Goal: Information Seeking & Learning: Learn about a topic

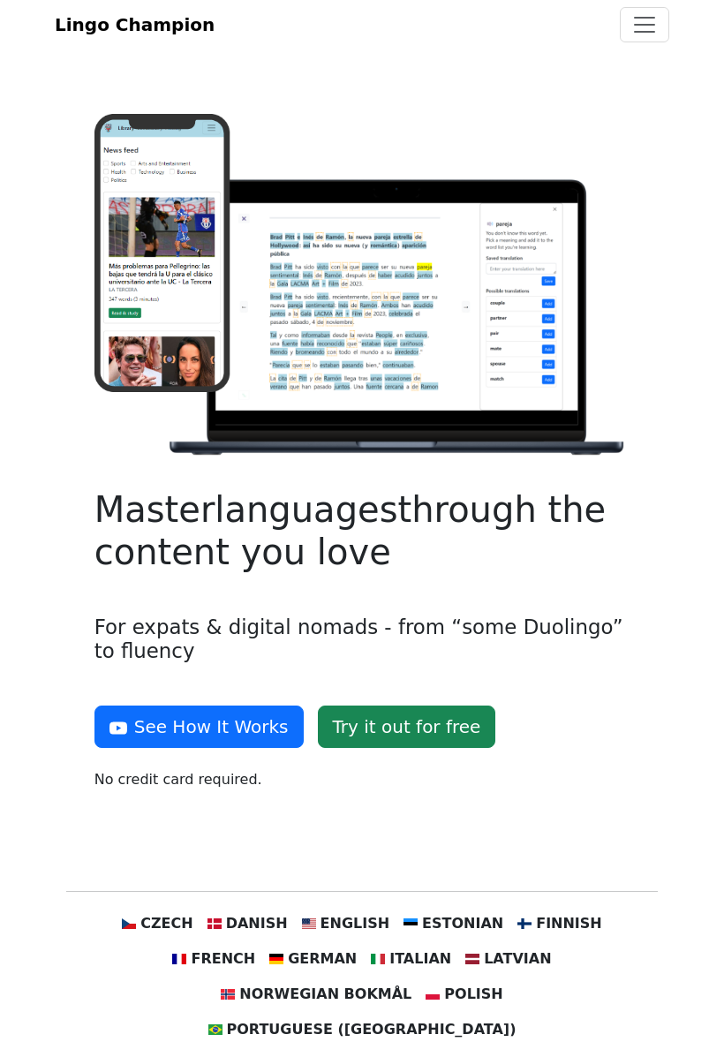
click at [649, 38] on span "Toggle navigation" at bounding box center [645, 24] width 27 height 27
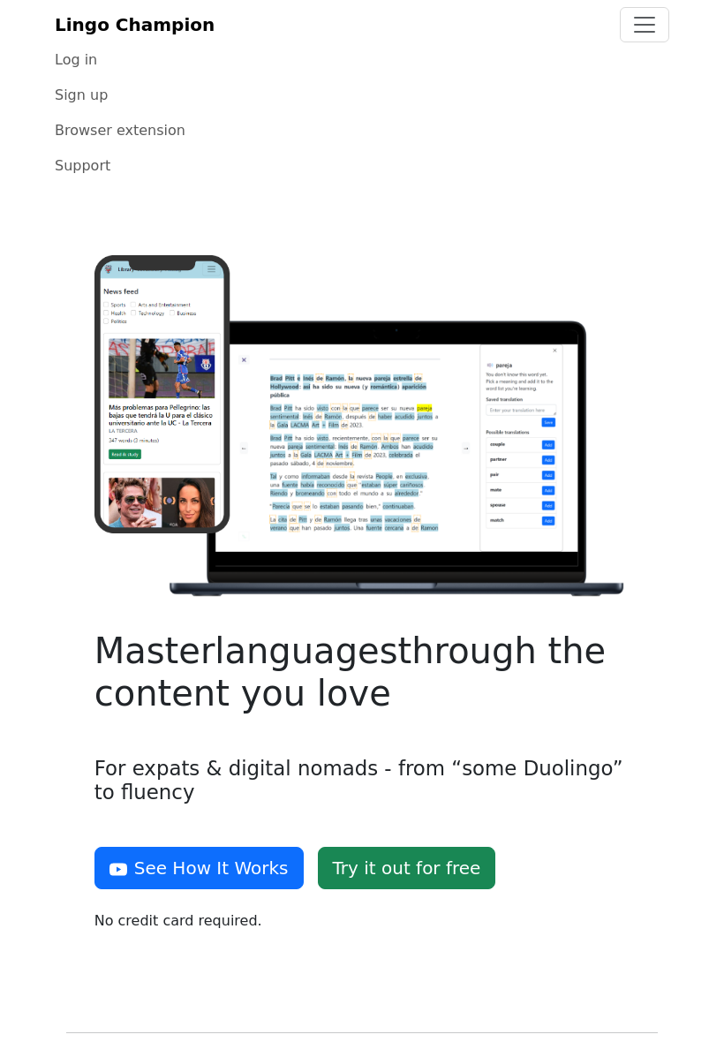
click at [91, 78] on link "Log in" at bounding box center [362, 59] width 615 height 35
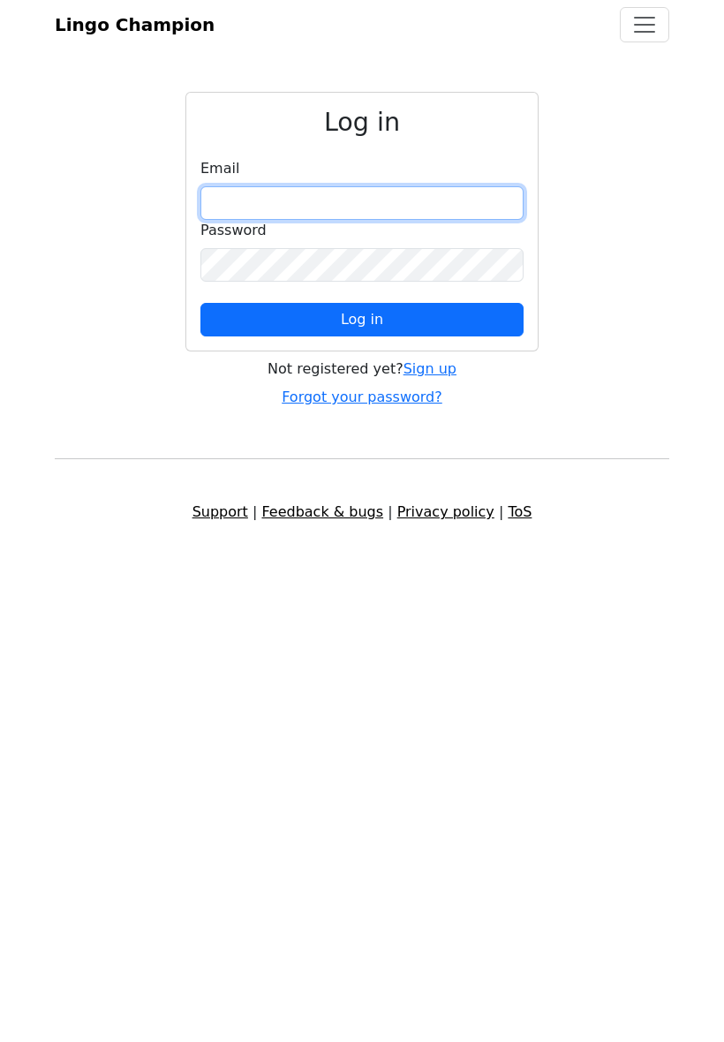
click at [420, 220] on input "email" at bounding box center [362, 203] width 323 height 34
type input "**********"
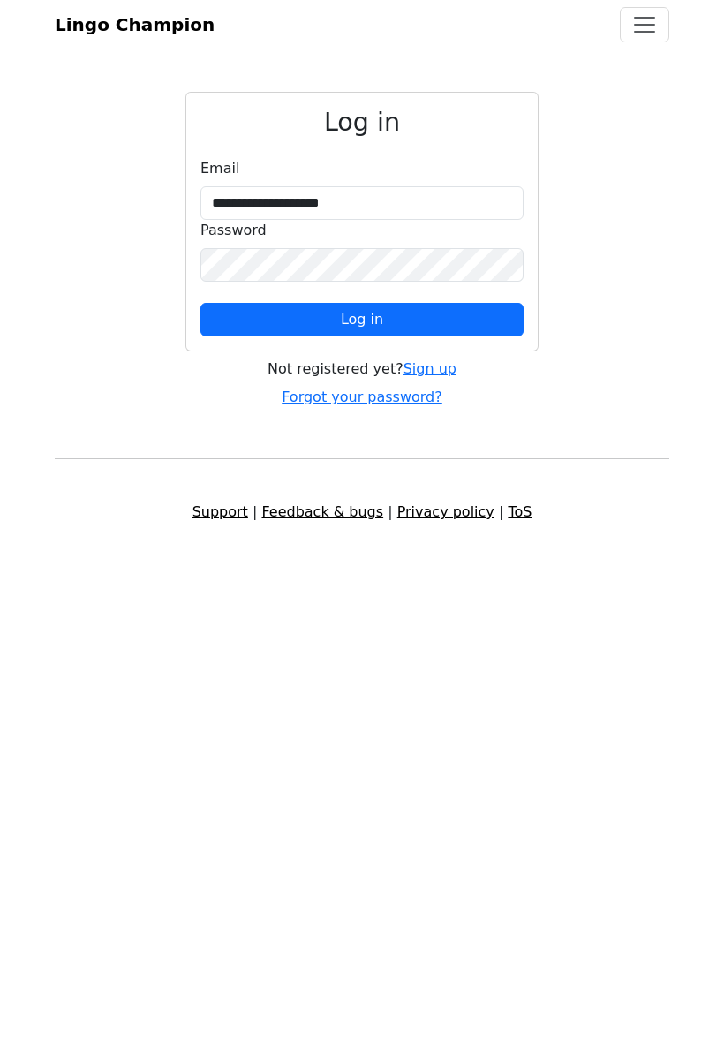
click at [432, 334] on button "Log in" at bounding box center [362, 320] width 323 height 34
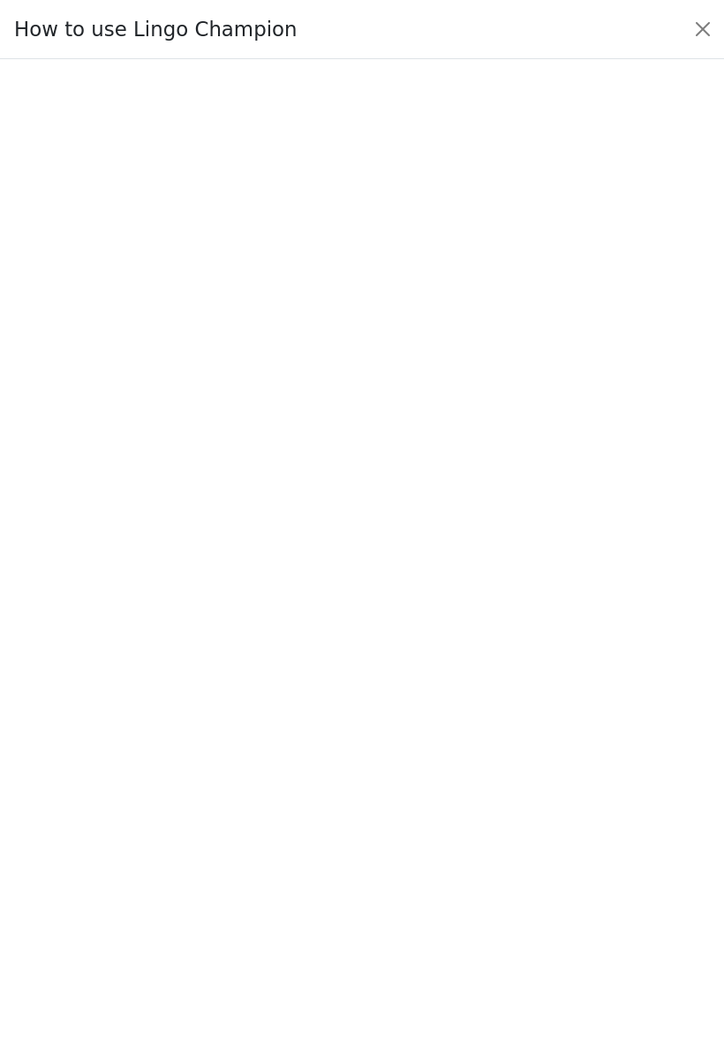
click at [713, 43] on button "Close" at bounding box center [703, 29] width 28 height 28
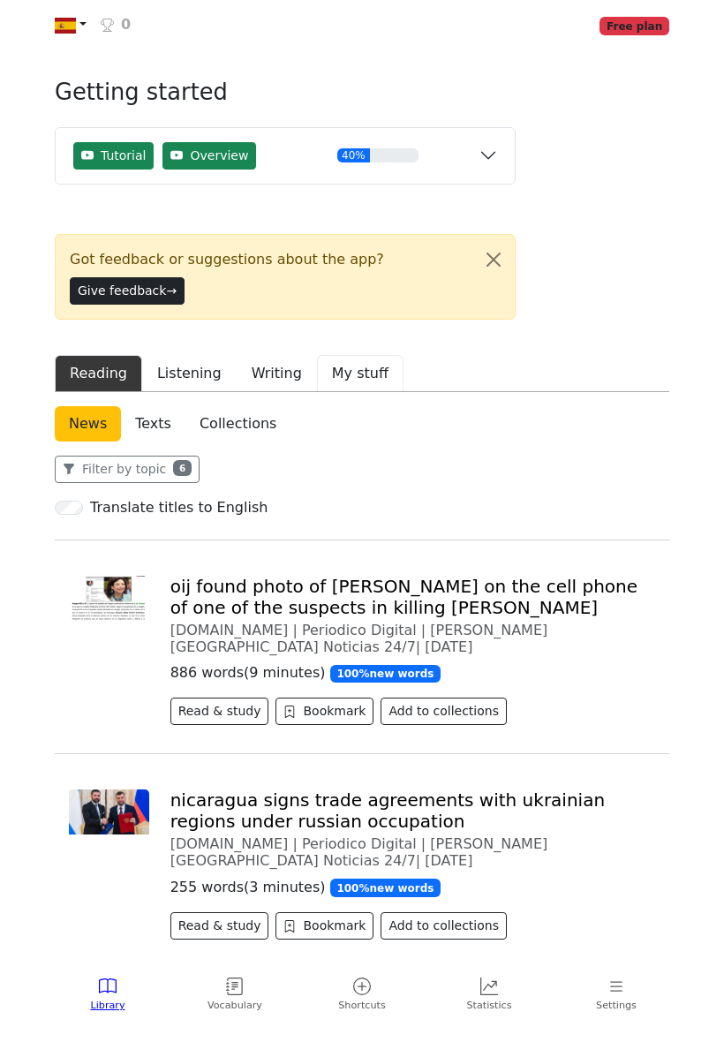
click at [357, 392] on button "My stuff" at bounding box center [360, 373] width 87 height 37
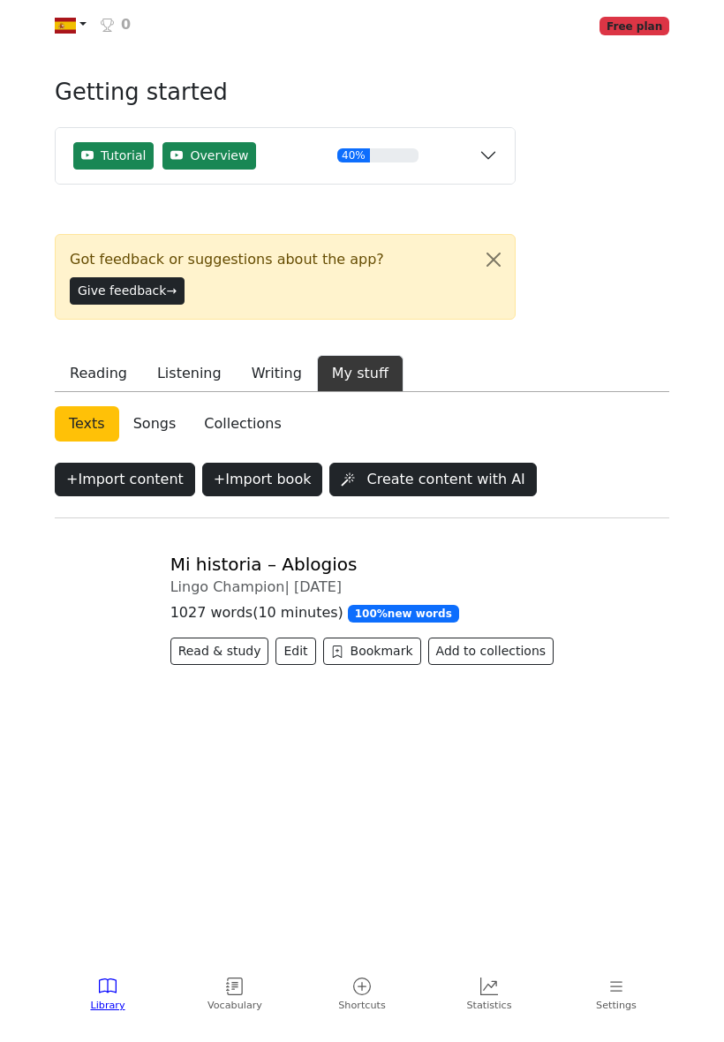
click at [277, 575] on link "Mi historia – Ablogios" at bounding box center [263, 564] width 187 height 21
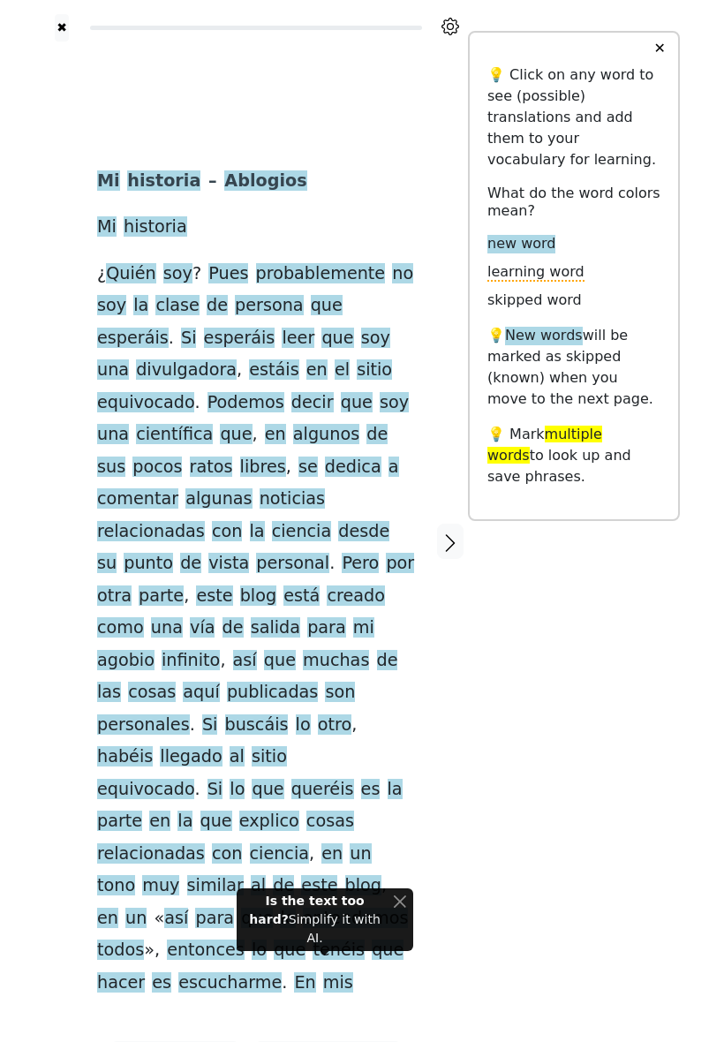
click at [405, 911] on button "Close" at bounding box center [399, 901] width 13 height 19
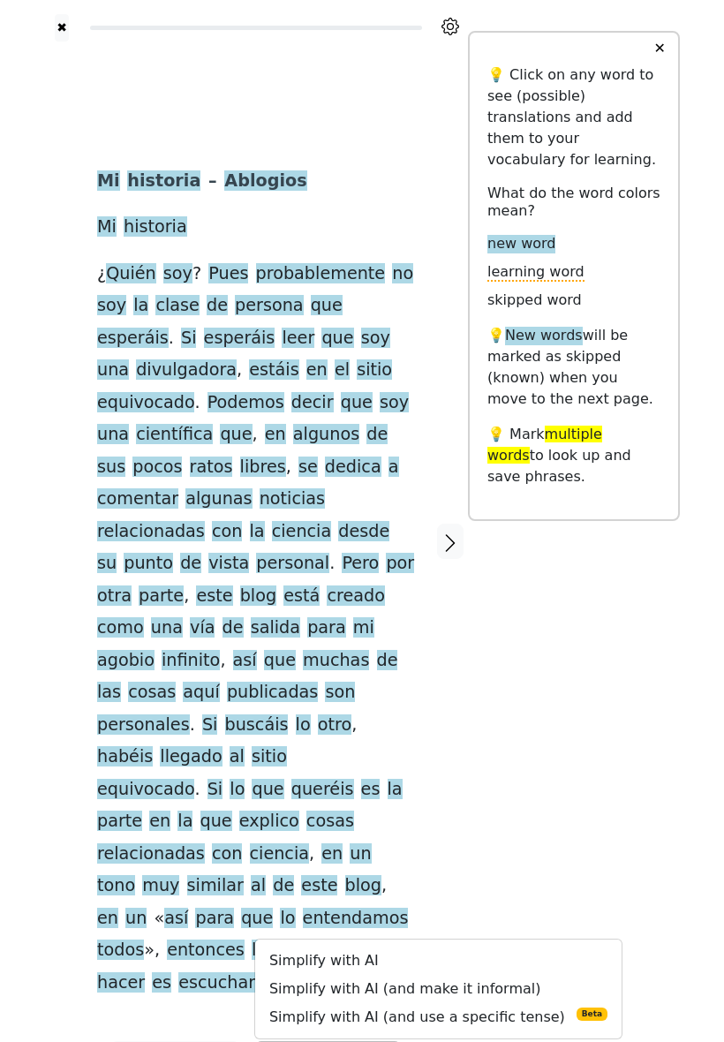
click at [606, 738] on div "✖ Mi historia – Ablogios Mi historia ¿ Quién soy ? Pues probablemente no soy la…" at bounding box center [362, 552] width 636 height 1105
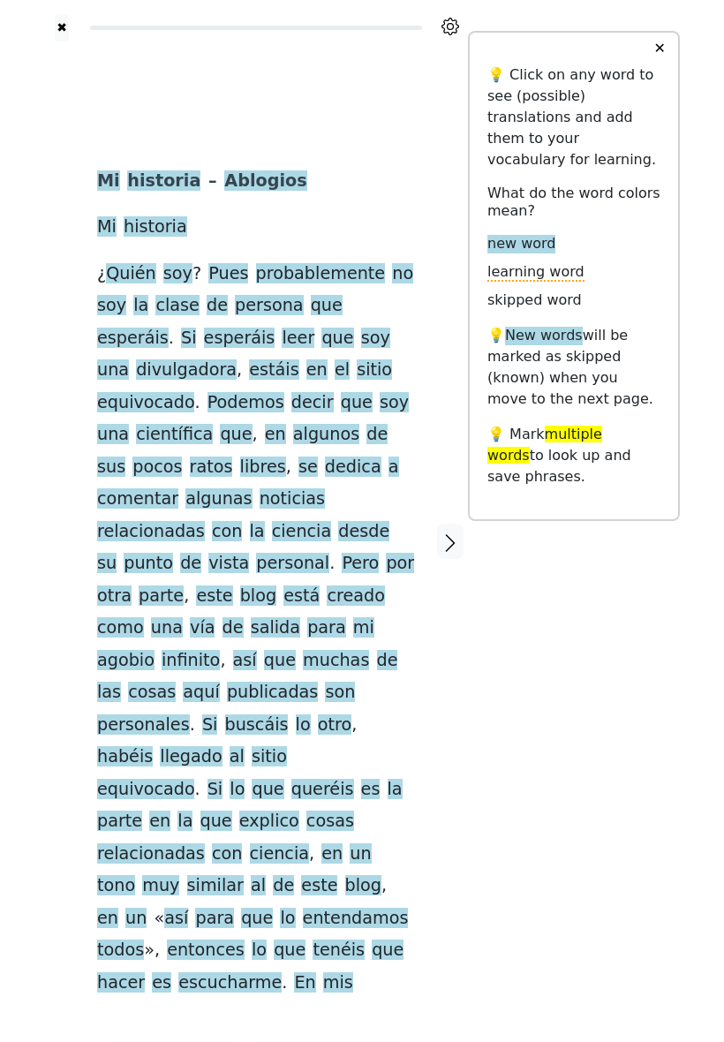
click at [663, 64] on button "✕" at bounding box center [659, 49] width 33 height 32
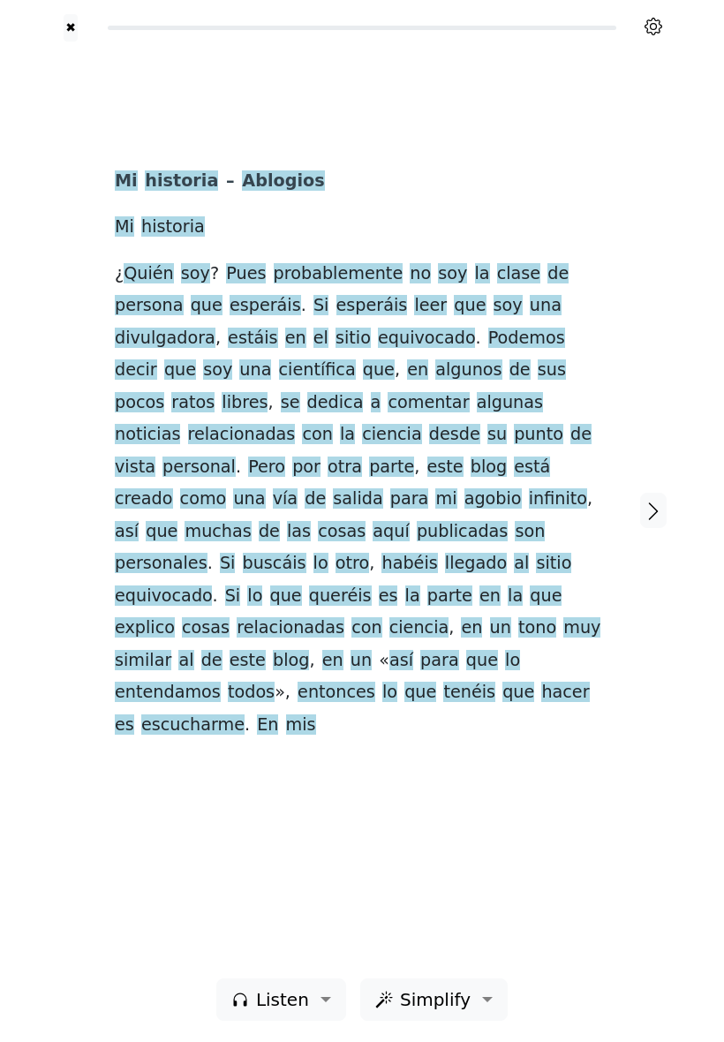
click at [655, 30] on icon at bounding box center [653, 26] width 7 height 7
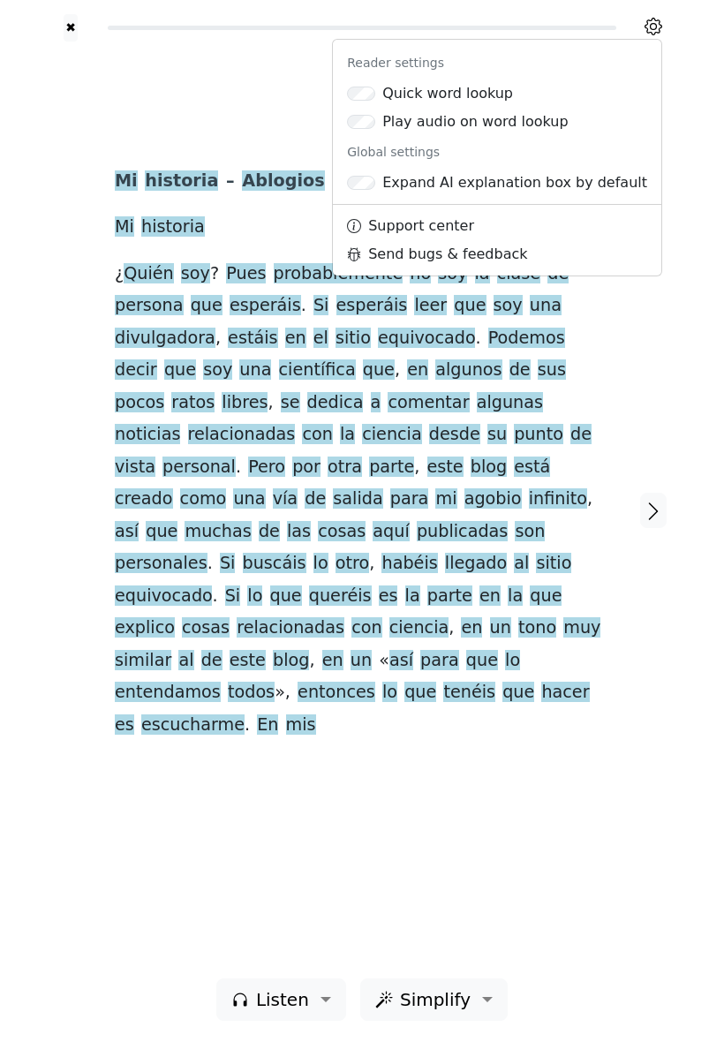
click at [617, 805] on div "Mi historia – Ablogios Mi historia ¿ Quién soy ? Pues probablemente no soy la c…" at bounding box center [362, 510] width 530 height 937
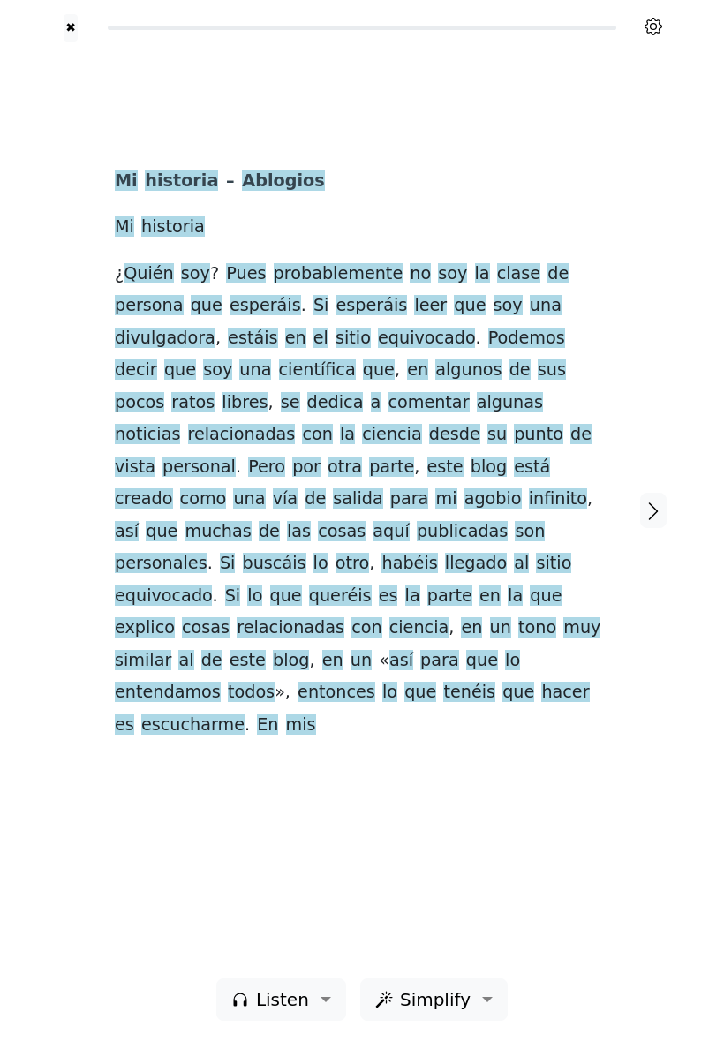
click at [234, 285] on span "Pues" at bounding box center [246, 274] width 40 height 22
click at [296, 266] on button "Explain" at bounding box center [296, 263] width 52 height 23
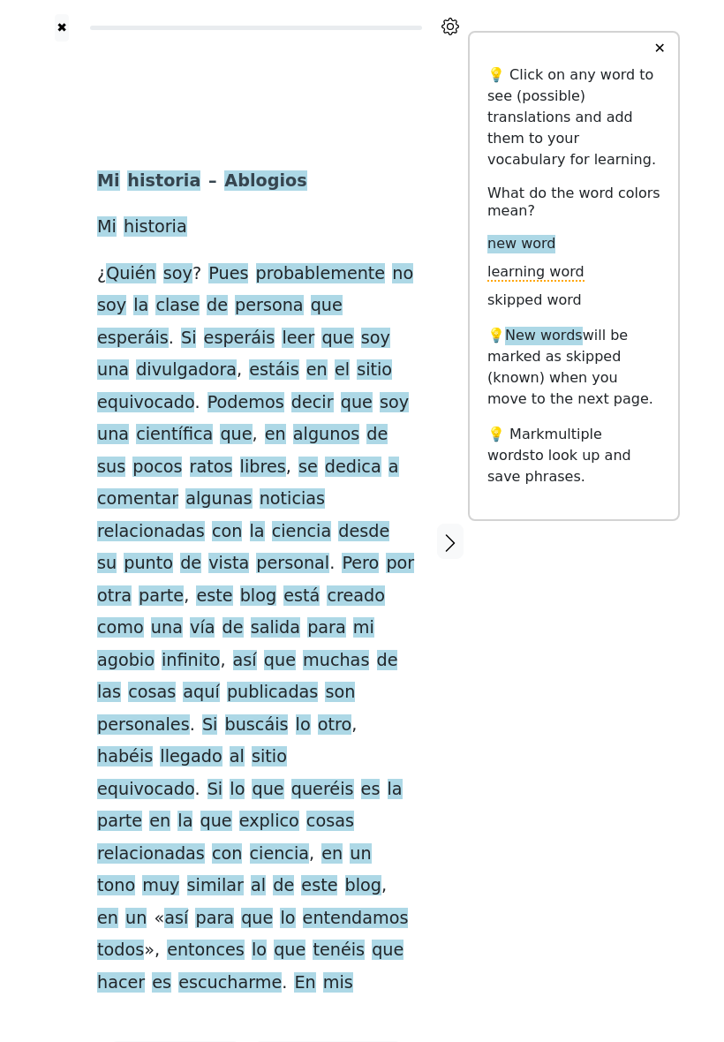
click at [312, 285] on span "probablemente" at bounding box center [321, 274] width 130 height 22
click at [223, 285] on span "Pues" at bounding box center [228, 274] width 40 height 22
click at [324, 285] on span "probablemente" at bounding box center [321, 274] width 130 height 22
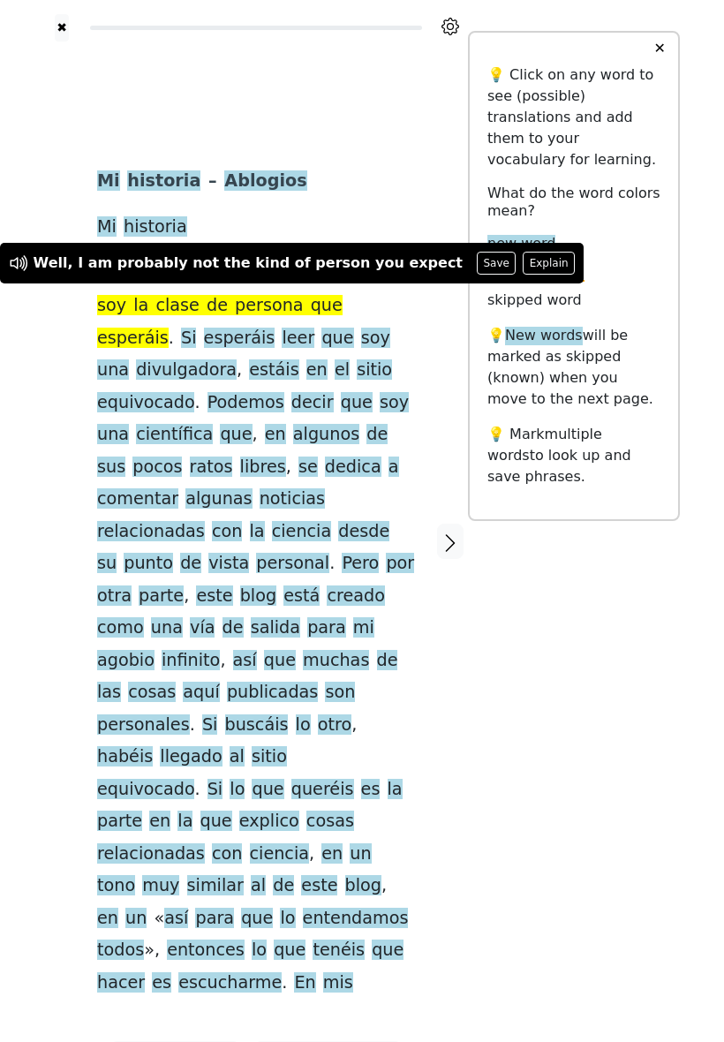
click at [523, 267] on button "Explain" at bounding box center [549, 263] width 52 height 23
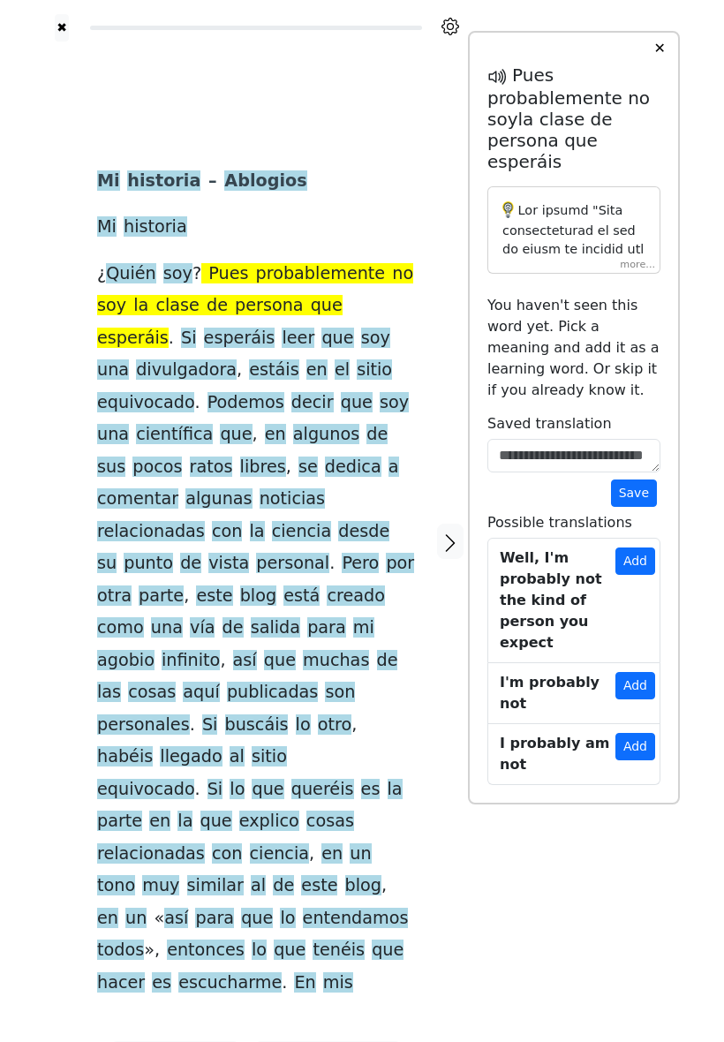
click at [655, 64] on button "✕" at bounding box center [659, 49] width 33 height 32
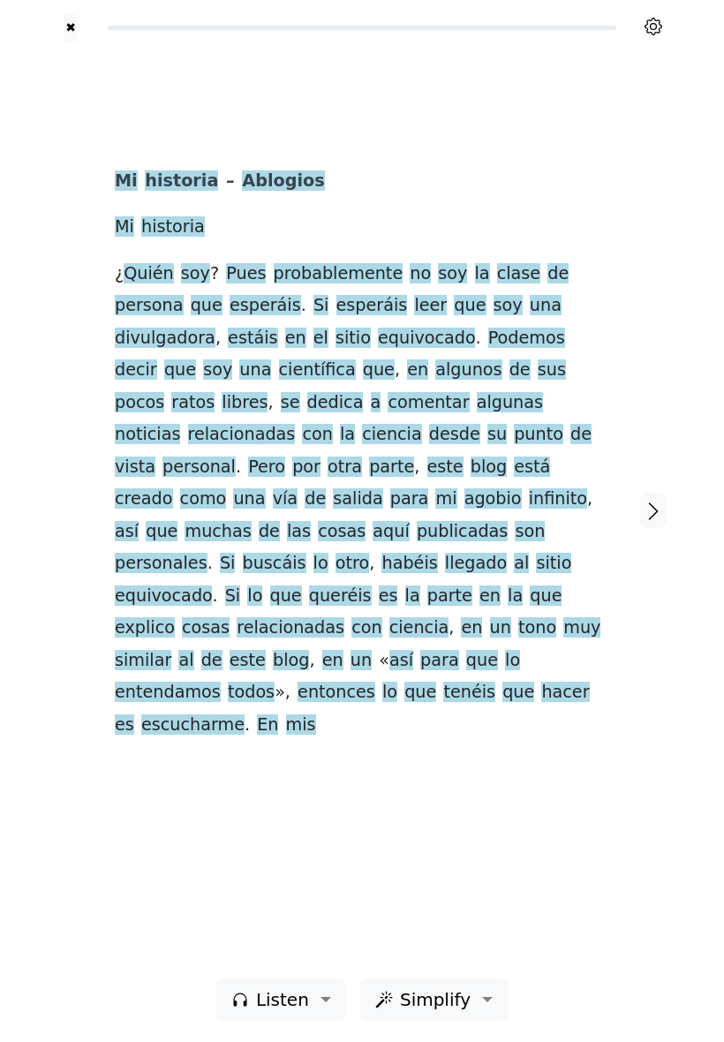
click at [216, 328] on span "divulgadora" at bounding box center [165, 339] width 101 height 22
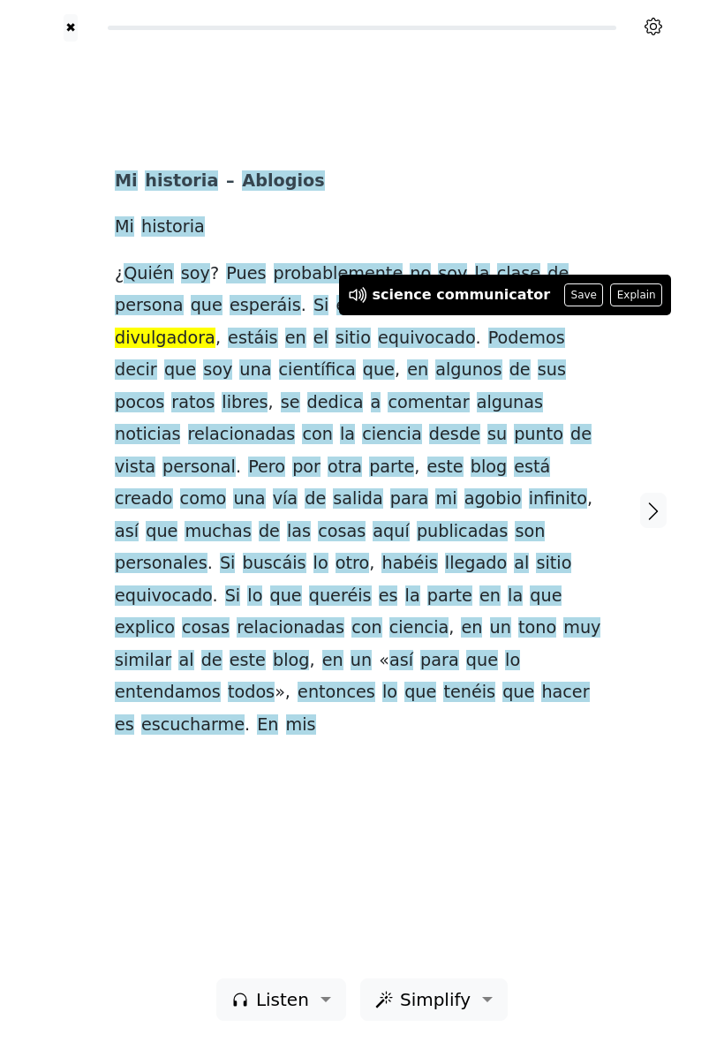
click at [564, 297] on button "Save" at bounding box center [583, 295] width 39 height 23
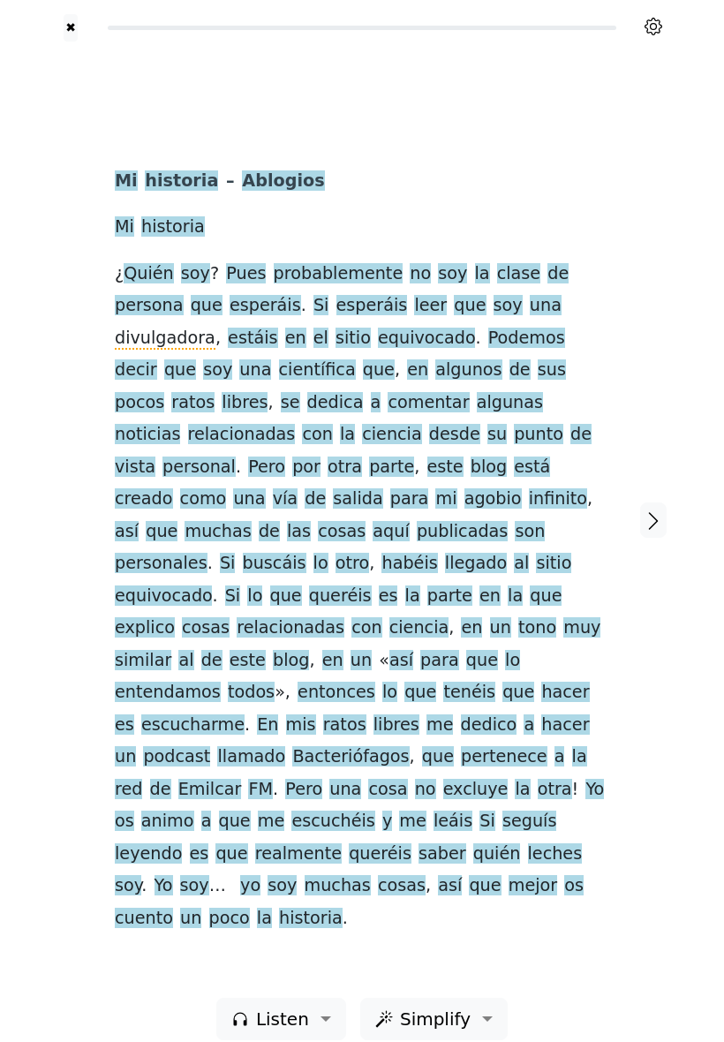
click at [273, 488] on span "vía" at bounding box center [285, 499] width 25 height 22
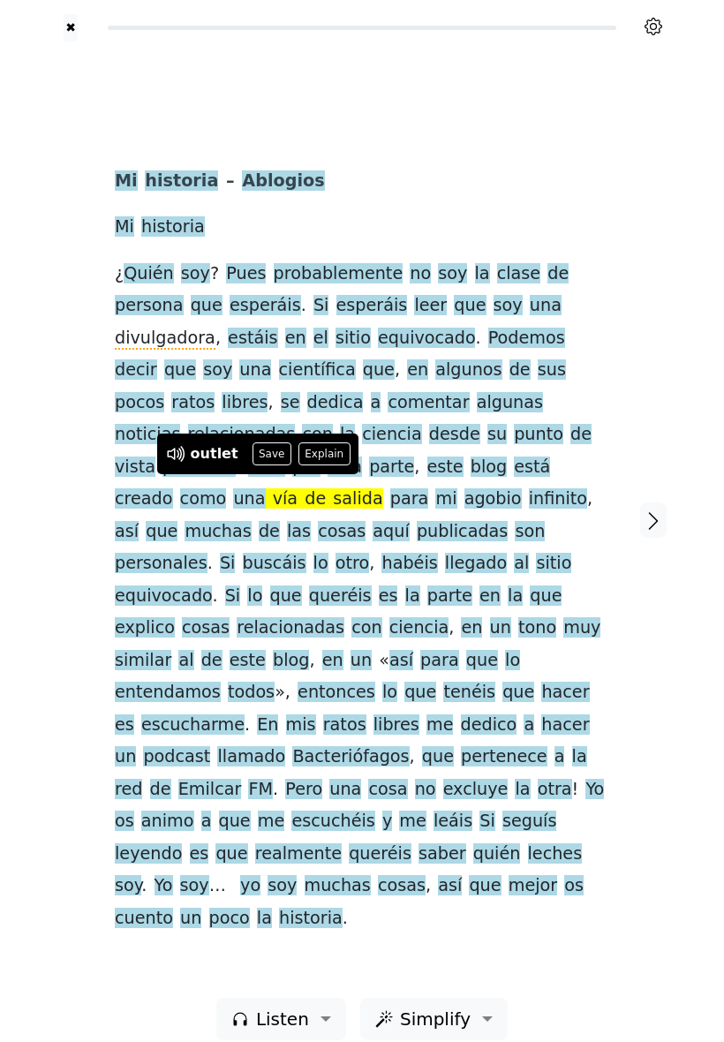
click at [270, 456] on button "Save" at bounding box center [272, 454] width 39 height 23
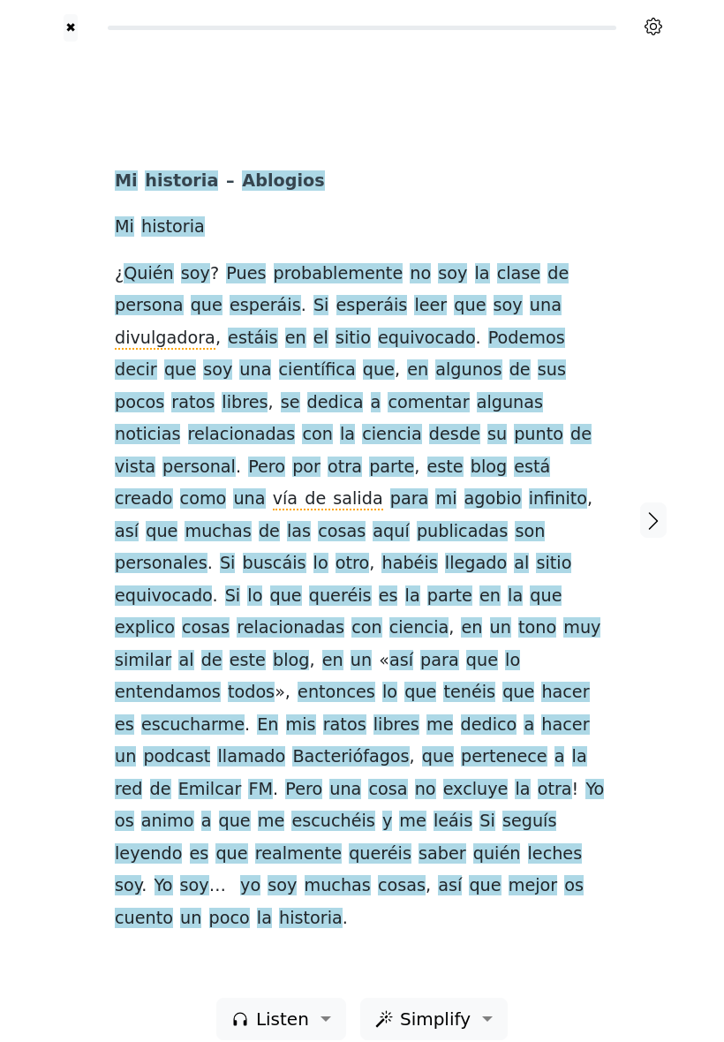
click at [465, 488] on span "agobio" at bounding box center [493, 499] width 57 height 22
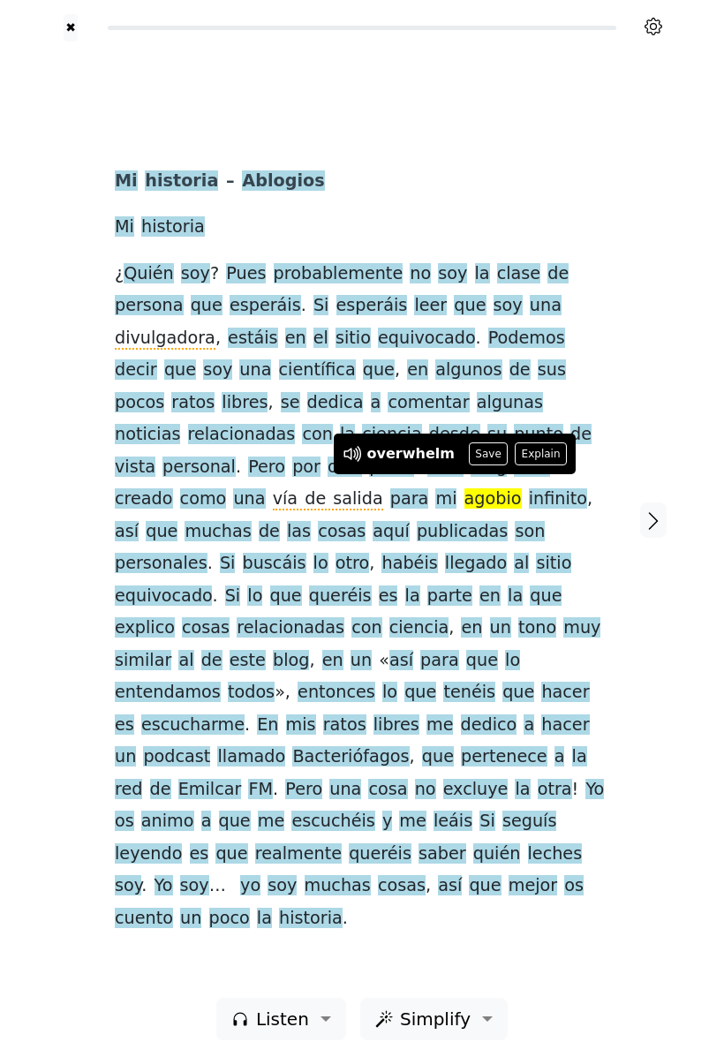
click at [532, 454] on button "Explain" at bounding box center [541, 454] width 52 height 23
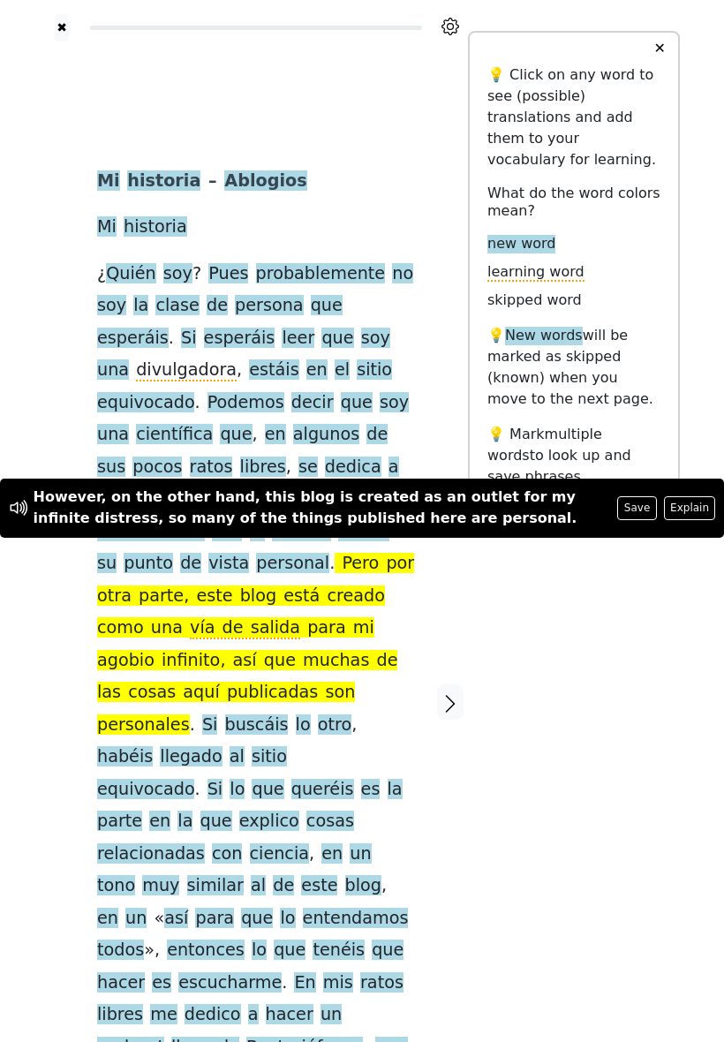
click at [648, 665] on div "✖ Reader settings Quick word lookup Play audio on word lookup Global settings E…" at bounding box center [362, 713] width 636 height 1427
click at [624, 632] on div "✖ Reader settings Quick word lookup Play audio on word lookup Global settings E…" at bounding box center [362, 713] width 636 height 1427
click at [576, 690] on div "✖ Reader settings Quick word lookup Play audio on word lookup Global settings E…" at bounding box center [362, 713] width 636 height 1427
click at [572, 683] on div "✖ Reader settings Quick word lookup Play audio on word lookup Global settings E…" at bounding box center [362, 713] width 636 height 1427
click at [665, 64] on button "✕" at bounding box center [659, 49] width 33 height 32
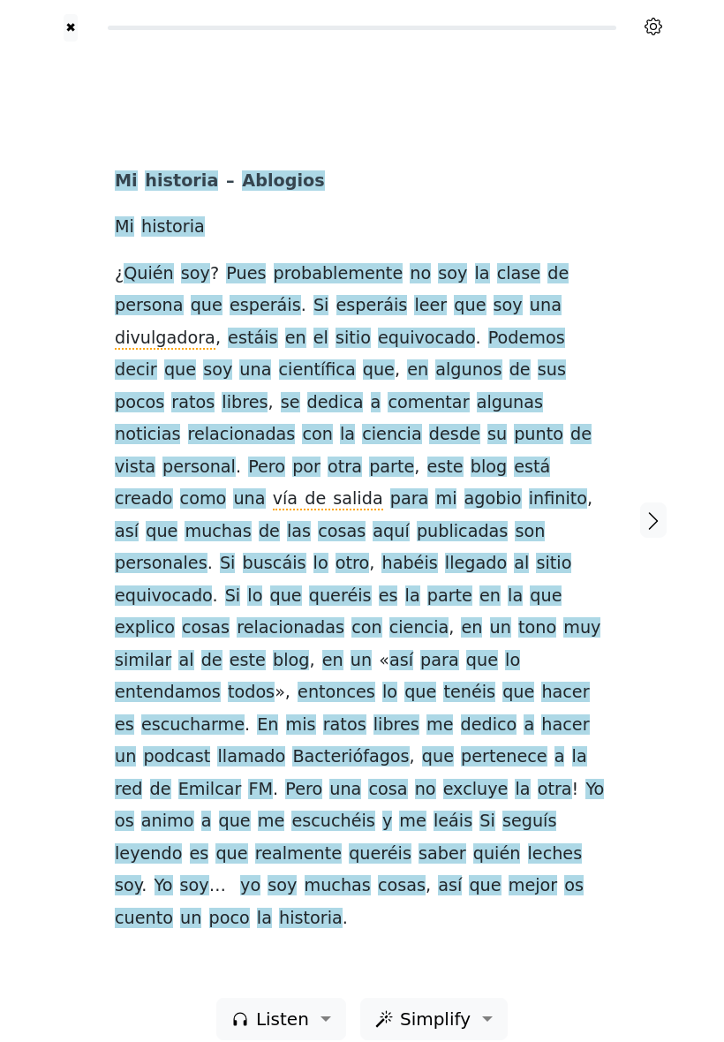
click at [465, 490] on span "agobio" at bounding box center [493, 499] width 57 height 22
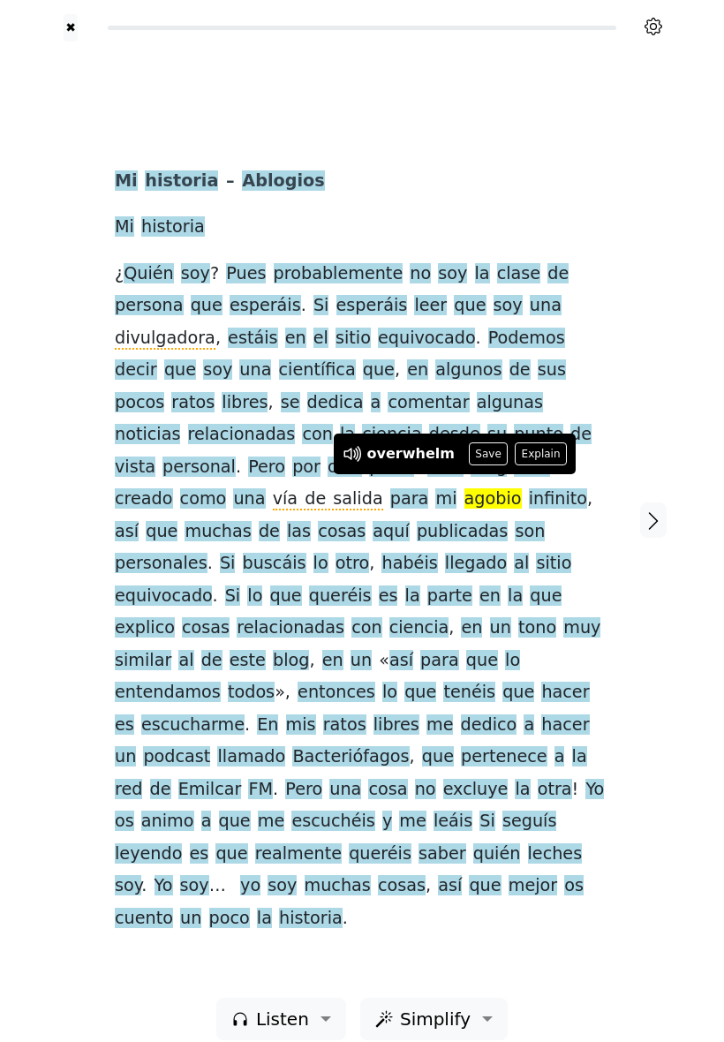
click at [534, 456] on button "Explain" at bounding box center [541, 454] width 52 height 23
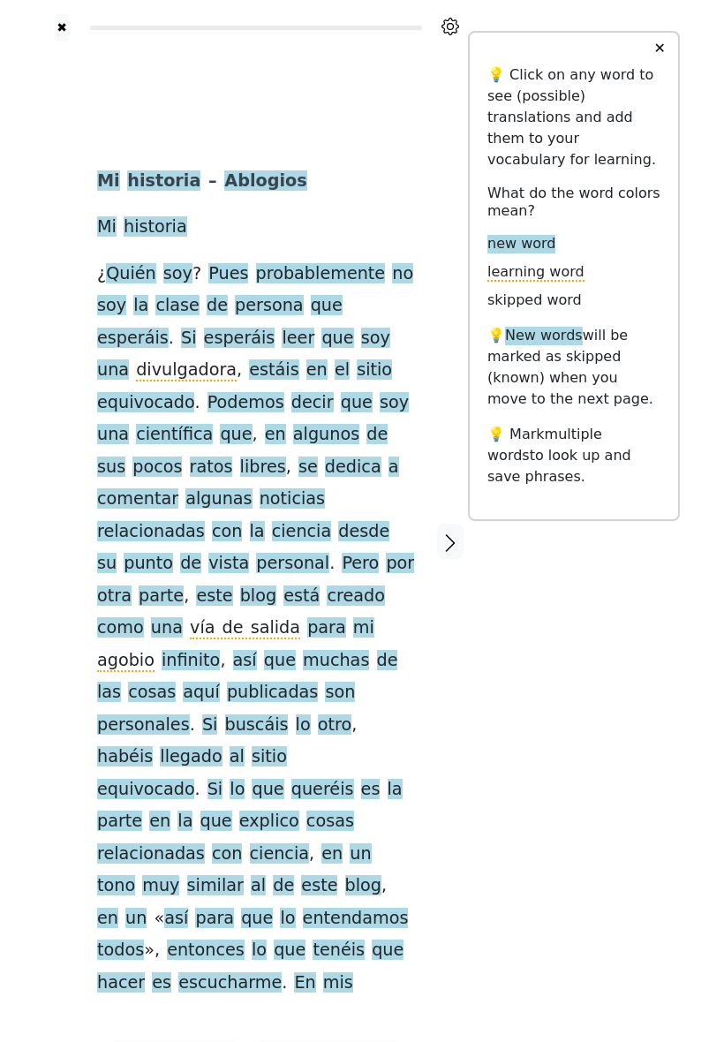
click at [644, 643] on div "✖ Reader settings Quick word lookup Play audio on word lookup Global settings E…" at bounding box center [362, 552] width 636 height 1105
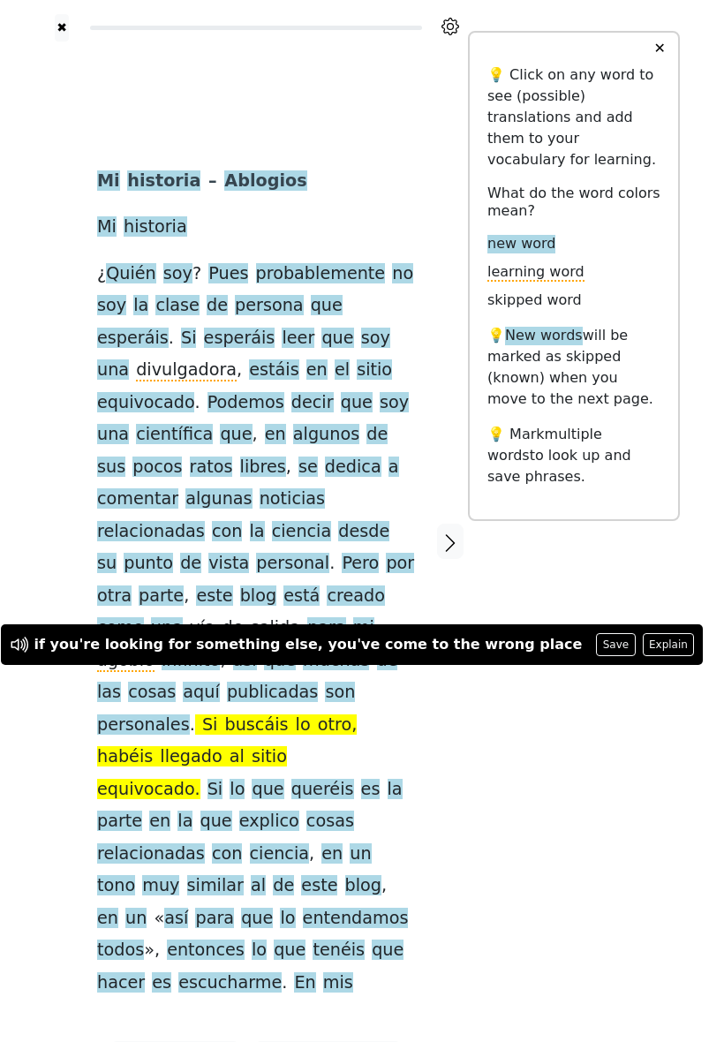
click at [620, 753] on div "✖ Reader settings Quick word lookup Play audio on word lookup Global settings E…" at bounding box center [362, 552] width 636 height 1105
click at [625, 743] on div "✖ Reader settings Quick word lookup Play audio on word lookup Global settings E…" at bounding box center [362, 552] width 636 height 1105
click at [625, 742] on div "✖ Reader settings Quick word lookup Play audio on word lookup Global settings E…" at bounding box center [362, 552] width 636 height 1105
click at [287, 746] on span "sitio" at bounding box center [269, 757] width 35 height 22
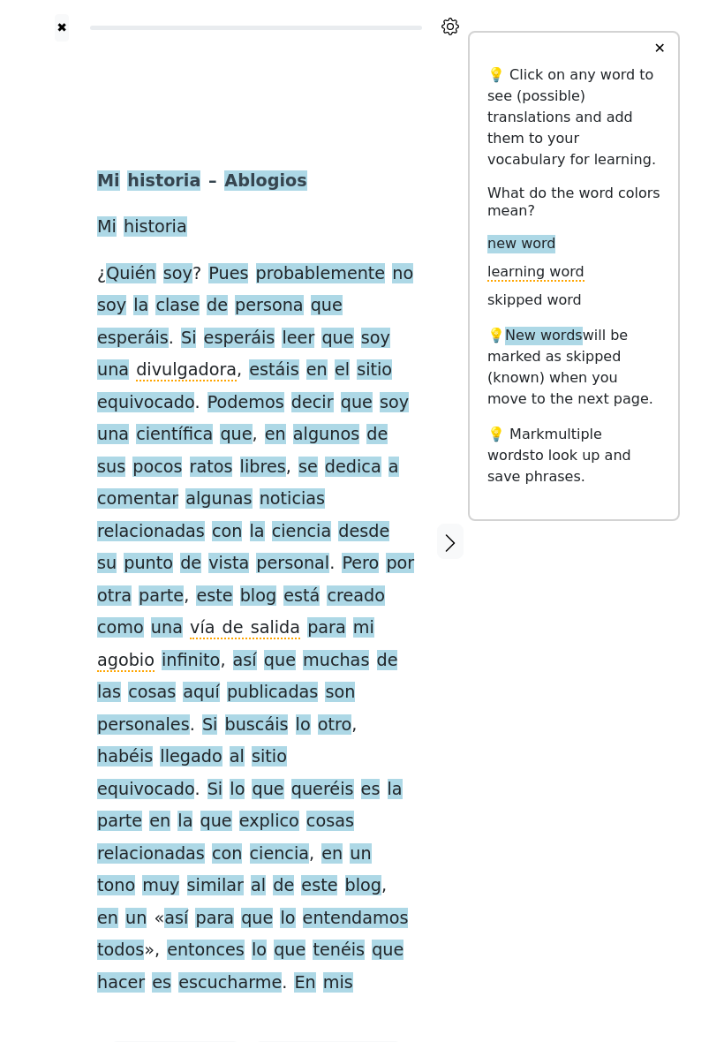
click at [311, 715] on span "lo" at bounding box center [303, 726] width 15 height 22
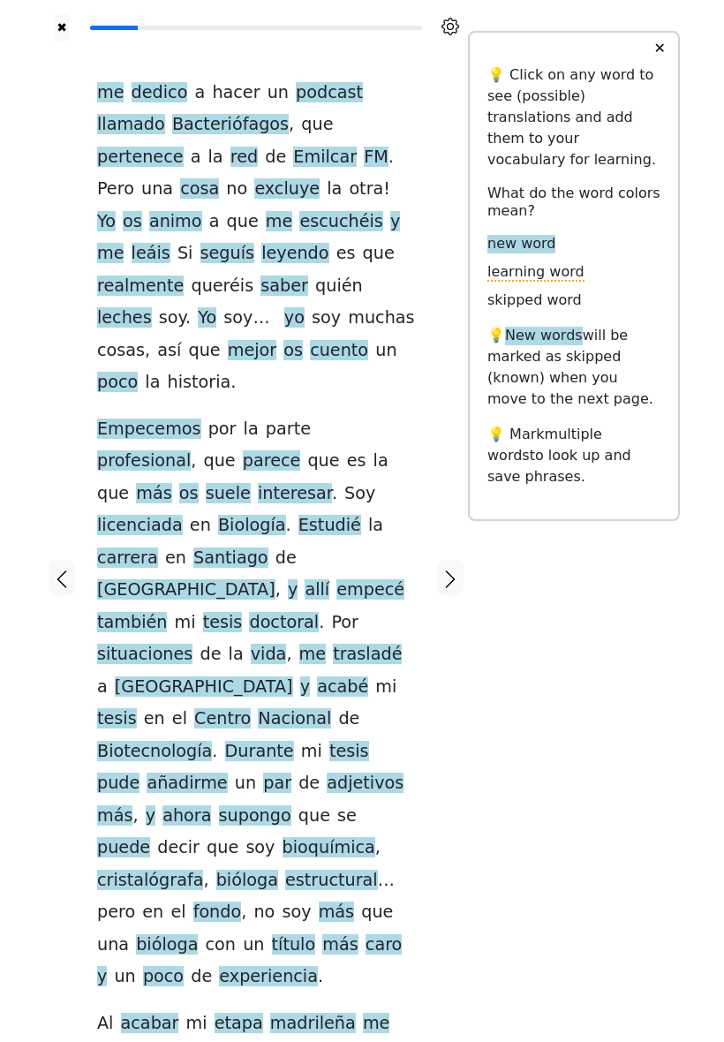
click at [81, 522] on div "me dedico a hacer un podcast llamado Bacteriófagos , que pertenece a la red de …" at bounding box center [256, 578] width 353 height 1073
click at [72, 569] on icon "button" at bounding box center [61, 579] width 21 height 21
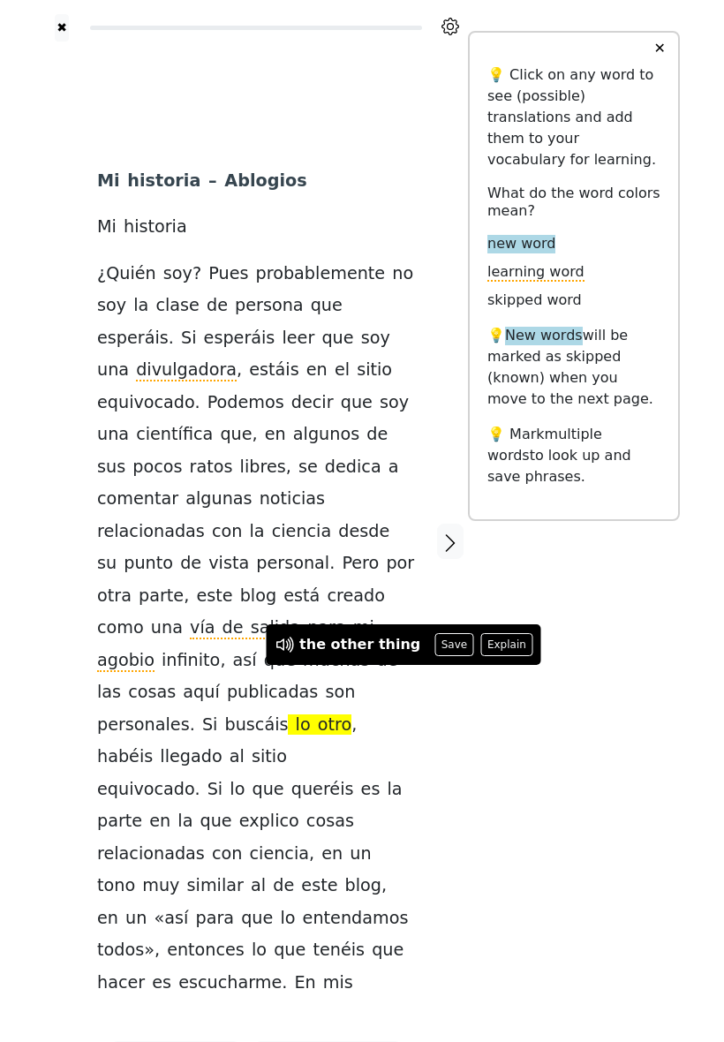
click at [493, 640] on button "Explain" at bounding box center [507, 644] width 52 height 23
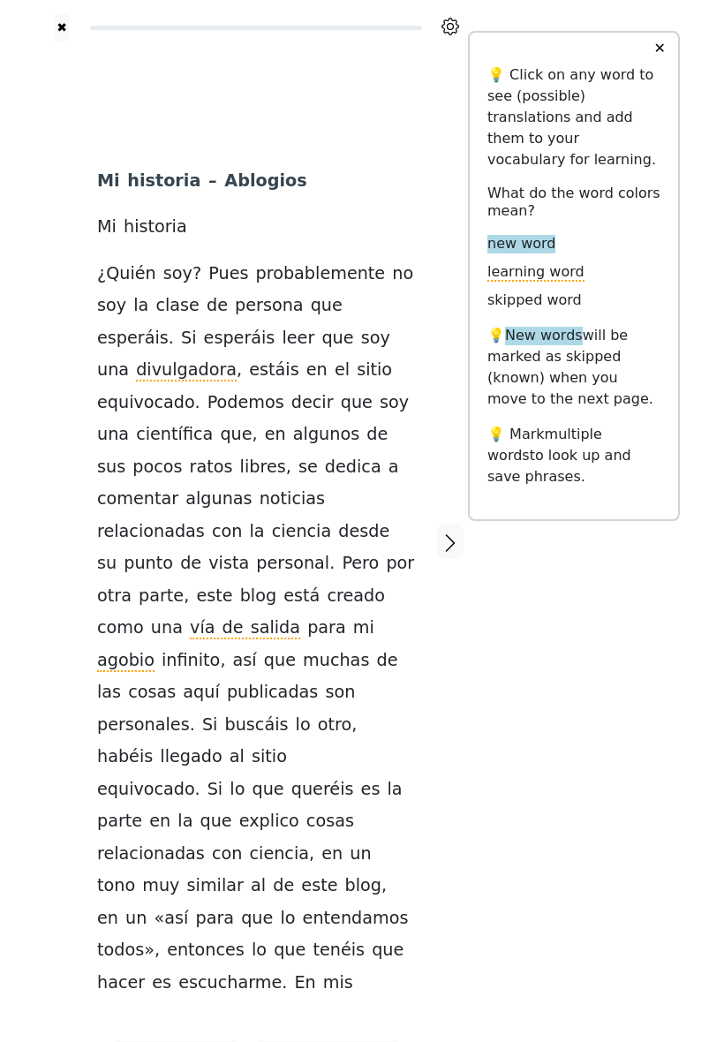
click at [640, 616] on div "✖ Reader settings Quick word lookup Play audio on word lookup Global settings E…" at bounding box center [362, 552] width 636 height 1105
click at [311, 715] on span "lo" at bounding box center [303, 726] width 15 height 22
click at [660, 64] on button "✕" at bounding box center [659, 49] width 33 height 32
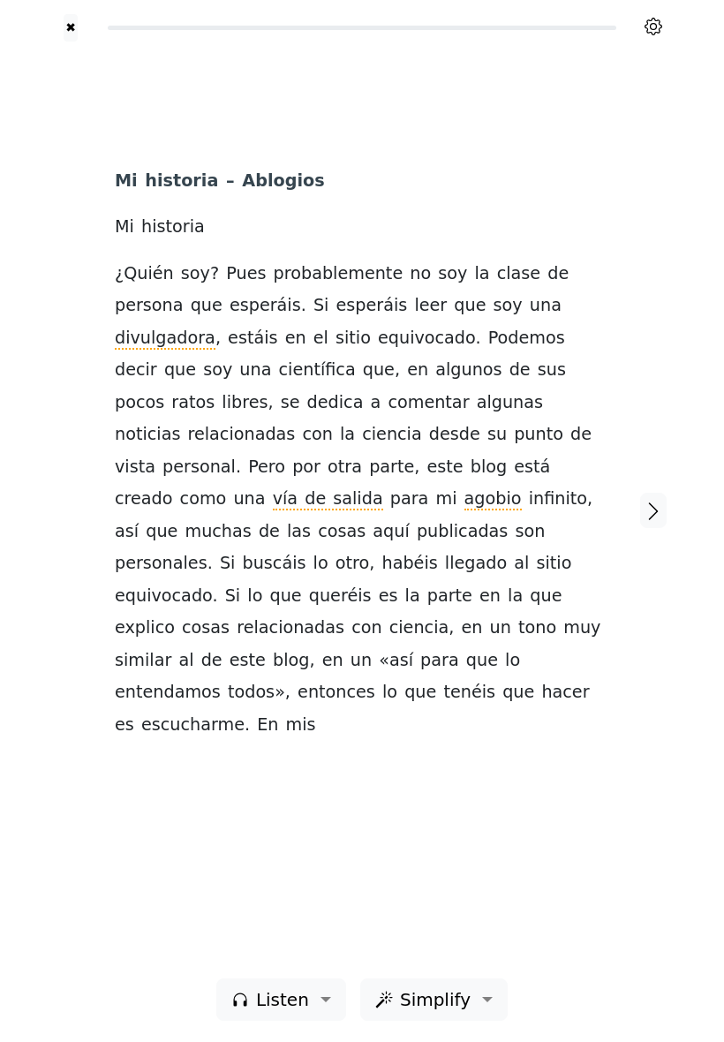
click at [659, 35] on icon at bounding box center [654, 27] width 18 height 18
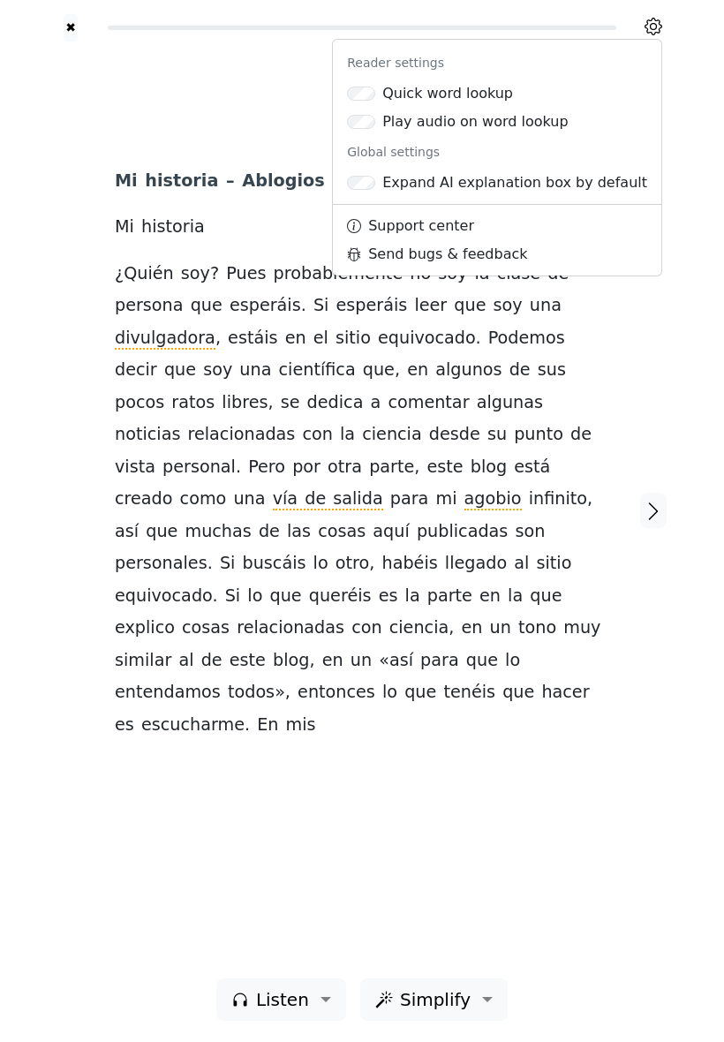
click at [471, 760] on div "Mi historia – Ablogios Mi historia ¿ Quién soy ? Pues probablemente no soy la c…" at bounding box center [362, 510] width 530 height 937
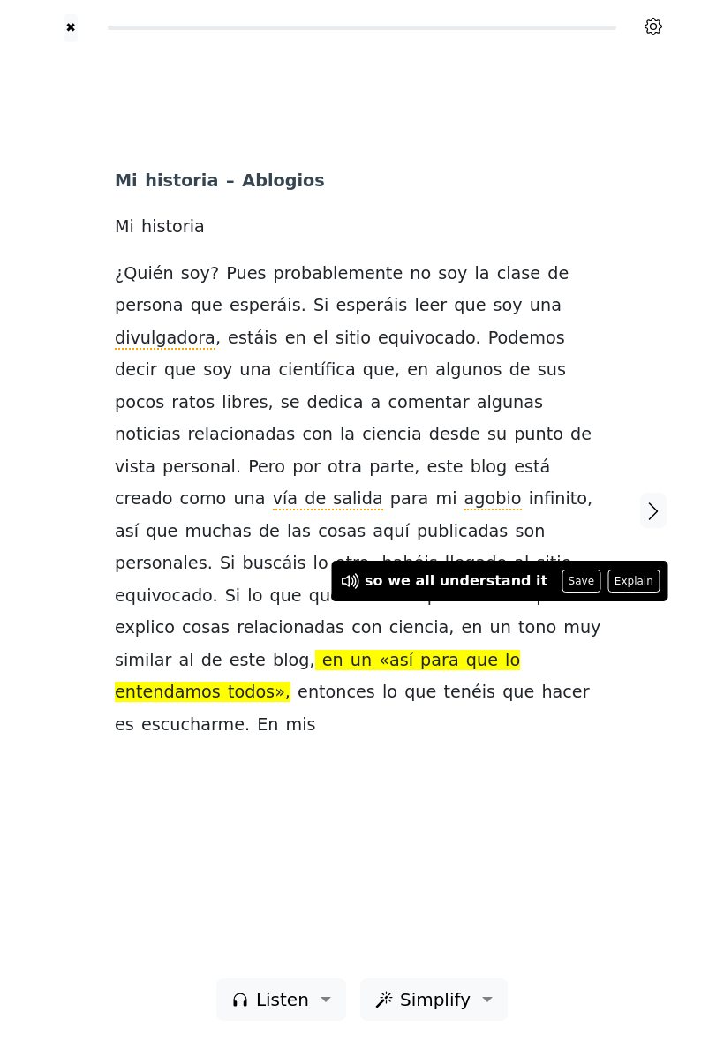
click at [579, 774] on div "Mi historia – Ablogios Mi historia ¿ Quién soy ? Pues probablemente no soy la c…" at bounding box center [362, 510] width 530 height 937
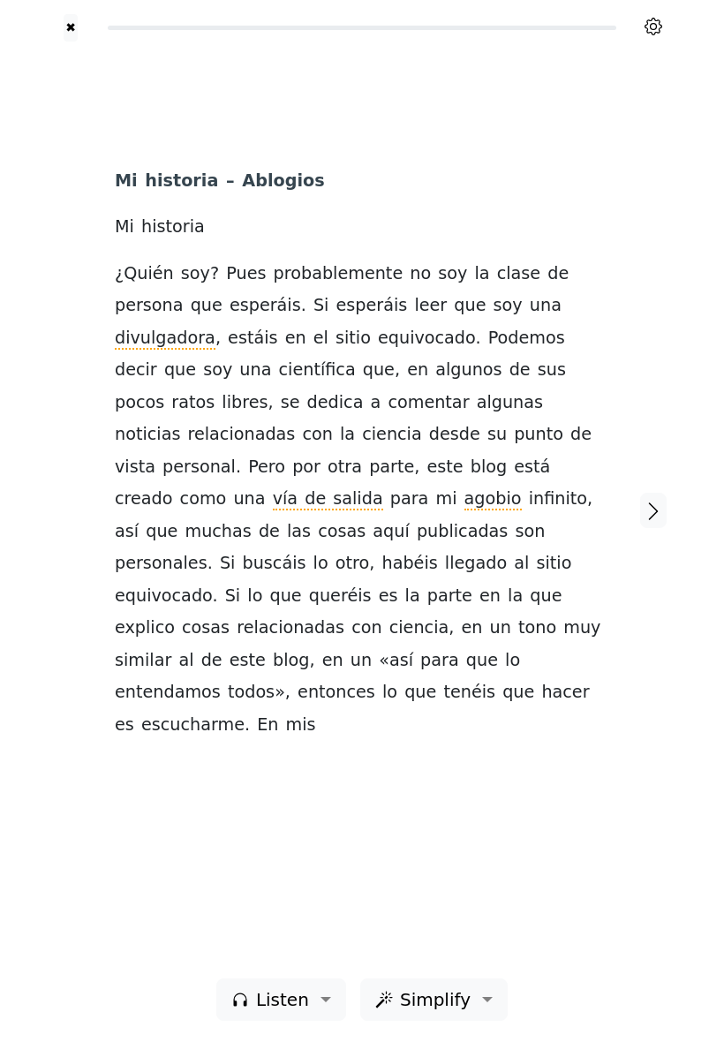
click at [486, 733] on div "Mi historia – Ablogios Mi historia ¿ Quién soy ? Pues probablemente no soy la c…" at bounding box center [362, 510] width 530 height 937
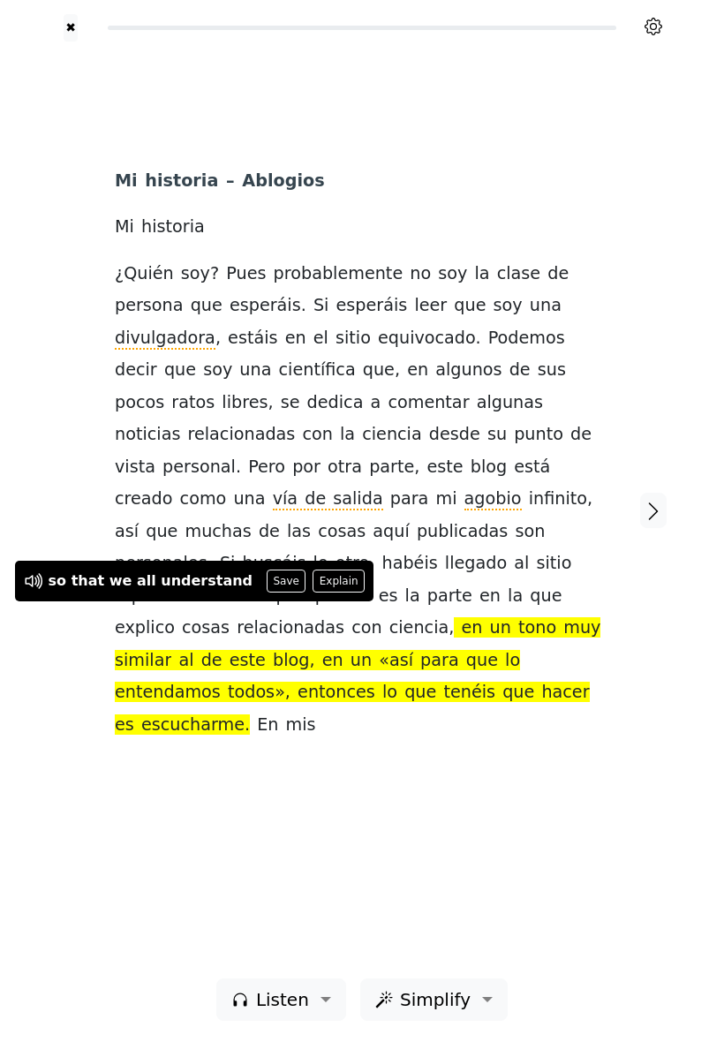
click at [313, 586] on button "Explain" at bounding box center [339, 581] width 52 height 23
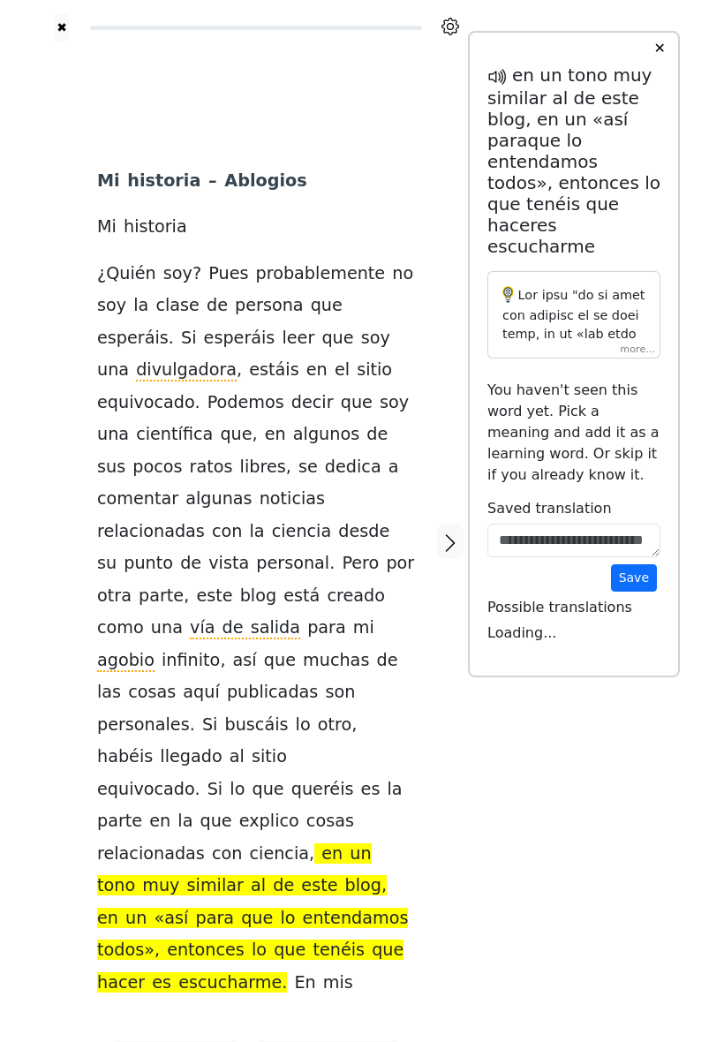
click at [642, 359] on div at bounding box center [574, 314] width 173 height 87
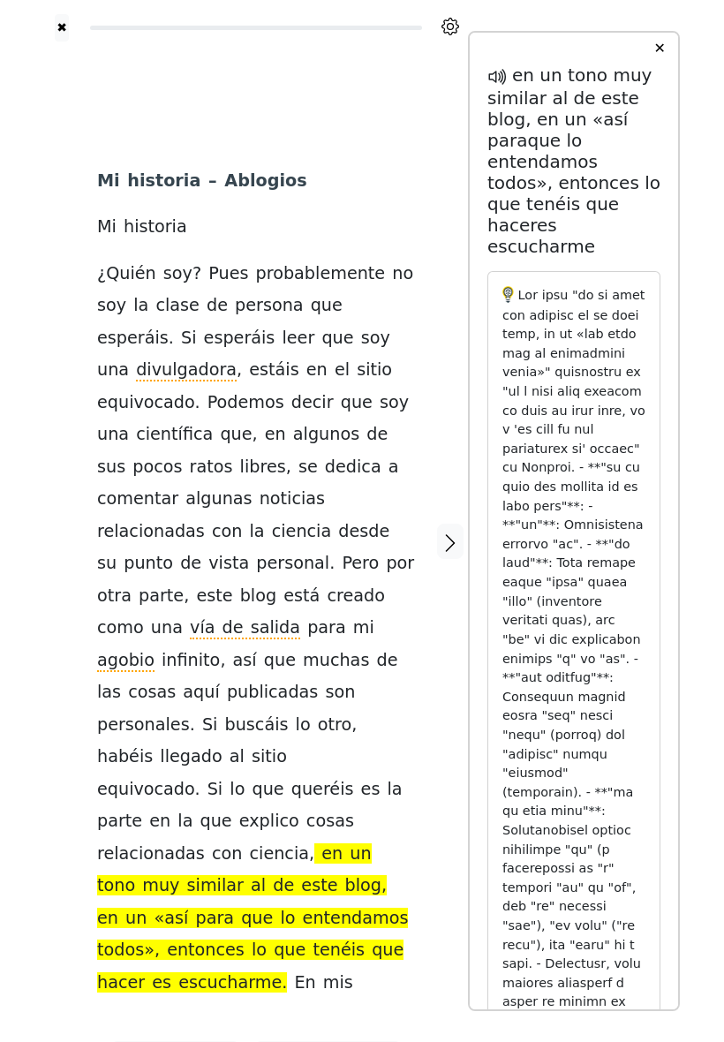
click at [663, 64] on button "✕" at bounding box center [659, 49] width 33 height 32
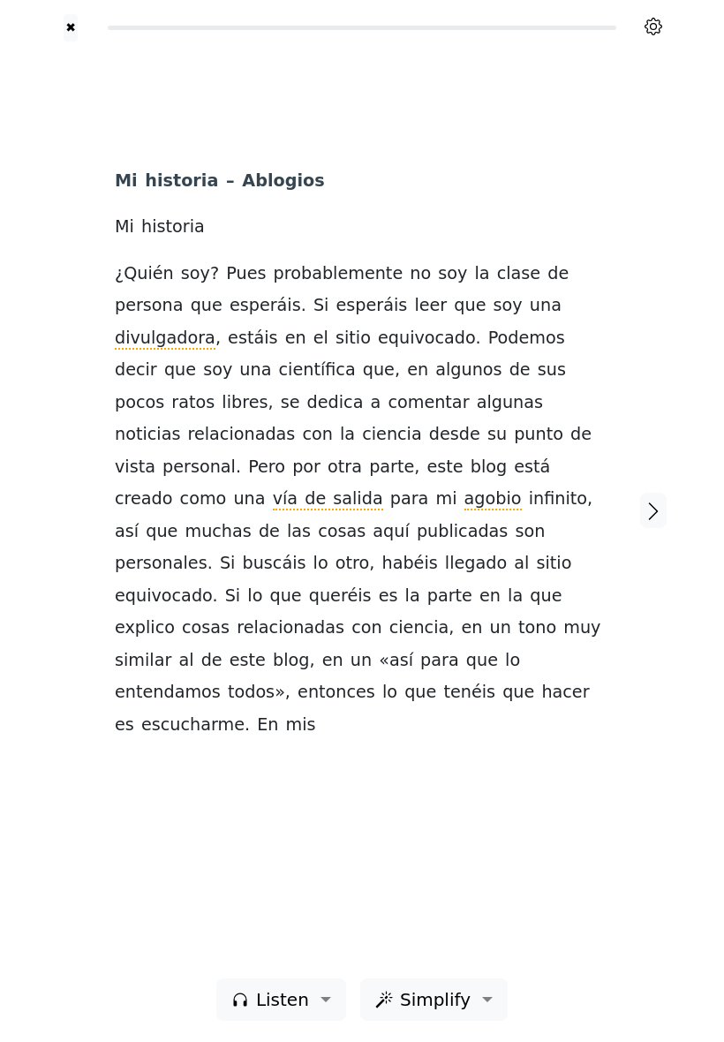
click at [658, 511] on icon "button" at bounding box center [653, 511] width 21 height 21
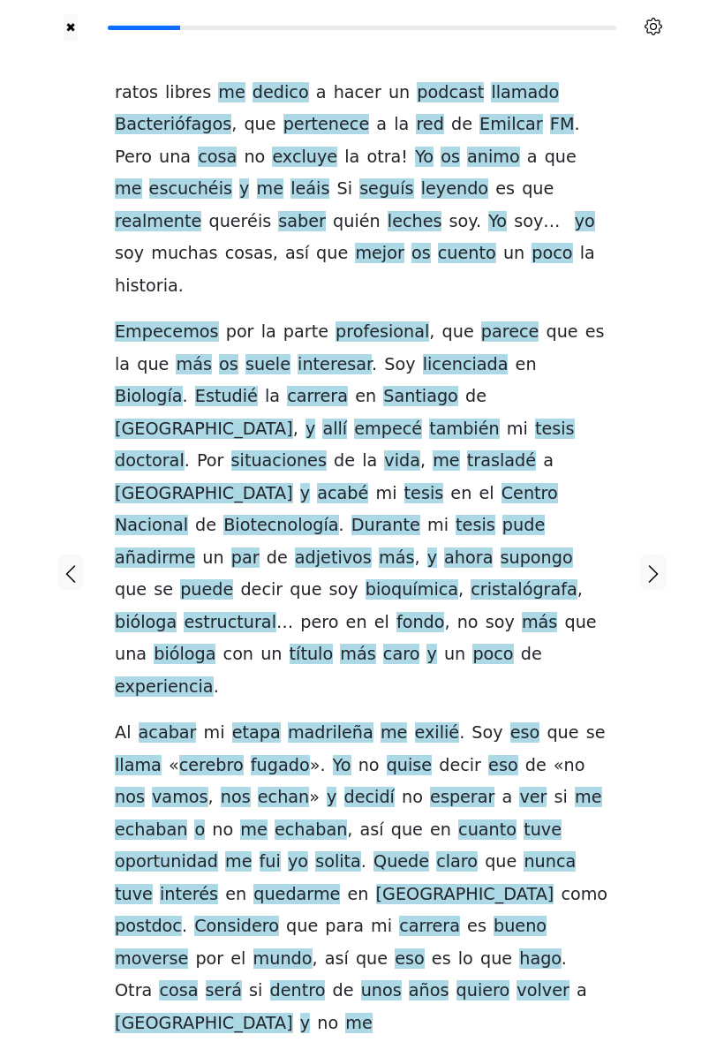
click at [317, 136] on span "pertenece" at bounding box center [327, 125] width 87 height 22
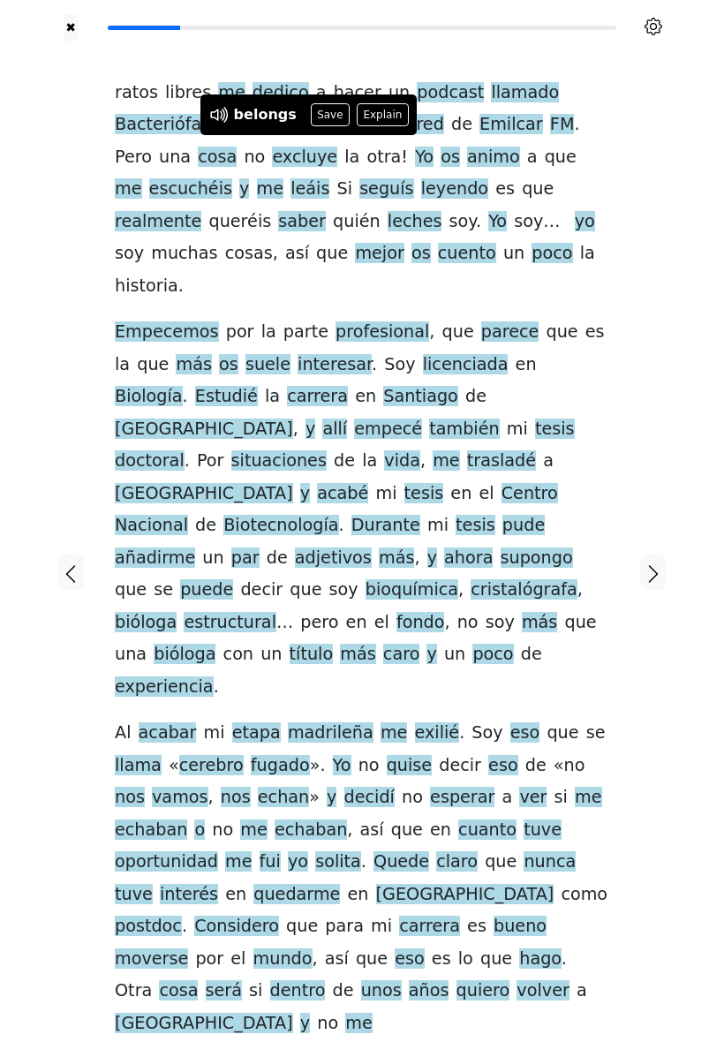
click at [329, 114] on button "Save" at bounding box center [330, 114] width 39 height 23
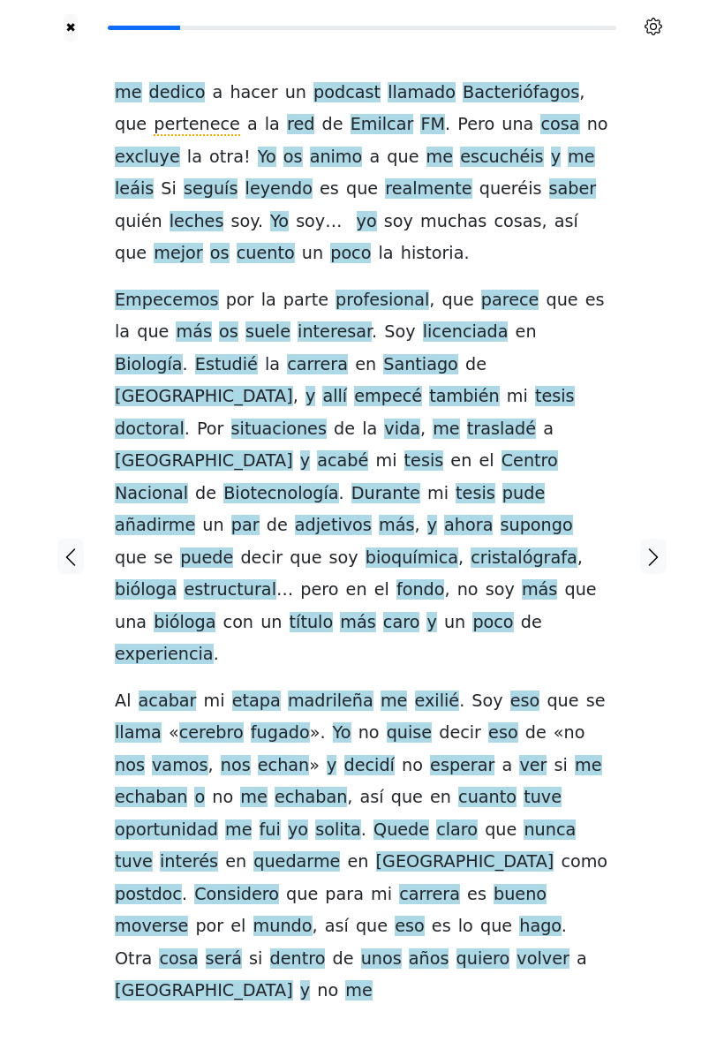
click at [284, 169] on span "os" at bounding box center [293, 158] width 19 height 22
click at [653, 210] on div at bounding box center [653, 557] width 53 height 1030
click at [668, 322] on div at bounding box center [653, 557] width 53 height 1030
click at [284, 169] on span "os" at bounding box center [293, 158] width 19 height 22
click at [250, 151] on button "Explain" at bounding box center [251, 146] width 52 height 23
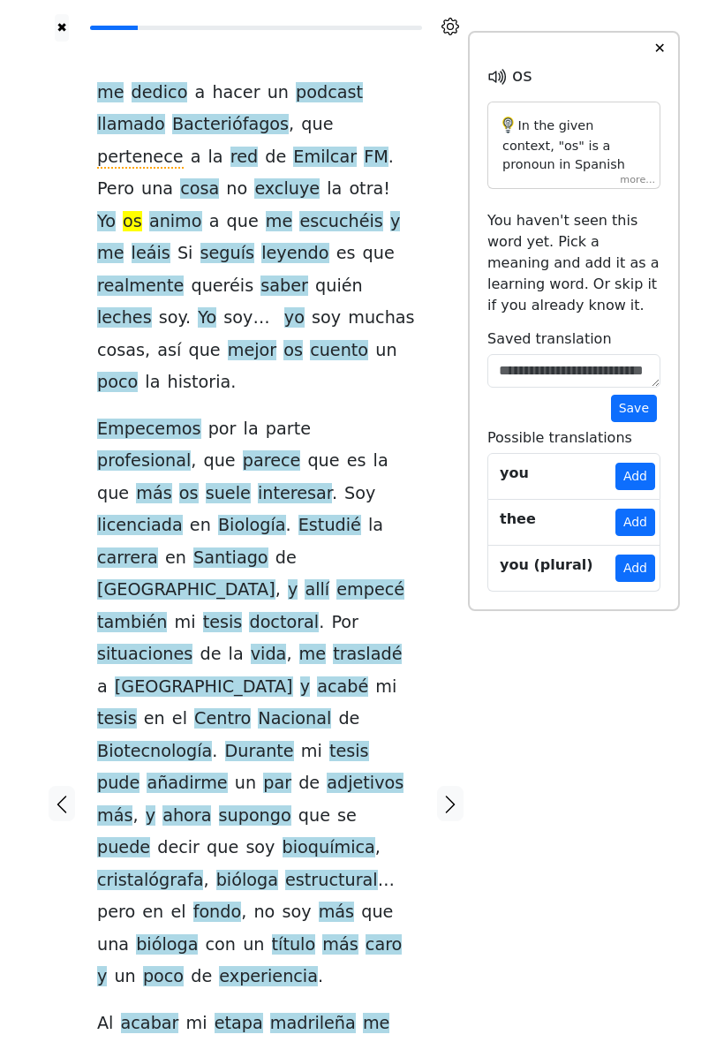
click at [633, 189] on div "In the given context, "os" is a pronoun in Spanish used for addressing multiple…" at bounding box center [574, 145] width 173 height 87
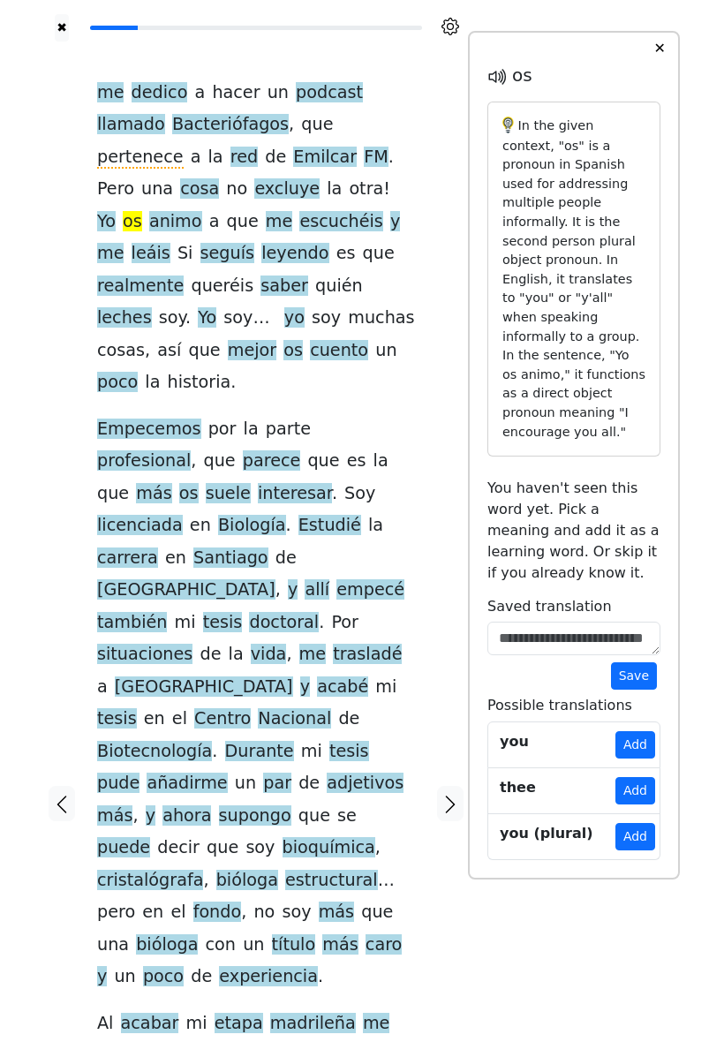
click at [664, 64] on button "✕" at bounding box center [659, 49] width 33 height 32
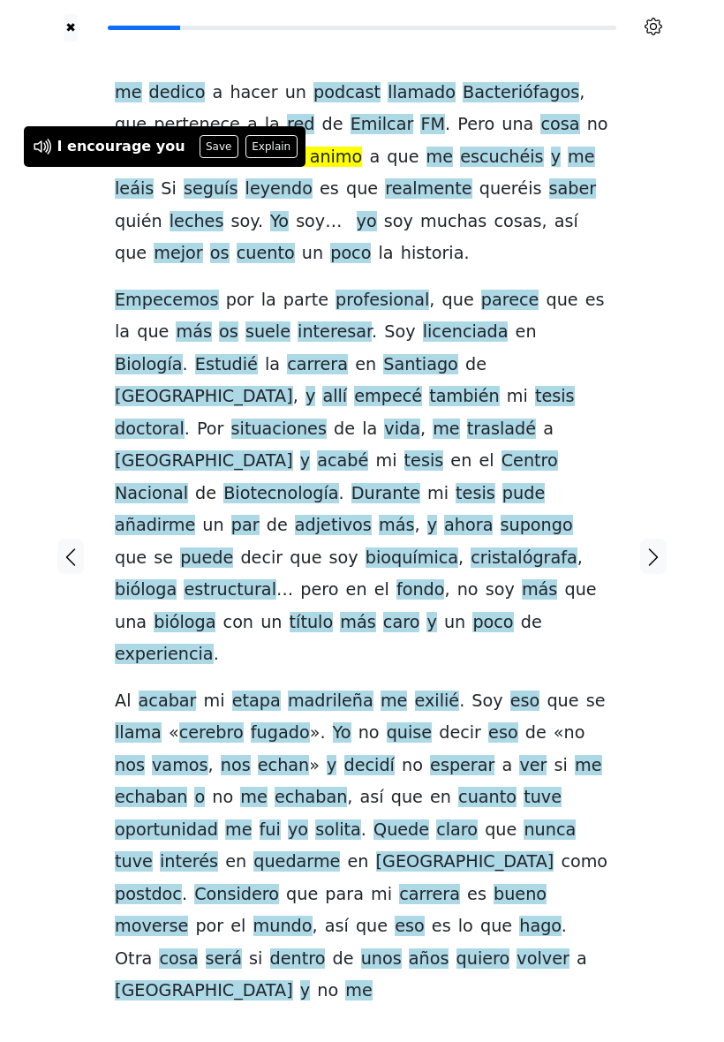
click at [210, 150] on button "Save" at bounding box center [219, 146] width 39 height 23
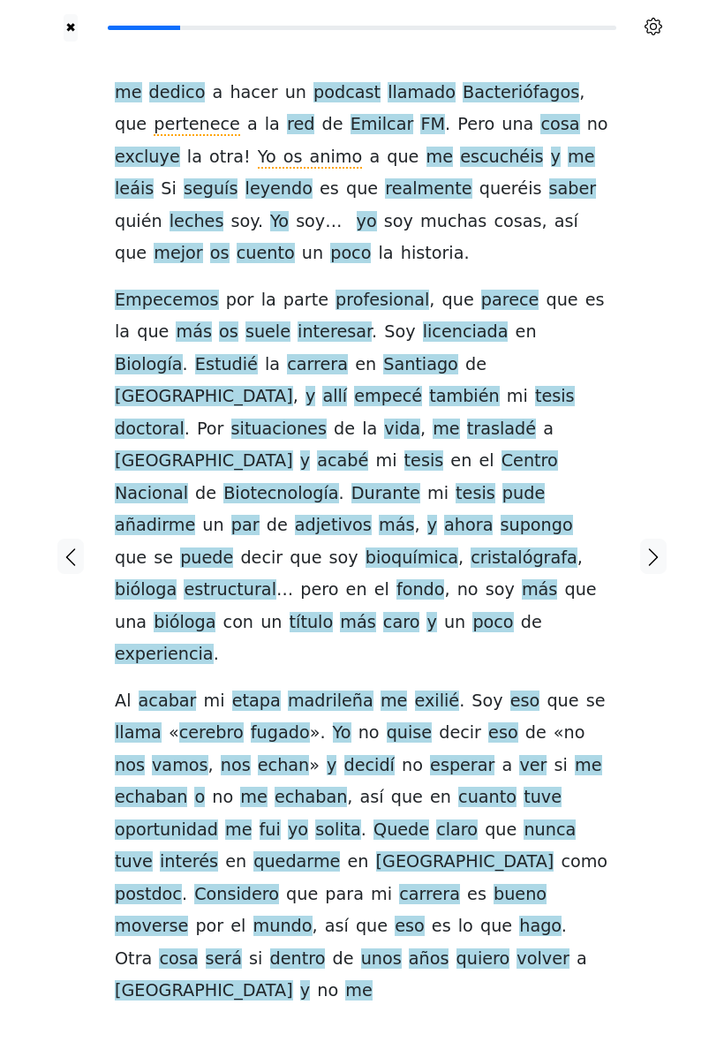
click at [224, 211] on span "leches" at bounding box center [197, 222] width 55 height 22
click at [647, 192] on div at bounding box center [653, 557] width 53 height 1030
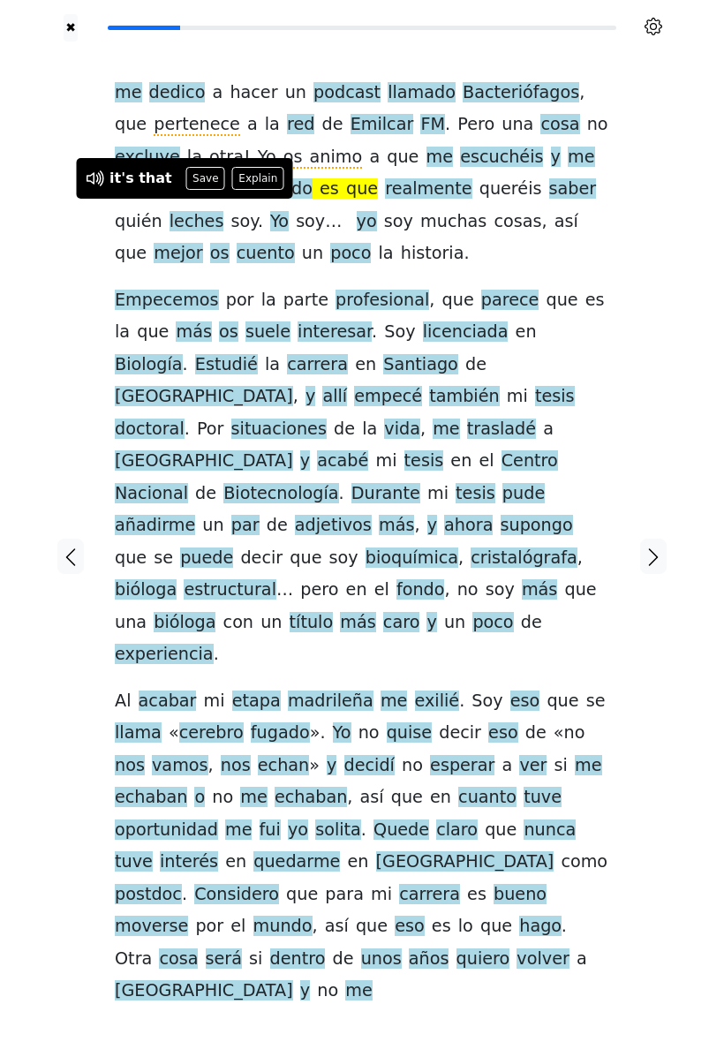
click at [200, 183] on button "Save" at bounding box center [205, 178] width 39 height 23
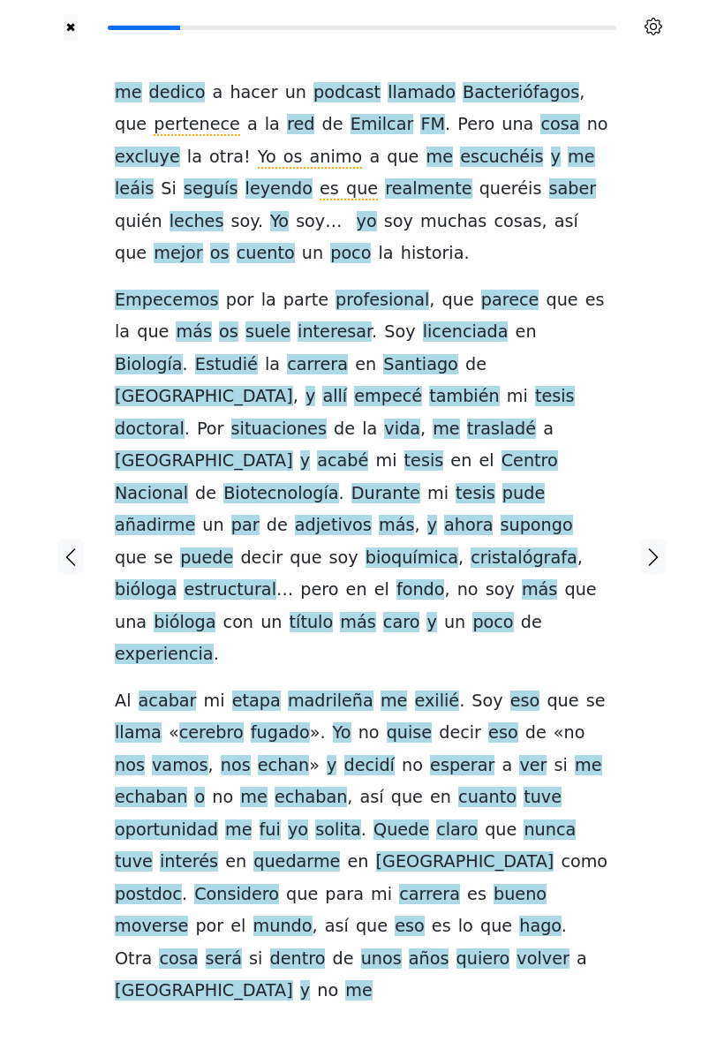
click at [224, 211] on span "leches" at bounding box center [197, 222] width 55 height 22
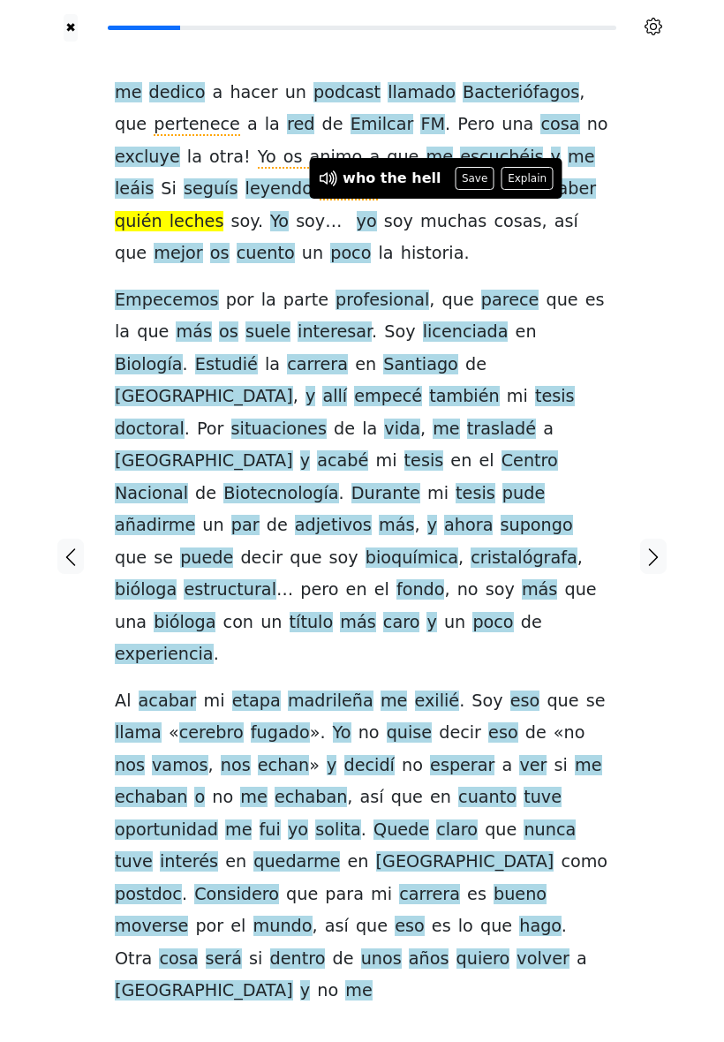
click at [467, 178] on button "Save" at bounding box center [475, 178] width 39 height 23
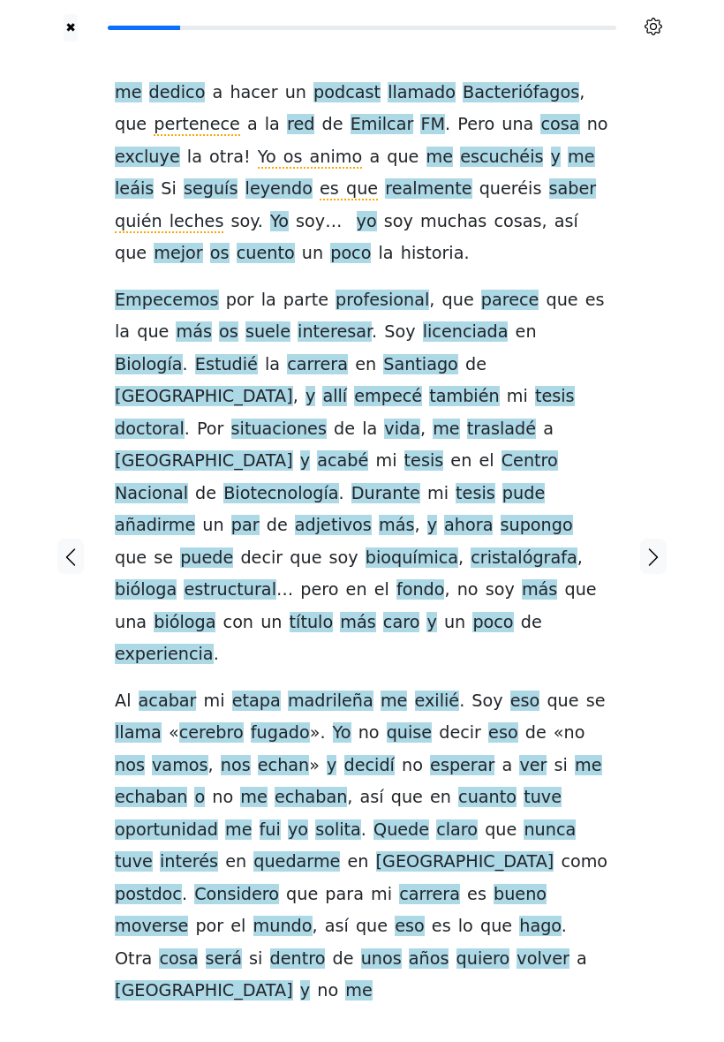
click at [223, 212] on span "quién leches" at bounding box center [169, 222] width 109 height 22
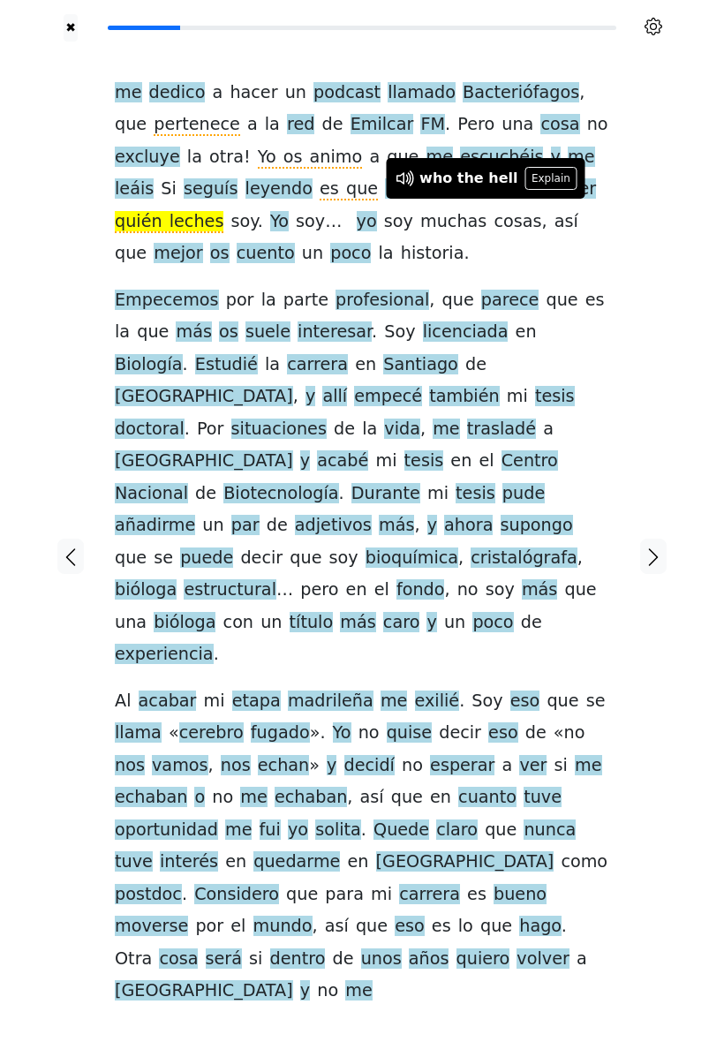
click at [544, 179] on button "Explain" at bounding box center [552, 178] width 52 height 23
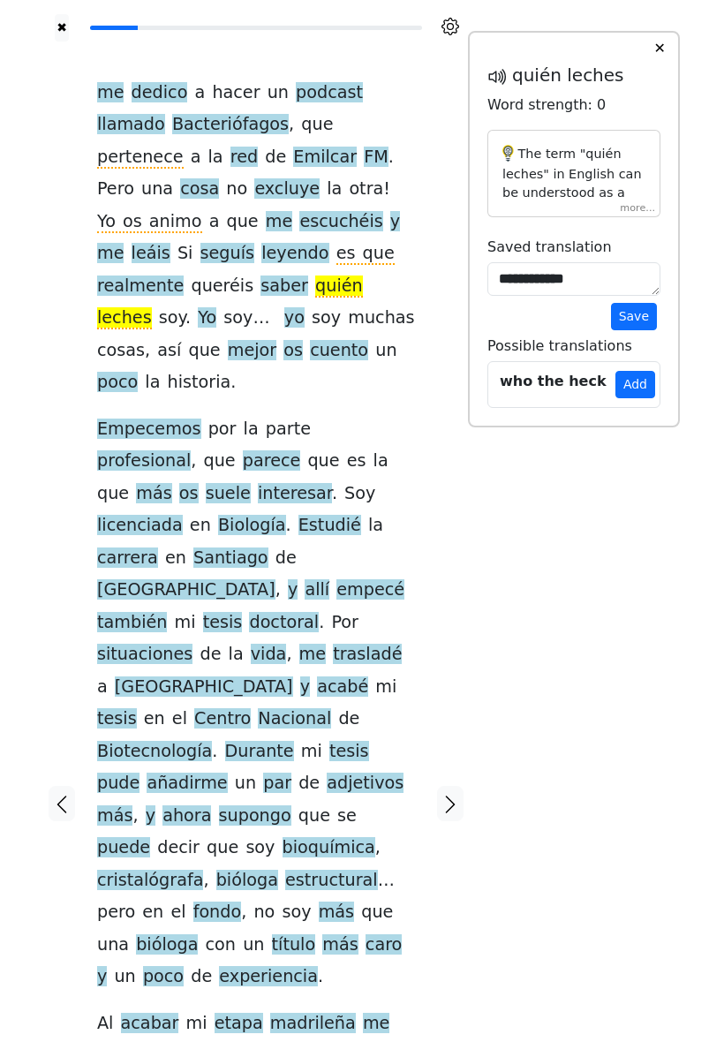
click at [638, 217] on div "The term "quién leches" in English can be understood as a more emphatic way to …" at bounding box center [574, 173] width 173 height 87
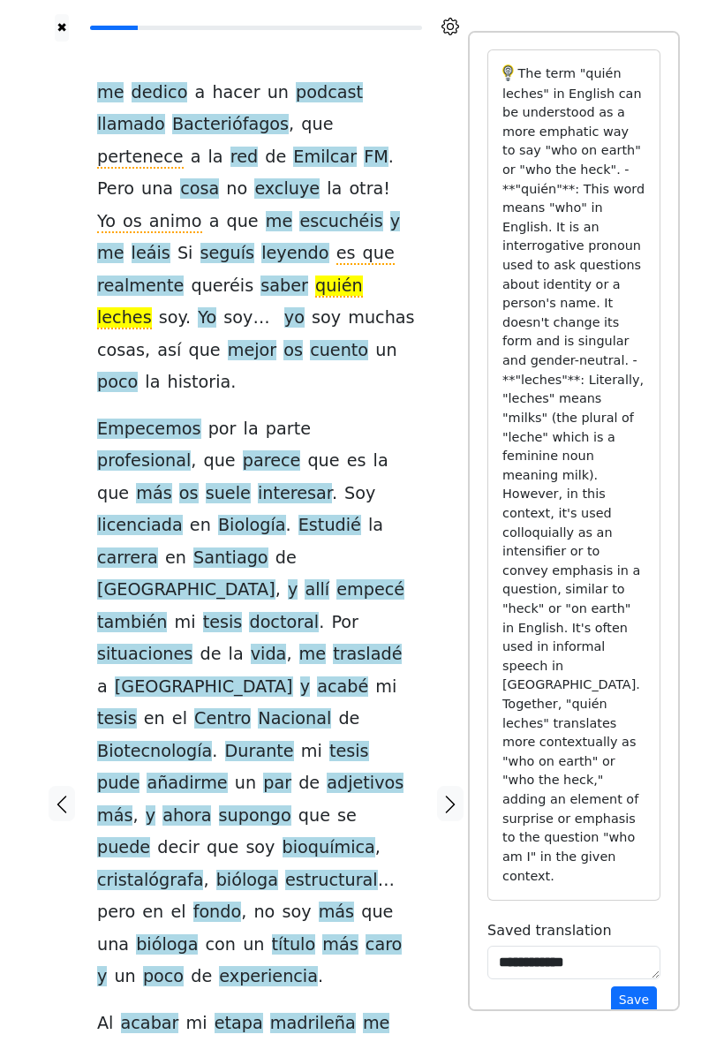
scroll to position [84, 0]
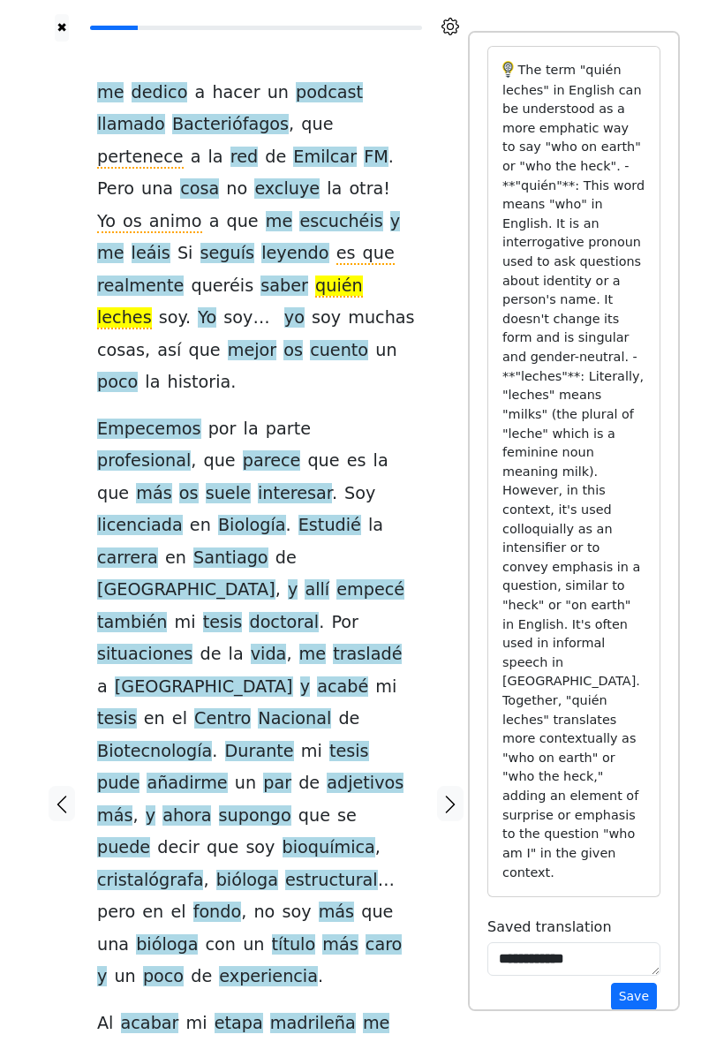
click at [251, 483] on span "suele" at bounding box center [228, 494] width 45 height 22
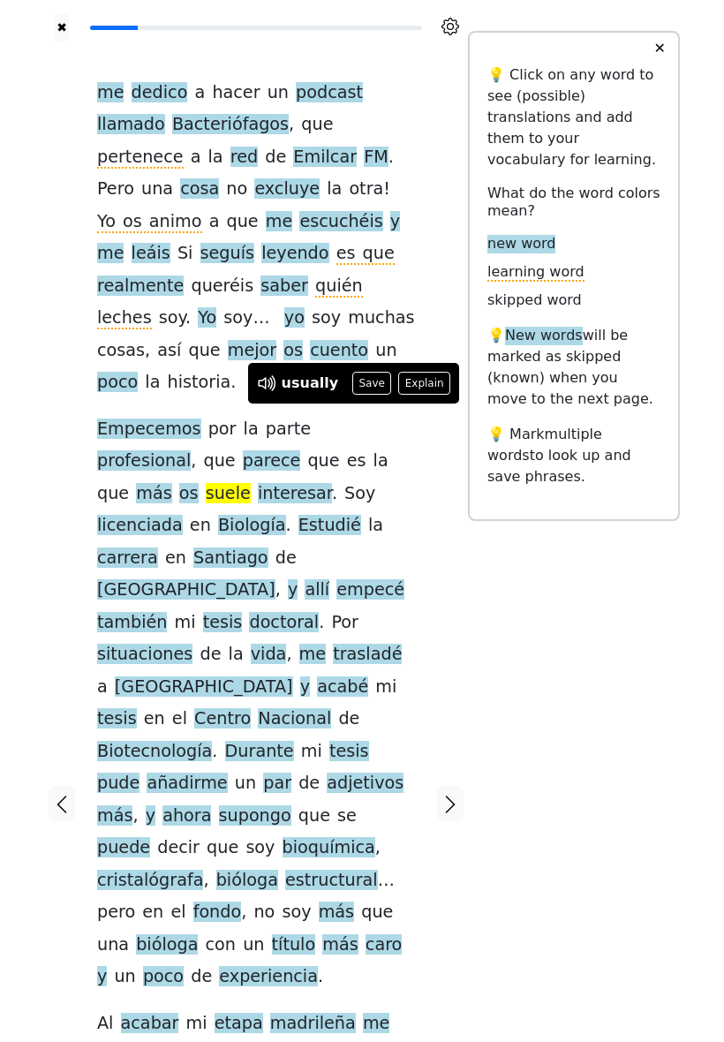
click at [424, 386] on button "Explain" at bounding box center [424, 383] width 52 height 23
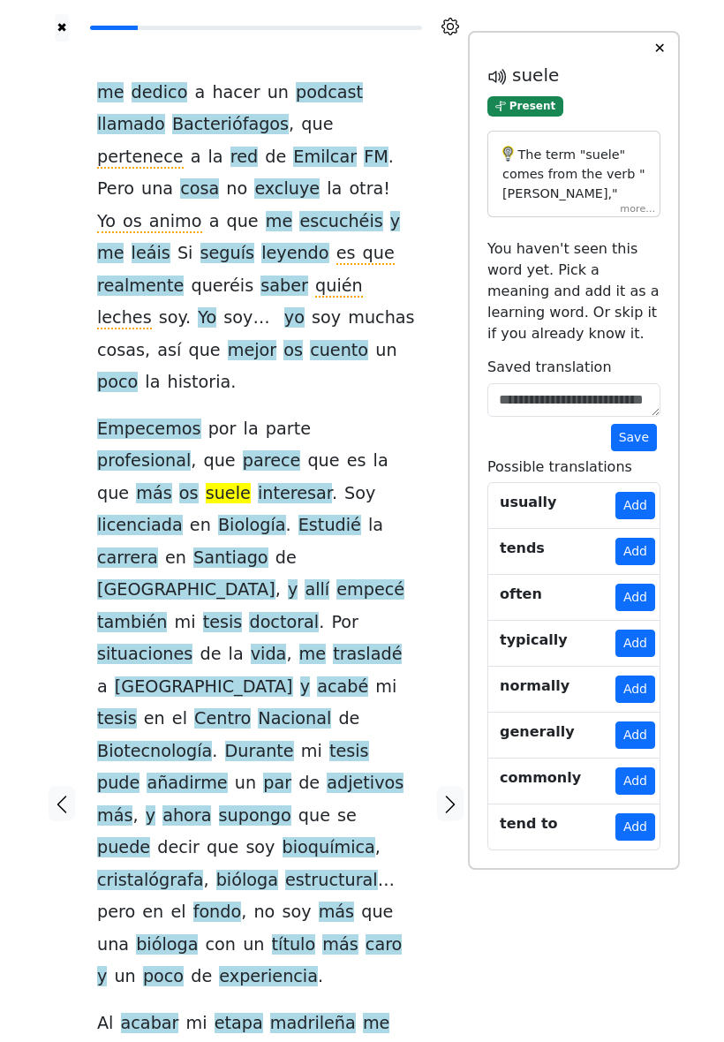
click at [638, 218] on div "The term "suele" comes from the verb "soler," which means "to usually do" or "t…" at bounding box center [574, 174] width 173 height 87
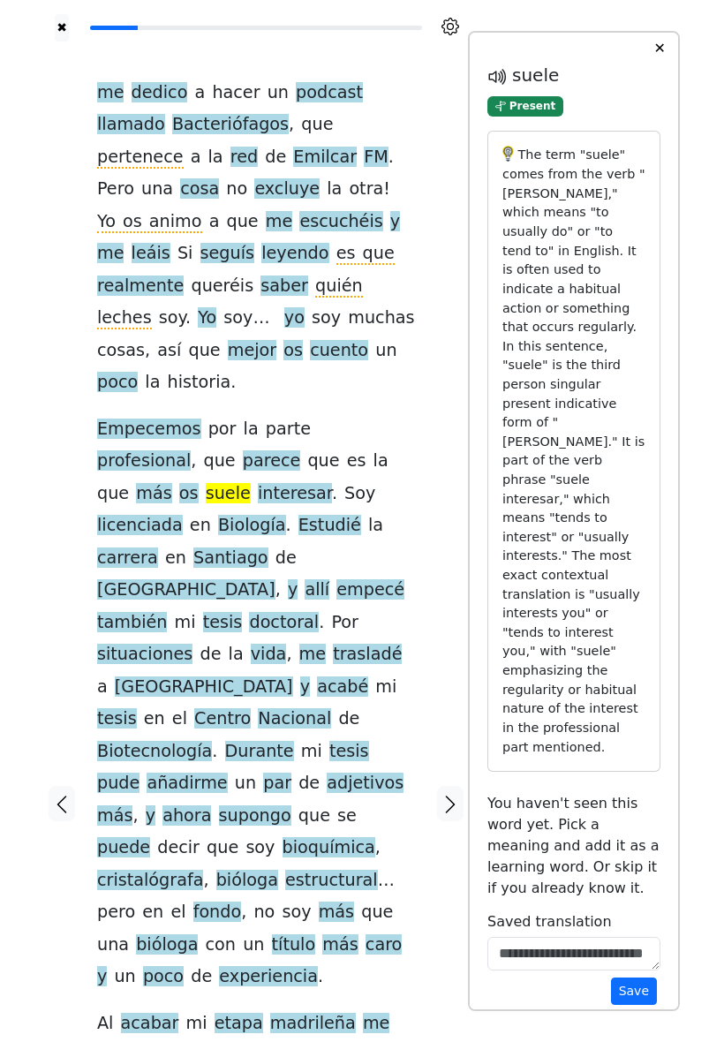
click at [251, 483] on span "suele" at bounding box center [228, 494] width 45 height 22
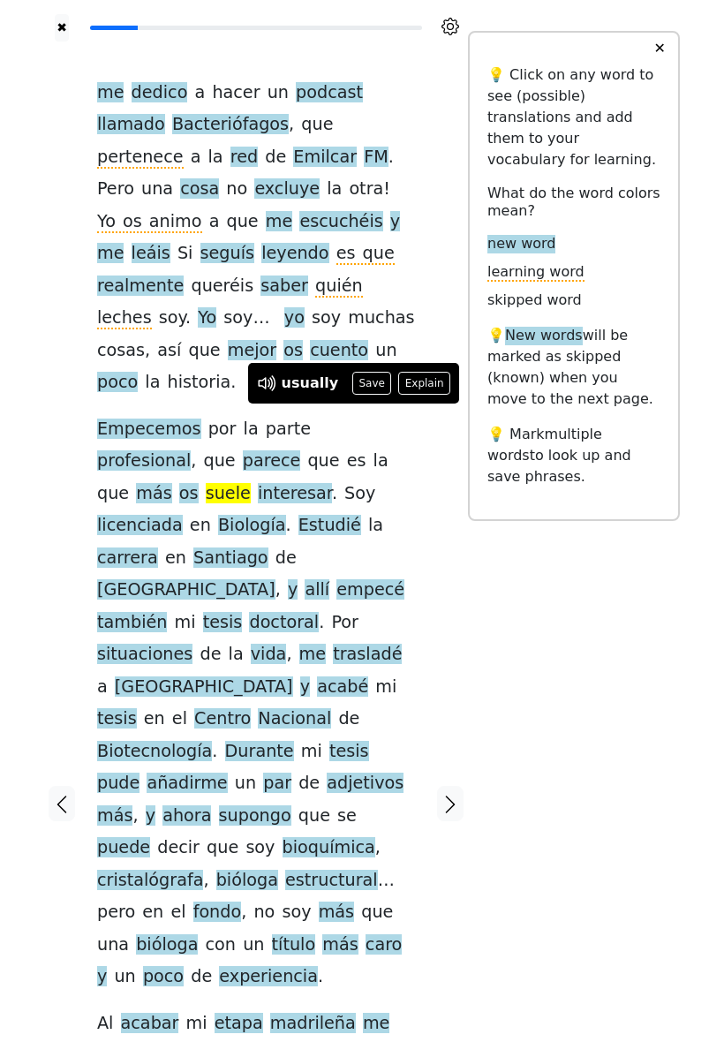
click at [367, 382] on button "Save" at bounding box center [371, 383] width 39 height 23
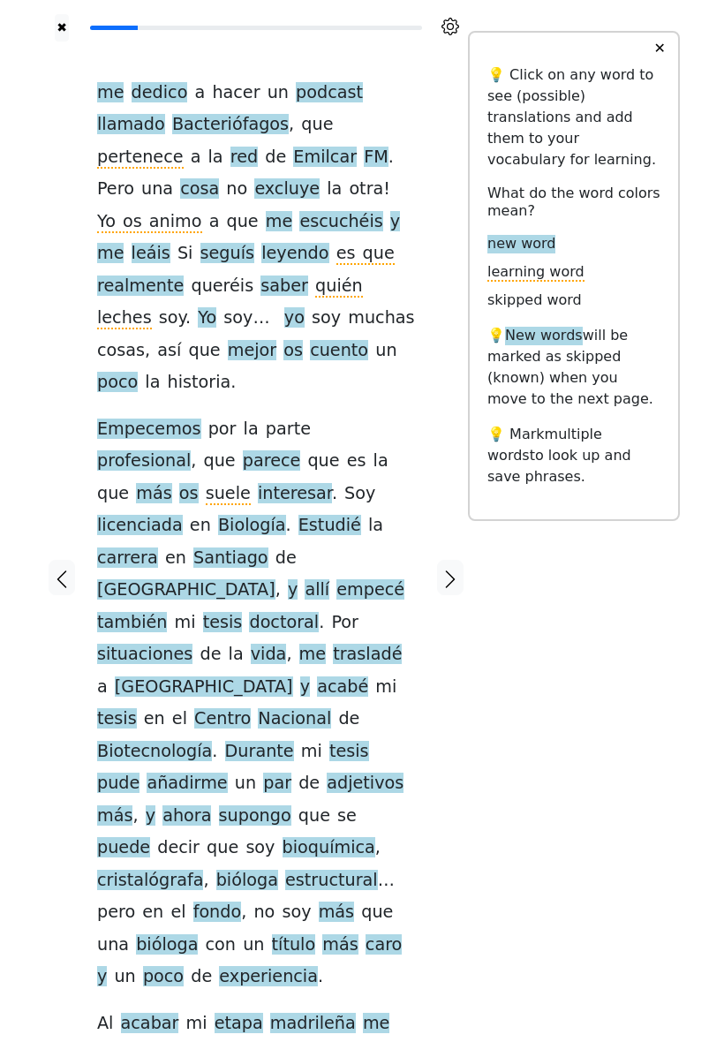
click at [333, 644] on span "trasladé" at bounding box center [367, 655] width 69 height 22
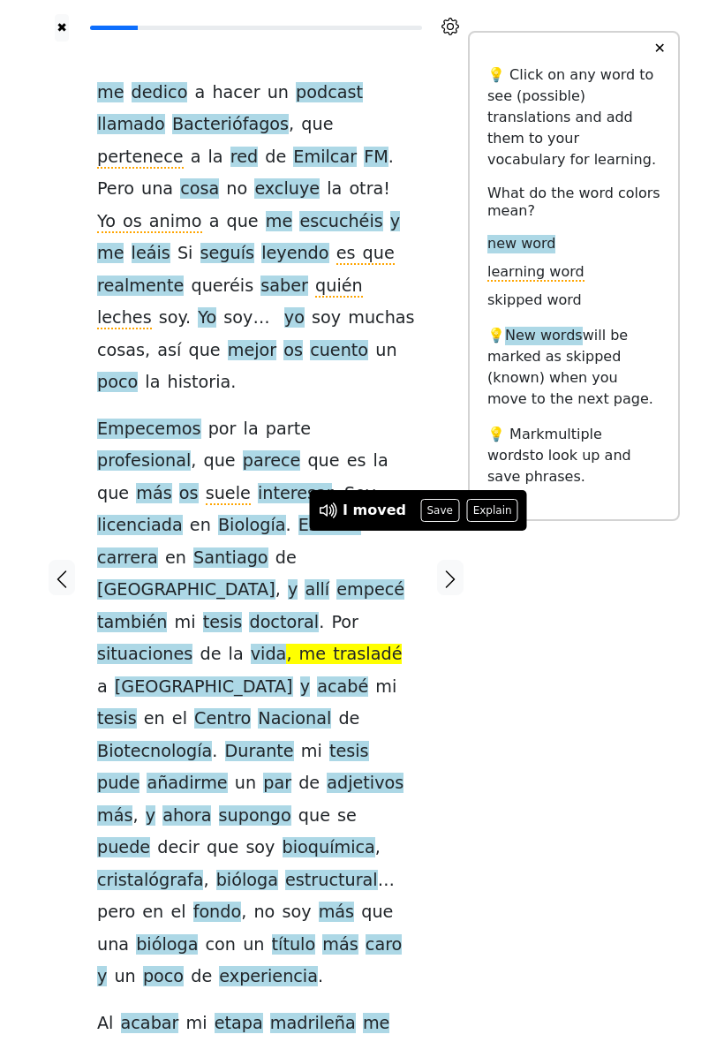
click at [429, 510] on button "Save" at bounding box center [439, 510] width 39 height 23
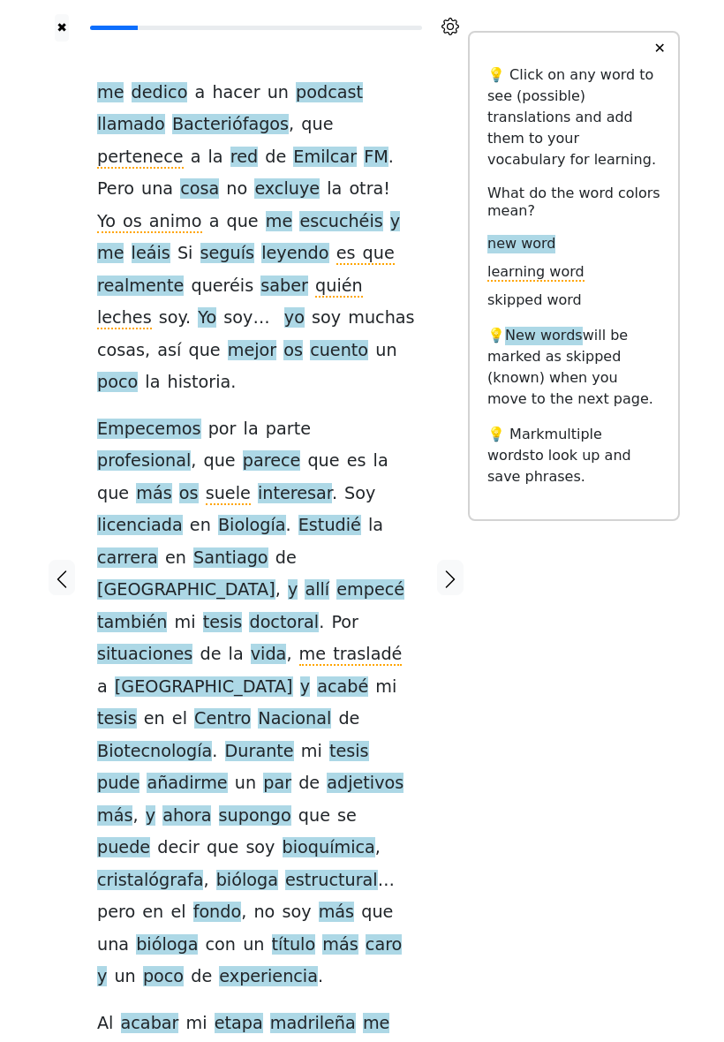
click at [318, 677] on span "acabé" at bounding box center [342, 688] width 51 height 22
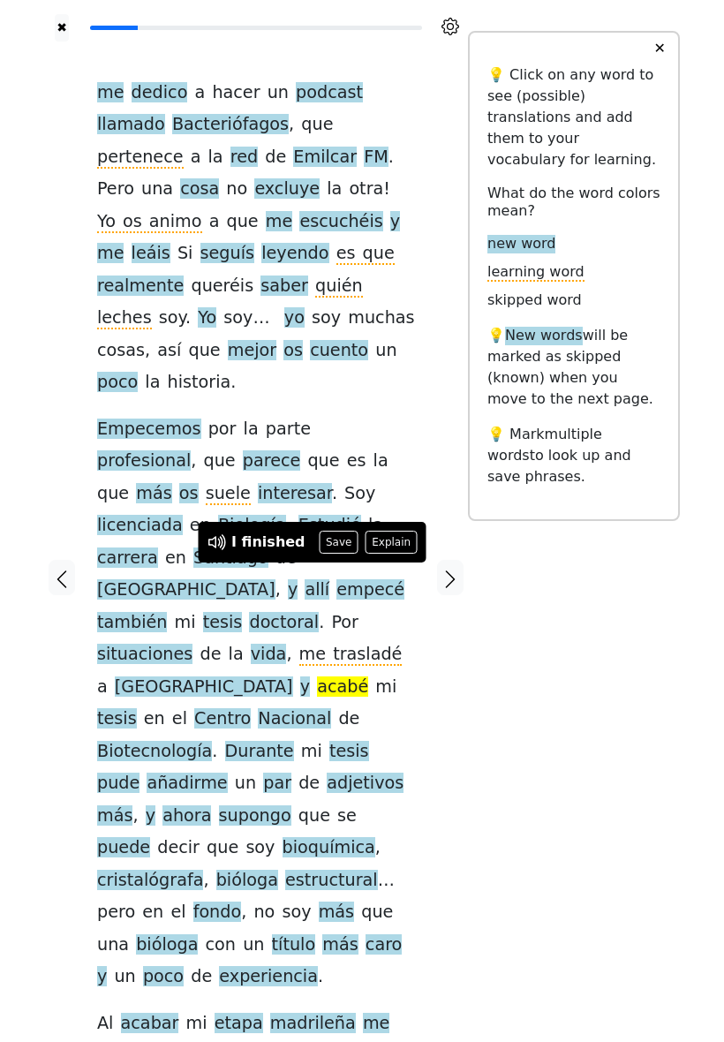
click at [227, 773] on span "añadirme" at bounding box center [187, 784] width 80 height 22
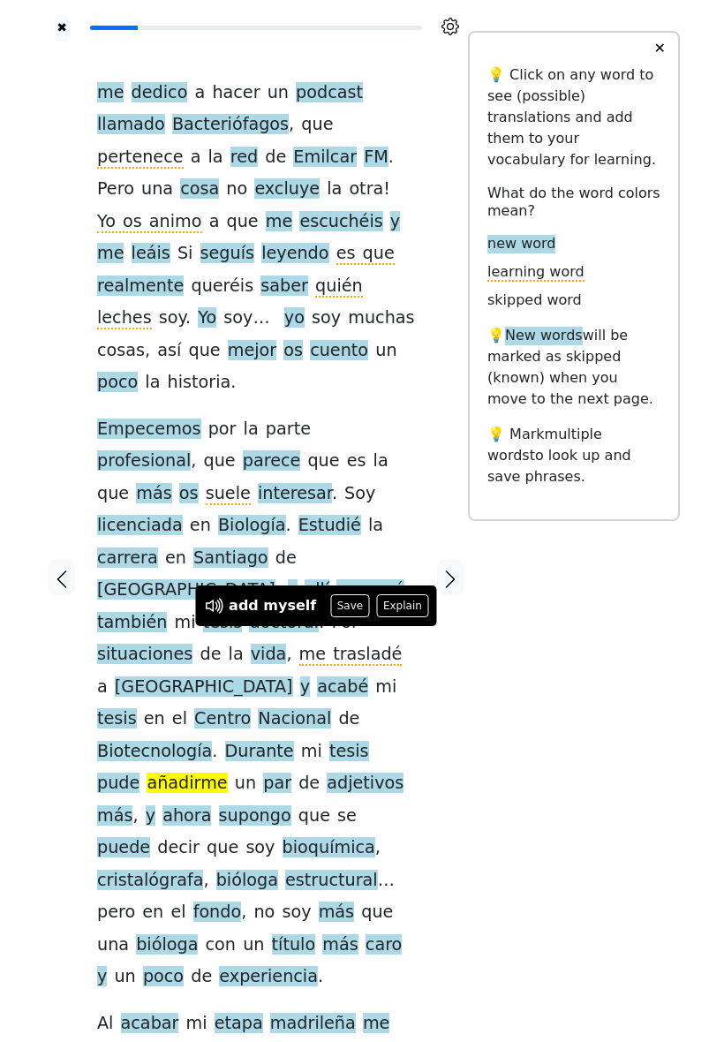
click at [398, 602] on button "Explain" at bounding box center [403, 605] width 52 height 23
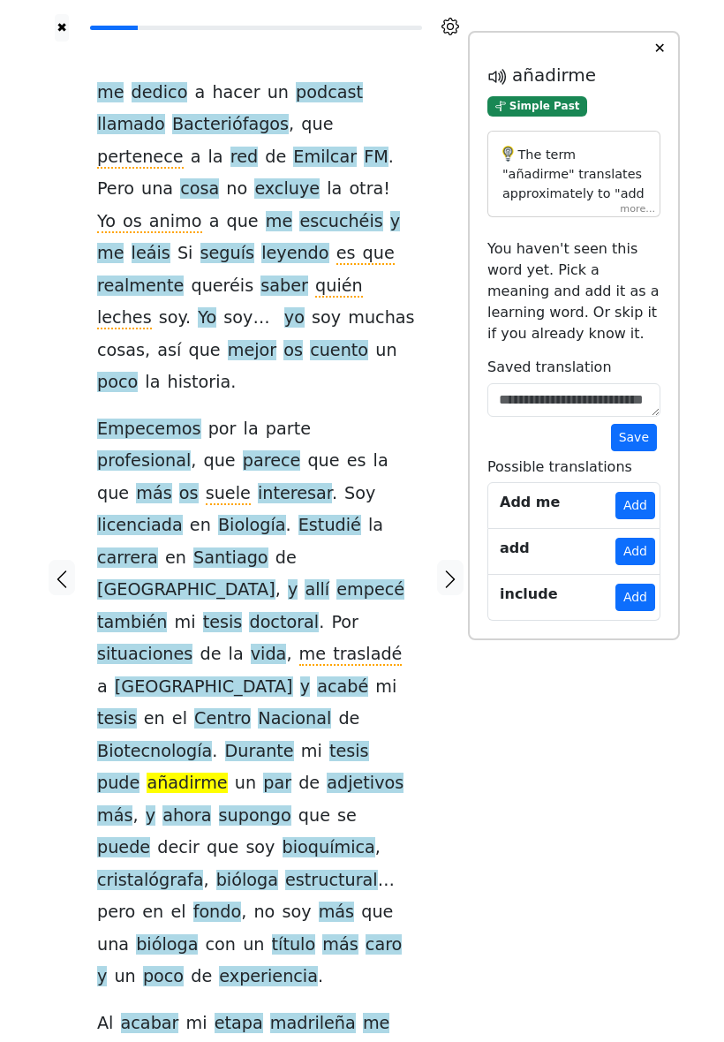
click at [642, 218] on div "The term "añadirme" translates approximately to "add myself" in English. Breaki…" at bounding box center [574, 174] width 173 height 87
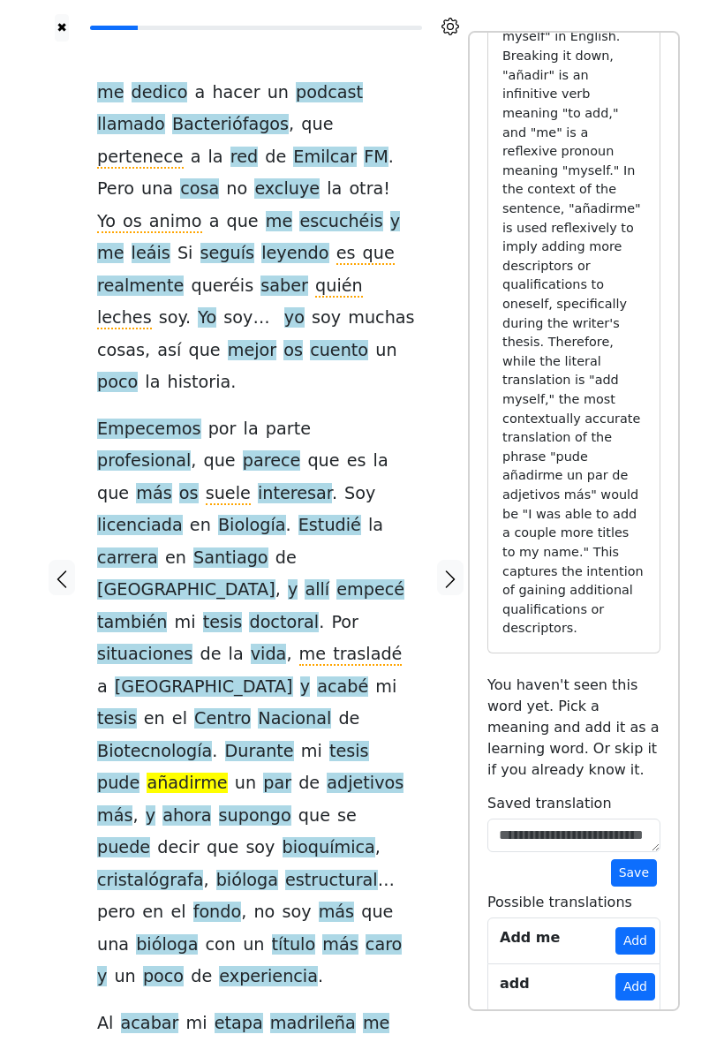
scroll to position [175, 0]
click at [557, 820] on textarea at bounding box center [574, 837] width 173 height 34
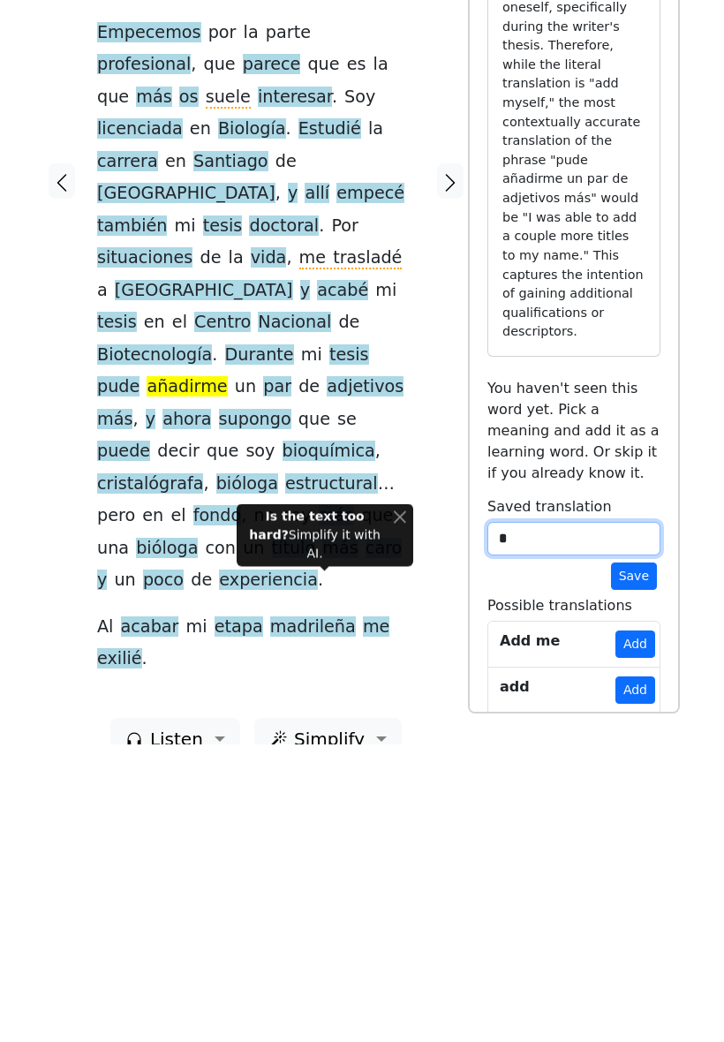
scroll to position [0, 0]
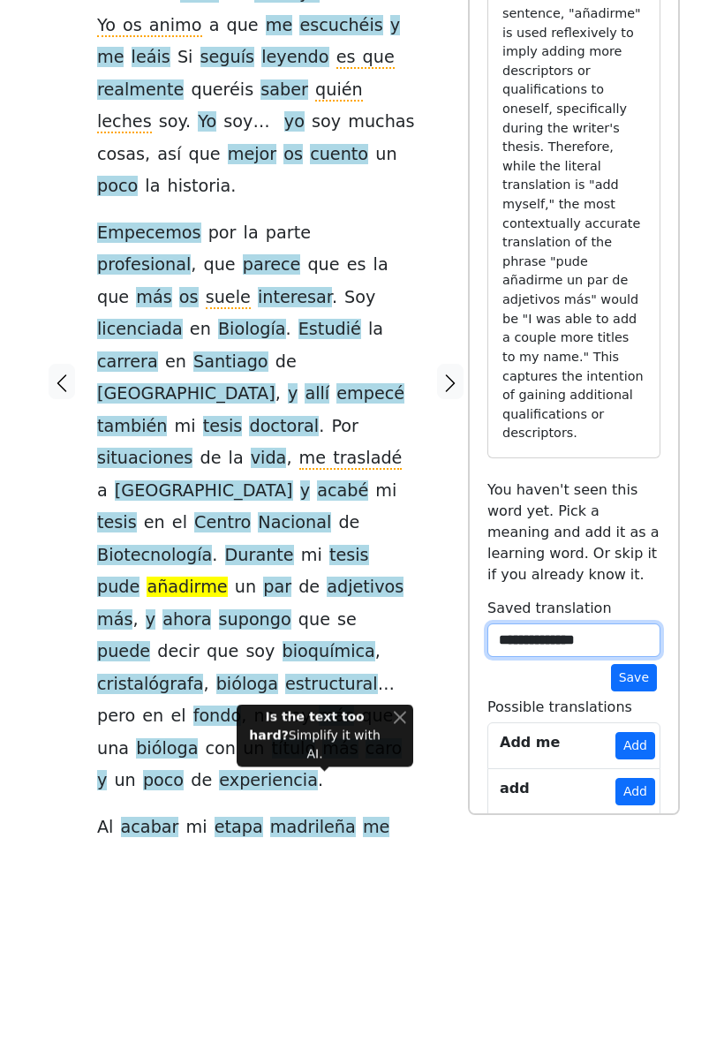
type textarea "**********"
click at [636, 860] on button "Save" at bounding box center [634, 873] width 46 height 27
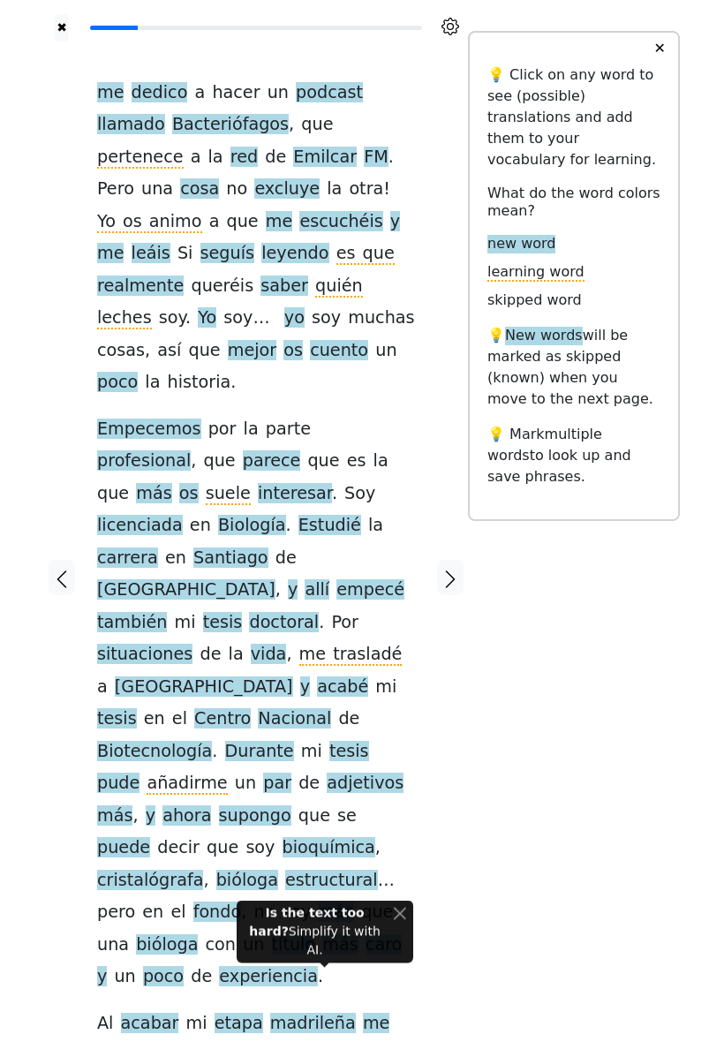
click at [366, 935] on span "caro" at bounding box center [384, 946] width 37 height 22
click at [292, 1013] on span "madrileña" at bounding box center [313, 1024] width 86 height 22
click at [231, 1013] on span "etapa" at bounding box center [239, 1024] width 49 height 22
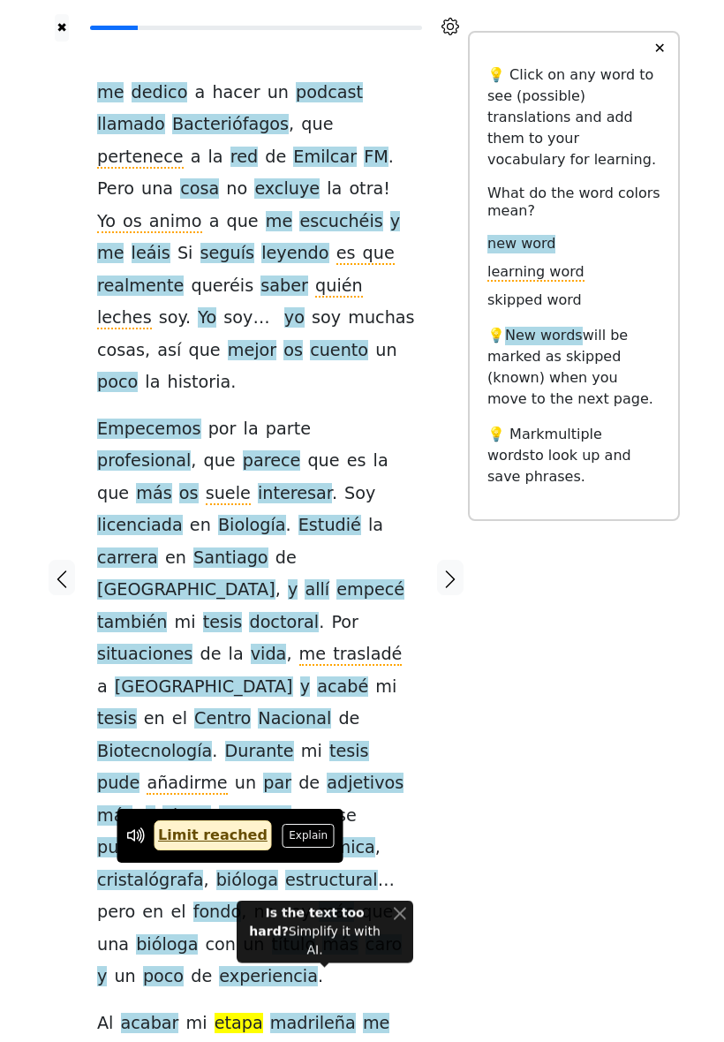
click at [226, 838] on link "Limit reached" at bounding box center [213, 836] width 118 height 30
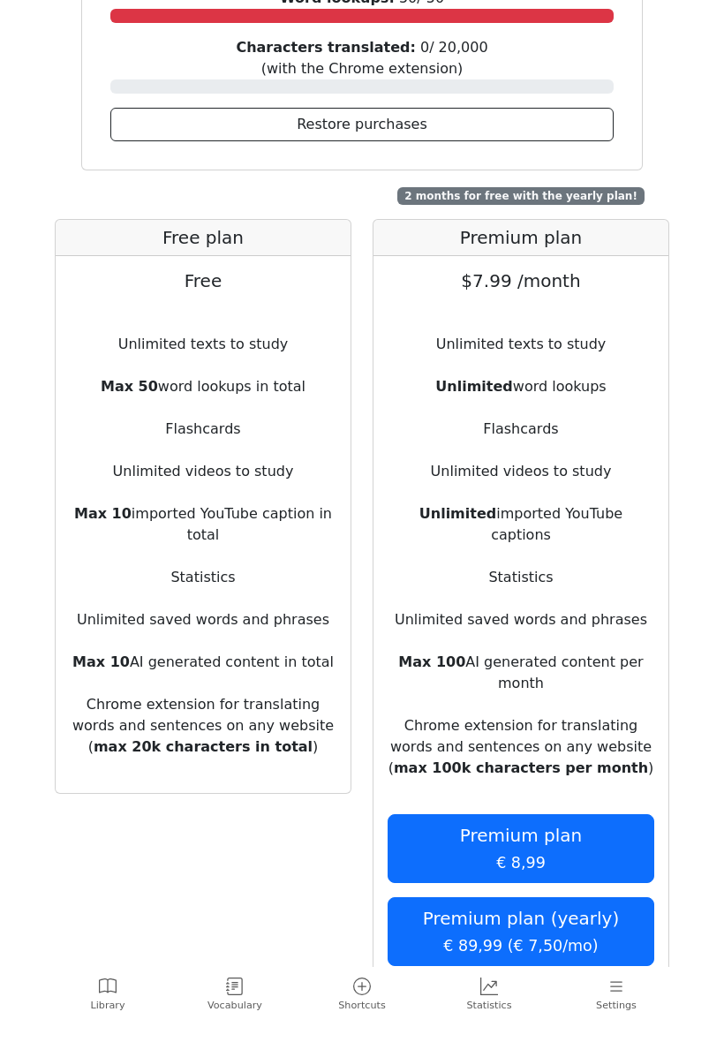
scroll to position [349, 0]
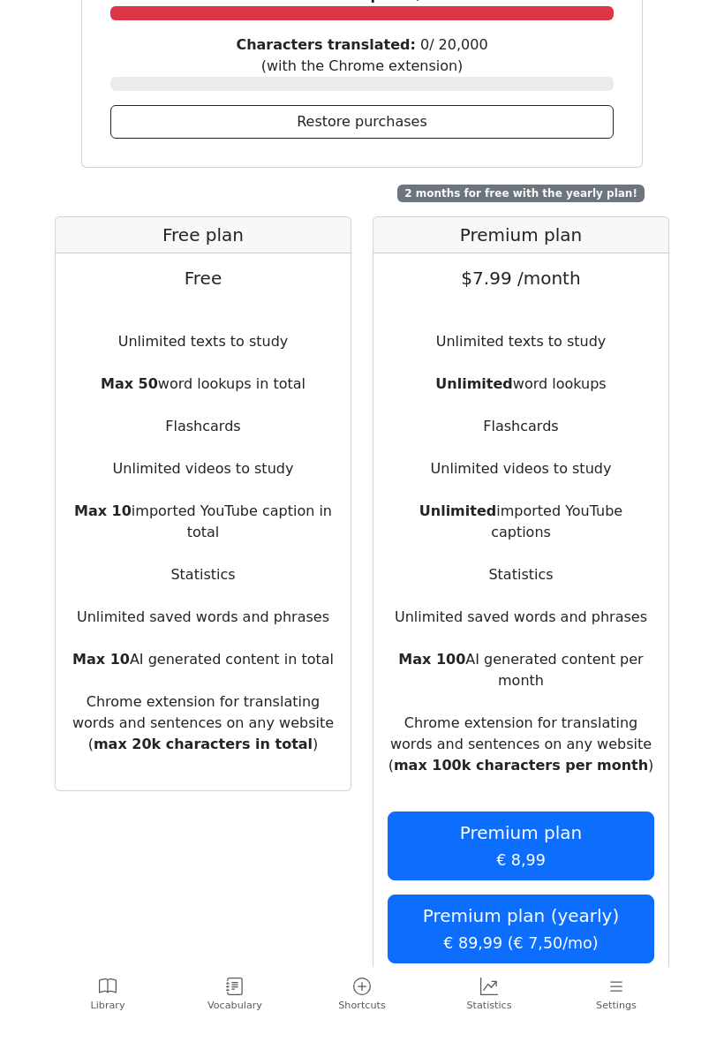
click at [554, 814] on button "Premium plan € 8,99" at bounding box center [521, 846] width 267 height 69
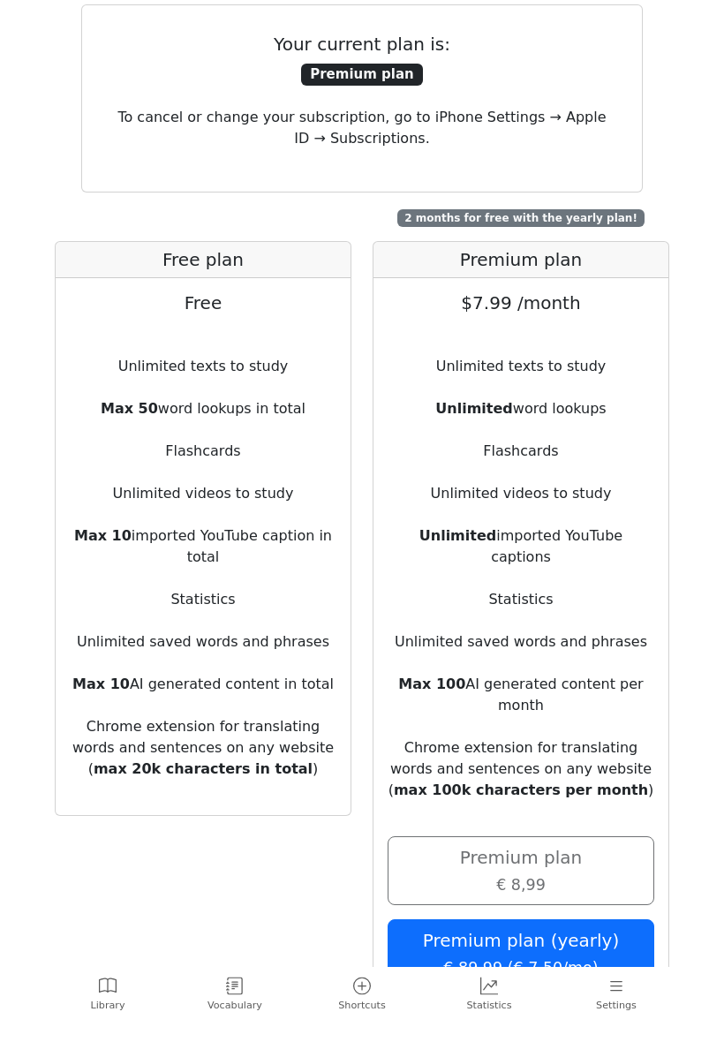
scroll to position [252, 0]
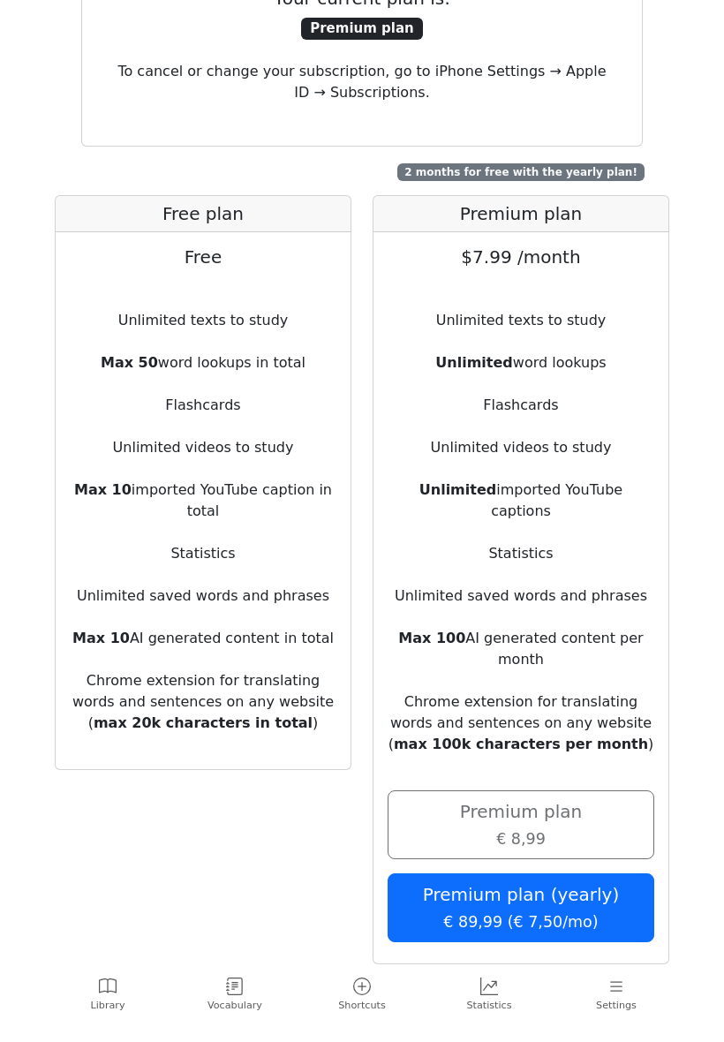
click at [121, 991] on link "Library" at bounding box center [107, 996] width 127 height 50
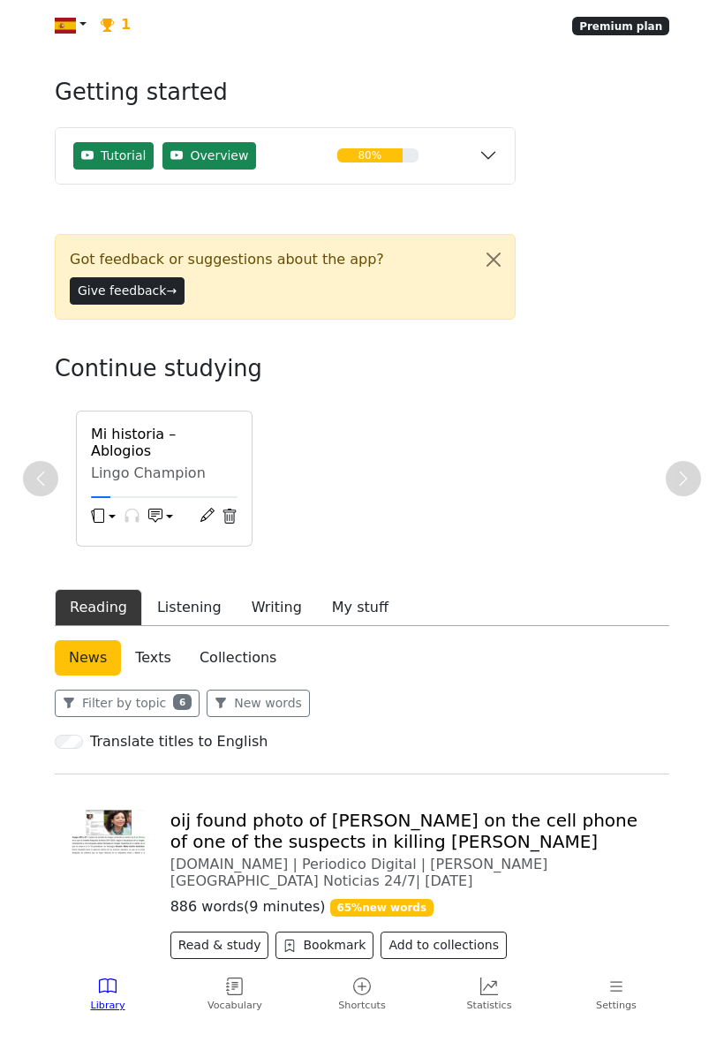
click at [186, 461] on div "Mi historia – Ablogios" at bounding box center [164, 443] width 147 height 35
click at [194, 458] on h6 "Mi historia – Ablogios" at bounding box center [164, 443] width 147 height 34
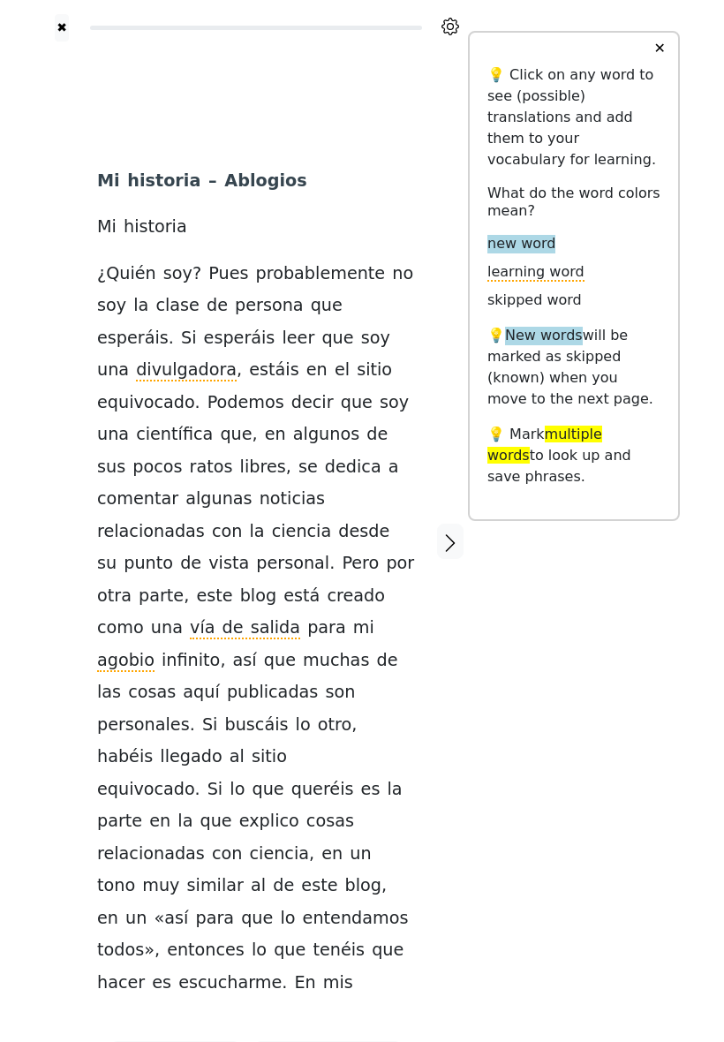
click at [451, 533] on icon "button" at bounding box center [450, 543] width 21 height 21
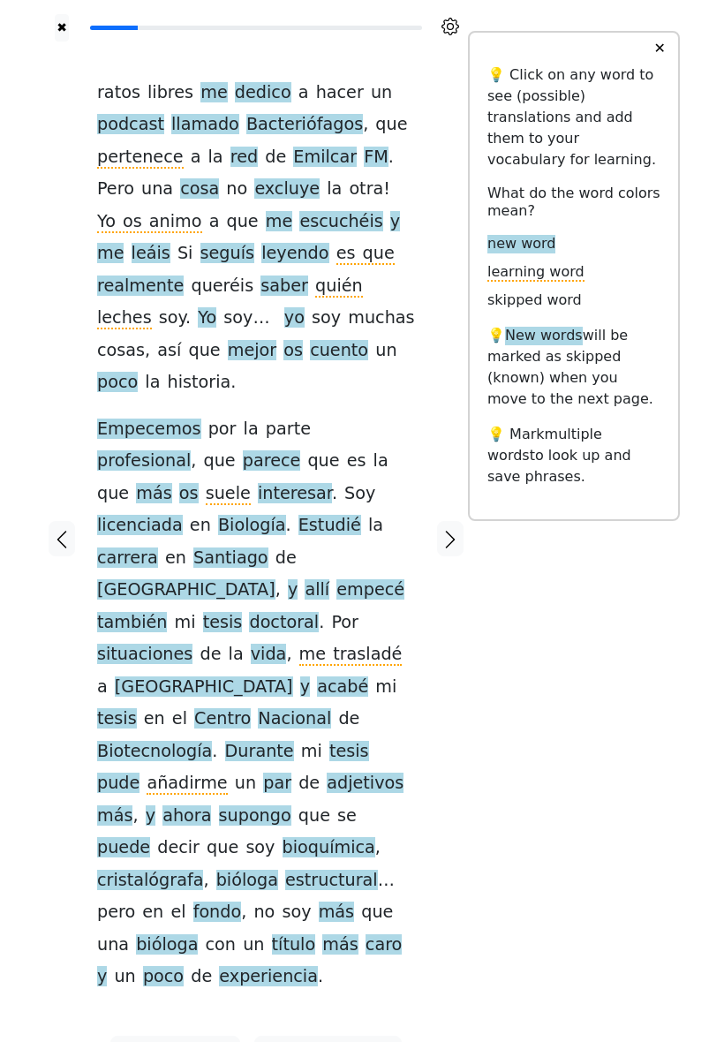
click at [447, 529] on icon "button" at bounding box center [450, 539] width 21 height 21
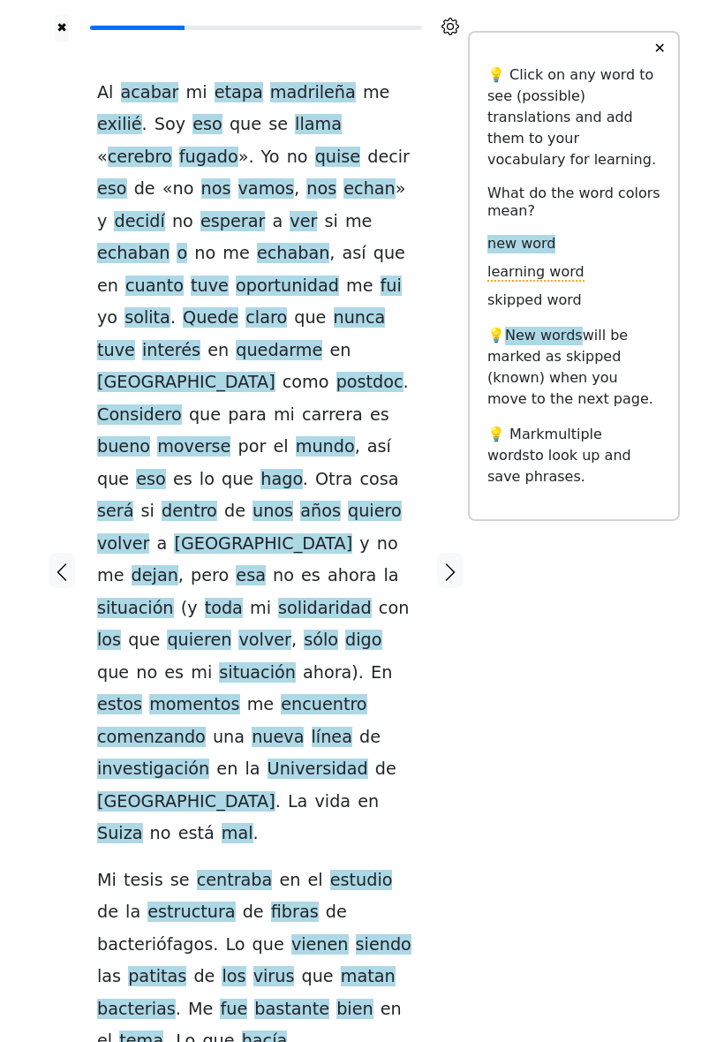
click at [223, 104] on span "etapa" at bounding box center [239, 93] width 49 height 22
click at [233, 104] on span "etapa" at bounding box center [239, 93] width 49 height 22
click at [232, 104] on span "etapa" at bounding box center [239, 93] width 49 height 22
click at [299, 104] on span "madrileña" at bounding box center [313, 93] width 86 height 22
click at [227, 104] on span "etapa" at bounding box center [239, 93] width 49 height 22
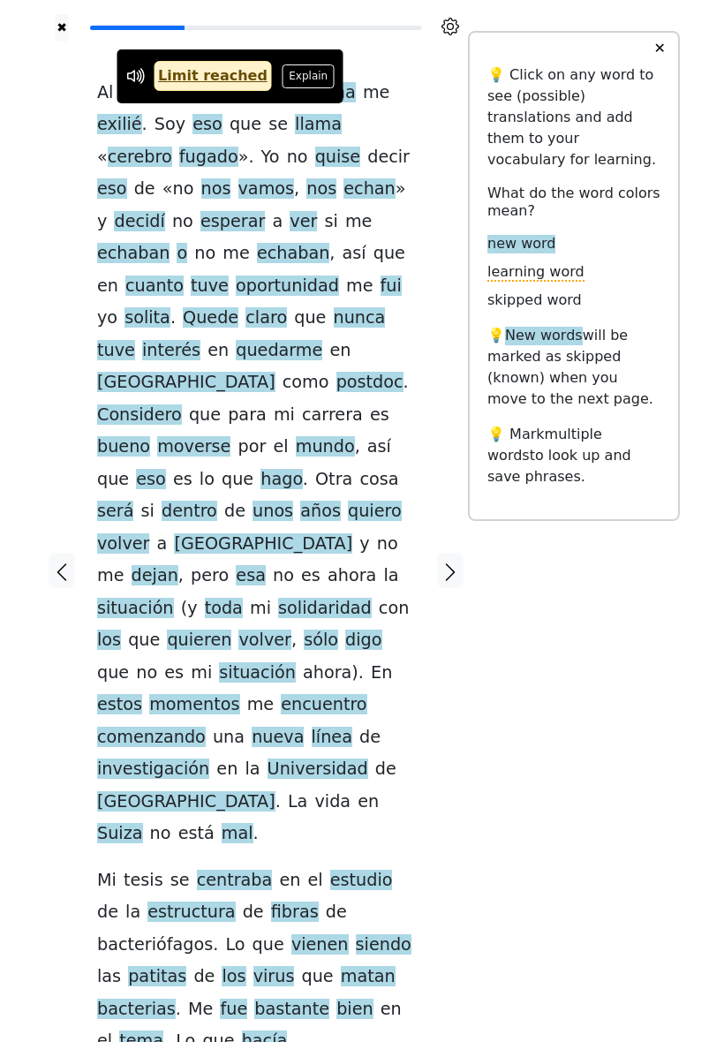
click at [231, 86] on link "Limit reached" at bounding box center [213, 76] width 118 height 30
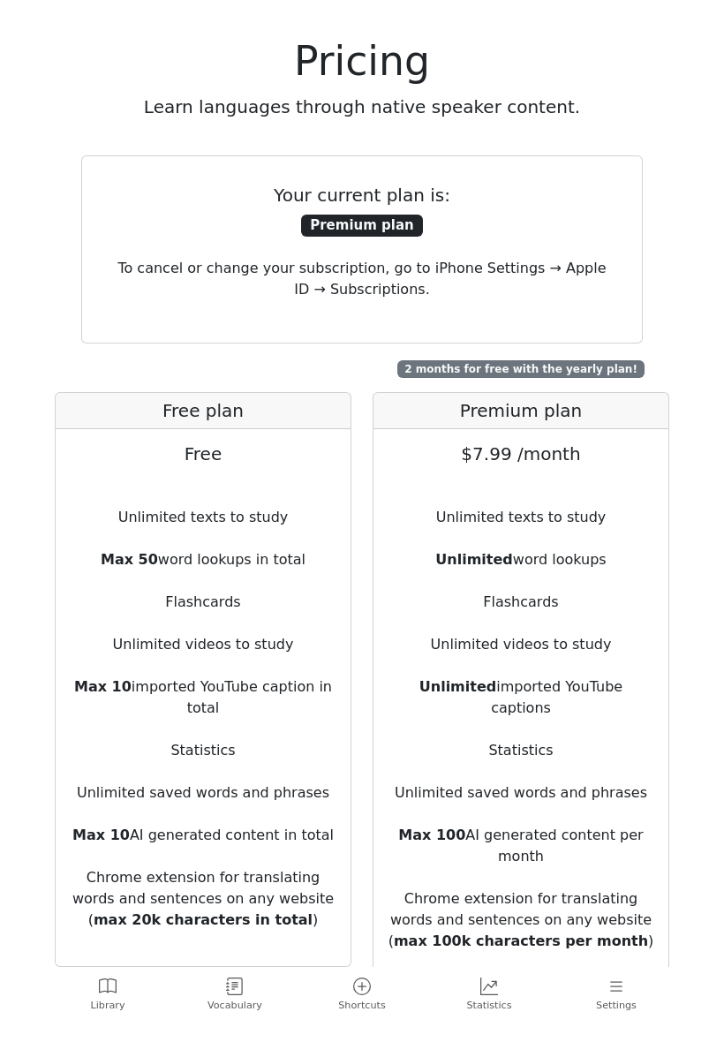
scroll to position [103, 0]
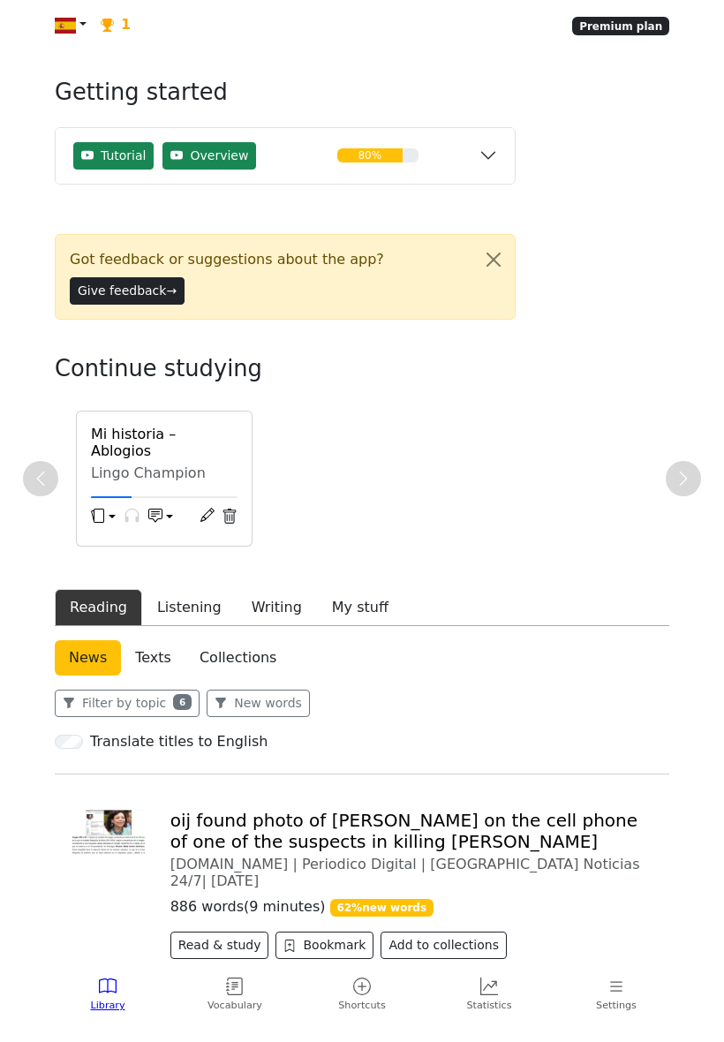
click at [191, 459] on h6 "Mi historia – Ablogios" at bounding box center [164, 443] width 147 height 34
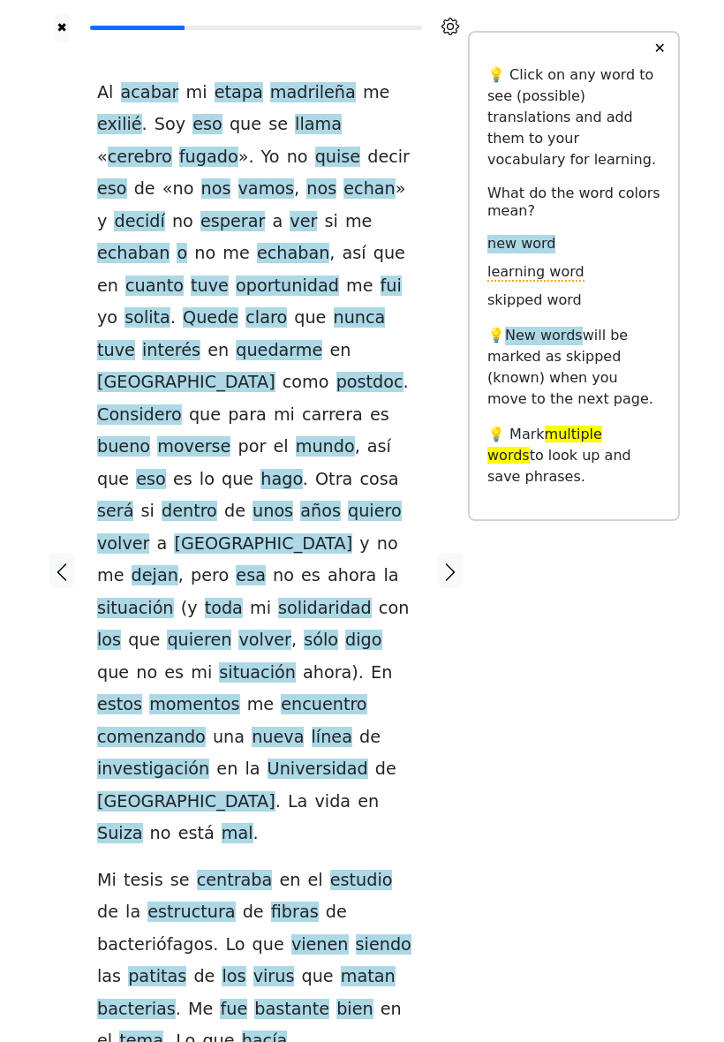
click at [230, 104] on span "etapa" at bounding box center [239, 93] width 49 height 22
click at [142, 115] on span "exilié" at bounding box center [119, 125] width 45 height 22
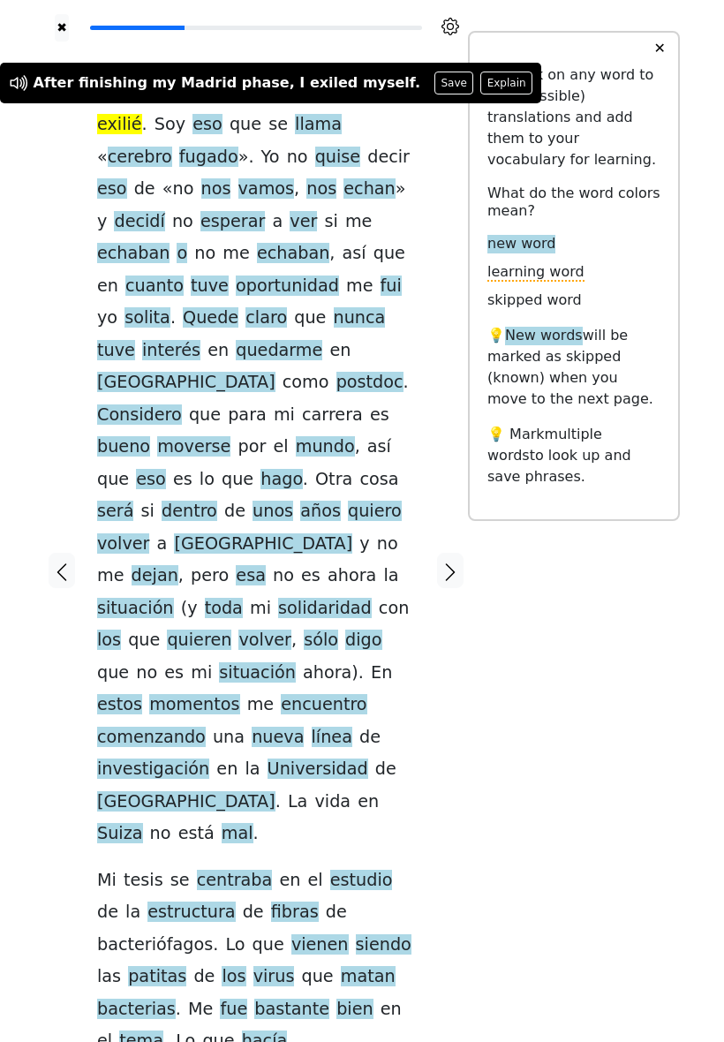
click at [572, 709] on div "✖ Al acabar mi etapa madrileña me exilié . Soy eso que se llama « cerebro fugad…" at bounding box center [362, 582] width 636 height 1164
click at [49, 192] on div at bounding box center [61, 571] width 35 height 1059
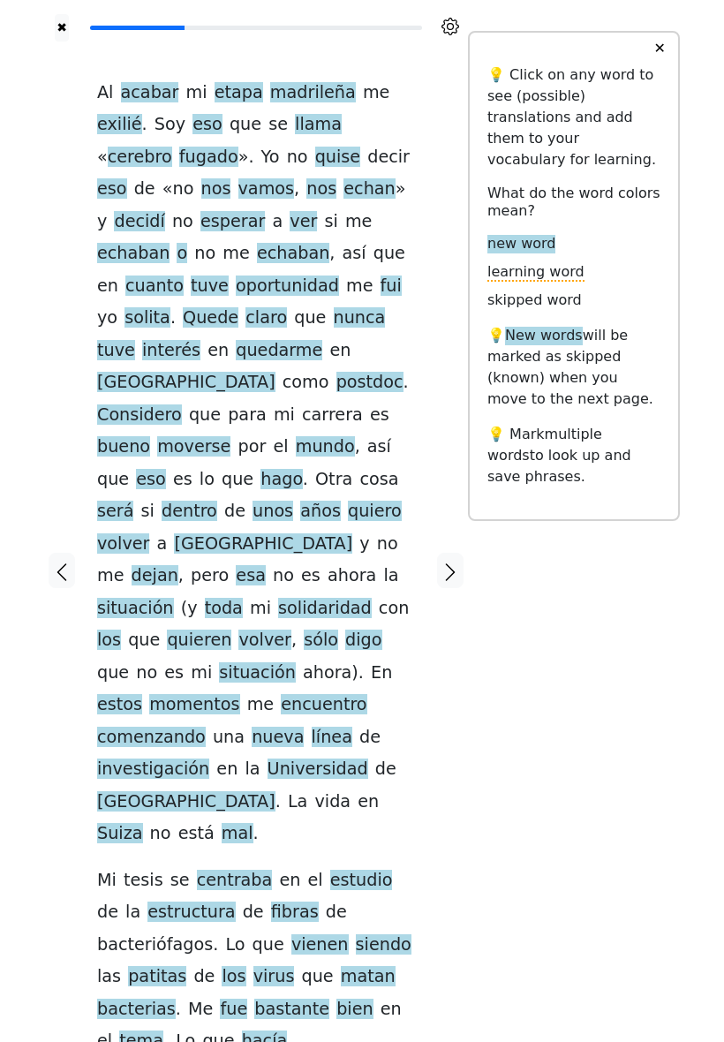
click at [142, 114] on span "exilié" at bounding box center [119, 125] width 45 height 22
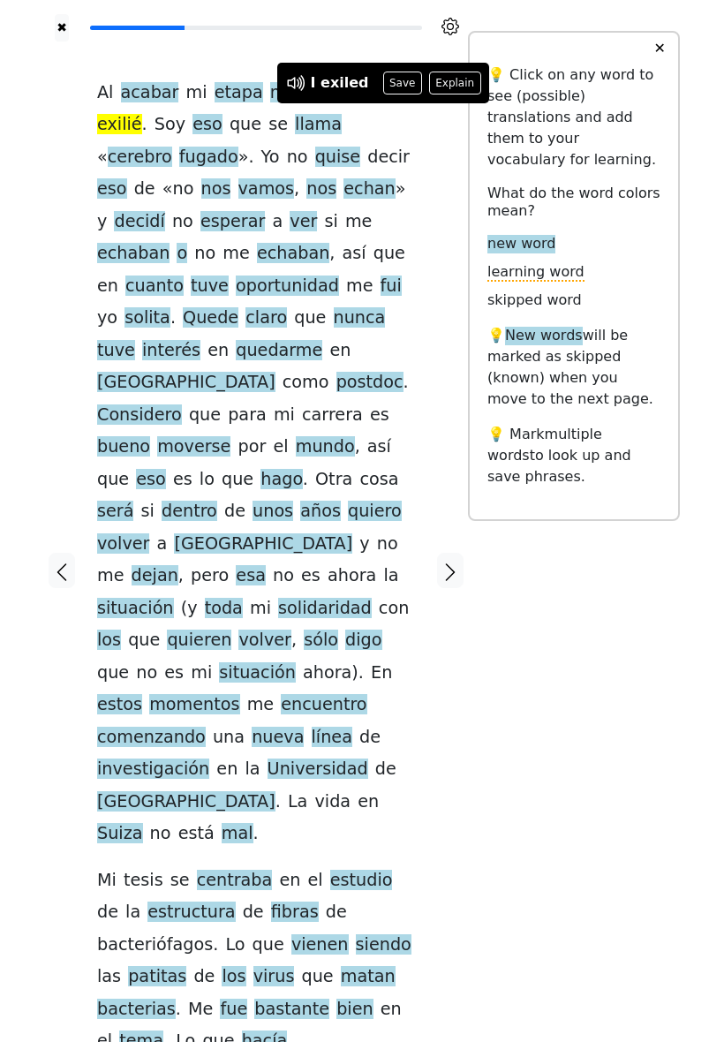
click at [401, 83] on button "Save" at bounding box center [402, 83] width 39 height 23
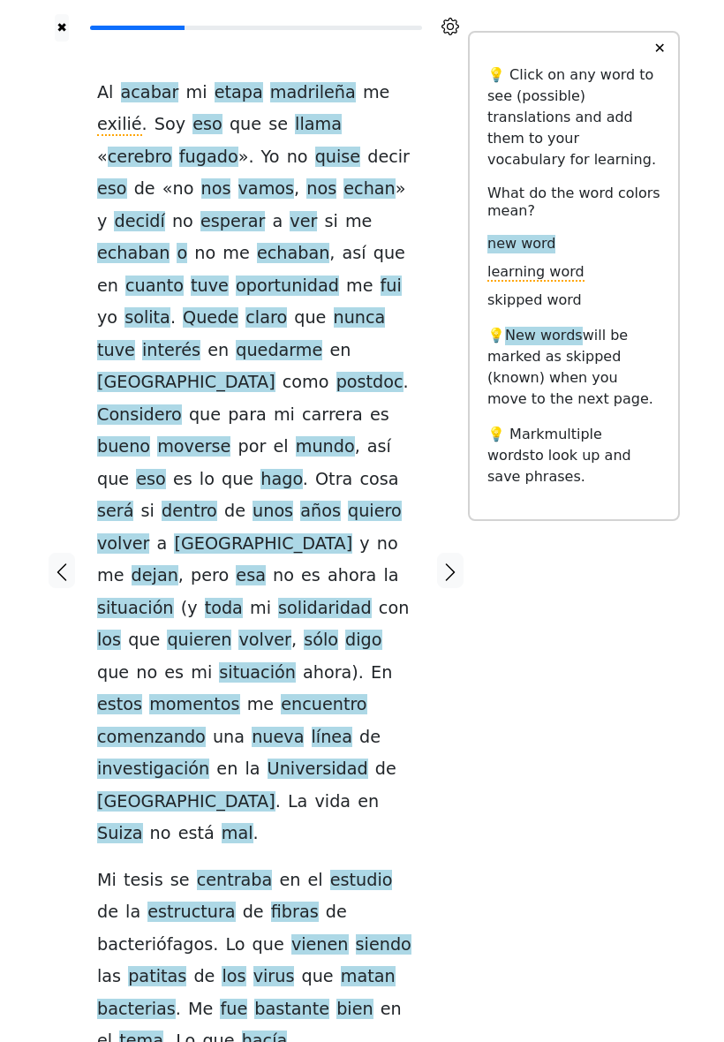
click at [239, 148] on span "fugado" at bounding box center [208, 158] width 59 height 22
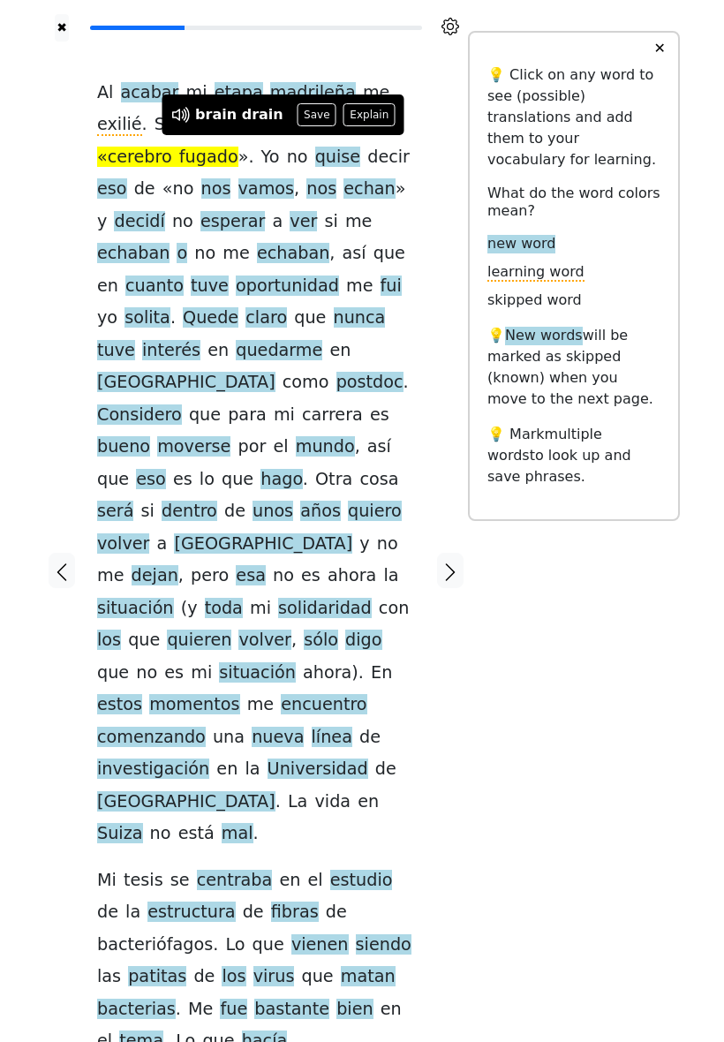
click at [367, 115] on button "Explain" at bounding box center [370, 114] width 52 height 23
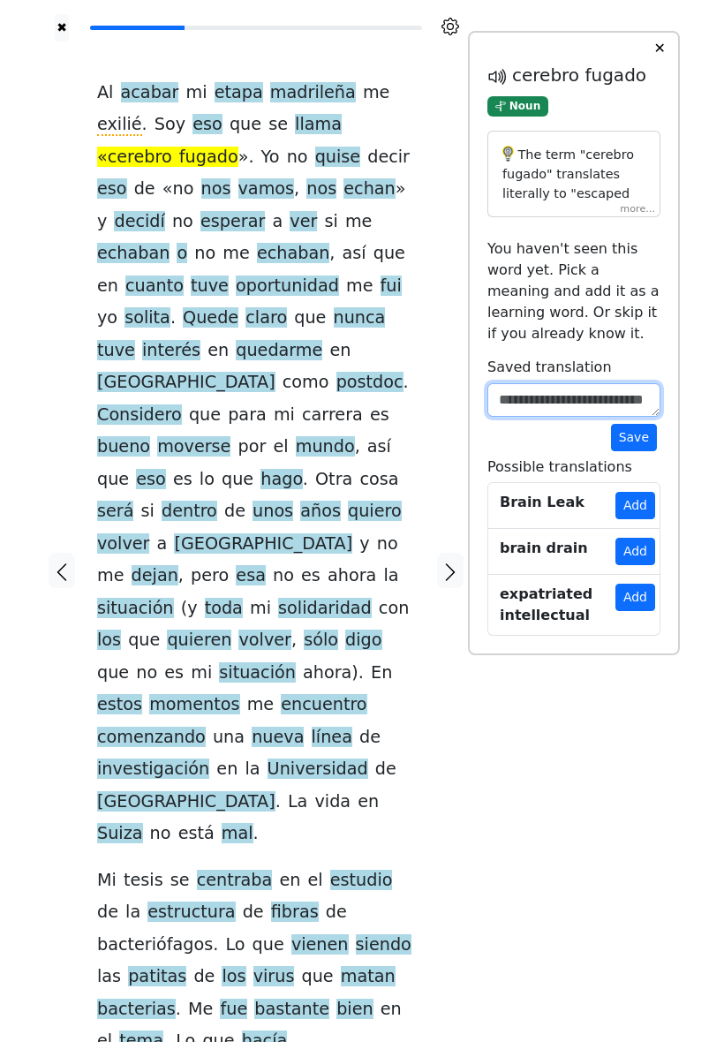
click at [561, 417] on textarea at bounding box center [574, 400] width 173 height 34
type textarea "*"
type textarea "**********"
click at [646, 451] on button "Save" at bounding box center [634, 437] width 46 height 27
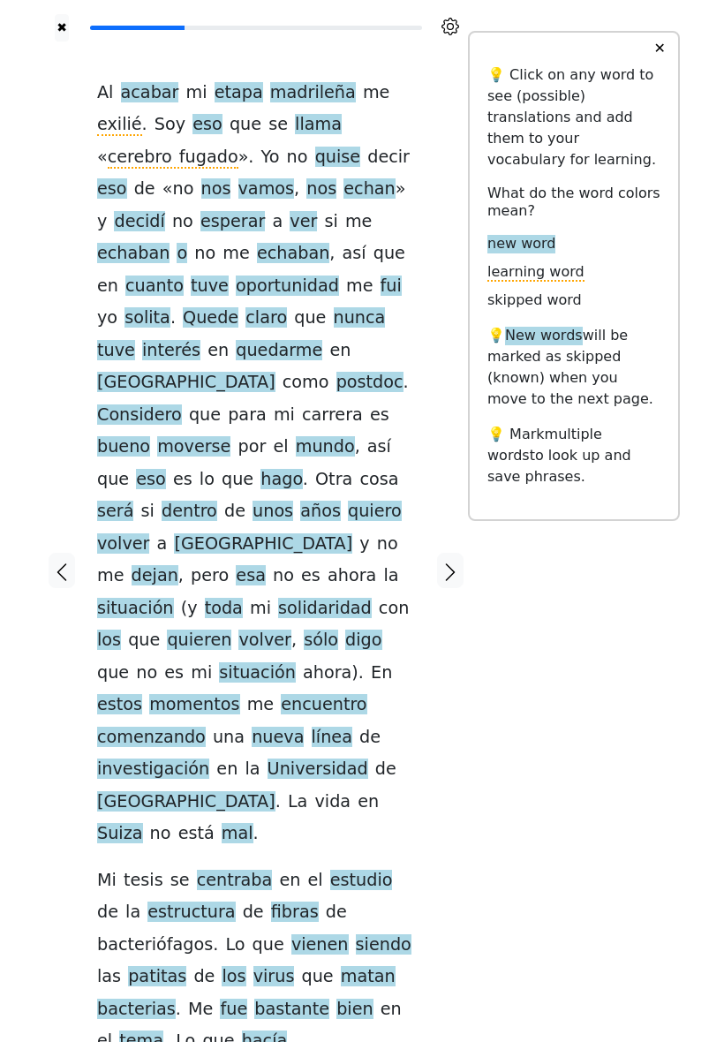
click at [315, 169] on span "quise" at bounding box center [337, 158] width 45 height 22
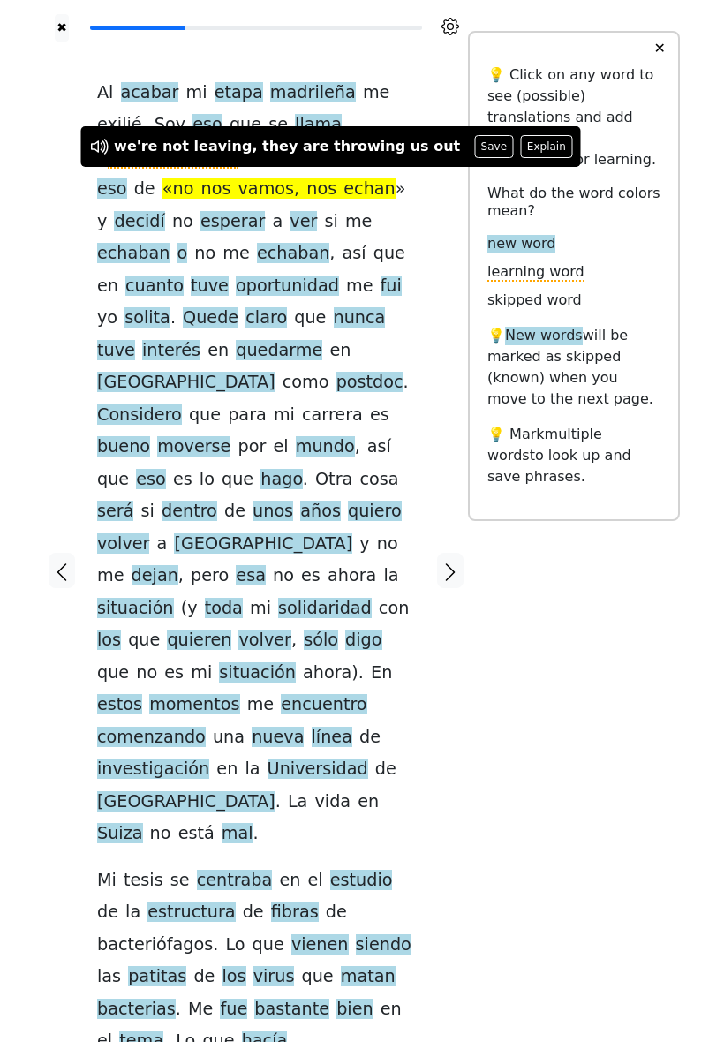
click at [520, 150] on button "Explain" at bounding box center [546, 146] width 52 height 23
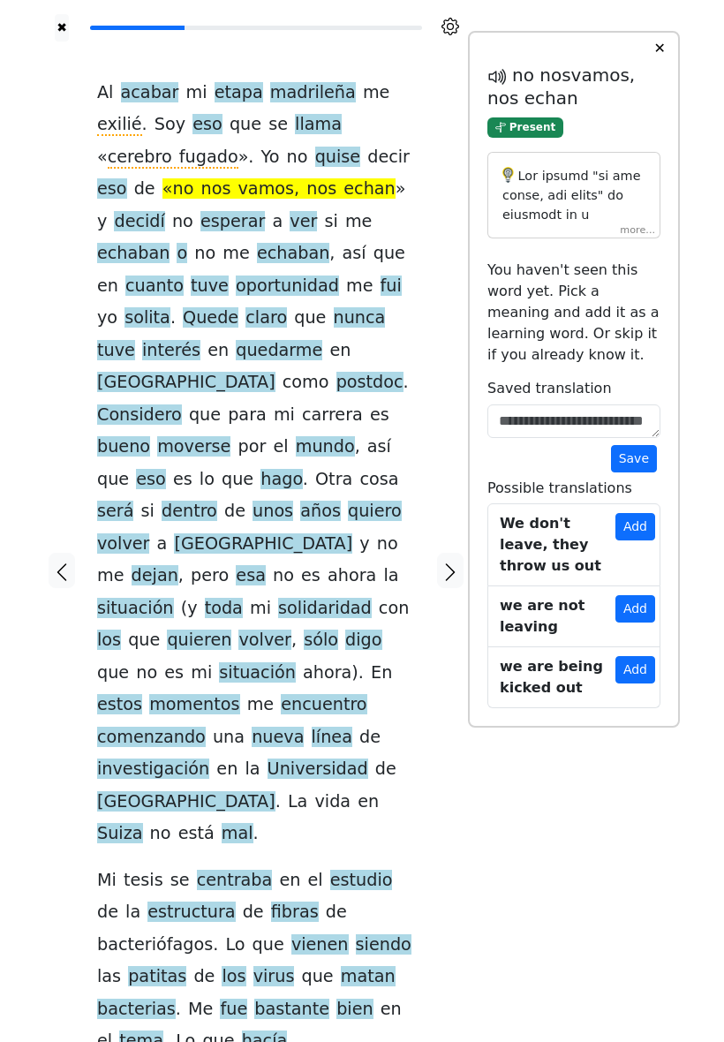
click at [627, 239] on div at bounding box center [574, 195] width 173 height 87
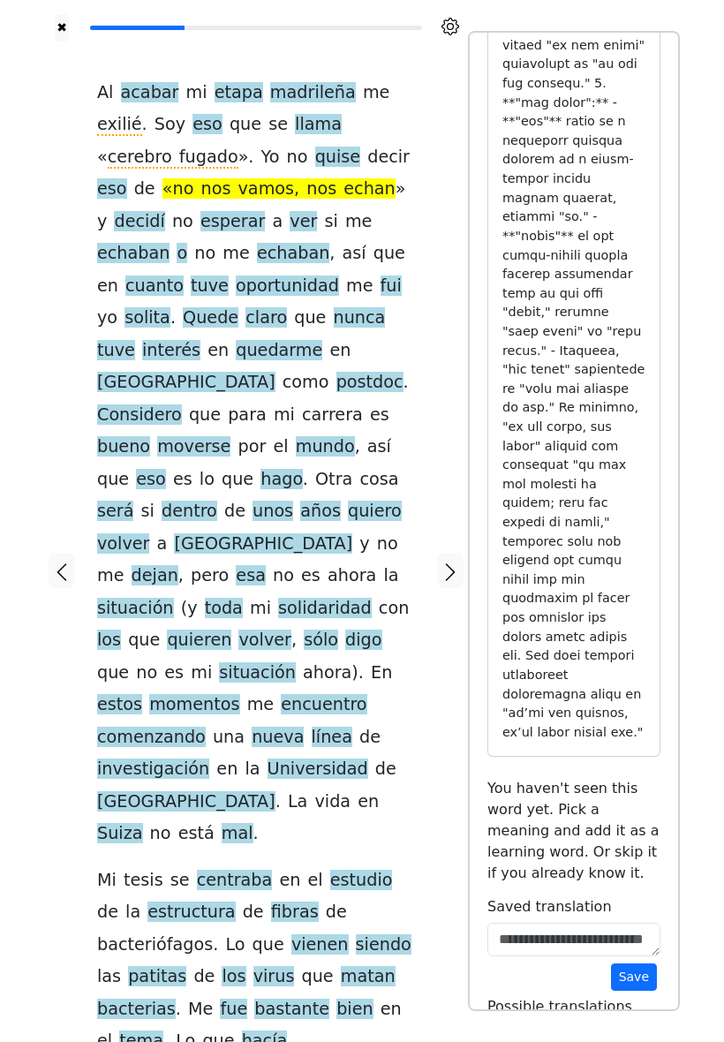
scroll to position [504, 0]
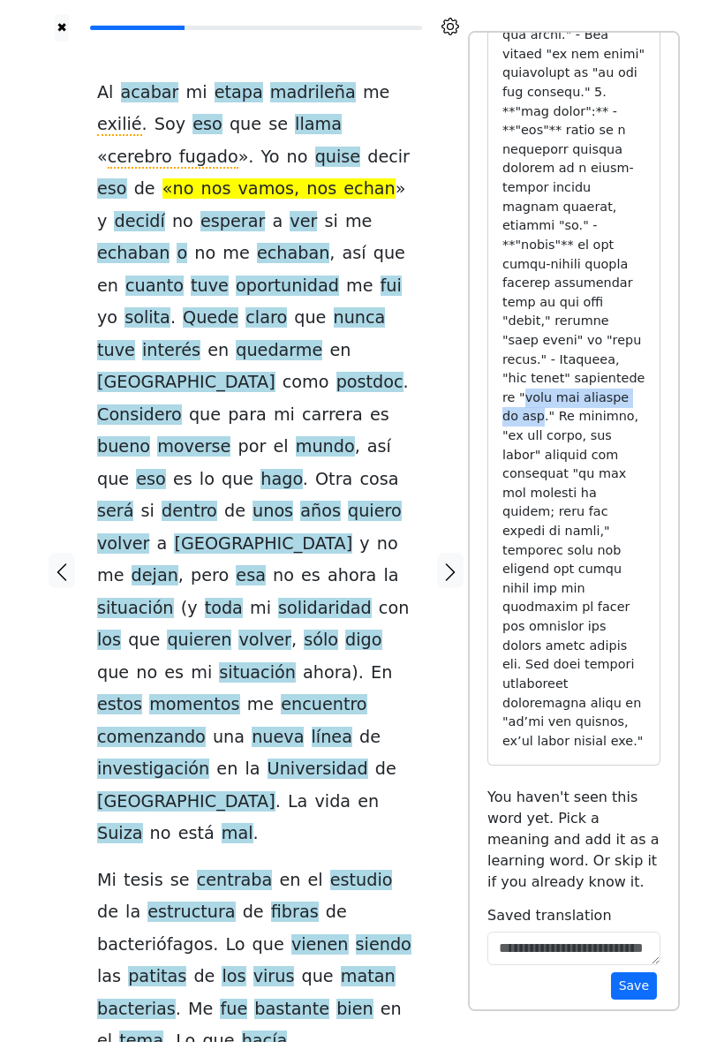
copy p "they are kicking us out"
click at [408, 179] on div "Al acabar mi etapa madrileña me exilié . Soy eso que se llama « cerebro fugado …" at bounding box center [256, 567] width 318 height 981
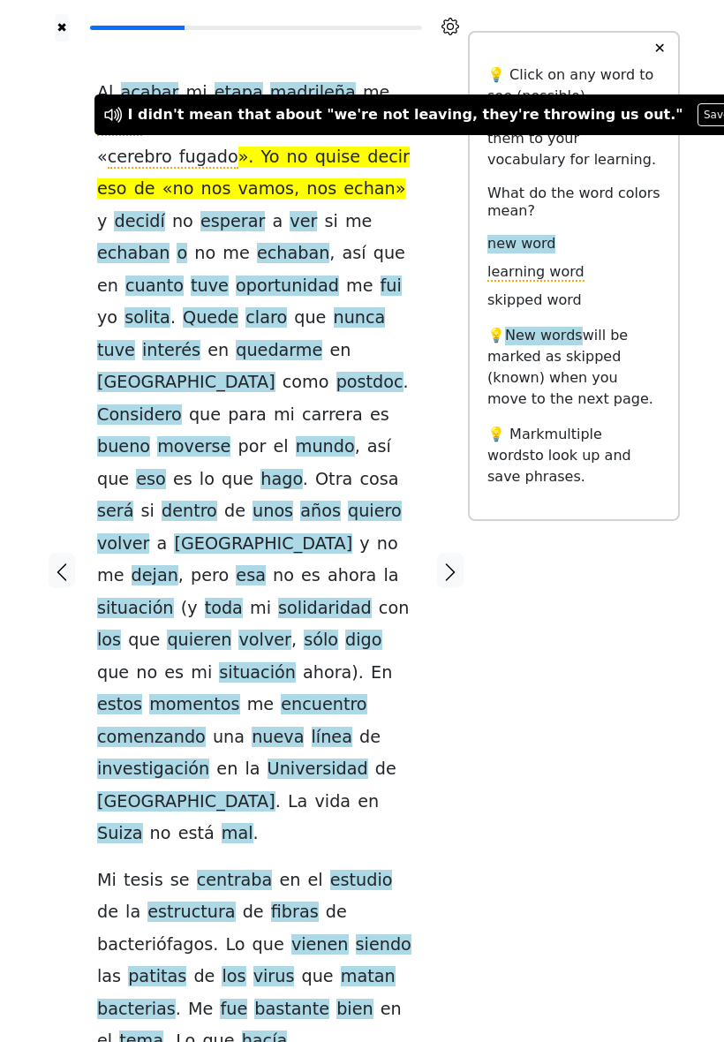
click at [570, 599] on div "✖ Al acabar mi etapa madrileña me exilié . Soy eso que se llama « cerebro fugad…" at bounding box center [362, 582] width 636 height 1164
click at [573, 617] on div "✖ Al acabar mi etapa madrileña me exilié . Soy eso que se llama « cerebro fugad…" at bounding box center [362, 582] width 636 height 1164
click at [444, 179] on div at bounding box center [450, 571] width 35 height 1059
click at [442, 226] on div at bounding box center [450, 571] width 35 height 1059
click at [40, 162] on div "✖ Al acabar mi etapa madrileña me exilié . Soy eso que se llama « cerebro fugad…" at bounding box center [362, 582] width 724 height 1164
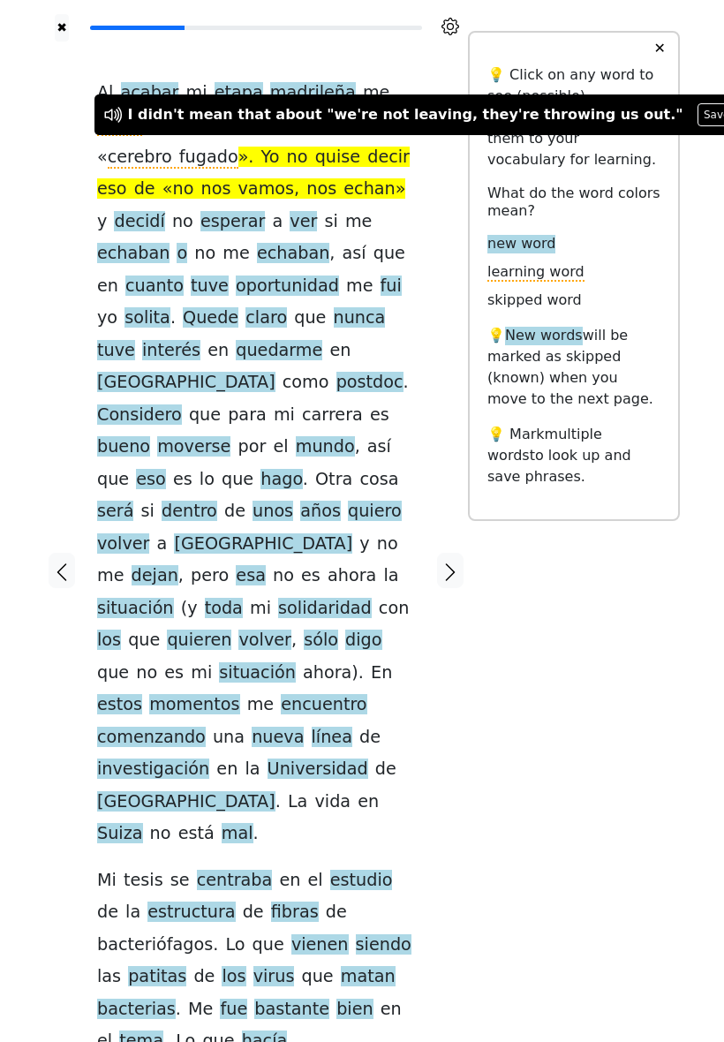
click at [41, 175] on div "✖ Al acabar mi etapa madrileña me exilié . Soy eso que se llama « cerebro fugad…" at bounding box center [362, 582] width 724 height 1164
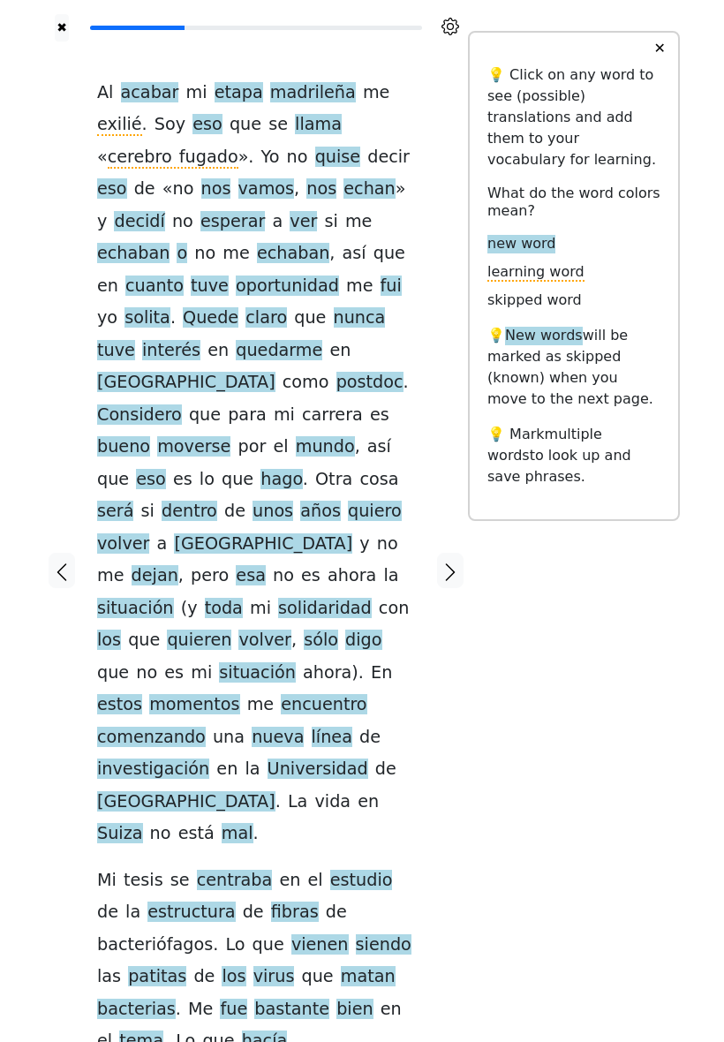
click at [193, 178] on span "no" at bounding box center [182, 189] width 21 height 22
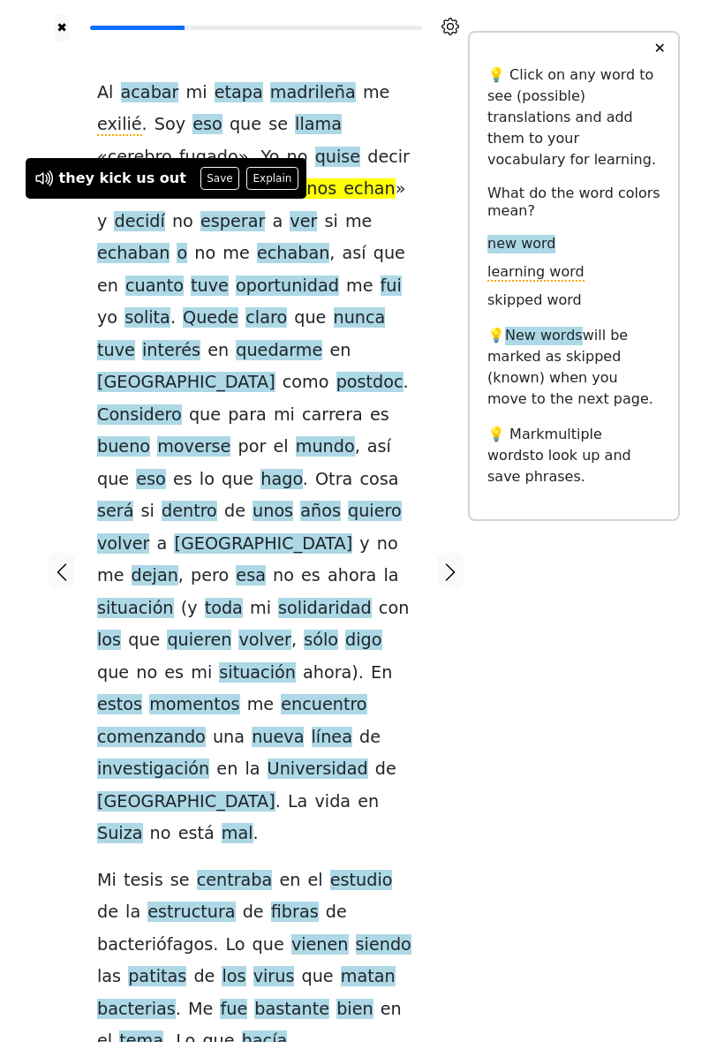
click at [208, 177] on button "Save" at bounding box center [220, 178] width 39 height 23
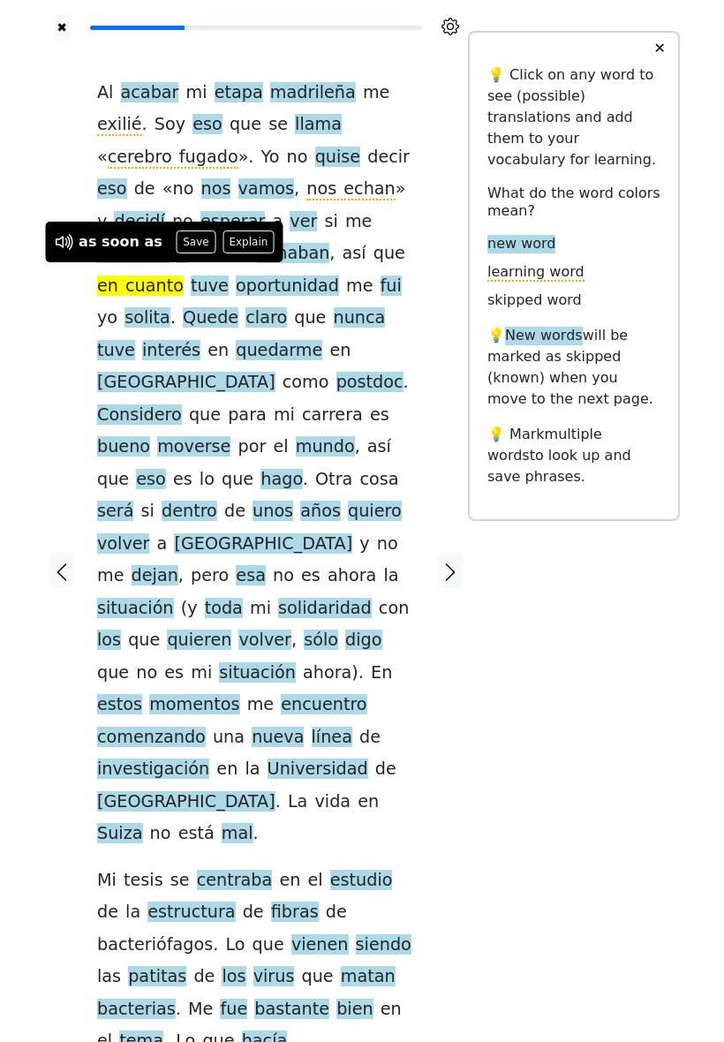
click at [189, 243] on button "Save" at bounding box center [196, 242] width 39 height 23
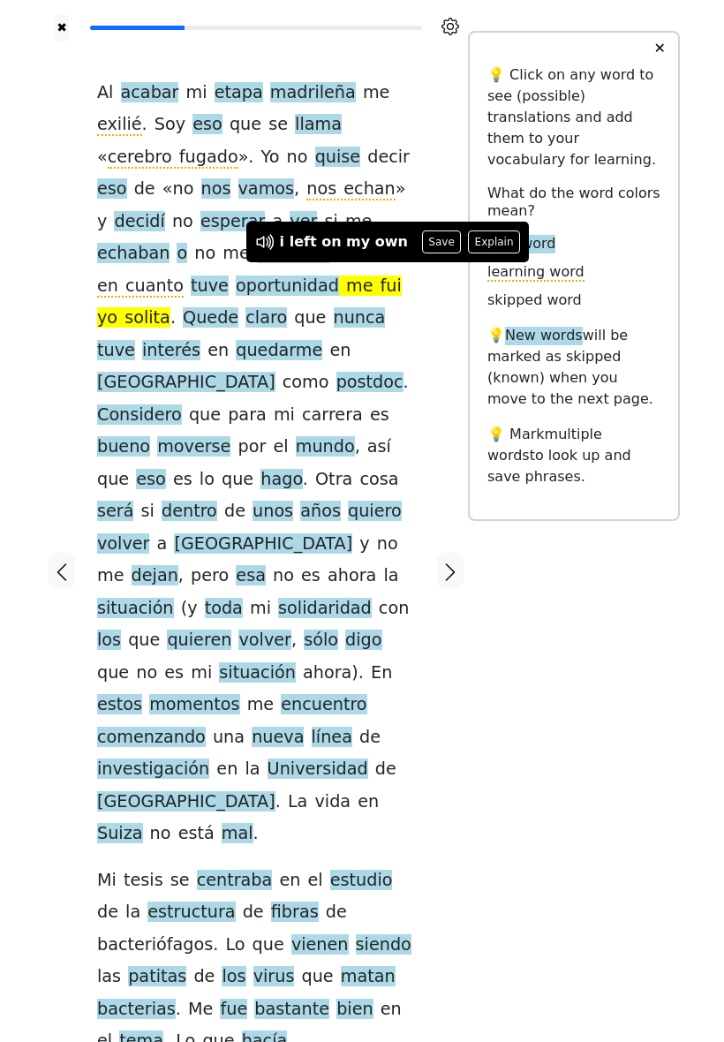
click at [532, 647] on div "✖ Al acabar mi etapa madrileña me exilié . Soy eso que se llama « cerebro fugad…" at bounding box center [362, 582] width 636 height 1164
click at [72, 299] on div at bounding box center [61, 571] width 35 height 1059
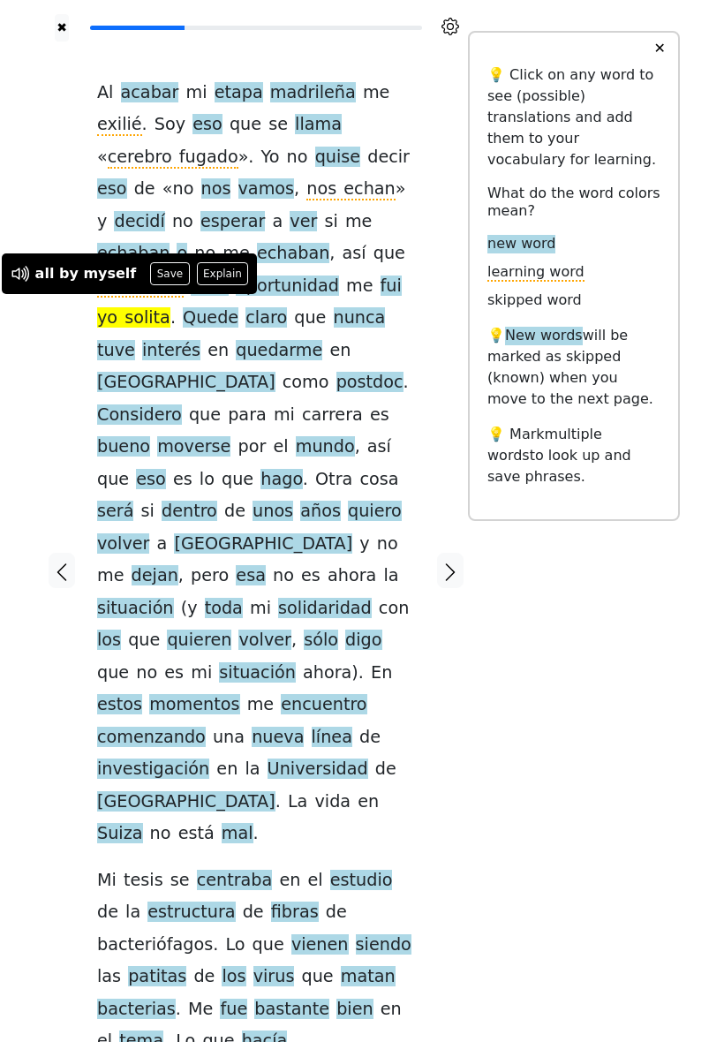
click at [220, 270] on button "Explain" at bounding box center [223, 273] width 52 height 23
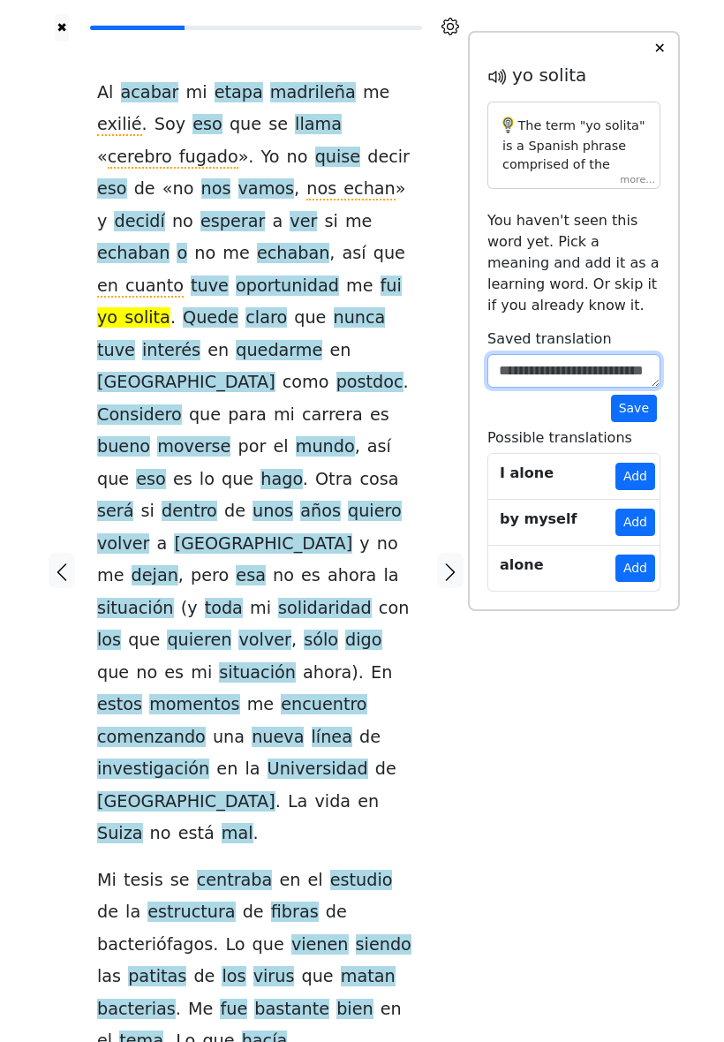
click at [564, 388] on textarea at bounding box center [574, 371] width 173 height 34
type textarea "*********"
click at [628, 422] on button "Save" at bounding box center [634, 408] width 46 height 27
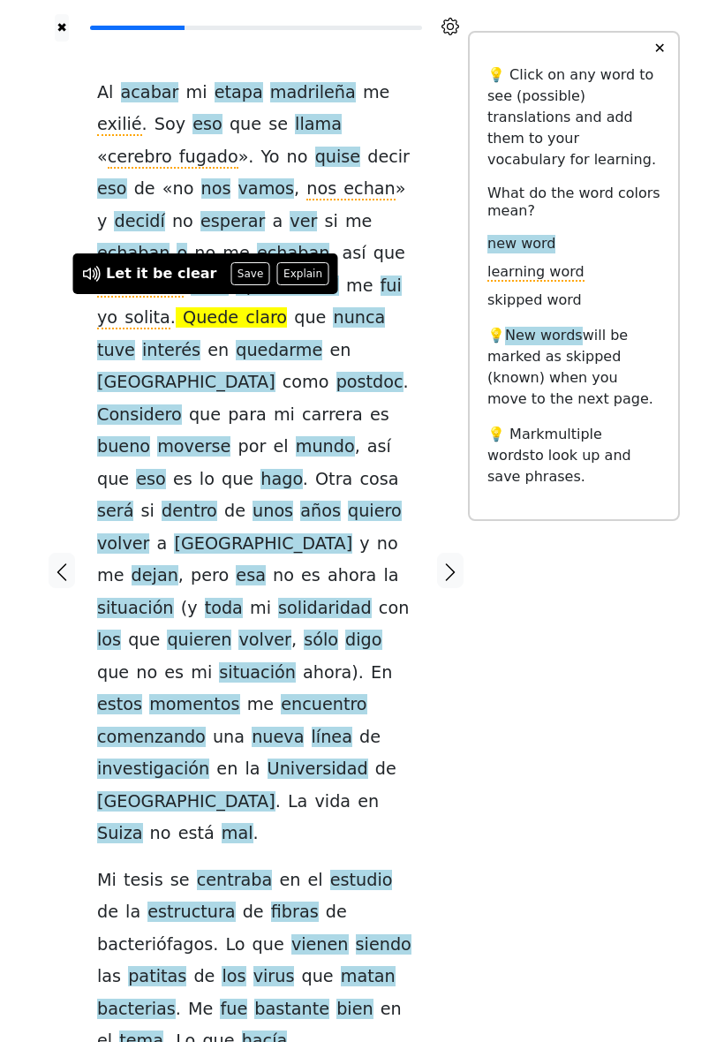
click at [237, 276] on button "Save" at bounding box center [250, 273] width 39 height 23
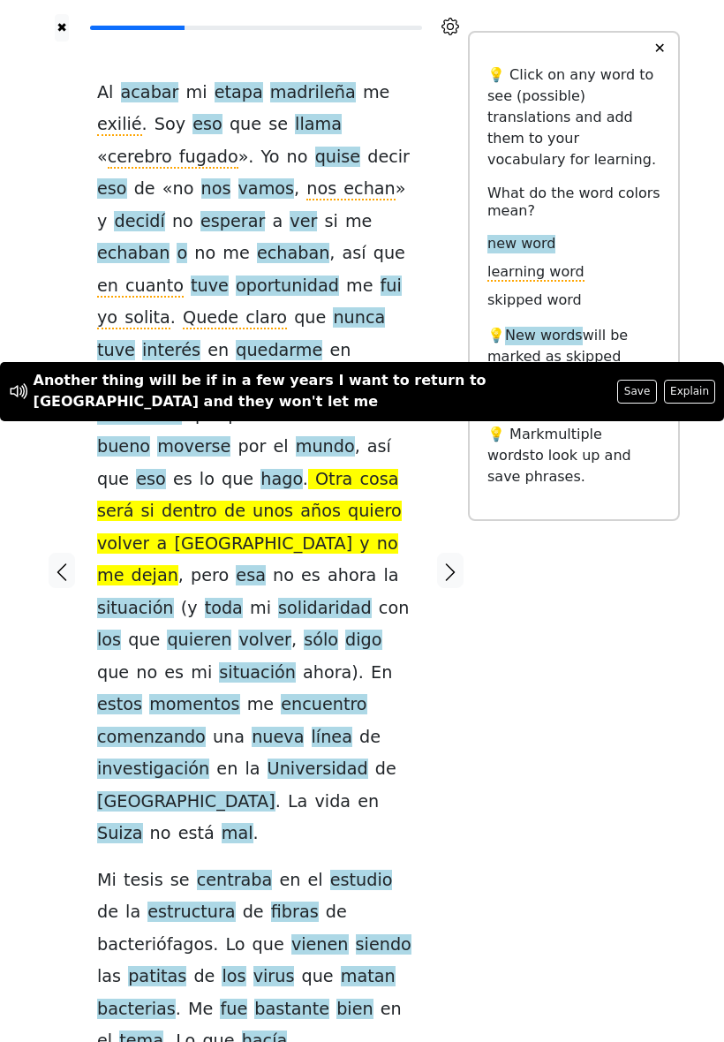
click at [563, 638] on div "✖ Al acabar mi etapa madrileña me exilié . Soy eso que se llama « cerebro fugad…" at bounding box center [362, 582] width 636 height 1164
click at [441, 451] on div at bounding box center [450, 571] width 35 height 1059
click at [420, 451] on div "Al acabar mi etapa madrileña me exilié . Soy eso que se llama « cerebro fugado …" at bounding box center [256, 571] width 353 height 1059
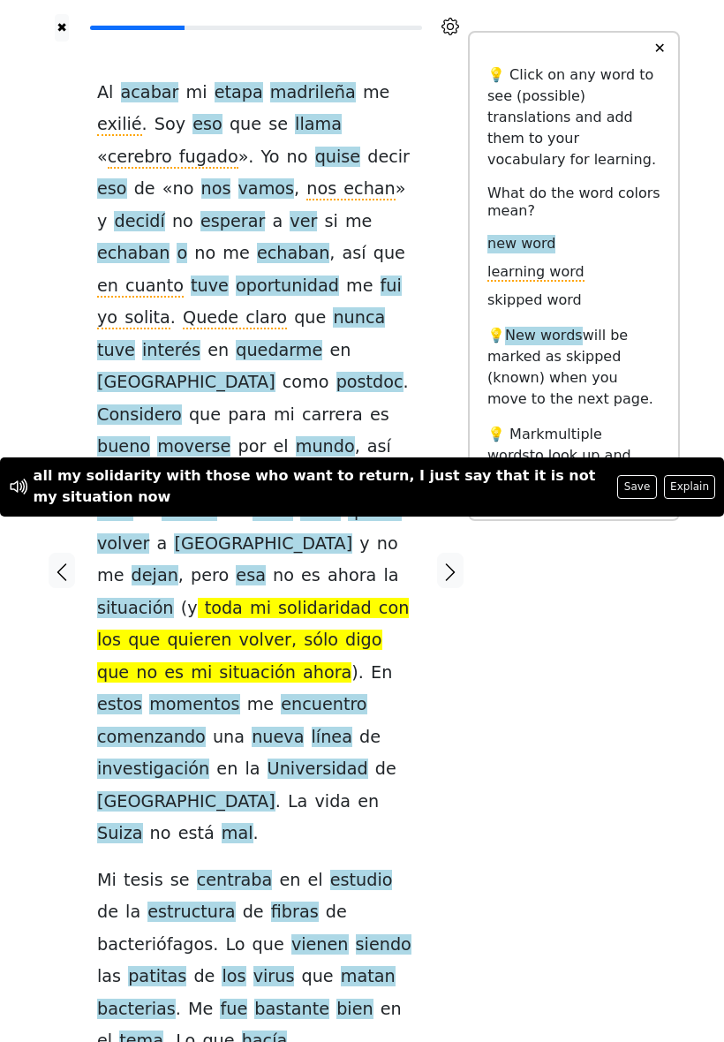
click at [588, 606] on div "✖ Al acabar mi etapa madrileña me exilié . Soy eso que se llama « cerebro fugad…" at bounding box center [362, 582] width 636 height 1164
click at [448, 578] on div at bounding box center [450, 571] width 35 height 1059
click at [415, 554] on div "Al acabar mi etapa madrileña me exilié . Soy eso que se llama « cerebro fugado …" at bounding box center [256, 567] width 318 height 981
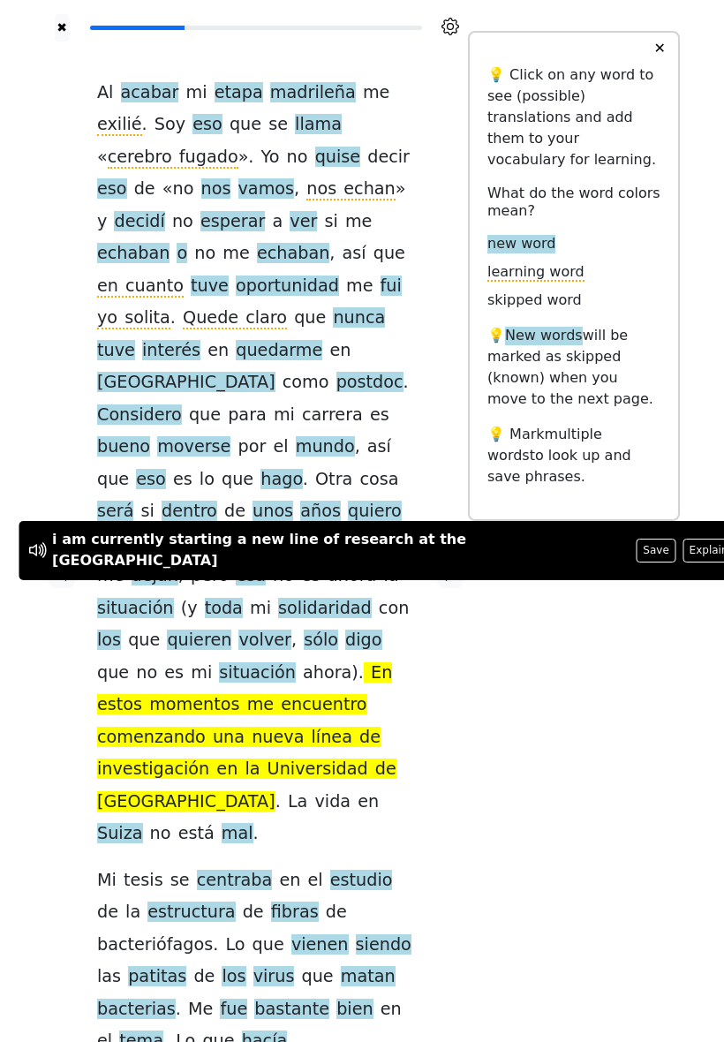
click at [683, 559] on button "Explain" at bounding box center [709, 550] width 52 height 23
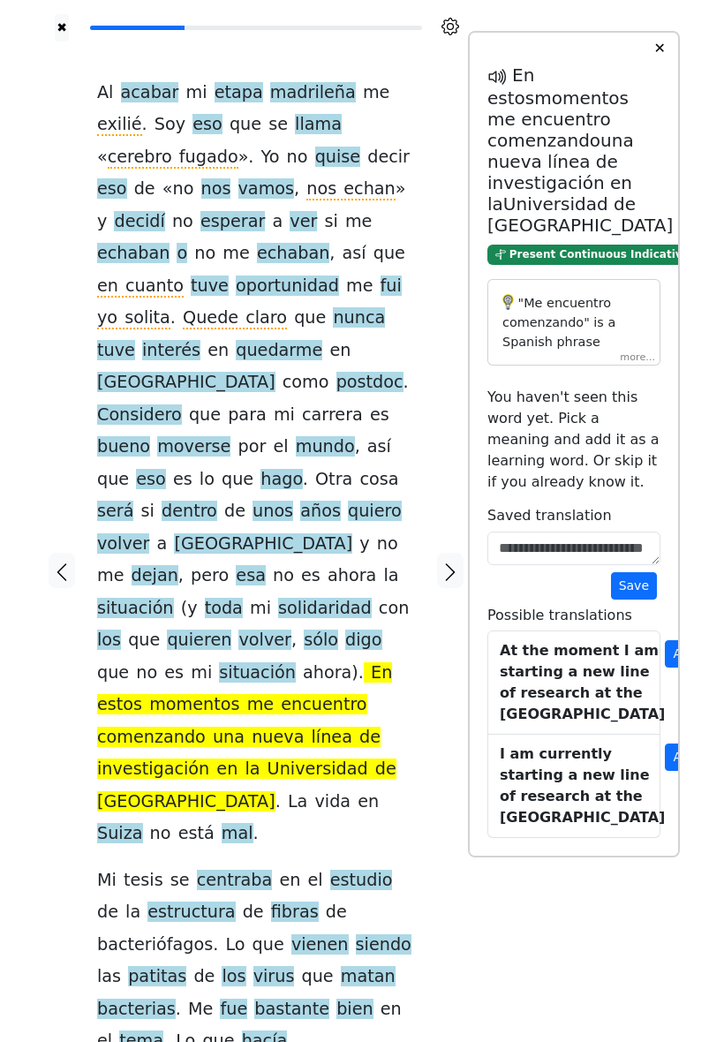
click at [640, 367] on div ""Me encuentro comenzando" is a Spanish phrase translating to "I am beginning" o…" at bounding box center [574, 322] width 173 height 87
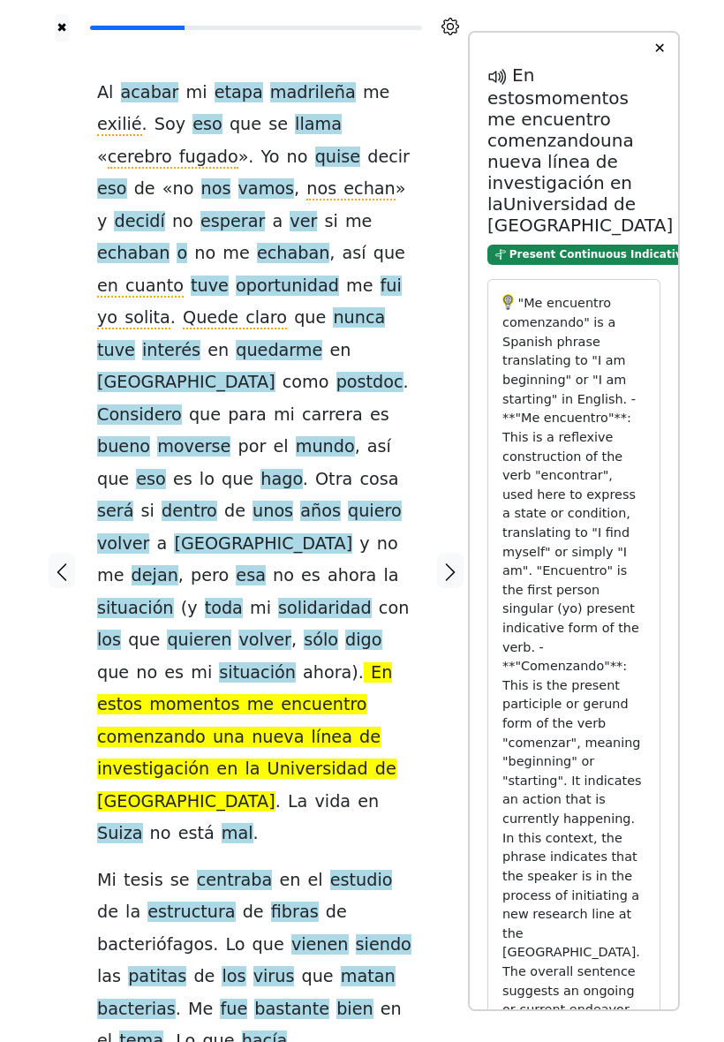
click at [429, 634] on div "Al acabar mi etapa madrileña me exilié . Soy eso que se llama « cerebro fugado …" at bounding box center [256, 571] width 353 height 1059
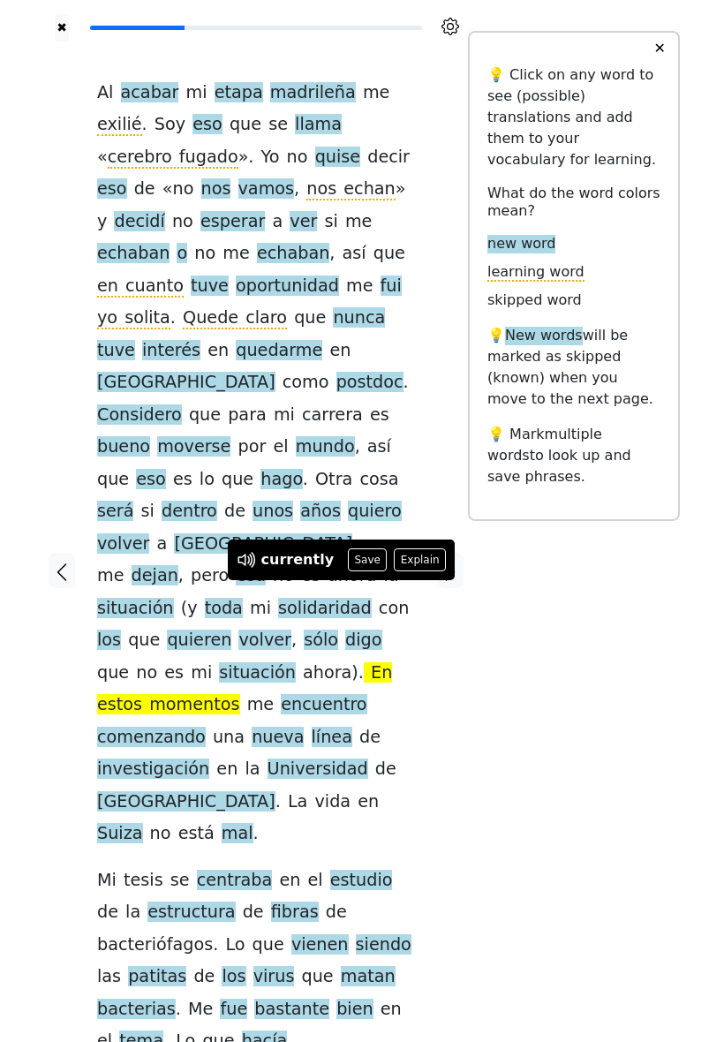
click at [366, 561] on button "Save" at bounding box center [367, 560] width 39 height 23
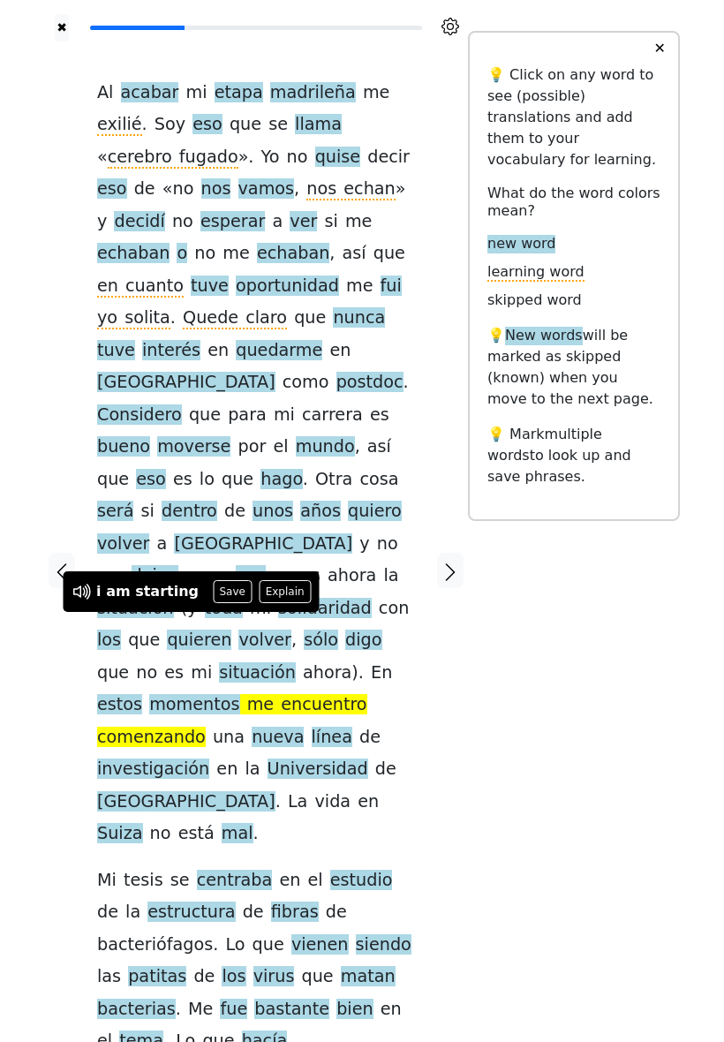
click at [221, 587] on button "Save" at bounding box center [232, 591] width 39 height 23
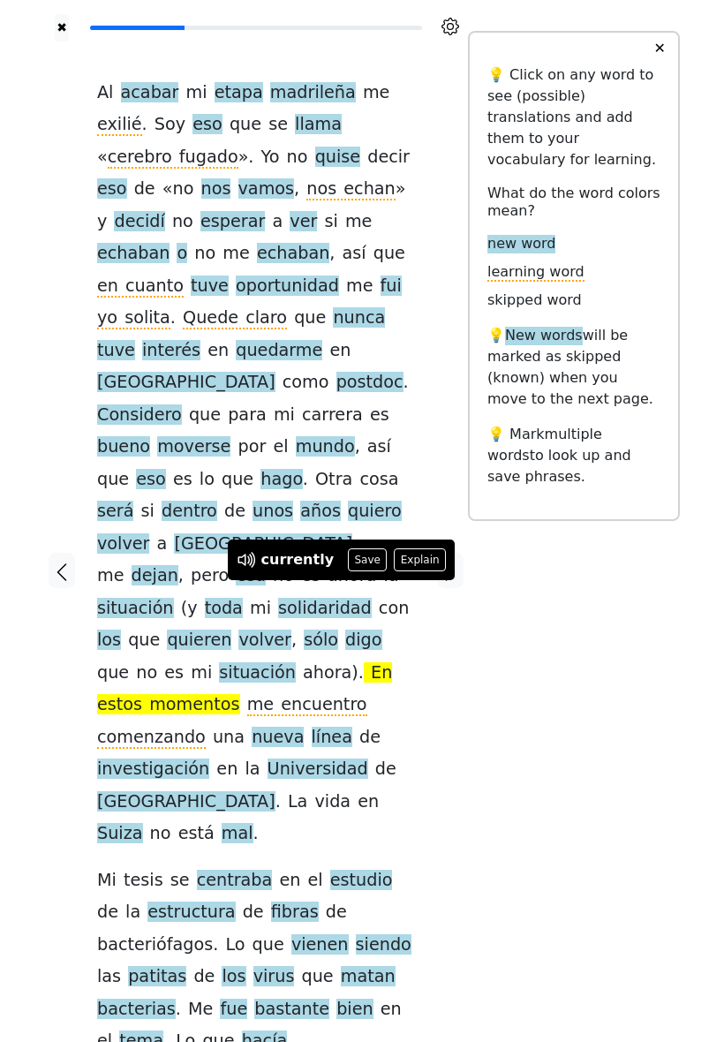
click at [364, 561] on button "Save" at bounding box center [367, 560] width 39 height 23
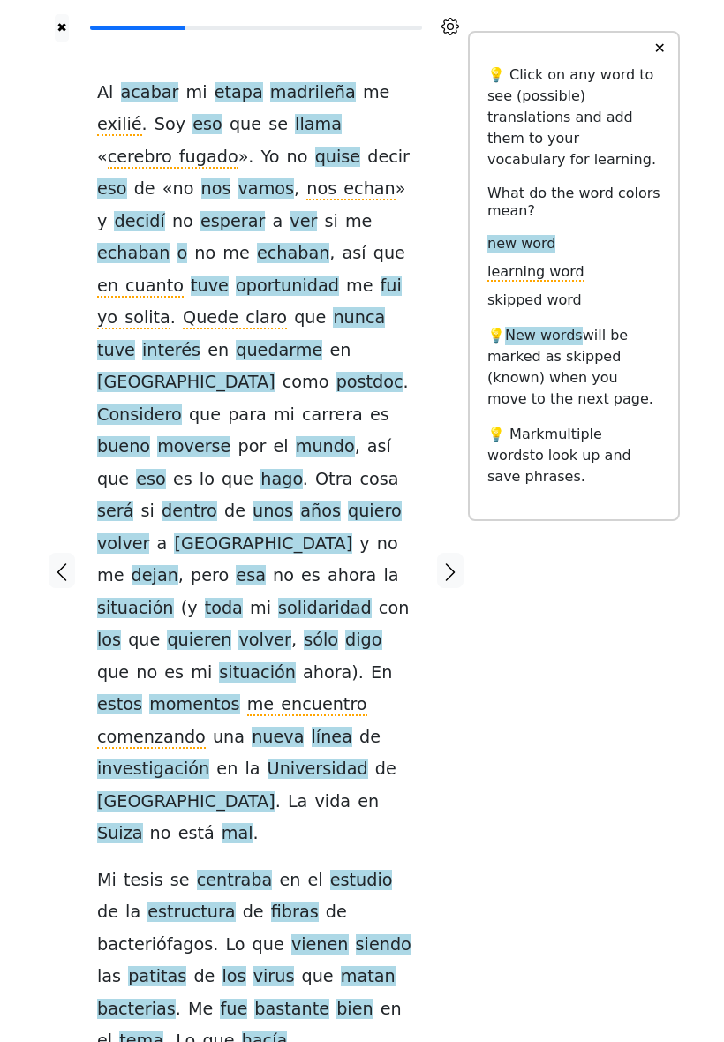
click at [142, 694] on span "estos" at bounding box center [119, 705] width 45 height 22
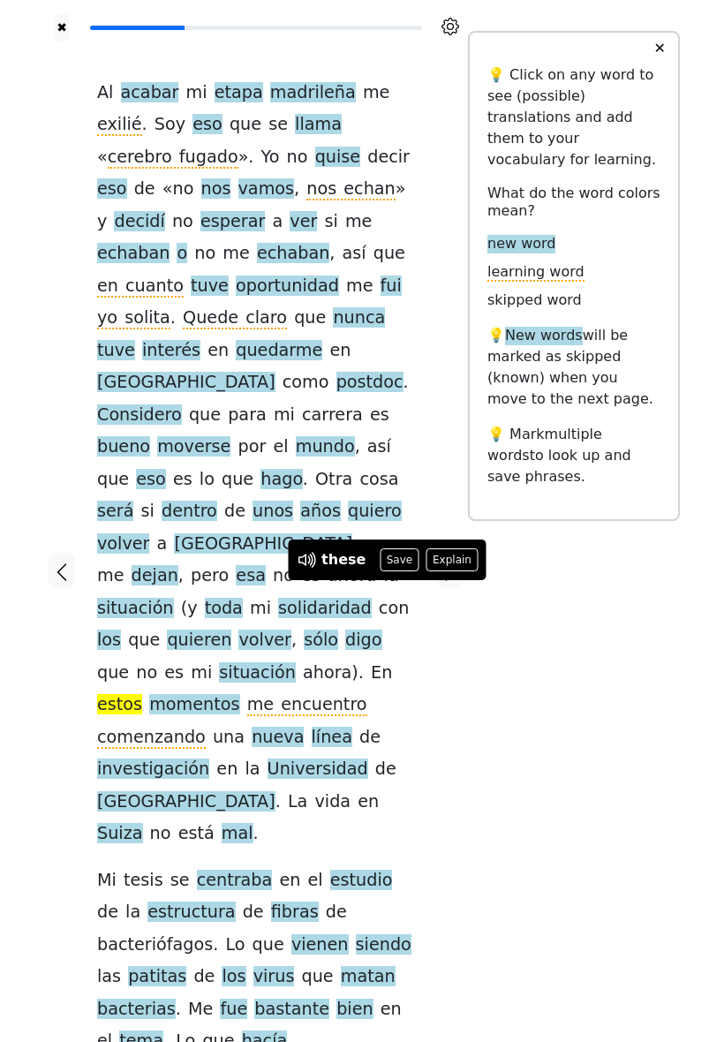
click at [555, 617] on div "✖ Al acabar mi etapa madrileña me exilié . Soy eso que se llama « cerebro fugad…" at bounding box center [362, 582] width 636 height 1164
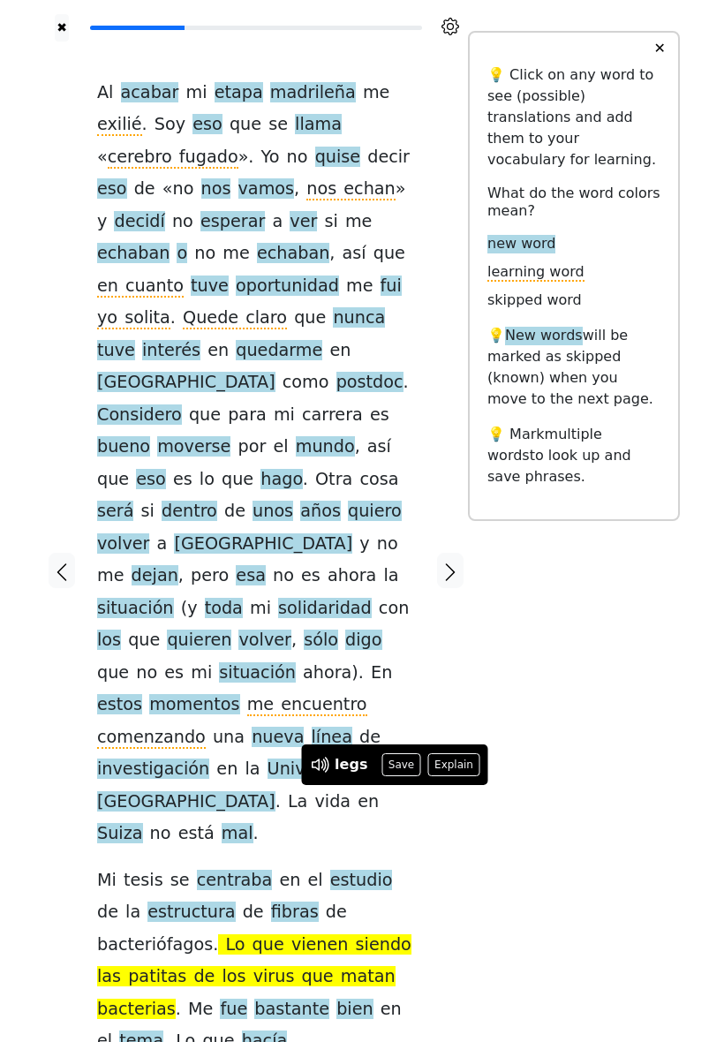
click at [549, 632] on div "✖ Al acabar mi etapa madrileña me exilié . Soy eso que se llama « cerebro fugad…" at bounding box center [362, 582] width 636 height 1164
click at [451, 825] on div at bounding box center [450, 571] width 35 height 1059
click at [425, 833] on div "Al acabar mi etapa madrileña me exilié . Soy eso que se llama « cerebro fugado …" at bounding box center [256, 571] width 353 height 1059
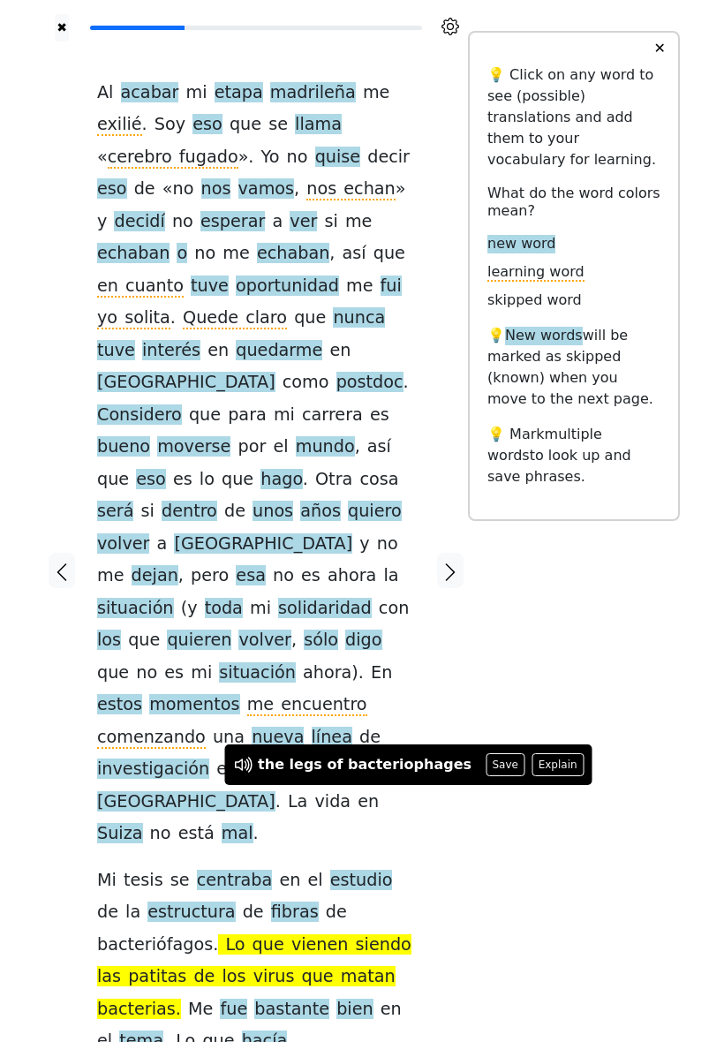
click at [614, 661] on div "✖ Al acabar mi etapa madrileña me exilié . Soy eso que se llama « cerebro fugad…" at bounding box center [362, 582] width 636 height 1164
click at [610, 666] on div "✖ Al acabar mi etapa madrileña me exilié . Soy eso que se llama « cerebro fugad…" at bounding box center [362, 582] width 636 height 1164
click at [561, 689] on div "✖ Al acabar mi etapa madrileña me exilié . Soy eso que se llama « cerebro fugad…" at bounding box center [362, 582] width 636 height 1164
click at [427, 820] on div "Al acabar mi etapa madrileña me exilié . Soy eso que se llama « cerebro fugado …" at bounding box center [256, 571] width 353 height 1059
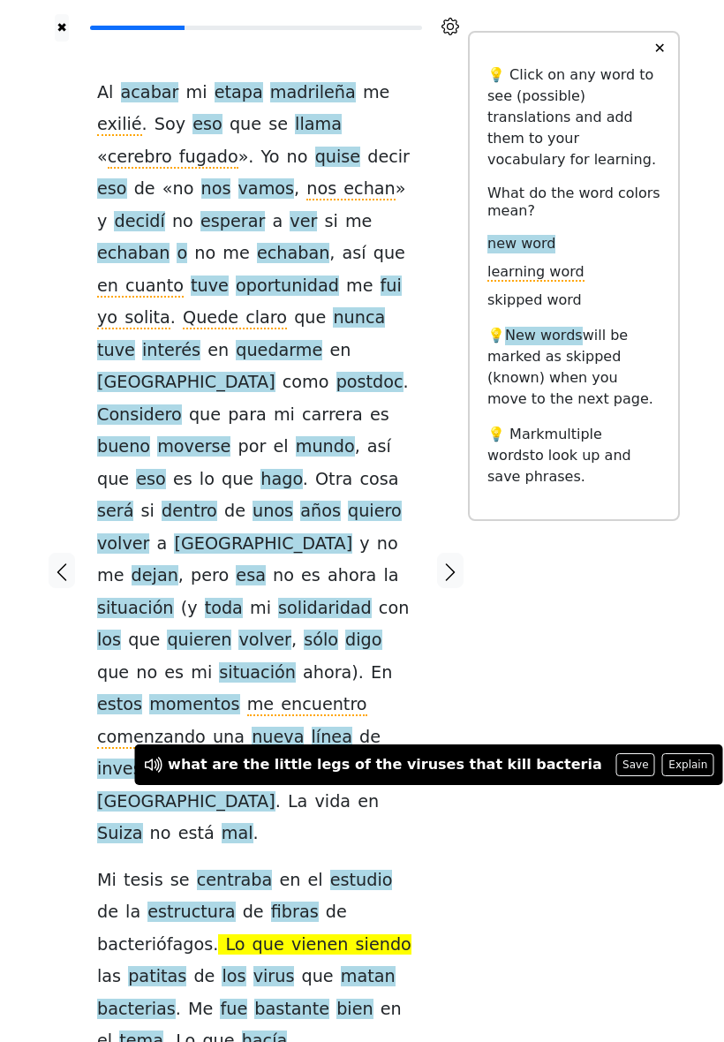
click at [503, 895] on div "✖ Al acabar mi etapa madrileña me exilié . Soy eso que se llama « cerebro fugad…" at bounding box center [362, 582] width 636 height 1164
click at [437, 830] on div at bounding box center [450, 571] width 35 height 1059
click at [420, 844] on div "Al acabar mi etapa madrileña me exilié . Soy eso que se llama « cerebro fugado …" at bounding box center [256, 571] width 353 height 1059
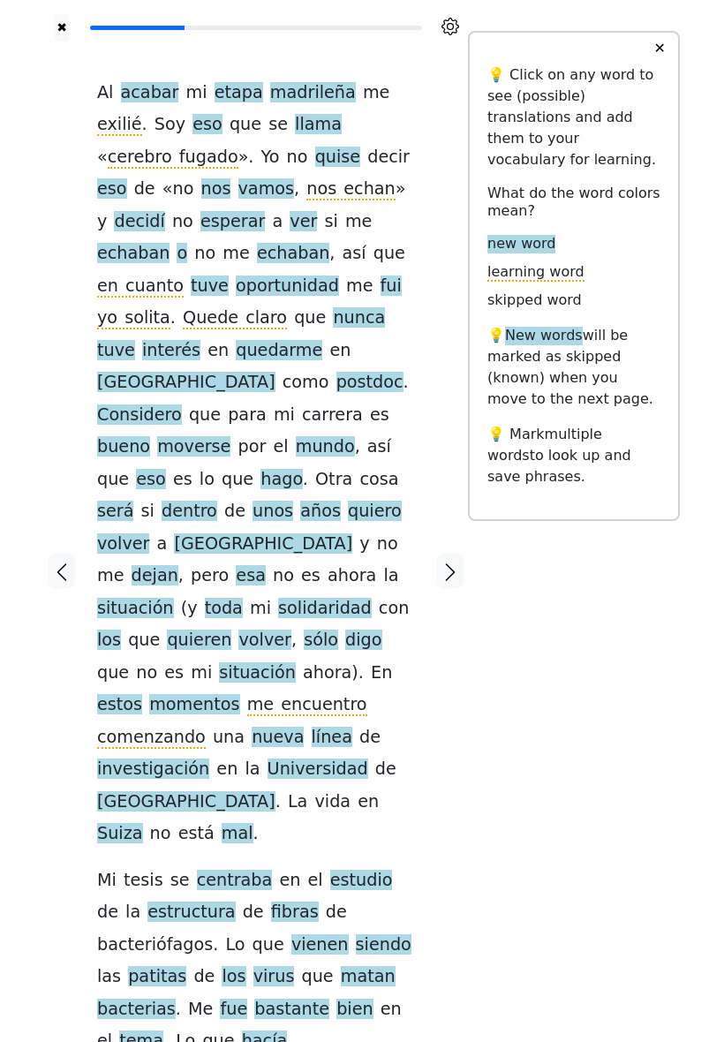
click at [667, 64] on button "✕" at bounding box center [659, 49] width 33 height 32
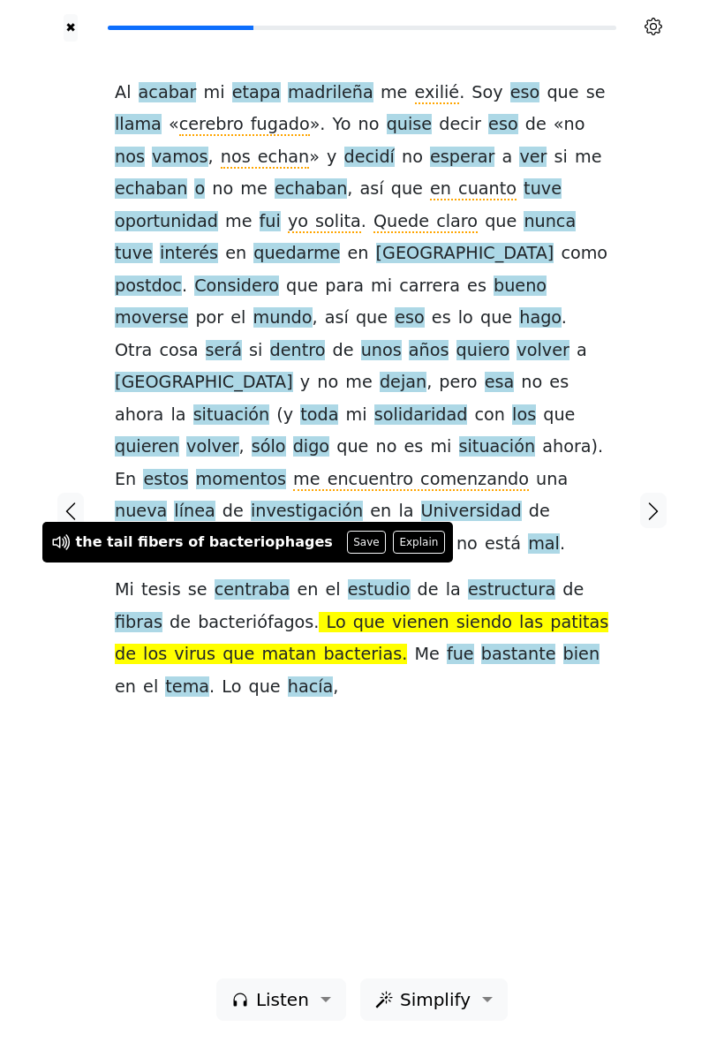
click at [393, 540] on button "Explain" at bounding box center [419, 542] width 52 height 23
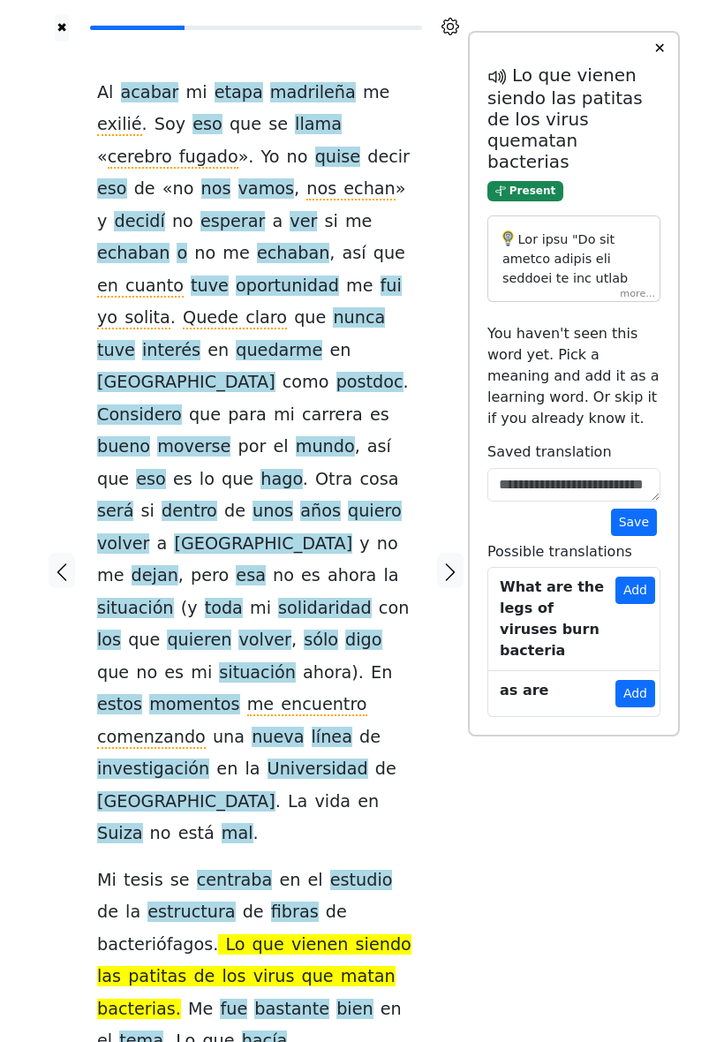
click at [627, 303] on div at bounding box center [574, 259] width 173 height 87
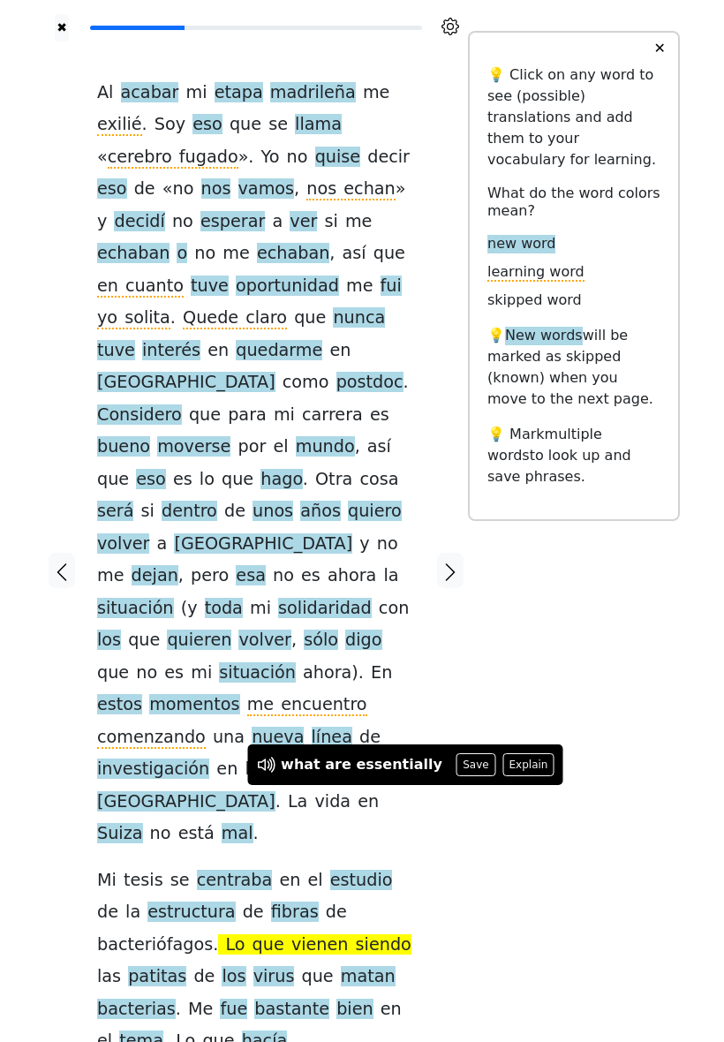
click at [509, 766] on button "Explain" at bounding box center [529, 764] width 52 height 23
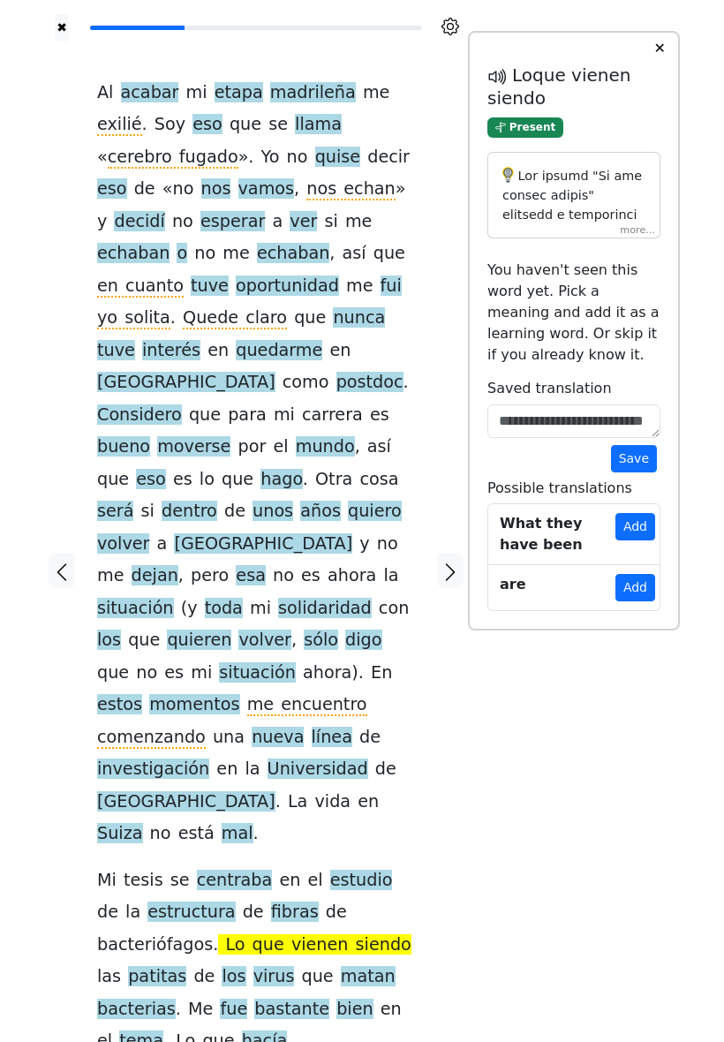
click at [634, 239] on div at bounding box center [574, 195] width 173 height 87
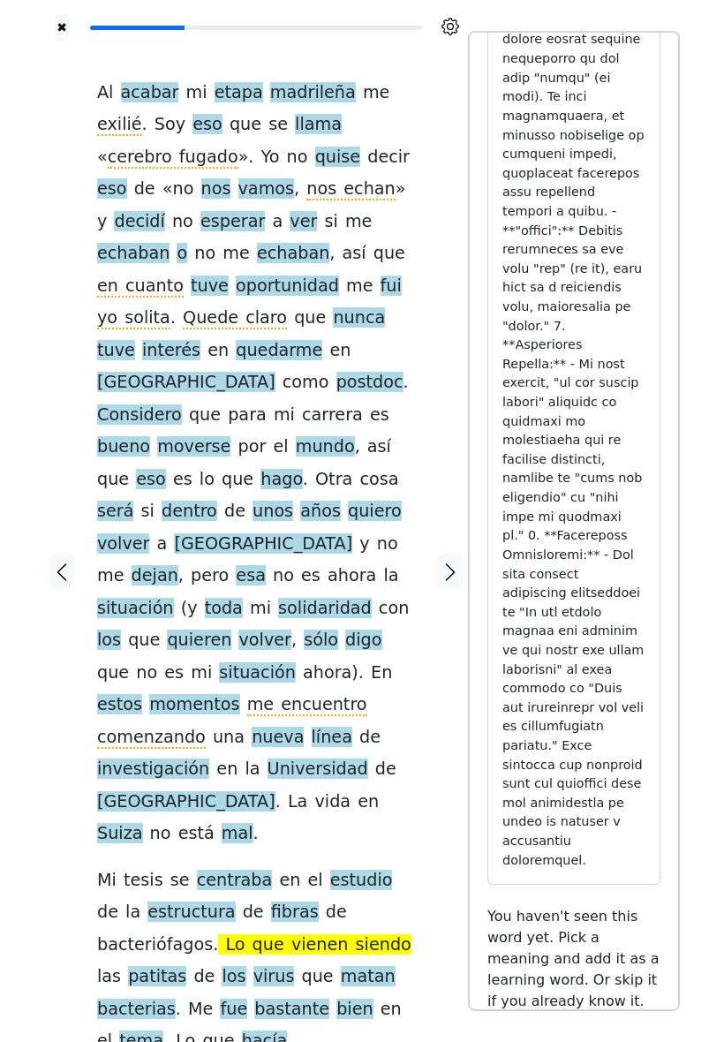
scroll to position [632, 0]
copy p "what are generally"
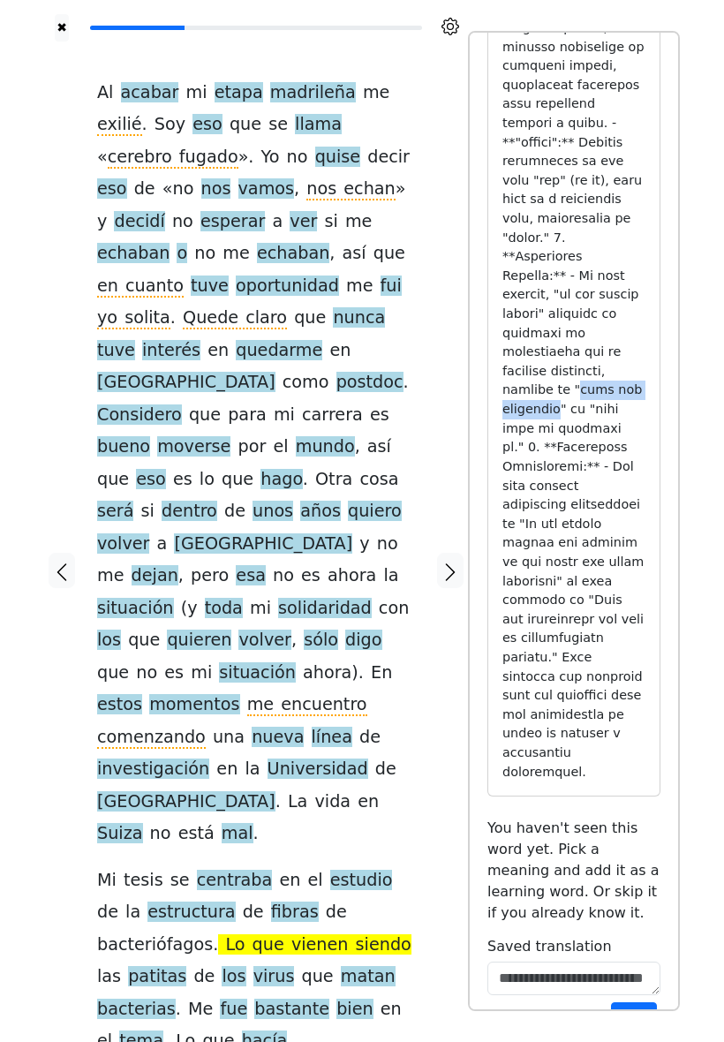
scroll to position [722, 0]
click at [561, 962] on textarea at bounding box center [574, 979] width 173 height 34
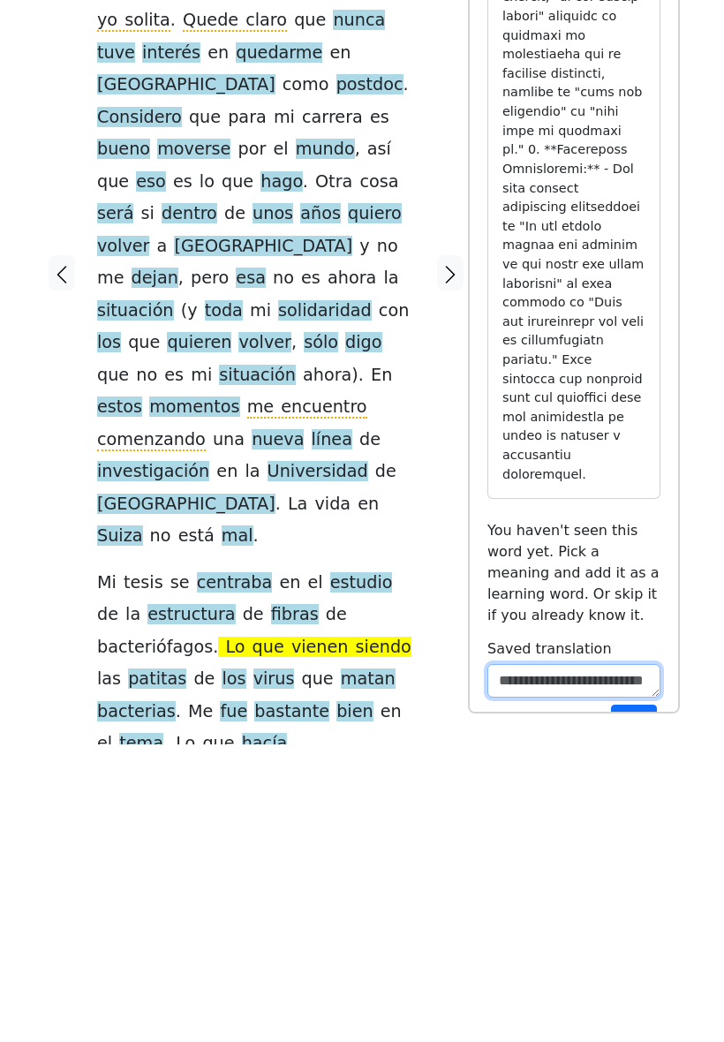
click at [559, 962] on textarea at bounding box center [574, 979] width 173 height 34
paste textarea "**********"
type textarea "**********"
click at [640, 1003] on button "Save" at bounding box center [634, 1016] width 46 height 27
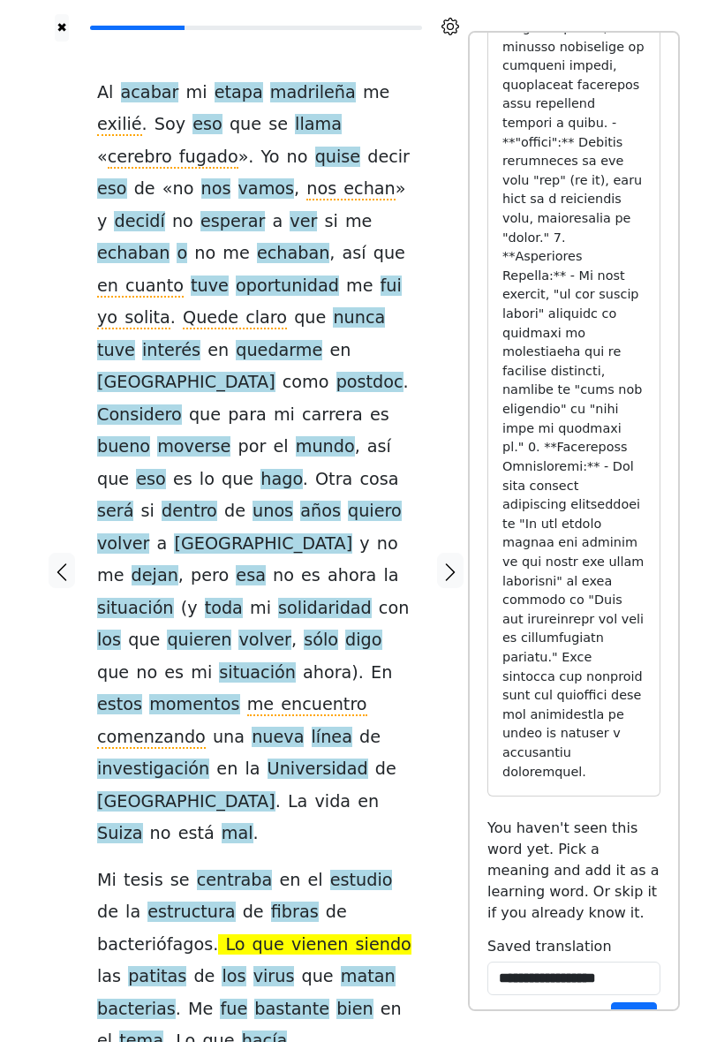
scroll to position [0, 0]
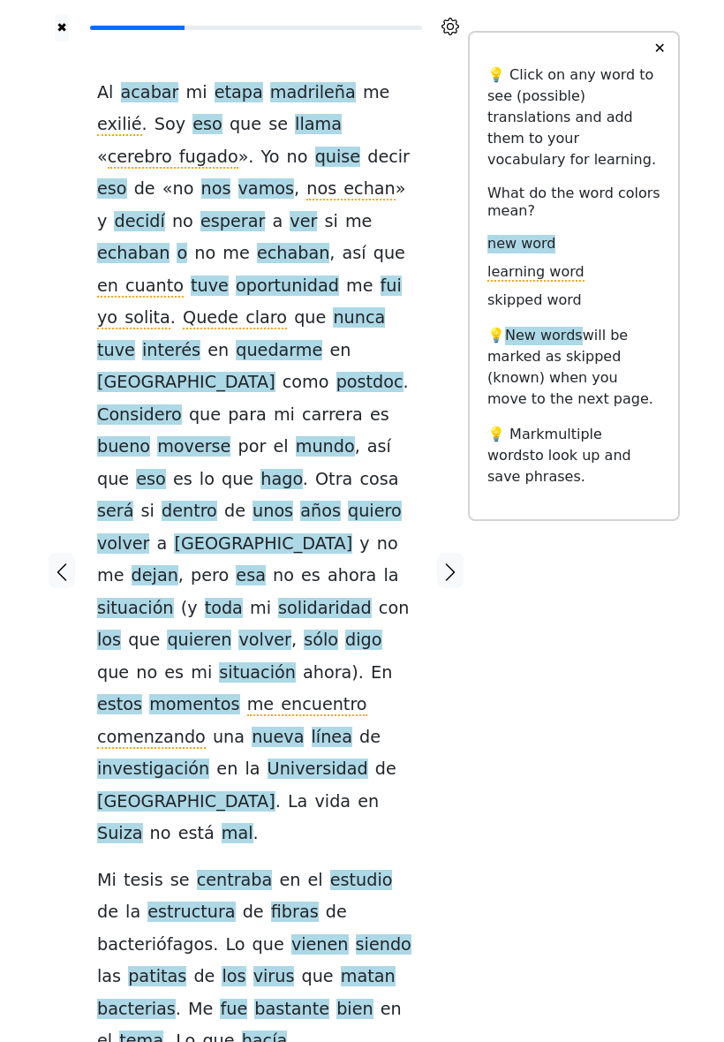
click at [686, 94] on div "✖ Al acabar mi etapa madrileña me exilié . Soy eso que se llama « cerebro fugad…" at bounding box center [362, 582] width 724 height 1164
click at [656, 64] on button "✕" at bounding box center [659, 49] width 33 height 32
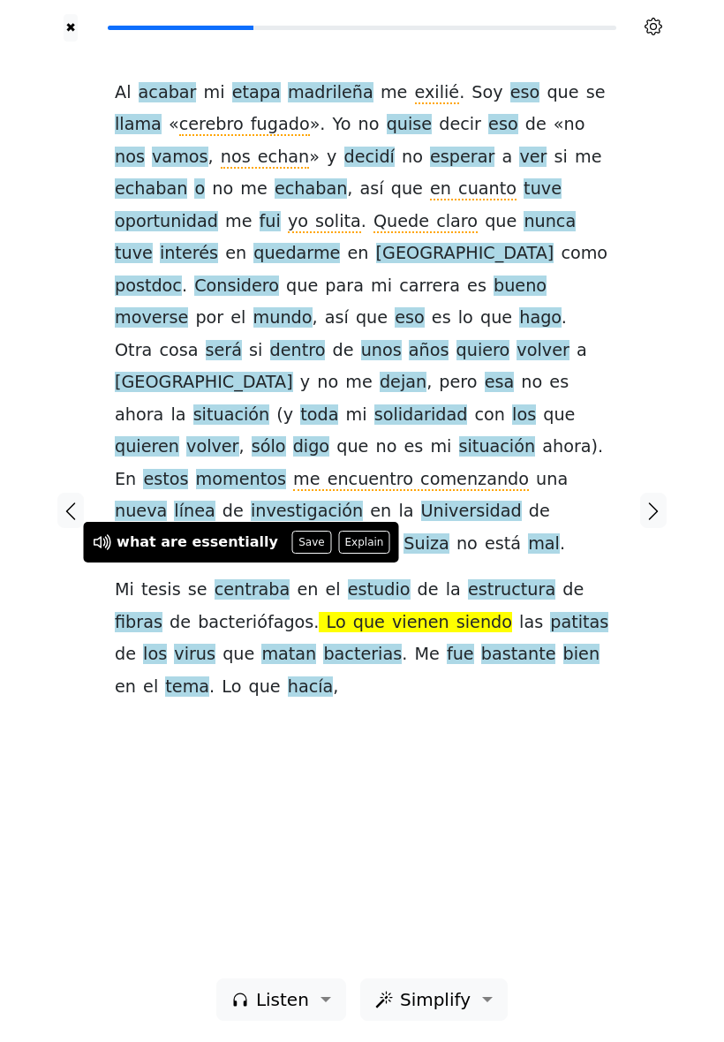
click at [292, 547] on button "Save" at bounding box center [311, 542] width 39 height 23
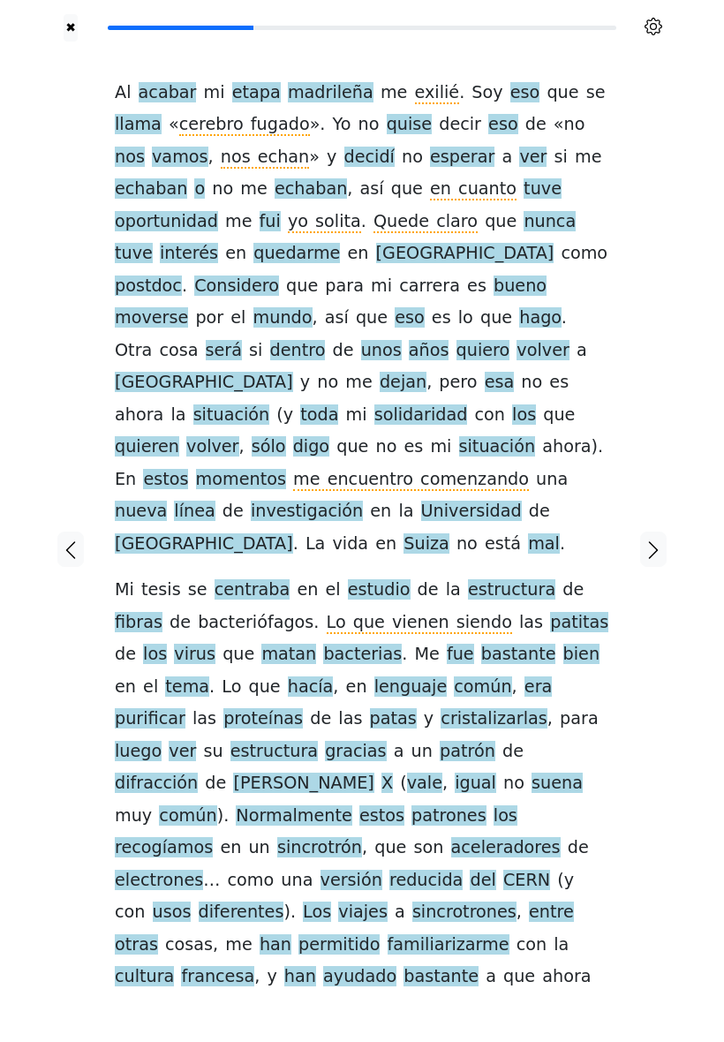
click at [610, 607] on div "Al acabar mi etapa madrileña me exilié . Soy eso que se llama « cerebro fugado …" at bounding box center [362, 550] width 530 height 1016
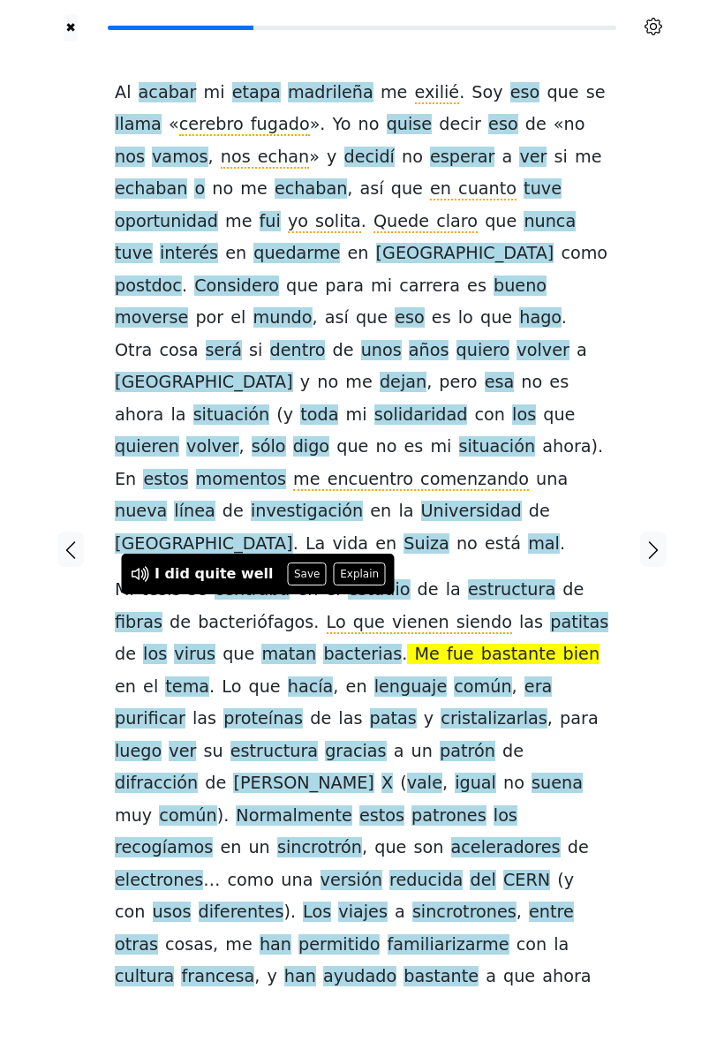
click at [295, 574] on button "Save" at bounding box center [307, 574] width 39 height 23
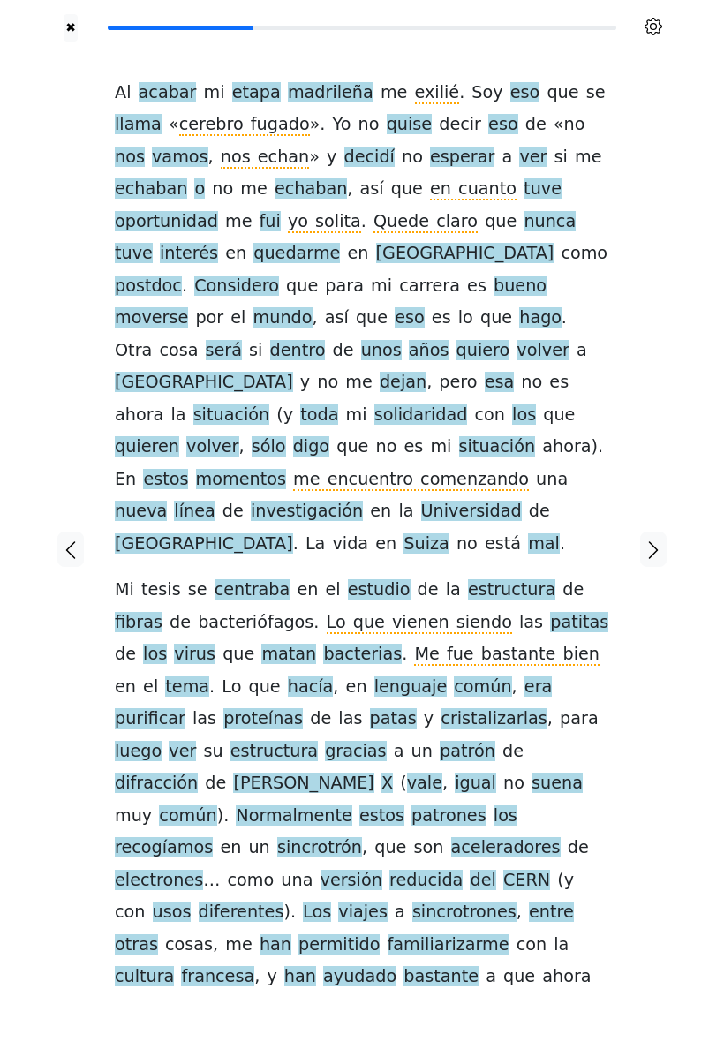
click at [370, 708] on span "patas" at bounding box center [393, 719] width 47 height 22
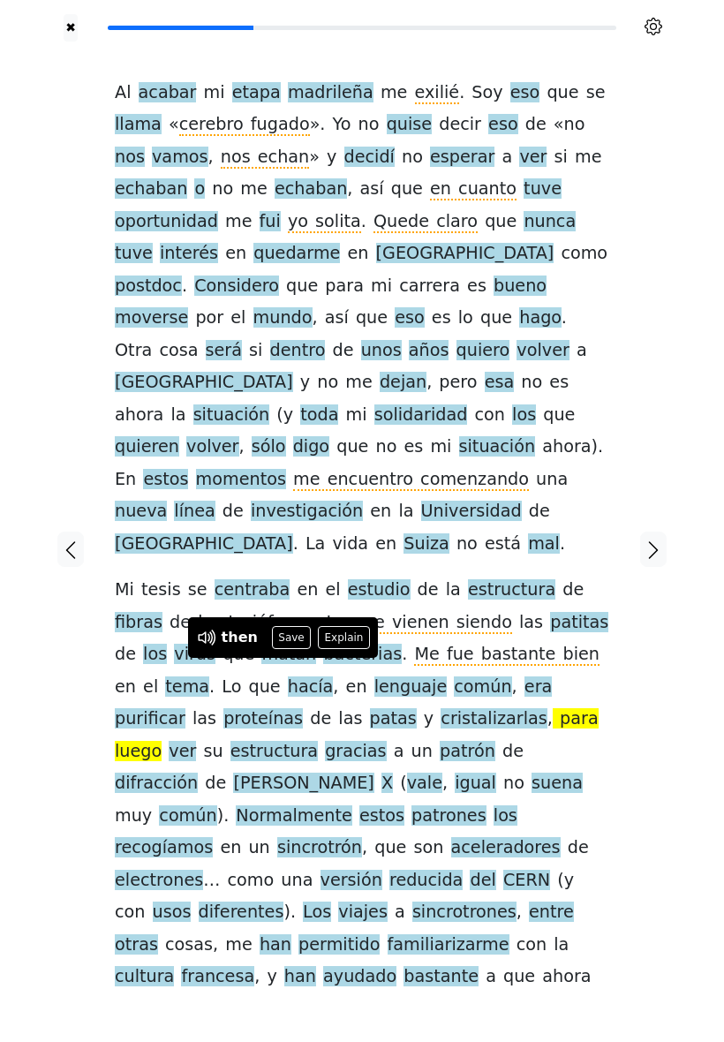
click at [339, 641] on button "Explain" at bounding box center [344, 637] width 52 height 23
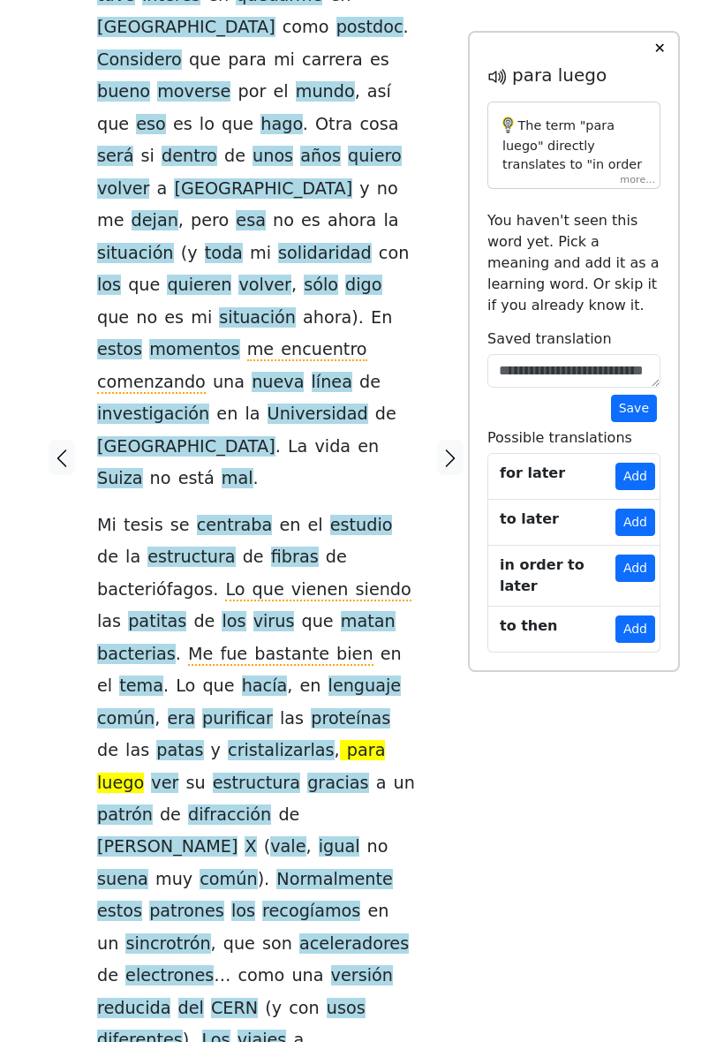
scroll to position [384, 0]
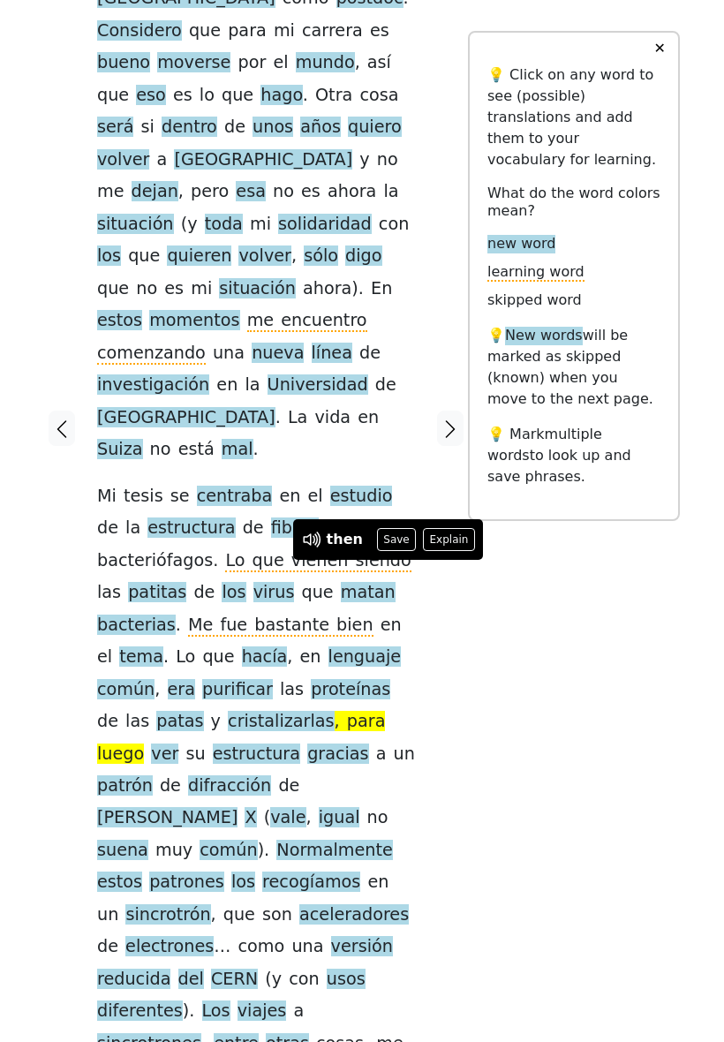
click at [451, 542] on button "Explain" at bounding box center [449, 539] width 52 height 23
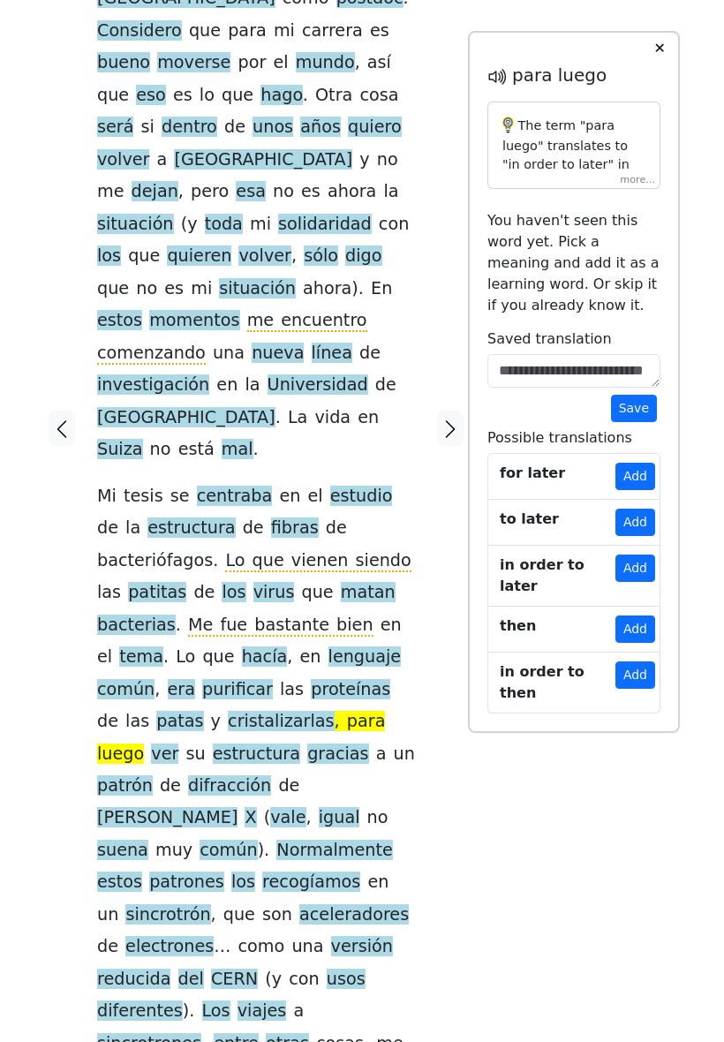
click at [634, 189] on div "The term "para luego" translates to "in order to later" in English. Here, "para…" at bounding box center [574, 145] width 173 height 87
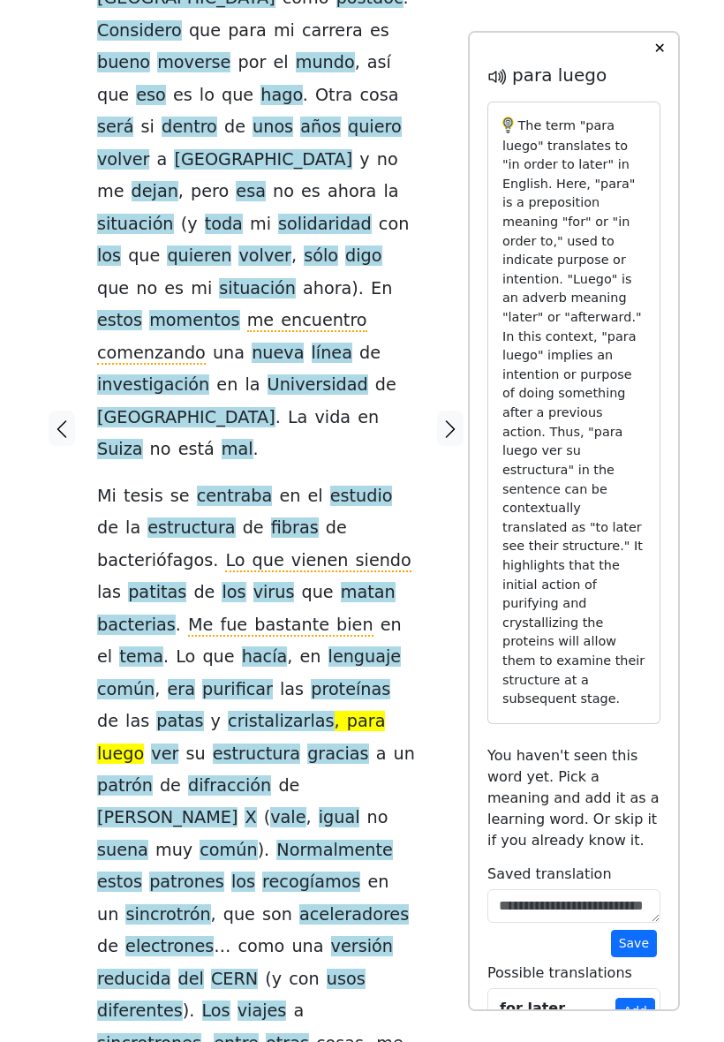
click at [435, 628] on div at bounding box center [450, 428] width 35 height 1542
click at [130, 776] on span "patrón" at bounding box center [125, 787] width 56 height 22
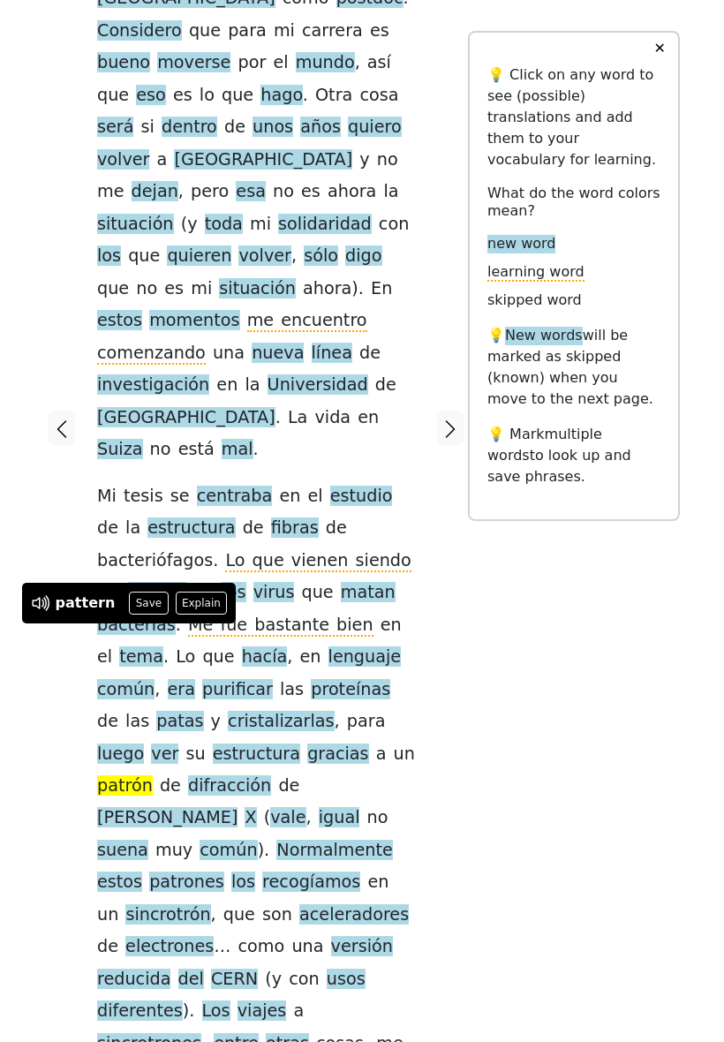
click at [145, 605] on button "Save" at bounding box center [148, 603] width 39 height 23
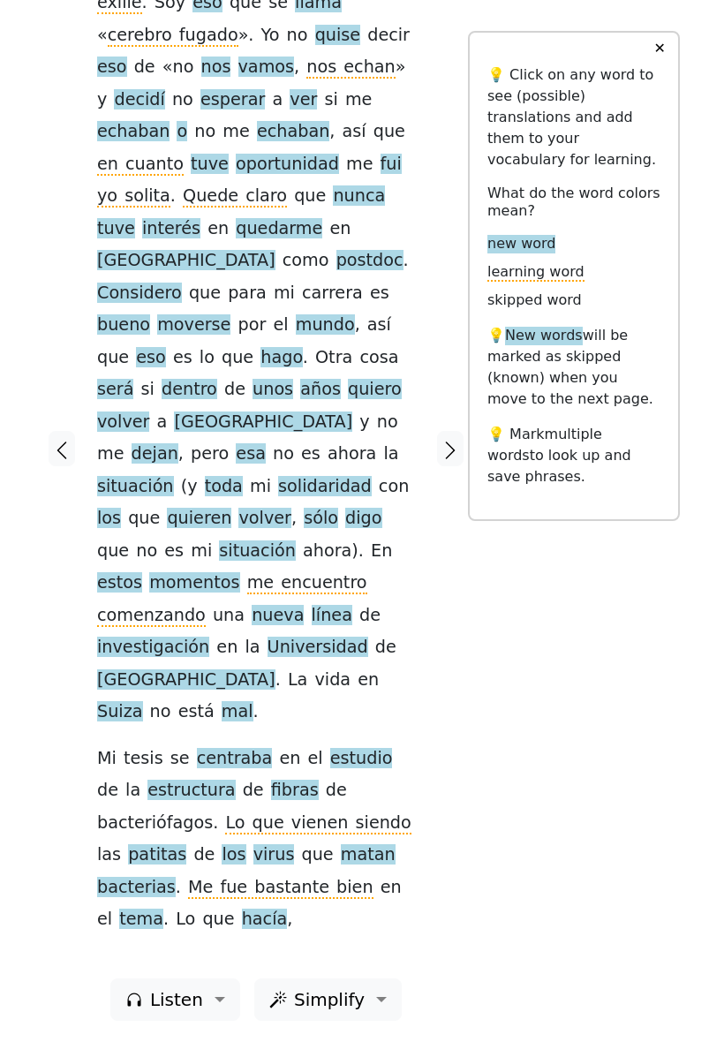
scroll to position [0, 0]
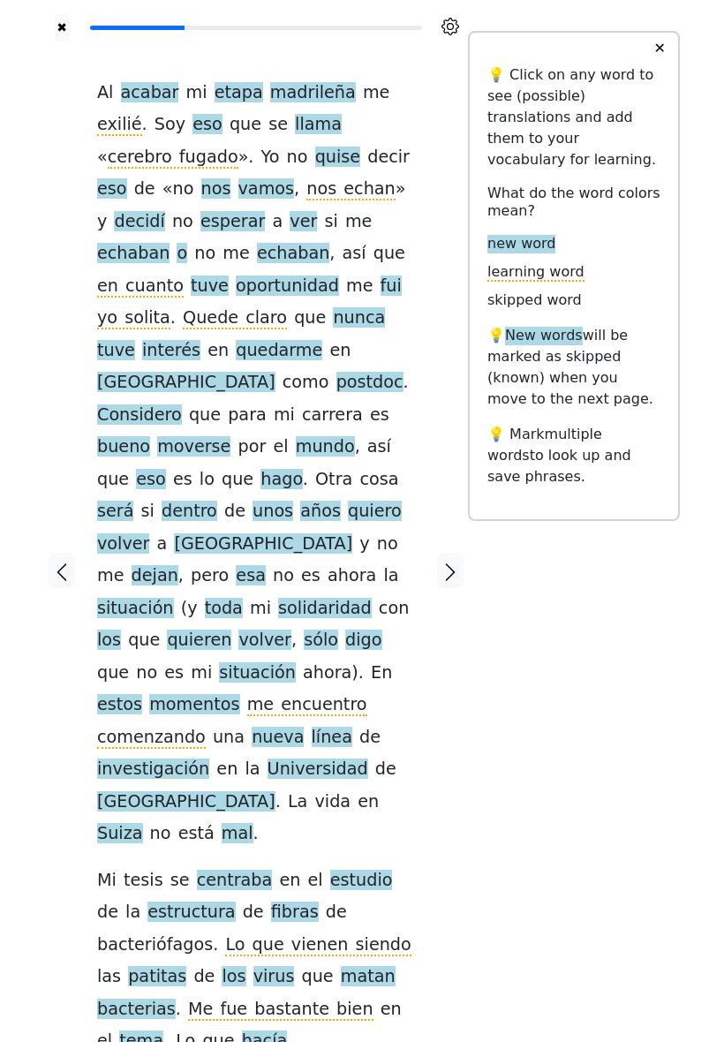
click at [459, 562] on icon "button" at bounding box center [450, 572] width 21 height 21
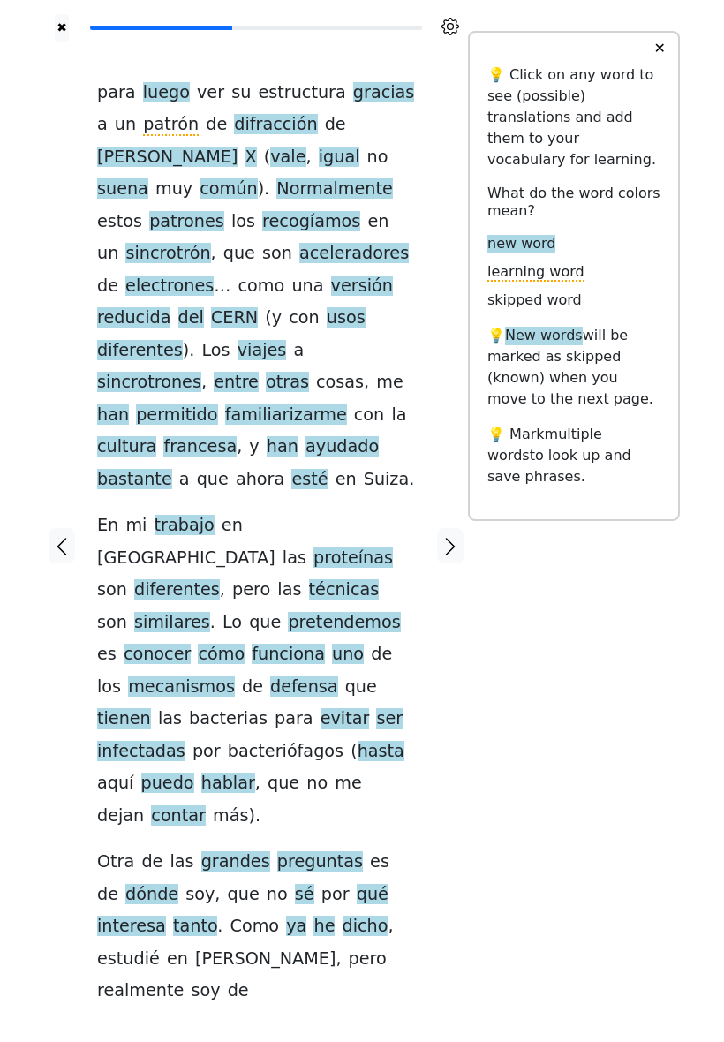
click at [262, 233] on span "recogíamos" at bounding box center [311, 222] width 98 height 22
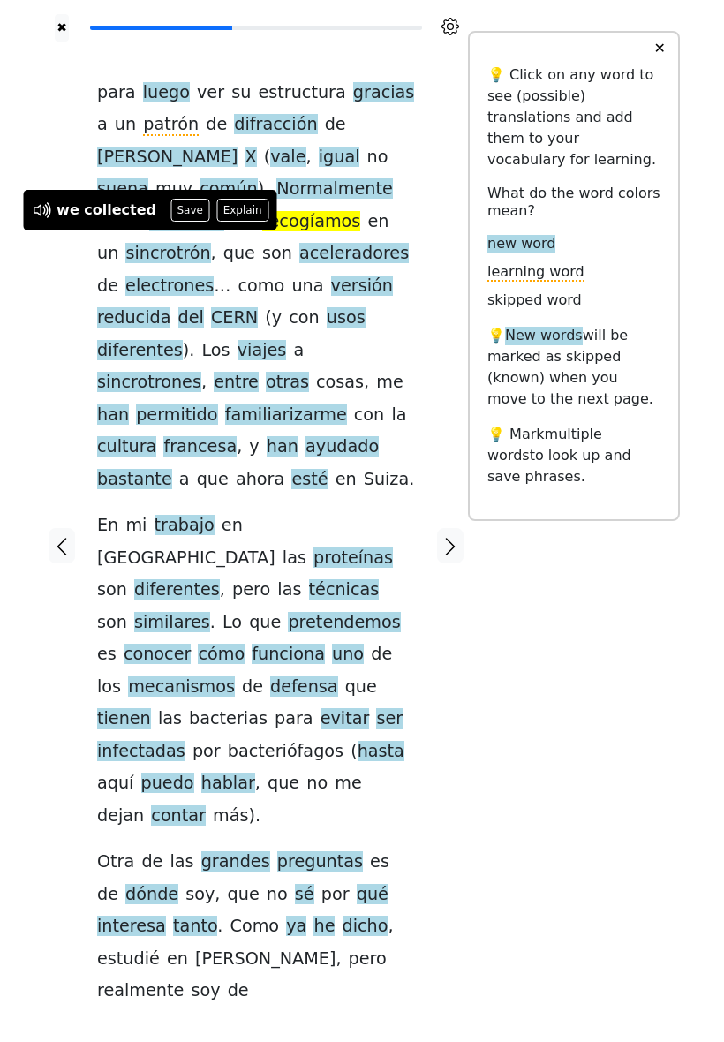
click at [183, 209] on button "Save" at bounding box center [189, 210] width 39 height 23
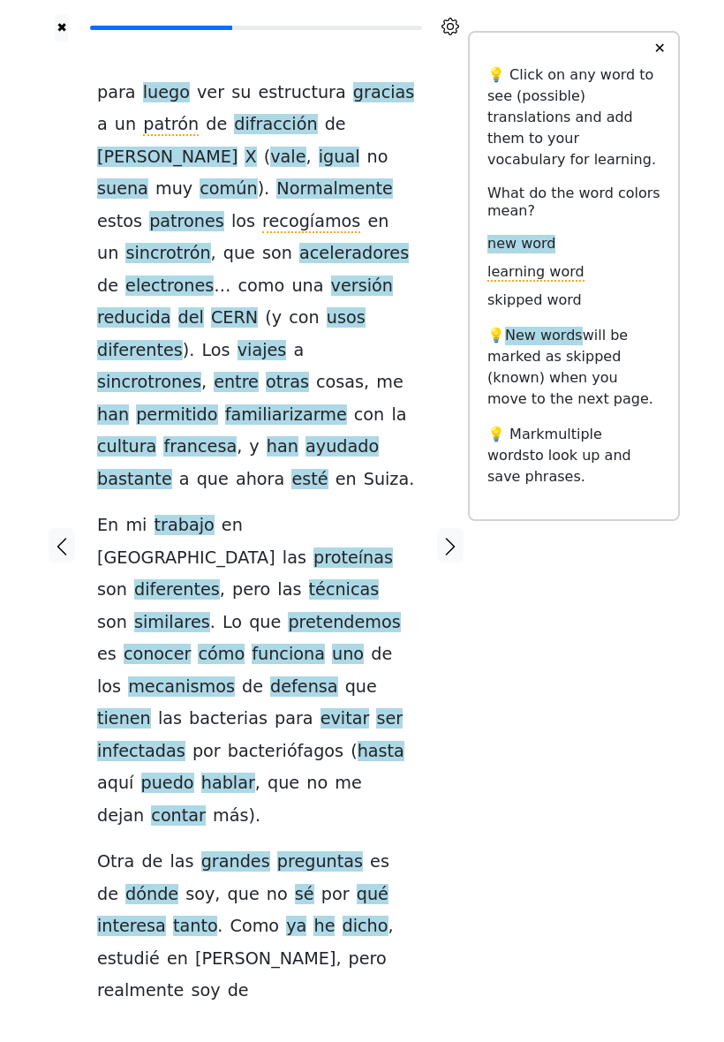
click at [210, 246] on span "sincrotrón" at bounding box center [167, 254] width 85 height 22
click at [251, 340] on span "viajes" at bounding box center [262, 351] width 49 height 22
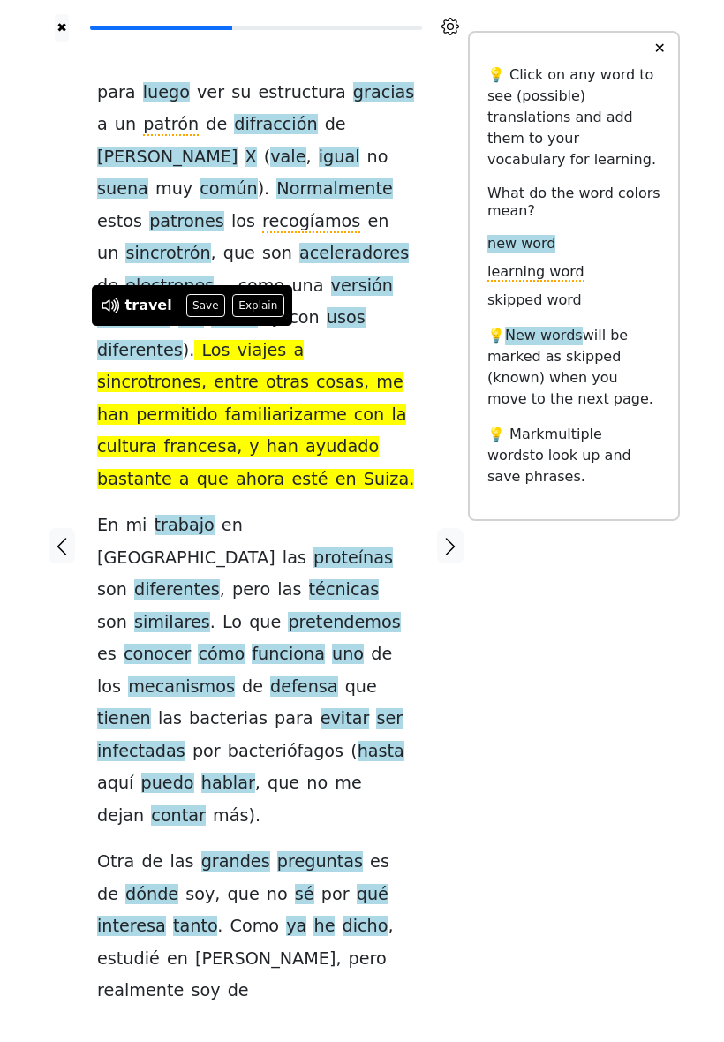
click at [257, 304] on button "Explain" at bounding box center [258, 305] width 52 height 23
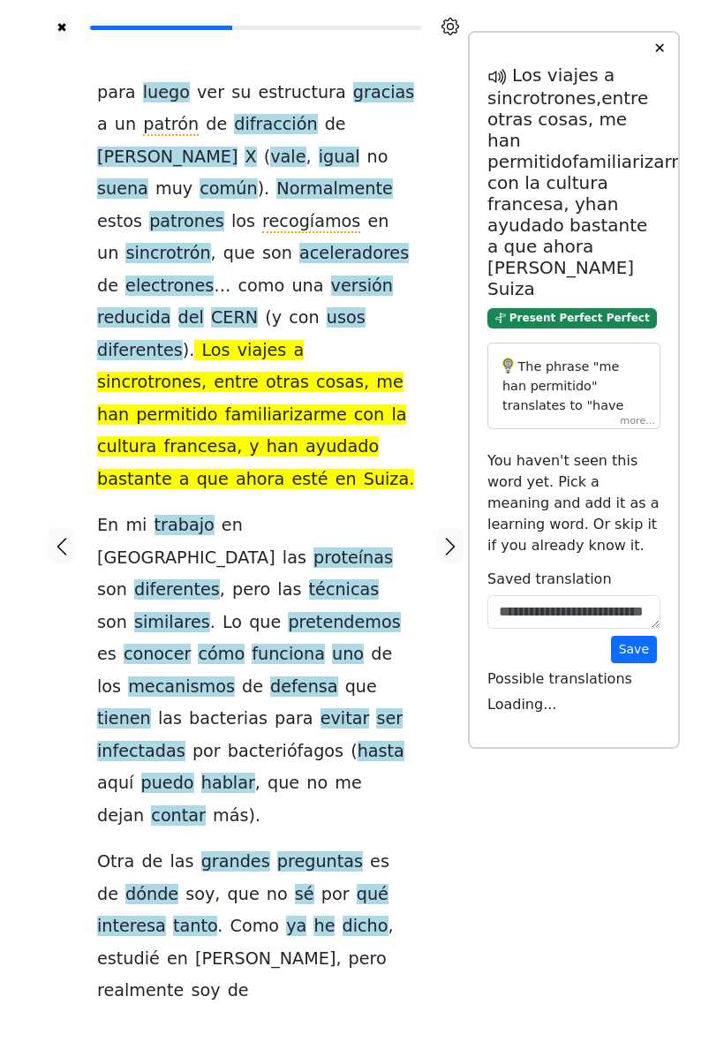
click at [631, 420] on div "The phrase "me han permitido" translates to "have allowed me" in English. - "me…" at bounding box center [574, 386] width 173 height 87
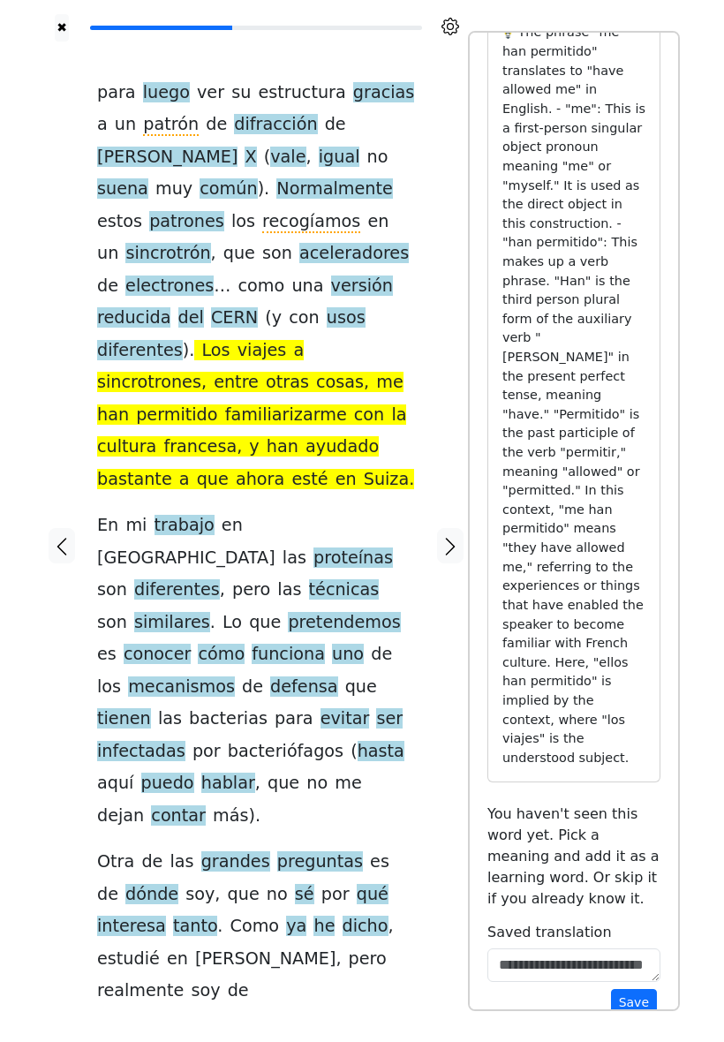
scroll to position [334, 0]
click at [413, 469] on div "para luego ver su estructura gracias a un patrón de difracción [PERSON_NAME][ME…" at bounding box center [256, 542] width 318 height 931
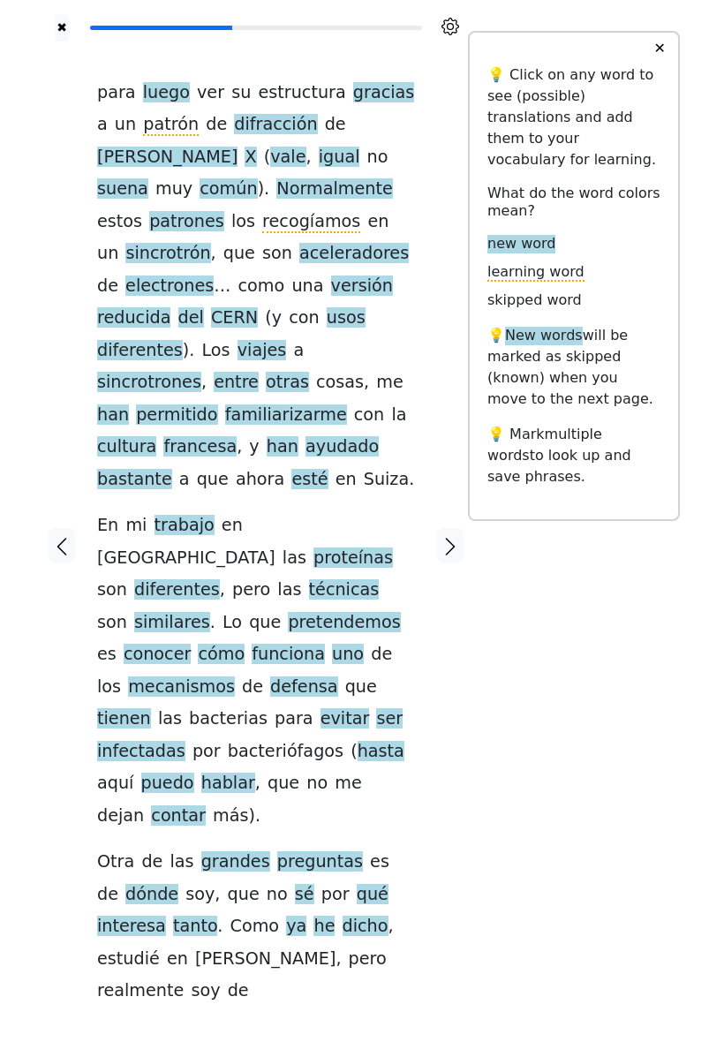
scroll to position [0, 0]
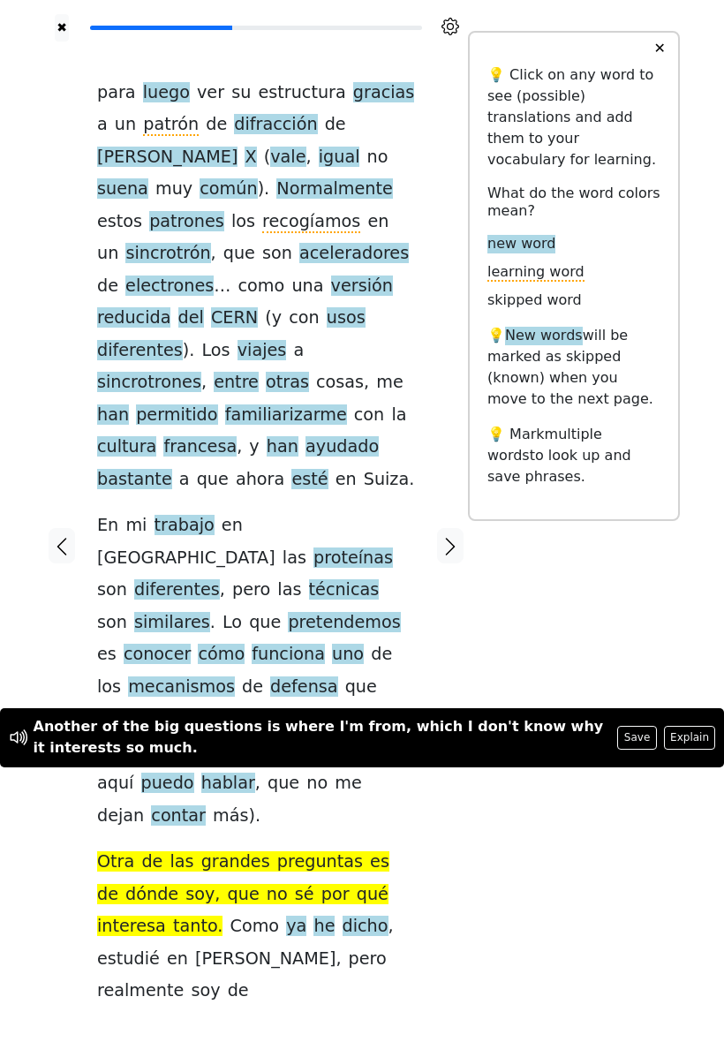
click at [518, 802] on div "✖ para luego ver su estructura gracias a un patrón de difracción [PERSON_NAME][…" at bounding box center [362, 557] width 636 height 1114
click at [433, 796] on div at bounding box center [450, 546] width 35 height 1009
click at [428, 814] on div "para luego ver su estructura gracias a un patrón de difracción [PERSON_NAME][ME…" at bounding box center [256, 546] width 353 height 1009
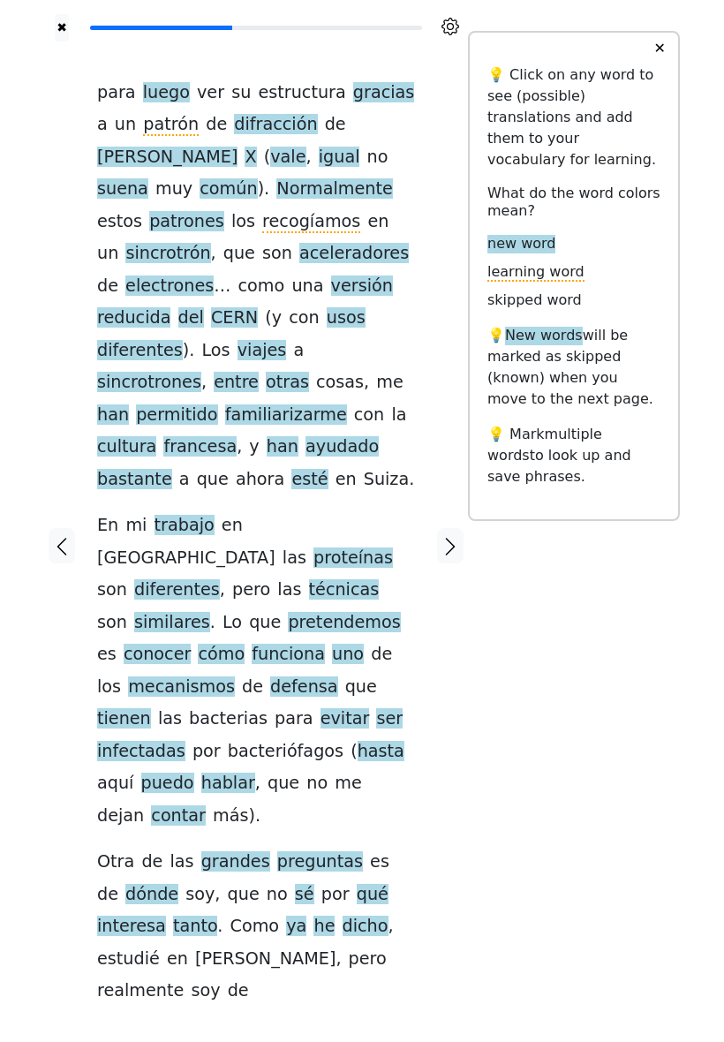
click at [458, 536] on icon "button" at bounding box center [450, 546] width 21 height 21
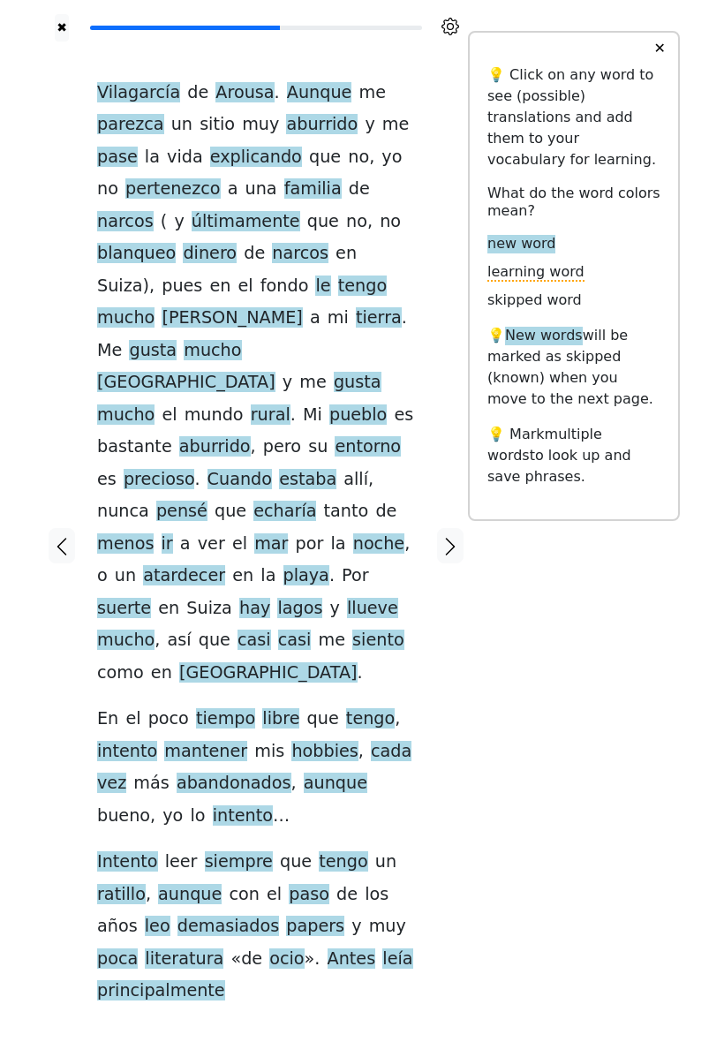
click at [176, 246] on span "blanqueo" at bounding box center [136, 254] width 79 height 22
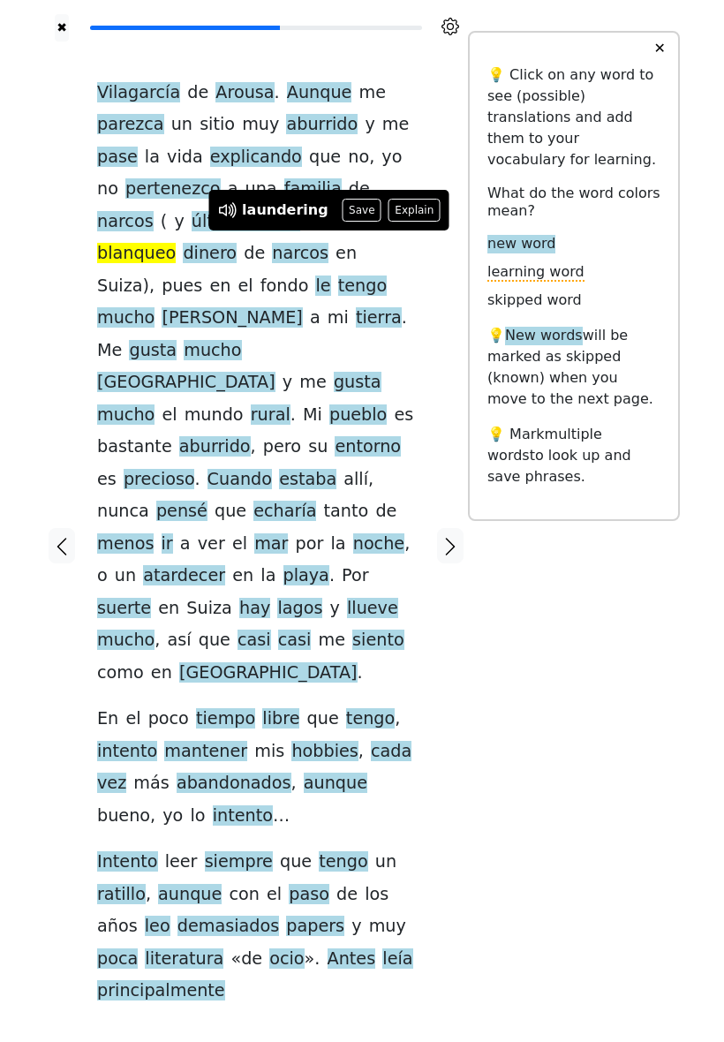
click at [358, 211] on button "Save" at bounding box center [362, 210] width 39 height 23
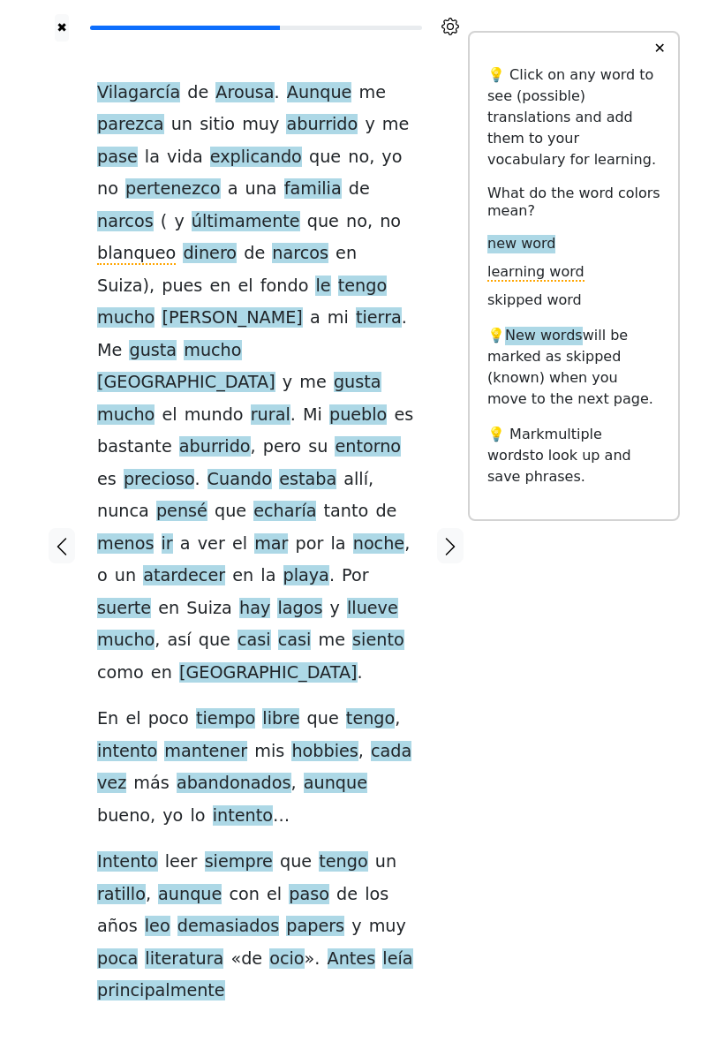
click at [335, 436] on span "entorno" at bounding box center [368, 447] width 66 height 22
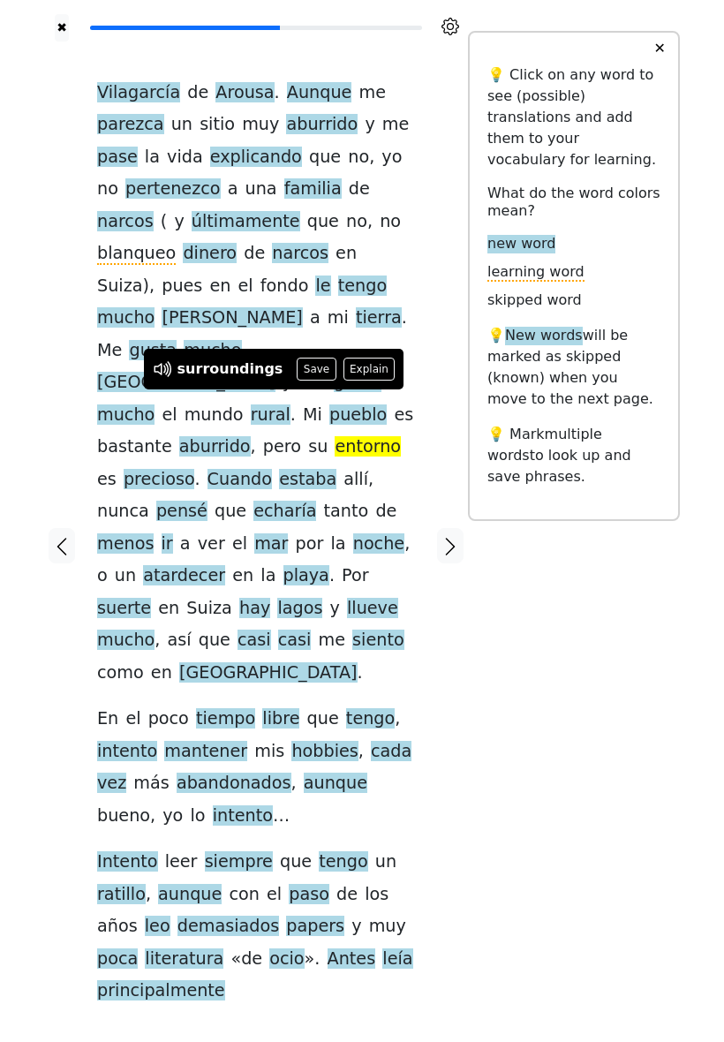
click at [310, 371] on button "Save" at bounding box center [316, 369] width 39 height 23
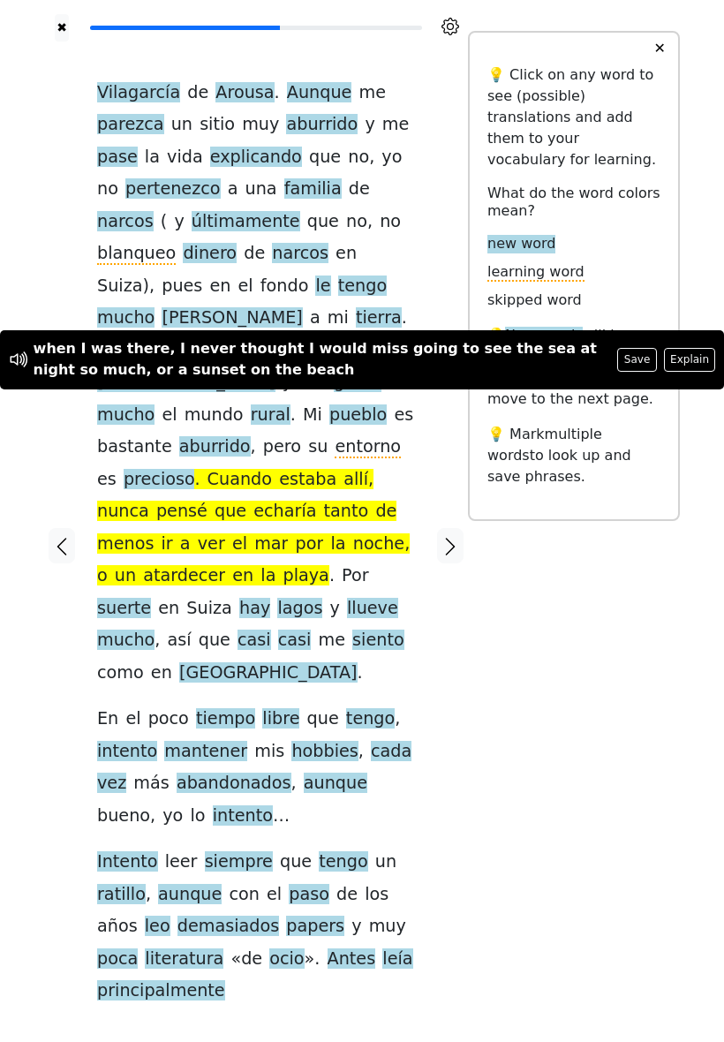
click at [490, 569] on div "✖ Vilagarcía de Arousa . Aunque me parezca un sitio muy aburrido y me pase la v…" at bounding box center [362, 557] width 636 height 1114
click at [435, 438] on div at bounding box center [450, 546] width 35 height 1009
click at [414, 434] on div "Vilagarcía de Arousa . Aunque me parezca un sitio muy aburrido y me pase la vid…" at bounding box center [256, 542] width 318 height 931
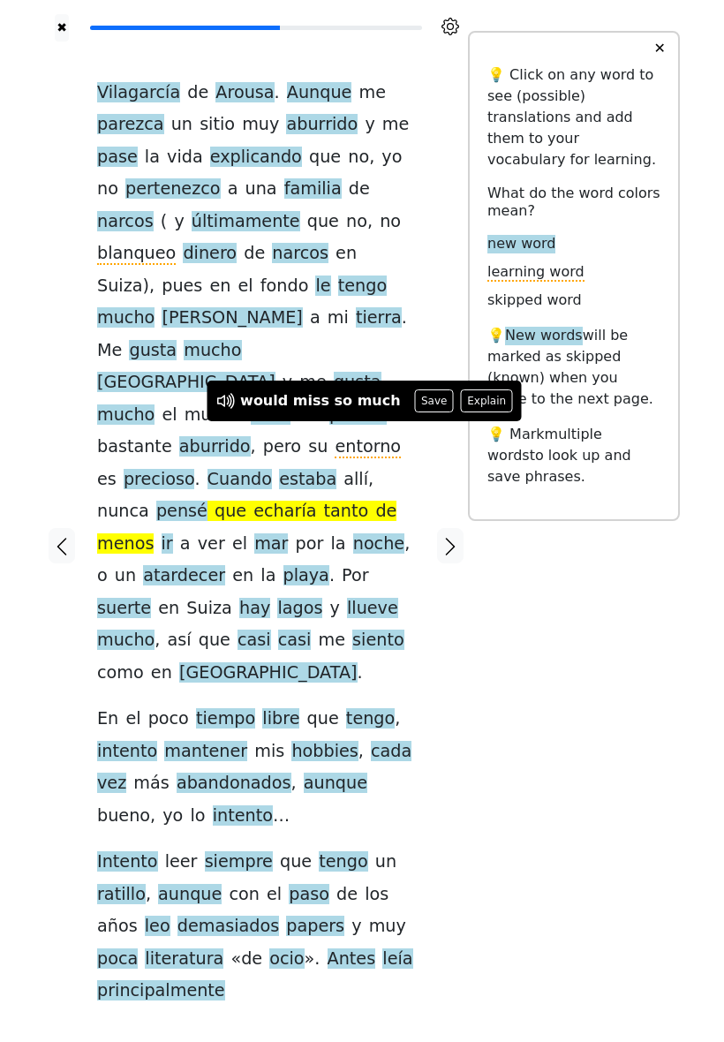
click at [463, 402] on button "Explain" at bounding box center [487, 401] width 52 height 23
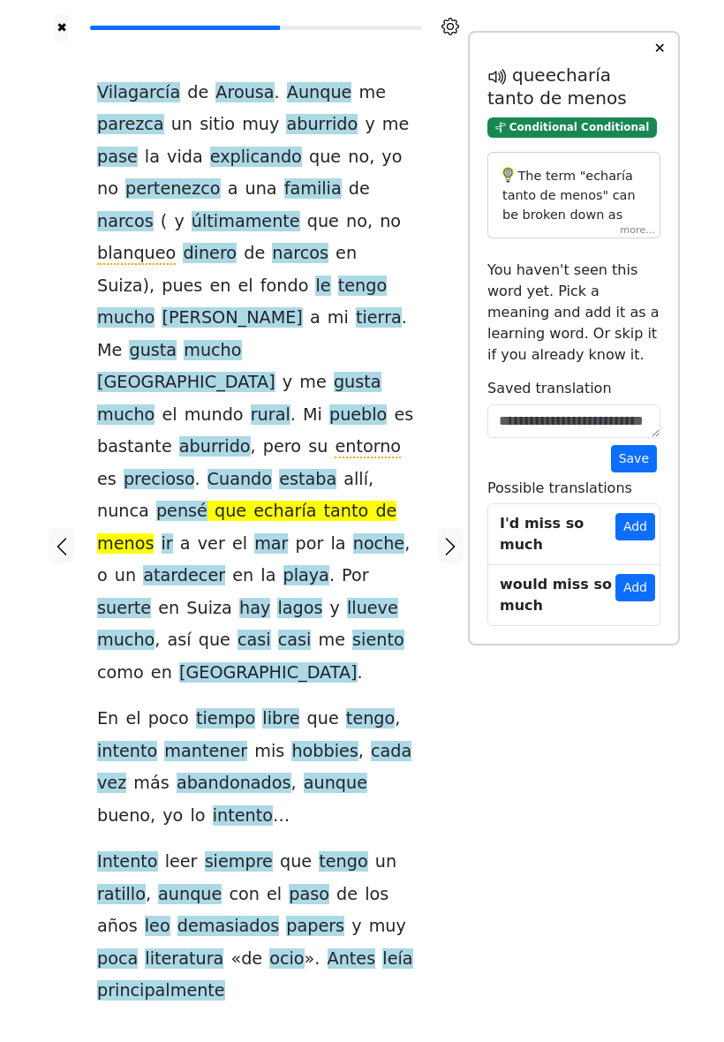
click at [640, 239] on div "The term "echaría tanto de menos" can be broken down as follows: - **Echaría** …" at bounding box center [574, 195] width 173 height 87
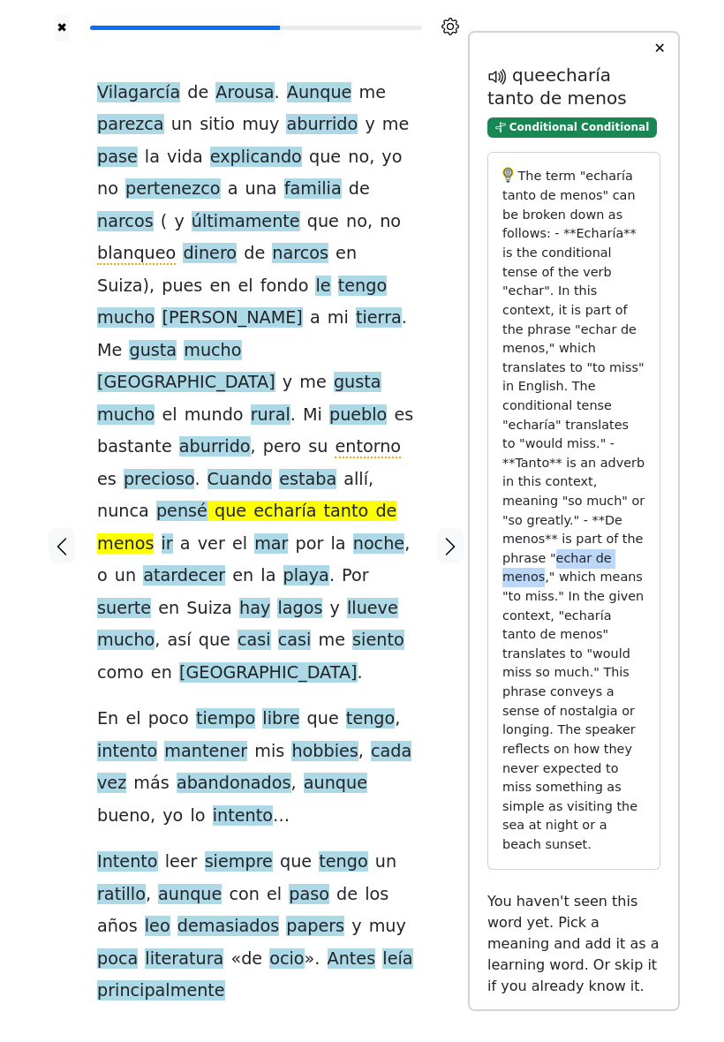
copy p "echar de menos"
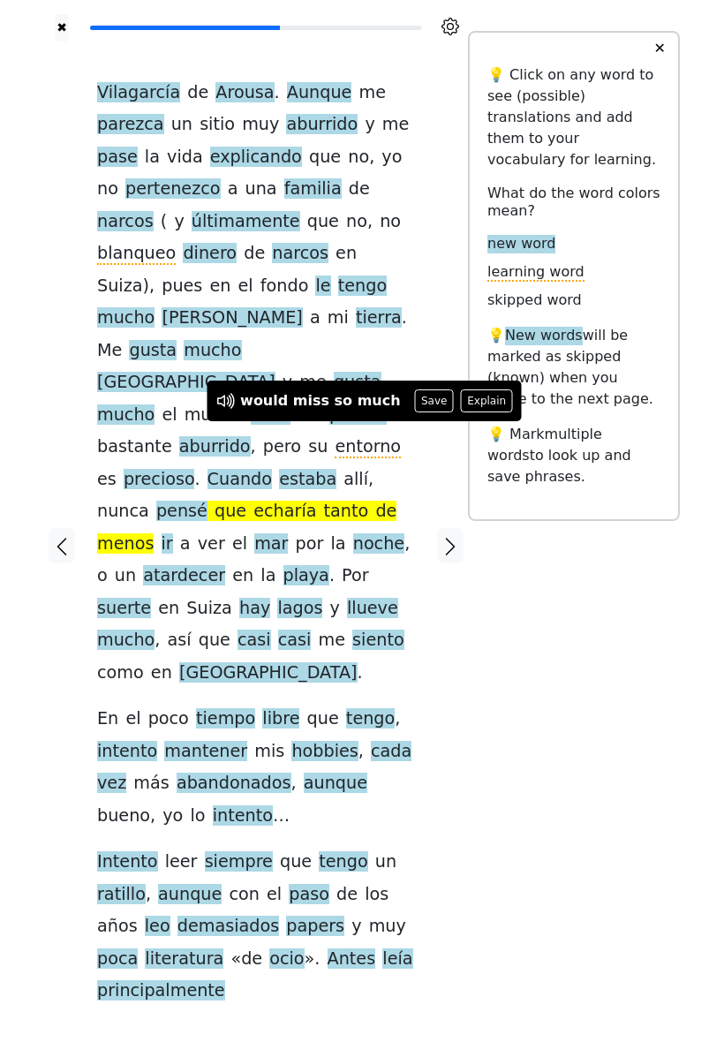
click at [500, 611] on div "✖ Vilagarcía de Arousa . Aunque me parezca un sitio muy aburrido y me pase la v…" at bounding box center [362, 557] width 636 height 1114
click at [419, 457] on div "Vilagarcía de Arousa . Aunque me parezca un sitio muy aburrido y me pase la vid…" at bounding box center [256, 546] width 353 height 1009
click at [427, 456] on div "Vilagarcía de Arousa . Aunque me parezca un sitio muy aburrido y me pase la vid…" at bounding box center [256, 546] width 353 height 1009
click at [467, 403] on button "Explain" at bounding box center [493, 401] width 52 height 23
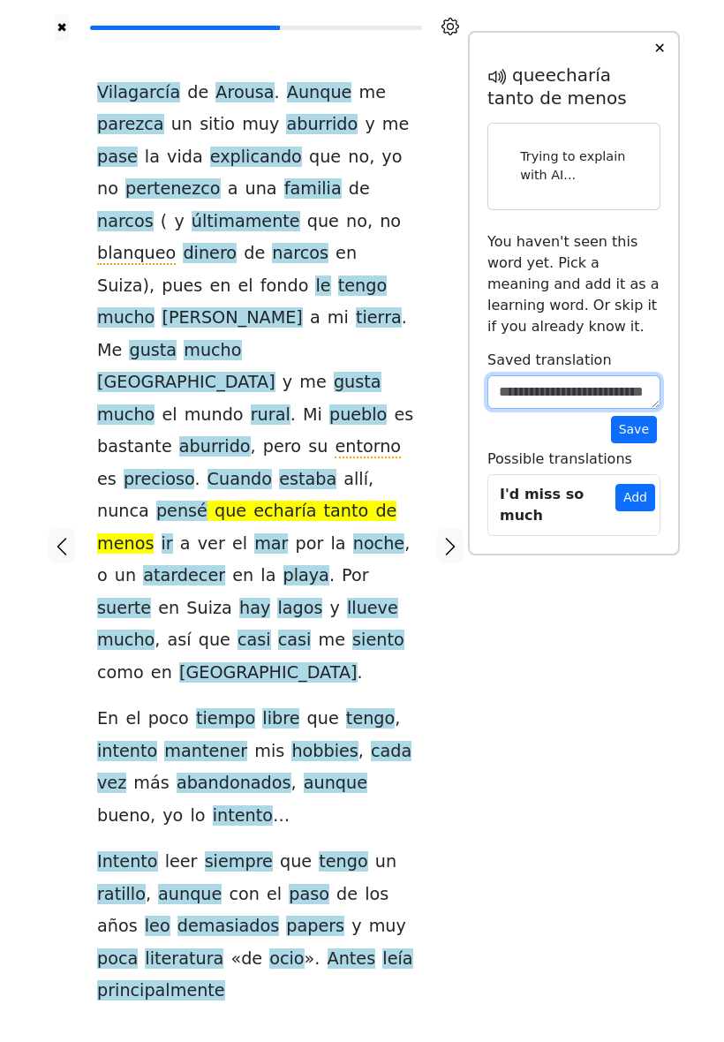
click at [556, 409] on textarea at bounding box center [574, 392] width 173 height 34
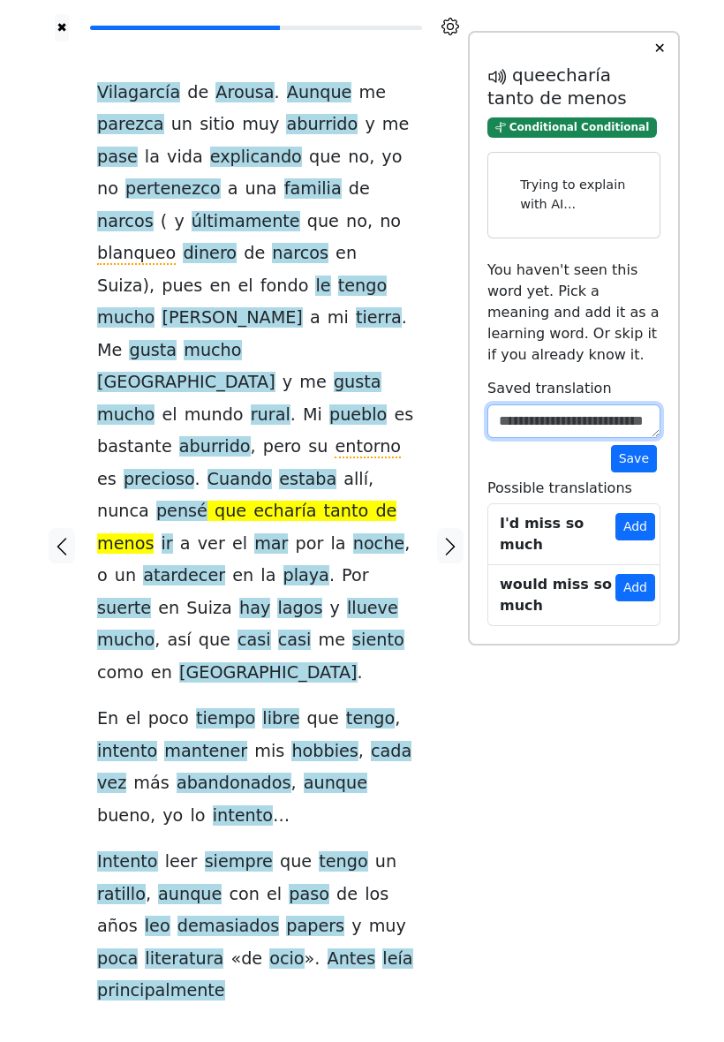
paste textarea "**********"
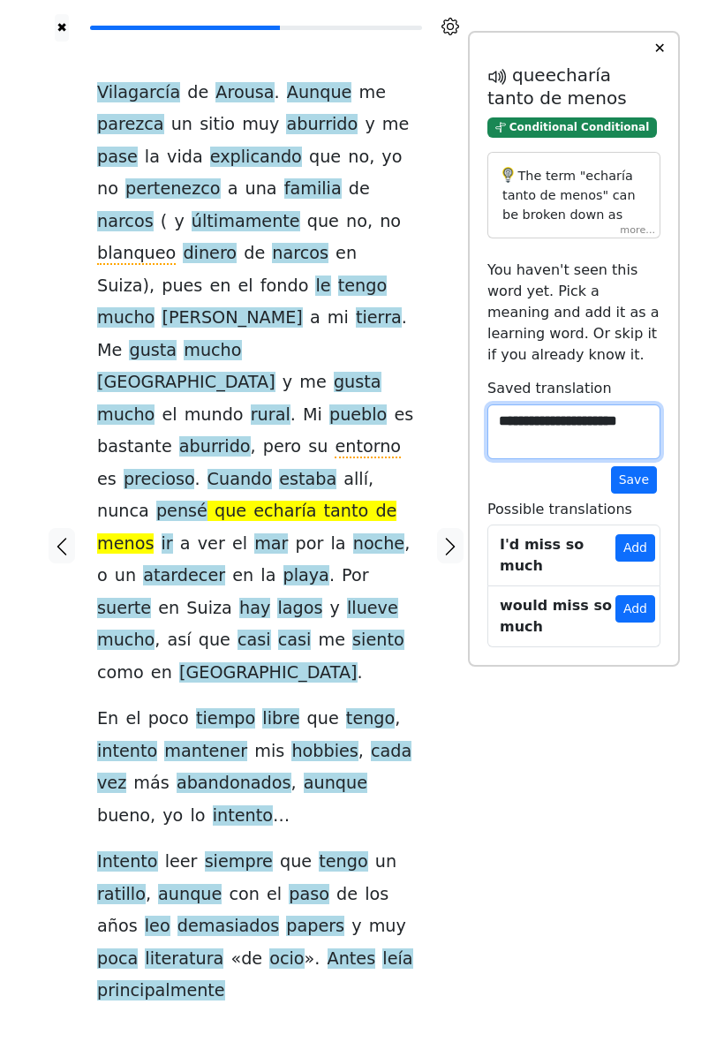
type textarea "**********"
click at [634, 494] on button "Save" at bounding box center [634, 479] width 46 height 27
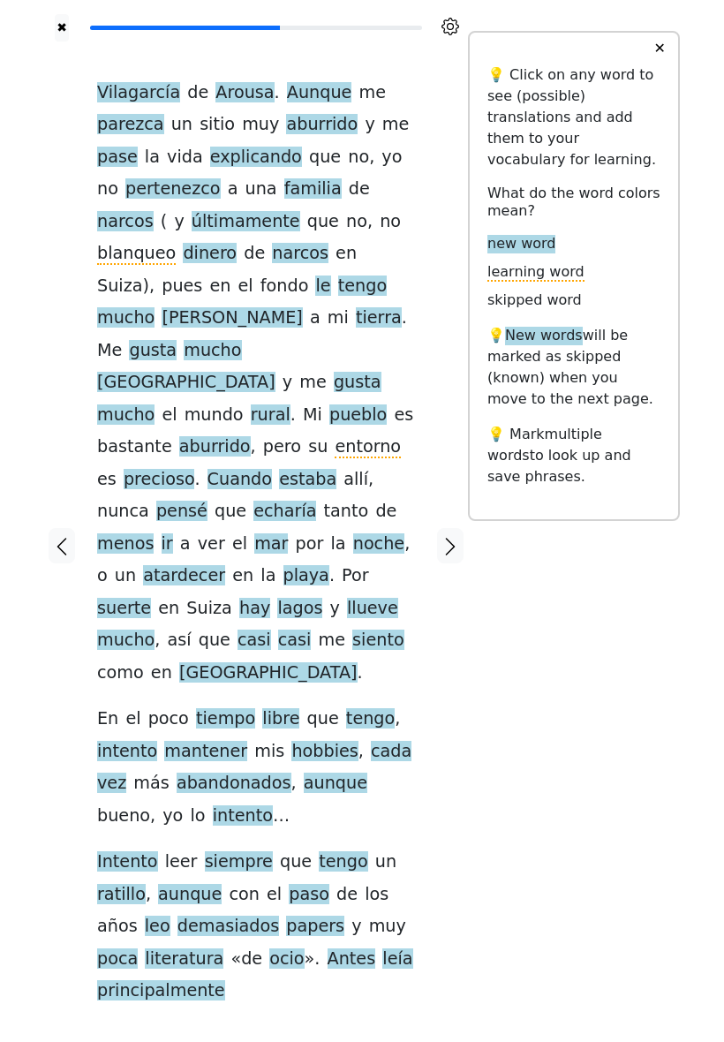
click at [146, 884] on span "ratillo" at bounding box center [121, 895] width 49 height 22
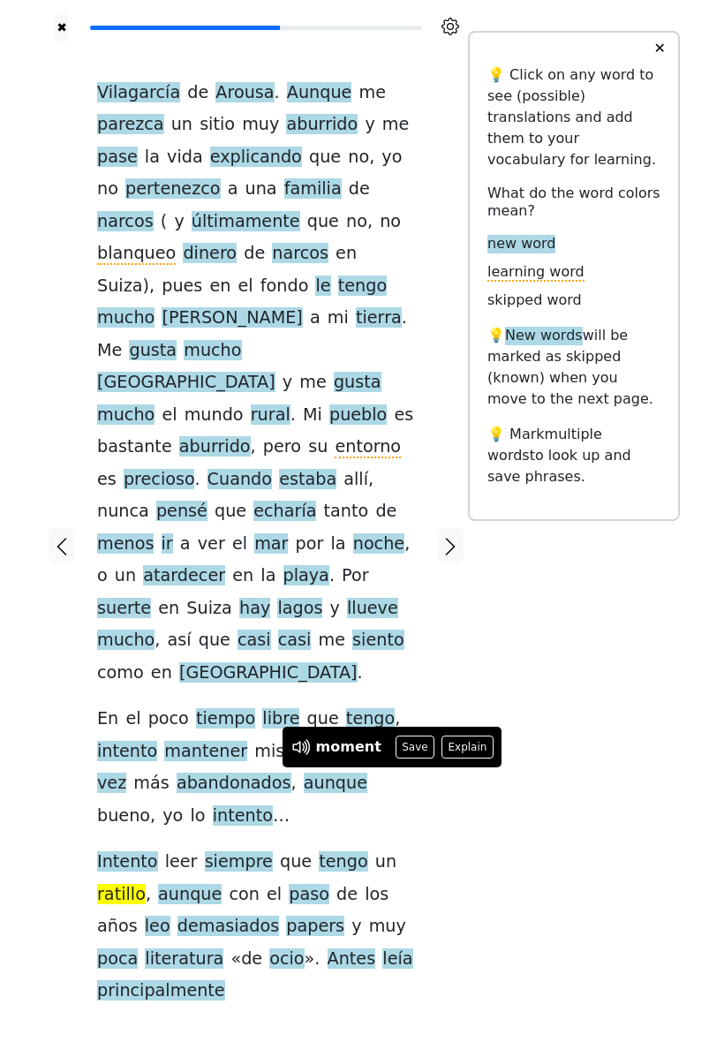
click at [486, 799] on div "✖ Vilagarcía de Arousa . Aunque me parezca un sitio muy aburrido y me pase la v…" at bounding box center [362, 557] width 636 height 1114
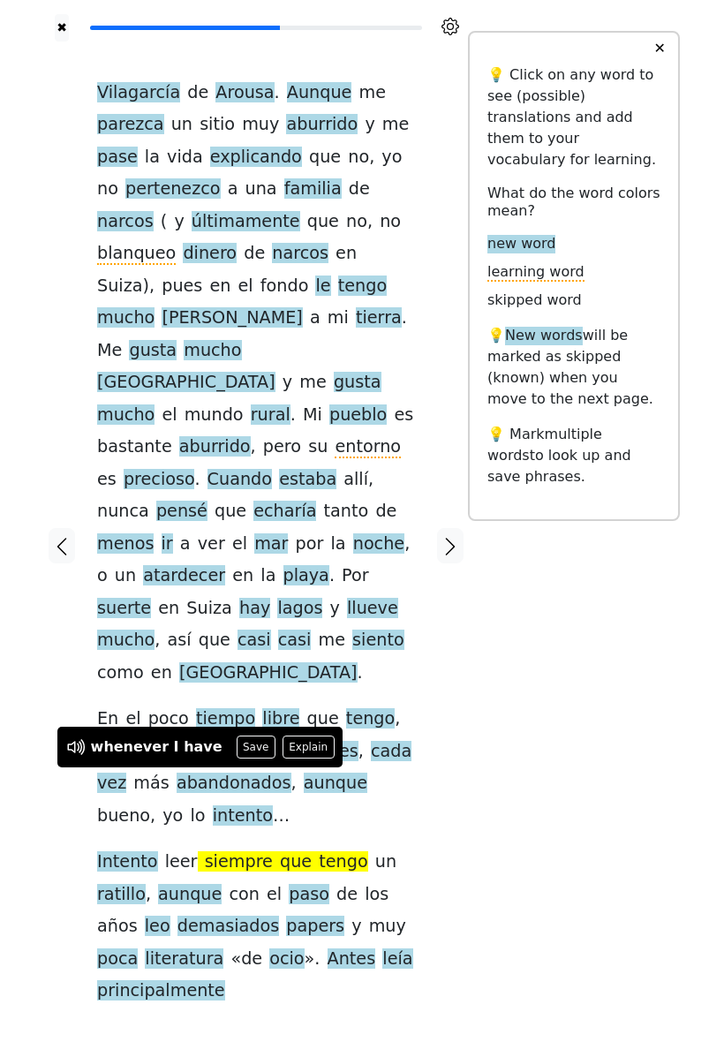
click at [241, 742] on button "Save" at bounding box center [256, 747] width 39 height 23
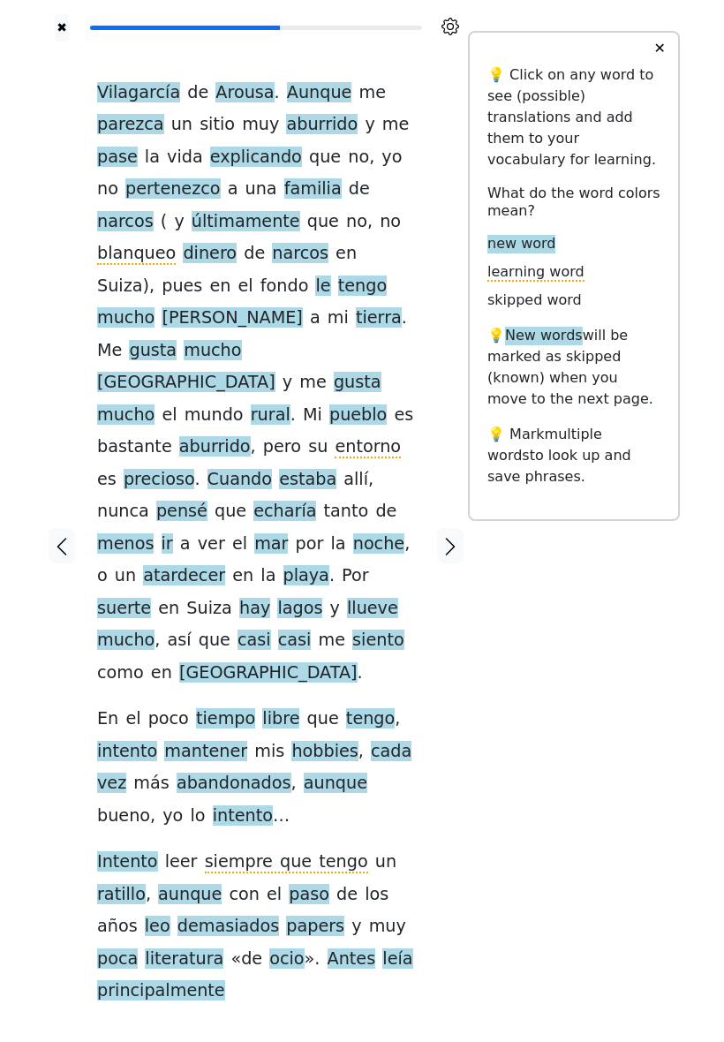
click at [269, 949] on span "ocio" at bounding box center [286, 960] width 34 height 22
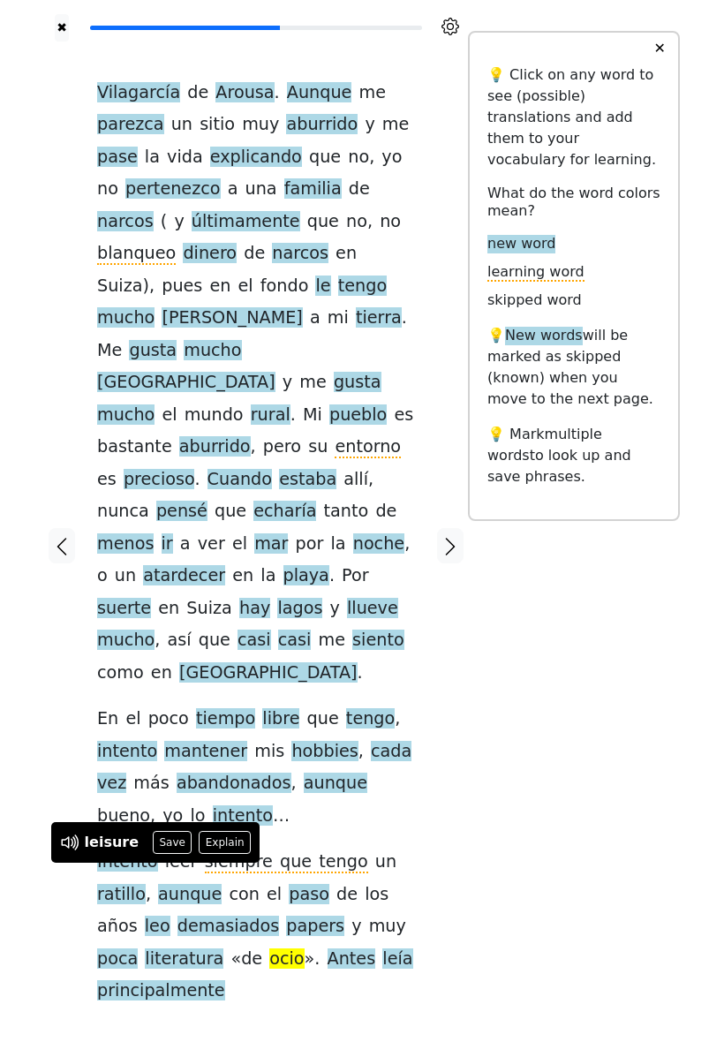
click at [169, 836] on button "Save" at bounding box center [172, 842] width 39 height 23
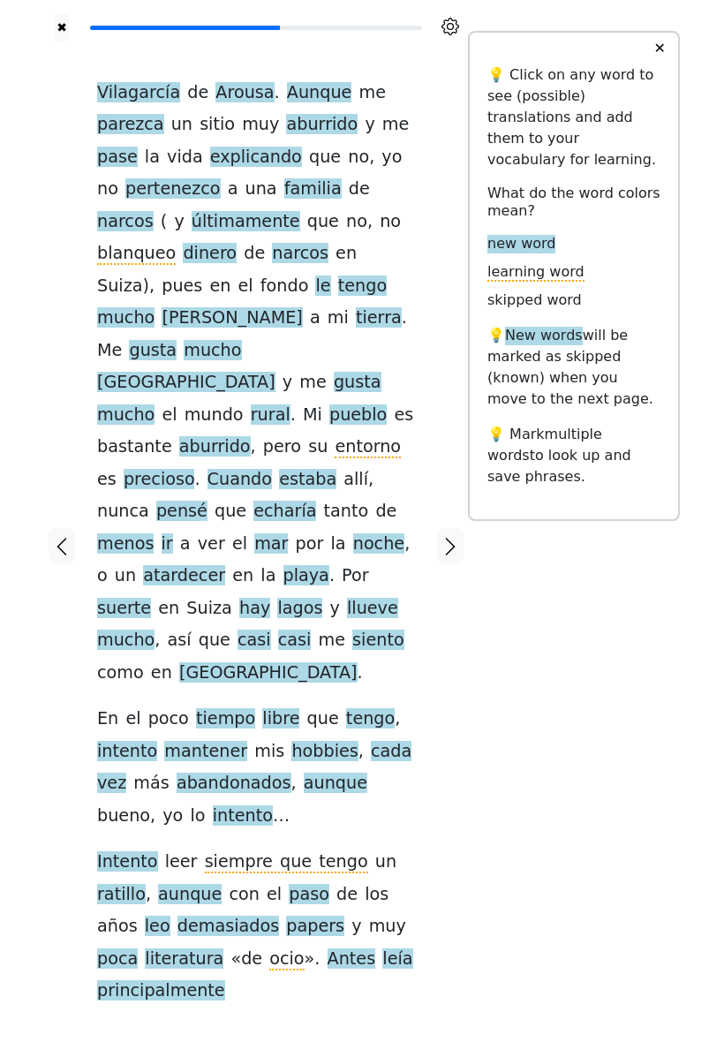
click at [455, 536] on icon "button" at bounding box center [450, 546] width 21 height 21
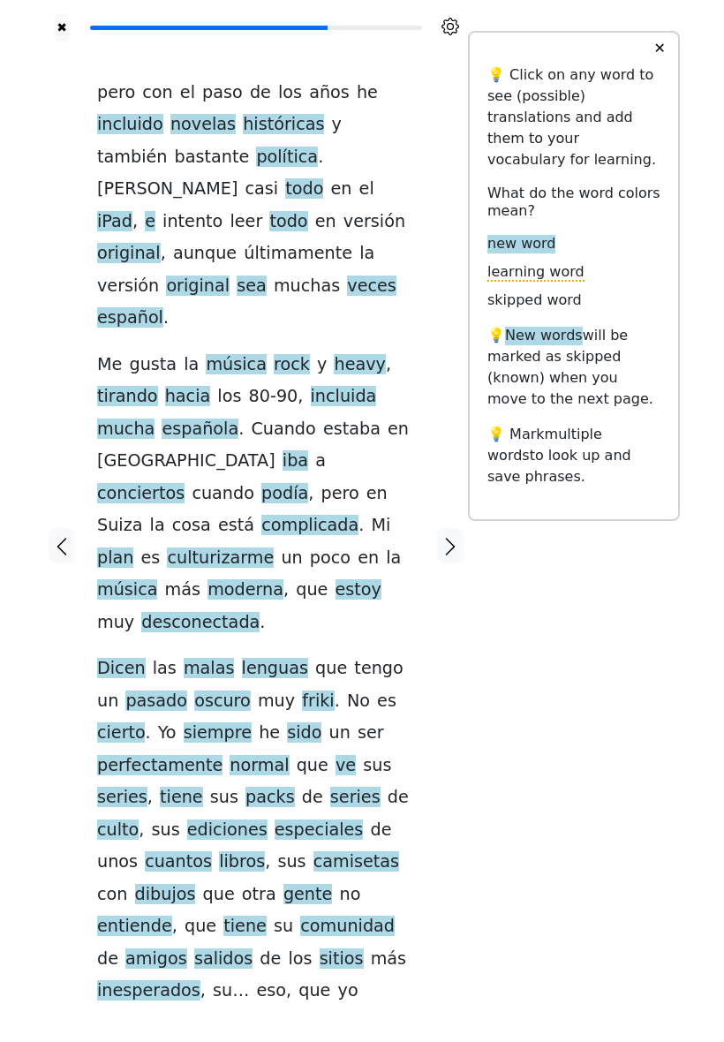
click at [67, 536] on icon "button" at bounding box center [61, 546] width 21 height 21
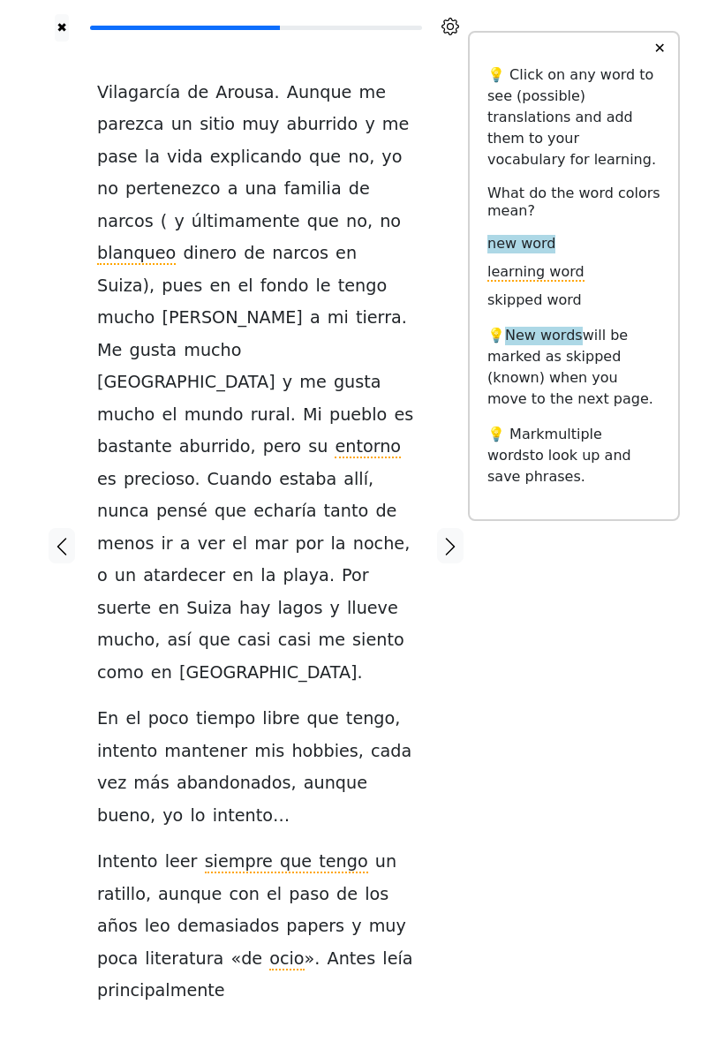
click at [456, 536] on icon "button" at bounding box center [450, 546] width 21 height 21
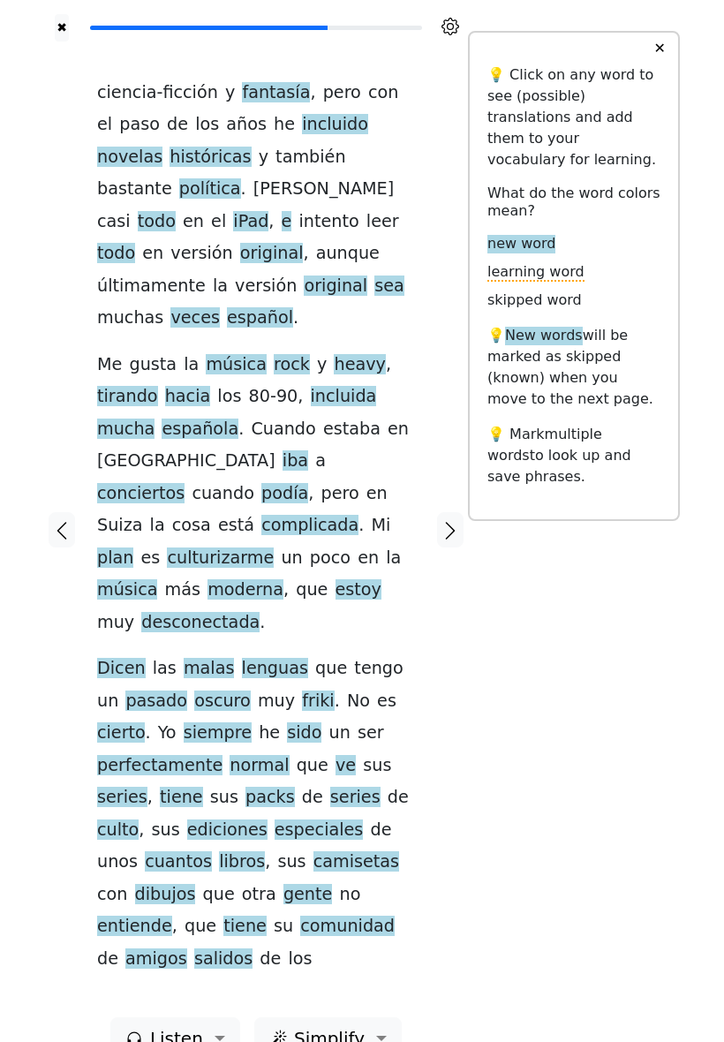
click at [158, 386] on span "tirando" at bounding box center [127, 397] width 61 height 22
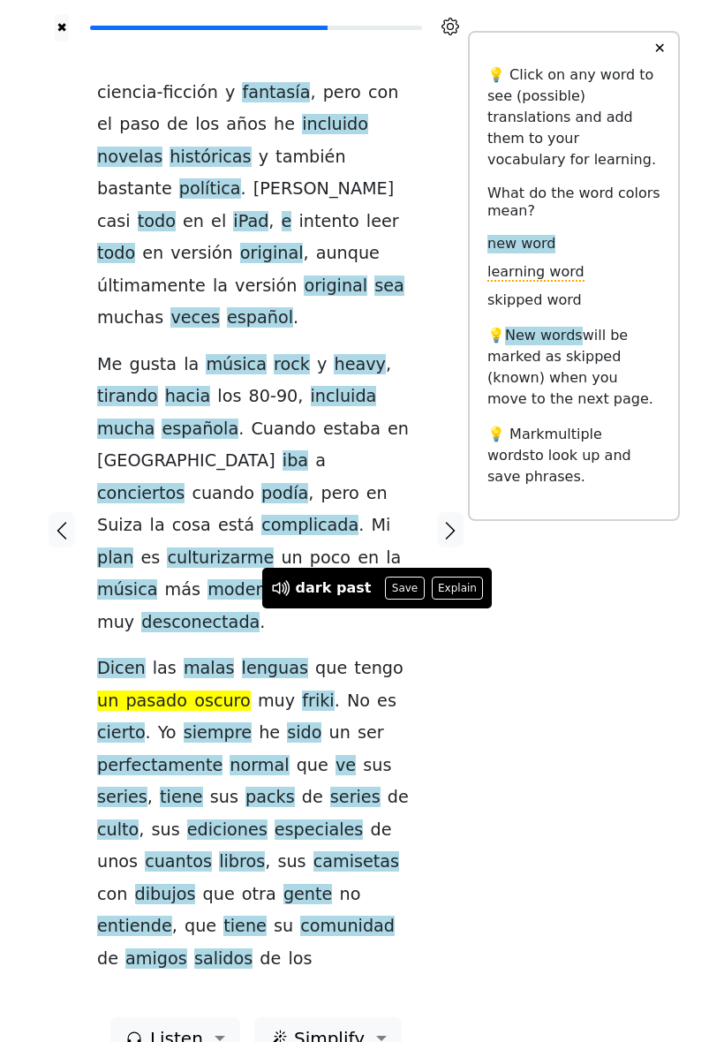
click at [302, 691] on span "friki" at bounding box center [318, 702] width 32 height 22
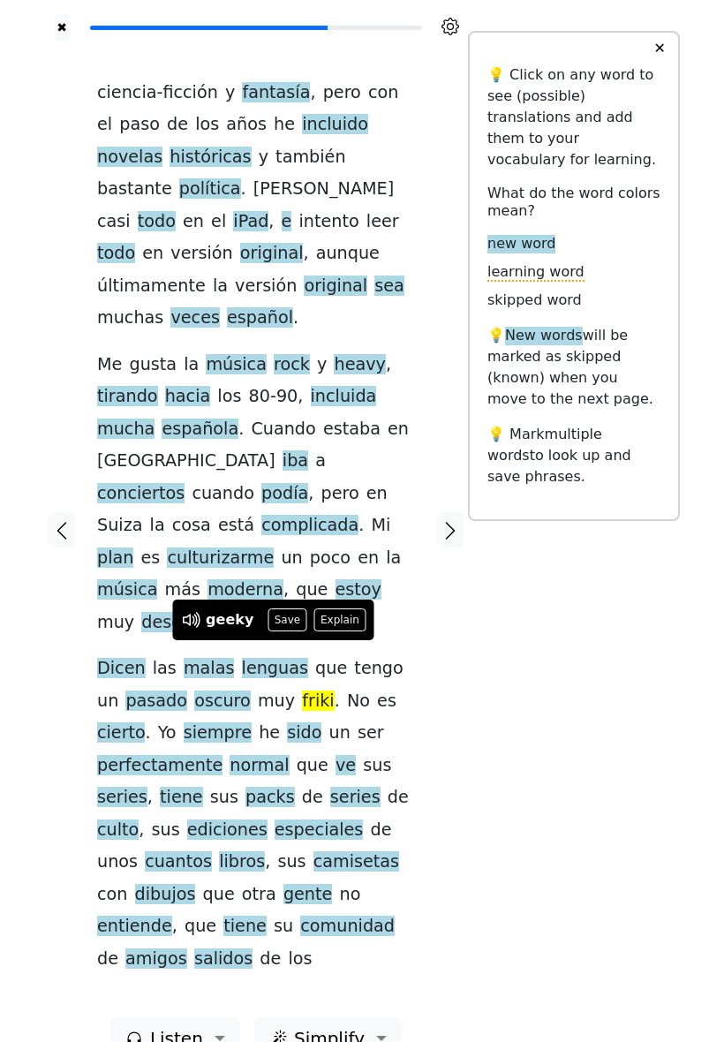
click at [286, 618] on button "Save" at bounding box center [287, 620] width 39 height 23
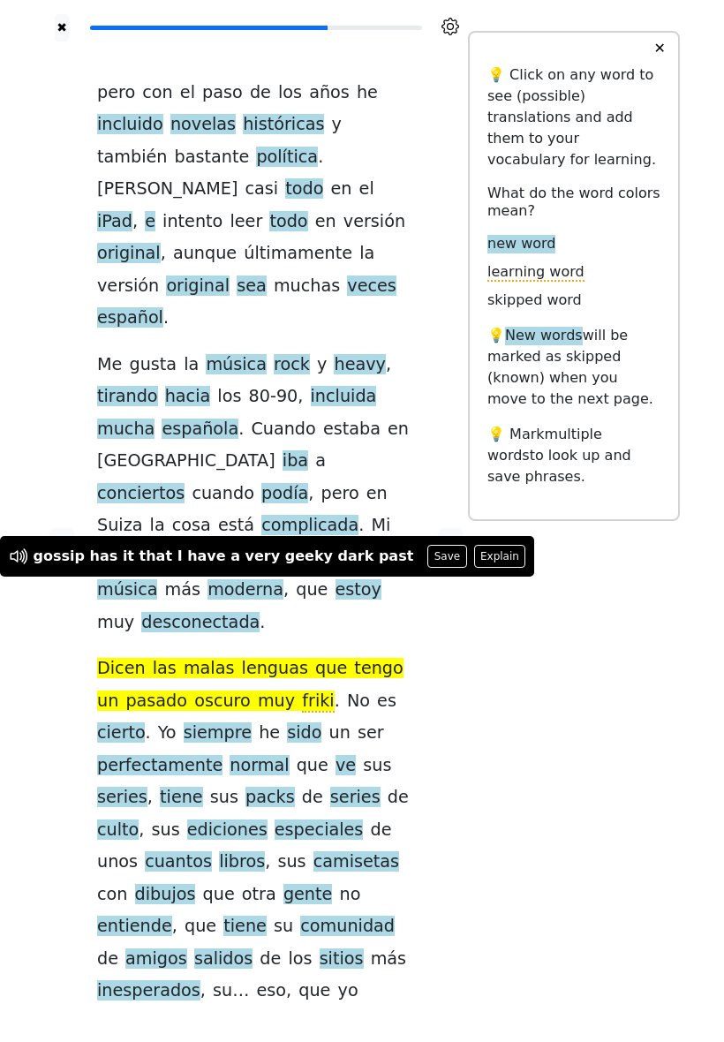
click at [501, 619] on div "✖ pero con el paso de los años he incluido novelas históricas y también bastant…" at bounding box center [362, 557] width 636 height 1114
click at [435, 613] on div at bounding box center [450, 546] width 35 height 1009
click at [408, 605] on div "pero con el paso de los años he incluido novelas históricas y también bastante …" at bounding box center [256, 542] width 318 height 931
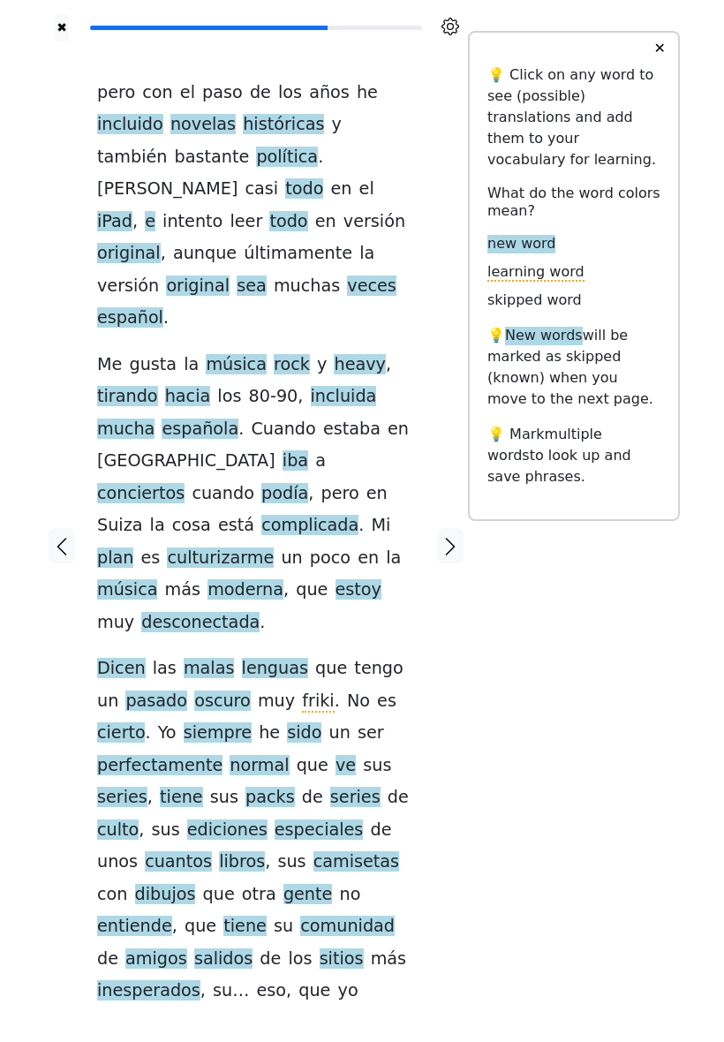
click at [408, 828] on div "pero con el paso de los años he incluido novelas históricas y también bastante …" at bounding box center [256, 542] width 318 height 931
click at [452, 536] on icon "button" at bounding box center [450, 546] width 21 height 21
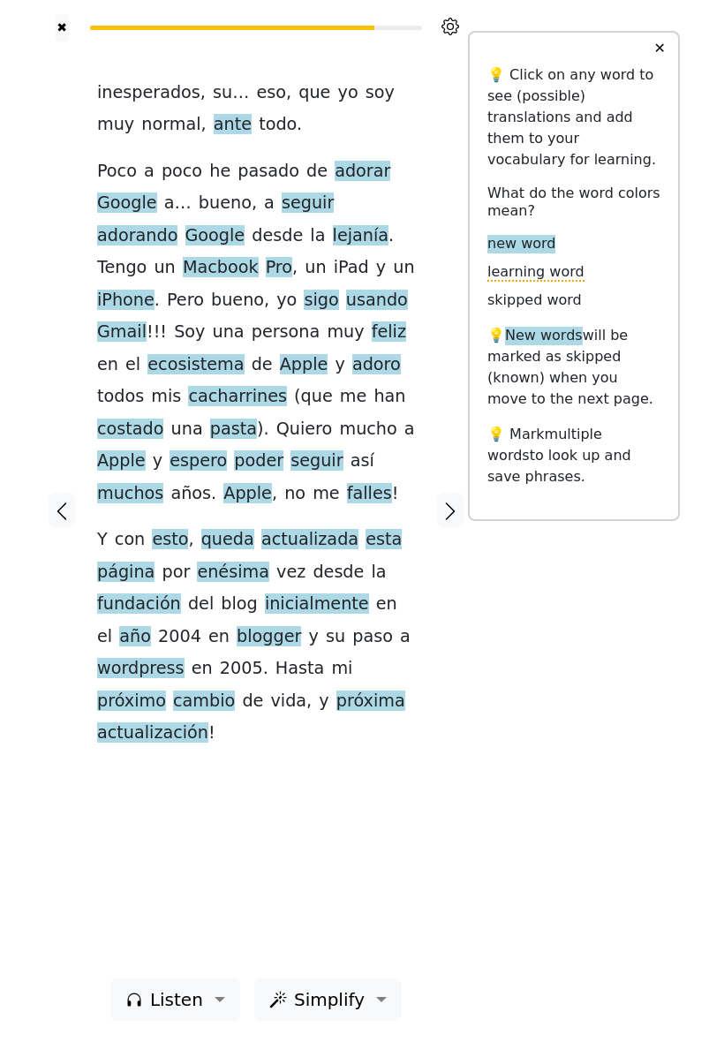
click at [214, 136] on span "ante" at bounding box center [233, 125] width 38 height 22
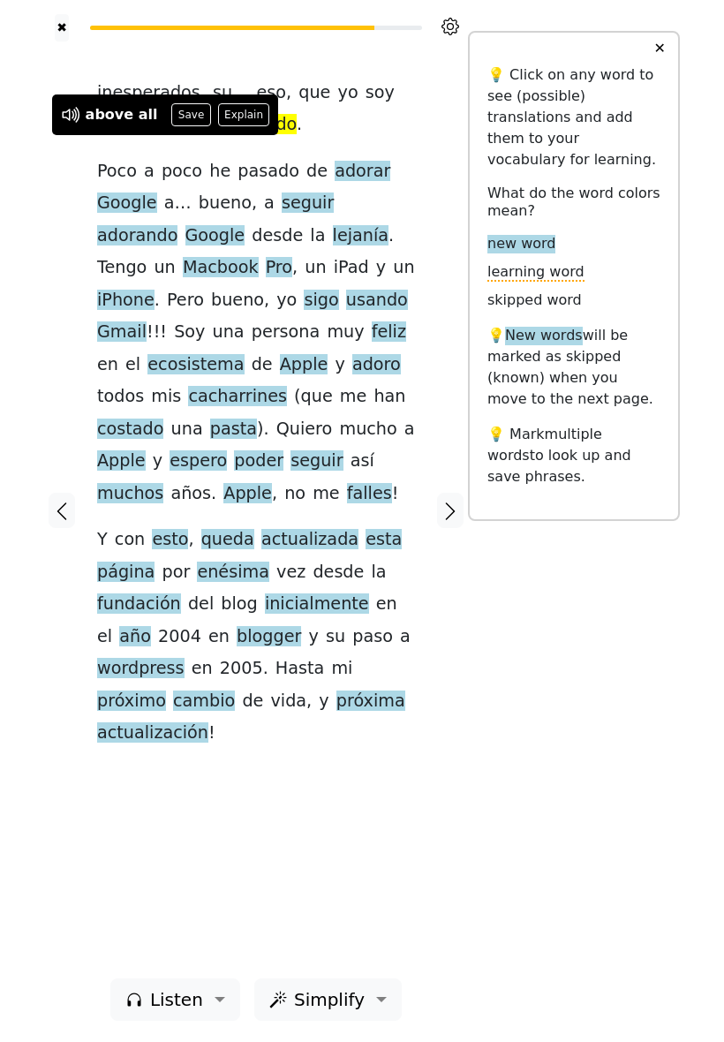
click at [185, 117] on button "Save" at bounding box center [190, 114] width 39 height 23
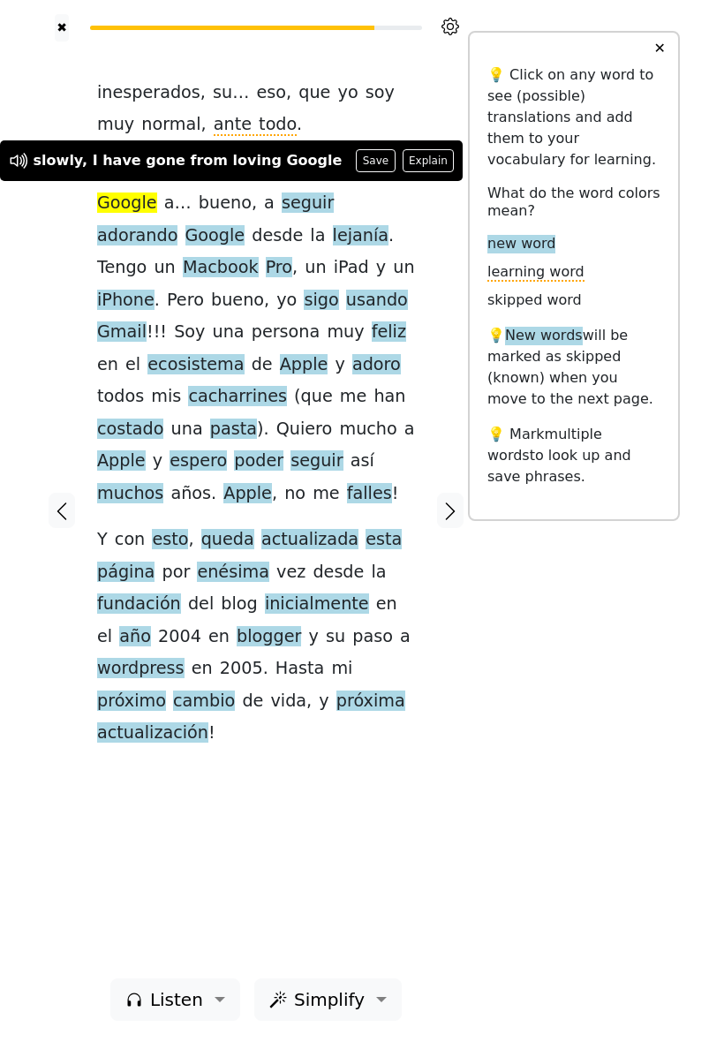
click at [539, 638] on div "✖ inesperados , su … eso , que yo soy muy normal , ante todo . Poco a poco he p…" at bounding box center [362, 521] width 636 height 1042
click at [333, 247] on span "lejanía" at bounding box center [361, 236] width 56 height 22
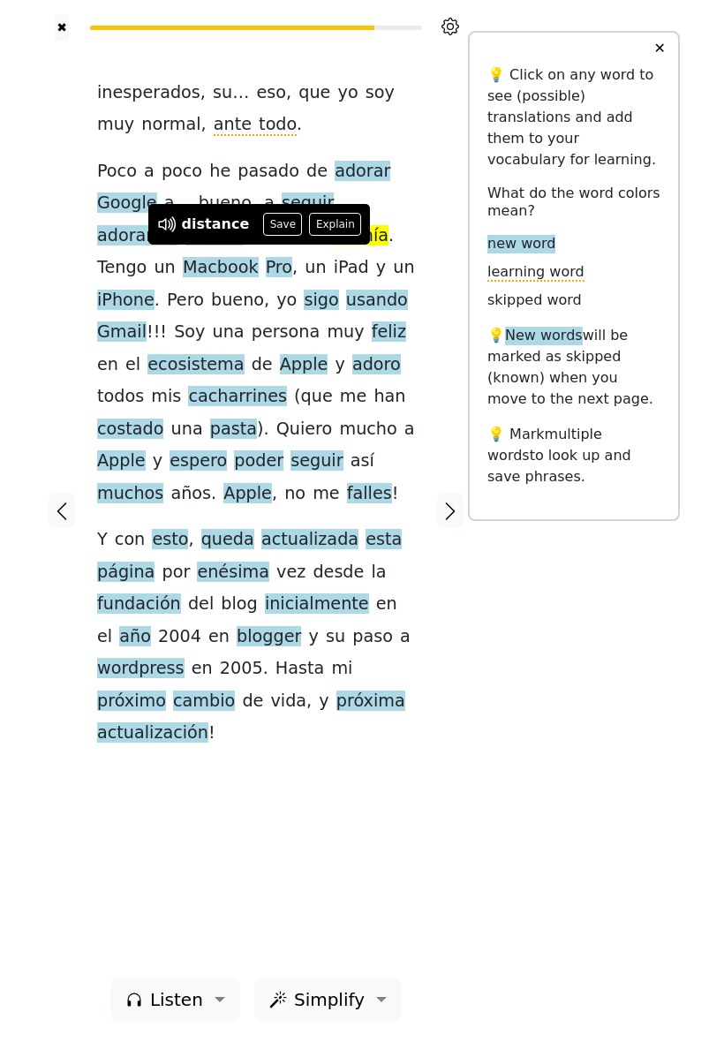
click at [276, 225] on button "Save" at bounding box center [282, 224] width 39 height 23
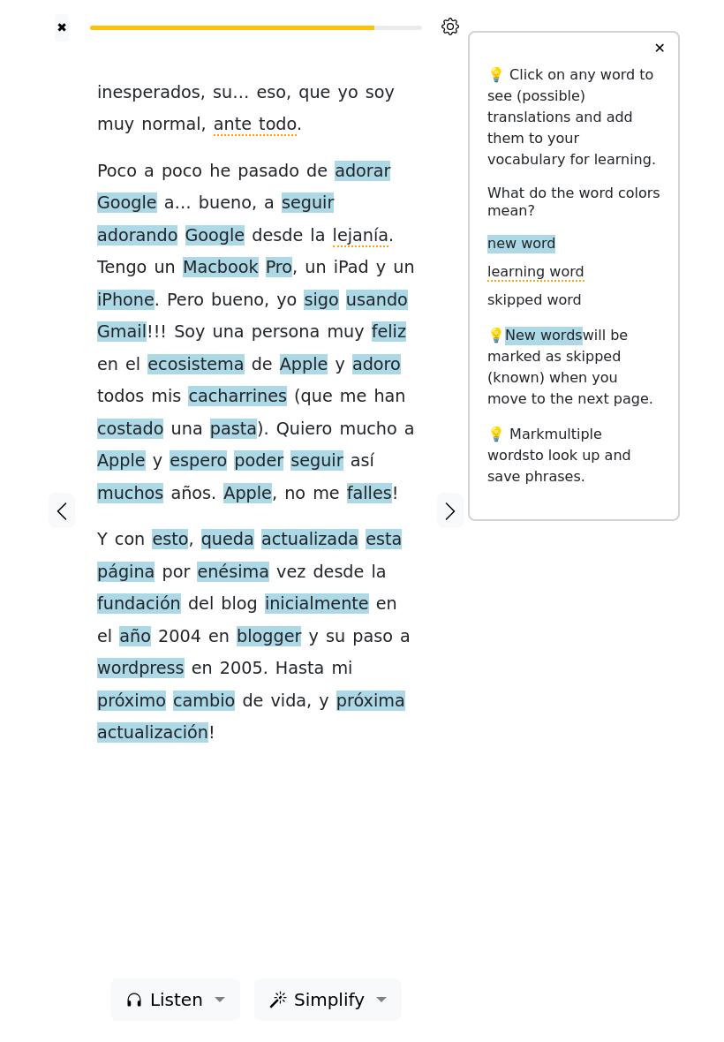
click at [287, 386] on span "cacharrines" at bounding box center [237, 397] width 99 height 22
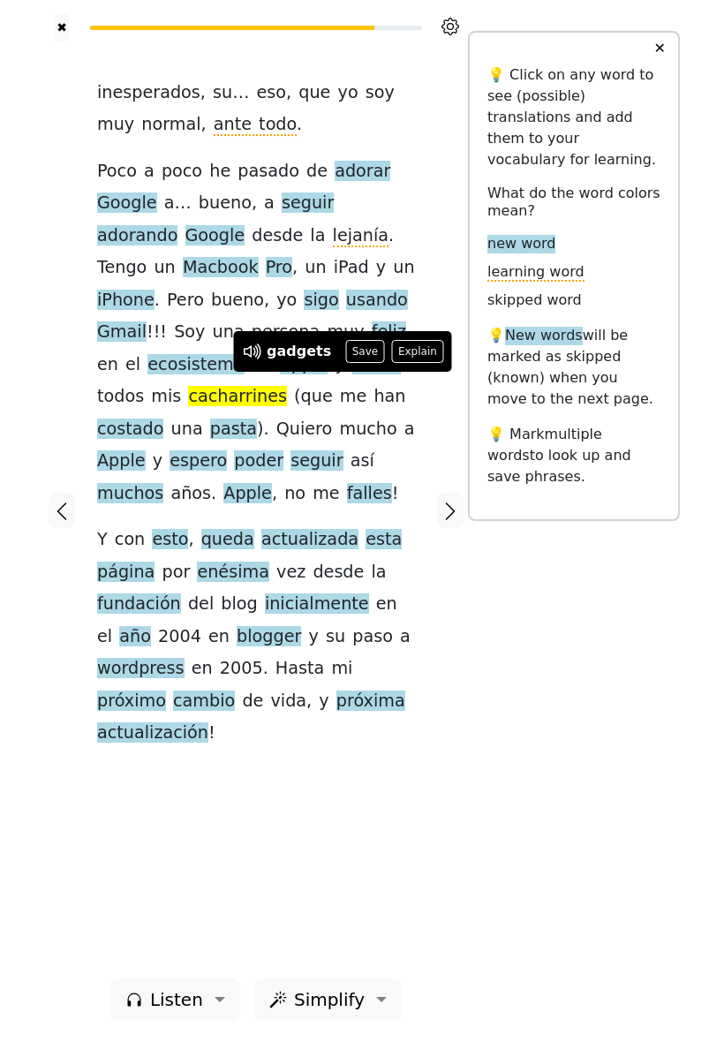
click at [365, 349] on button "Save" at bounding box center [364, 351] width 39 height 23
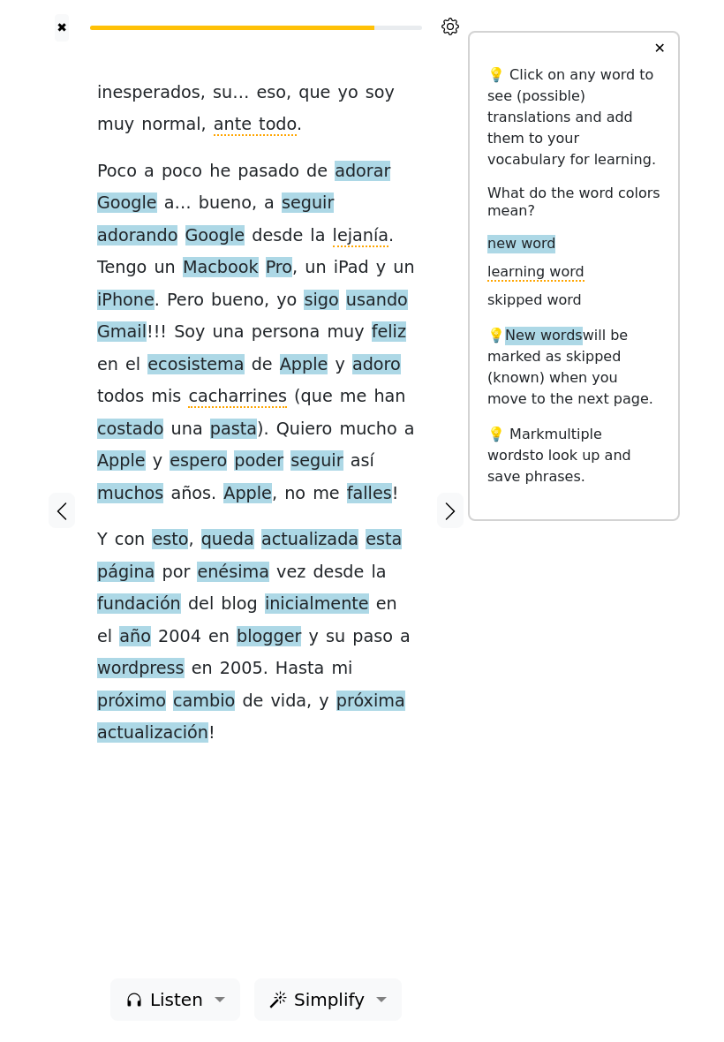
click at [257, 419] on span "pasta" at bounding box center [233, 430] width 47 height 22
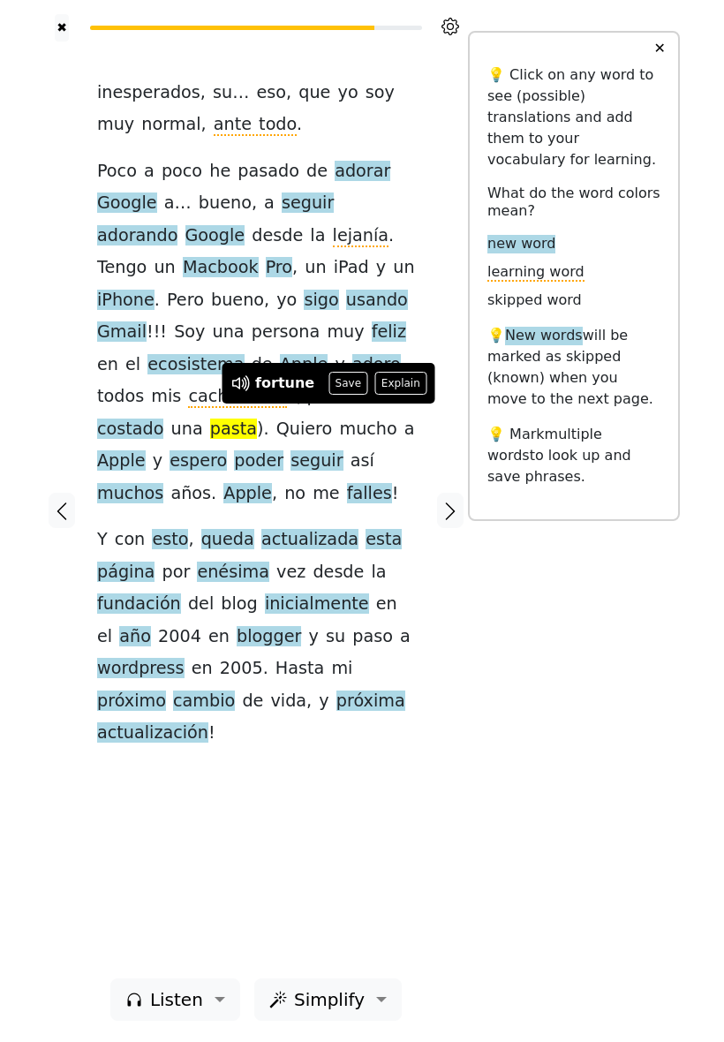
click at [346, 381] on button "Save" at bounding box center [348, 383] width 39 height 23
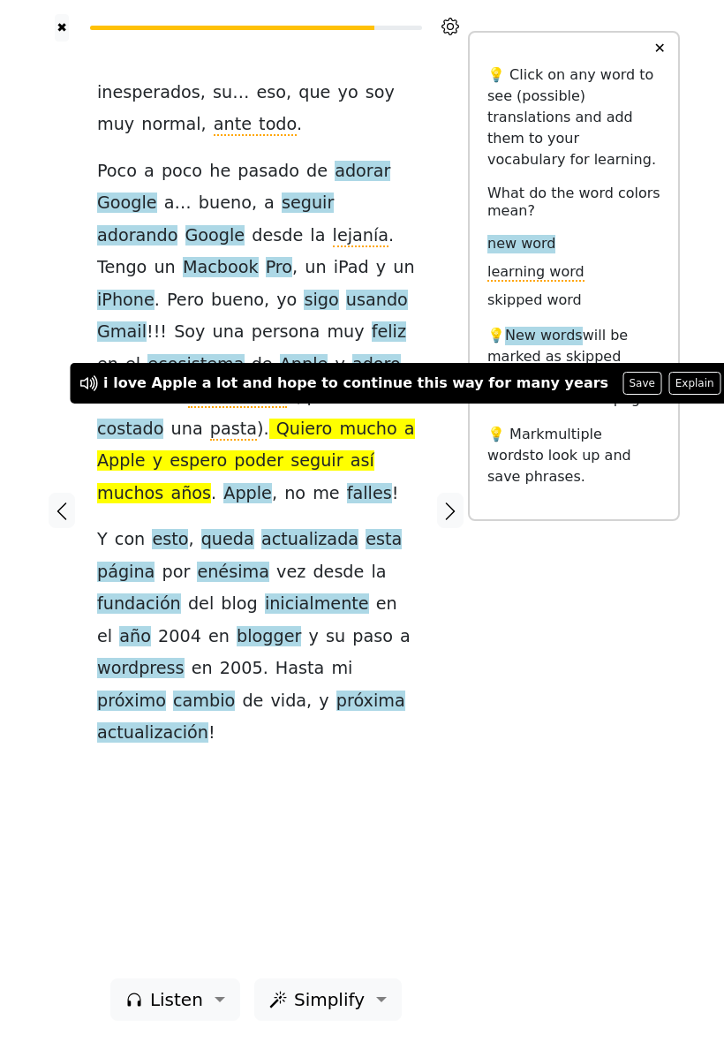
click at [526, 588] on div "✖ inesperados , su … eso , que yo soy muy normal , ante todo . Poco a poco he p…" at bounding box center [362, 521] width 636 height 1042
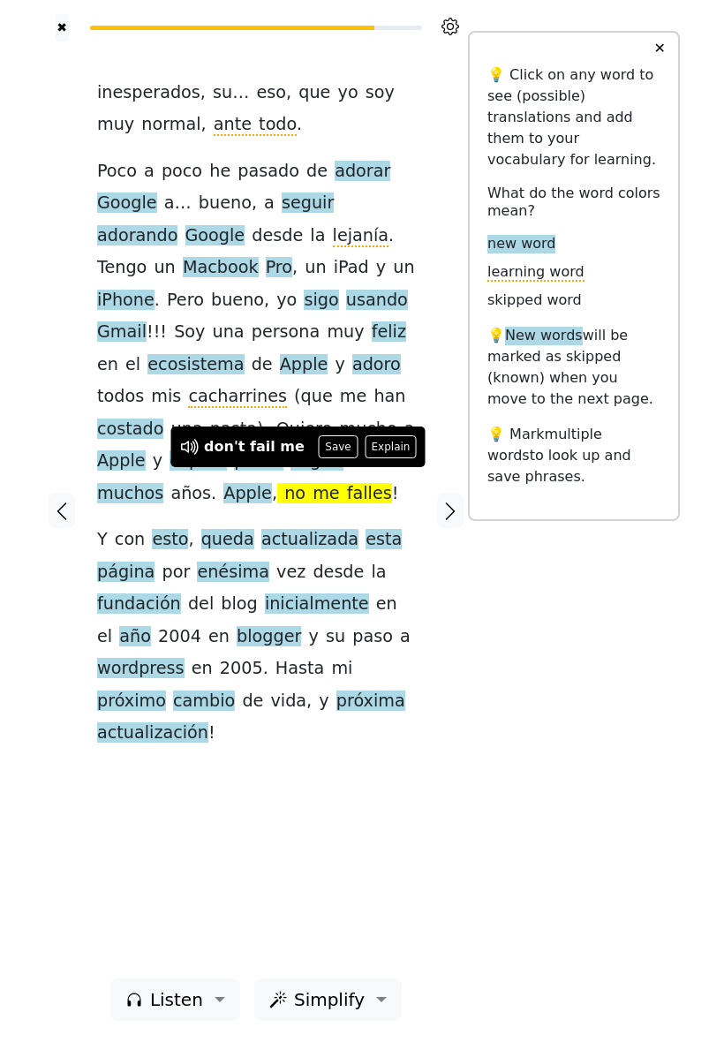
click at [324, 449] on button "Save" at bounding box center [338, 446] width 39 height 23
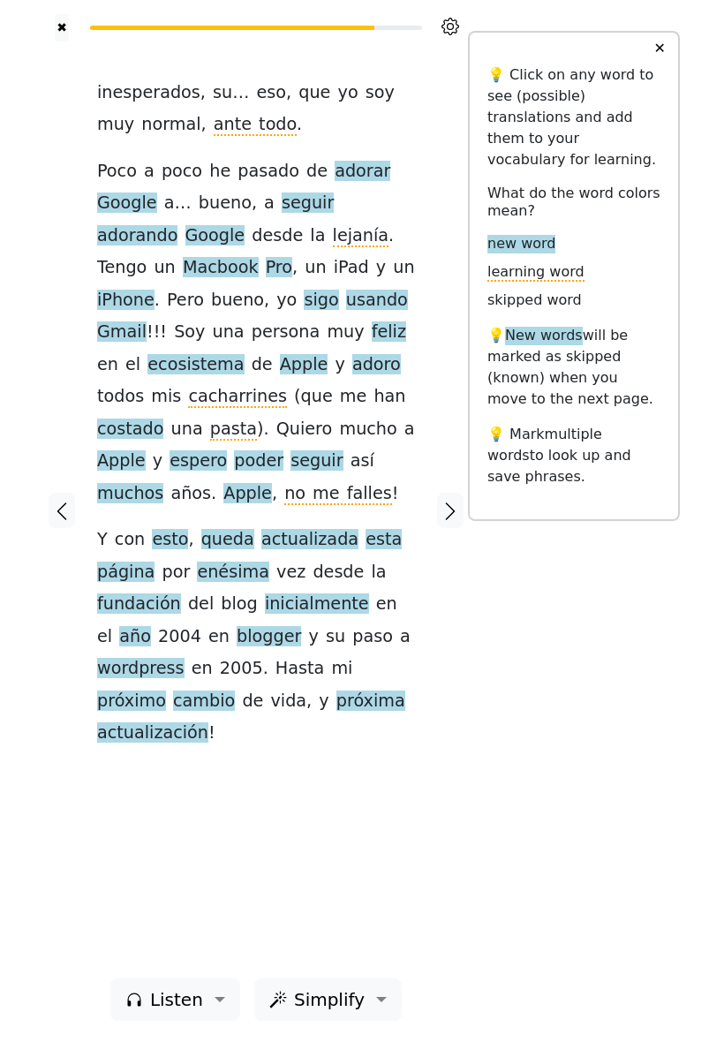
click at [229, 562] on span "enésima" at bounding box center [233, 573] width 72 height 22
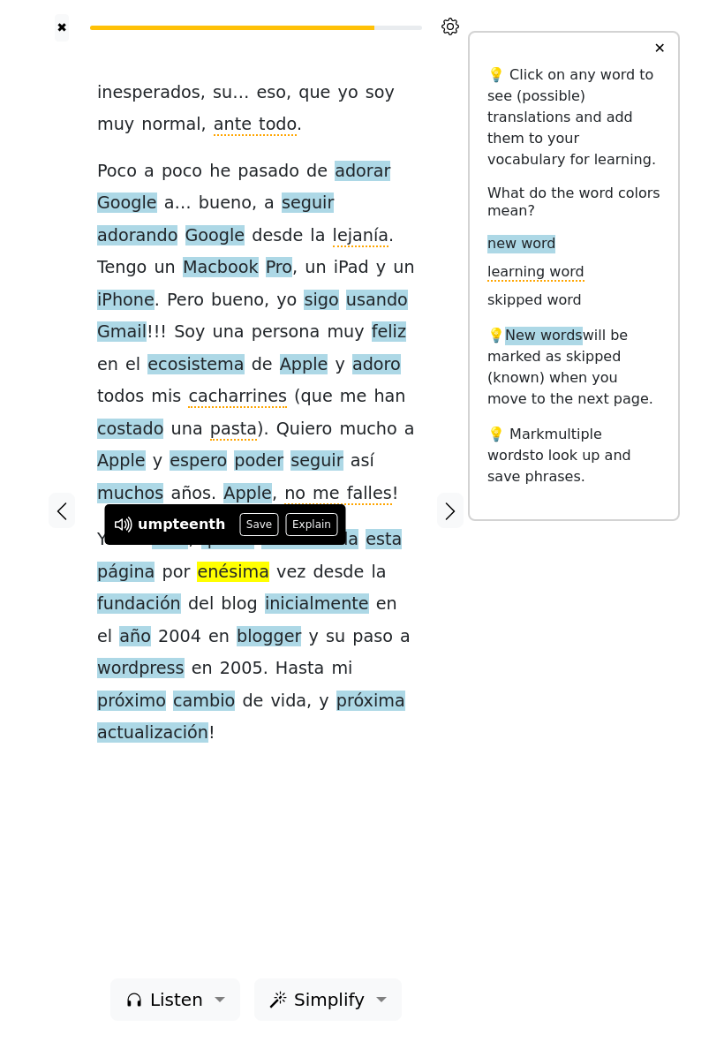
click at [466, 619] on div at bounding box center [450, 510] width 35 height 937
click at [253, 527] on button "Save" at bounding box center [258, 524] width 39 height 23
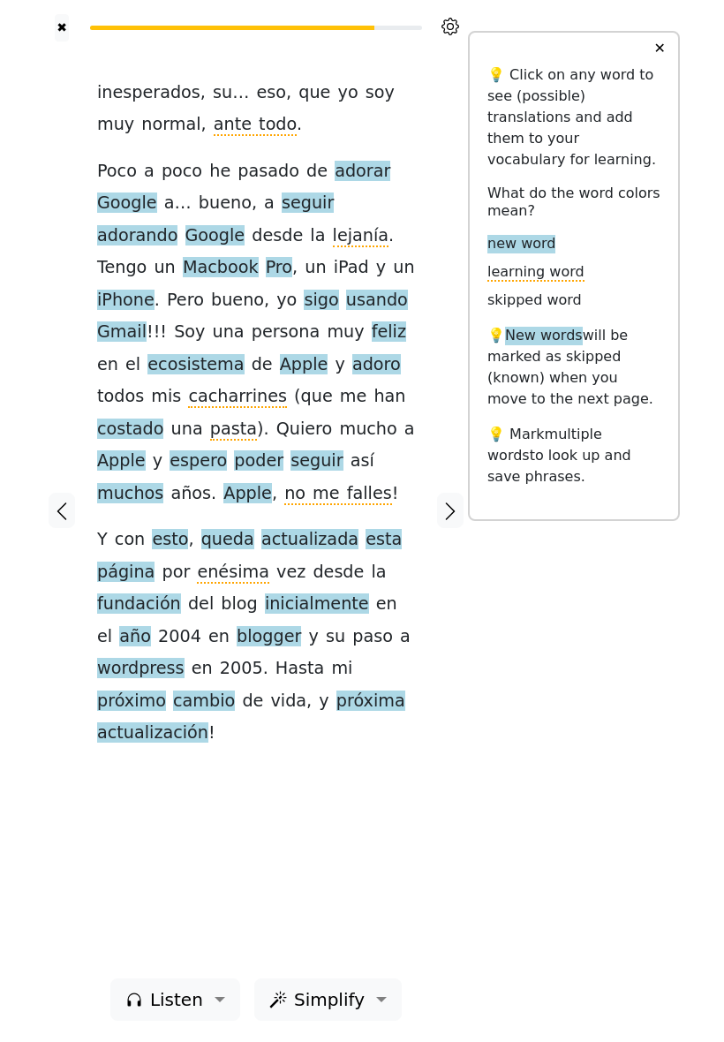
click at [452, 511] on icon "button" at bounding box center [450, 511] width 21 height 21
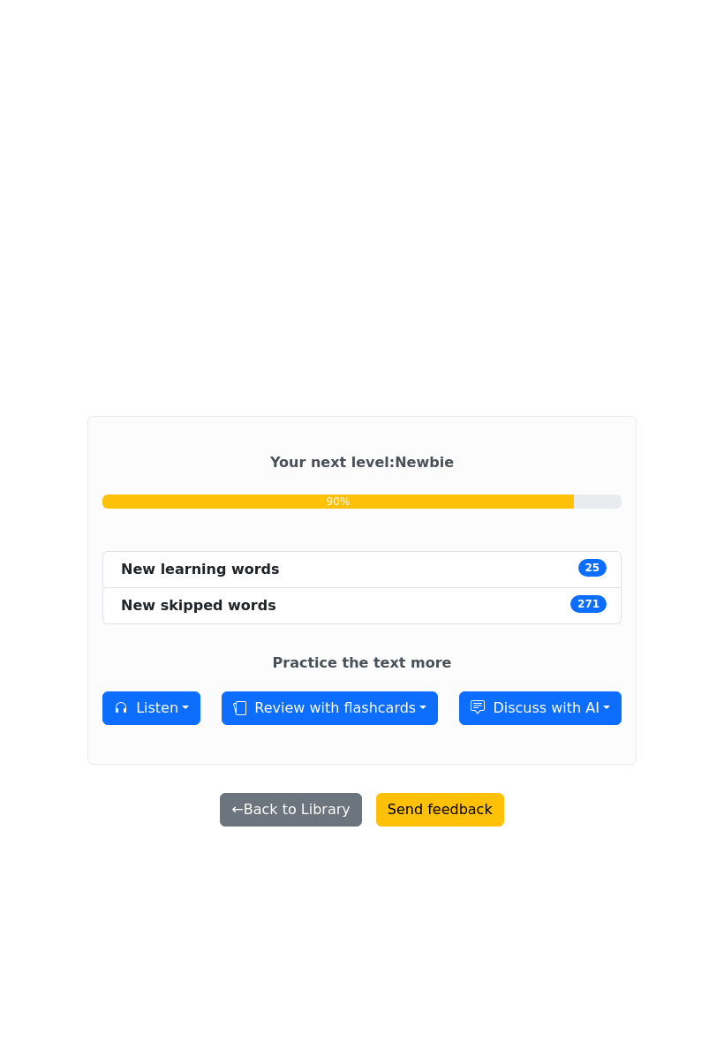
click at [492, 588] on li "New learning words 25" at bounding box center [361, 569] width 519 height 37
click at [408, 725] on button "Review with flashcards" at bounding box center [330, 709] width 216 height 34
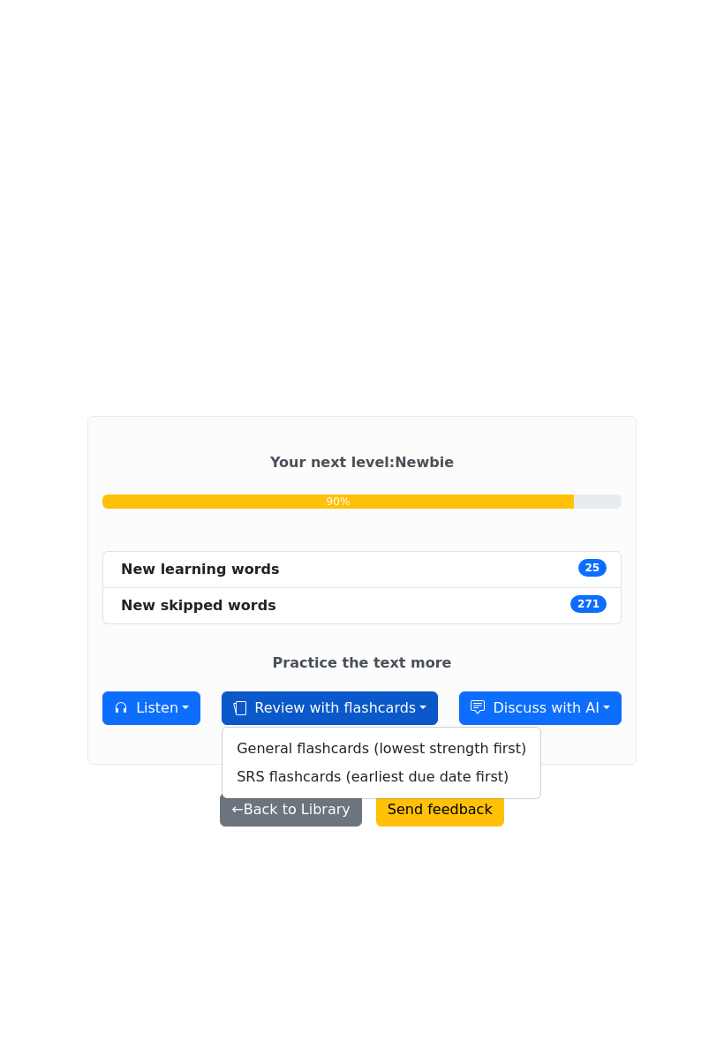
click at [466, 791] on link "SRS flashcards (earliest due date first)" at bounding box center [382, 777] width 318 height 28
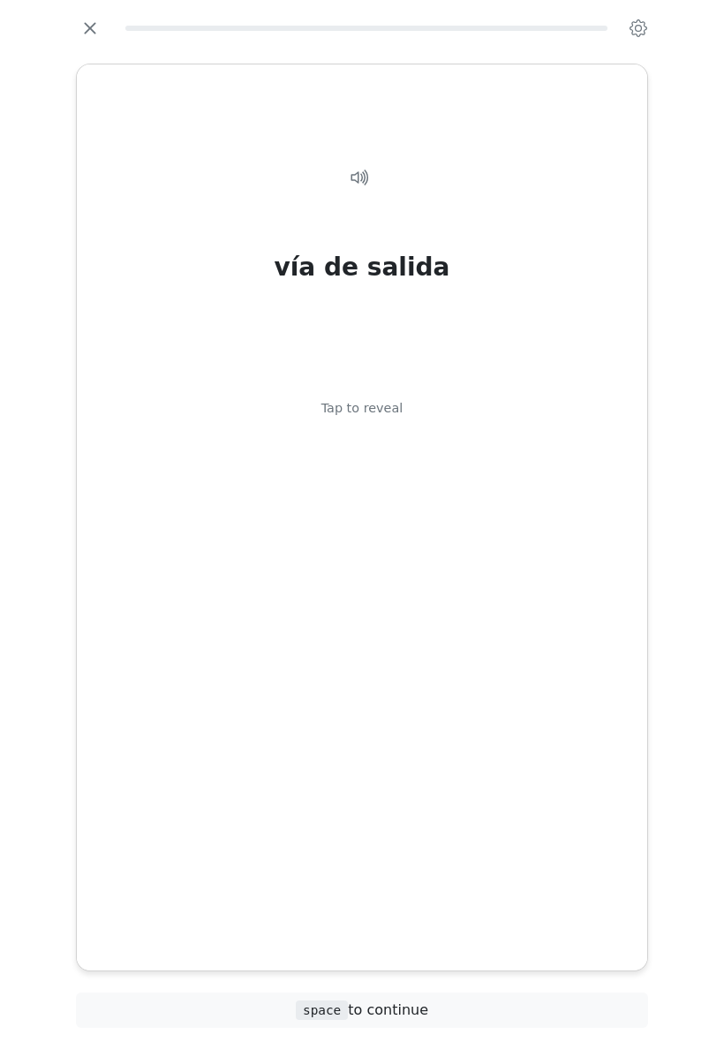
click at [391, 419] on div "Tap to reveal" at bounding box center [363, 408] width 82 height 19
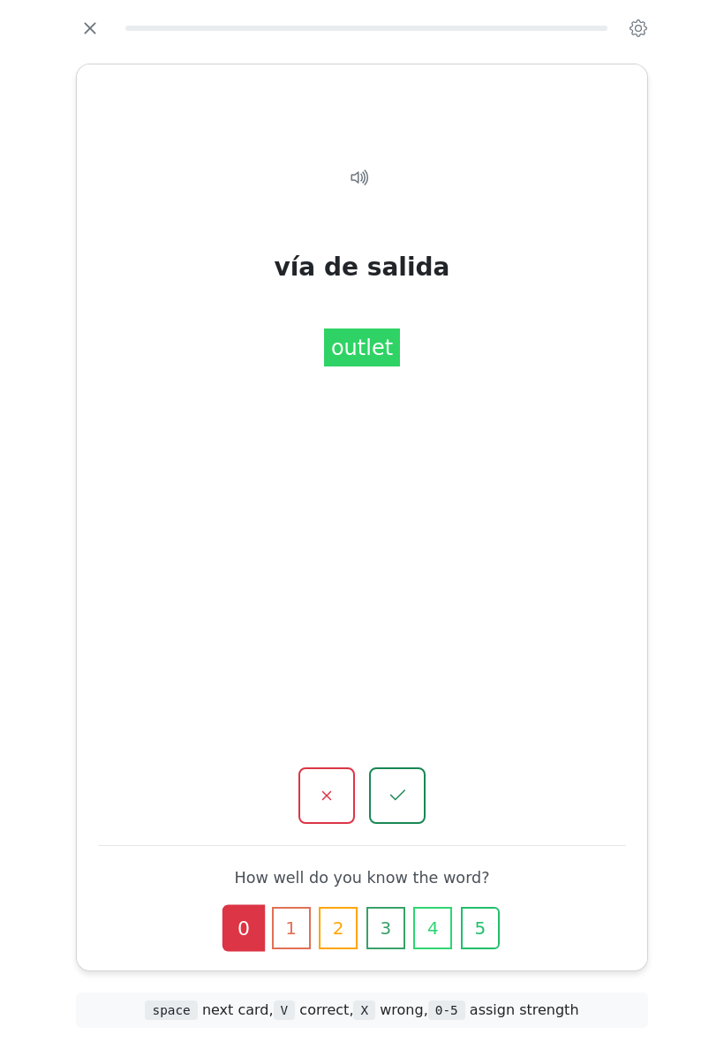
click at [402, 785] on icon "button" at bounding box center [397, 795] width 21 height 21
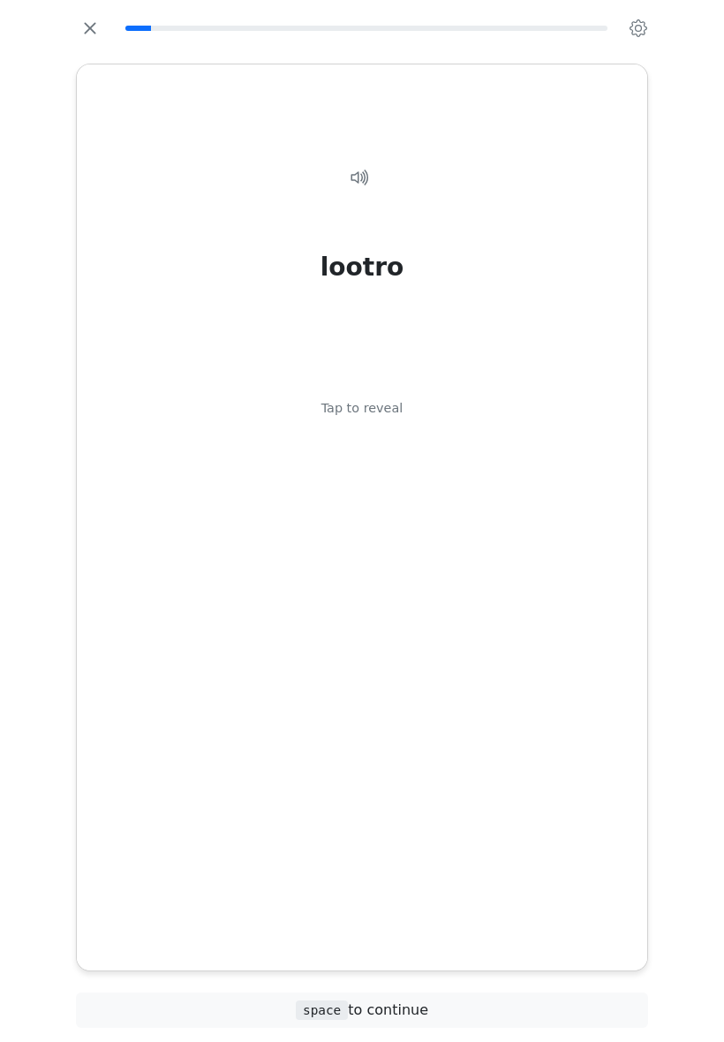
click at [384, 419] on div "Tap to reveal" at bounding box center [363, 408] width 82 height 19
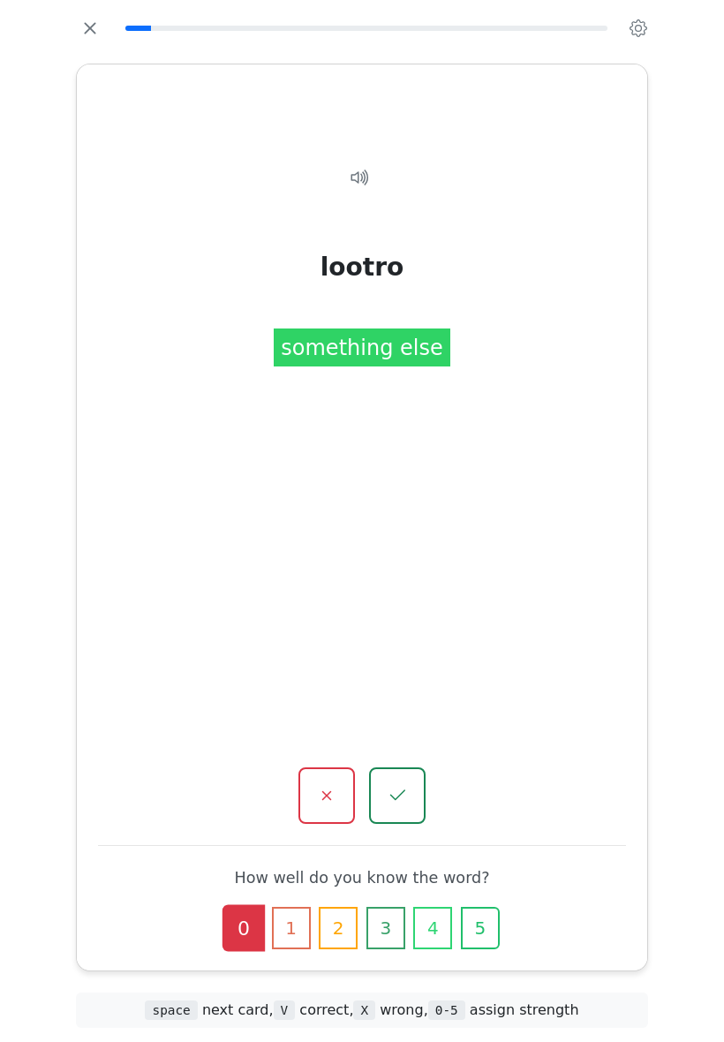
click at [400, 768] on button "button" at bounding box center [397, 796] width 57 height 57
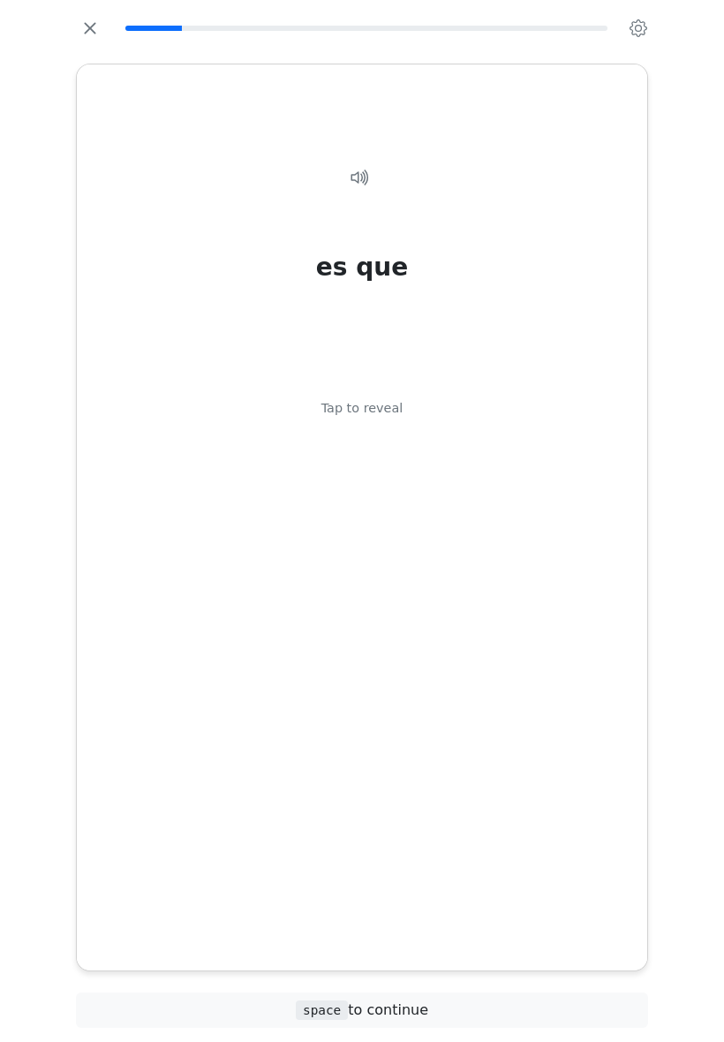
click at [382, 419] on div "Tap to reveal" at bounding box center [363, 408] width 82 height 19
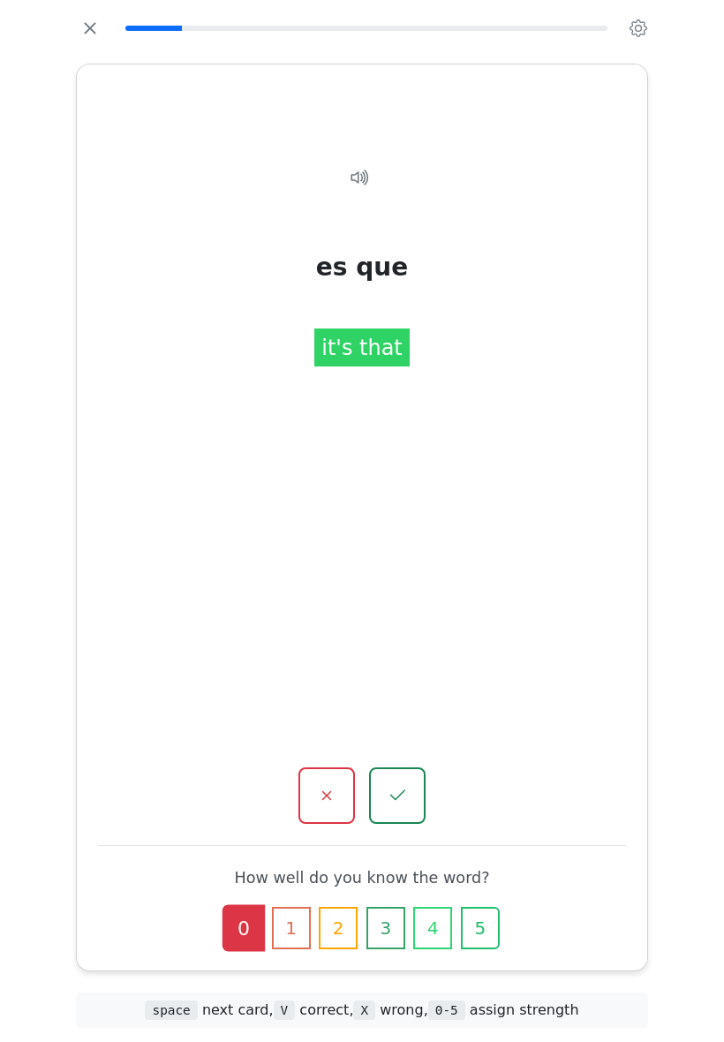
click at [398, 785] on icon "button" at bounding box center [397, 795] width 21 height 21
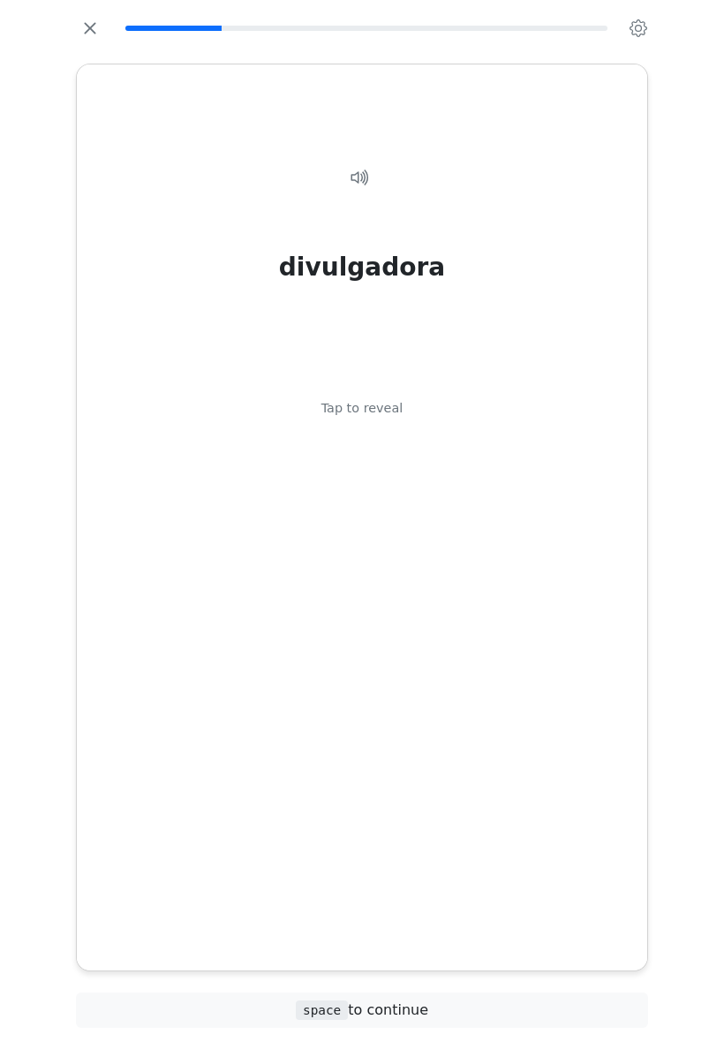
click at [373, 419] on div "Tap to reveal" at bounding box center [363, 408] width 82 height 19
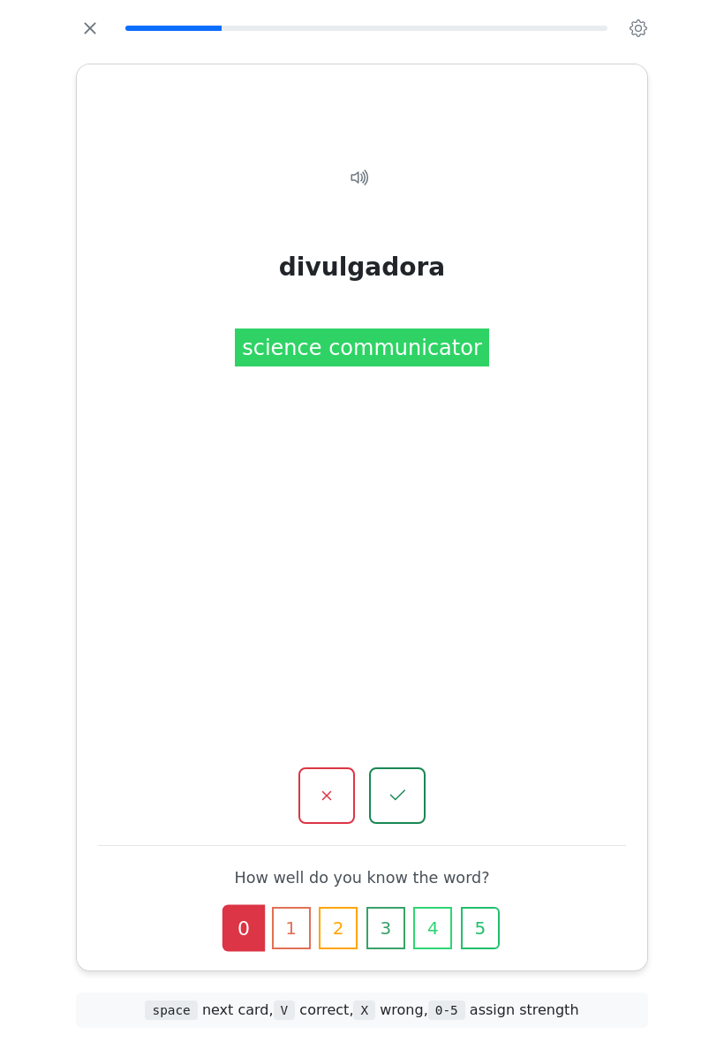
click at [399, 785] on icon "button" at bounding box center [397, 795] width 21 height 21
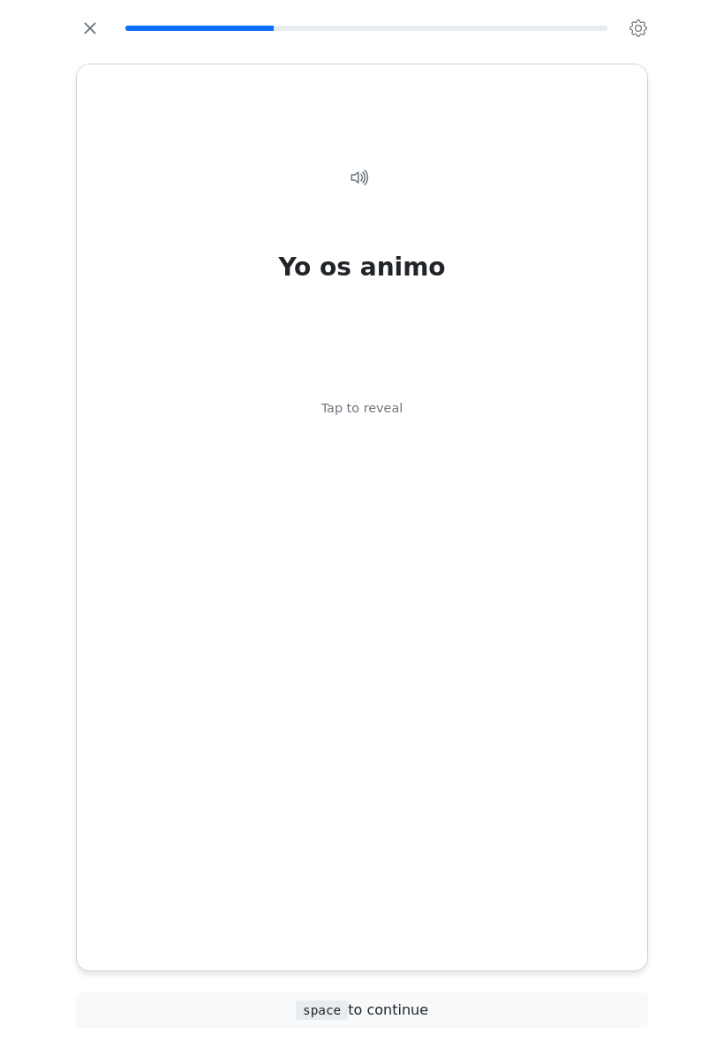
click at [388, 419] on div "Tap to reveal" at bounding box center [363, 408] width 82 height 19
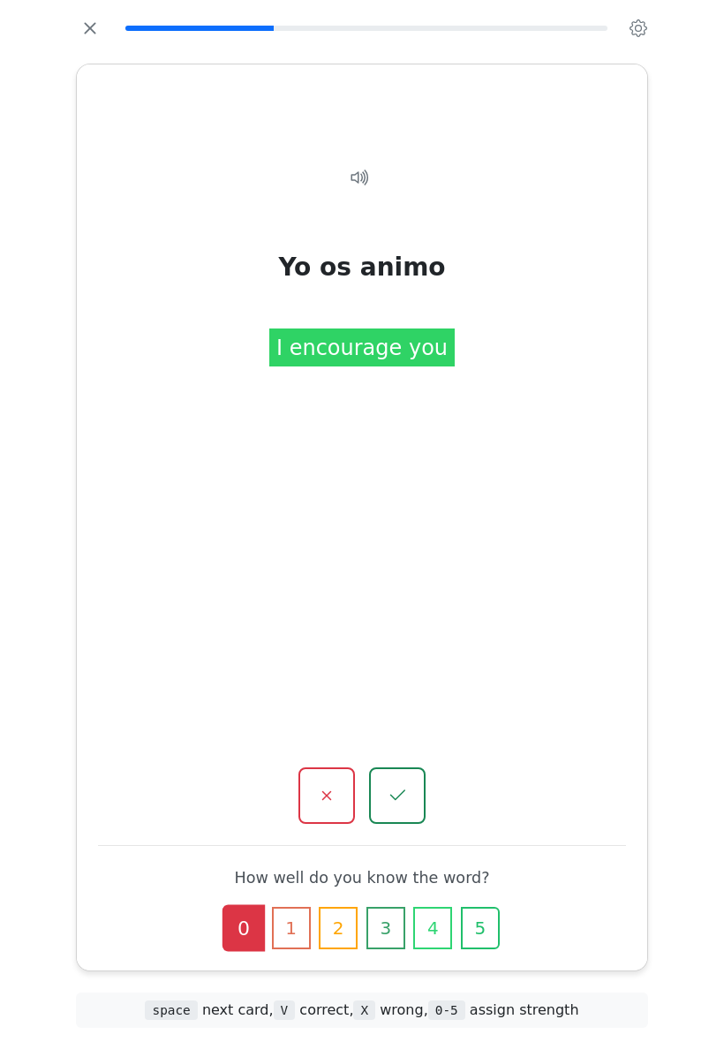
click at [398, 785] on icon "button" at bounding box center [397, 795] width 21 height 21
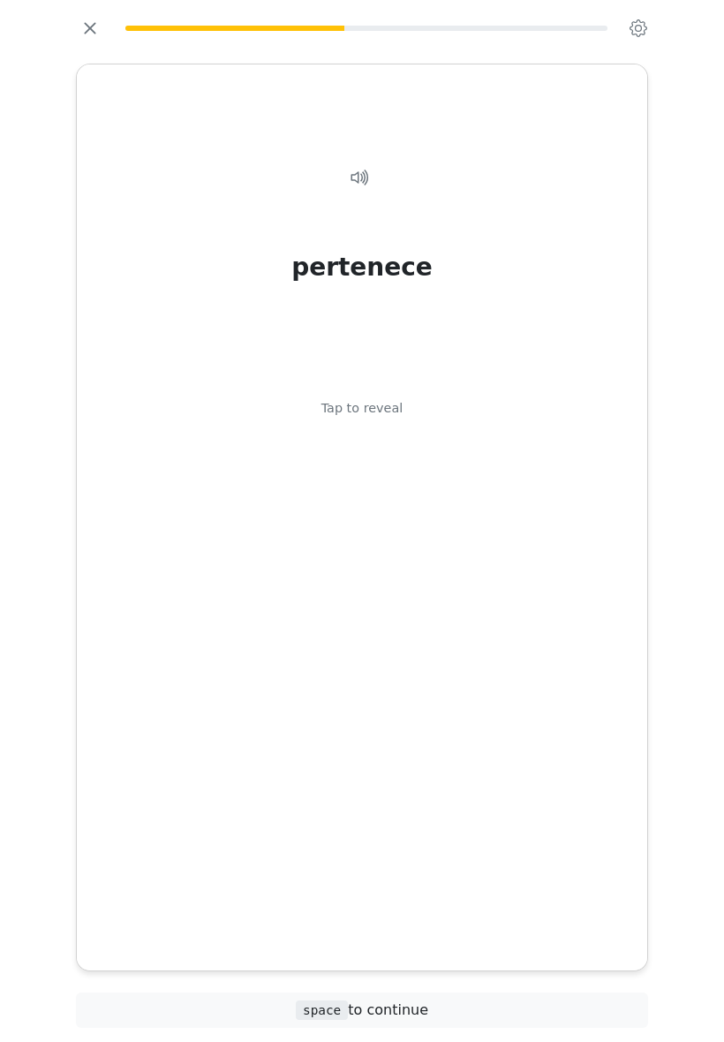
click at [395, 419] on div "Tap to reveal" at bounding box center [363, 408] width 82 height 19
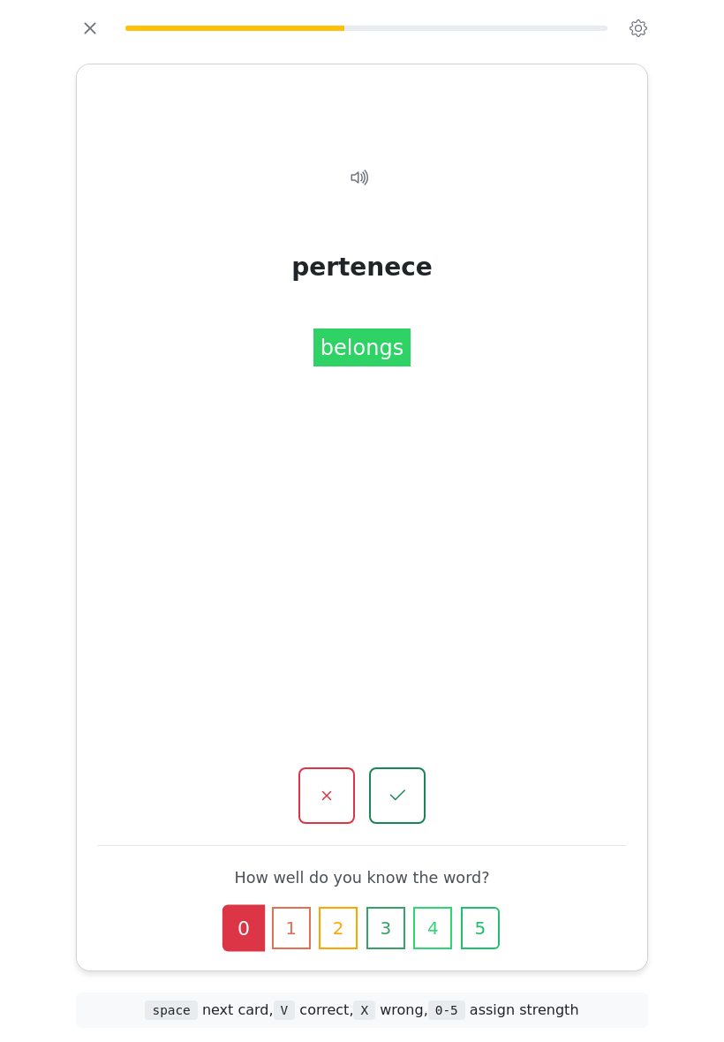
click at [400, 785] on icon "button" at bounding box center [397, 795] width 21 height 21
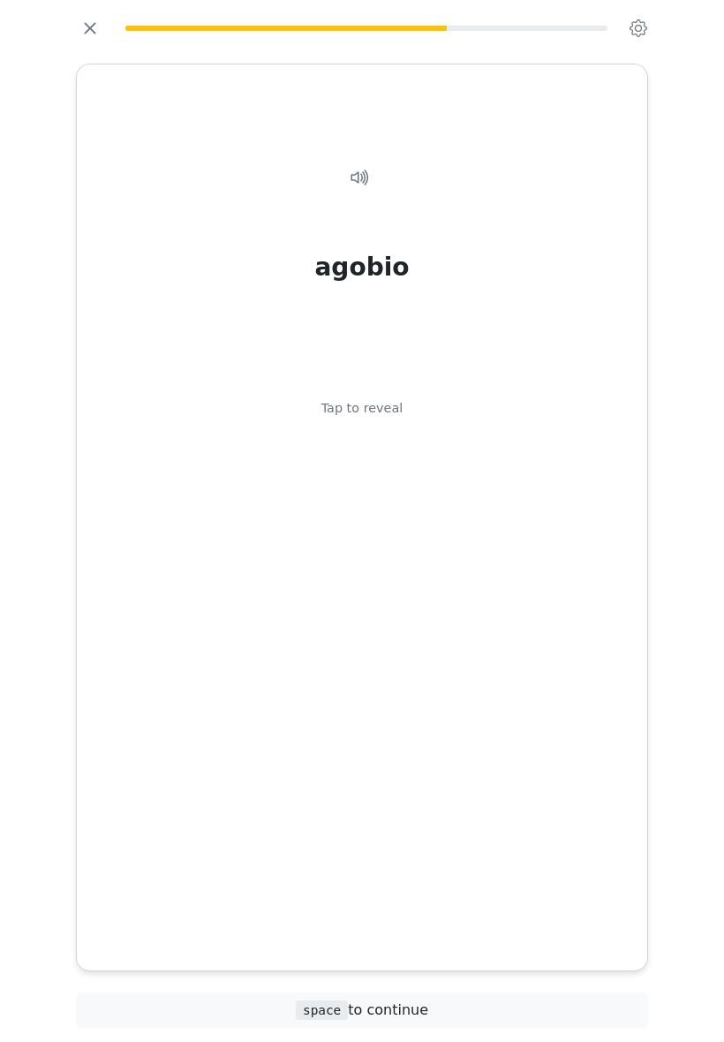
click at [387, 419] on div "Tap to reveal" at bounding box center [363, 408] width 82 height 19
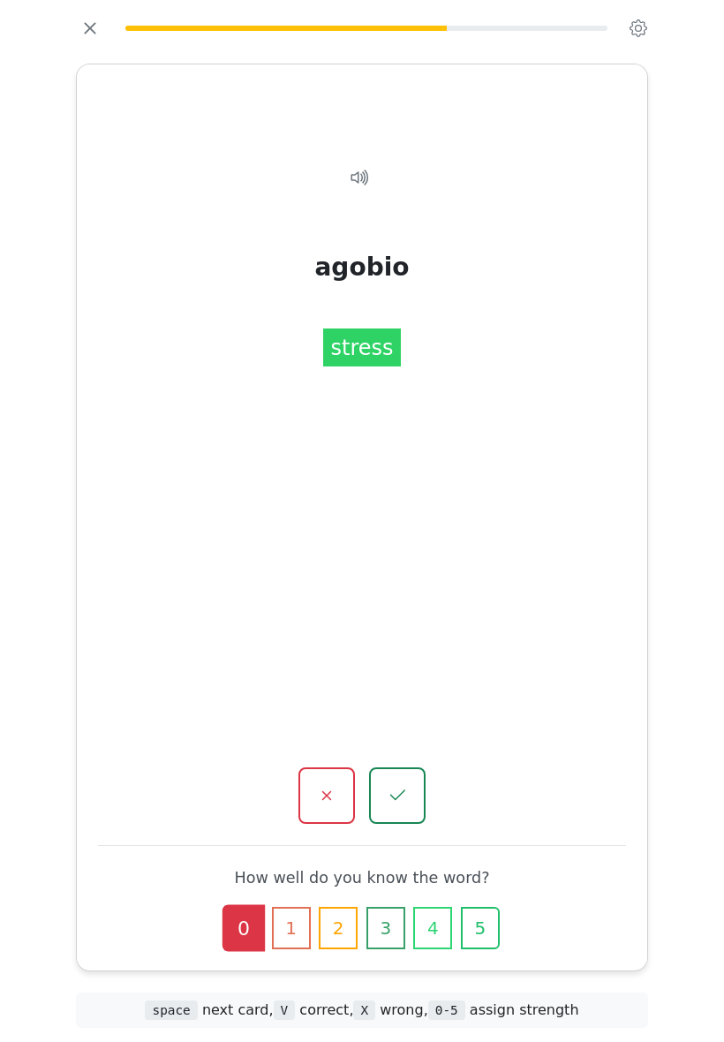
click at [401, 785] on icon "button" at bounding box center [397, 795] width 21 height 21
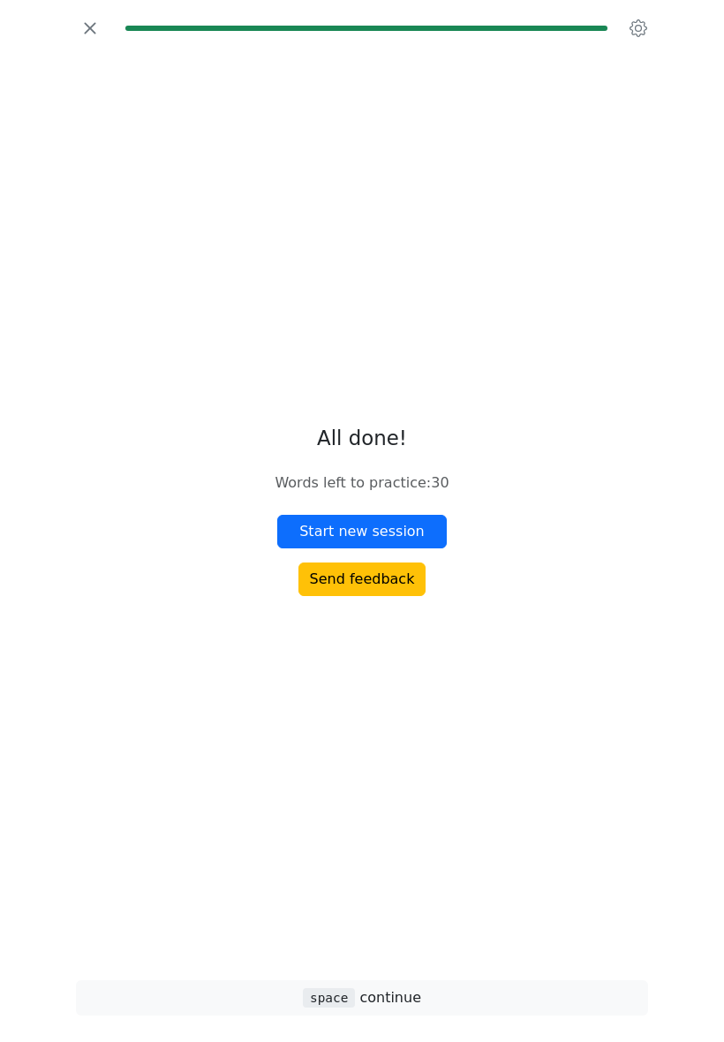
click at [101, 42] on icon "button" at bounding box center [90, 28] width 27 height 27
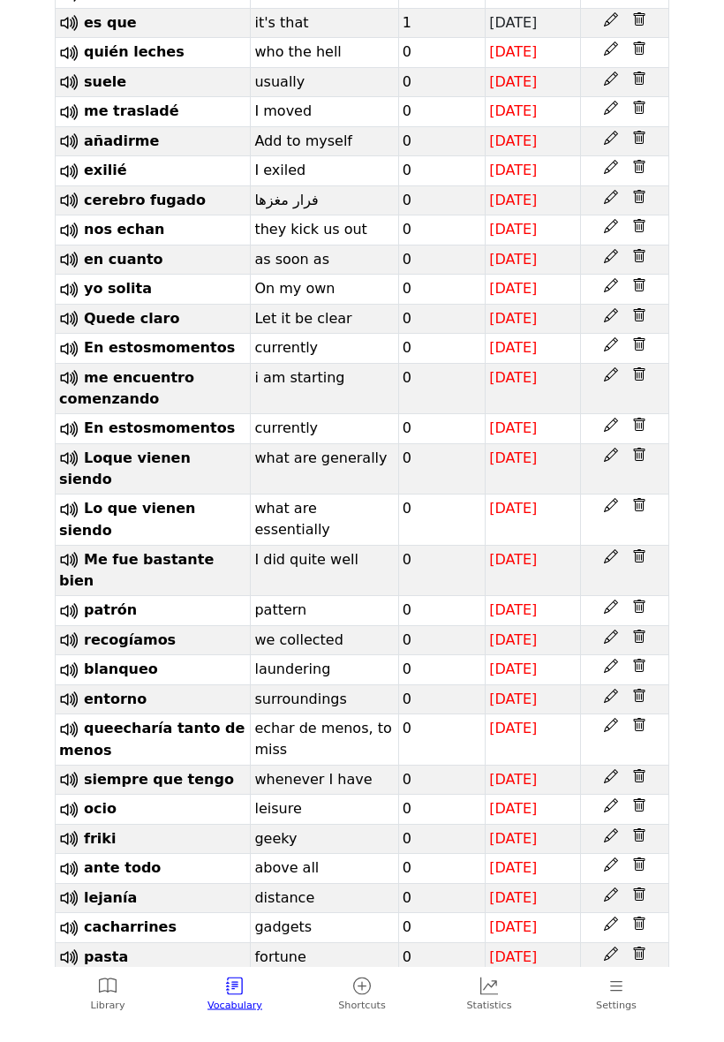
scroll to position [807, 0]
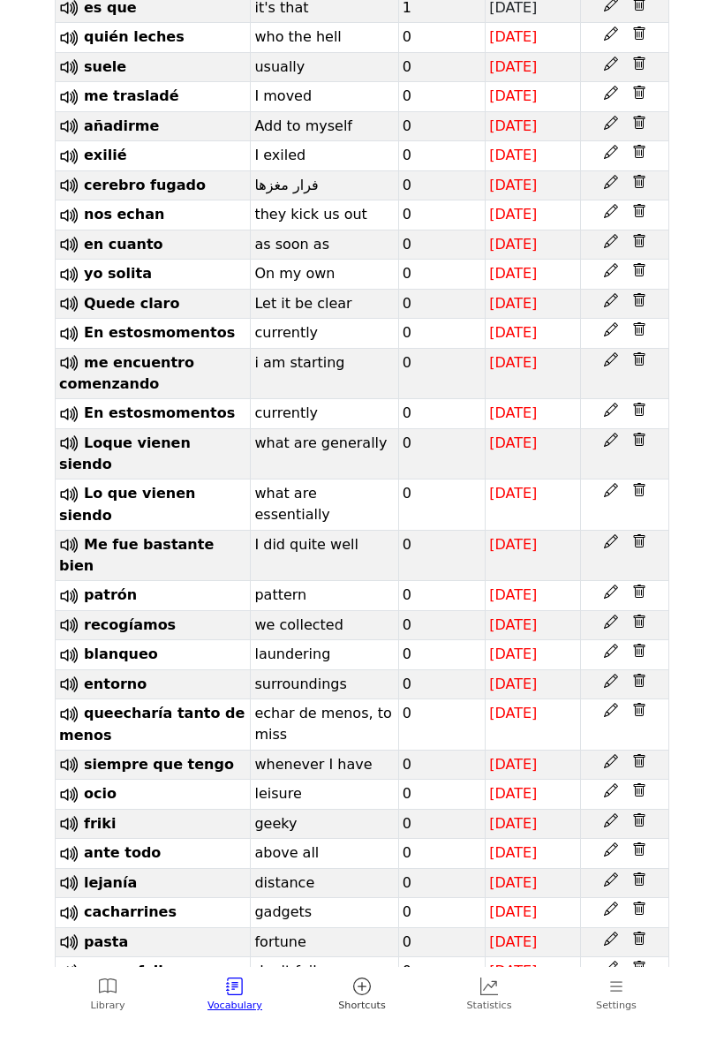
click at [366, 995] on icon at bounding box center [362, 987] width 18 height 18
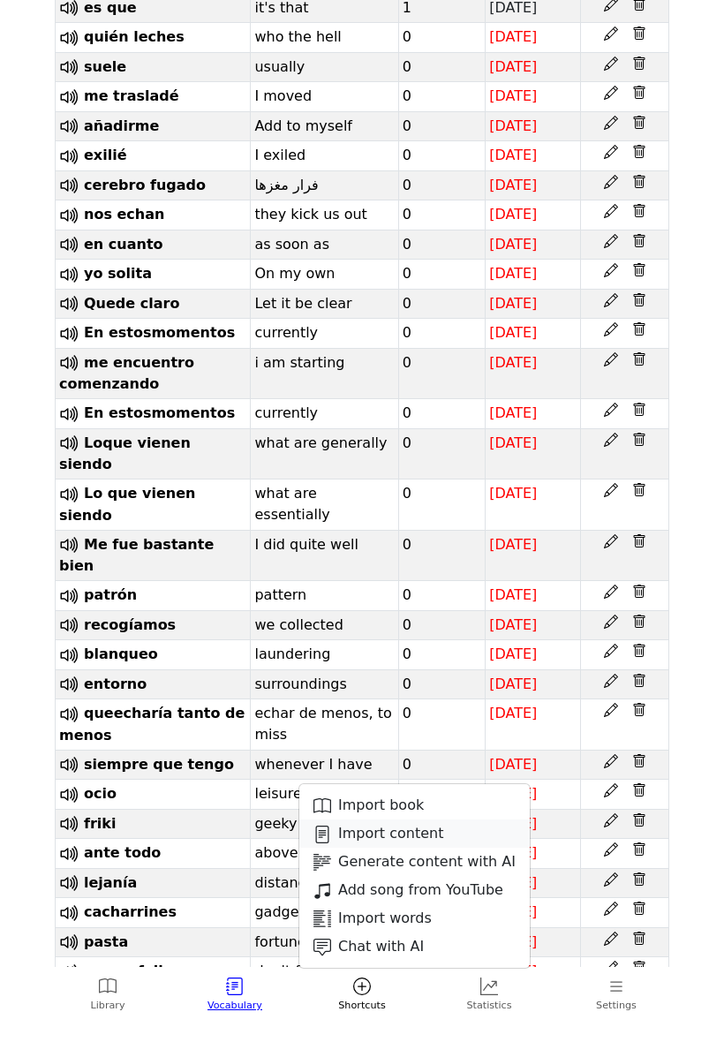
click at [423, 830] on link "Import content" at bounding box center [414, 834] width 231 height 28
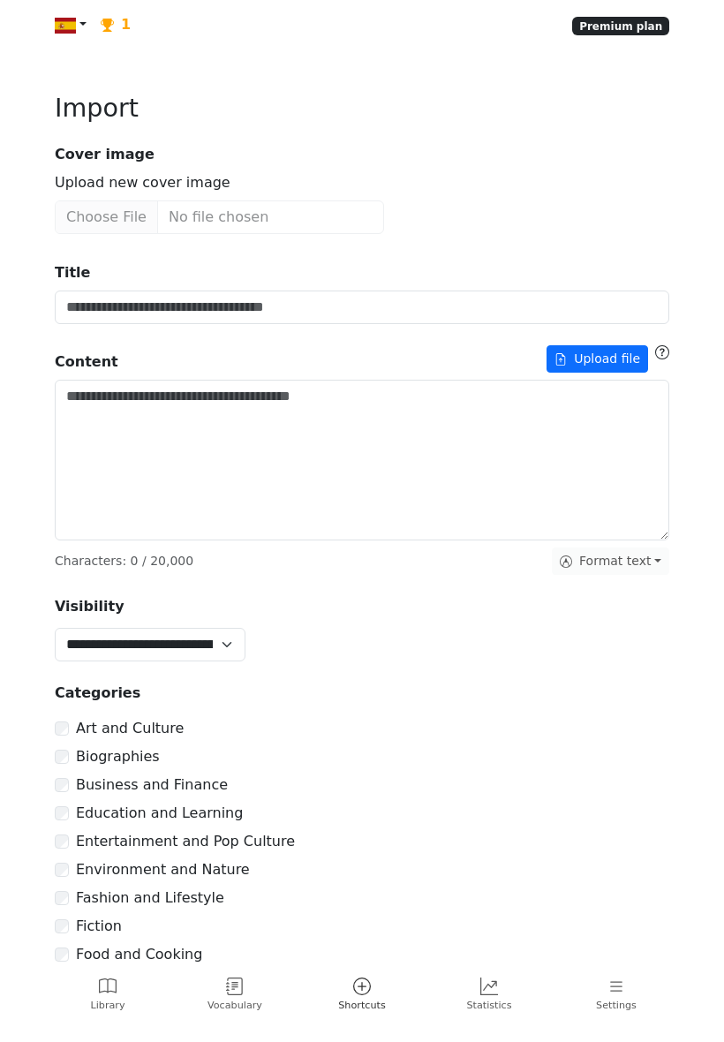
click at [369, 981] on icon at bounding box center [362, 987] width 18 height 18
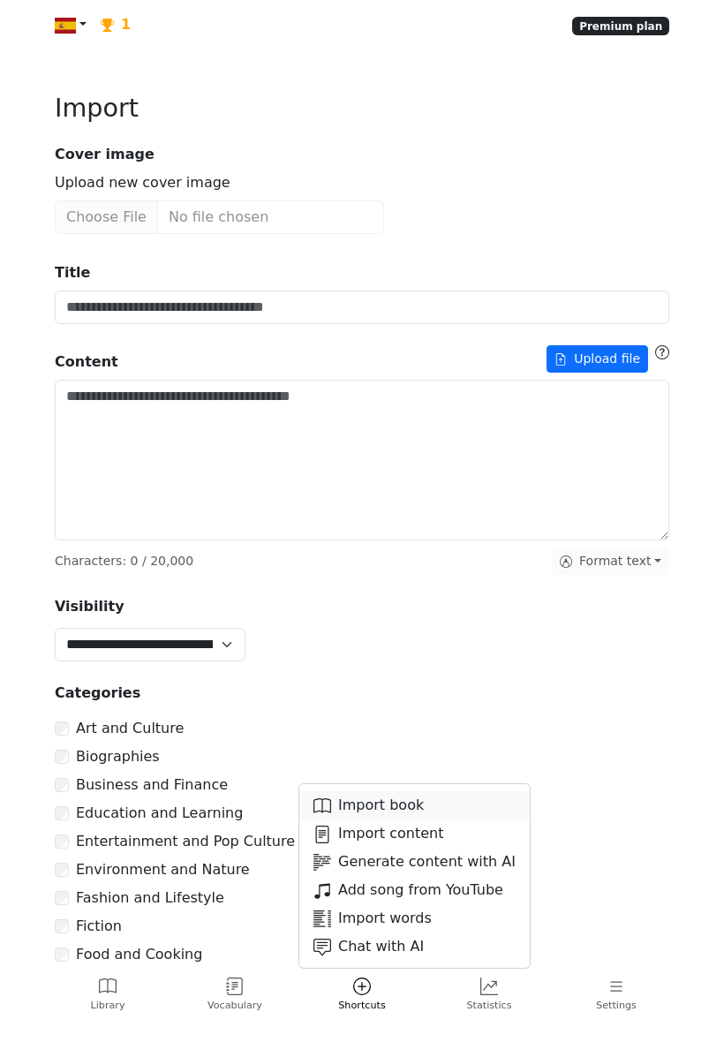
click at [407, 801] on link "Import book" at bounding box center [414, 805] width 231 height 28
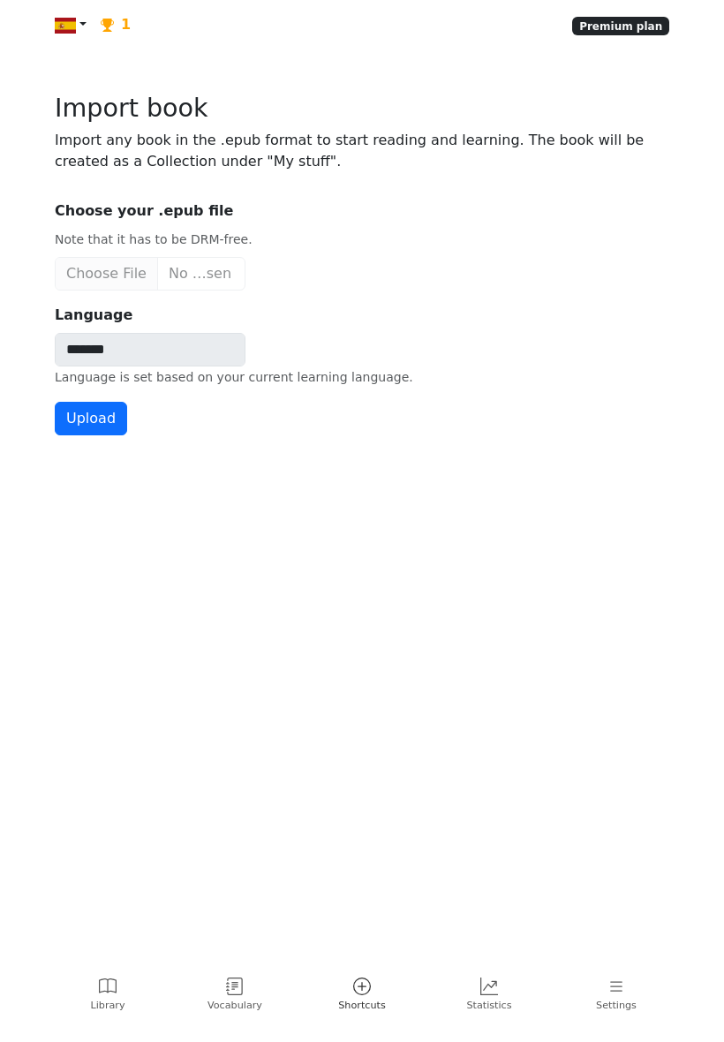
click at [365, 977] on link "Shortcuts" at bounding box center [361, 996] width 61 height 50
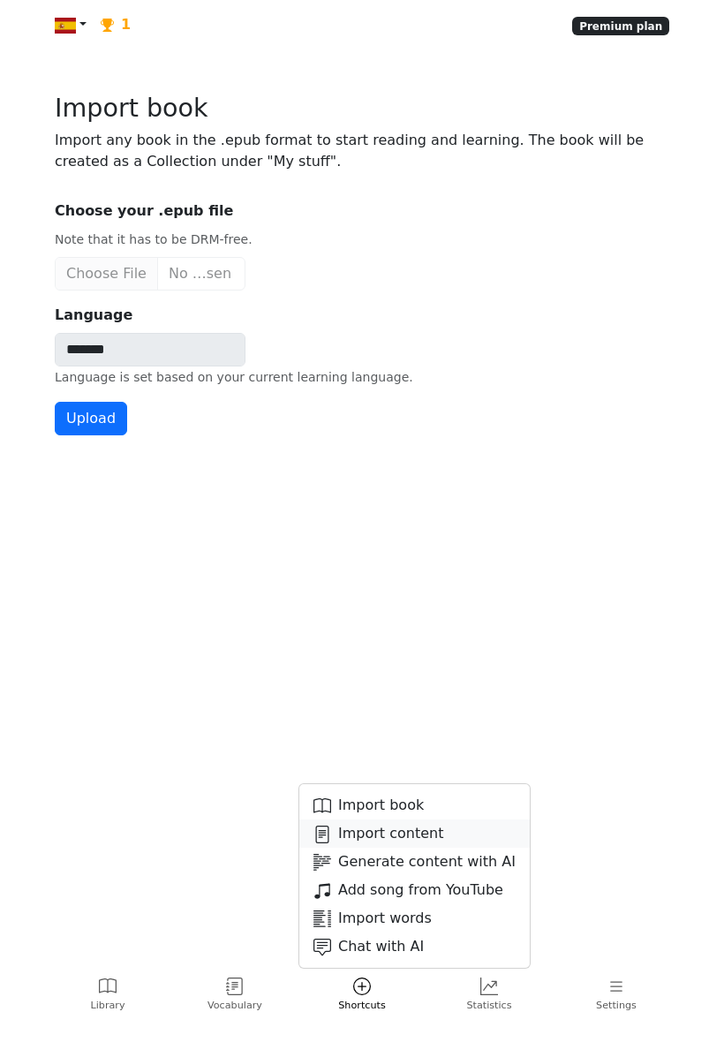
click at [408, 832] on link "Import content" at bounding box center [414, 834] width 231 height 28
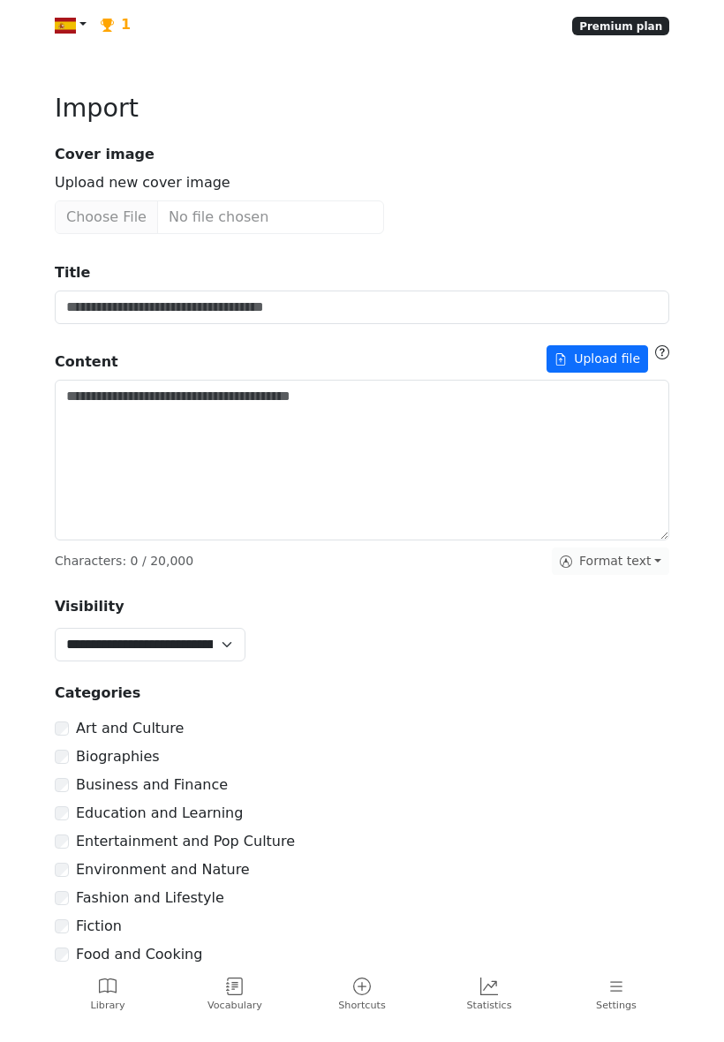
click at [488, 991] on icon at bounding box center [490, 987] width 18 height 18
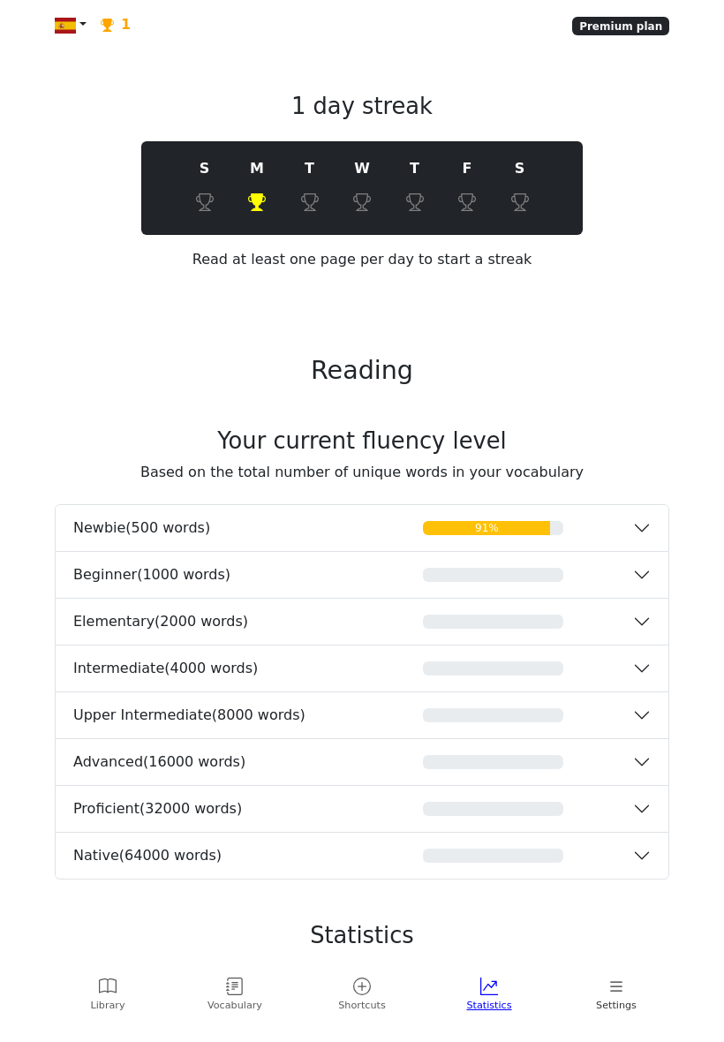
click at [608, 998] on link "Settings" at bounding box center [616, 996] width 127 height 50
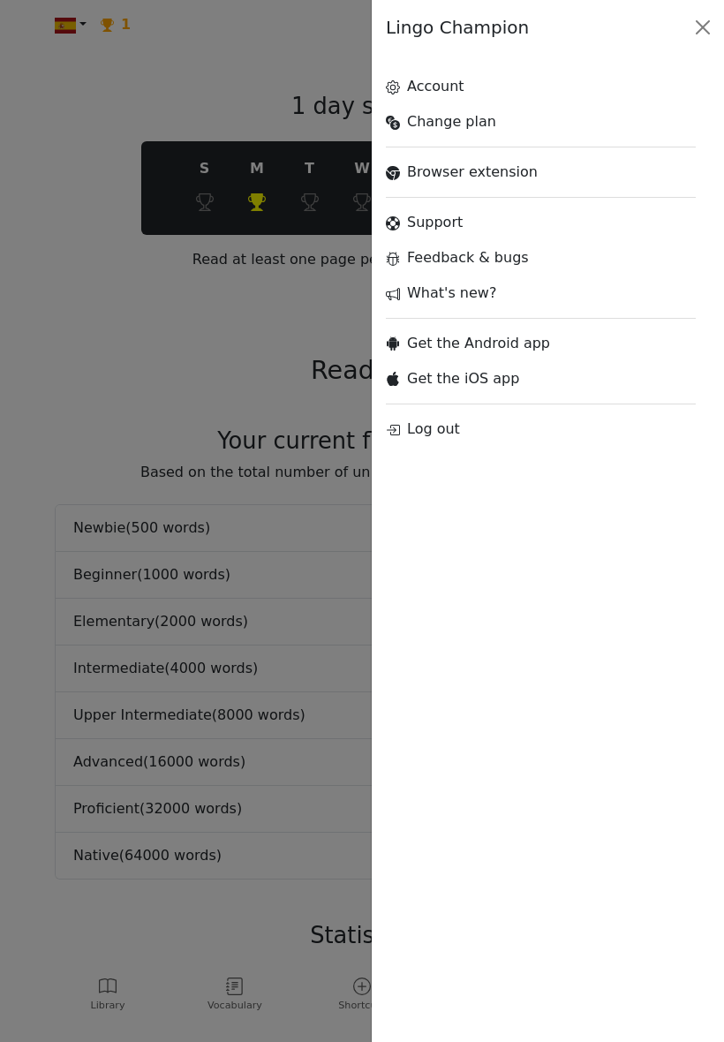
click at [56, 171] on div at bounding box center [362, 521] width 724 height 1042
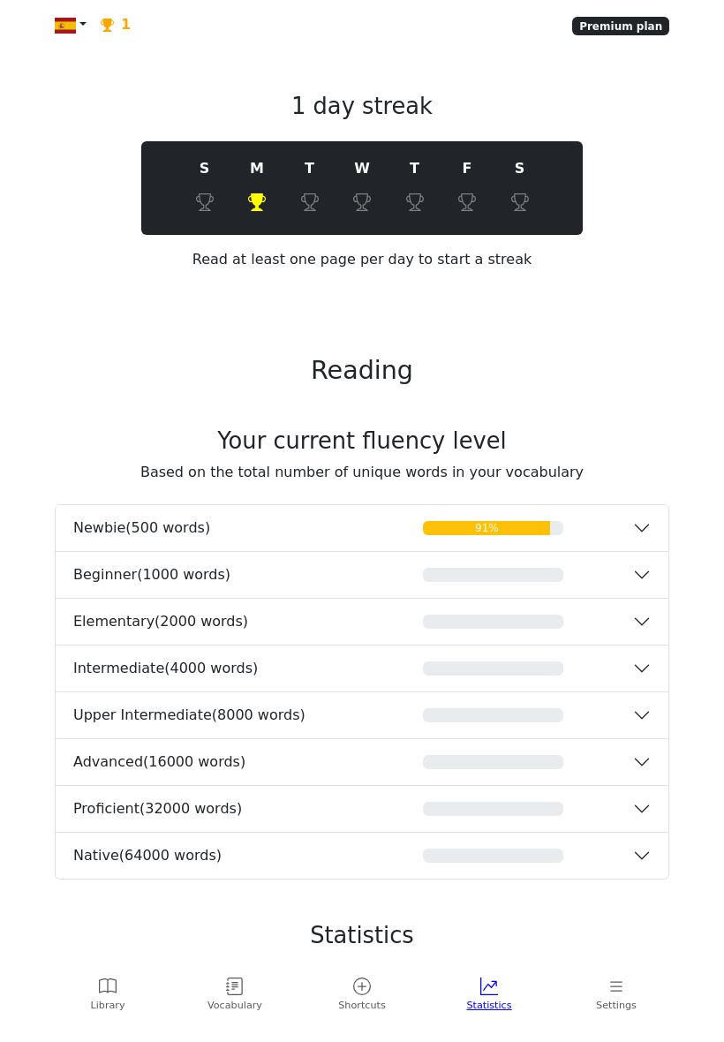
click at [112, 989] on icon at bounding box center [108, 987] width 18 height 18
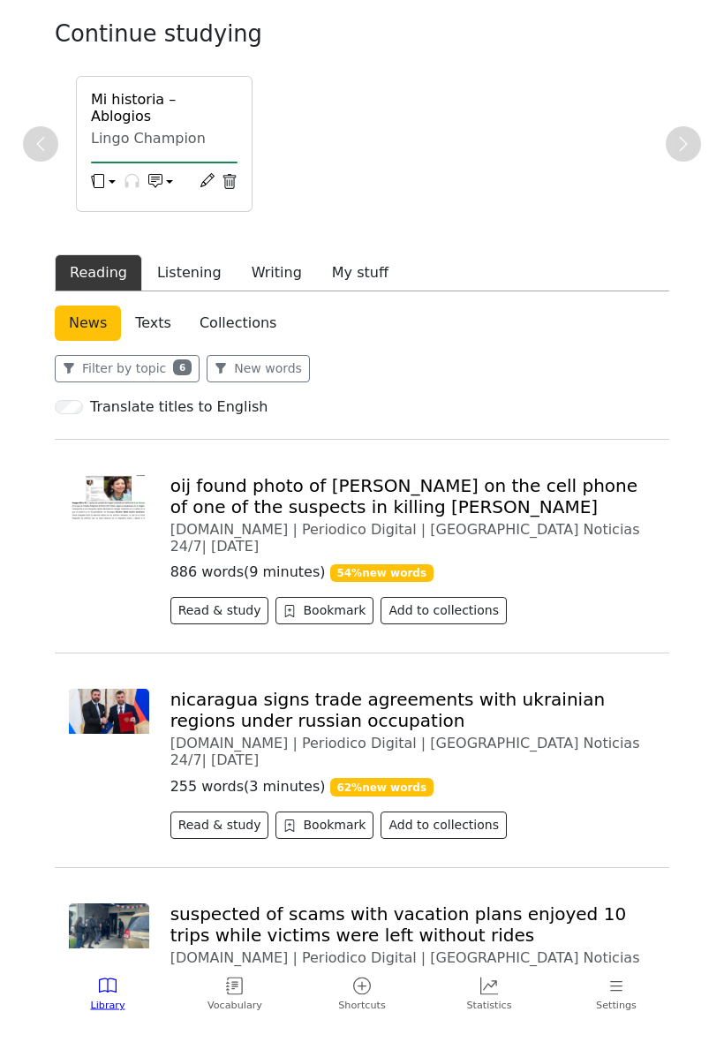
scroll to position [173, 0]
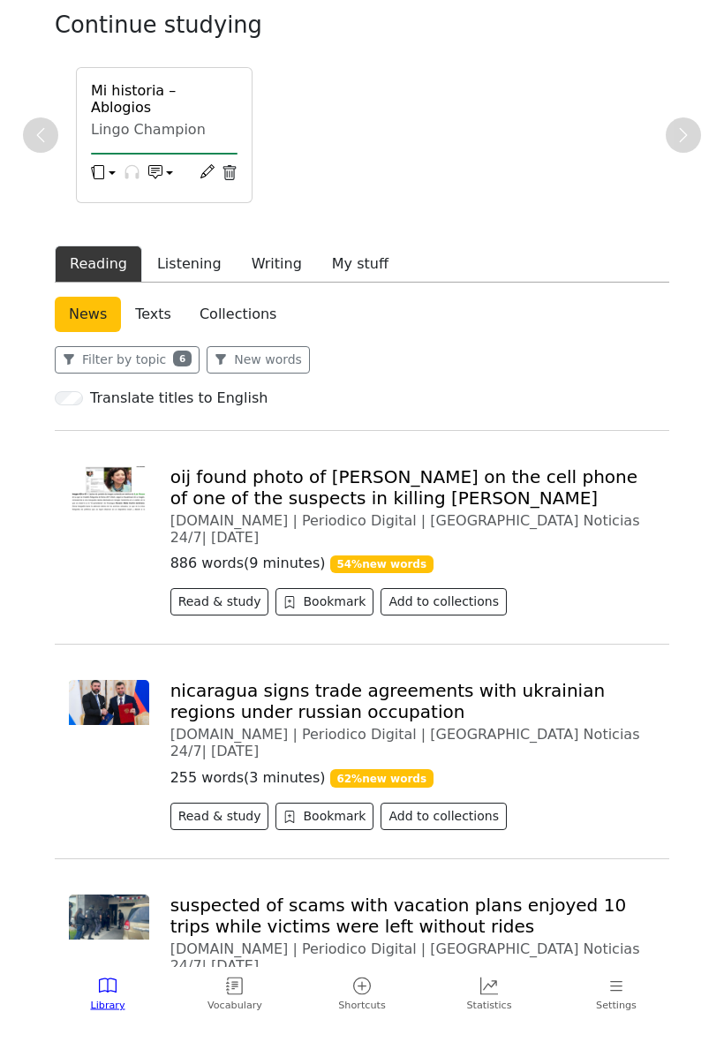
click at [156, 375] on button "Filter by topic 6" at bounding box center [127, 360] width 145 height 27
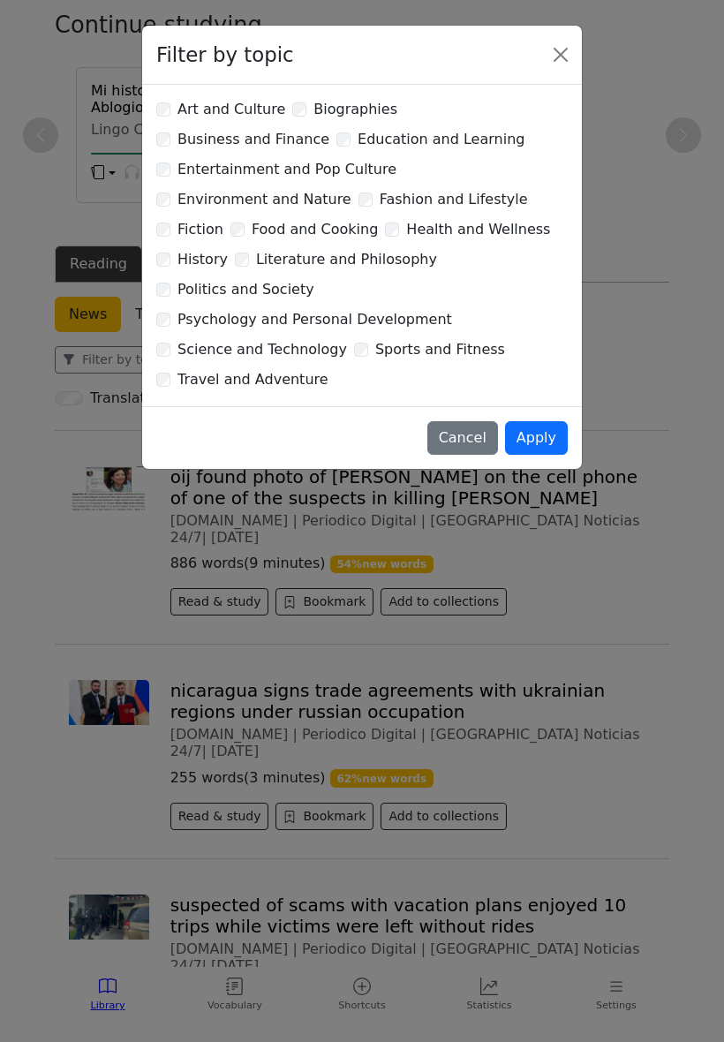
click at [543, 421] on button "Apply" at bounding box center [536, 438] width 63 height 34
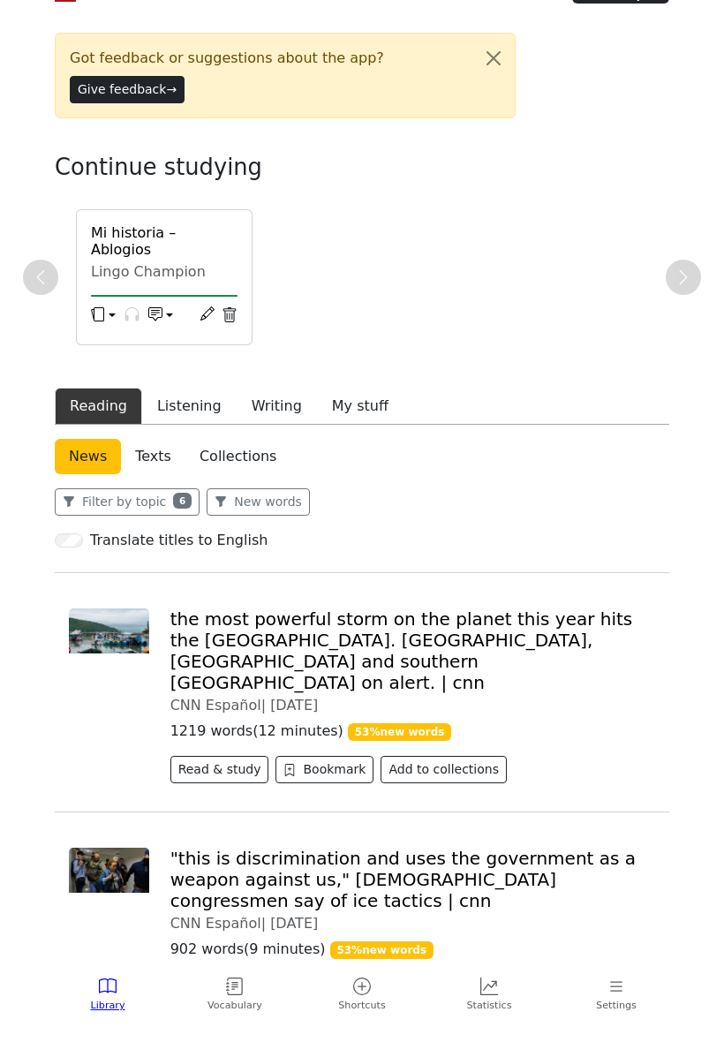
scroll to position [0, 0]
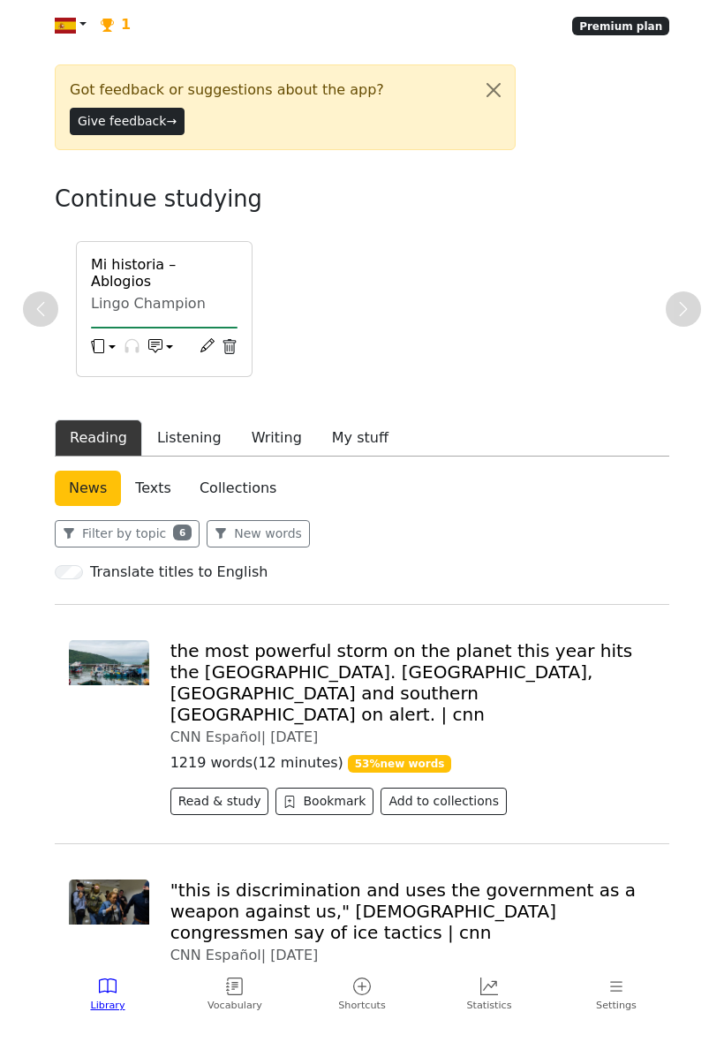
click at [152, 548] on button "Filter by topic 6" at bounding box center [127, 533] width 145 height 27
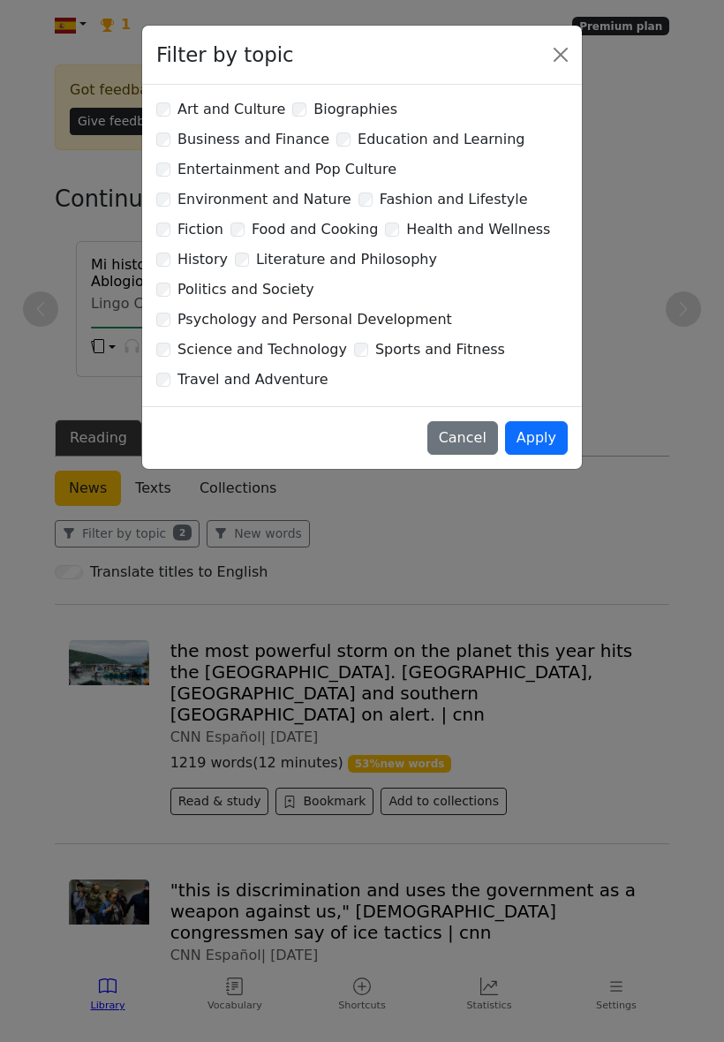
click at [542, 421] on button "Apply" at bounding box center [536, 438] width 63 height 34
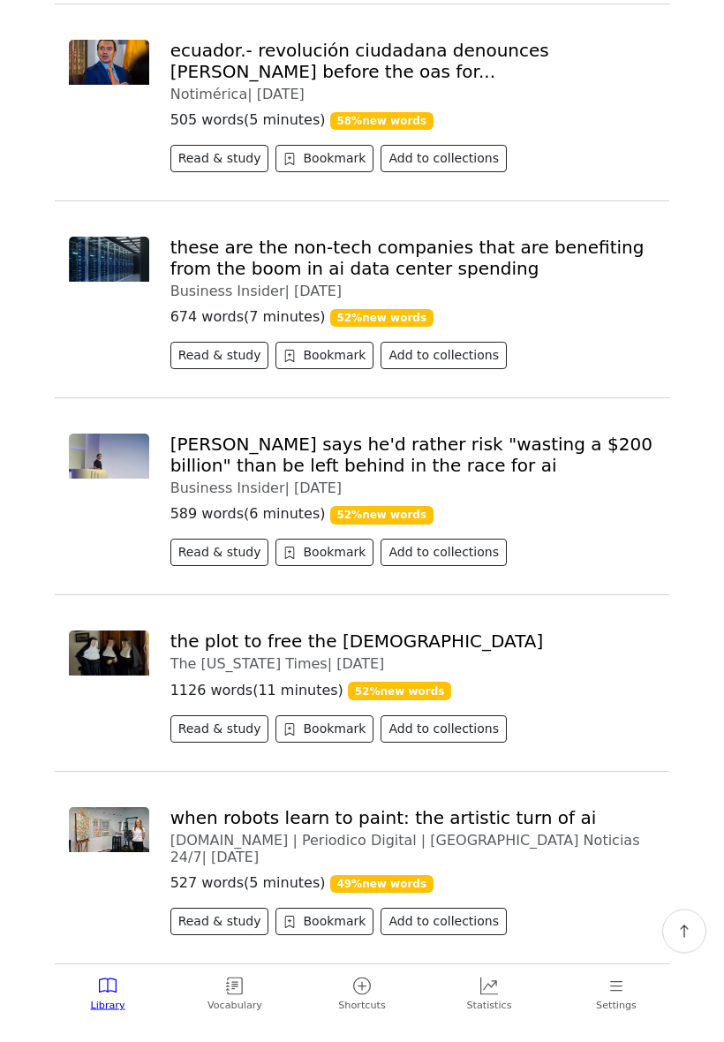
scroll to position [1406, 0]
click at [513, 434] on link "[PERSON_NAME] says he'd rather risk "wasting a $200 billion" than be left behin…" at bounding box center [411, 455] width 482 height 42
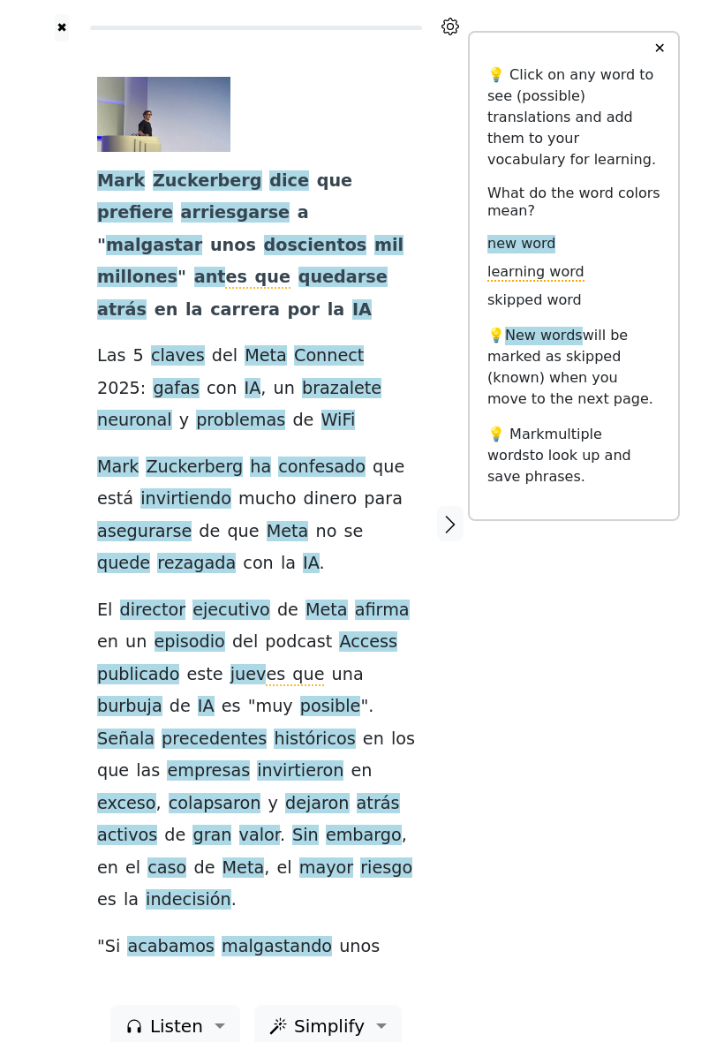
click at [181, 224] on span "arriesgarse" at bounding box center [235, 213] width 109 height 22
click at [291, 270] on span "es que" at bounding box center [257, 278] width 65 height 22
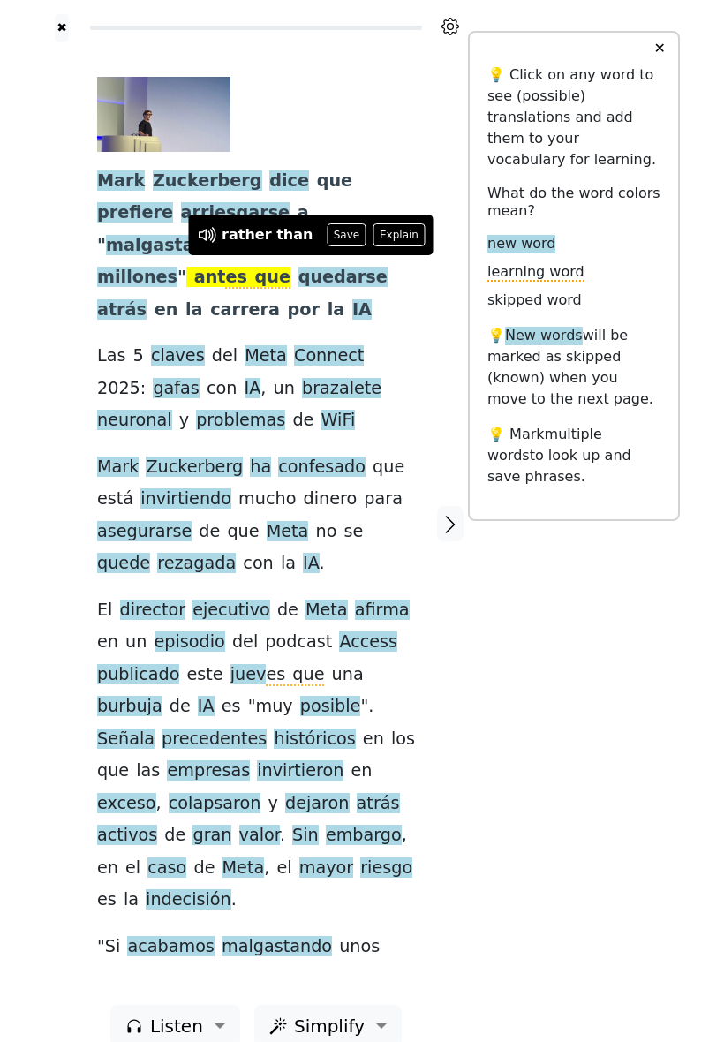
click at [343, 237] on button "Save" at bounding box center [346, 234] width 39 height 23
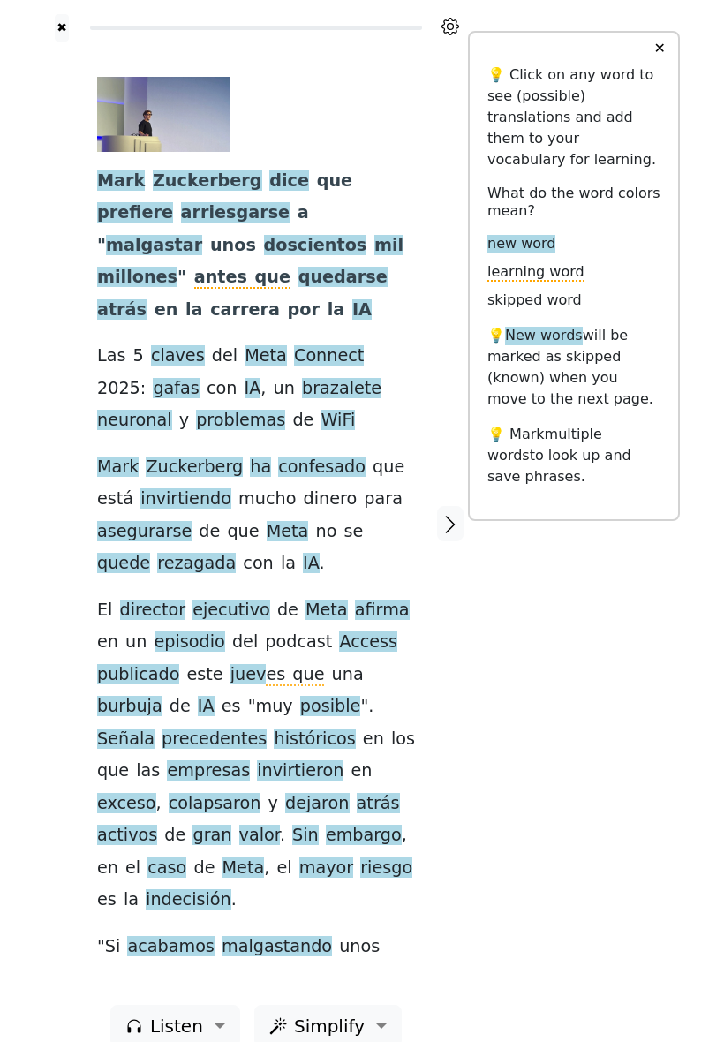
click at [280, 300] on span "carrera" at bounding box center [245, 310] width 70 height 22
click at [342, 268] on button "Explain" at bounding box center [337, 266] width 52 height 23
click at [632, 477] on p "💡 Mark multiple words to look up and save phrases." at bounding box center [574, 456] width 173 height 64
click at [178, 345] on span "claves" at bounding box center [178, 356] width 54 height 22
click at [153, 488] on span "invirtiendo" at bounding box center [185, 499] width 91 height 22
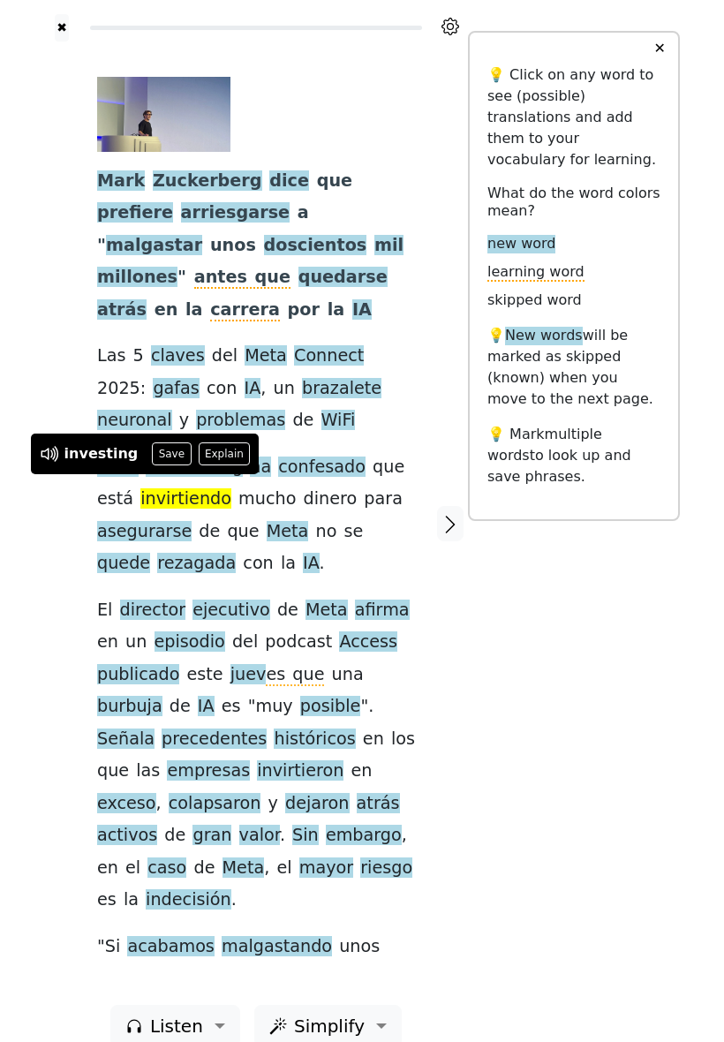
click at [168, 451] on button "Save" at bounding box center [171, 454] width 39 height 23
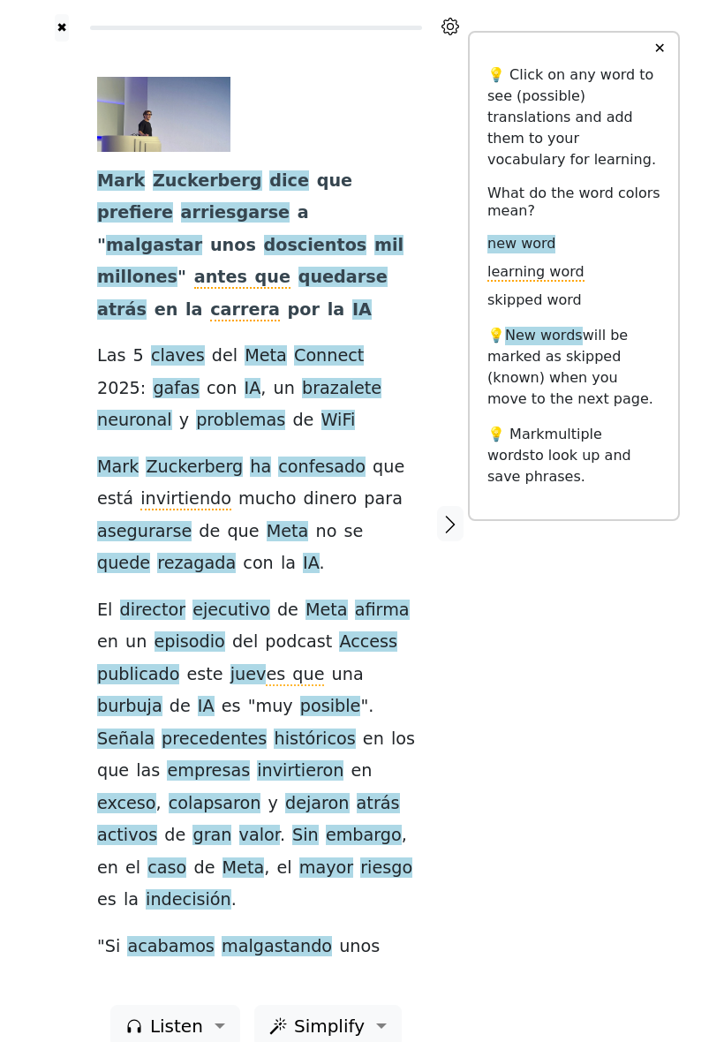
click at [157, 553] on span "rezagada" at bounding box center [196, 564] width 79 height 22
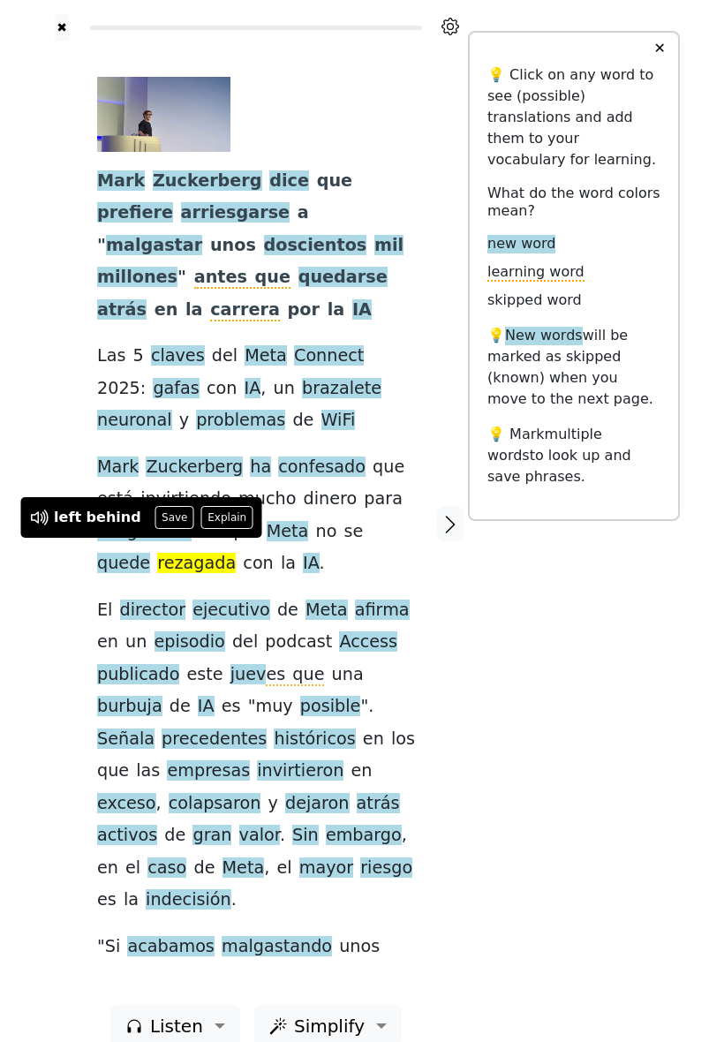
click at [169, 518] on button "Save" at bounding box center [174, 517] width 39 height 23
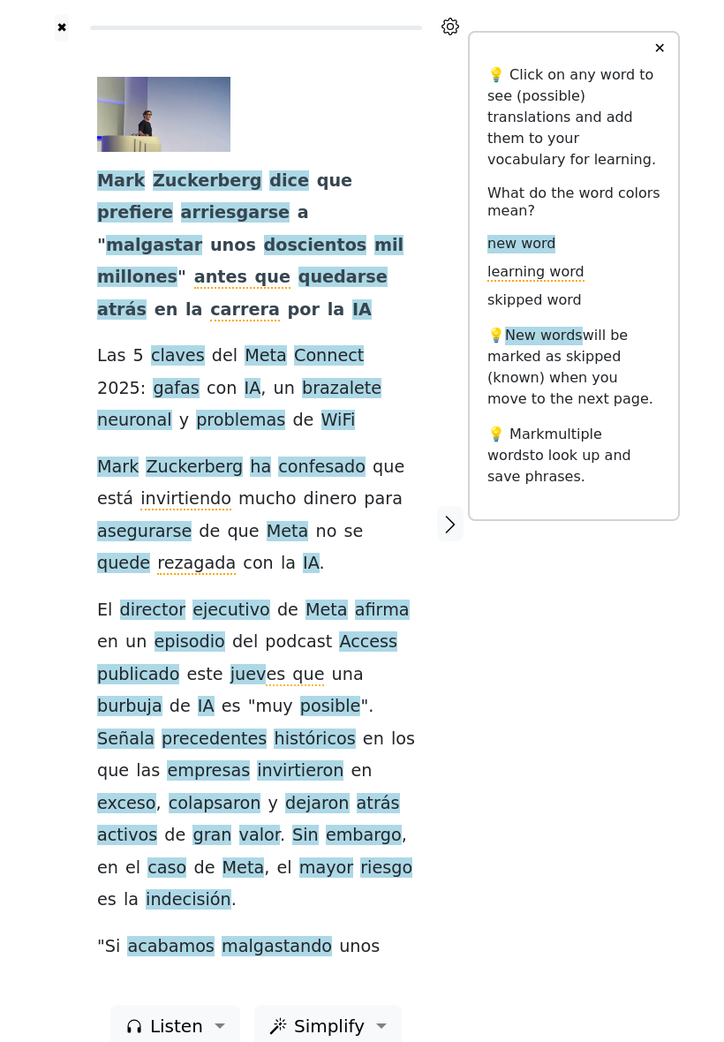
click at [223, 600] on span "ejecutivo" at bounding box center [232, 611] width 78 height 22
click at [163, 696] on span "burbuja" at bounding box center [129, 707] width 65 height 22
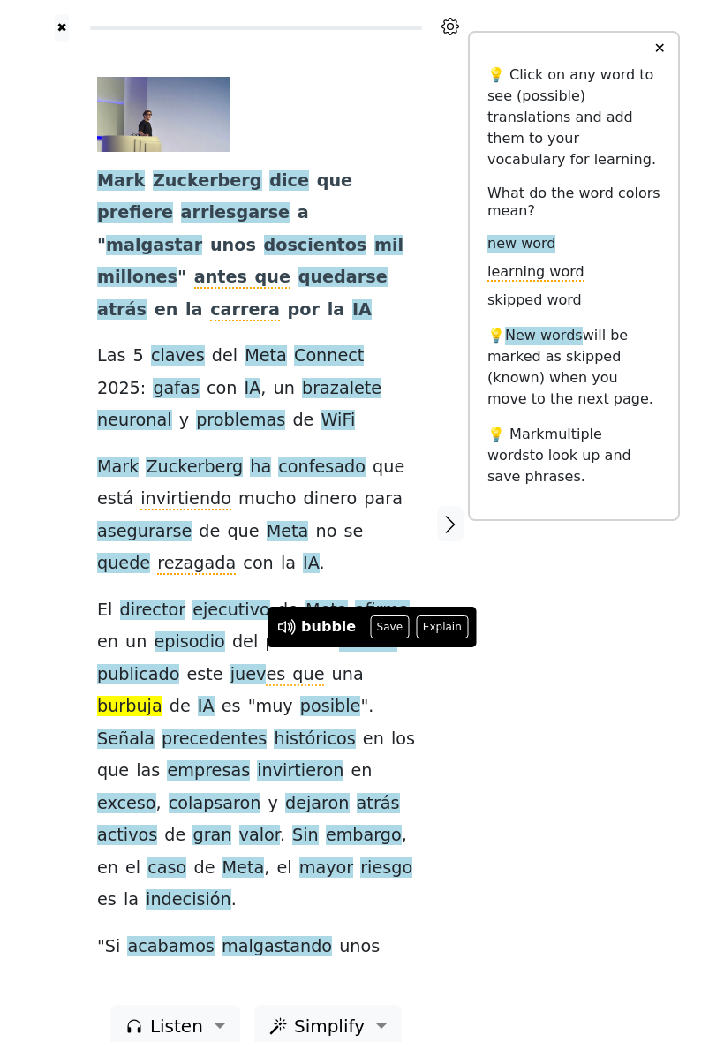
click at [382, 628] on button "Save" at bounding box center [389, 627] width 39 height 23
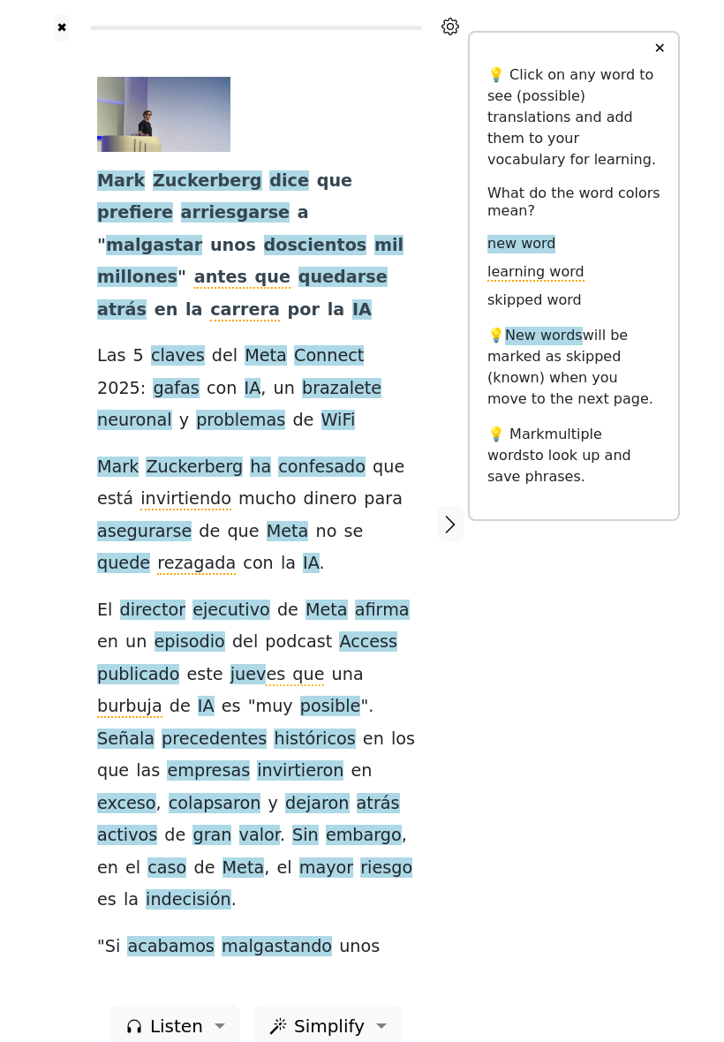
click at [157, 825] on span "activos" at bounding box center [127, 836] width 60 height 22
click at [438, 787] on div at bounding box center [450, 524] width 35 height 964
click at [435, 780] on div at bounding box center [450, 524] width 35 height 964
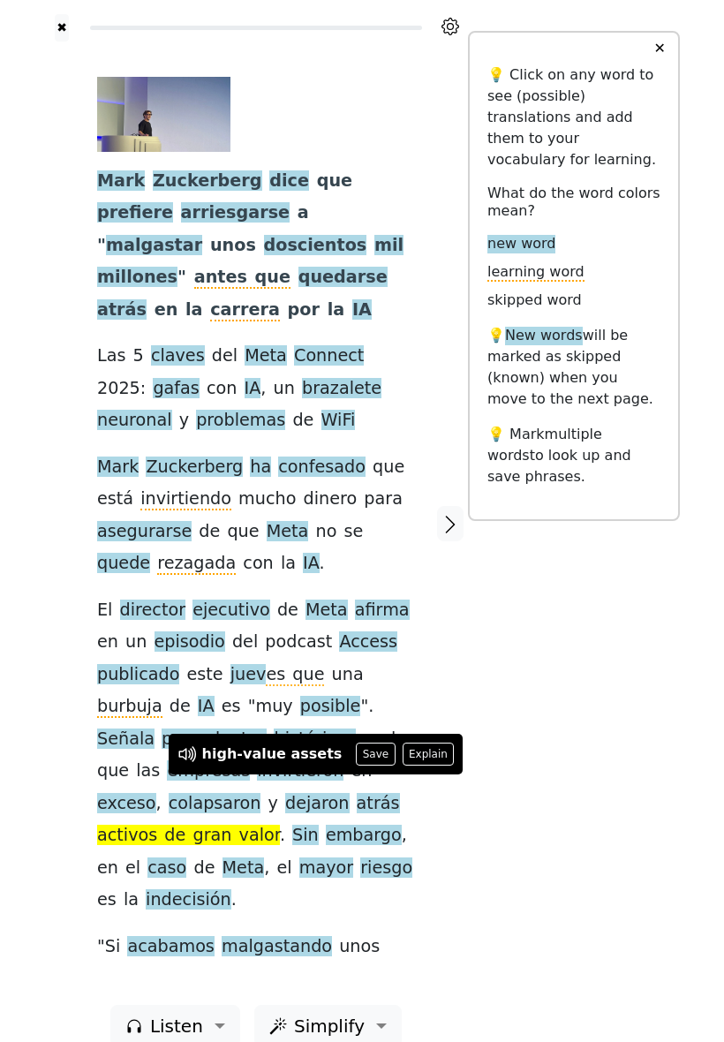
click at [358, 753] on button "Save" at bounding box center [375, 754] width 39 height 23
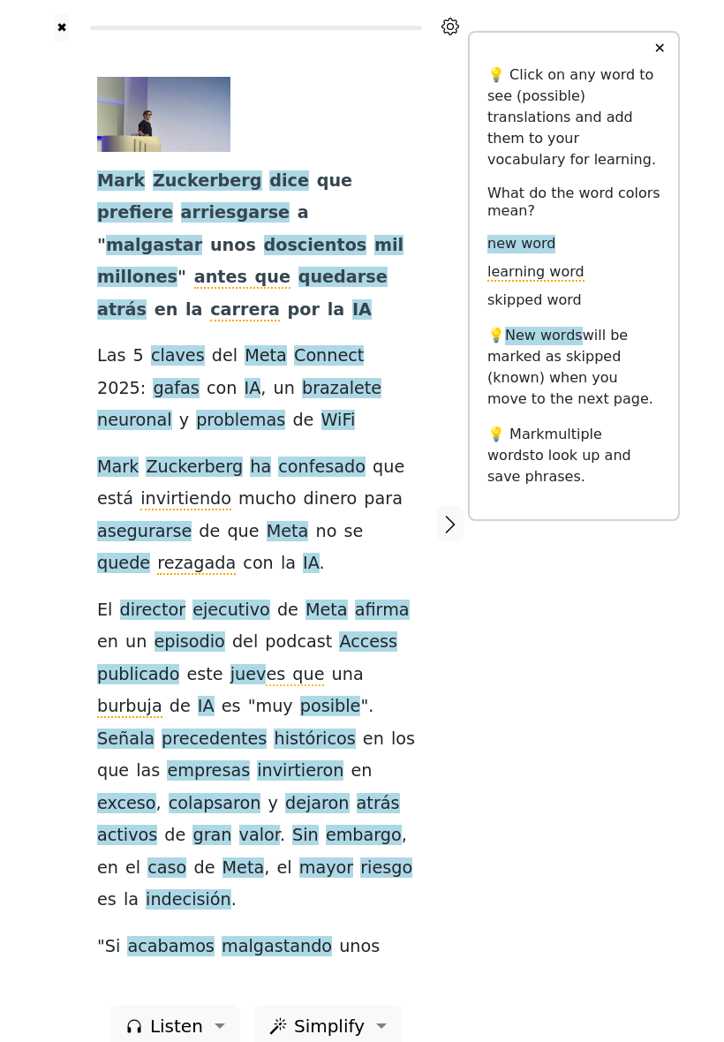
click at [451, 516] on icon "button" at bounding box center [451, 525] width 10 height 18
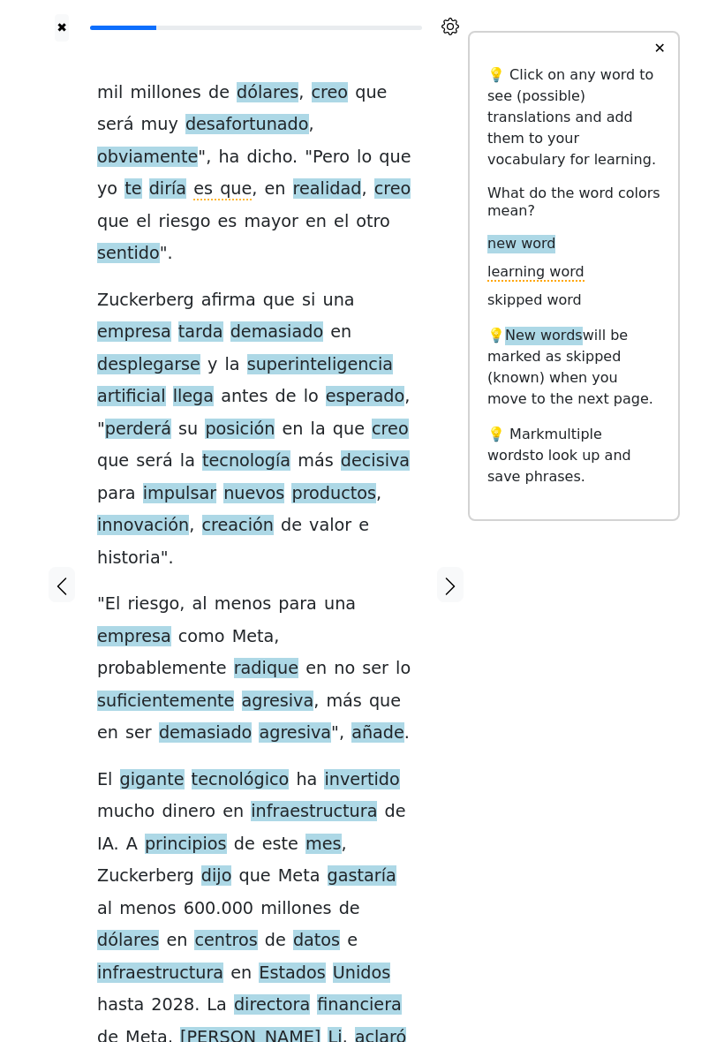
click at [64, 578] on icon "button" at bounding box center [62, 587] width 10 height 18
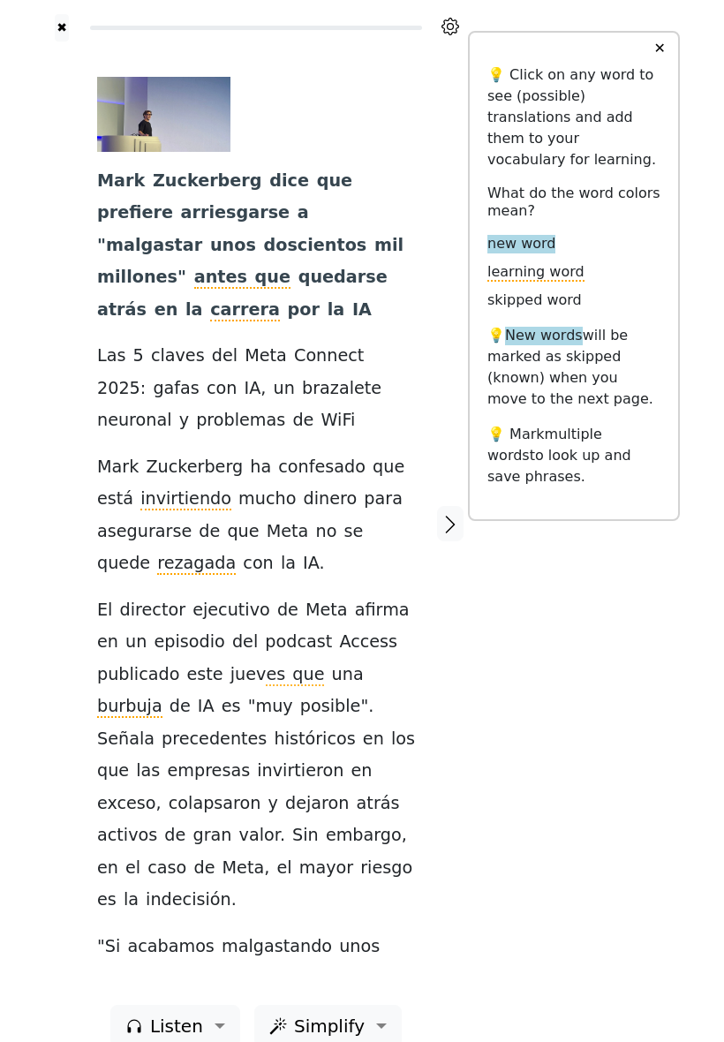
click at [451, 519] on icon "button" at bounding box center [450, 524] width 21 height 21
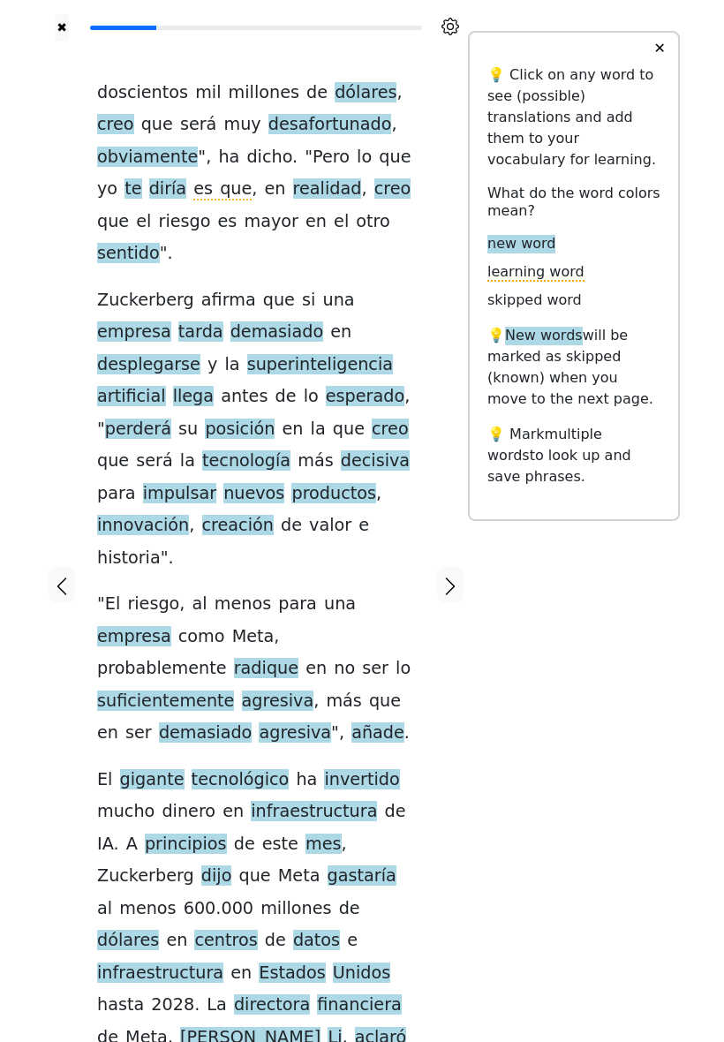
click at [201, 354] on span "desplegarse" at bounding box center [148, 365] width 103 height 22
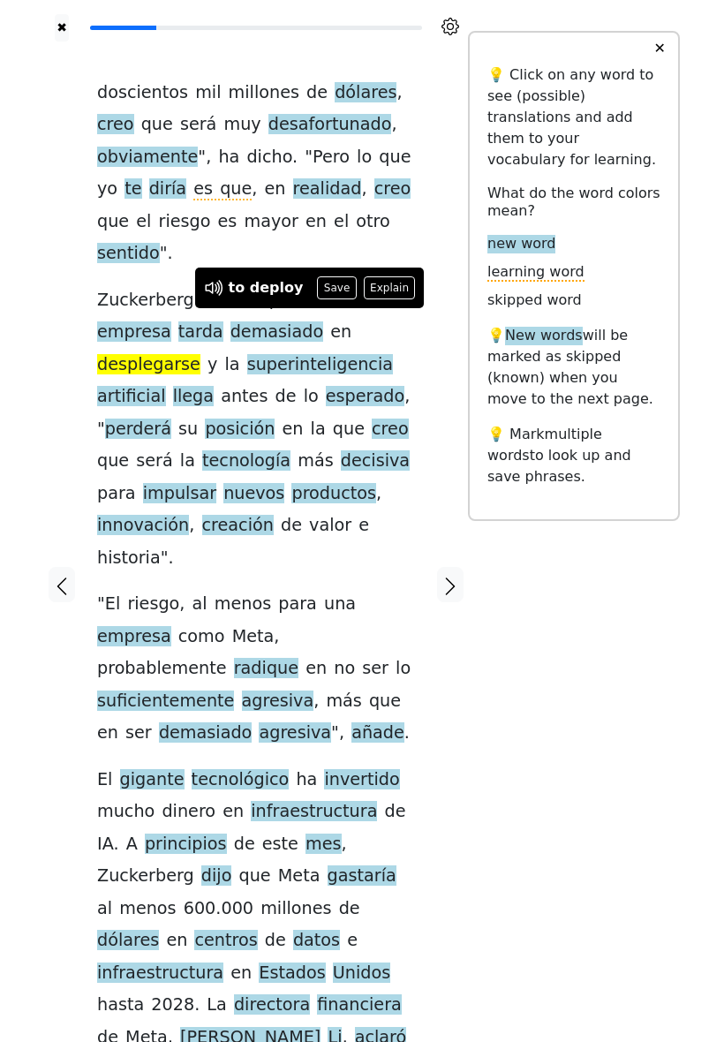
click at [332, 292] on button "Save" at bounding box center [336, 287] width 39 height 23
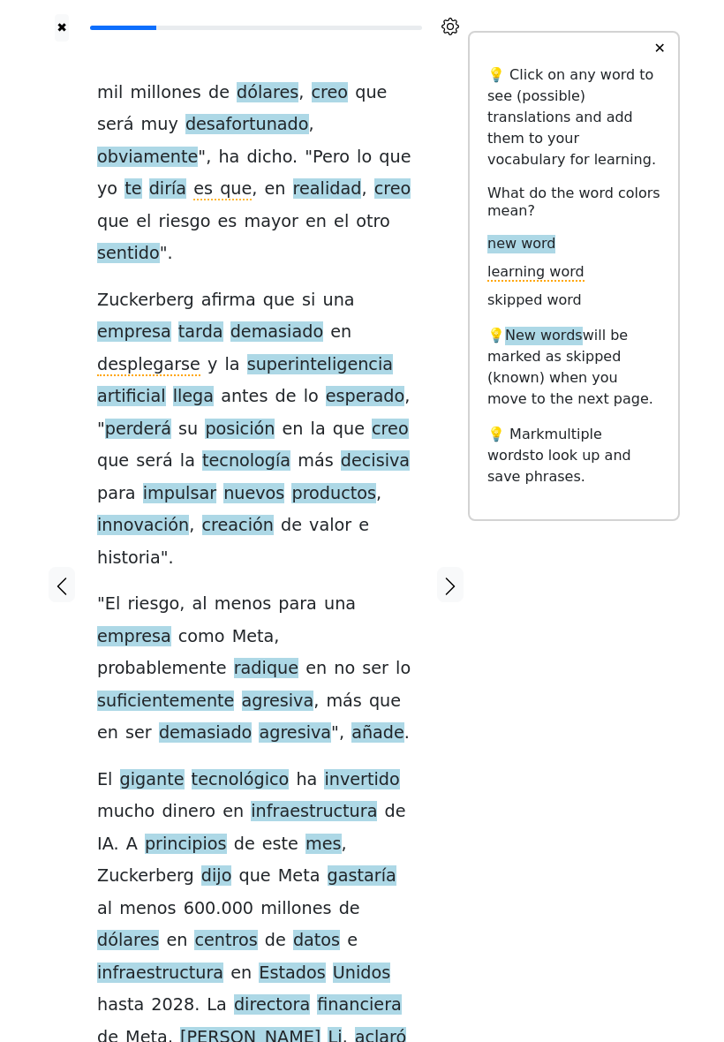
click at [216, 483] on span "impulsar" at bounding box center [179, 494] width 73 height 22
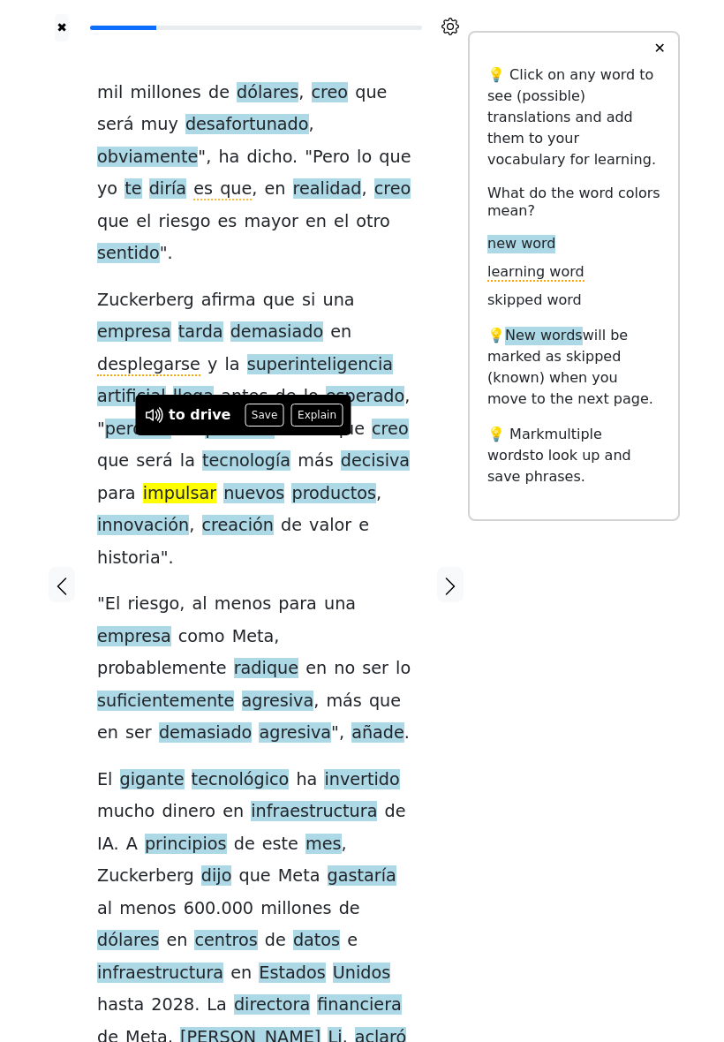
click at [258, 418] on button "Save" at bounding box center [264, 415] width 39 height 23
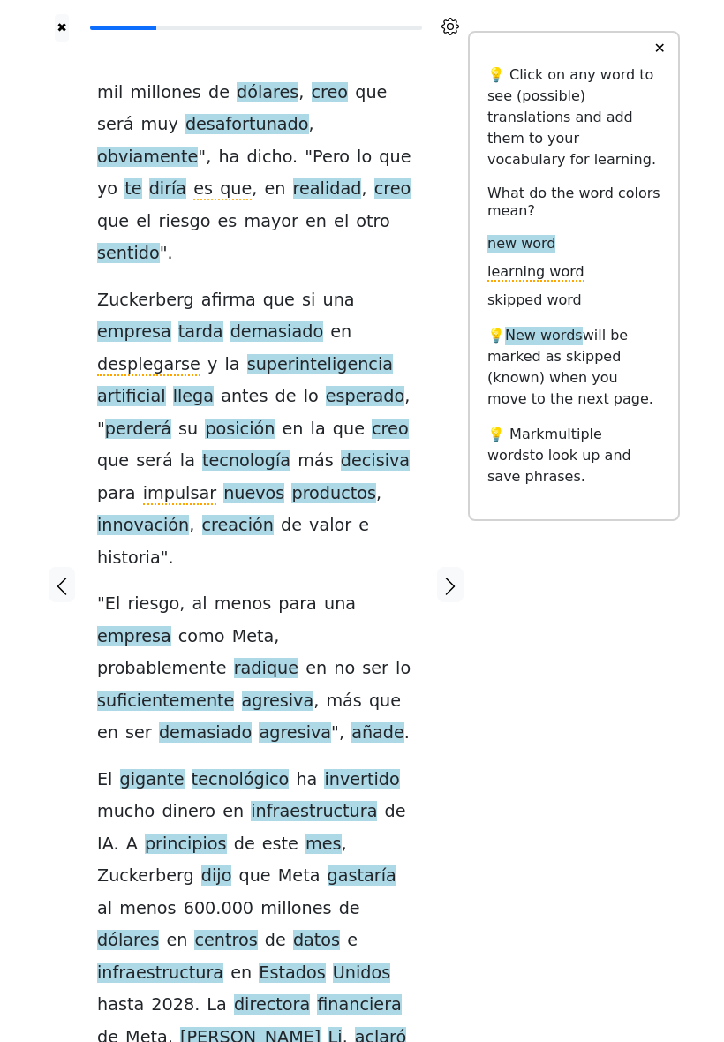
click at [299, 658] on span "radique" at bounding box center [266, 669] width 64 height 22
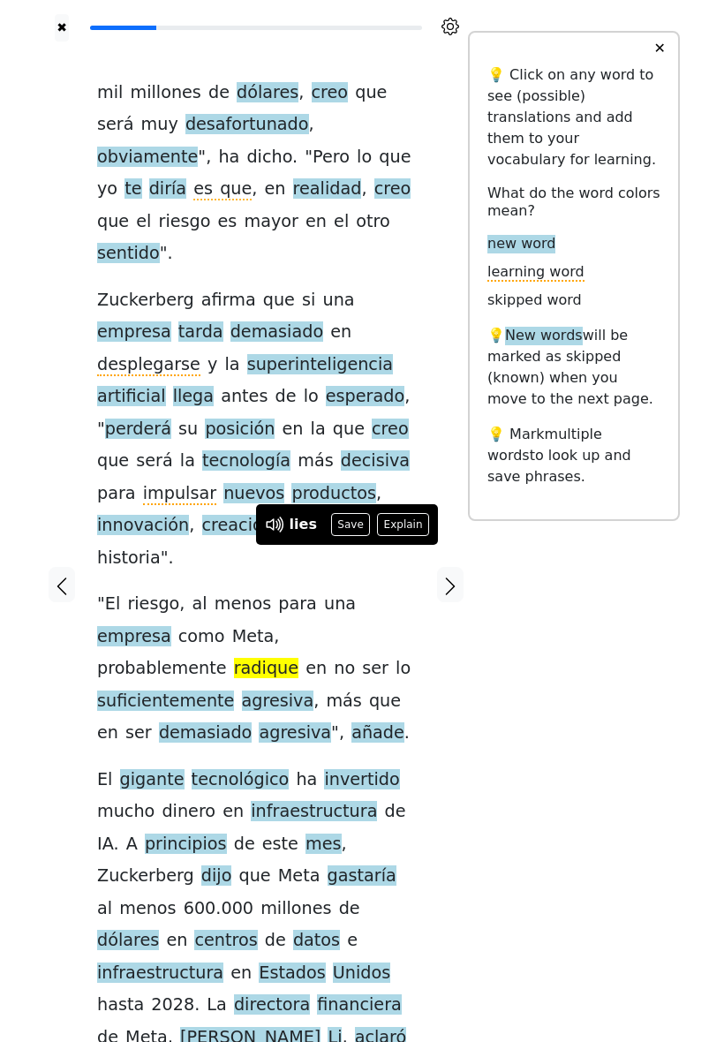
click at [352, 527] on button "Save" at bounding box center [350, 524] width 39 height 23
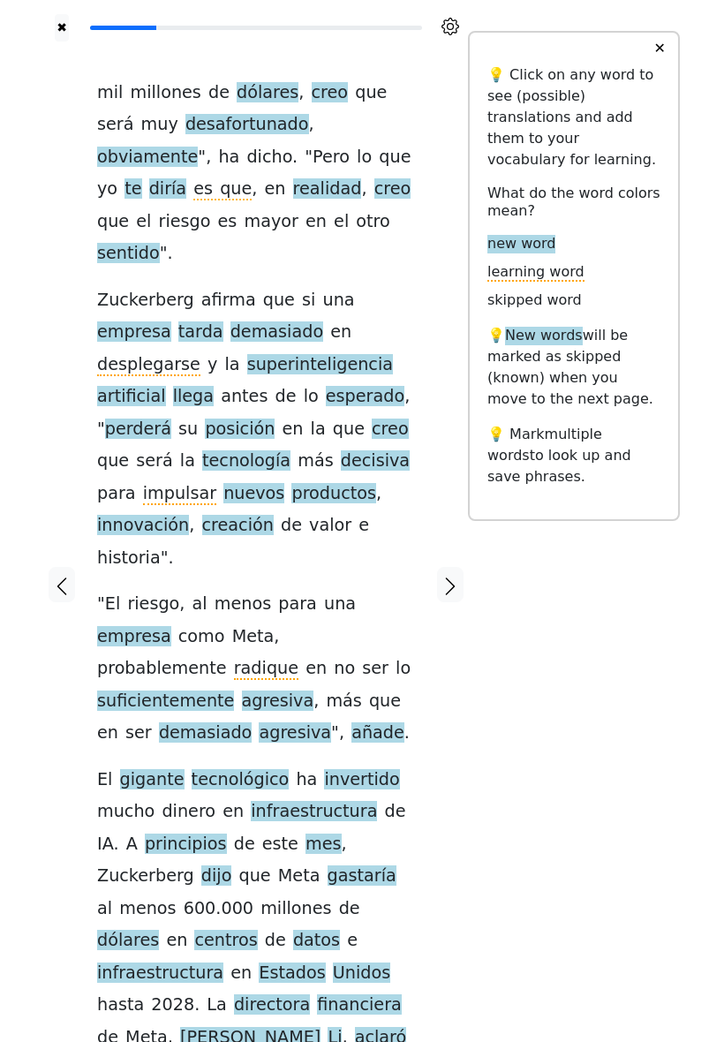
click at [447, 576] on icon "button" at bounding box center [450, 586] width 21 height 21
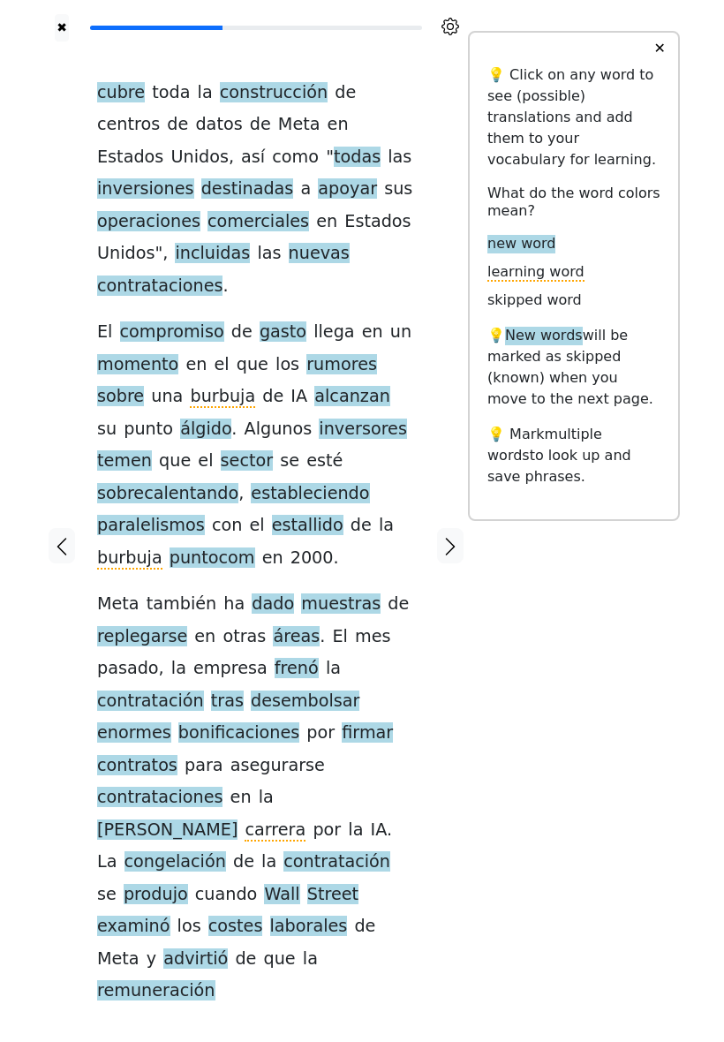
click at [67, 528] on button "button" at bounding box center [62, 545] width 27 height 35
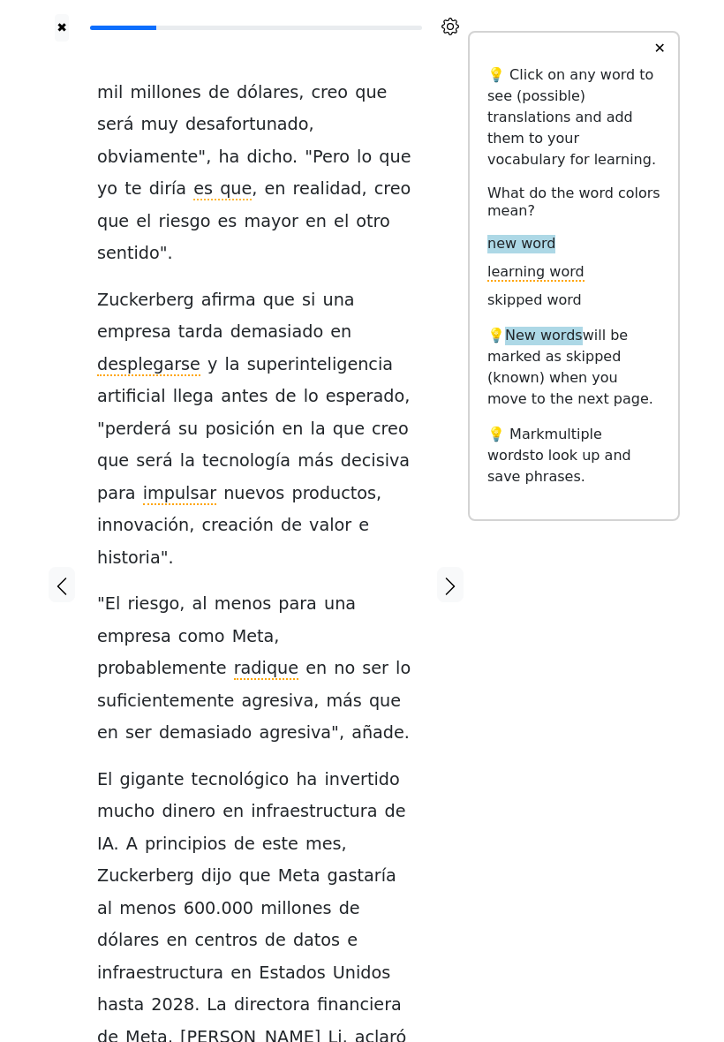
click at [455, 576] on icon "button" at bounding box center [450, 586] width 21 height 21
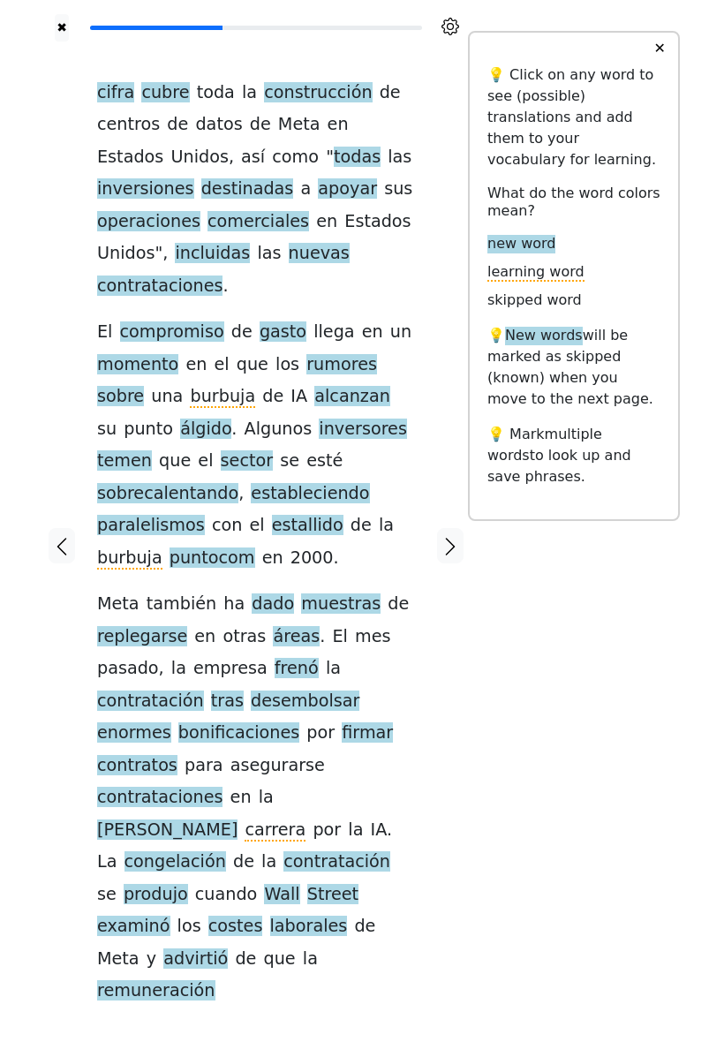
click at [125, 104] on span "cifra" at bounding box center [115, 93] width 37 height 22
click at [398, 225] on div "cifra cubre toda la construcción de centros de datos de Meta en [GEOGRAPHIC_DAT…" at bounding box center [256, 542] width 318 height 931
click at [223, 279] on span "contrataciones" at bounding box center [159, 287] width 125 height 22
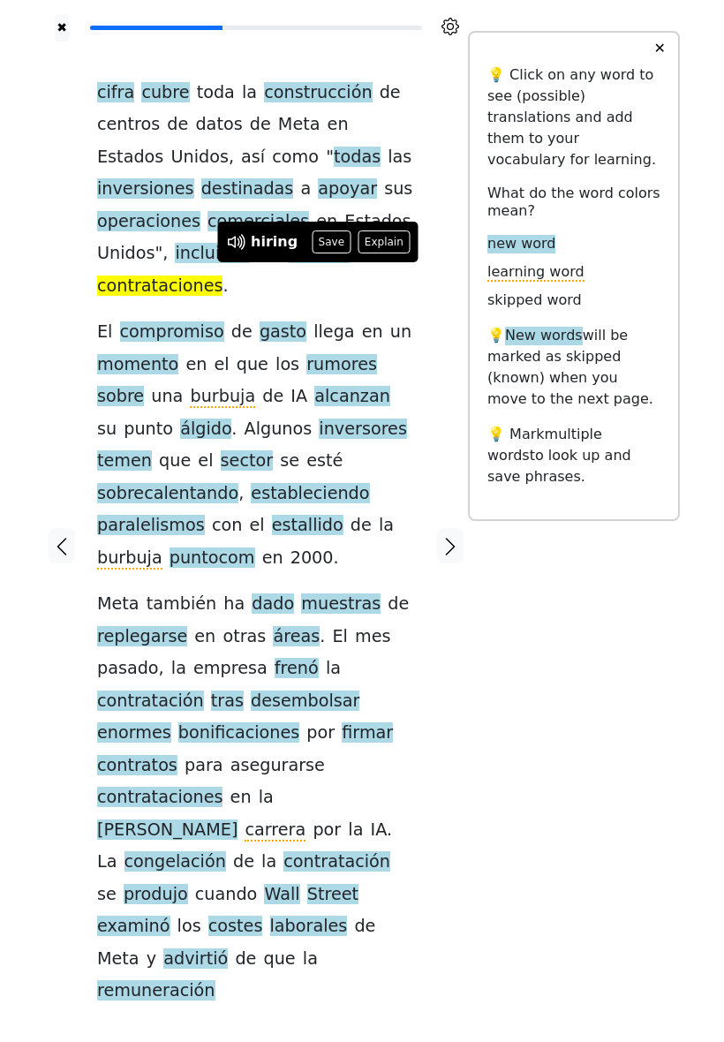
click at [327, 241] on button "Save" at bounding box center [331, 242] width 39 height 23
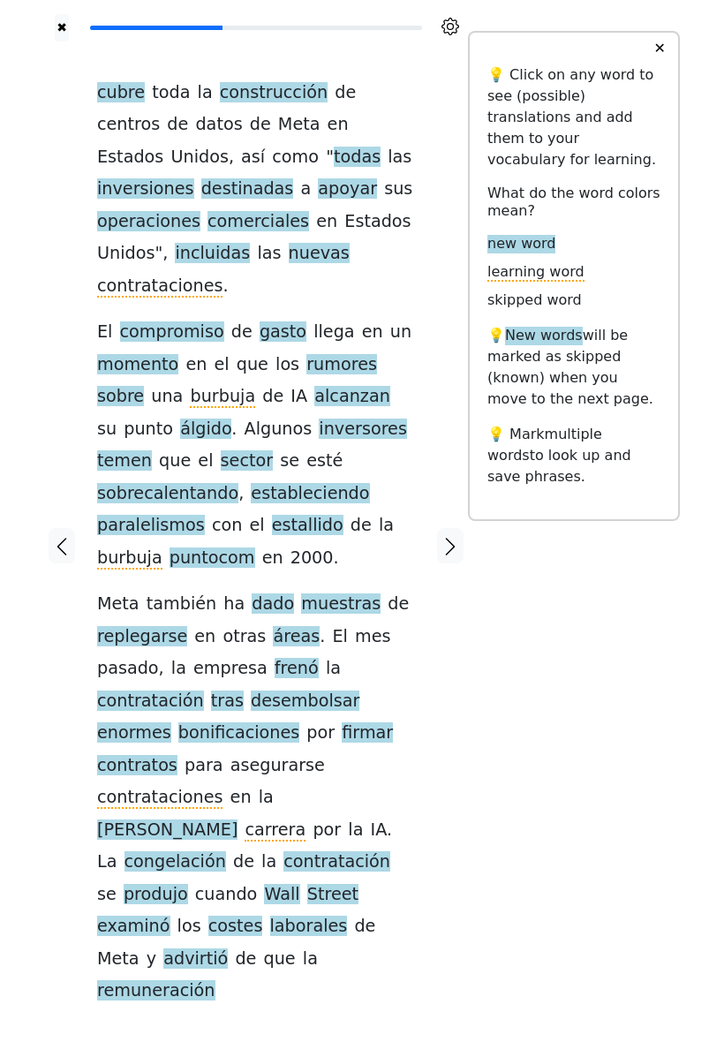
click at [314, 386] on span "alcanzan" at bounding box center [352, 397] width 76 height 22
click at [180, 419] on span "álgido" at bounding box center [205, 430] width 51 height 22
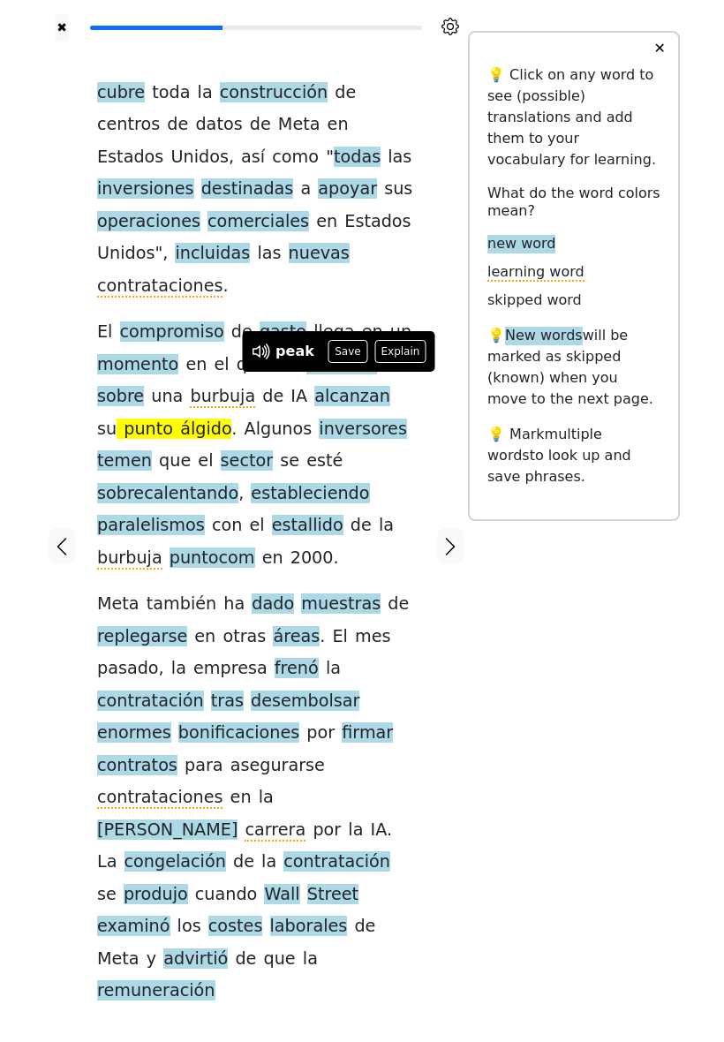
click at [348, 352] on button "Save" at bounding box center [348, 351] width 39 height 23
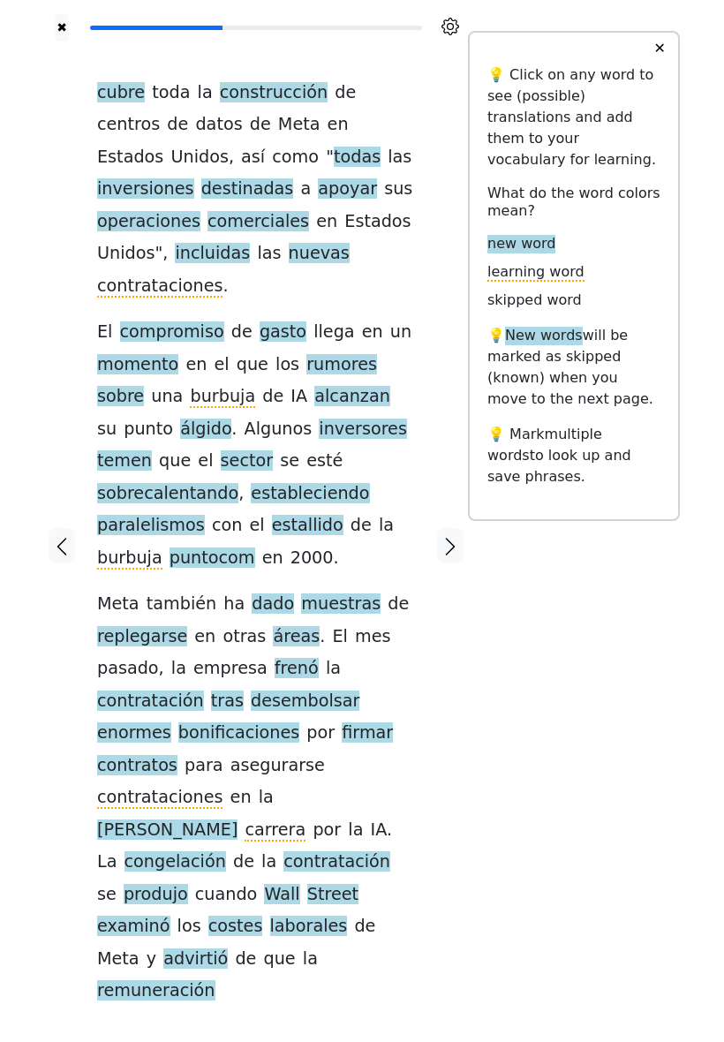
click at [173, 419] on span "punto" at bounding box center [148, 430] width 49 height 22
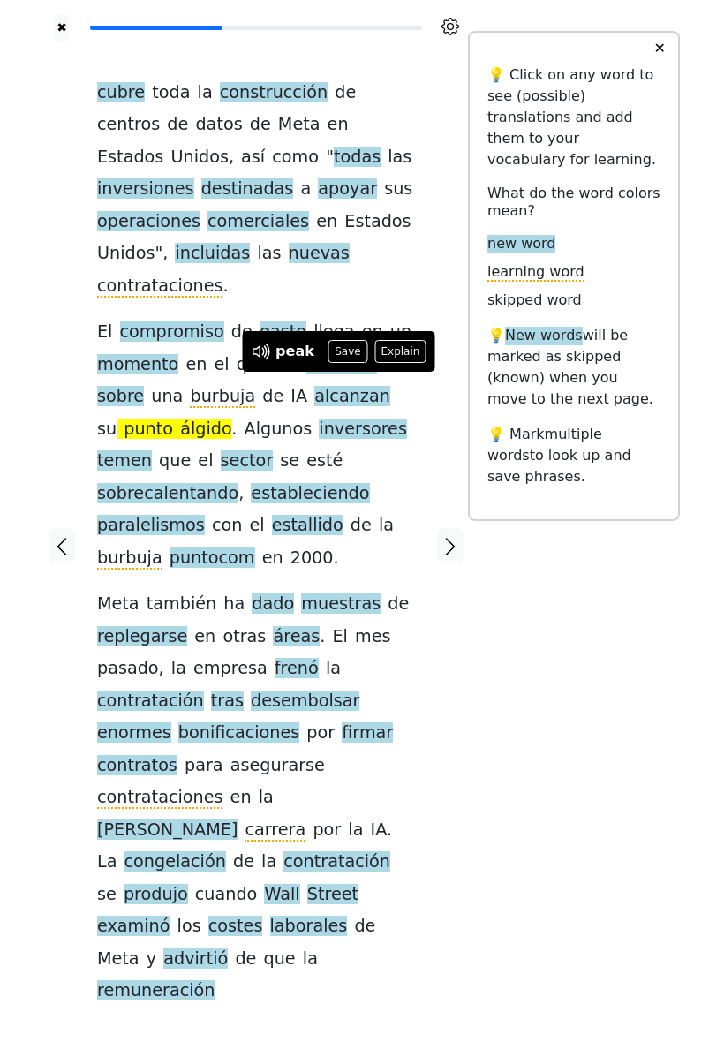
click at [342, 350] on button "Save" at bounding box center [348, 351] width 39 height 23
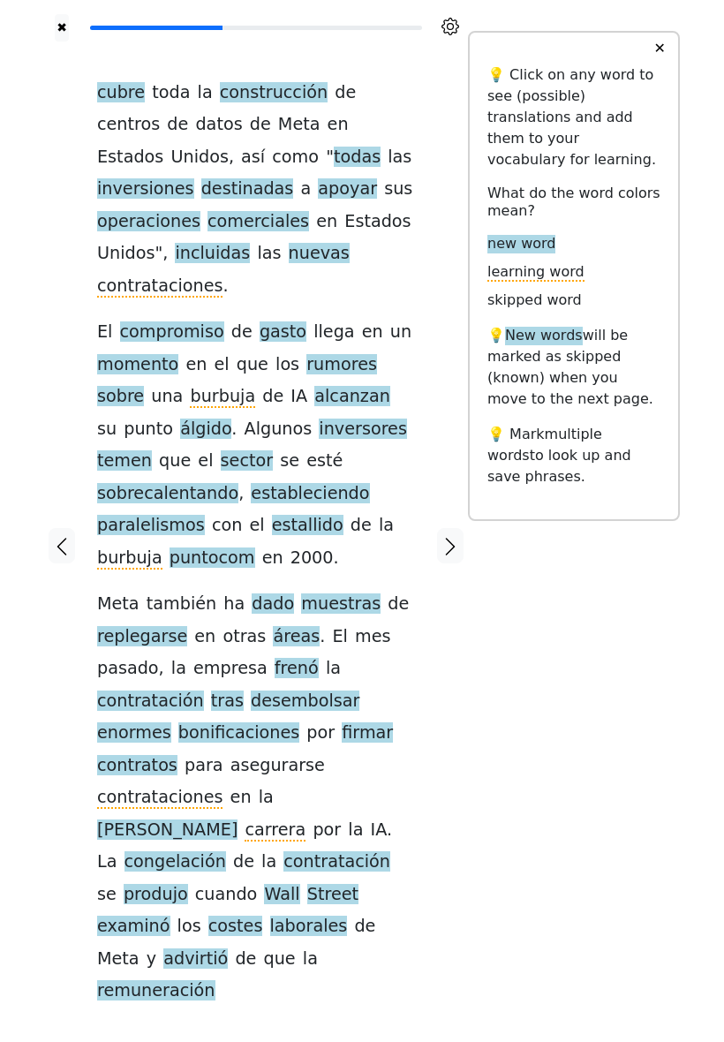
click at [152, 451] on span "temen" at bounding box center [124, 462] width 55 height 22
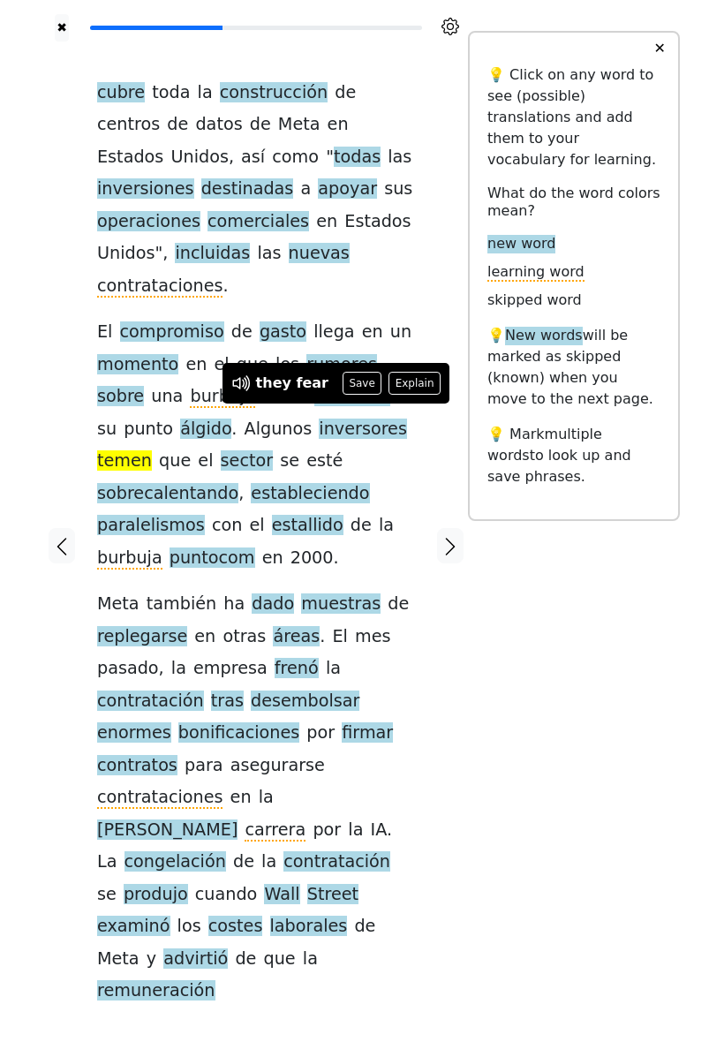
click at [405, 382] on button "Explain" at bounding box center [415, 383] width 52 height 23
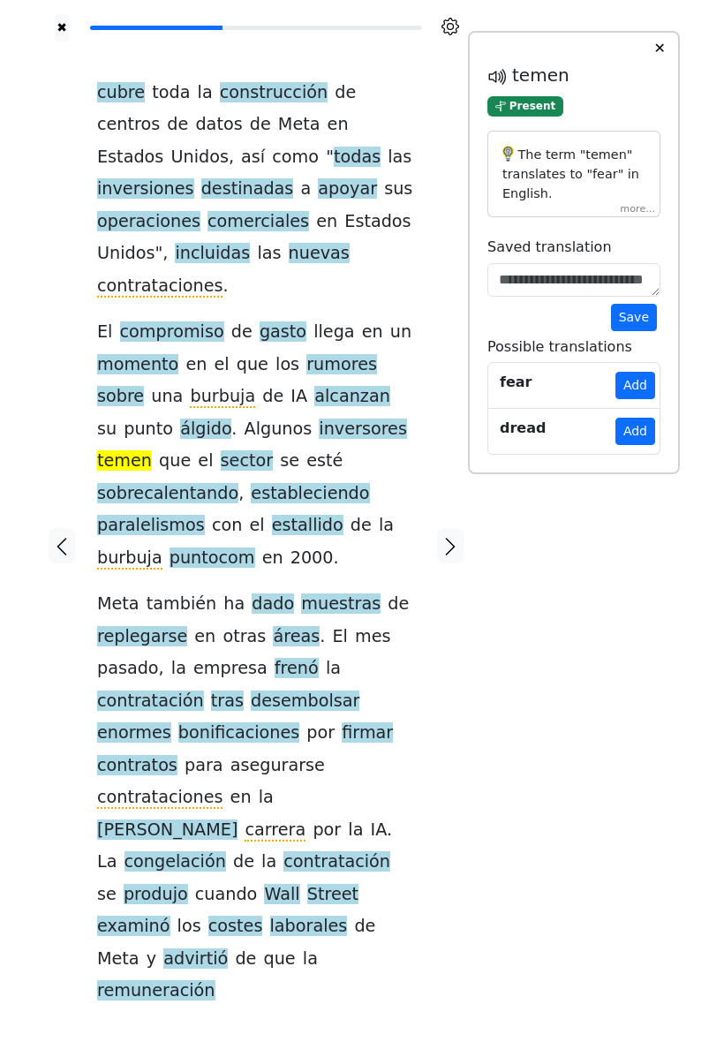
click at [631, 218] on div "The term "temen" translates to "fear" in English. Grammatically, "temen" is the…" at bounding box center [574, 174] width 173 height 87
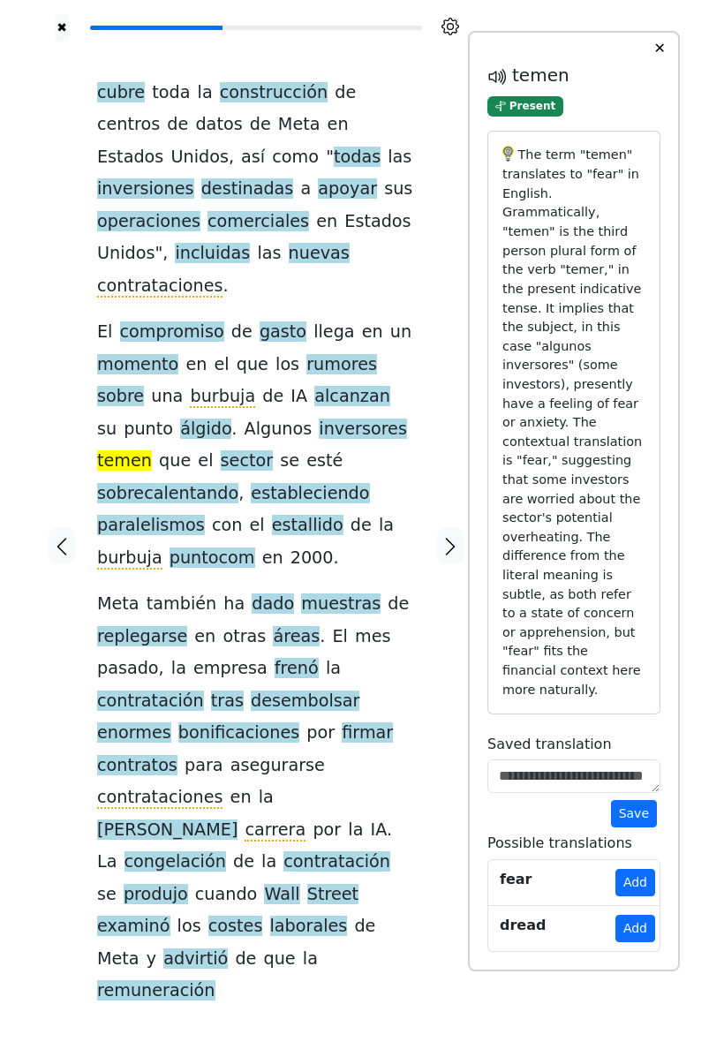
click at [152, 451] on span "temen" at bounding box center [124, 462] width 55 height 22
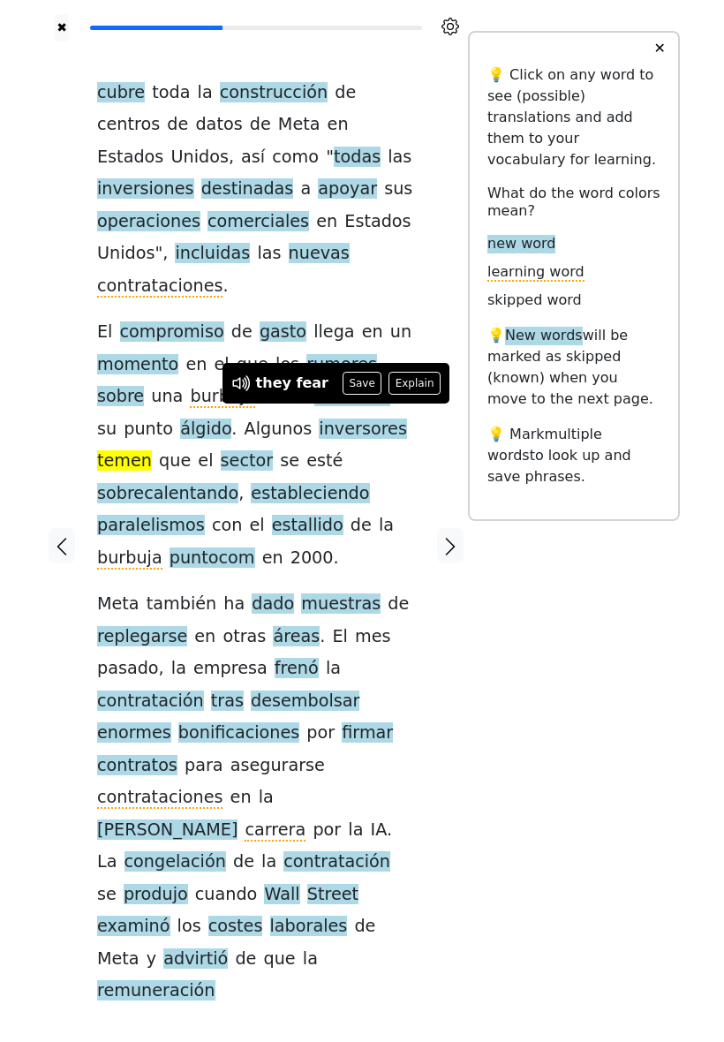
click at [356, 381] on button "Save" at bounding box center [362, 383] width 39 height 23
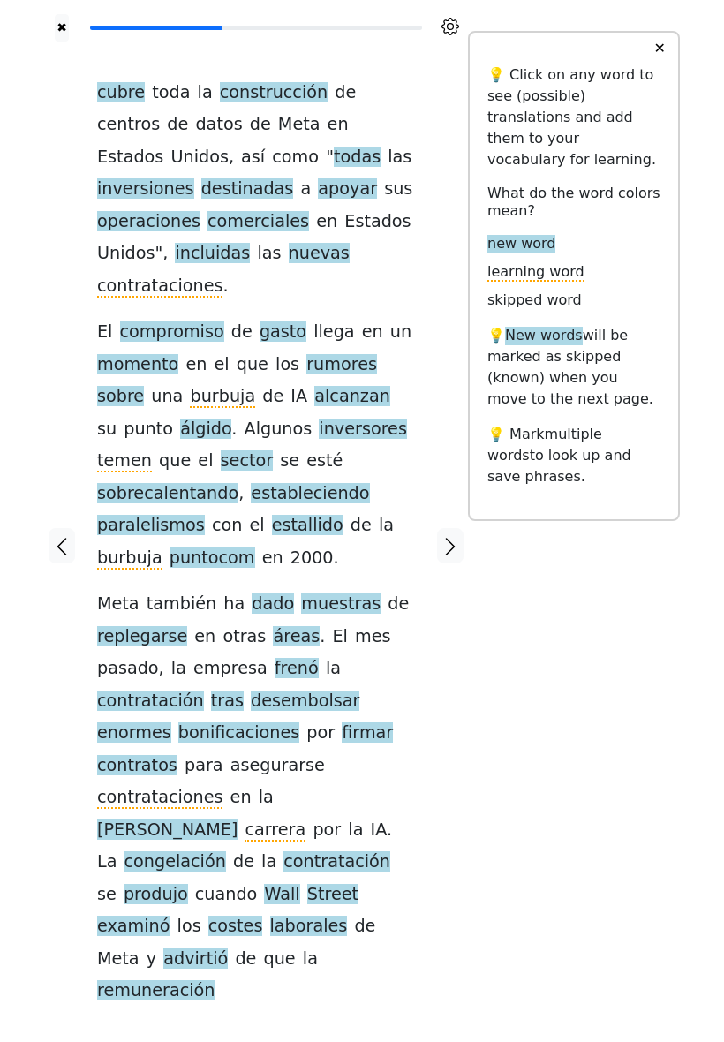
click at [239, 483] on span "sobrecalentando" at bounding box center [167, 494] width 141 height 22
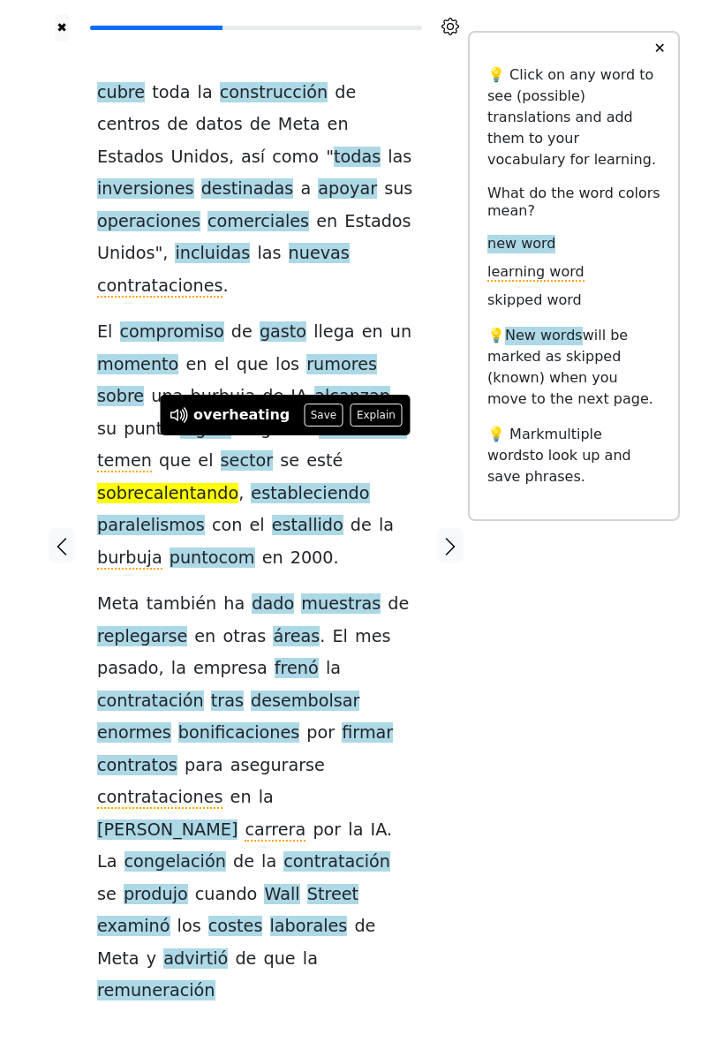
click at [272, 515] on span "estallido" at bounding box center [308, 526] width 72 height 22
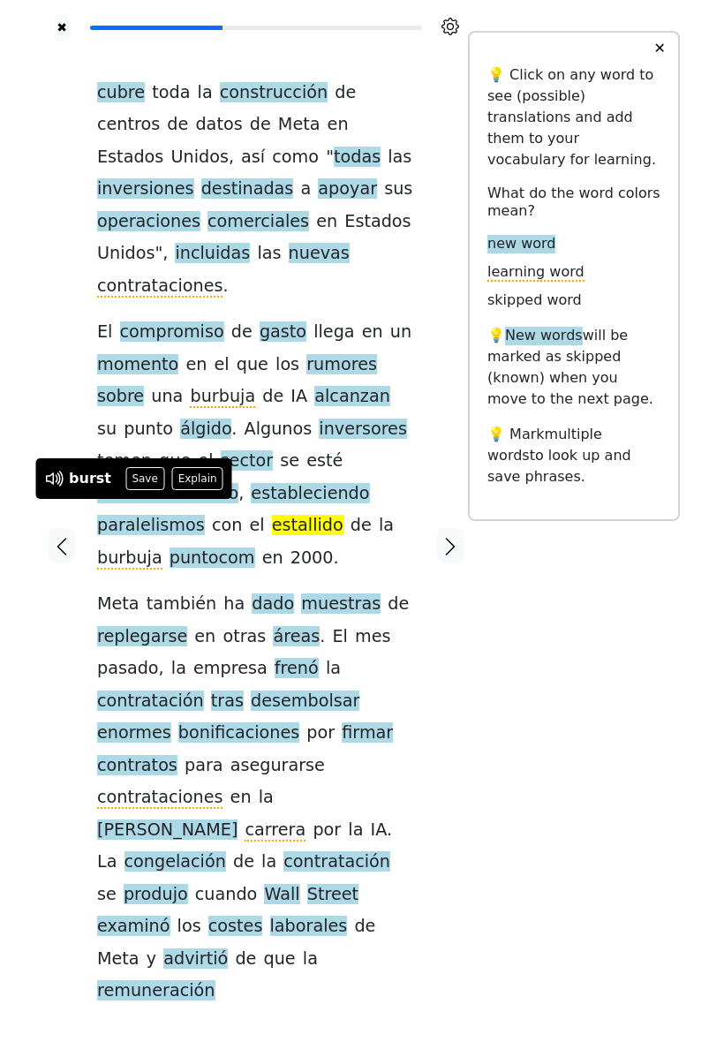
click at [146, 474] on button "Save" at bounding box center [144, 478] width 39 height 23
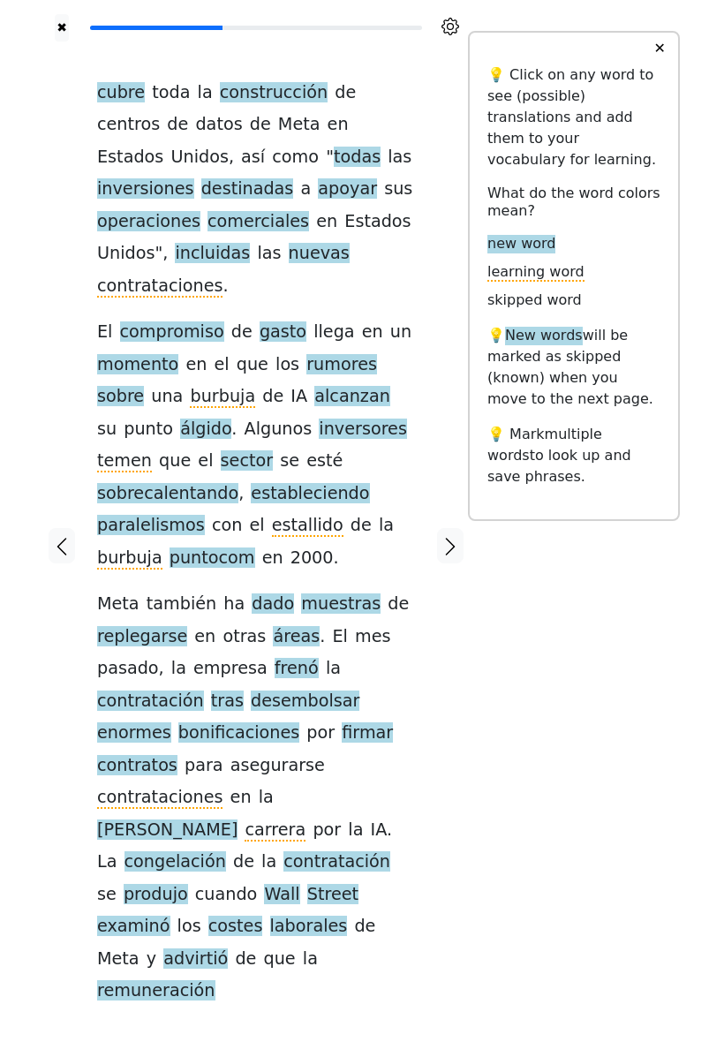
click at [164, 626] on span "replegarse" at bounding box center [142, 637] width 90 height 22
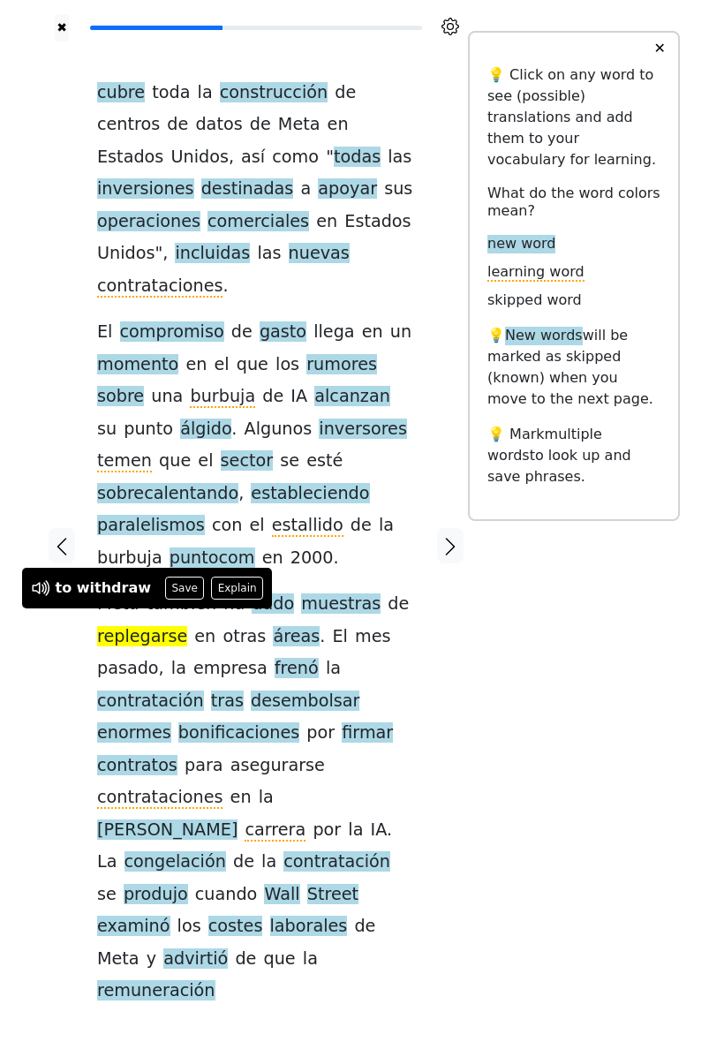
click at [404, 602] on div "cubre toda la construcción de centros de datos de Meta en [GEOGRAPHIC_DATA] , a…" at bounding box center [256, 542] width 318 height 931
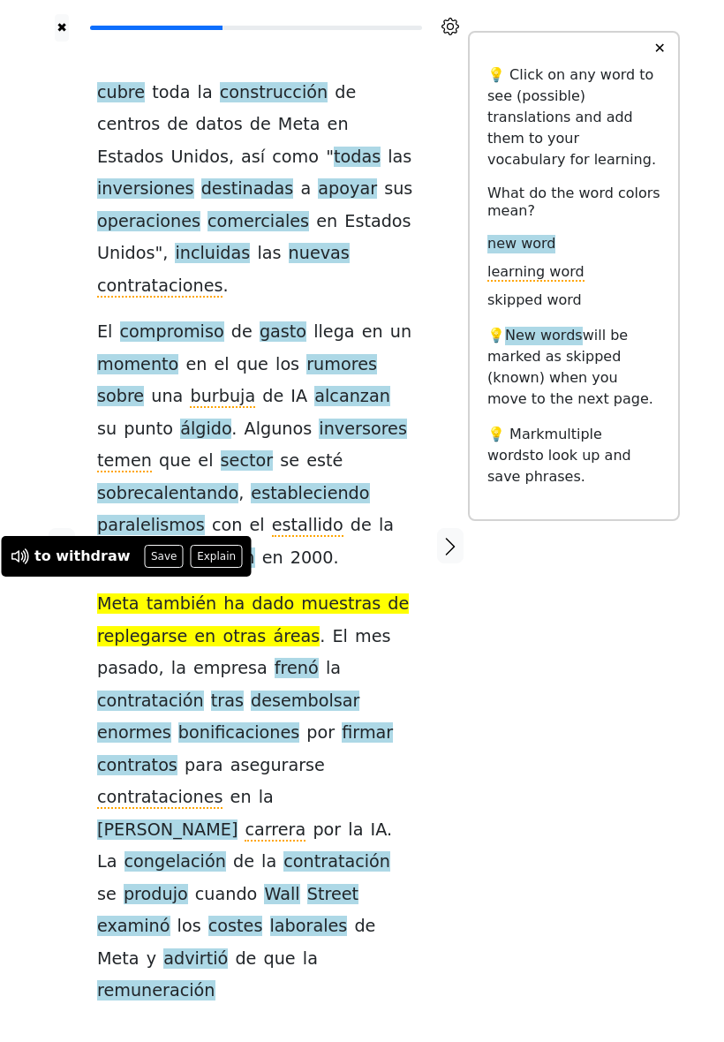
click at [301, 594] on span "muestras" at bounding box center [341, 605] width 80 height 22
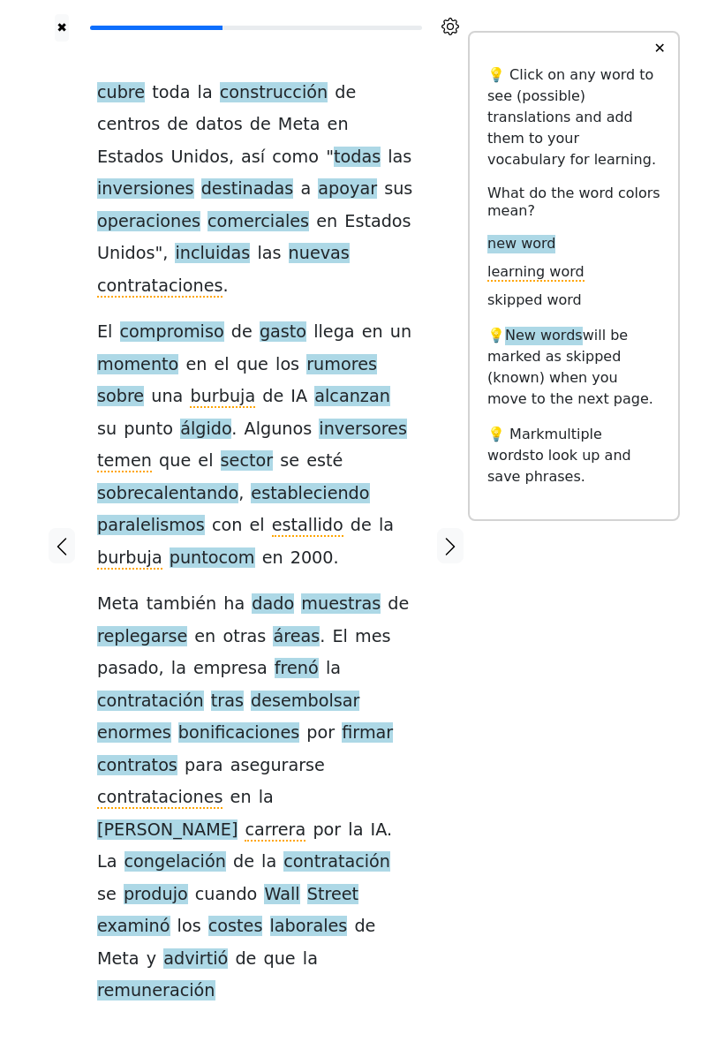
click at [443, 605] on div at bounding box center [450, 546] width 35 height 1009
click at [464, 615] on div at bounding box center [450, 546] width 35 height 1009
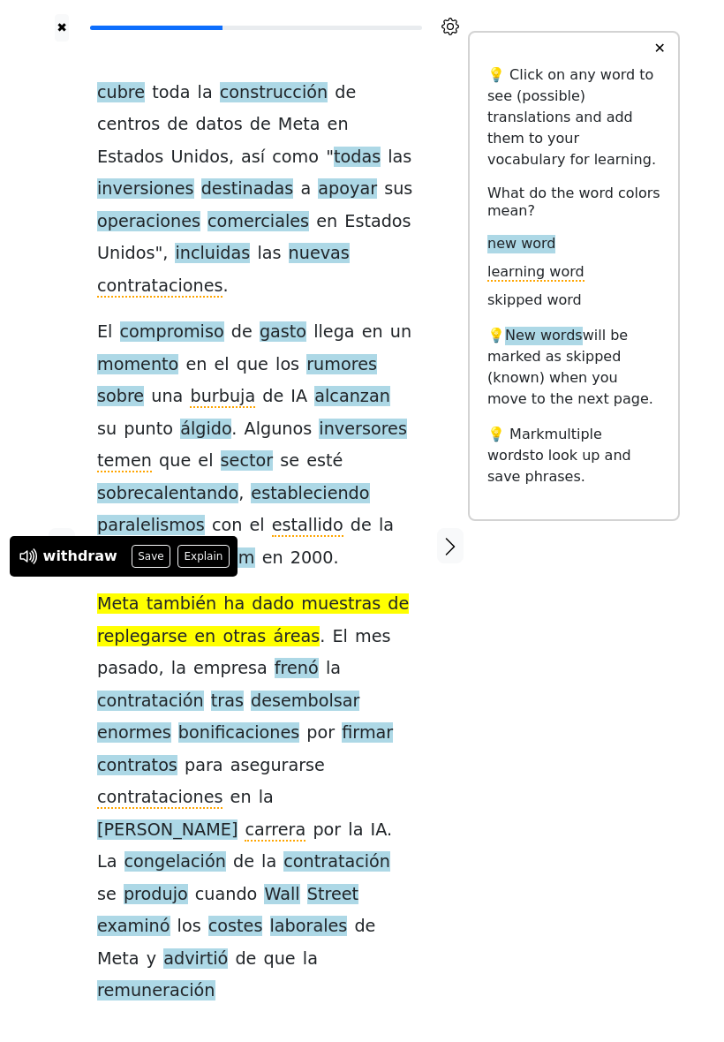
click at [466, 576] on div at bounding box center [450, 546] width 35 height 1009
click at [457, 615] on div at bounding box center [450, 546] width 35 height 1009
click at [386, 609] on div "cubre toda la construcción de centros de datos de Meta en [GEOGRAPHIC_DATA] , a…" at bounding box center [256, 542] width 318 height 931
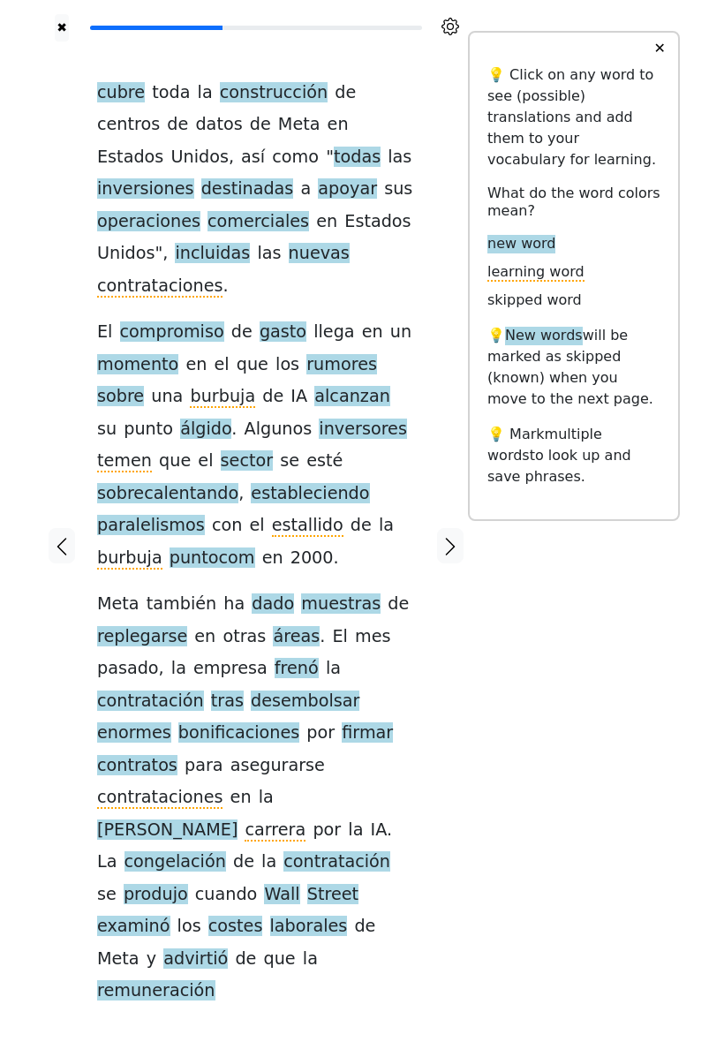
click at [466, 638] on div at bounding box center [450, 546] width 35 height 1009
click at [314, 594] on span "muestras" at bounding box center [341, 605] width 80 height 22
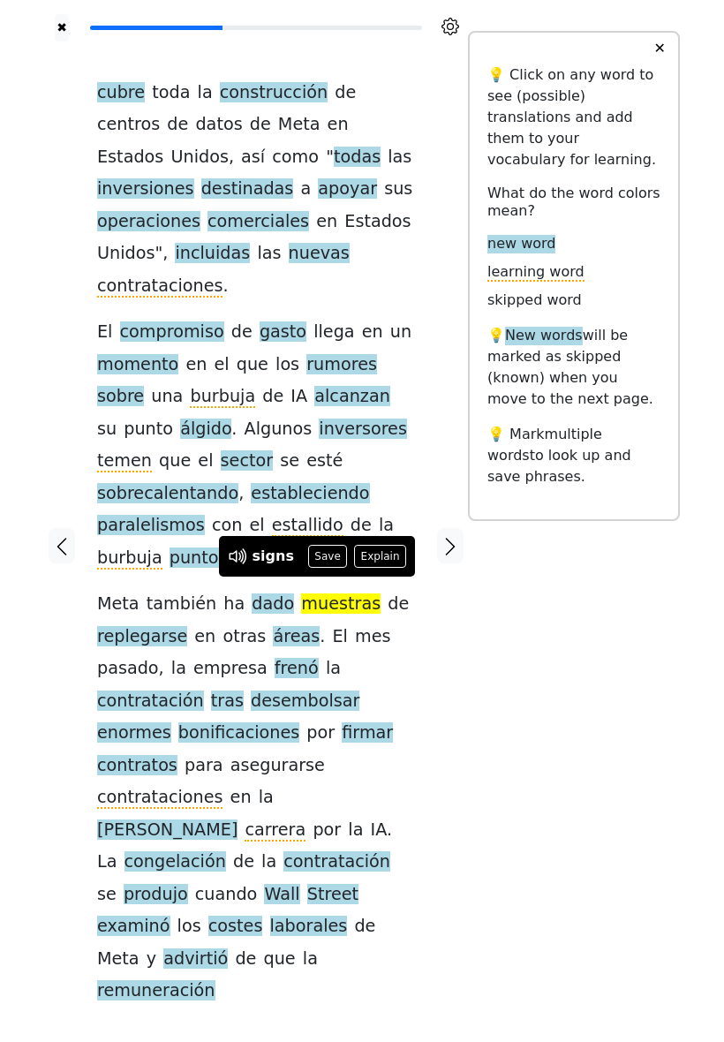
click at [322, 552] on button "Save" at bounding box center [327, 556] width 39 height 23
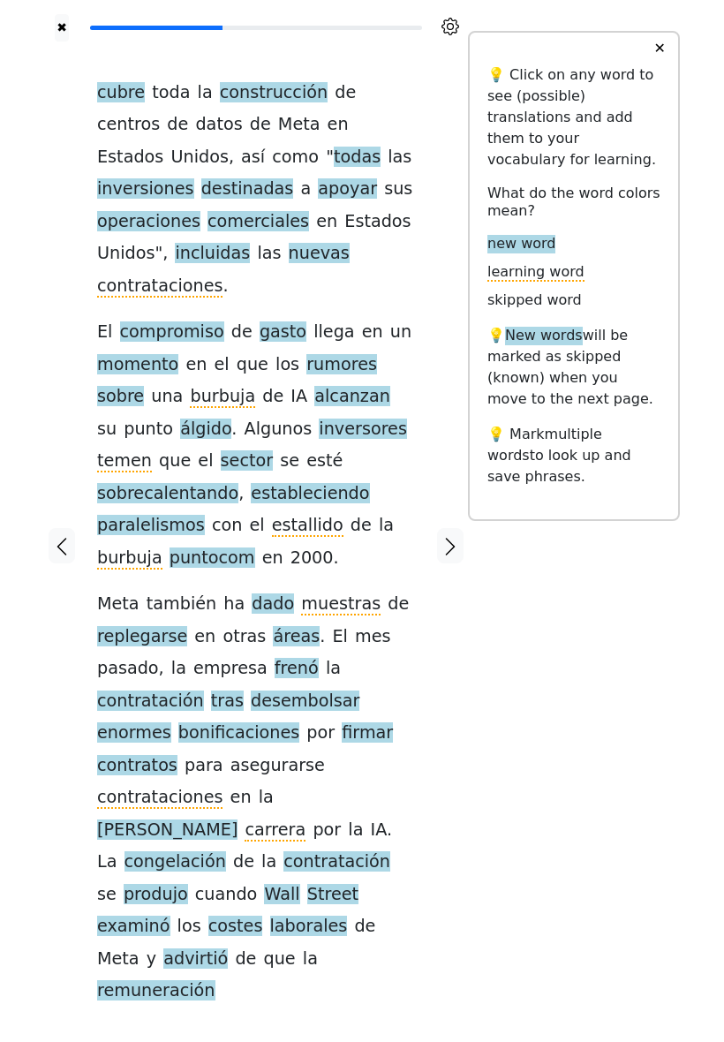
click at [158, 626] on span "replegarse" at bounding box center [142, 637] width 90 height 22
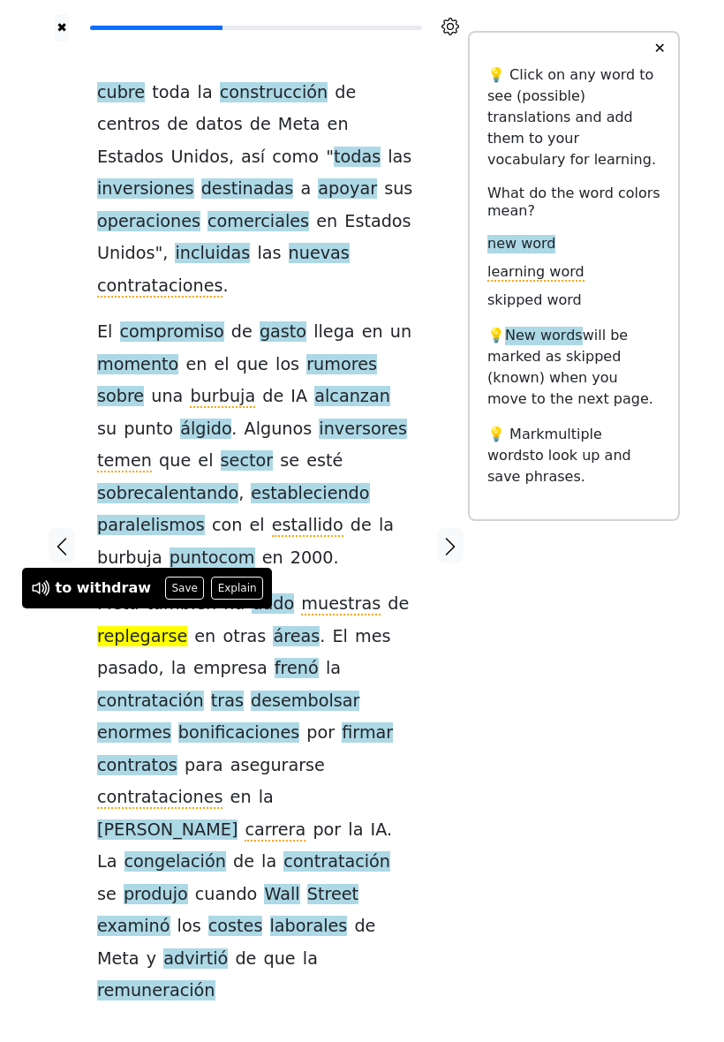
click at [174, 588] on button "Save" at bounding box center [184, 588] width 39 height 23
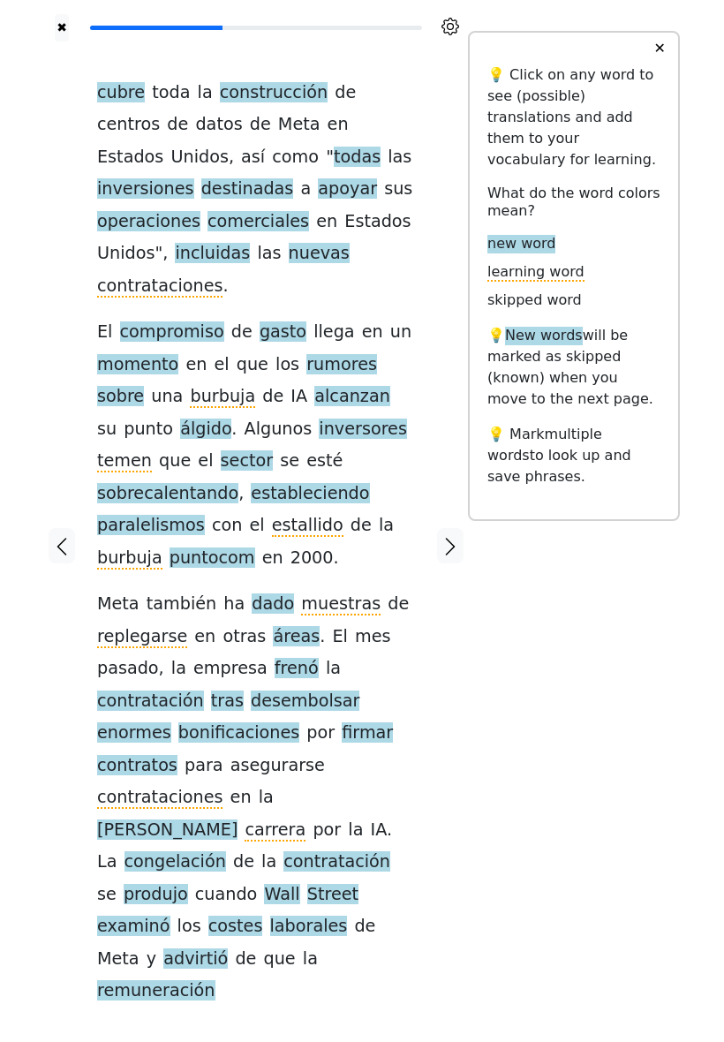
click at [281, 658] on span "frenó" at bounding box center [297, 669] width 44 height 22
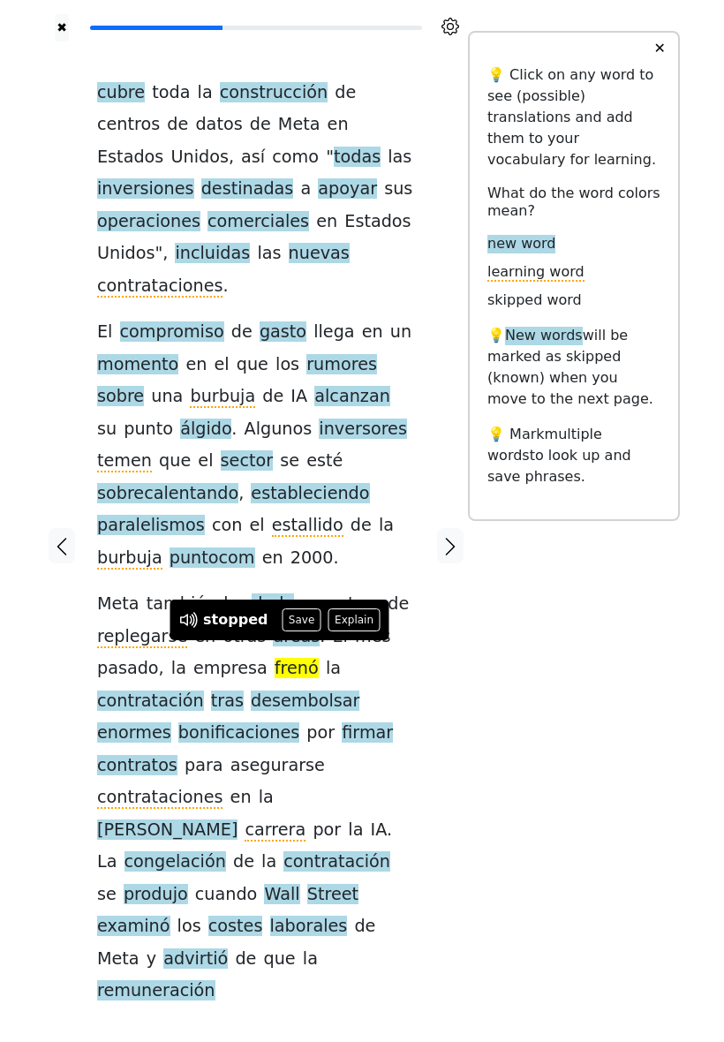
click at [204, 691] on span "contratación" at bounding box center [150, 702] width 107 height 22
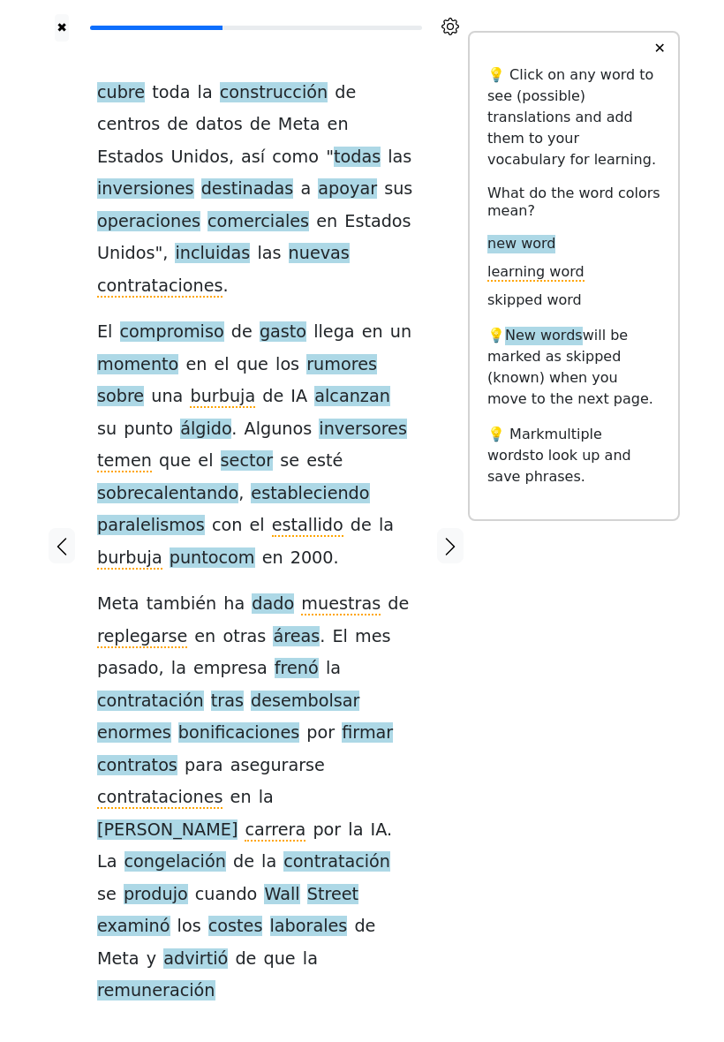
click at [385, 689] on div "cubre toda la construcción de centros de datos de Meta en [GEOGRAPHIC_DATA] , a…" at bounding box center [256, 542] width 318 height 931
click at [251, 691] on span "desembolsar" at bounding box center [305, 702] width 109 height 22
click at [451, 667] on div at bounding box center [450, 546] width 35 height 1009
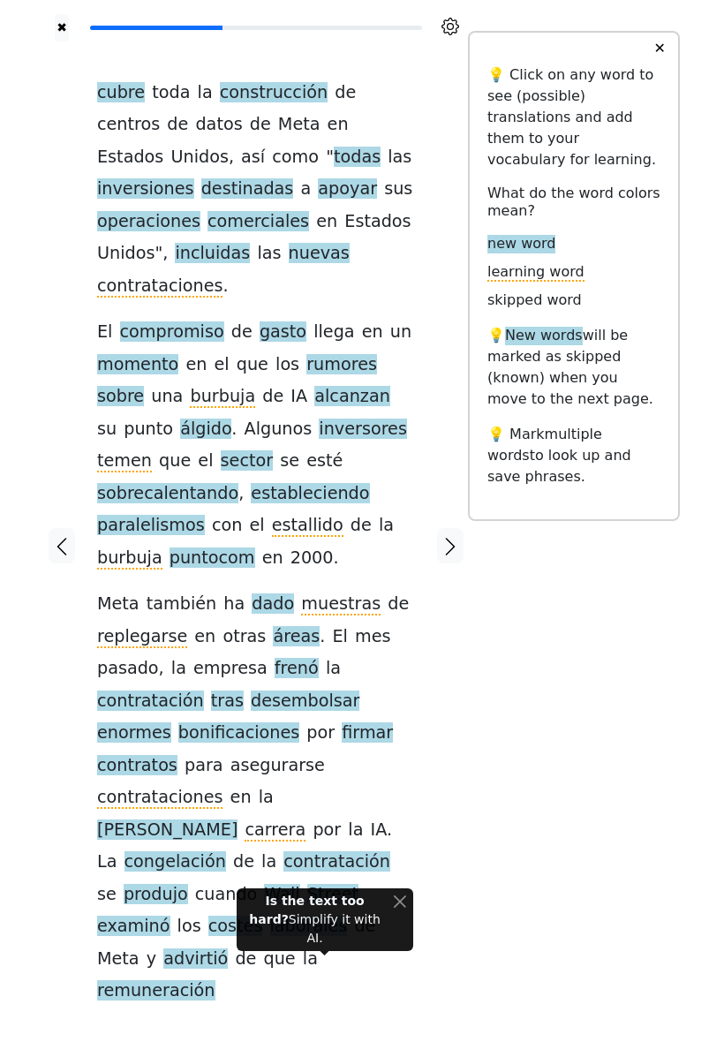
click at [427, 735] on div "cubre toda la construcción de centros de datos de Meta en [GEOGRAPHIC_DATA] , a…" at bounding box center [256, 546] width 353 height 1009
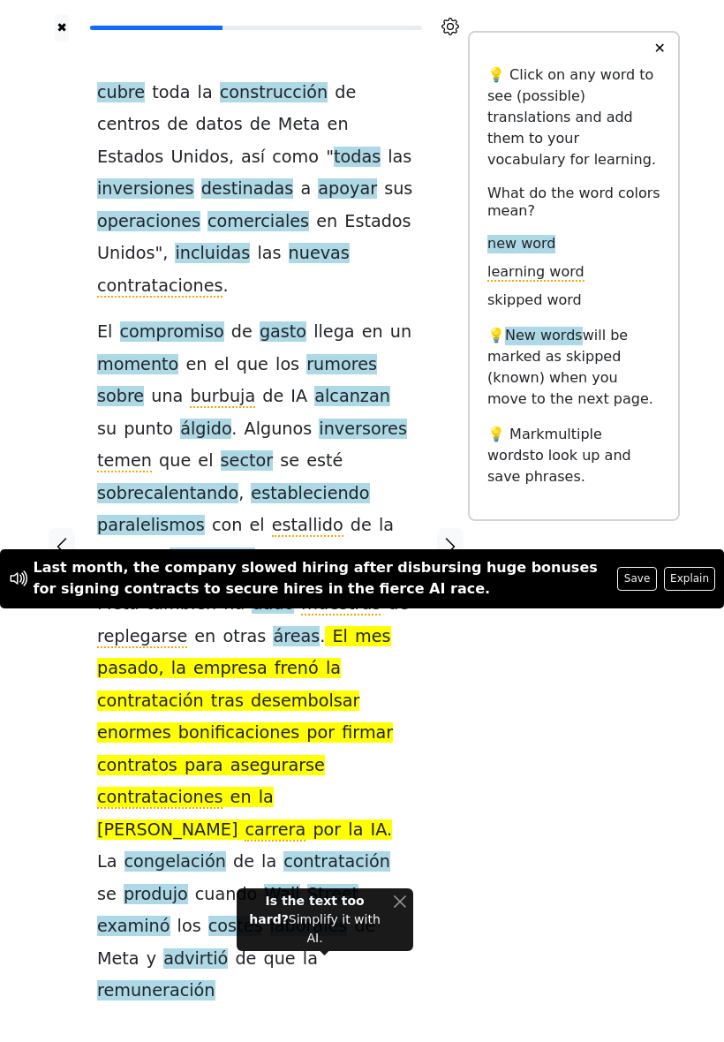
click at [458, 701] on div at bounding box center [450, 546] width 35 height 1009
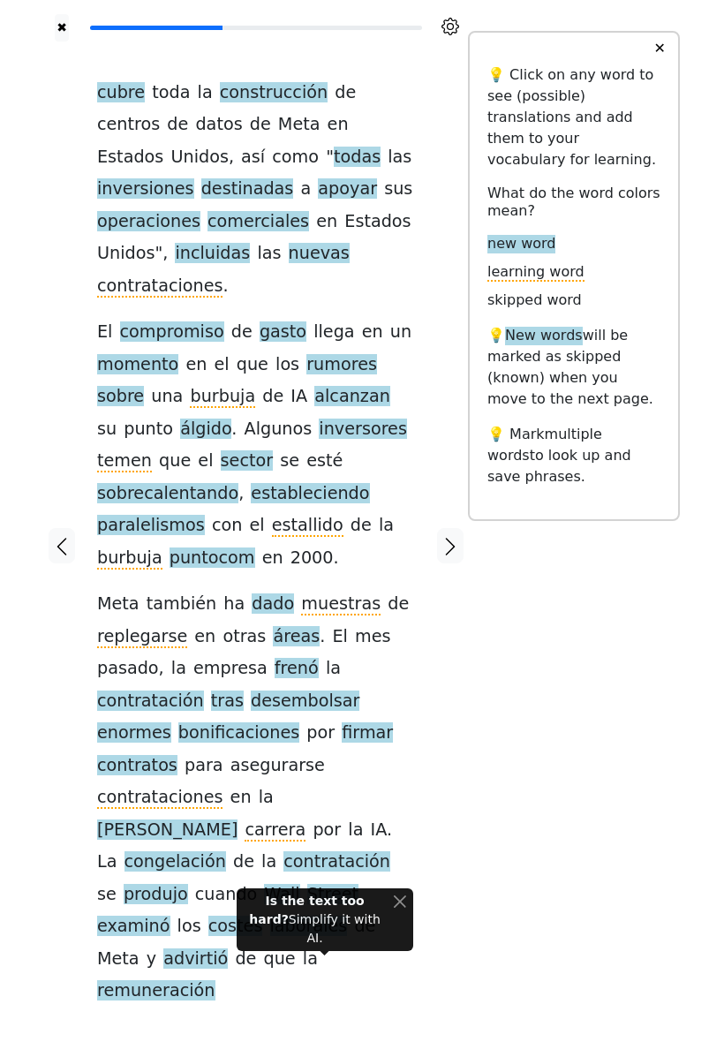
click at [211, 691] on span "tras" at bounding box center [227, 702] width 33 height 22
click at [251, 691] on span "desembolsar" at bounding box center [305, 702] width 109 height 22
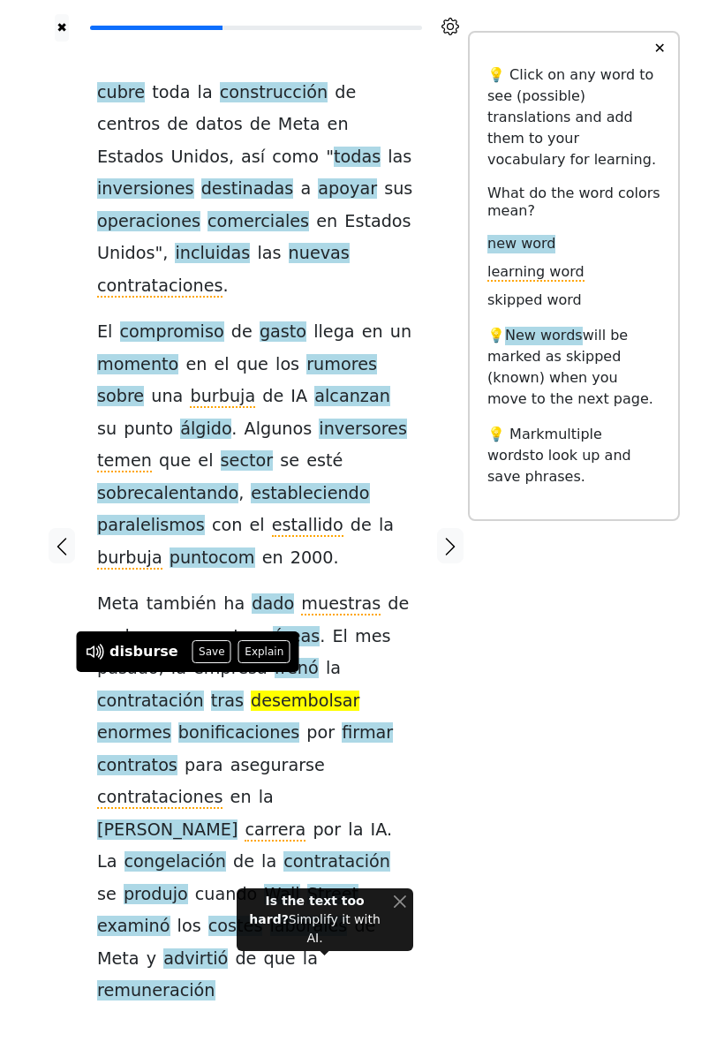
click at [206, 653] on button "Save" at bounding box center [212, 651] width 39 height 23
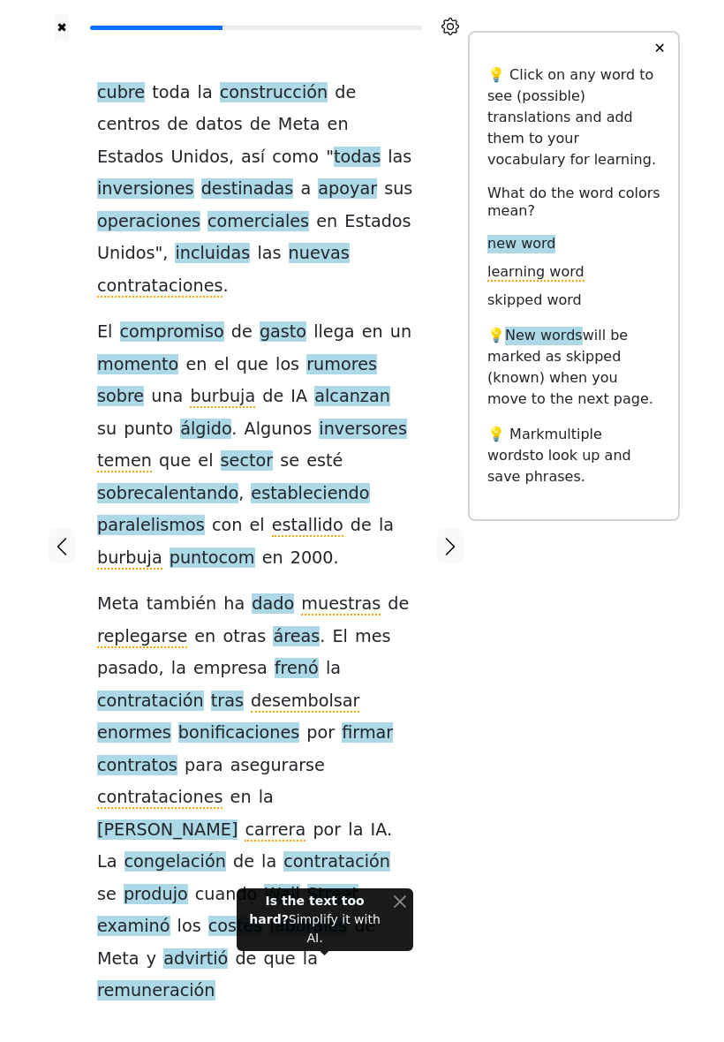
click at [211, 691] on span "tras" at bounding box center [227, 702] width 33 height 22
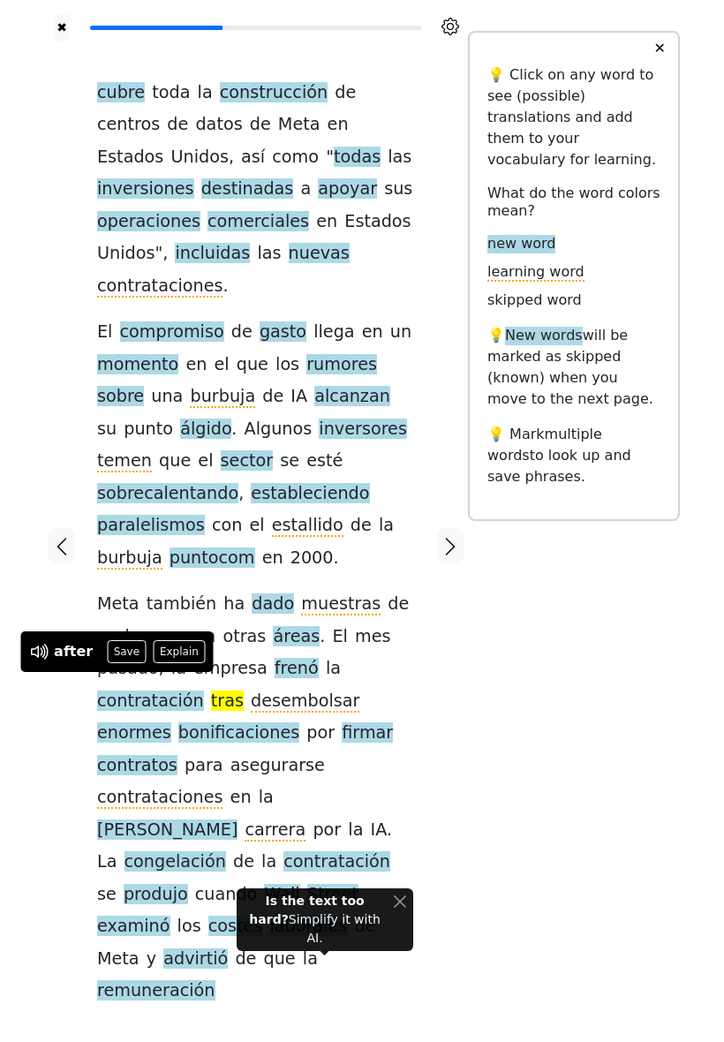
click at [119, 655] on button "Save" at bounding box center [126, 651] width 39 height 23
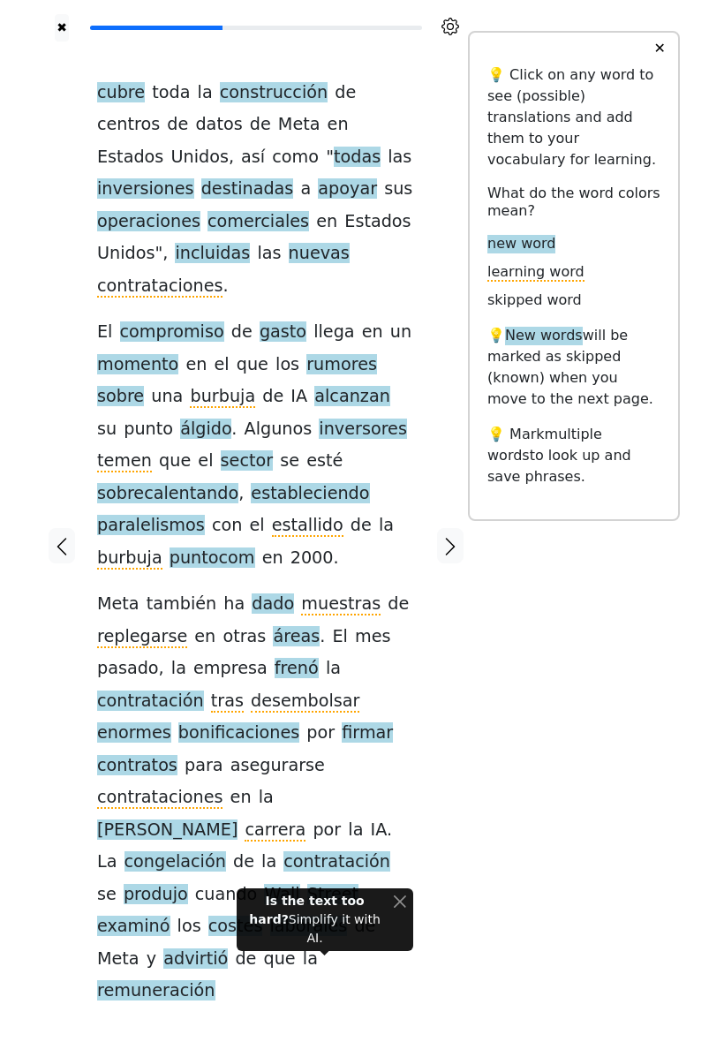
click at [190, 723] on span "bonificaciones" at bounding box center [238, 734] width 121 height 22
click at [238, 820] on span "[PERSON_NAME]" at bounding box center [167, 831] width 140 height 22
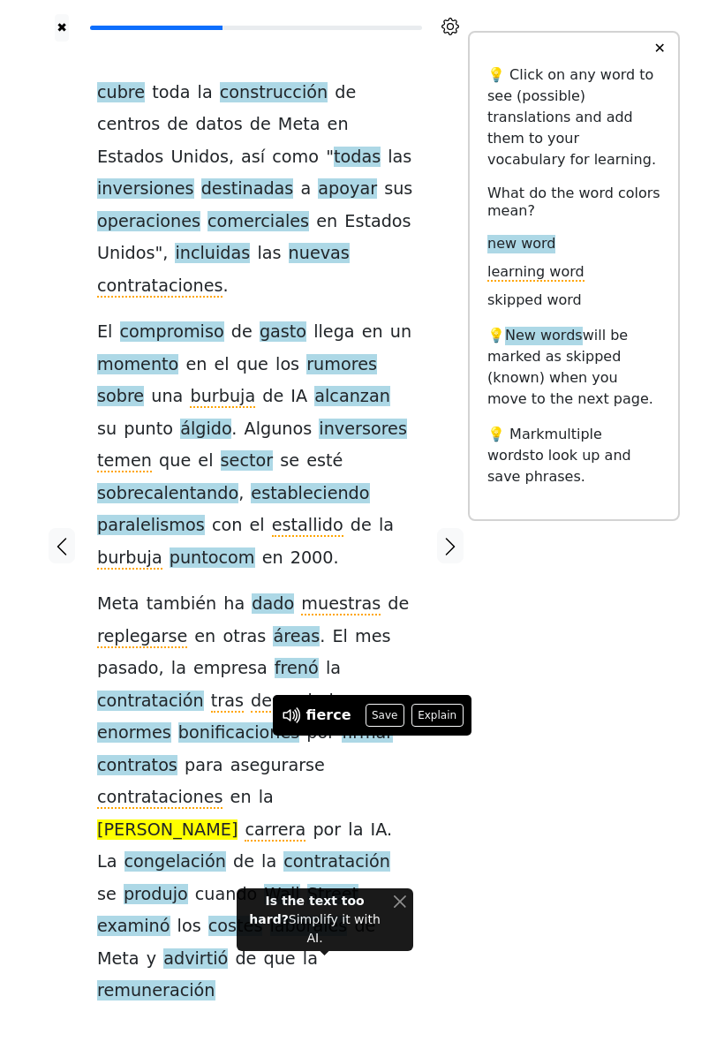
click at [375, 716] on button "Save" at bounding box center [385, 715] width 39 height 23
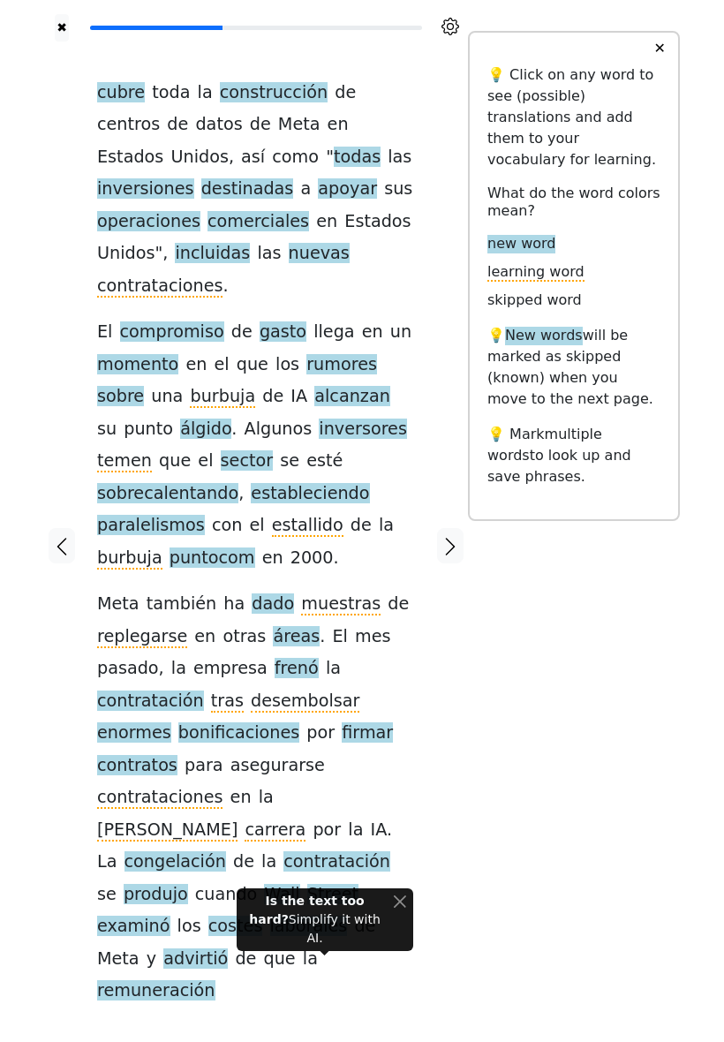
click at [226, 852] on span "congelación" at bounding box center [176, 863] width 102 height 22
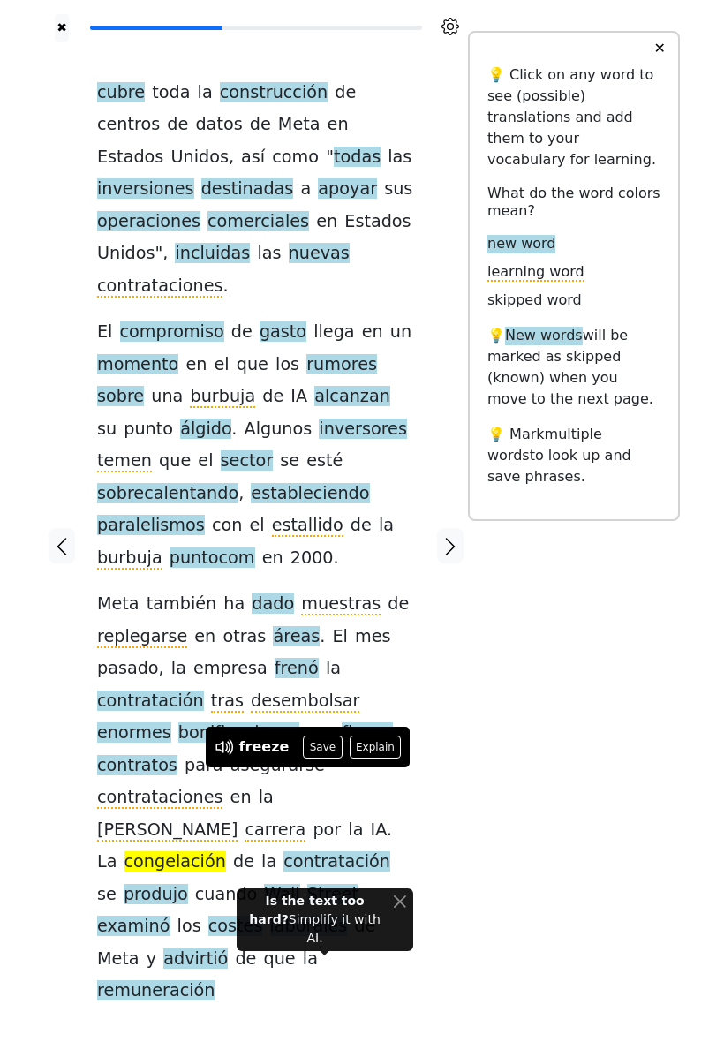
click at [316, 750] on button "Save" at bounding box center [322, 747] width 39 height 23
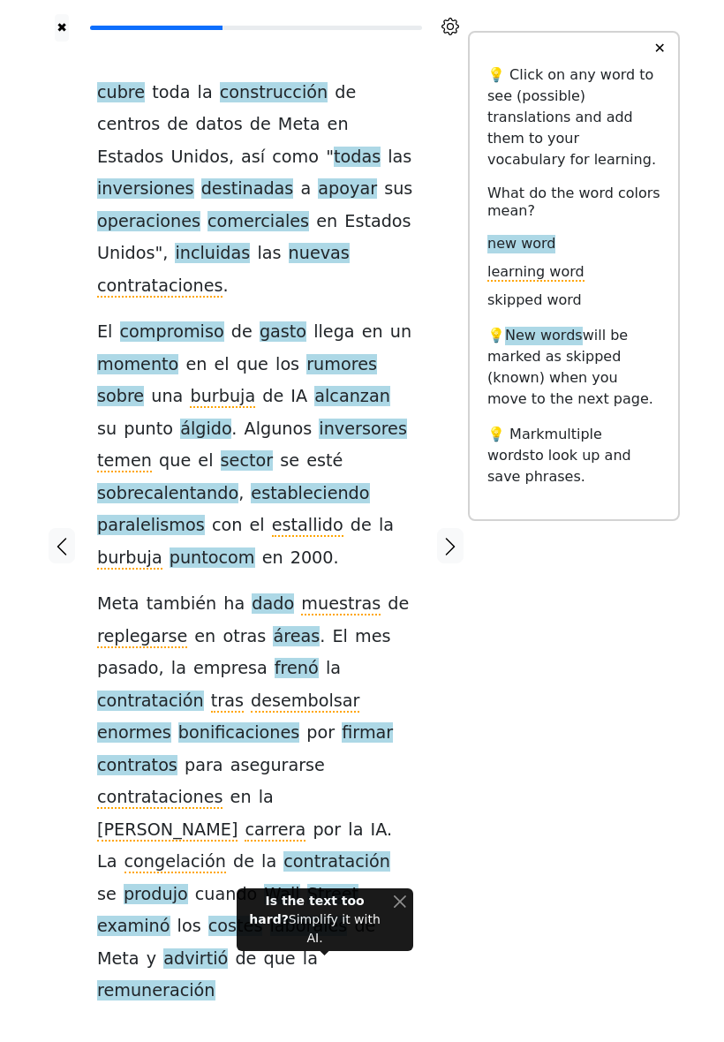
click at [216, 981] on span "remuneración" at bounding box center [156, 992] width 118 height 22
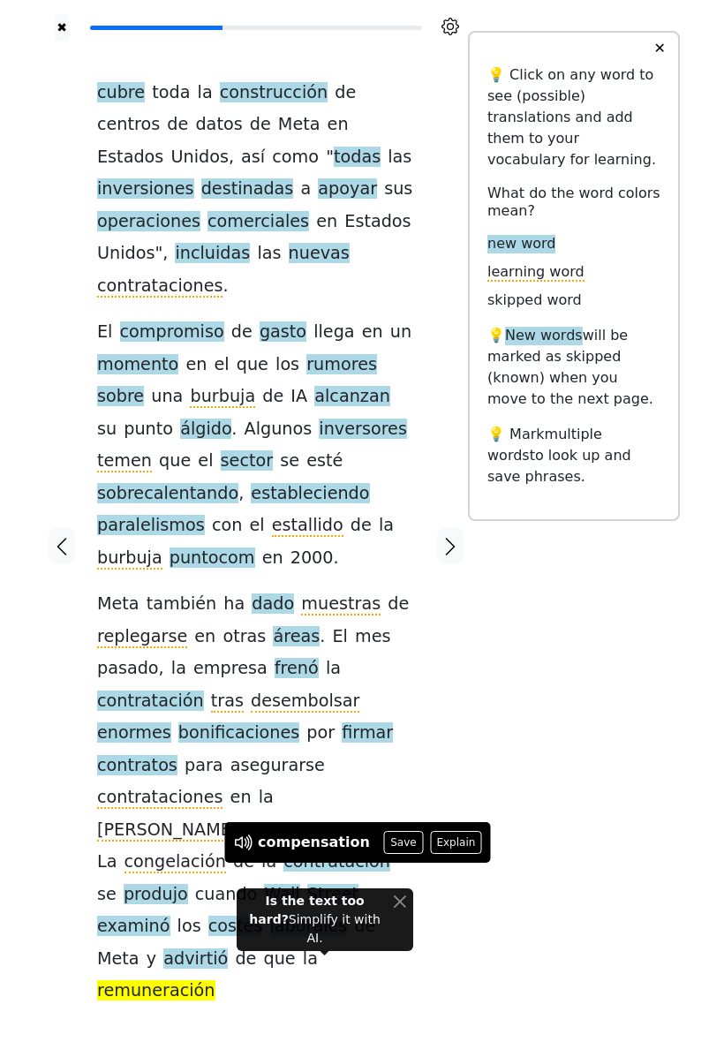
click at [390, 839] on button "Save" at bounding box center [403, 842] width 39 height 23
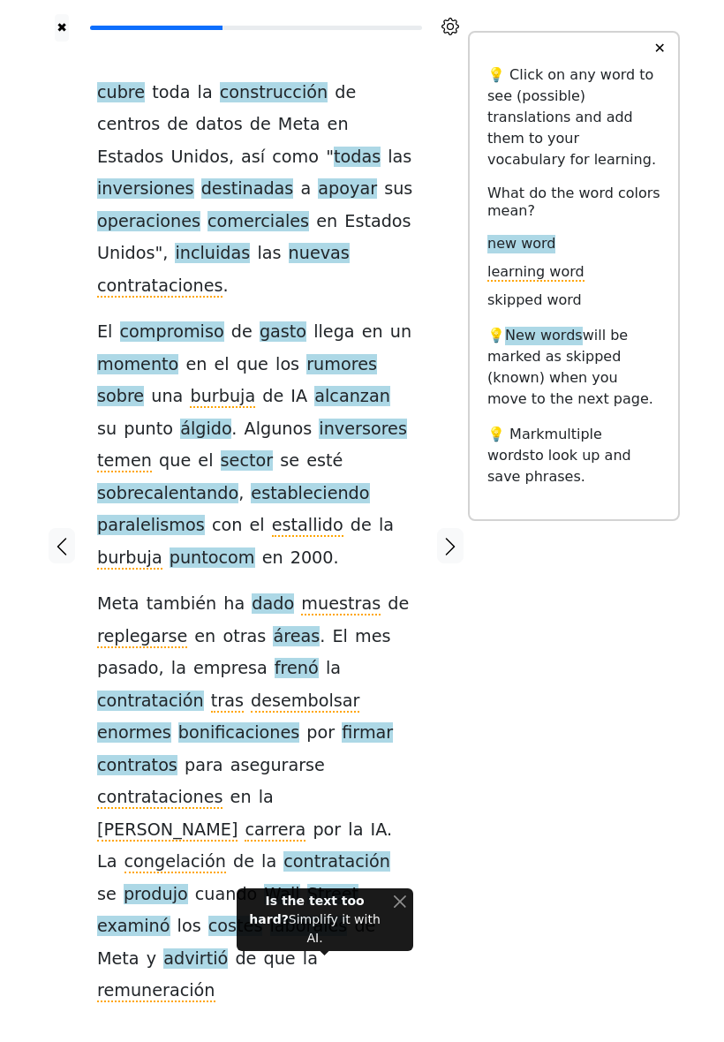
click at [449, 536] on icon "button" at bounding box center [450, 546] width 21 height 21
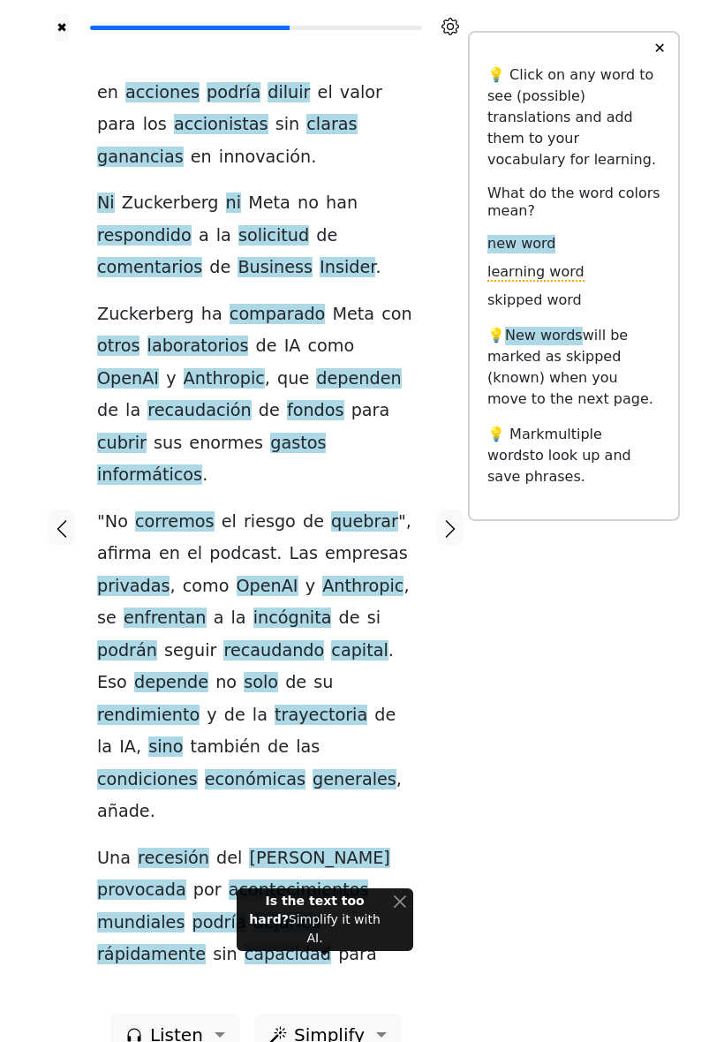
click at [64, 519] on icon "button" at bounding box center [61, 529] width 21 height 21
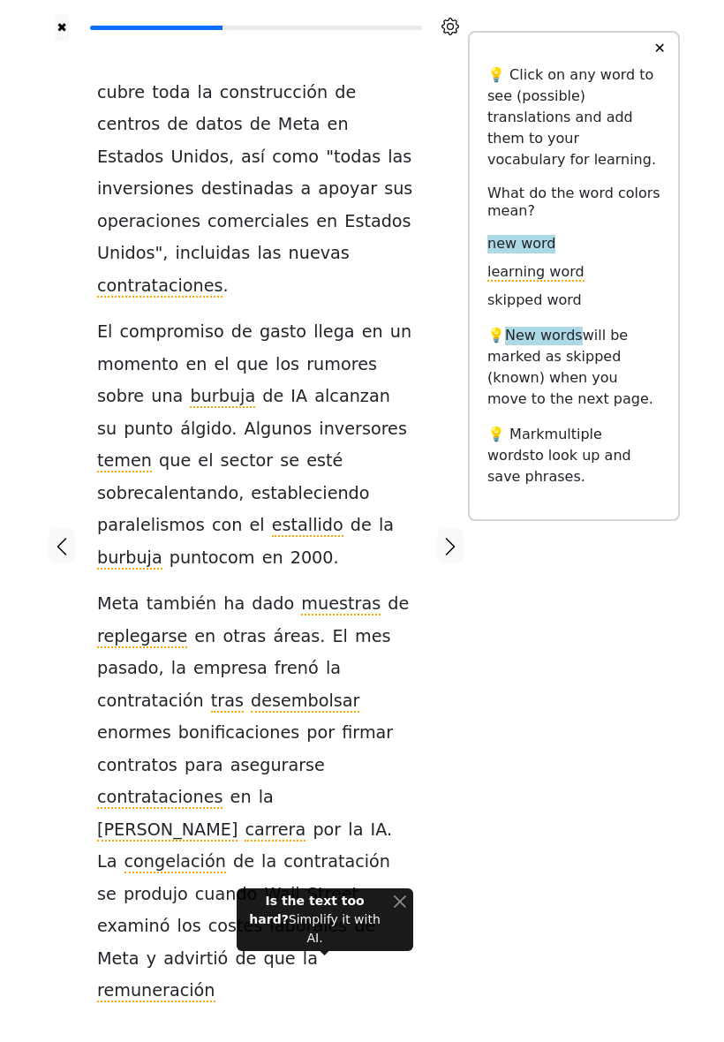
click at [451, 539] on icon "button" at bounding box center [451, 548] width 10 height 18
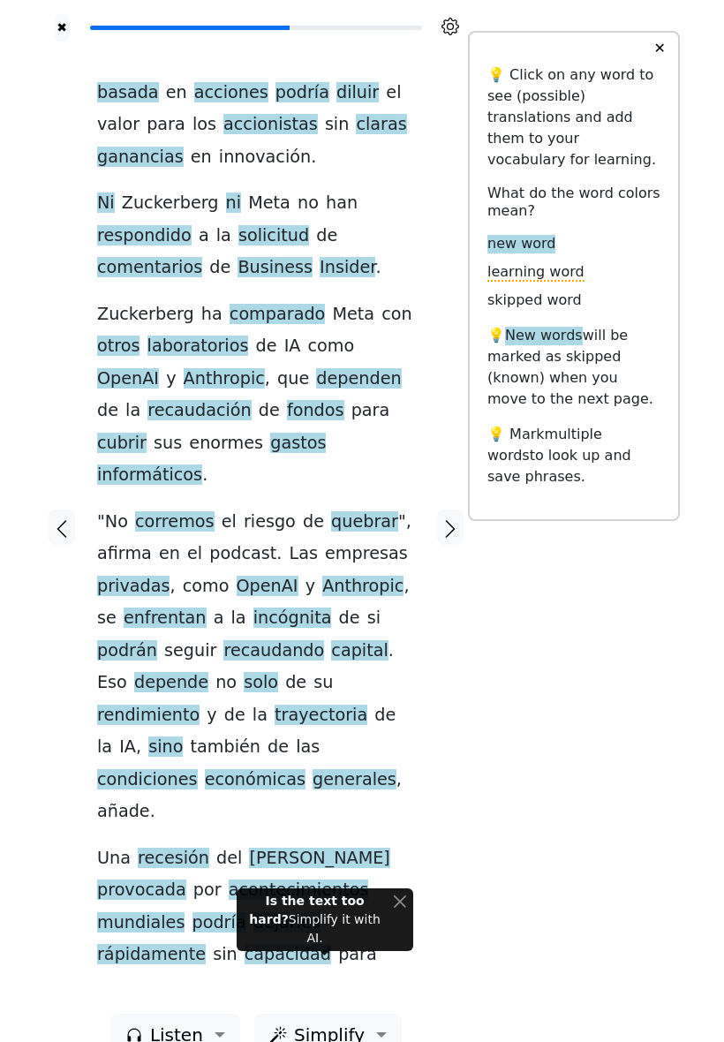
click at [120, 104] on span "basada" at bounding box center [128, 93] width 62 height 22
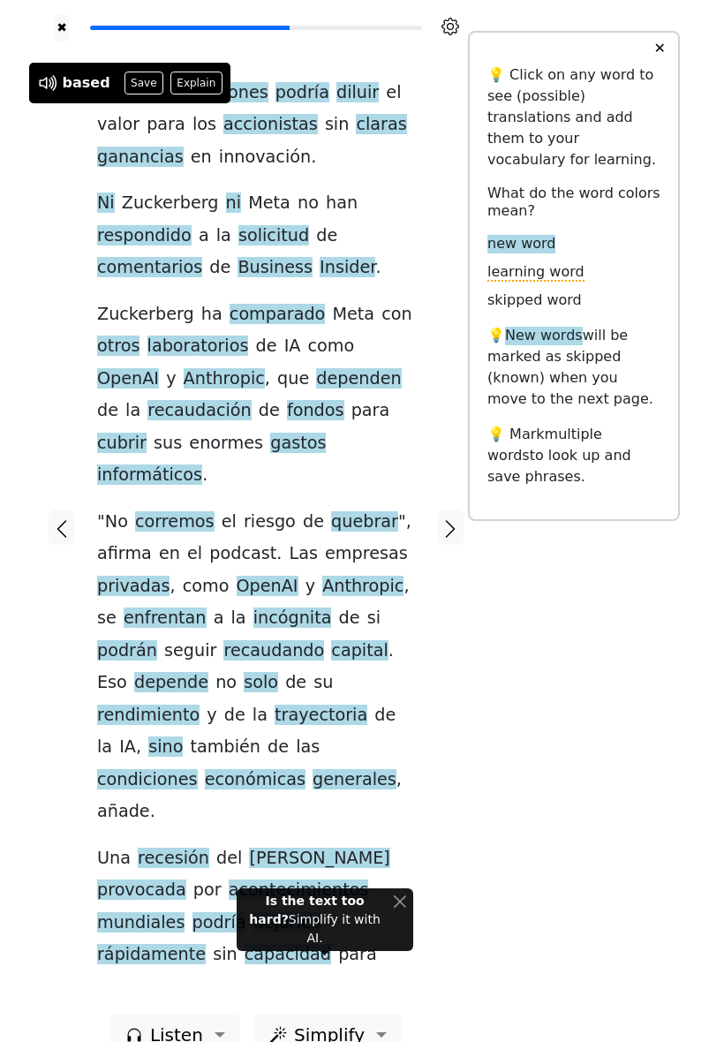
click at [126, 80] on button "Save" at bounding box center [144, 83] width 39 height 23
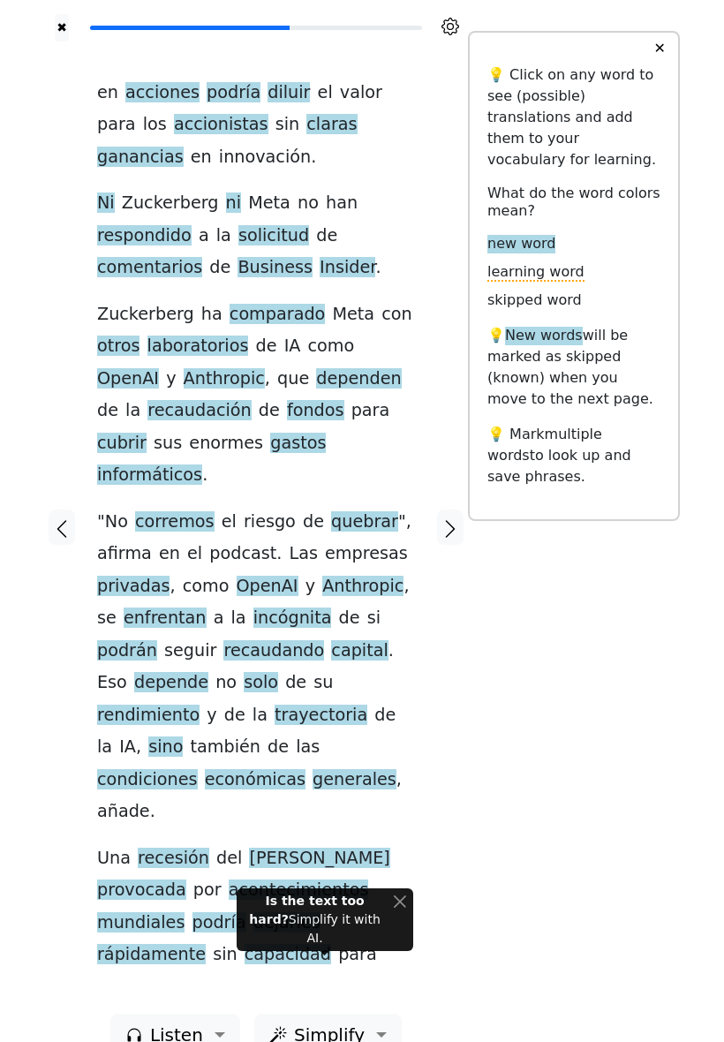
click at [268, 104] on span "diluir" at bounding box center [289, 93] width 42 height 22
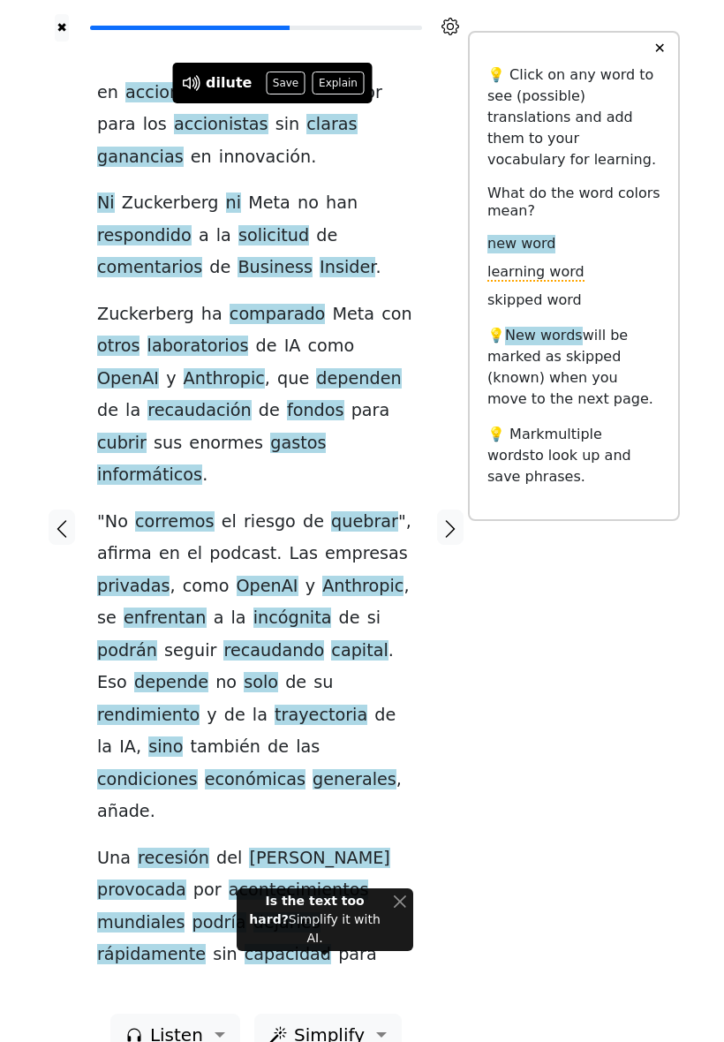
click at [286, 88] on button "Save" at bounding box center [285, 83] width 39 height 23
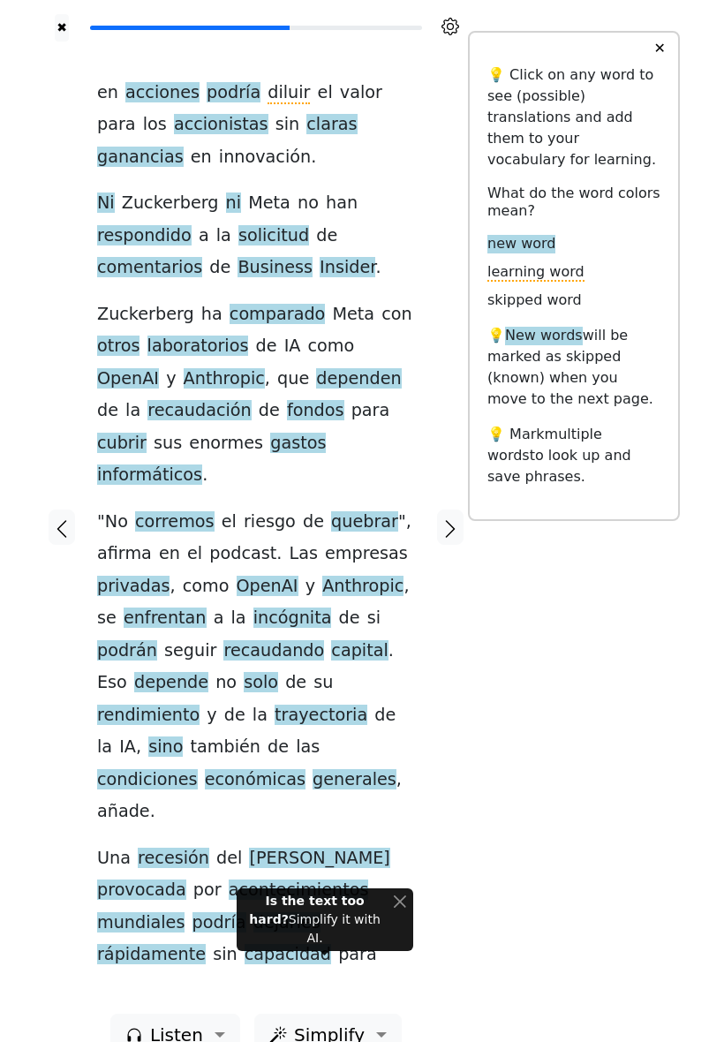
click at [261, 247] on span "solicitud" at bounding box center [274, 236] width 71 height 22
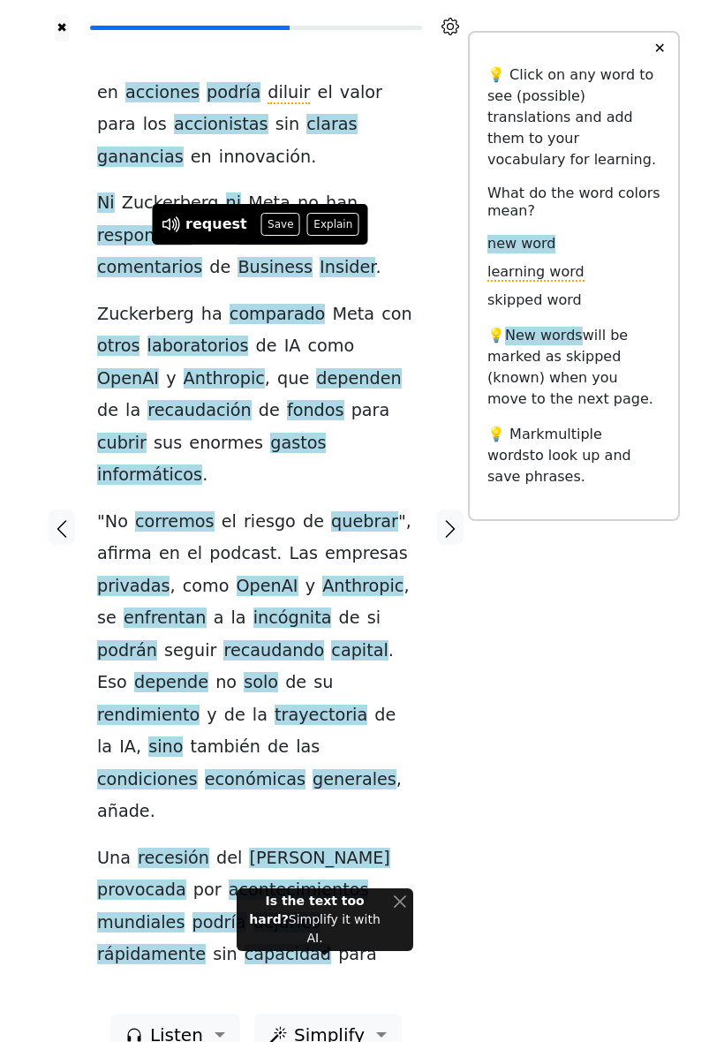
click at [274, 229] on button "Save" at bounding box center [280, 224] width 39 height 23
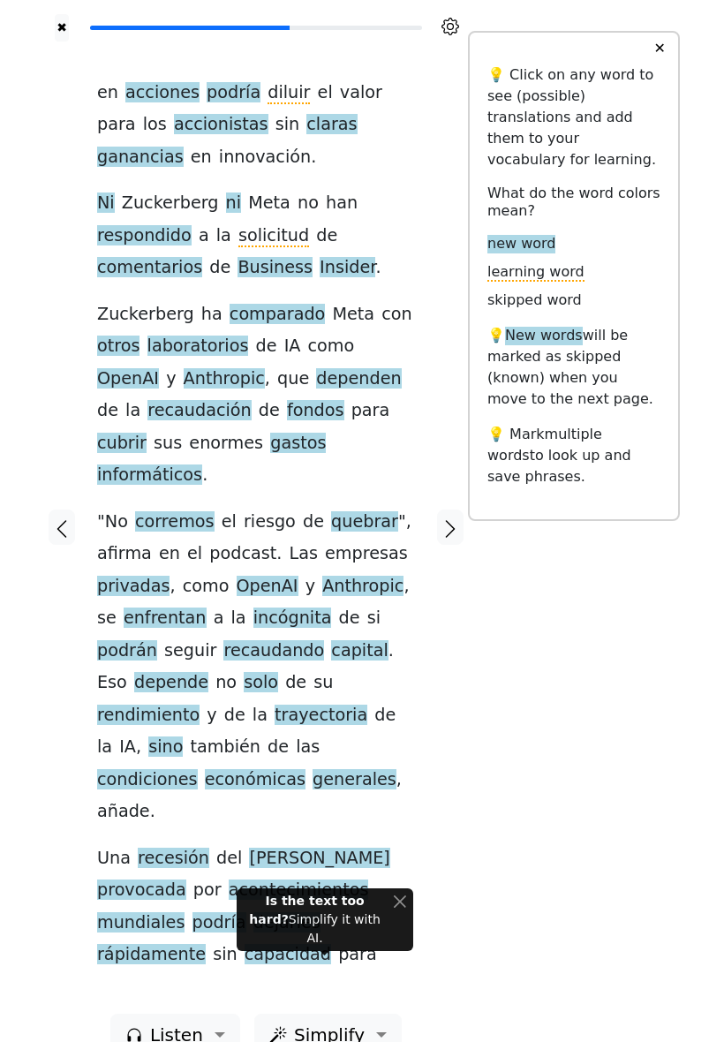
click at [169, 422] on span "recaudación" at bounding box center [199, 411] width 103 height 22
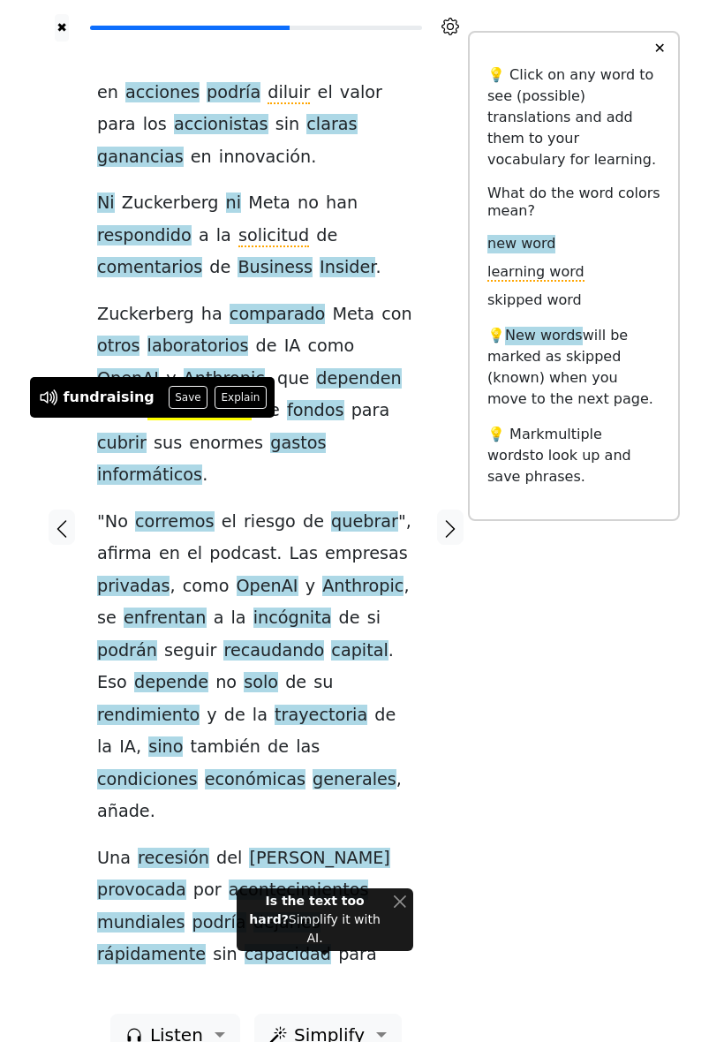
click at [187, 399] on button "Save" at bounding box center [188, 397] width 39 height 23
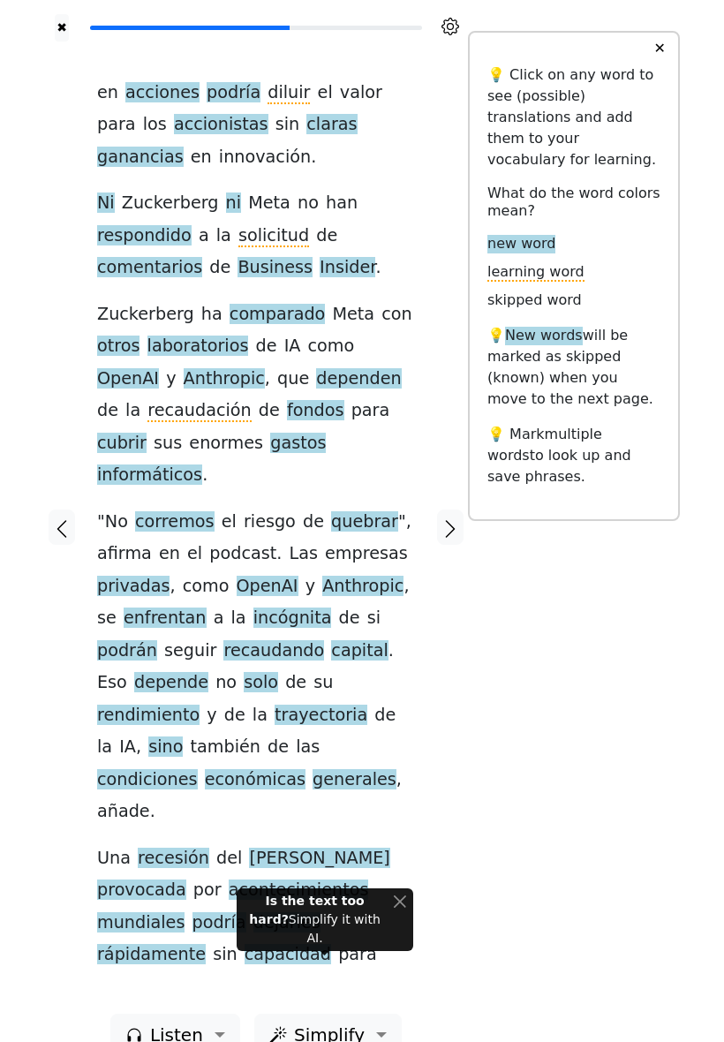
click at [345, 511] on span "quebrar" at bounding box center [364, 522] width 67 height 22
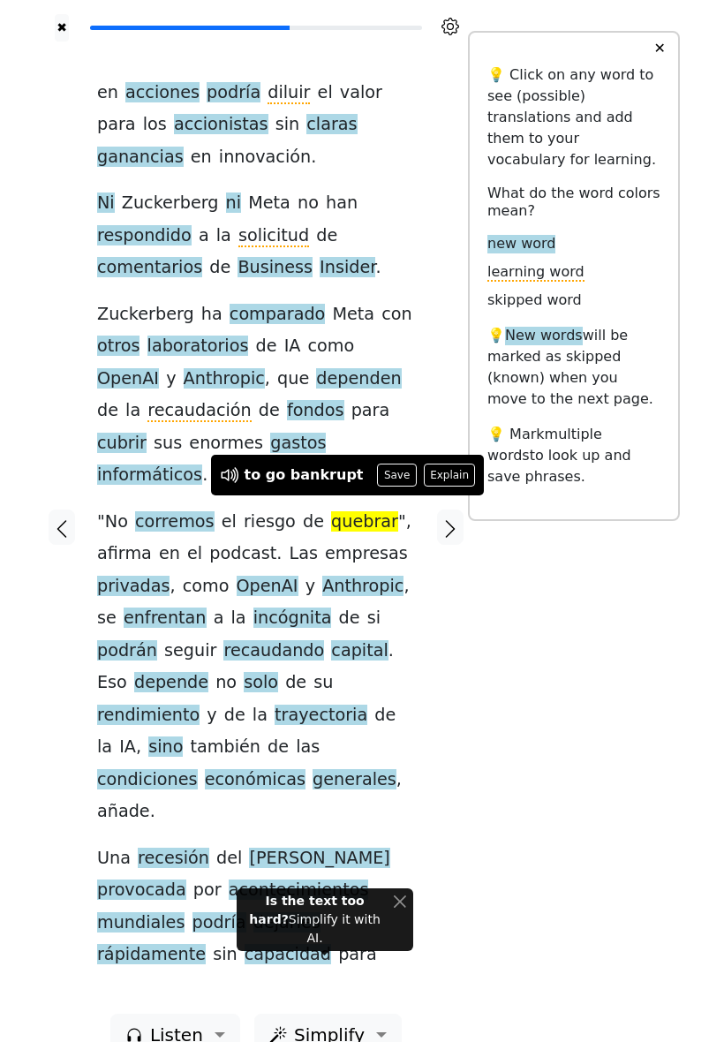
click at [386, 473] on button "Save" at bounding box center [396, 475] width 39 height 23
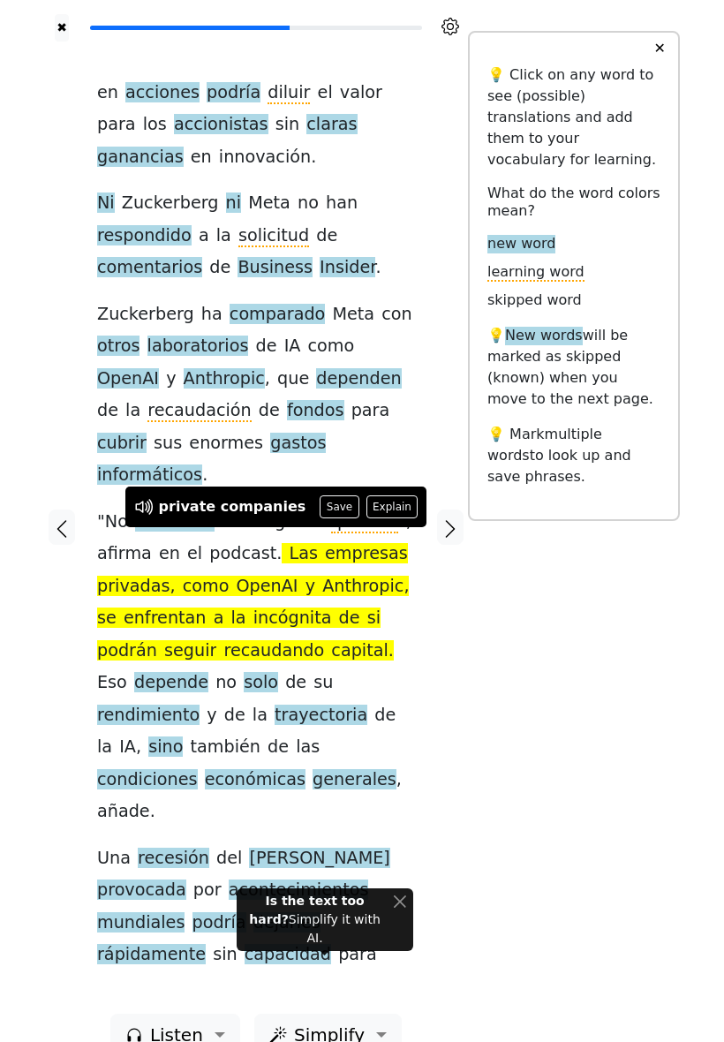
click at [326, 578] on span "Anthropic" at bounding box center [362, 587] width 81 height 22
click at [477, 629] on div "✖ en acciones podría diluir el valor para los accionistas sin claras ganancias …" at bounding box center [362, 539] width 636 height 1078
click at [425, 580] on div "en acciones podría diluir el valor para los accionistas sin claras ganancias en…" at bounding box center [256, 528] width 353 height 973
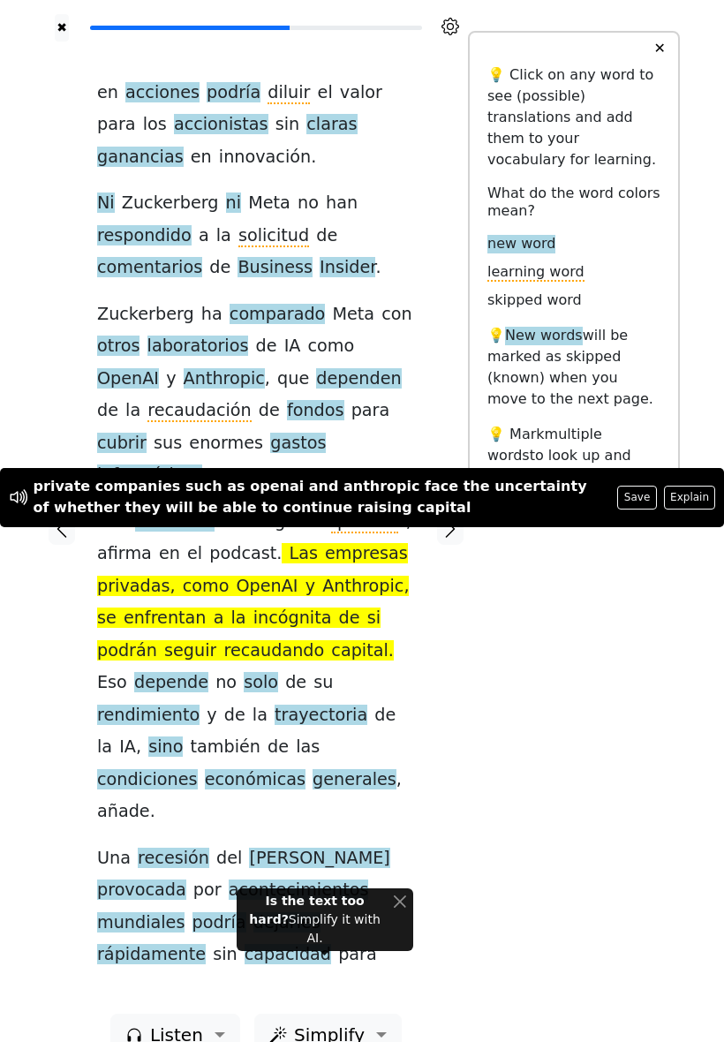
click at [481, 636] on div "✖ en acciones podría diluir el valor para los accionistas sin claras ganancias …" at bounding box center [362, 539] width 636 height 1078
click at [417, 597] on div "en acciones podría diluir el valor para los accionistas sin claras ganancias en…" at bounding box center [256, 528] width 353 height 973
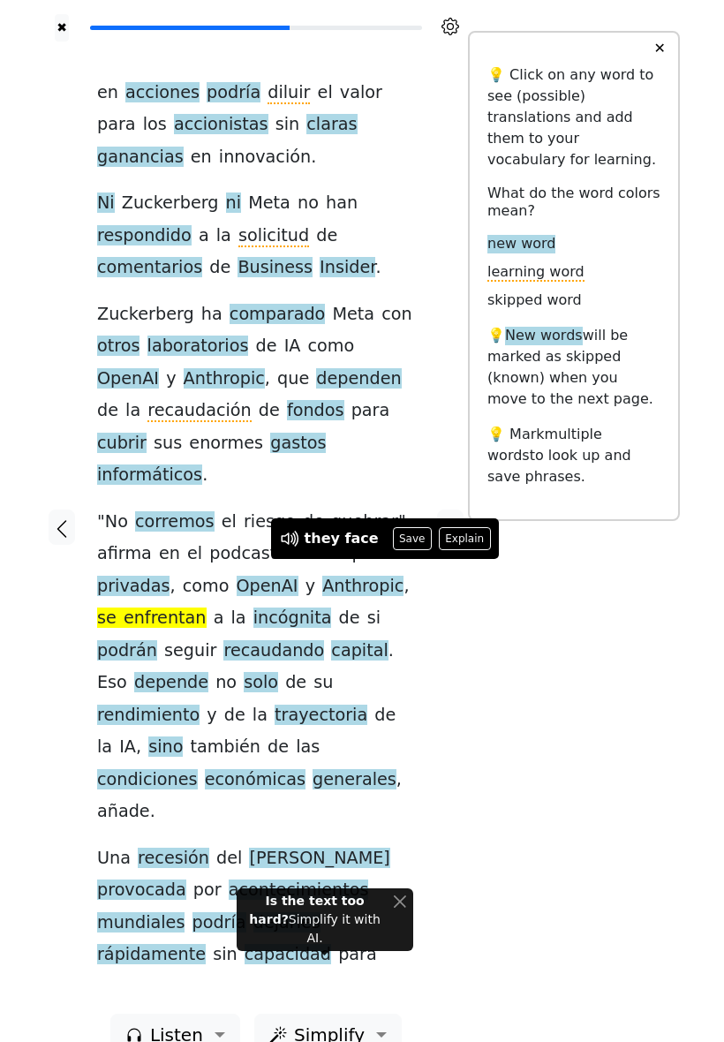
click at [405, 536] on button "Save" at bounding box center [412, 538] width 39 height 23
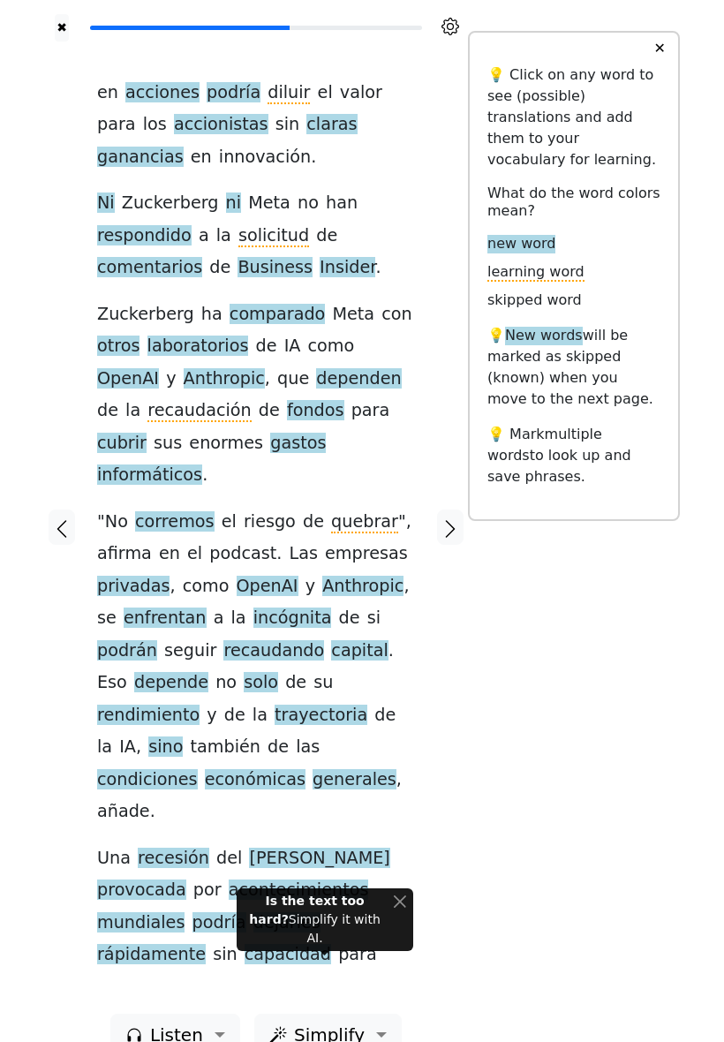
click at [268, 608] on span "incógnita" at bounding box center [293, 619] width 79 height 22
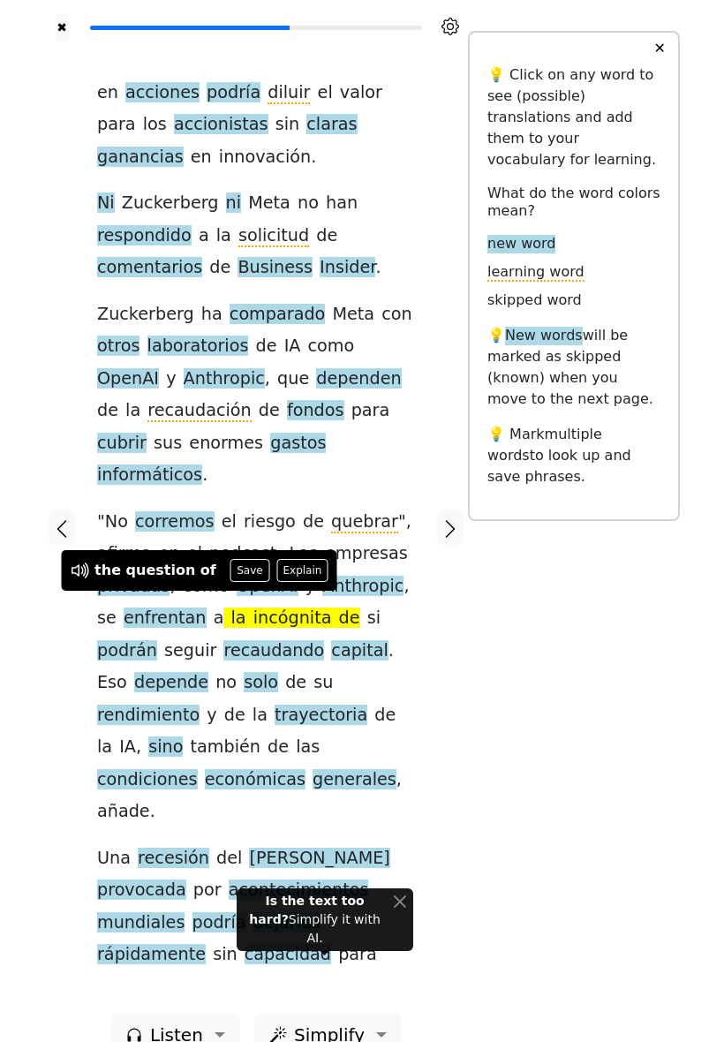
click at [235, 569] on button "Save" at bounding box center [250, 570] width 39 height 23
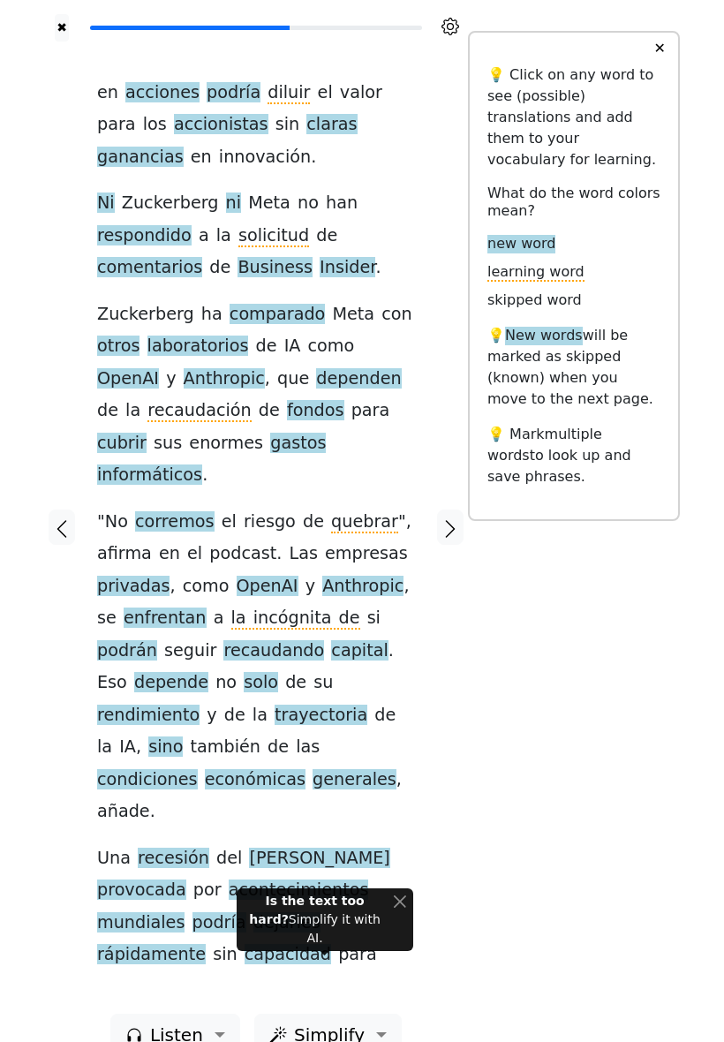
click at [223, 640] on span "recaudando" at bounding box center [273, 651] width 101 height 22
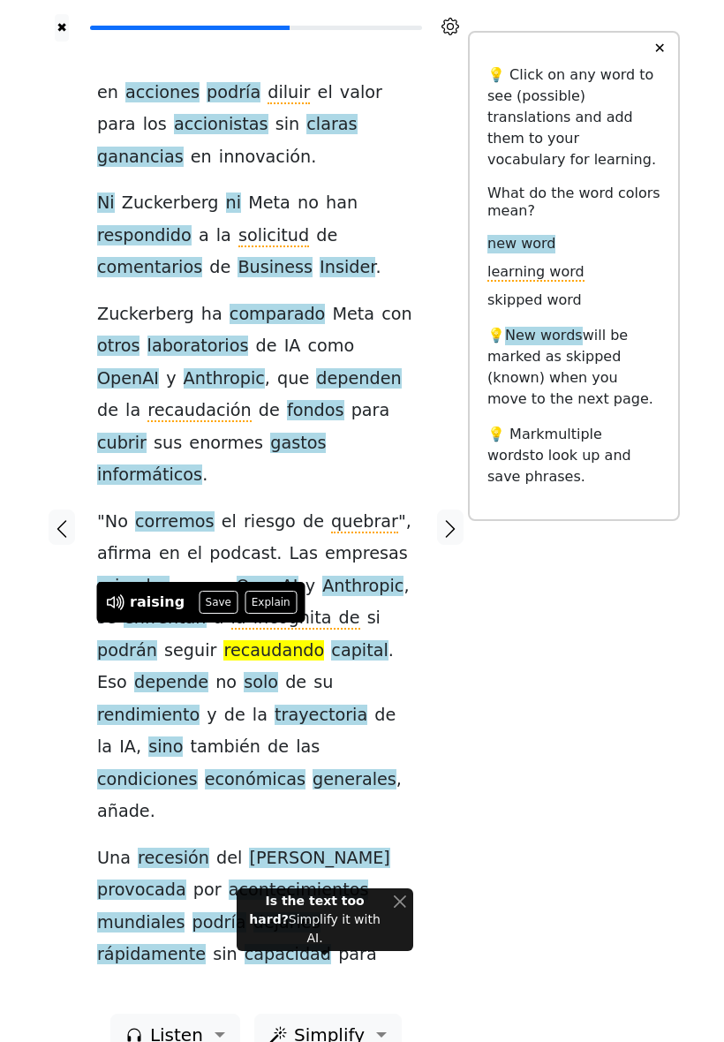
click at [479, 607] on div "✖ en acciones podría diluir el valor para los accionistas sin claras ganancias …" at bounding box center [362, 539] width 636 height 1078
click at [200, 705] on span "rendimiento" at bounding box center [148, 716] width 102 height 22
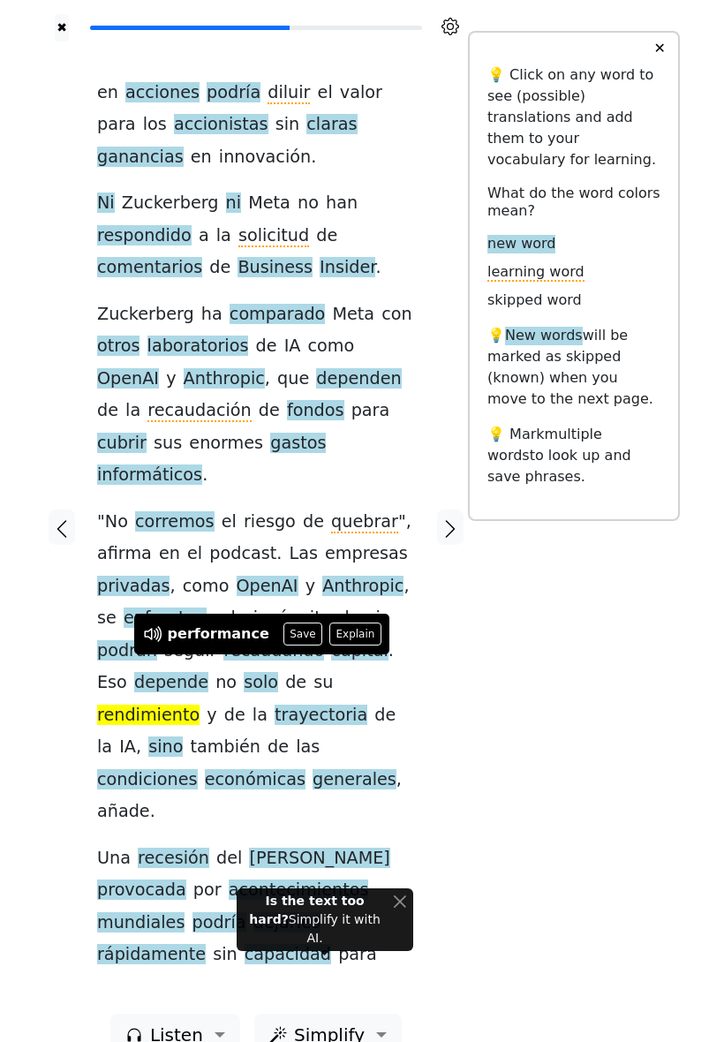
click at [299, 631] on button "Save" at bounding box center [303, 634] width 39 height 23
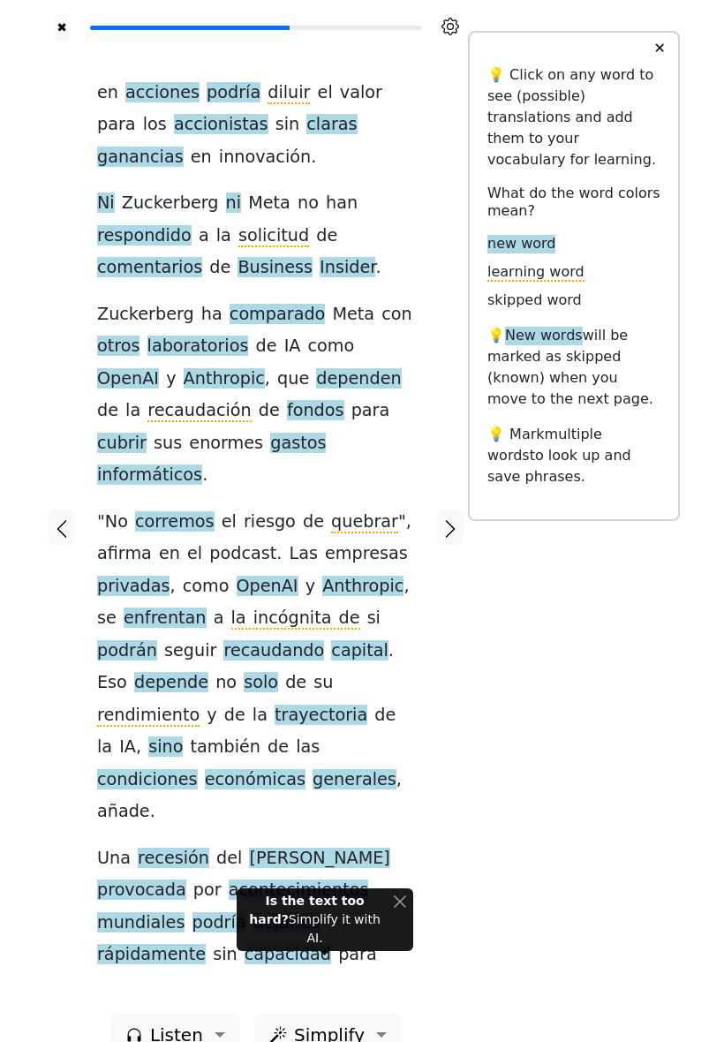
click at [229, 880] on span "acontecimientos" at bounding box center [299, 891] width 140 height 22
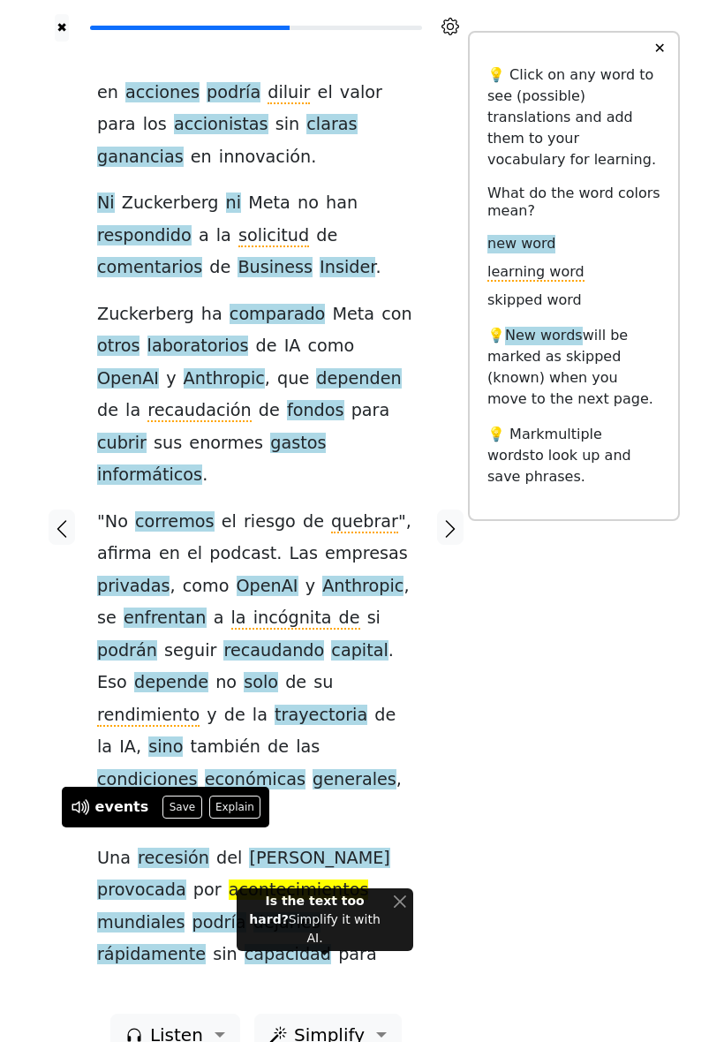
click at [180, 805] on button "Save" at bounding box center [182, 807] width 39 height 23
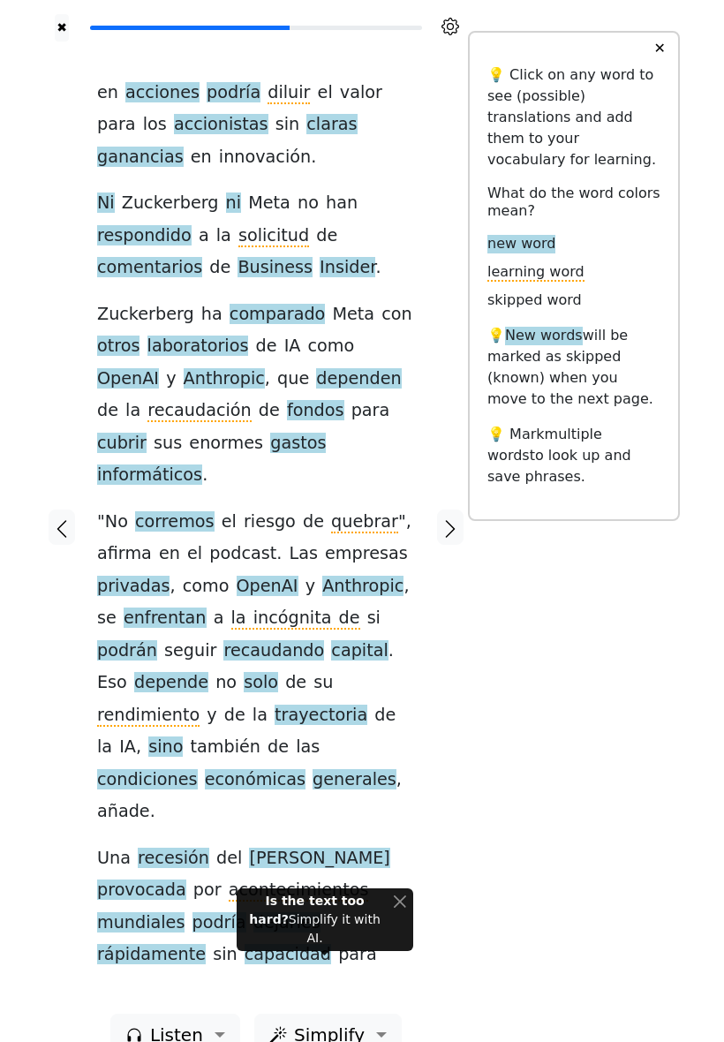
click at [448, 519] on icon "button" at bounding box center [450, 529] width 21 height 21
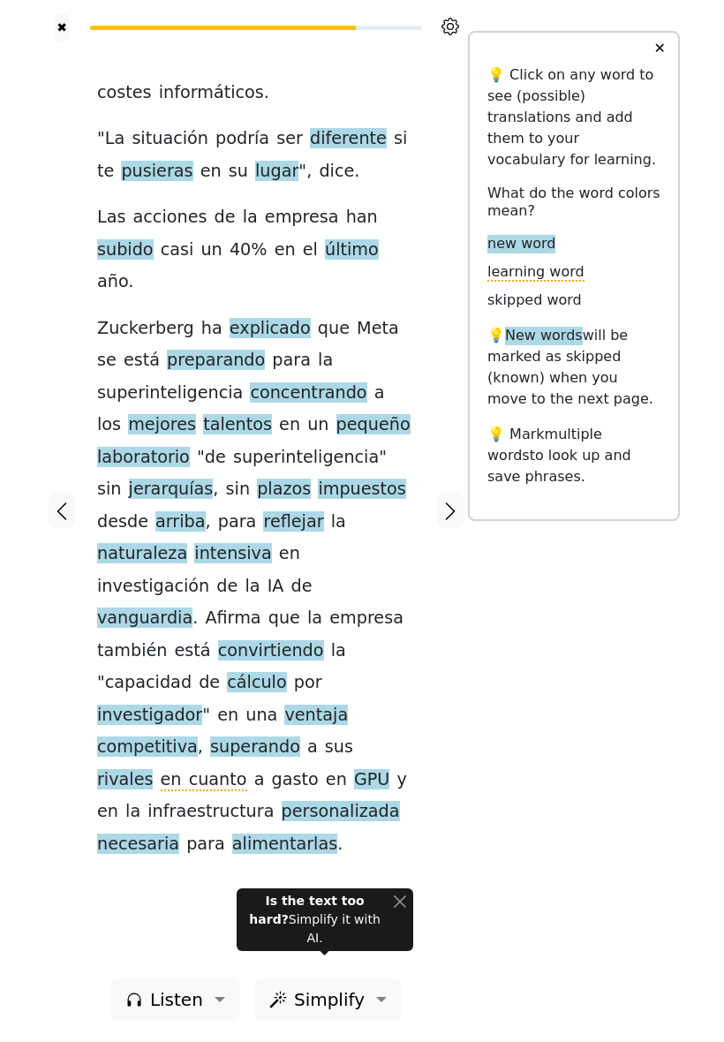
click at [420, 199] on div "costes informáticos . " La situación podría ser diferente si te pusieras en [PE…" at bounding box center [256, 510] width 353 height 937
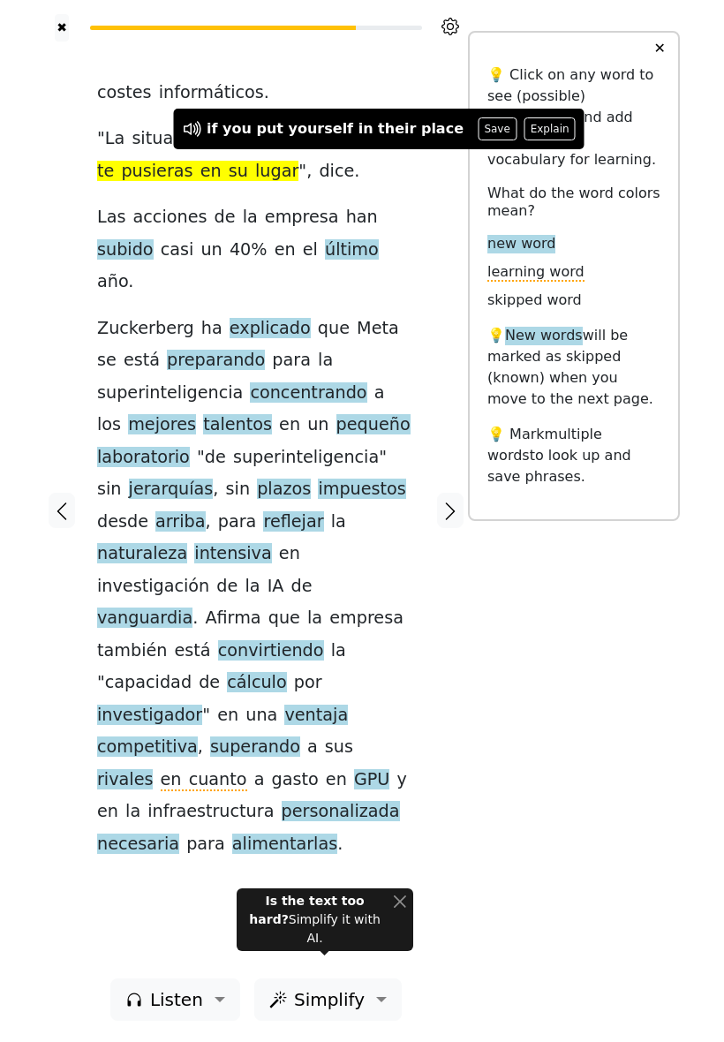
click at [478, 129] on button "Save" at bounding box center [497, 128] width 39 height 23
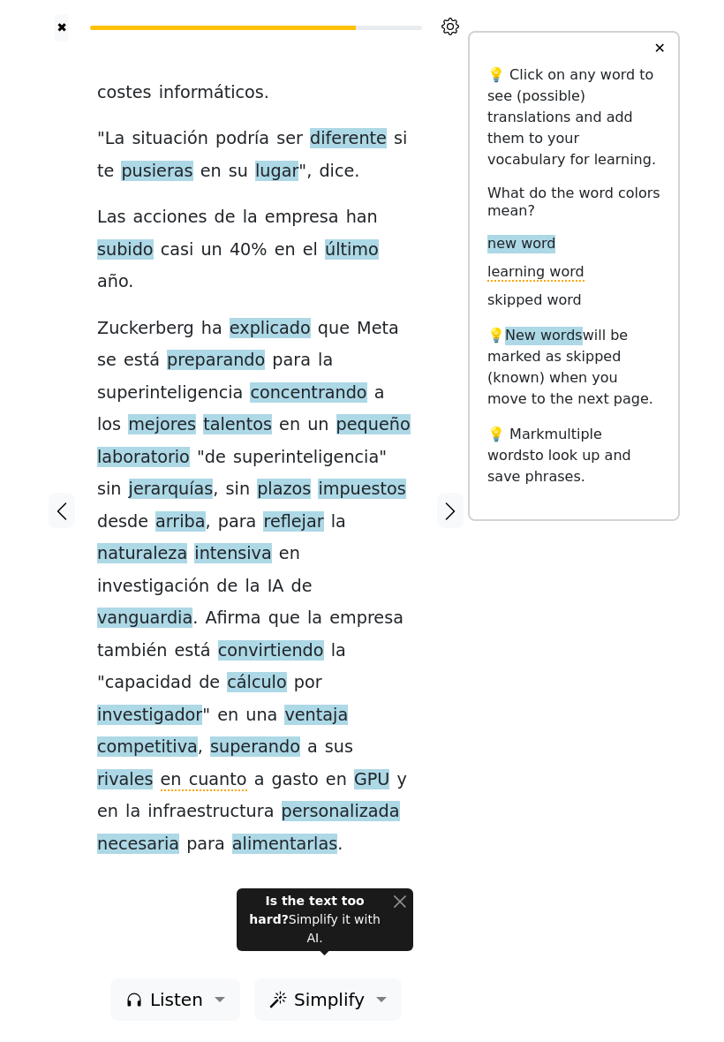
click at [214, 479] on span "jerarquías" at bounding box center [171, 490] width 85 height 22
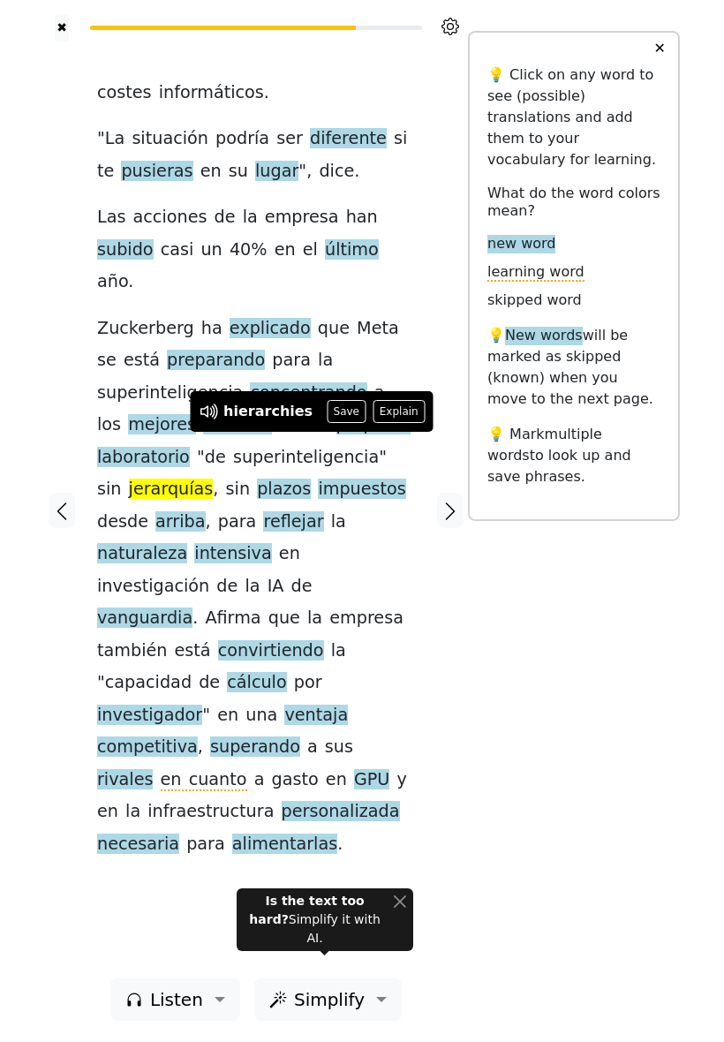
click at [340, 407] on button "Save" at bounding box center [346, 411] width 39 height 23
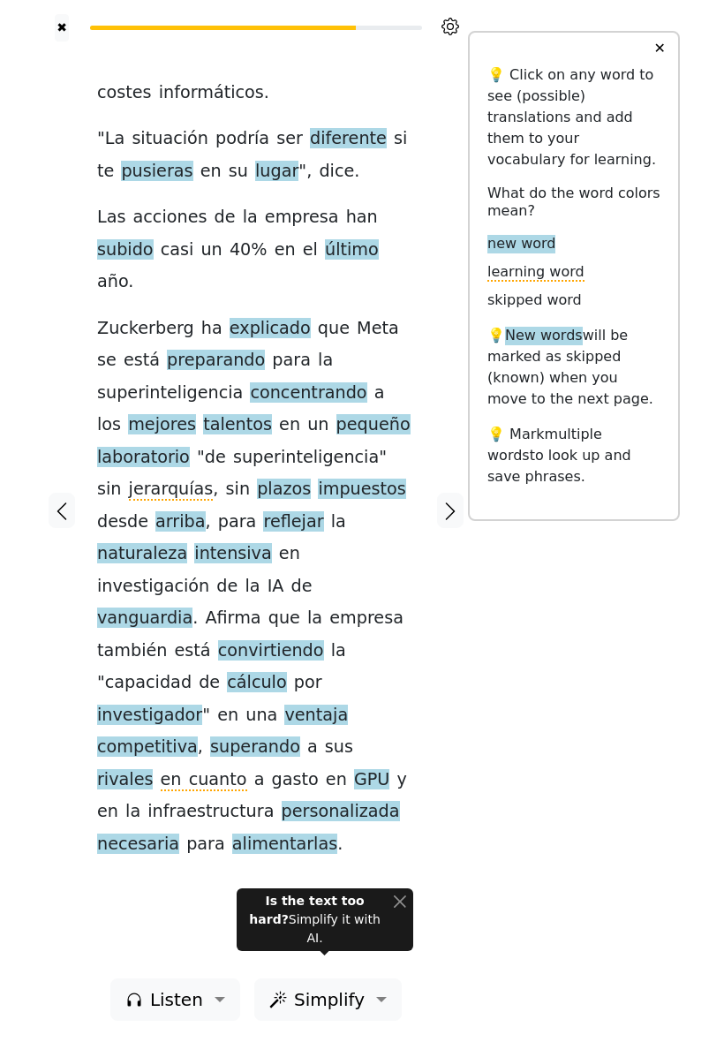
click at [257, 479] on span "plazos" at bounding box center [284, 490] width 54 height 22
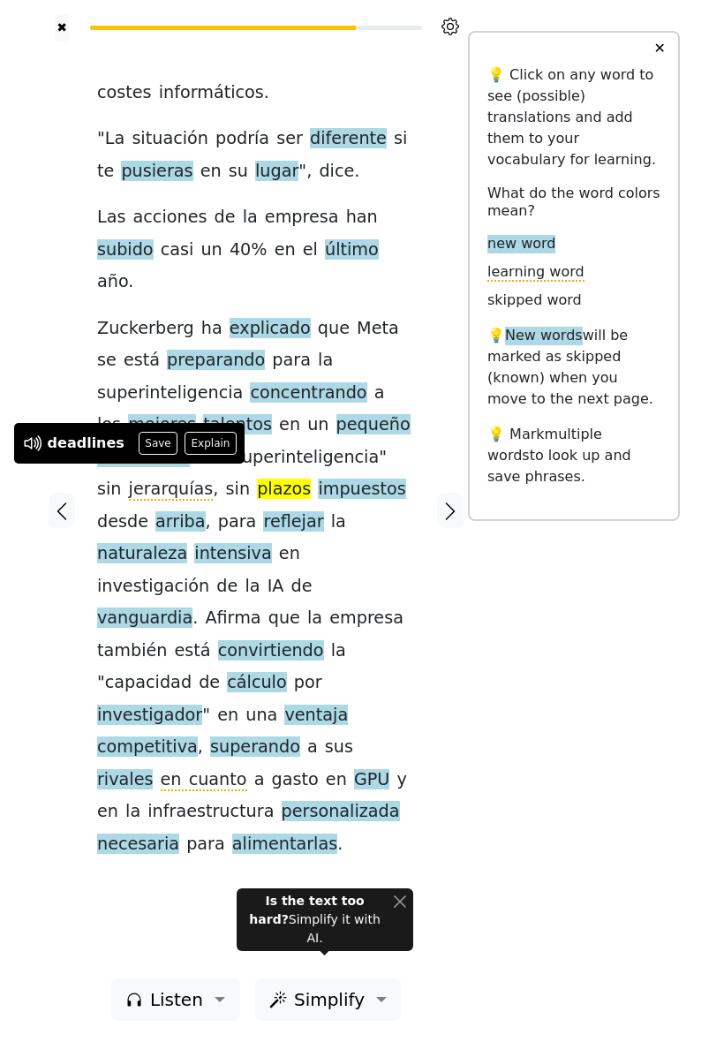
click at [147, 440] on button "Save" at bounding box center [158, 443] width 39 height 23
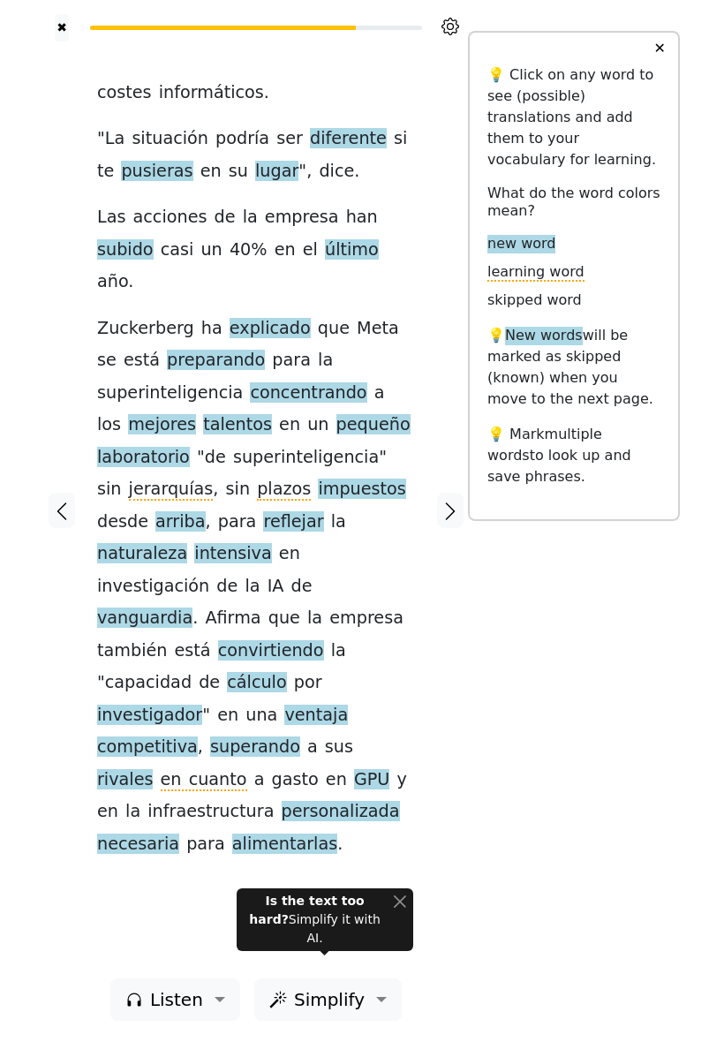
click at [193, 608] on span "vanguardia" at bounding box center [144, 619] width 95 height 22
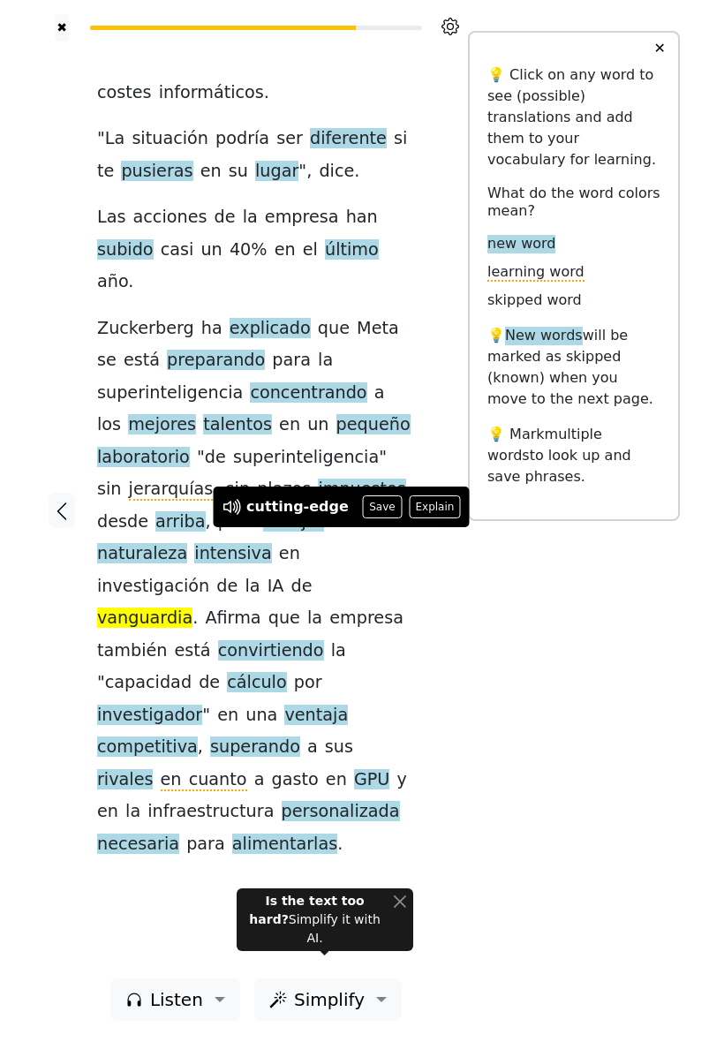
click at [369, 504] on button "Save" at bounding box center [382, 507] width 39 height 23
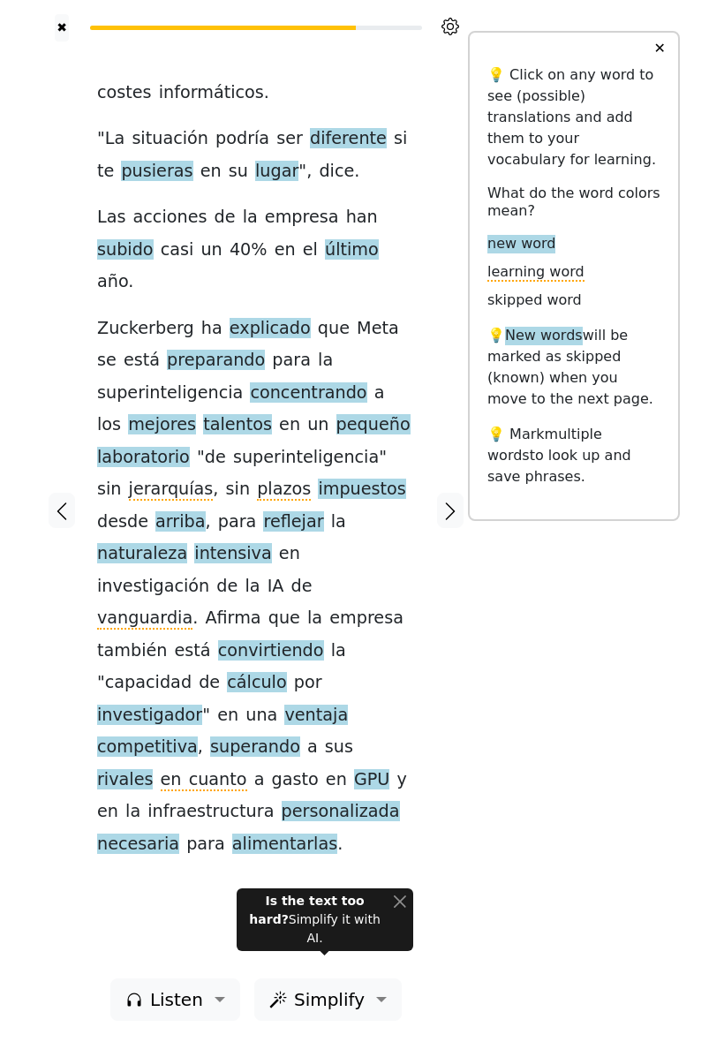
click at [418, 625] on div "costes informáticos . " La situación podría ser diferente si te pusieras en [PE…" at bounding box center [256, 510] width 353 height 937
click at [218, 640] on span "convirtiendo" at bounding box center [271, 651] width 106 height 22
click at [328, 705] on span "ventaja" at bounding box center [316, 716] width 64 height 22
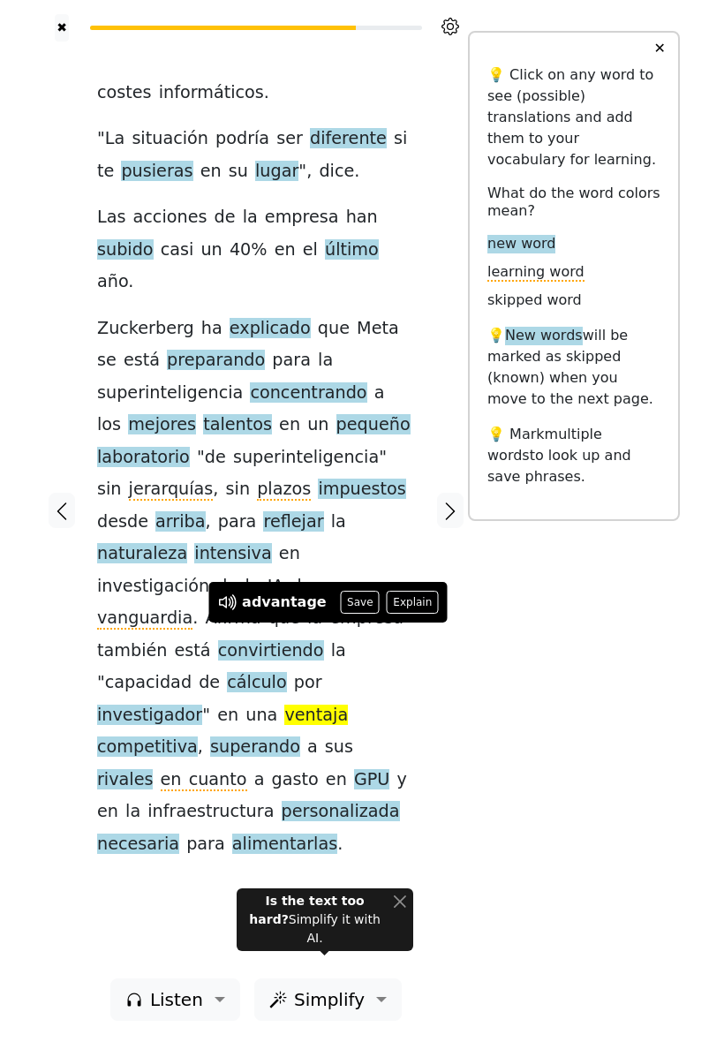
click at [434, 664] on div at bounding box center [450, 510] width 35 height 937
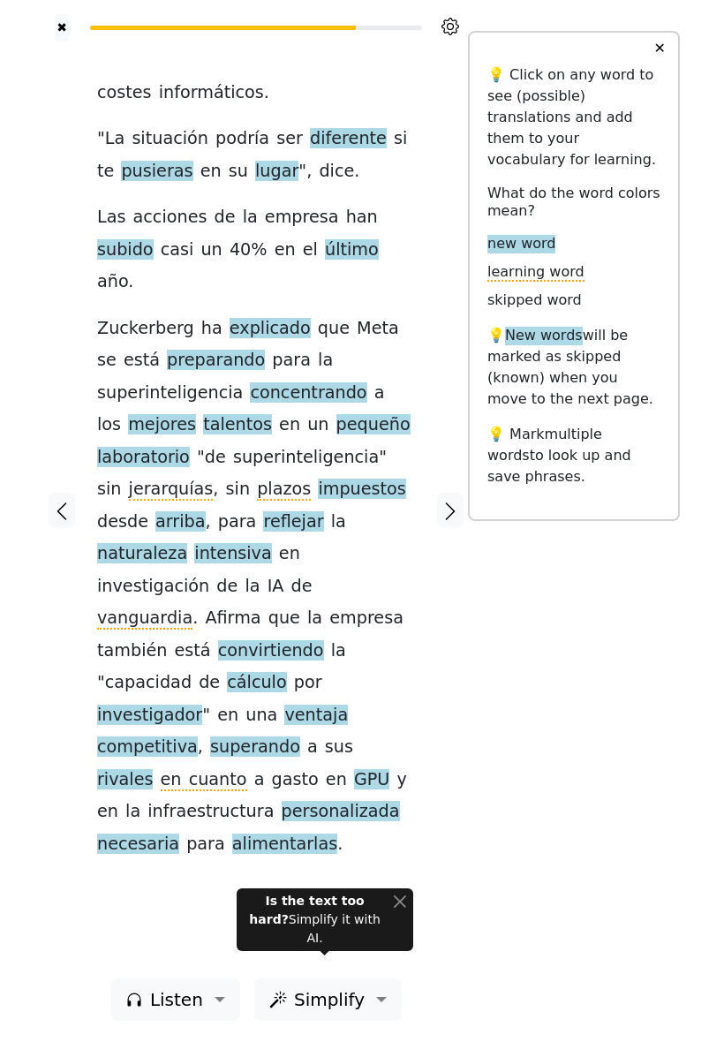
click at [211, 640] on span "está" at bounding box center [193, 651] width 36 height 22
click at [417, 640] on div "costes informáticos . " La situación podría ser diferente si te pusieras en [PE…" at bounding box center [256, 510] width 353 height 937
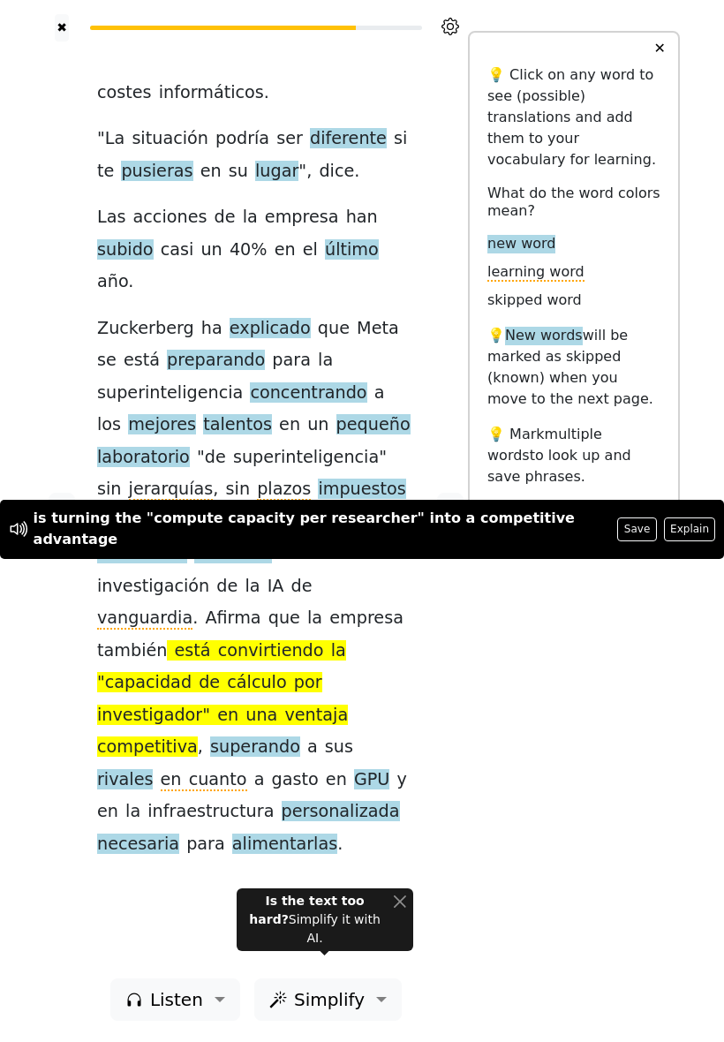
click at [464, 630] on div at bounding box center [450, 510] width 35 height 937
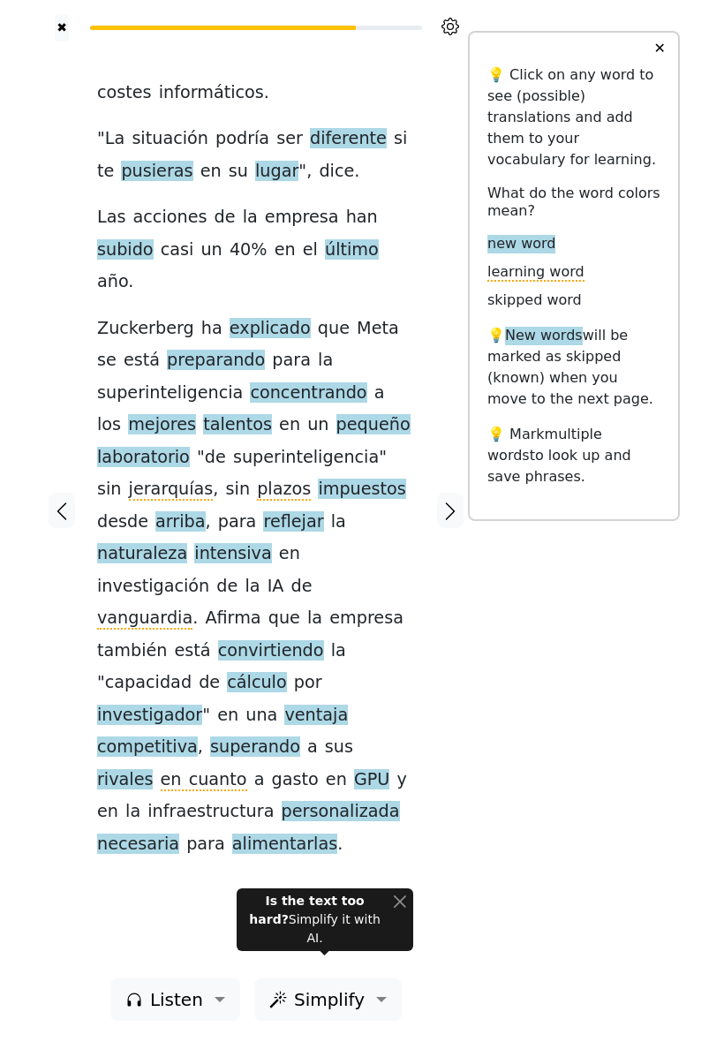
click at [438, 738] on div at bounding box center [450, 510] width 35 height 937
click at [247, 769] on span "en cuanto" at bounding box center [204, 780] width 87 height 22
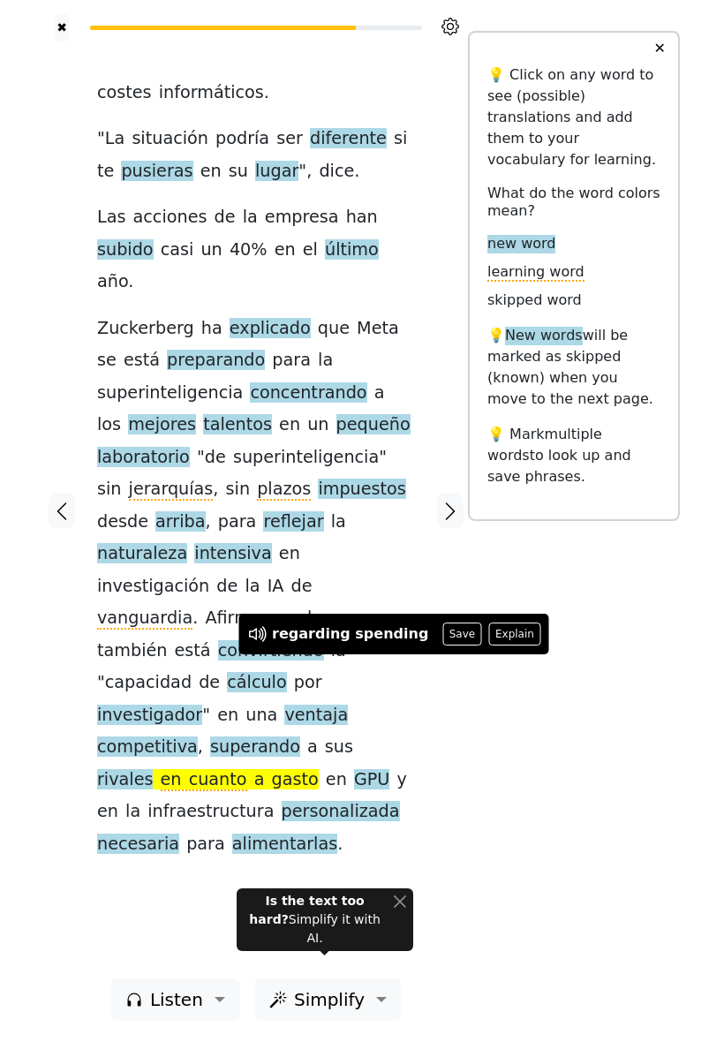
click at [441, 708] on div at bounding box center [450, 510] width 35 height 937
click at [401, 634] on button "Save" at bounding box center [417, 634] width 39 height 23
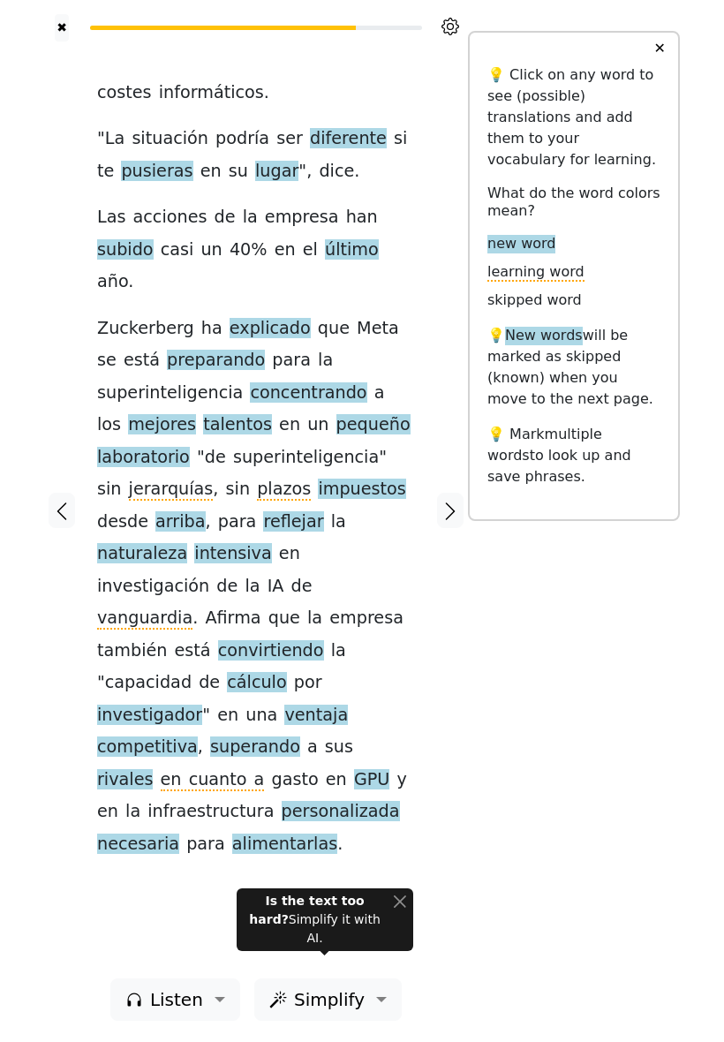
click at [232, 834] on span "alimentarlas" at bounding box center [284, 845] width 105 height 22
click at [337, 776] on div "costes informáticos . " La situación podría ser diferente si te pusieras en [PE…" at bounding box center [256, 469] width 318 height 784
click at [454, 508] on icon "button" at bounding box center [450, 511] width 21 height 21
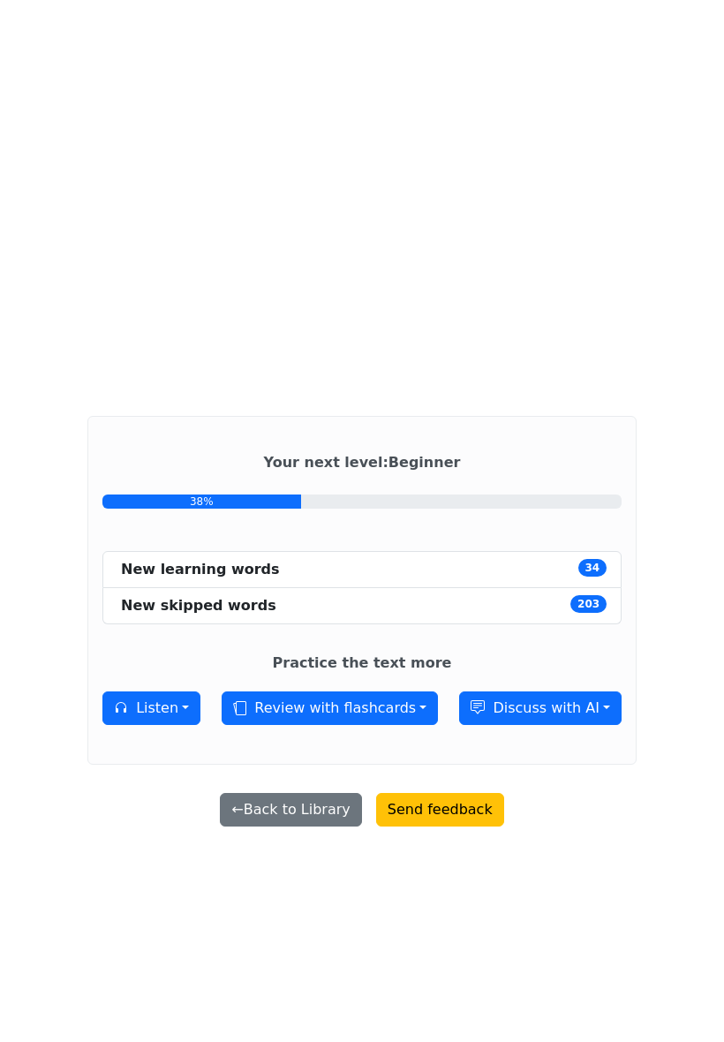
click at [309, 824] on button "← Back to Library" at bounding box center [290, 810] width 141 height 34
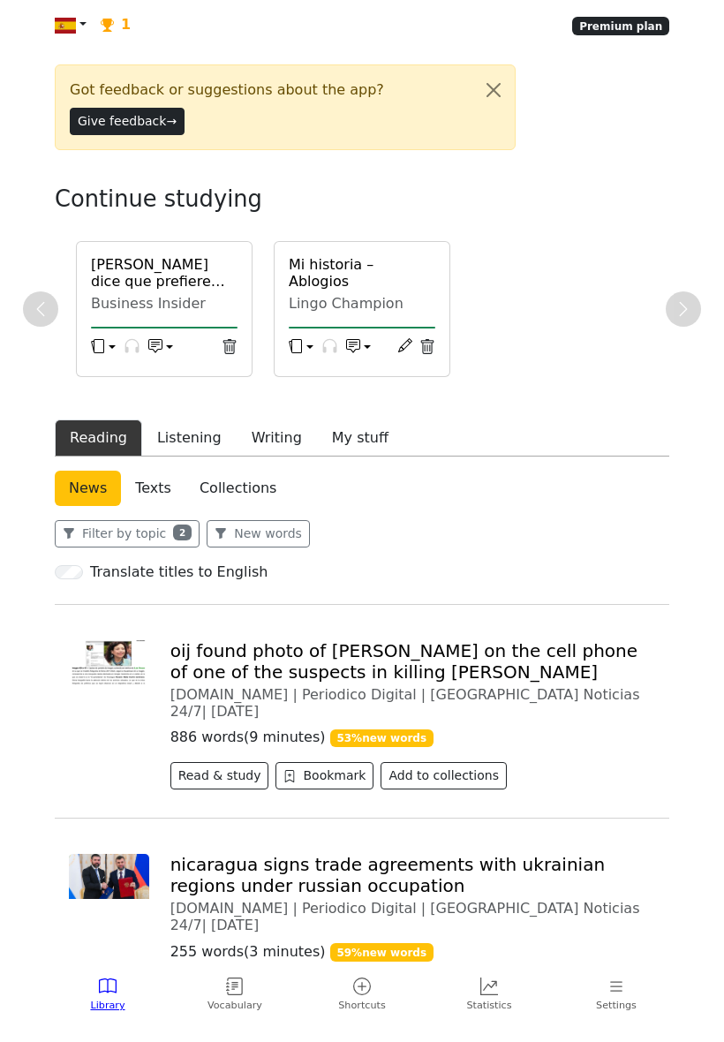
click at [247, 998] on link "Vocabulary" at bounding box center [234, 996] width 127 height 50
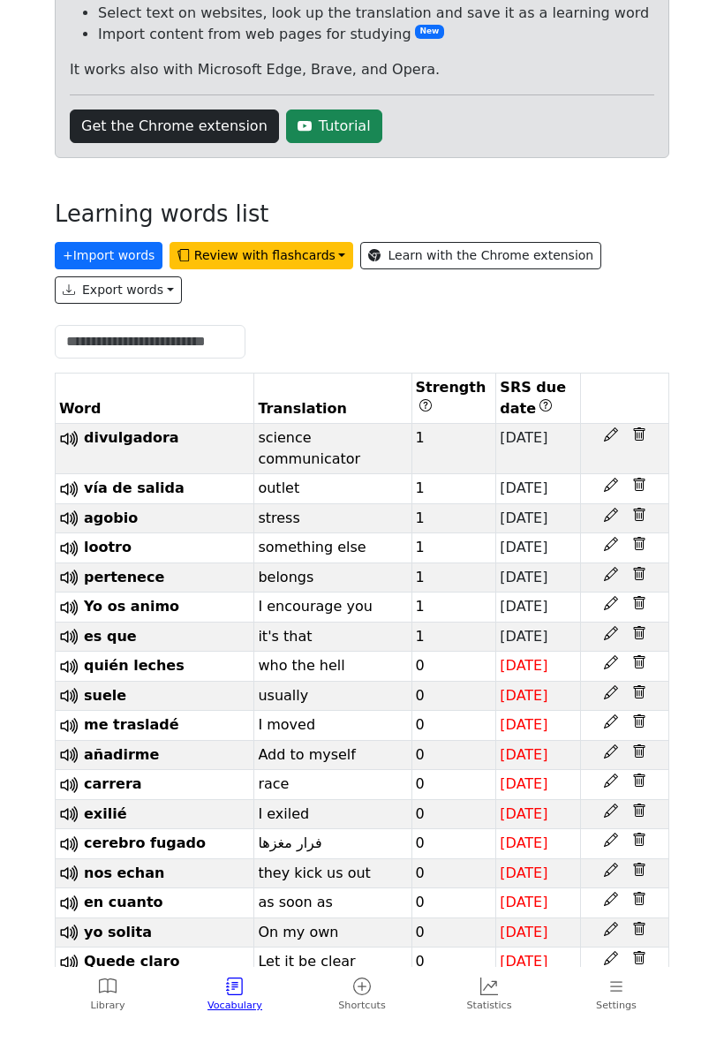
scroll to position [181, 0]
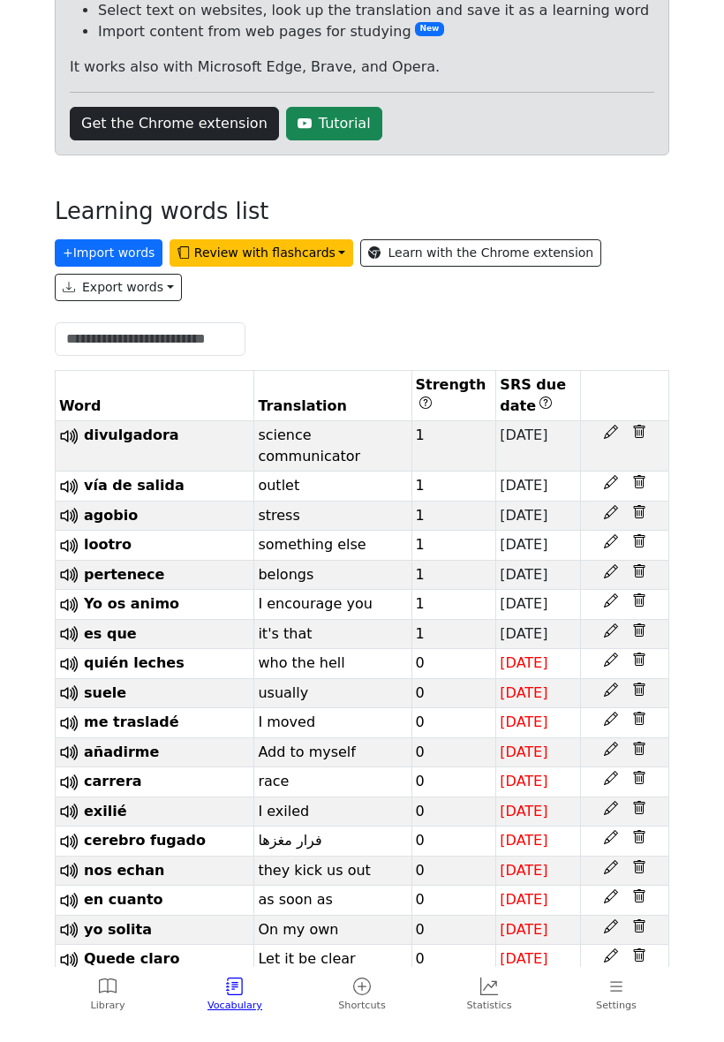
click at [289, 267] on button "Review with flashcards" at bounding box center [262, 252] width 184 height 27
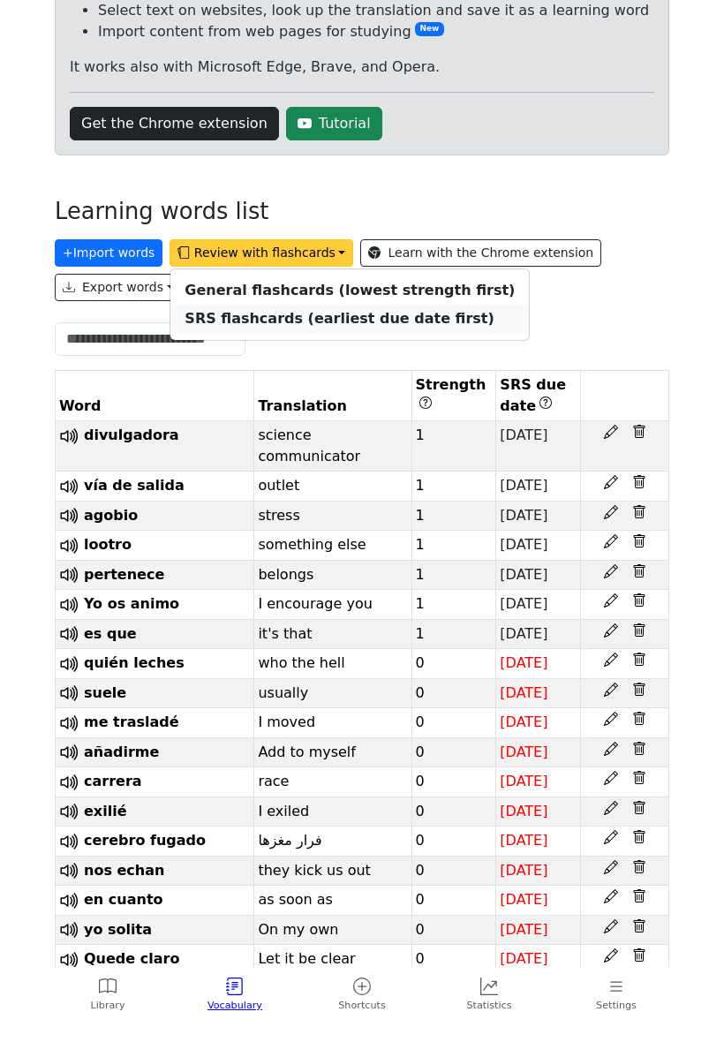
click at [404, 327] on strong "SRS flashcards (earliest due date first)" at bounding box center [339, 318] width 309 height 17
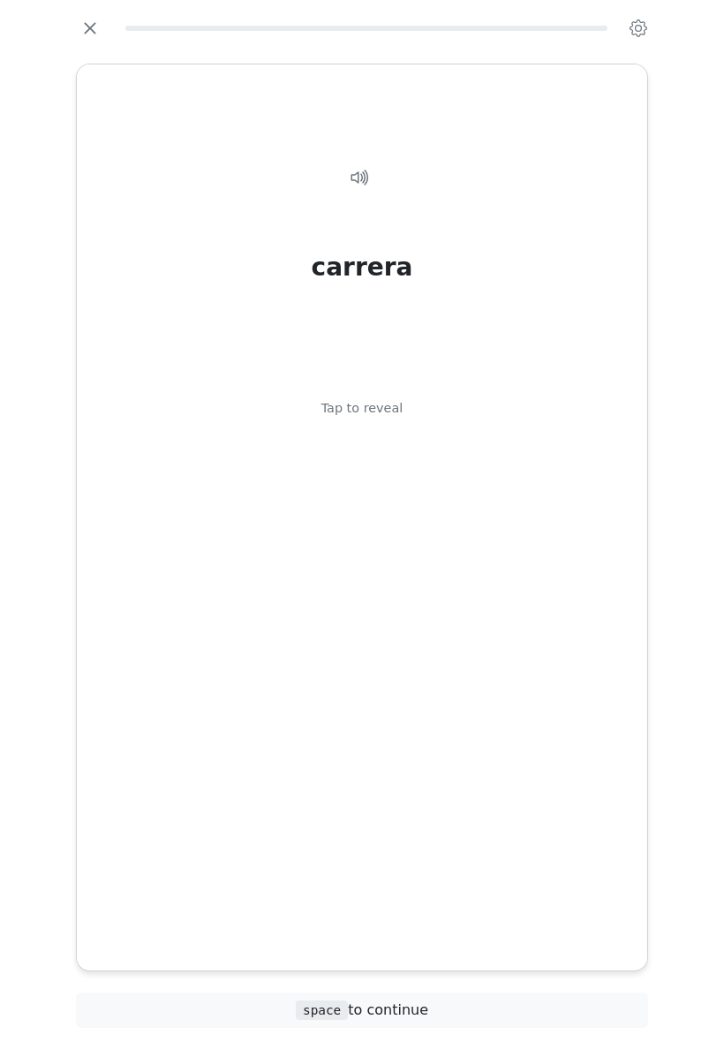
click at [388, 440] on div "carrera Tap to reveal" at bounding box center [362, 503] width 528 height 730
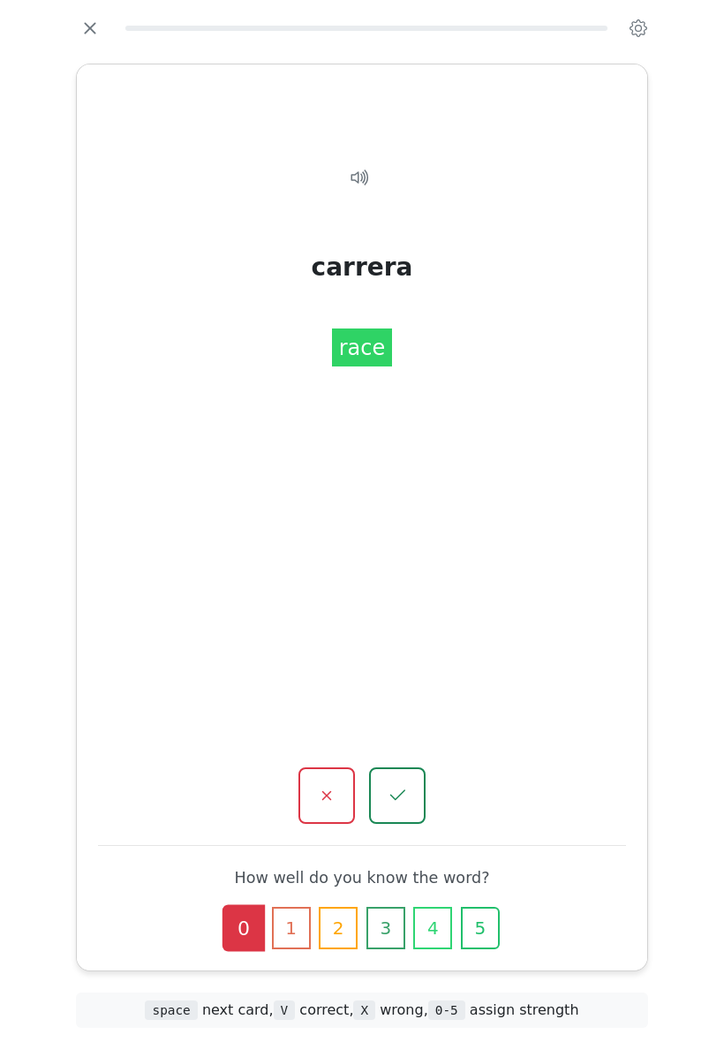
click at [396, 785] on icon "button" at bounding box center [397, 795] width 21 height 21
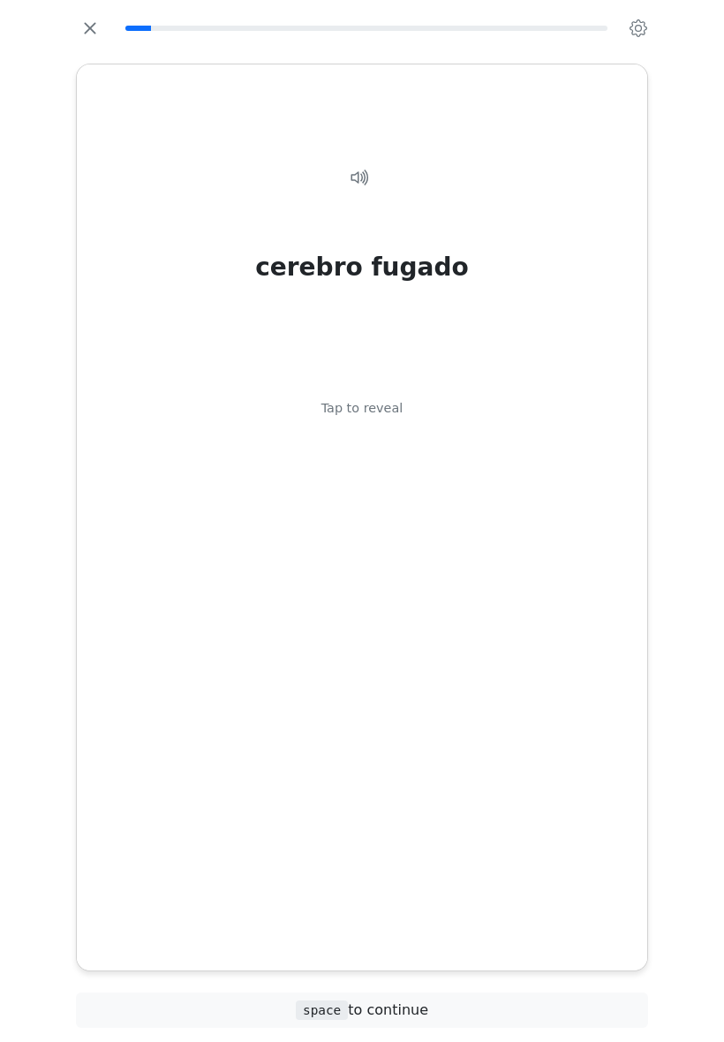
click at [379, 419] on div "Tap to reveal" at bounding box center [363, 408] width 82 height 19
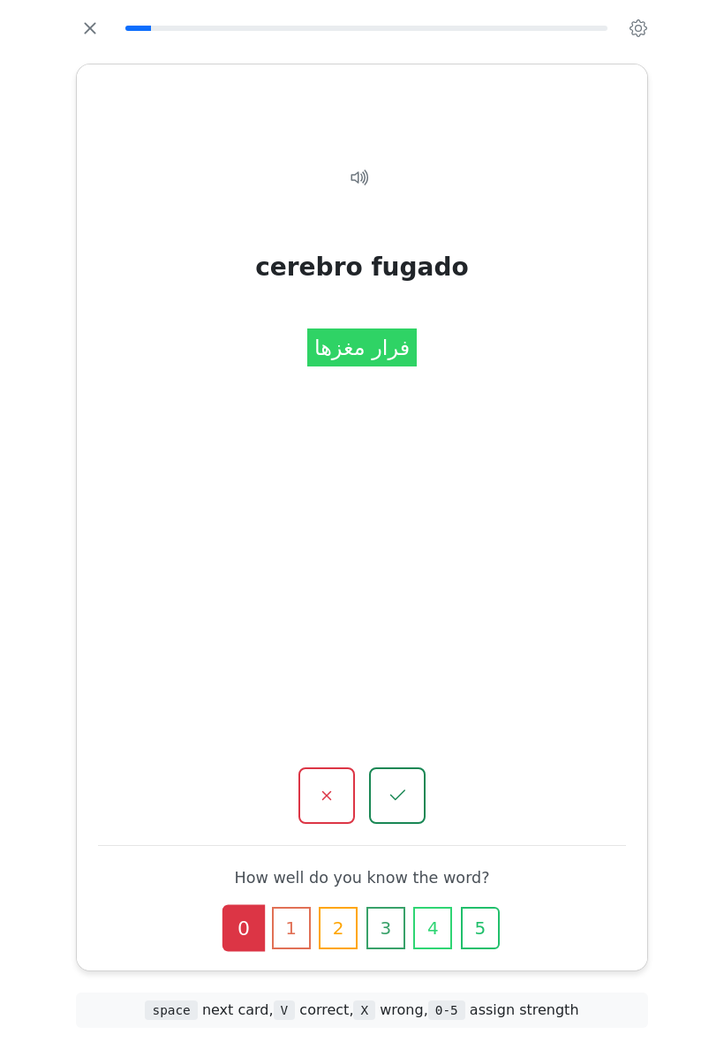
click at [397, 785] on icon "button" at bounding box center [397, 795] width 21 height 21
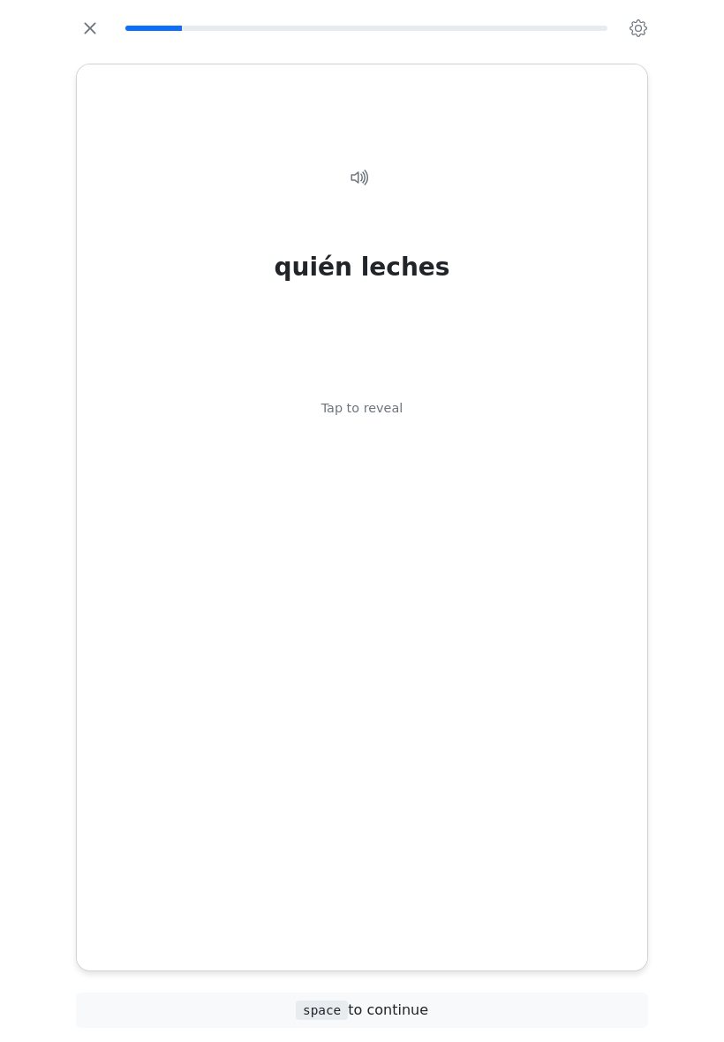
click at [391, 419] on div "Tap to reveal" at bounding box center [363, 408] width 82 height 19
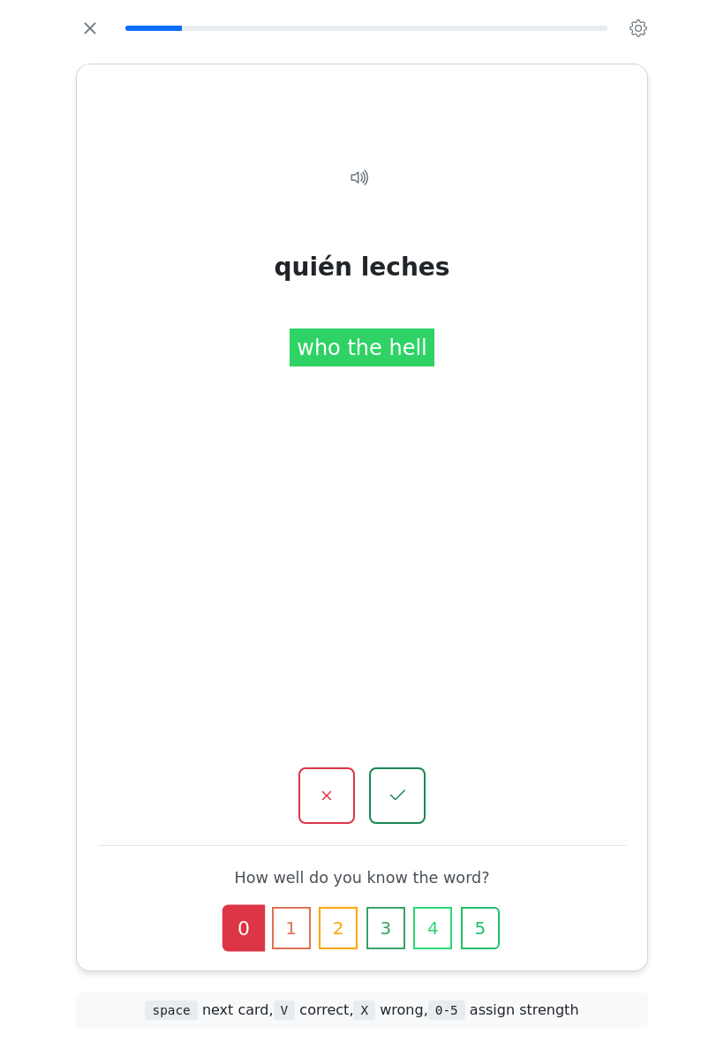
click at [401, 785] on icon "button" at bounding box center [397, 795] width 21 height 21
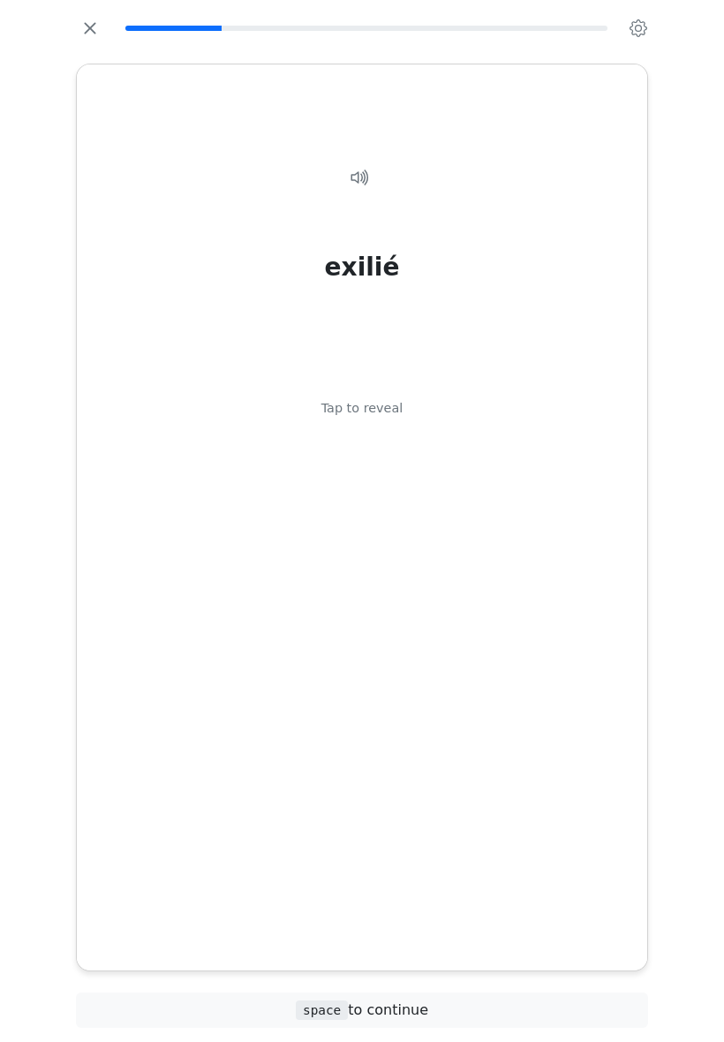
click at [383, 419] on div "Tap to reveal" at bounding box center [363, 408] width 82 height 19
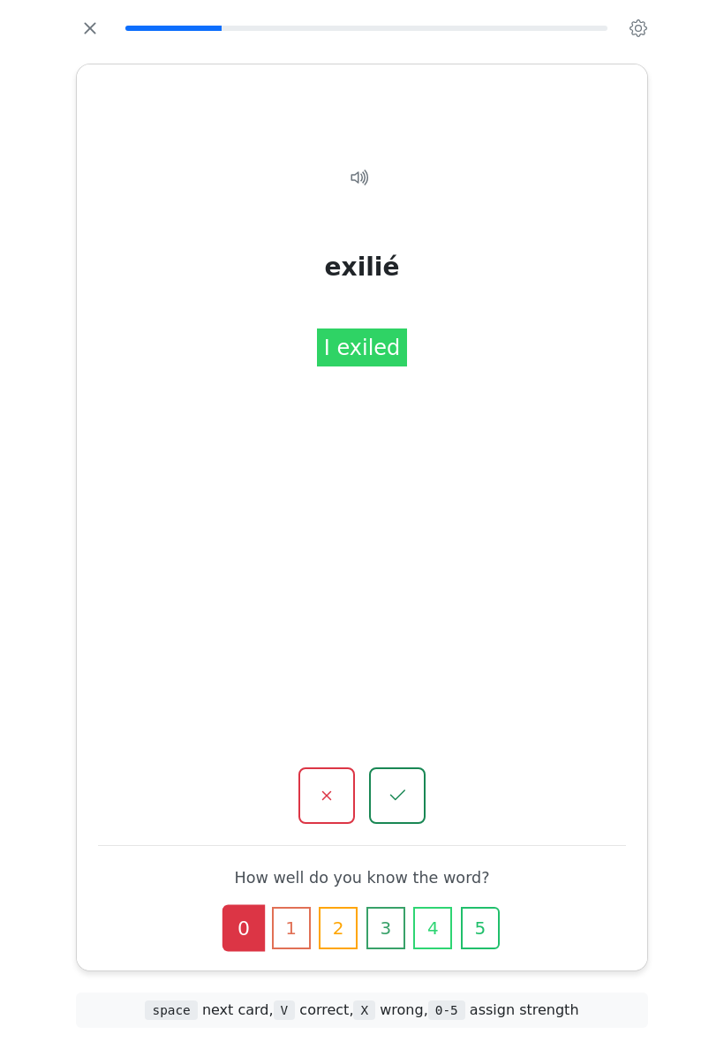
click at [404, 785] on icon "button" at bounding box center [397, 795] width 21 height 21
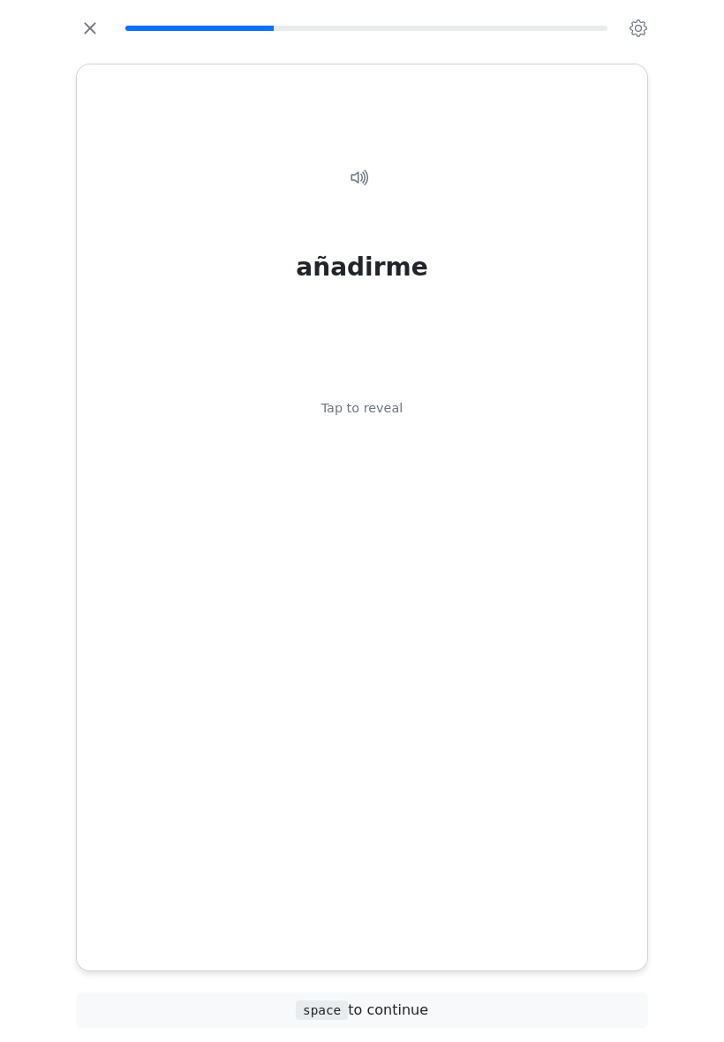
click at [385, 419] on div "Tap to reveal" at bounding box center [363, 408] width 82 height 19
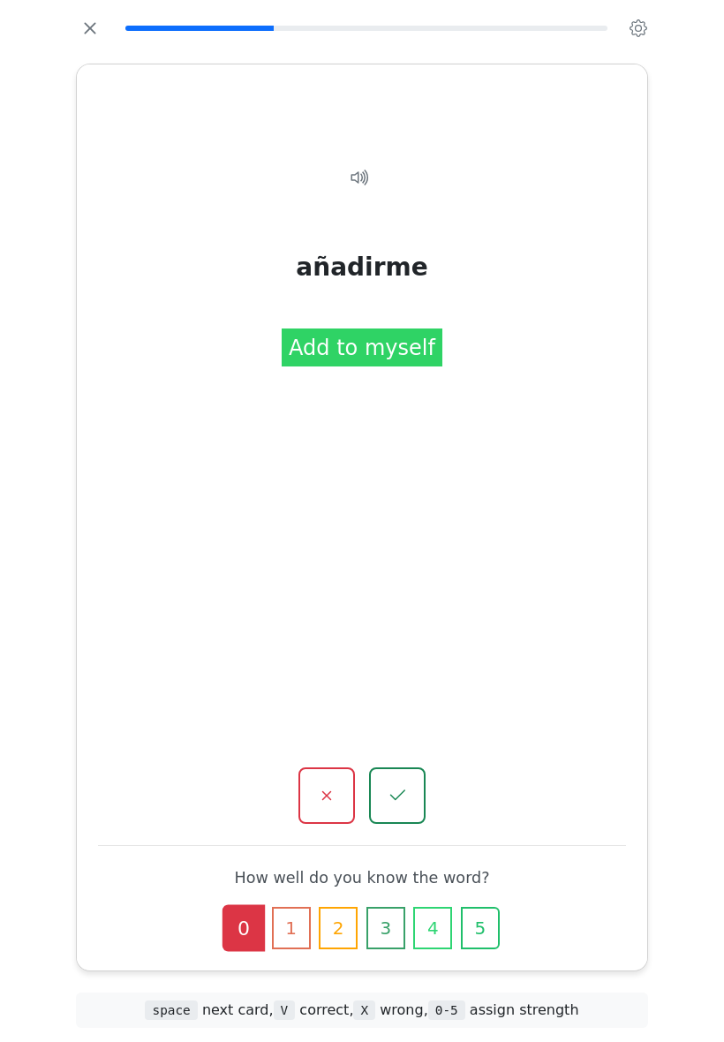
click at [397, 785] on icon "button" at bounding box center [397, 795] width 21 height 21
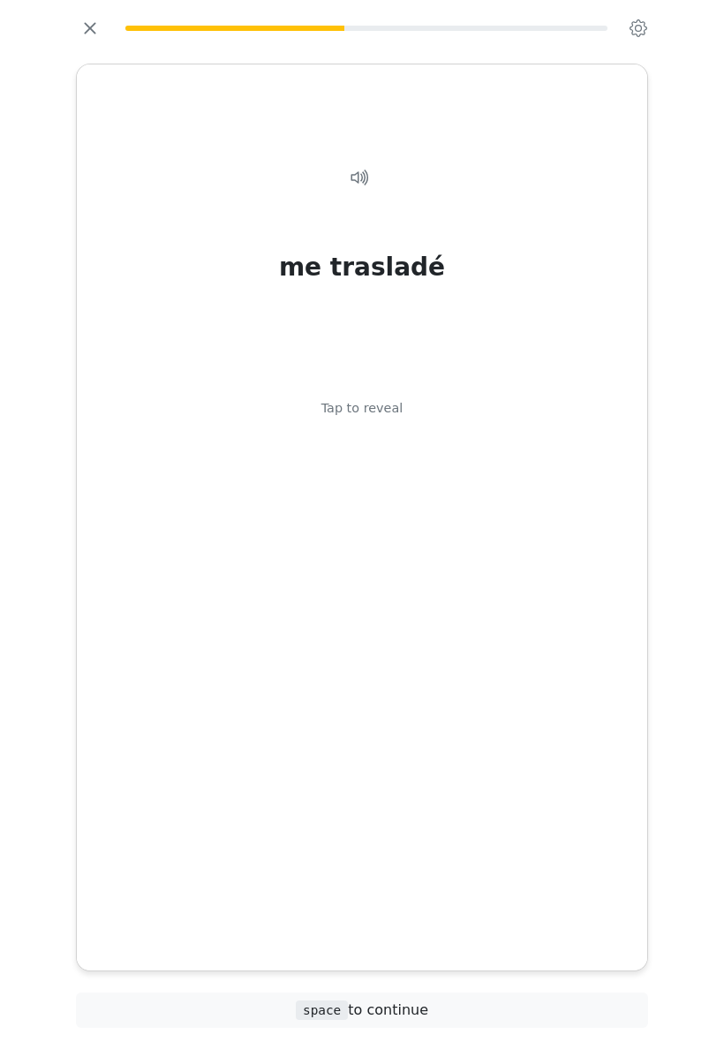
click at [389, 451] on div "me trasladé Tap to reveal" at bounding box center [362, 503] width 528 height 730
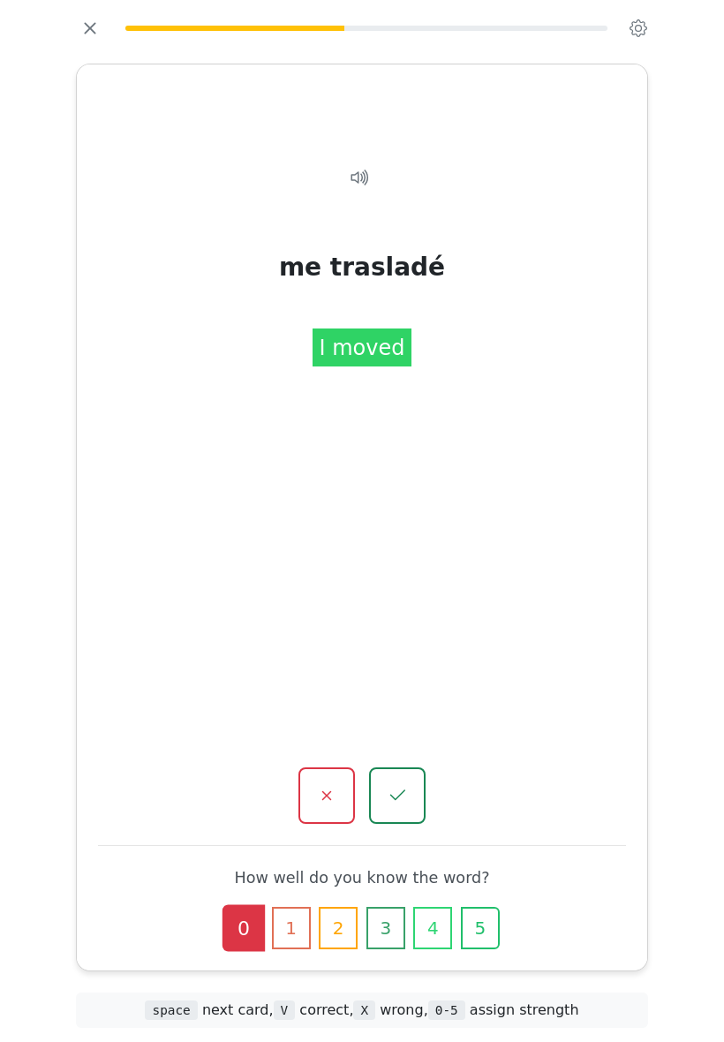
click at [405, 785] on icon "button" at bounding box center [397, 795] width 21 height 21
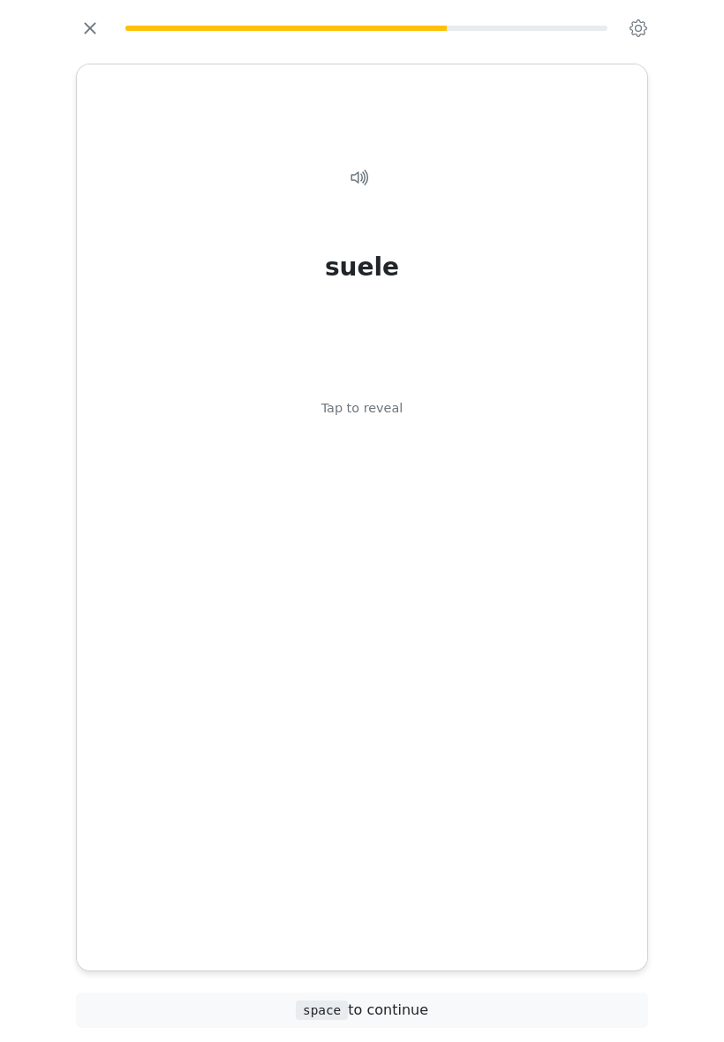
click at [382, 419] on div "Tap to reveal" at bounding box center [363, 408] width 82 height 19
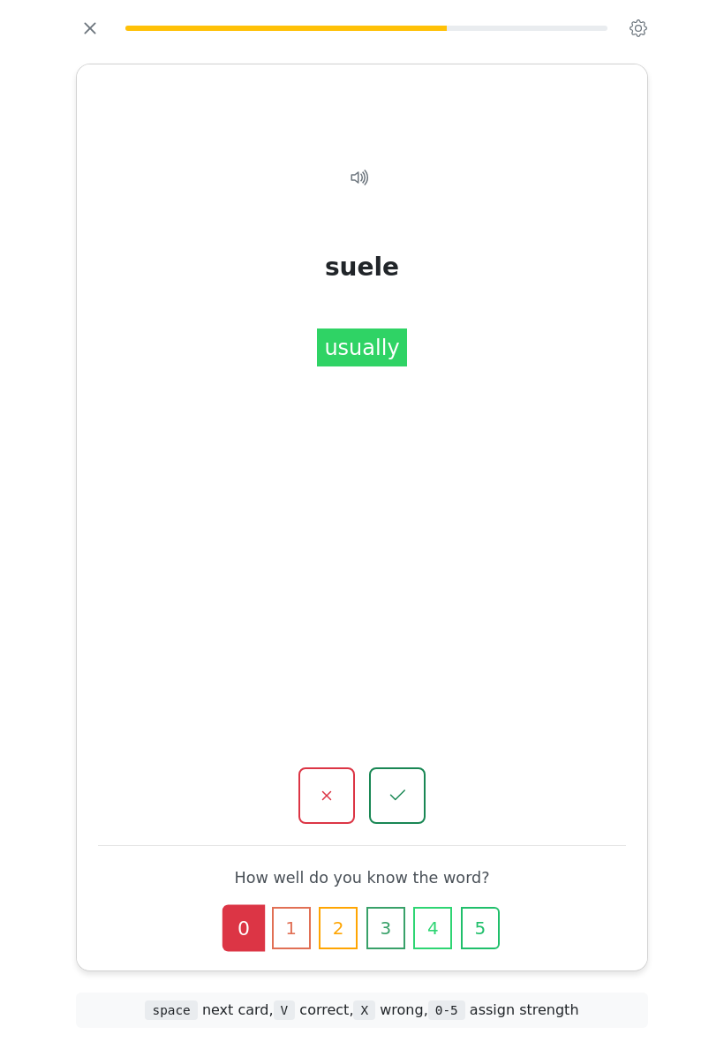
click at [326, 785] on icon "button" at bounding box center [326, 795] width 21 height 21
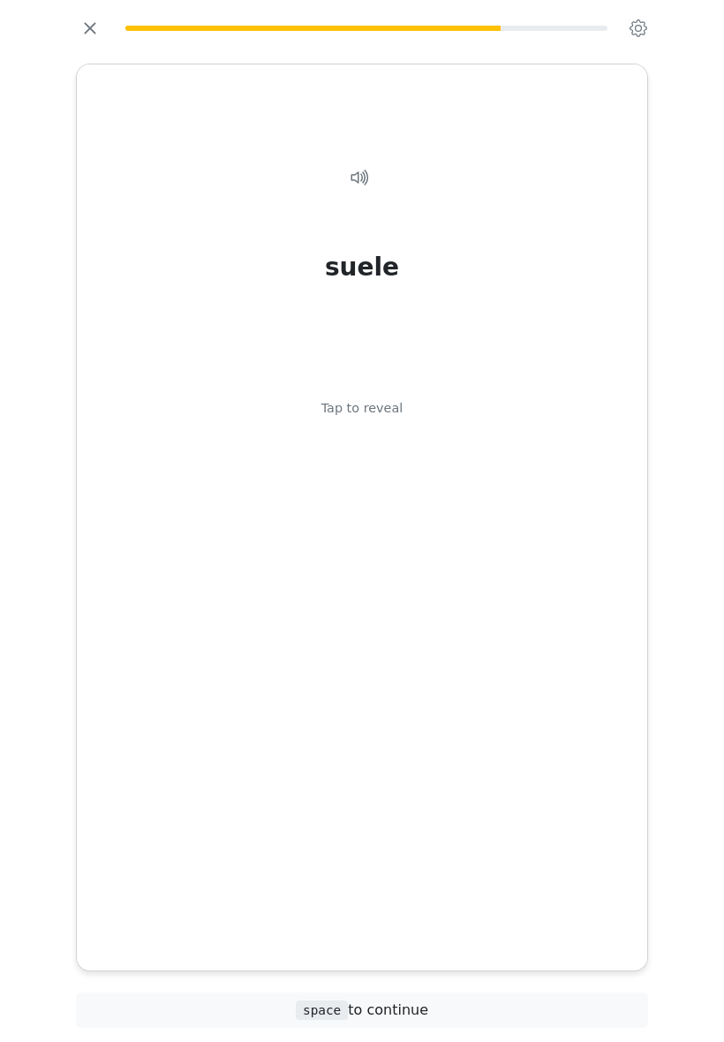
click at [377, 449] on div "suele Tap to reveal" at bounding box center [362, 503] width 528 height 730
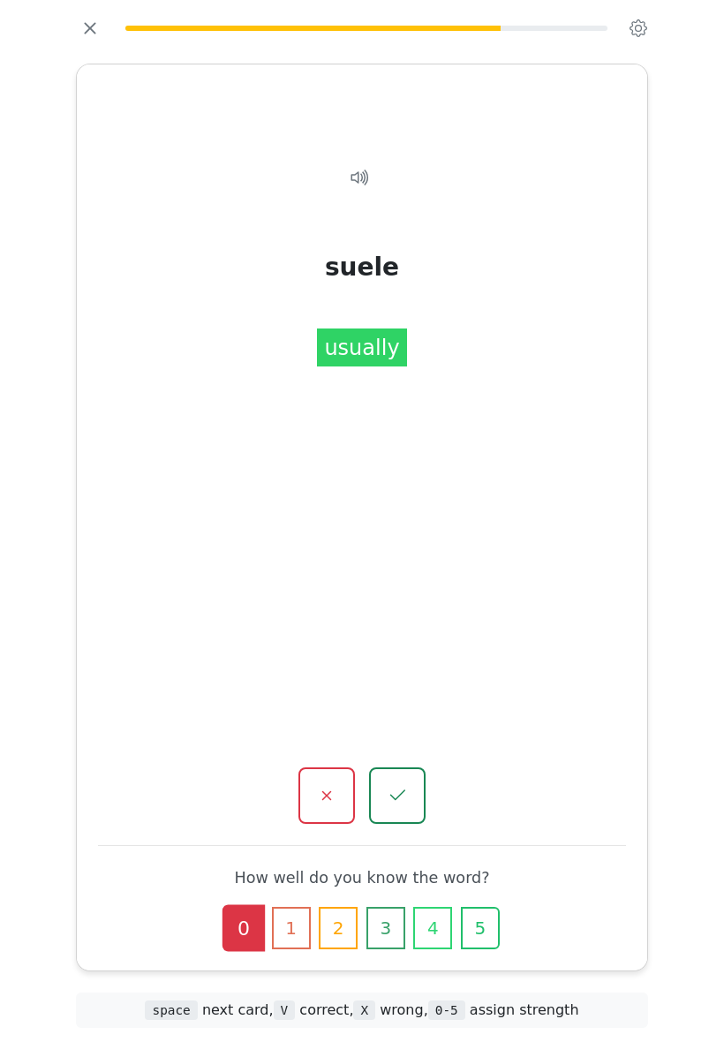
click at [326, 785] on icon "button" at bounding box center [326, 795] width 21 height 21
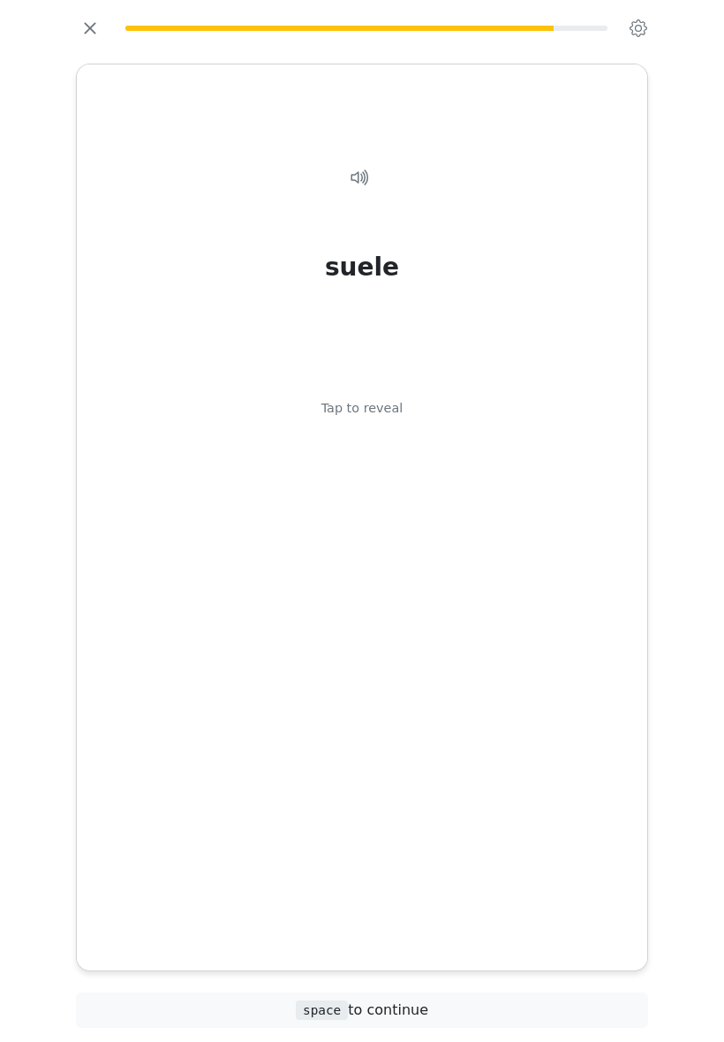
click at [381, 443] on div "suele Tap to reveal" at bounding box center [362, 503] width 528 height 730
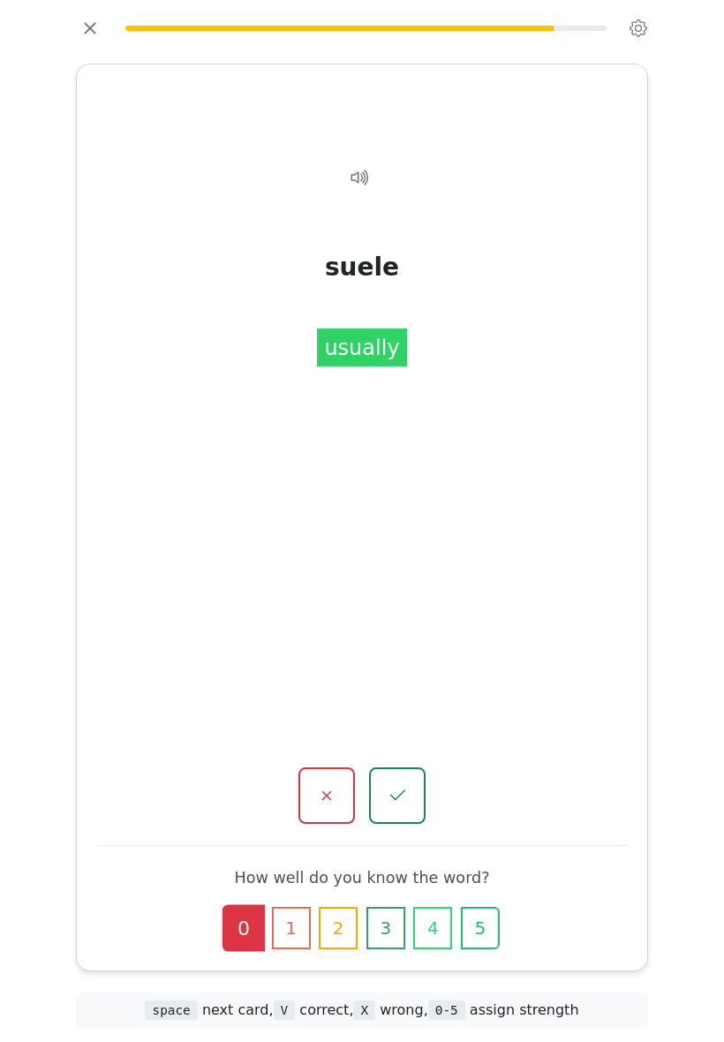
click at [333, 785] on icon "button" at bounding box center [326, 795] width 21 height 21
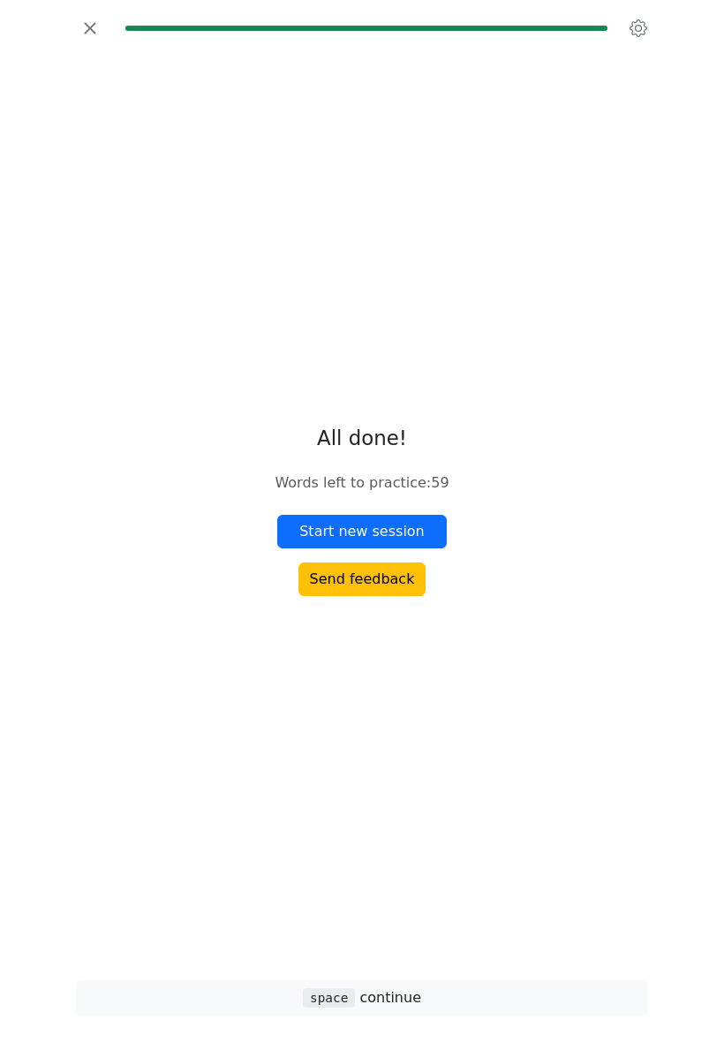
click at [407, 549] on button "Start new session" at bounding box center [362, 532] width 170 height 34
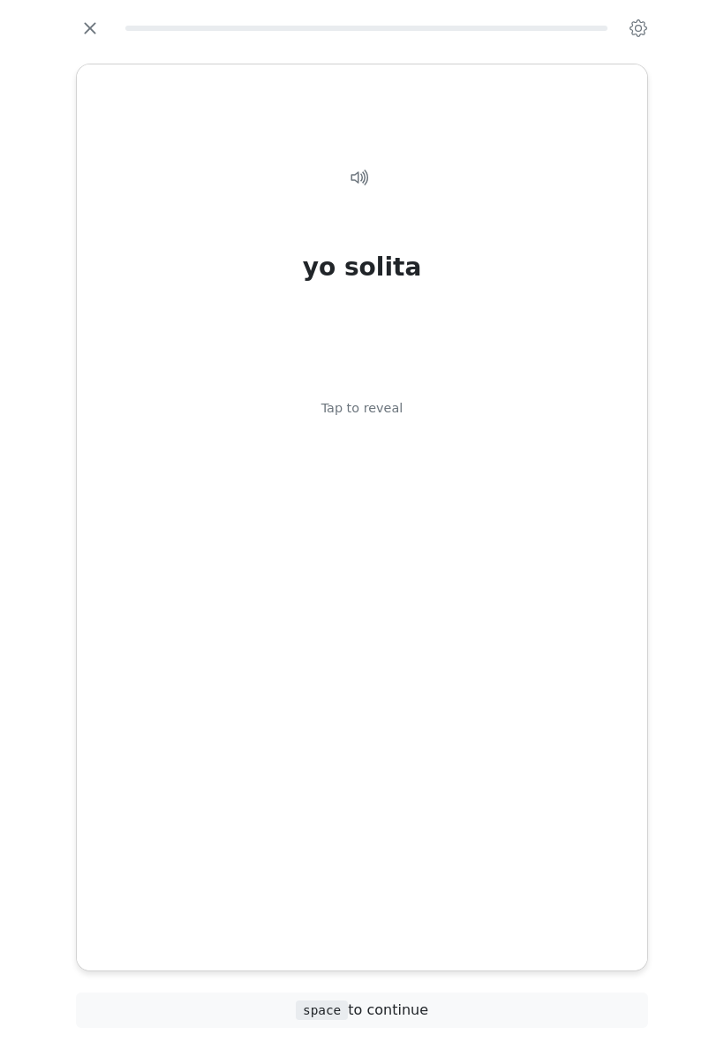
click at [383, 440] on div "yo solita Tap to reveal" at bounding box center [362, 503] width 528 height 730
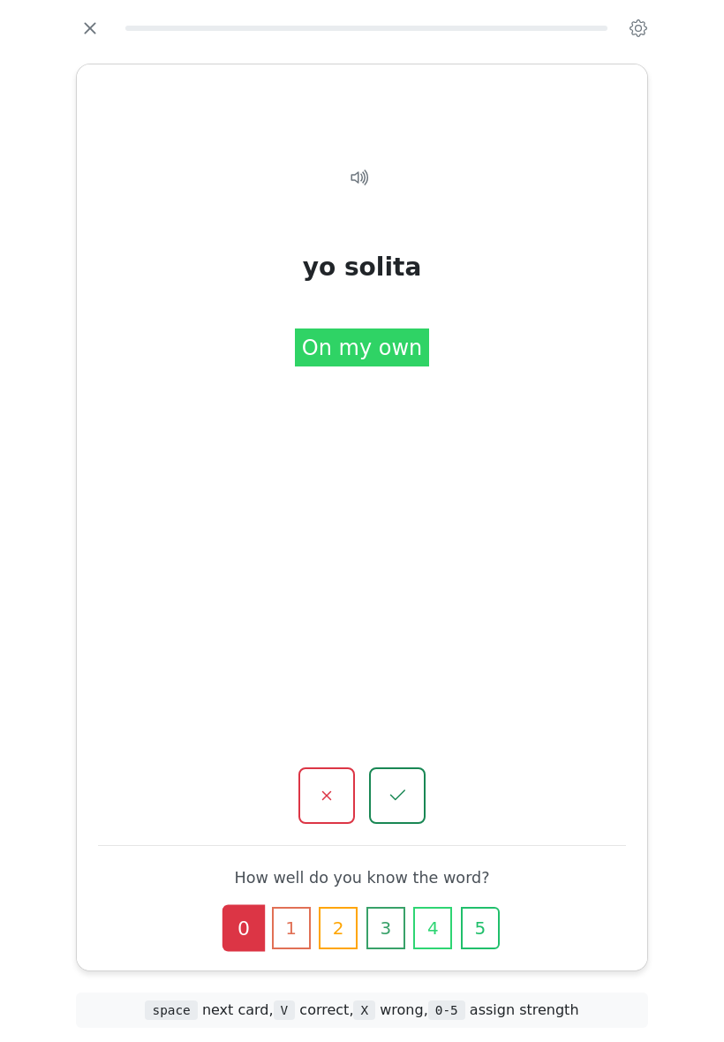
click at [401, 785] on icon "button" at bounding box center [397, 795] width 21 height 21
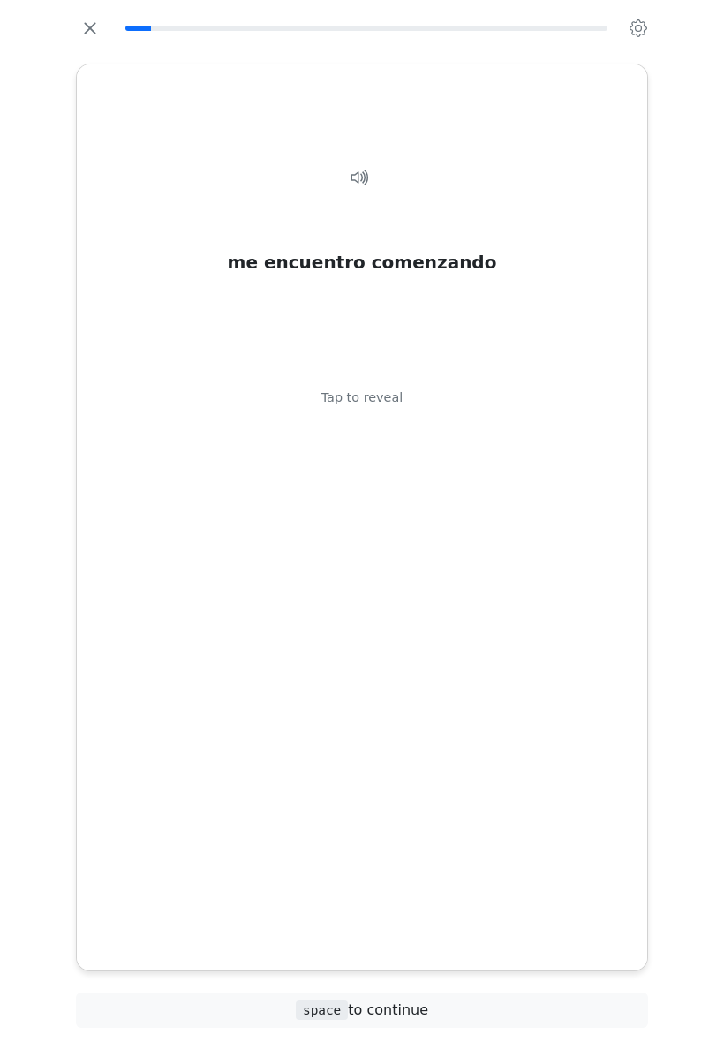
click at [379, 408] on div "Tap to reveal" at bounding box center [363, 398] width 82 height 19
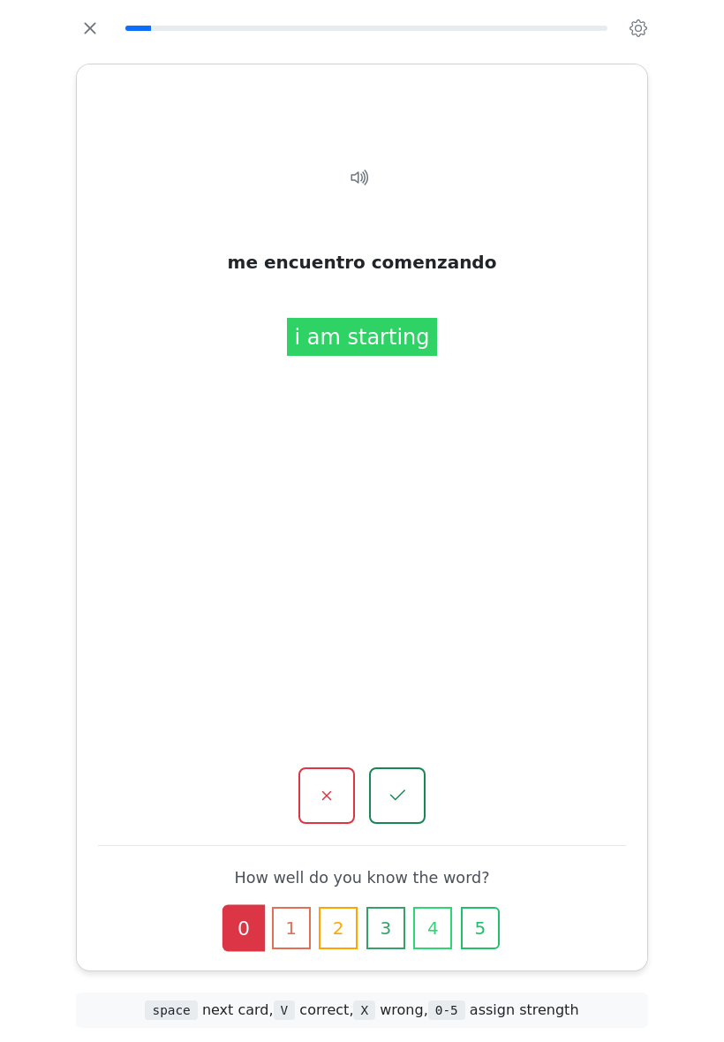
click at [322, 785] on icon "button" at bounding box center [326, 795] width 21 height 21
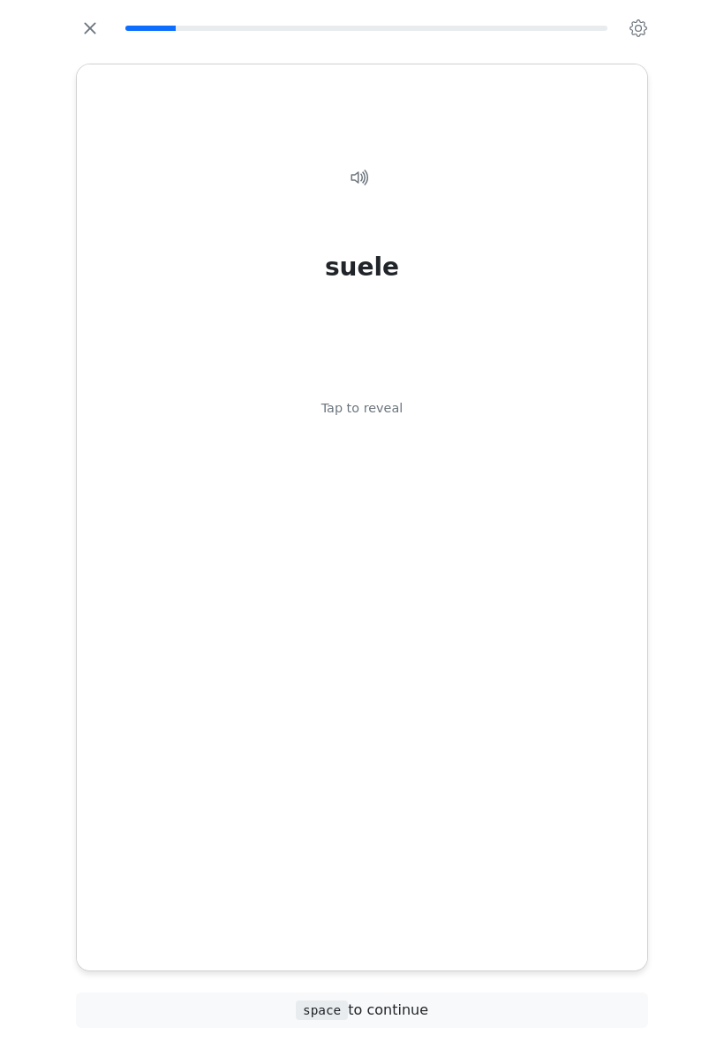
click at [380, 419] on div "Tap to reveal" at bounding box center [363, 408] width 82 height 19
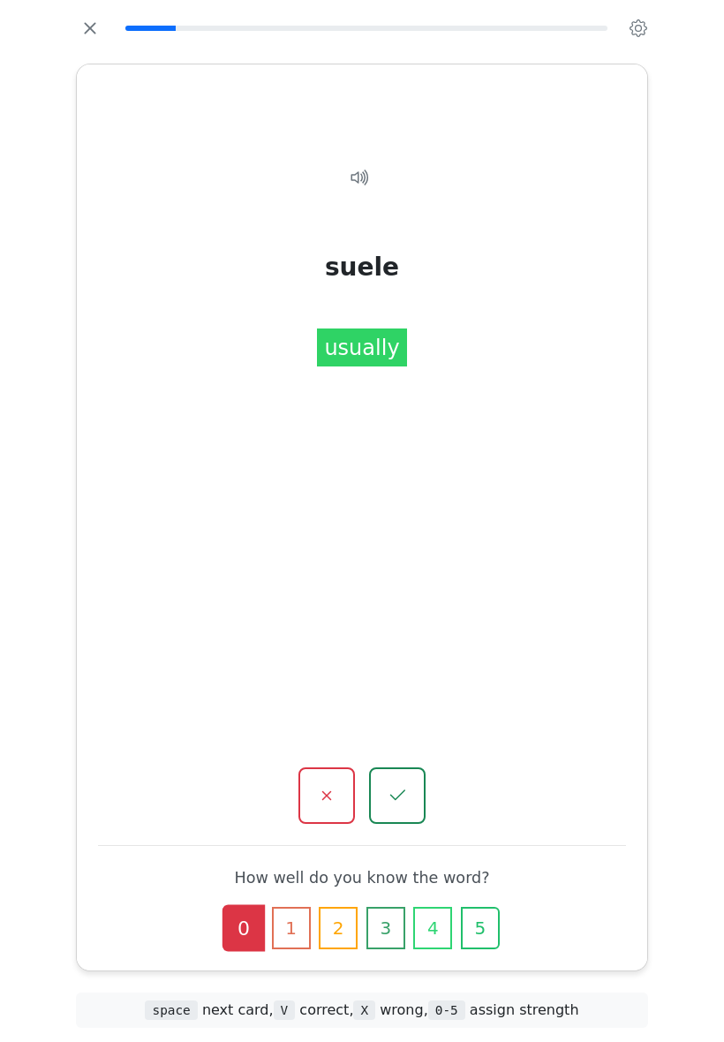
click at [324, 785] on icon "button" at bounding box center [326, 795] width 21 height 21
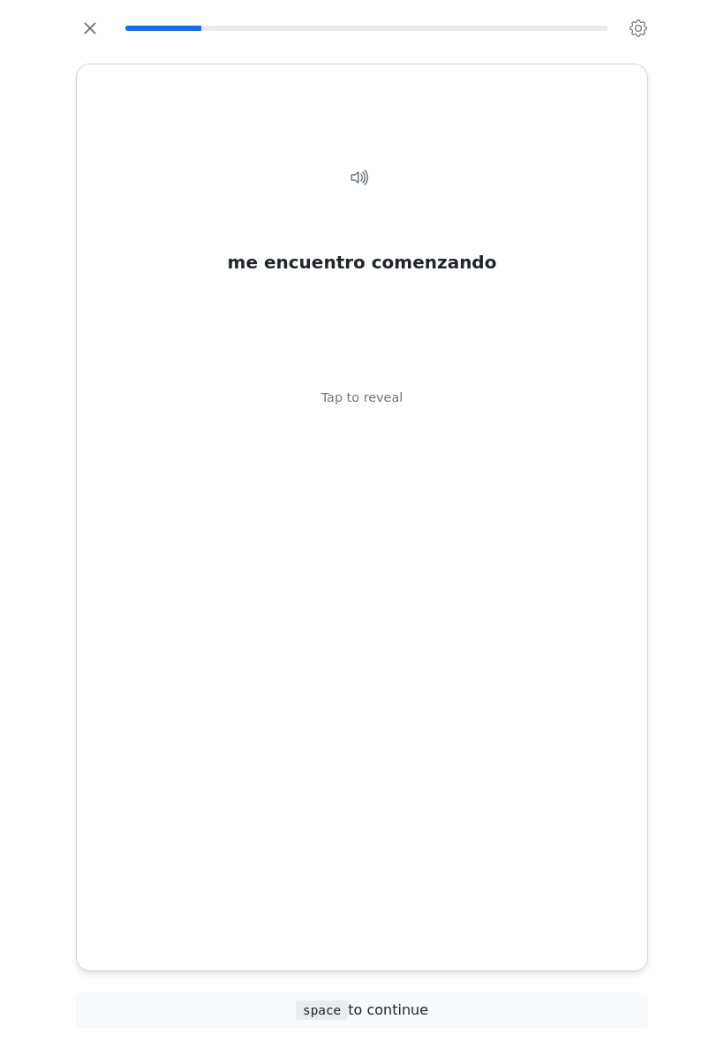
click at [381, 408] on div "Tap to reveal" at bounding box center [363, 398] width 82 height 19
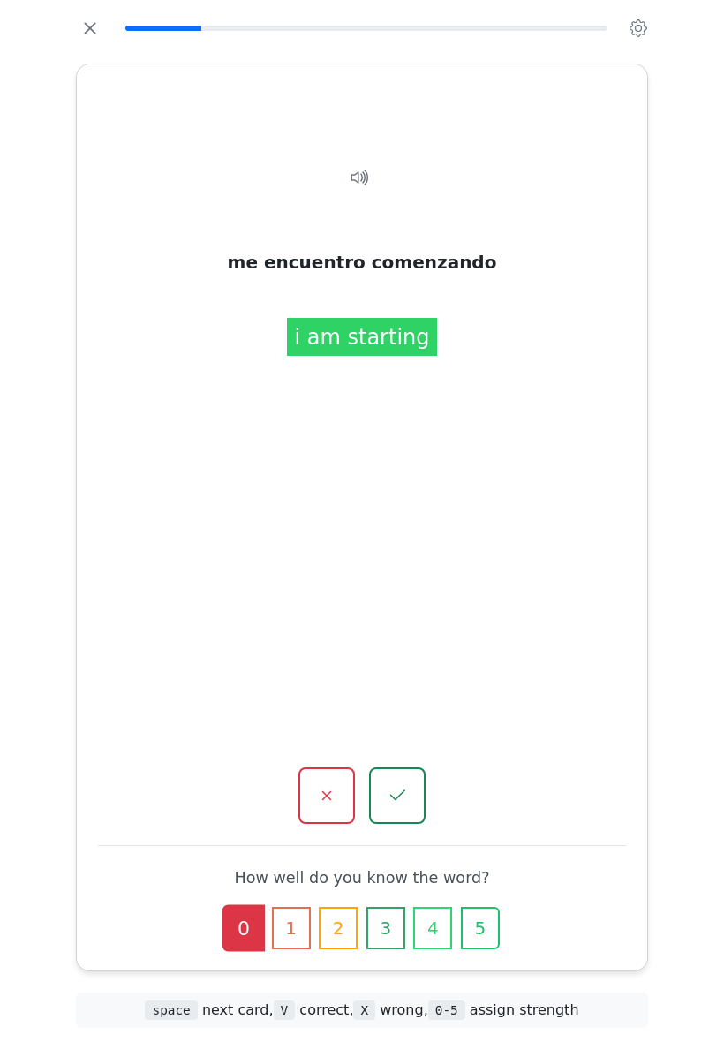
click at [394, 768] on button "button" at bounding box center [397, 796] width 57 height 57
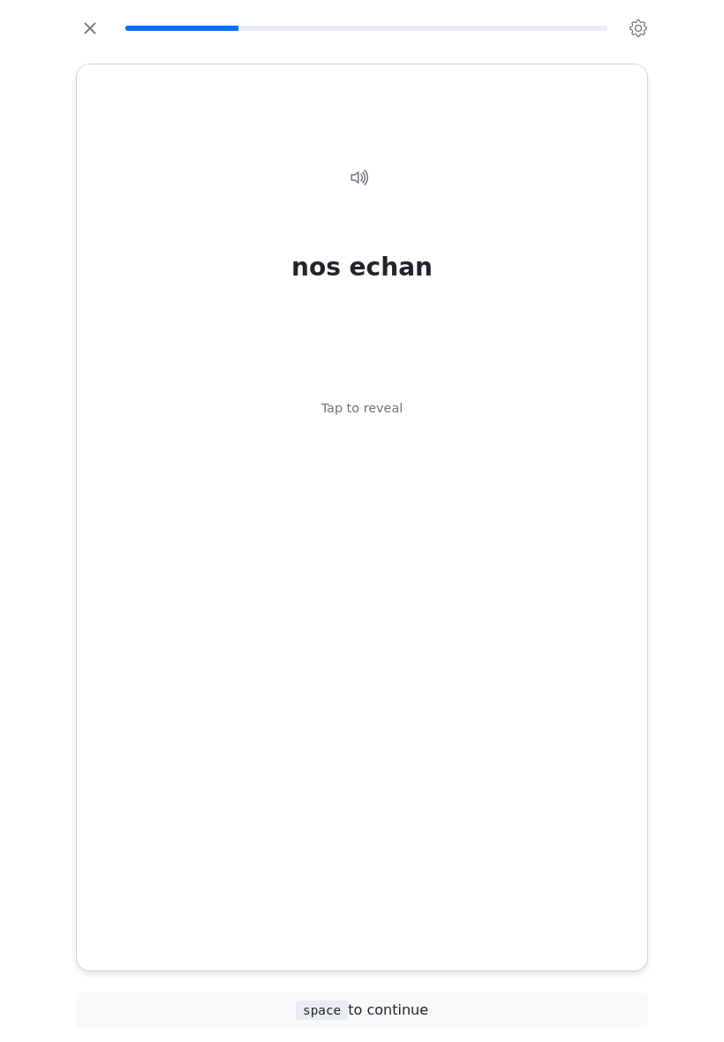
click at [380, 419] on div "Tap to reveal" at bounding box center [363, 408] width 82 height 19
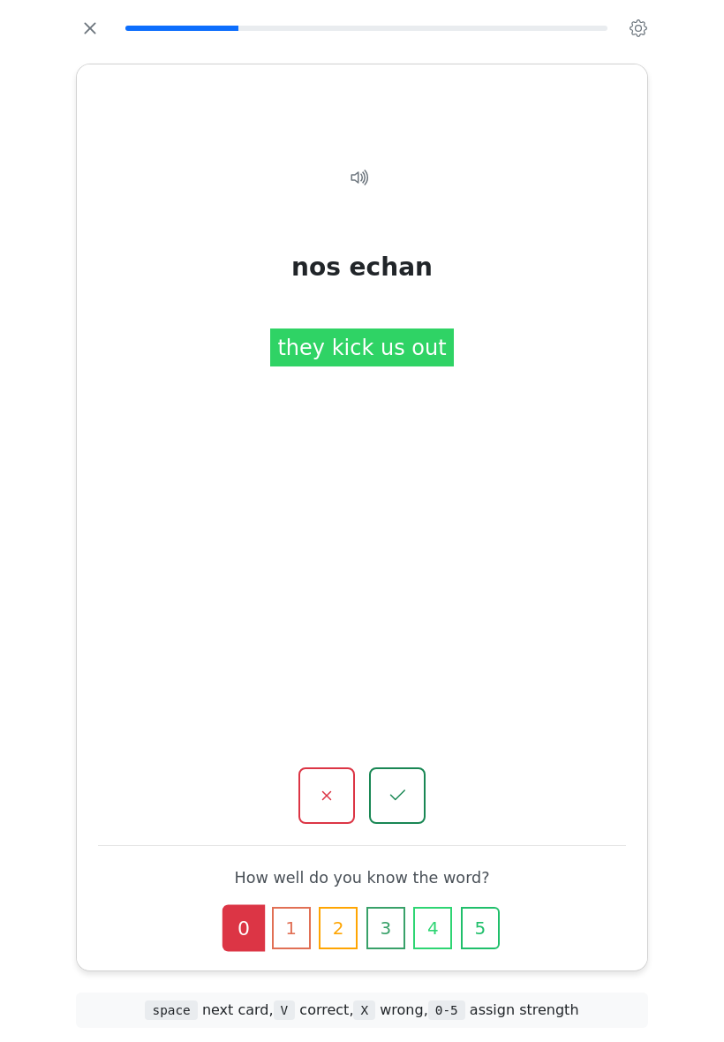
click at [400, 785] on icon "button" at bounding box center [397, 795] width 21 height 21
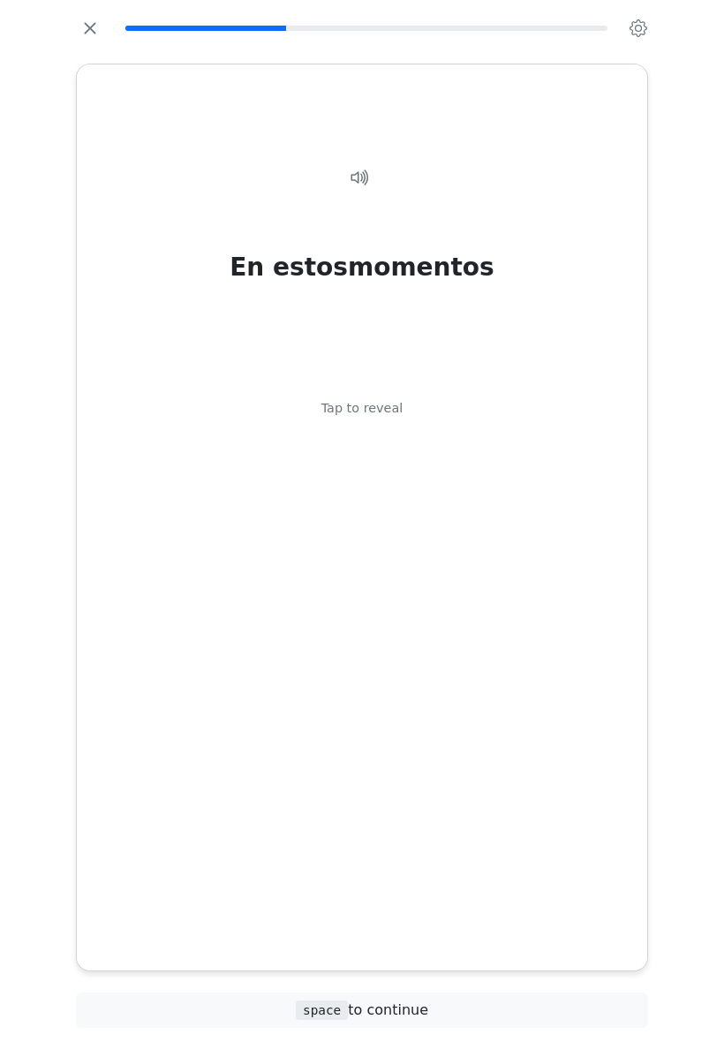
click at [382, 419] on div "Tap to reveal" at bounding box center [363, 408] width 82 height 19
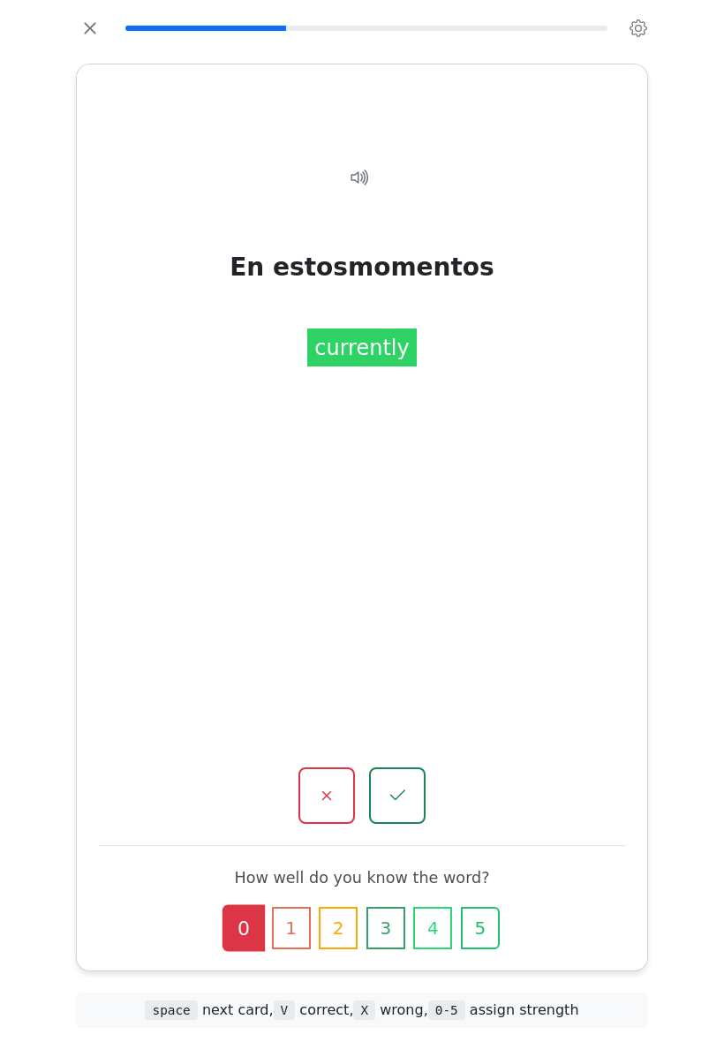
click at [328, 785] on icon "button" at bounding box center [326, 795] width 21 height 21
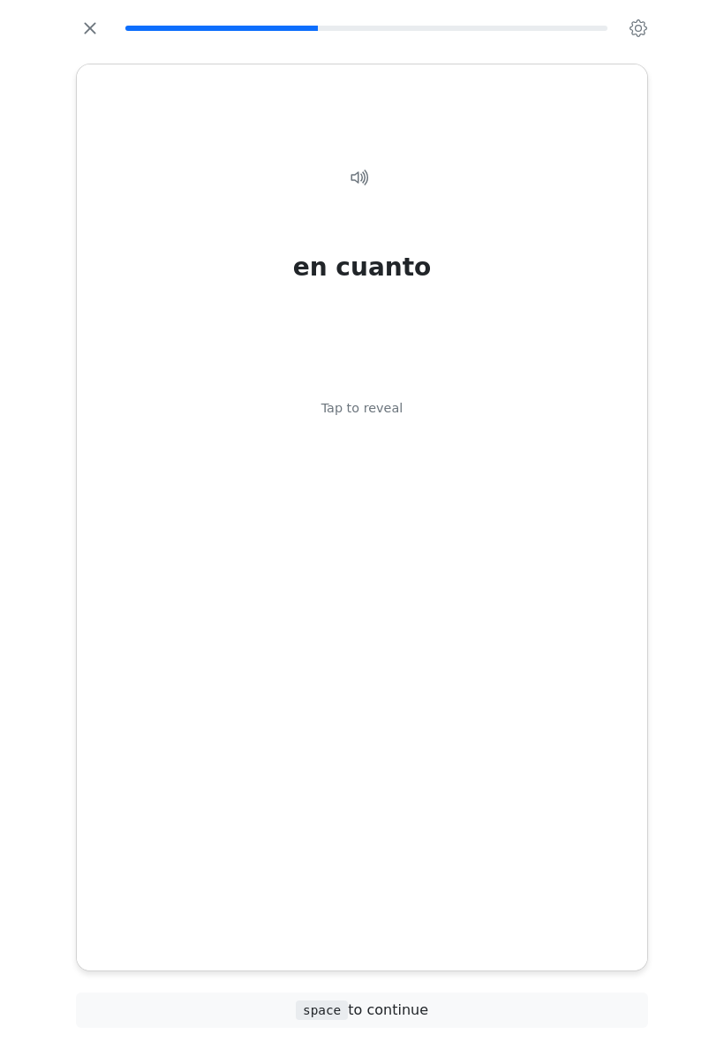
click at [388, 440] on div "en cuanto Tap to reveal" at bounding box center [362, 503] width 528 height 730
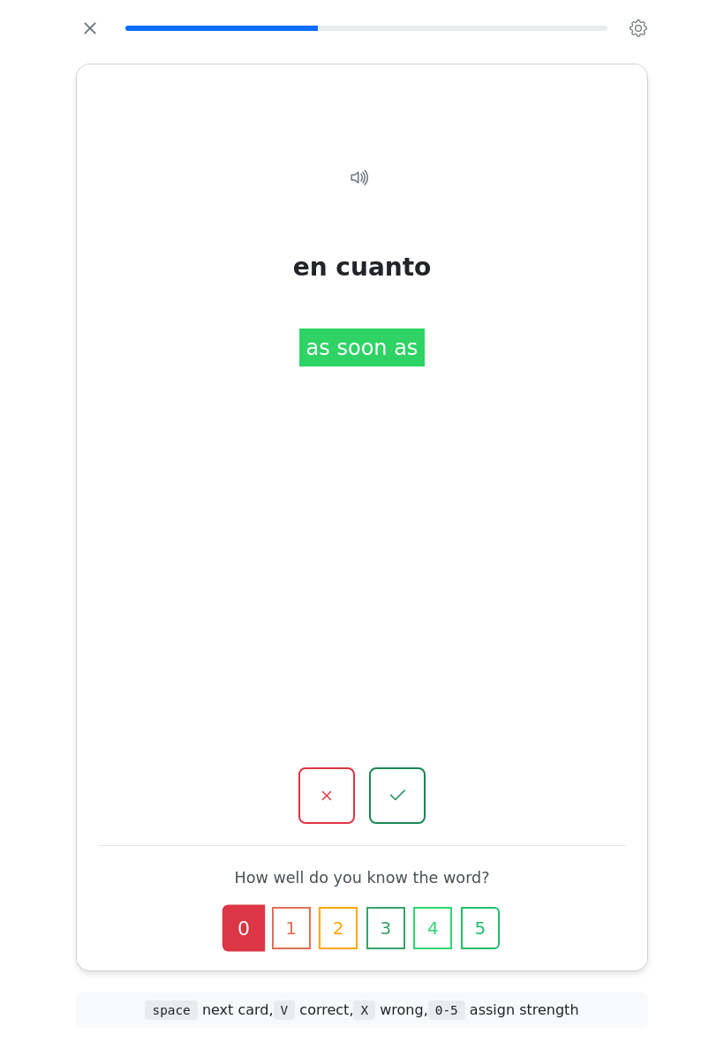
click at [399, 785] on icon "button" at bounding box center [397, 795] width 21 height 21
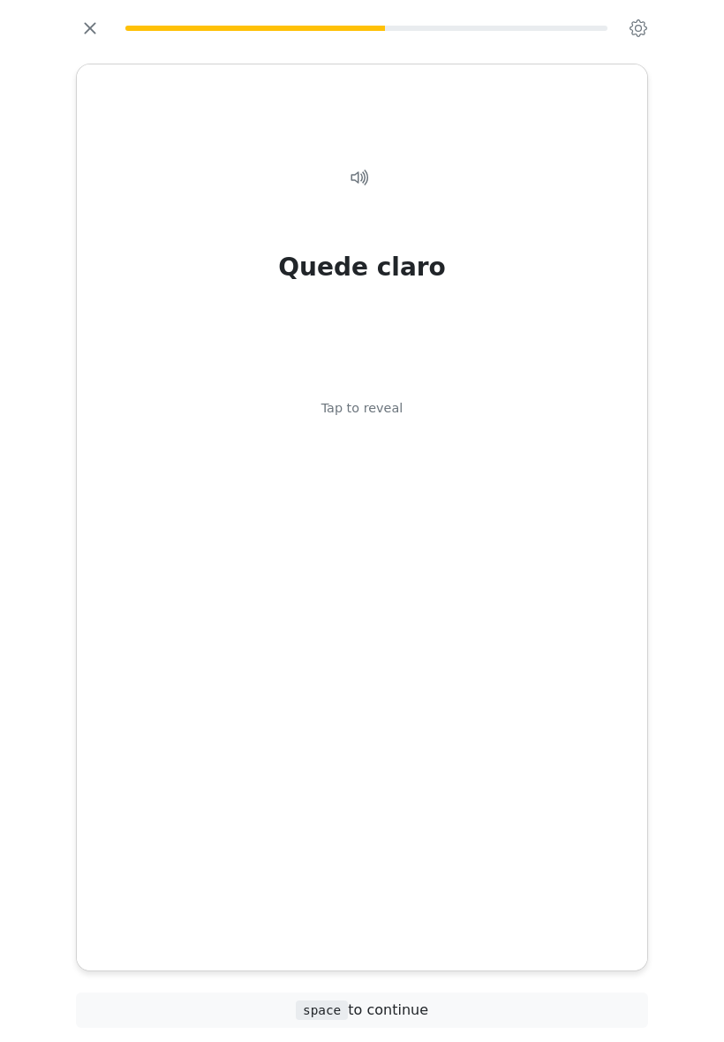
click at [384, 419] on div "Tap to reveal" at bounding box center [363, 408] width 82 height 19
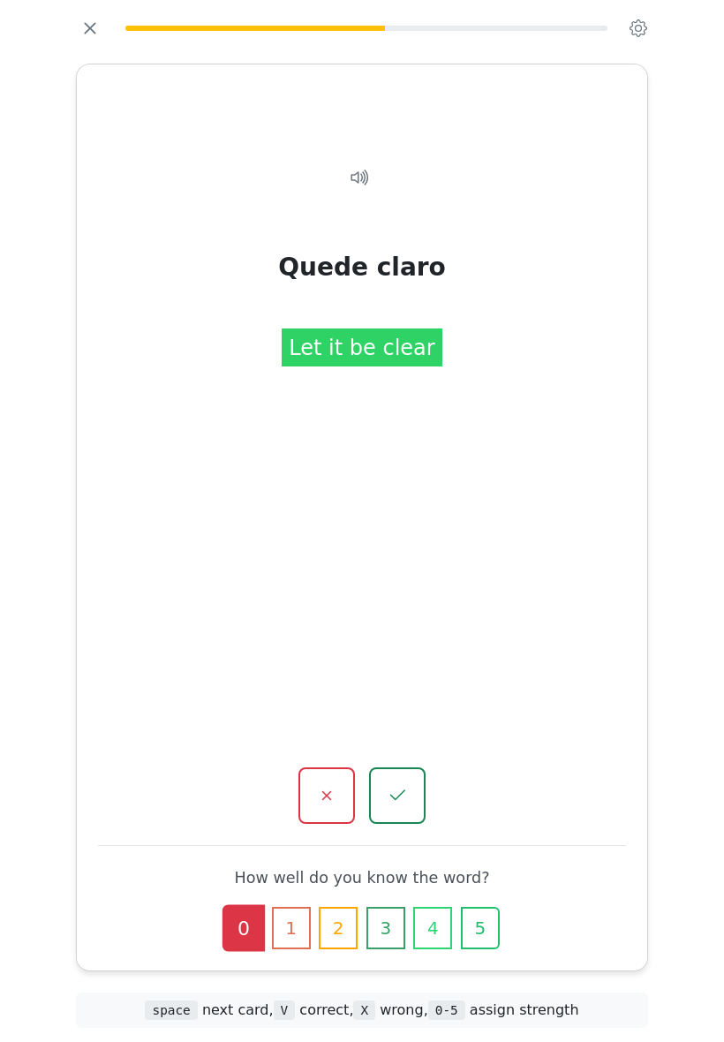
click at [400, 785] on icon "button" at bounding box center [397, 795] width 21 height 21
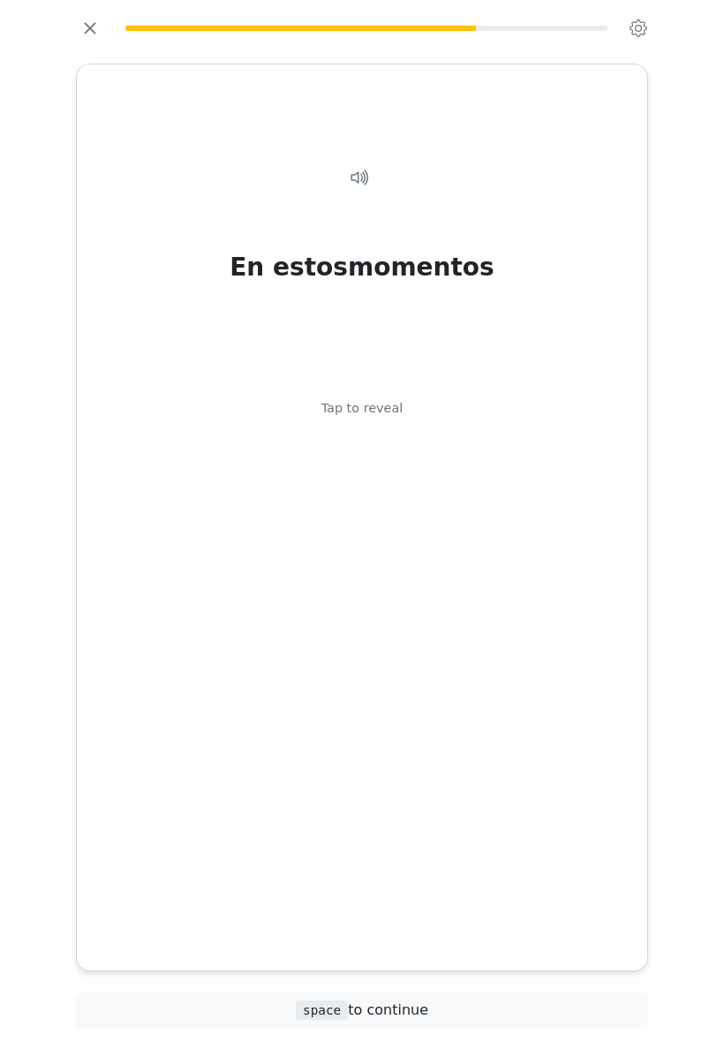
click at [388, 419] on div "Tap to reveal" at bounding box center [363, 408] width 82 height 19
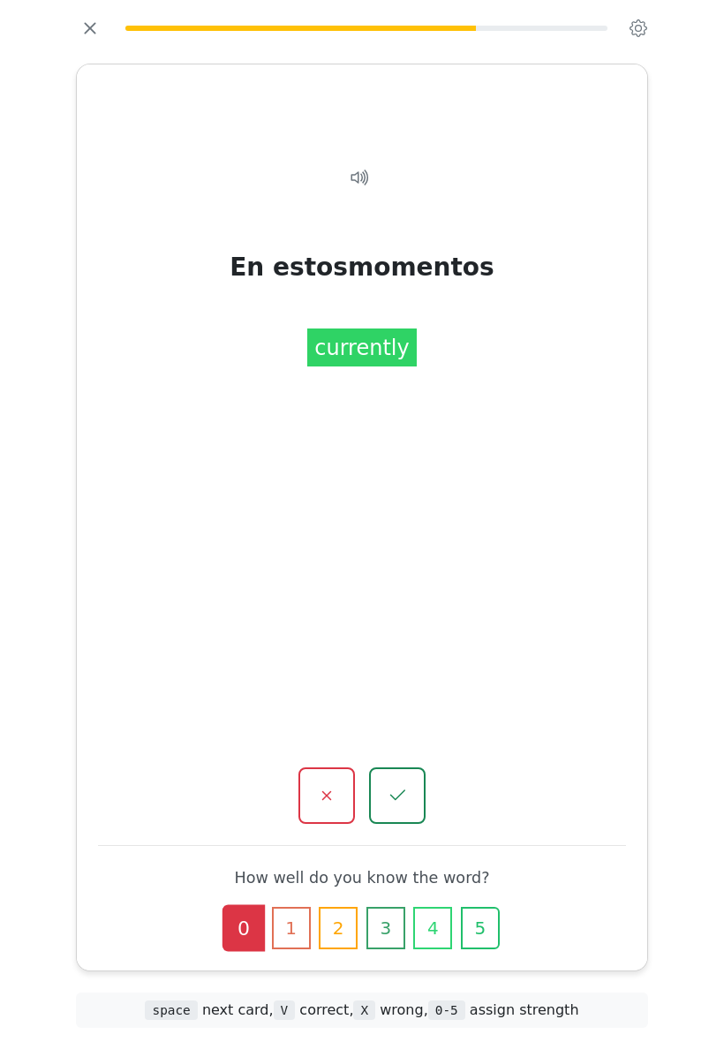
click at [396, 785] on icon "button" at bounding box center [397, 795] width 21 height 21
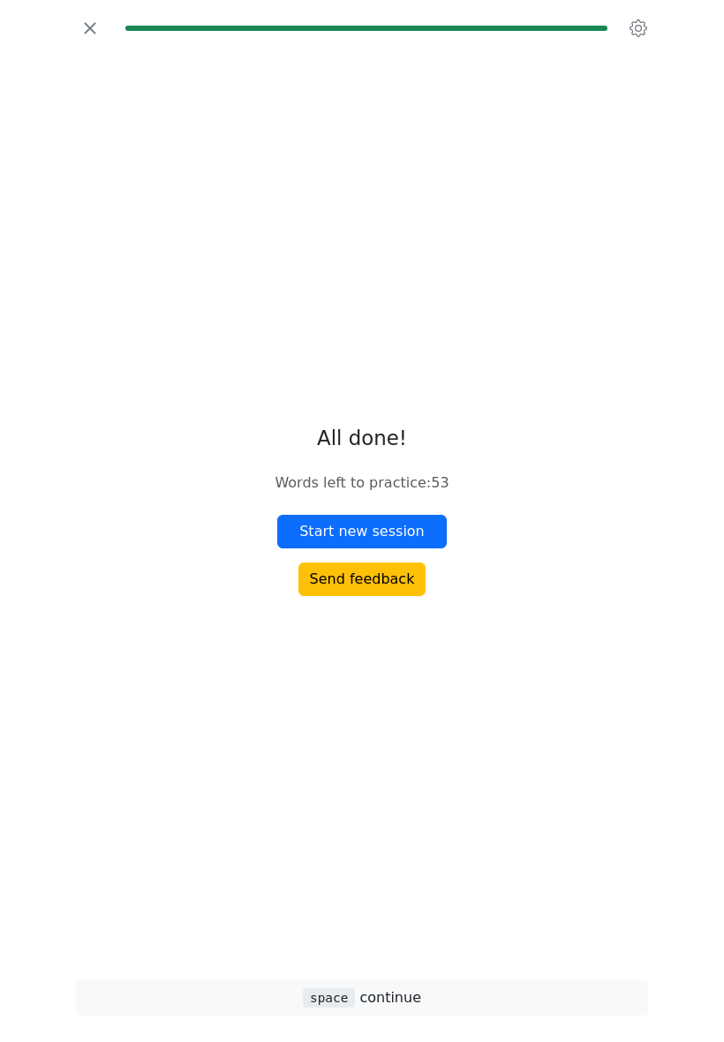
click at [410, 549] on button "Start new session" at bounding box center [362, 532] width 170 height 34
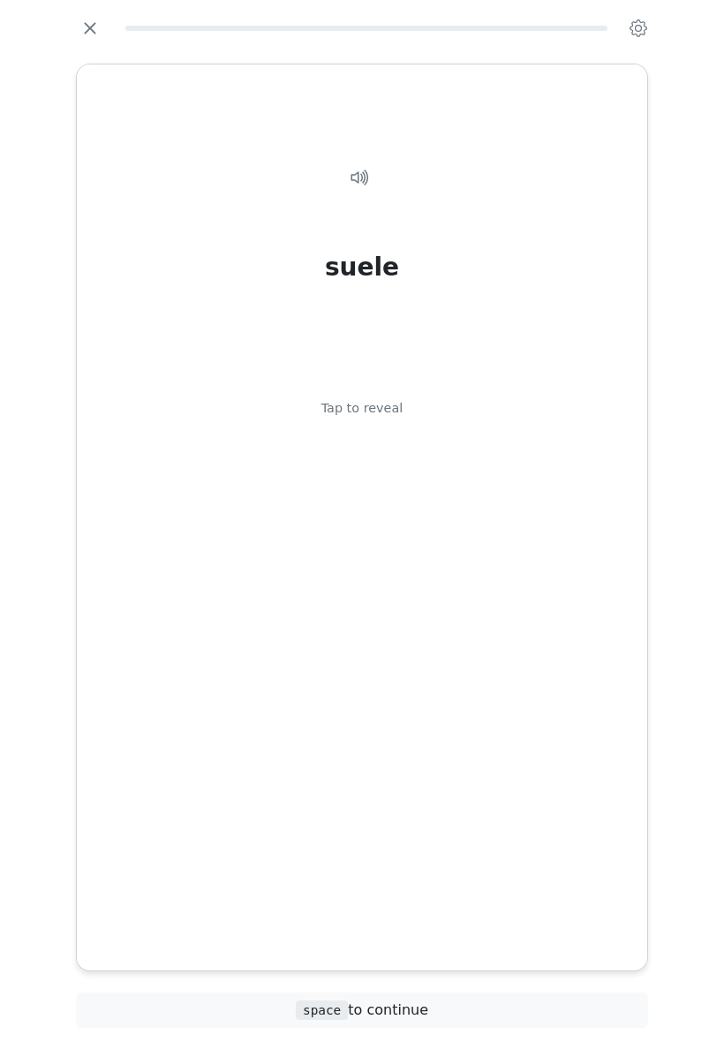
click at [376, 419] on div "Tap to reveal" at bounding box center [363, 408] width 82 height 19
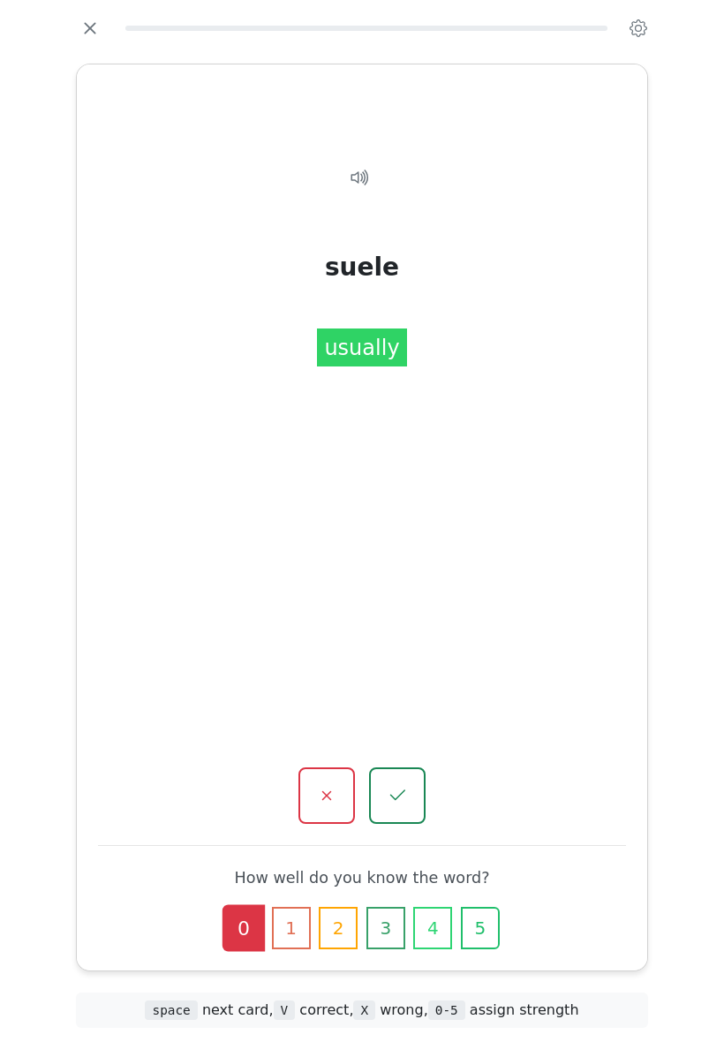
click at [399, 785] on icon "button" at bounding box center [397, 795] width 21 height 21
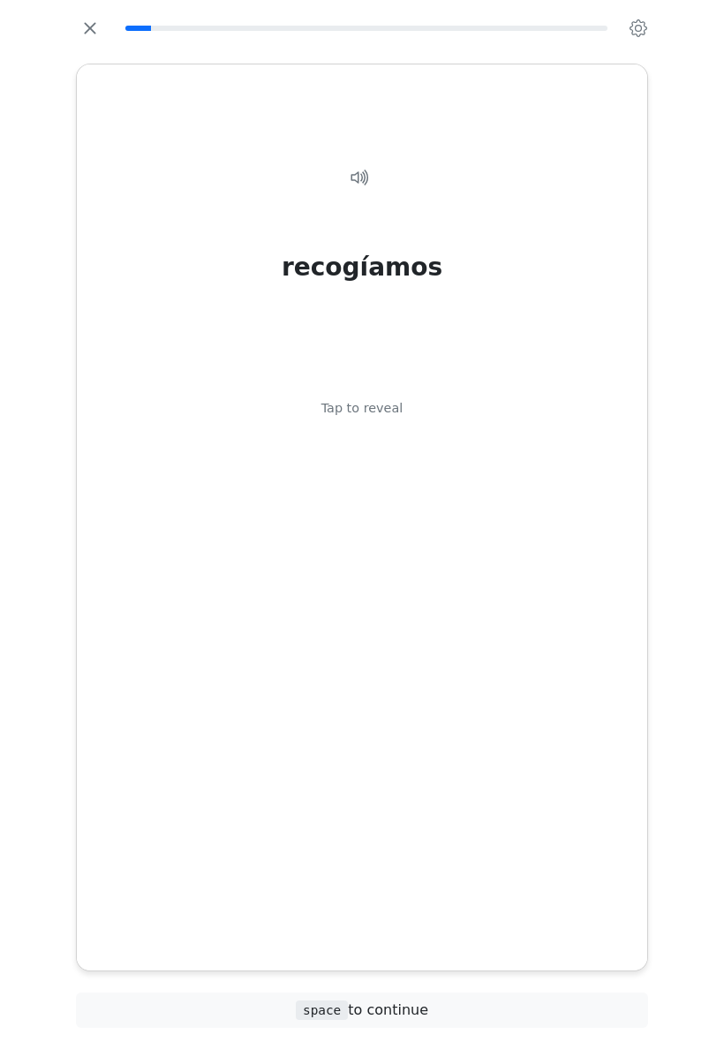
click at [392, 419] on div "Tap to reveal" at bounding box center [363, 408] width 82 height 19
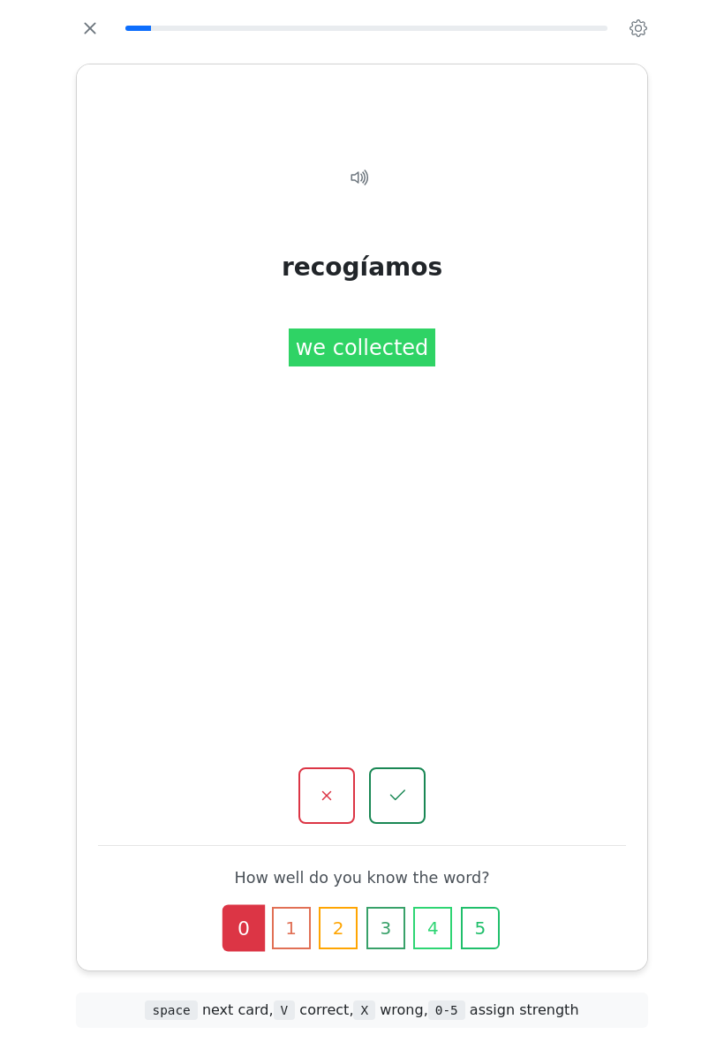
click at [396, 785] on icon "button" at bounding box center [397, 795] width 21 height 21
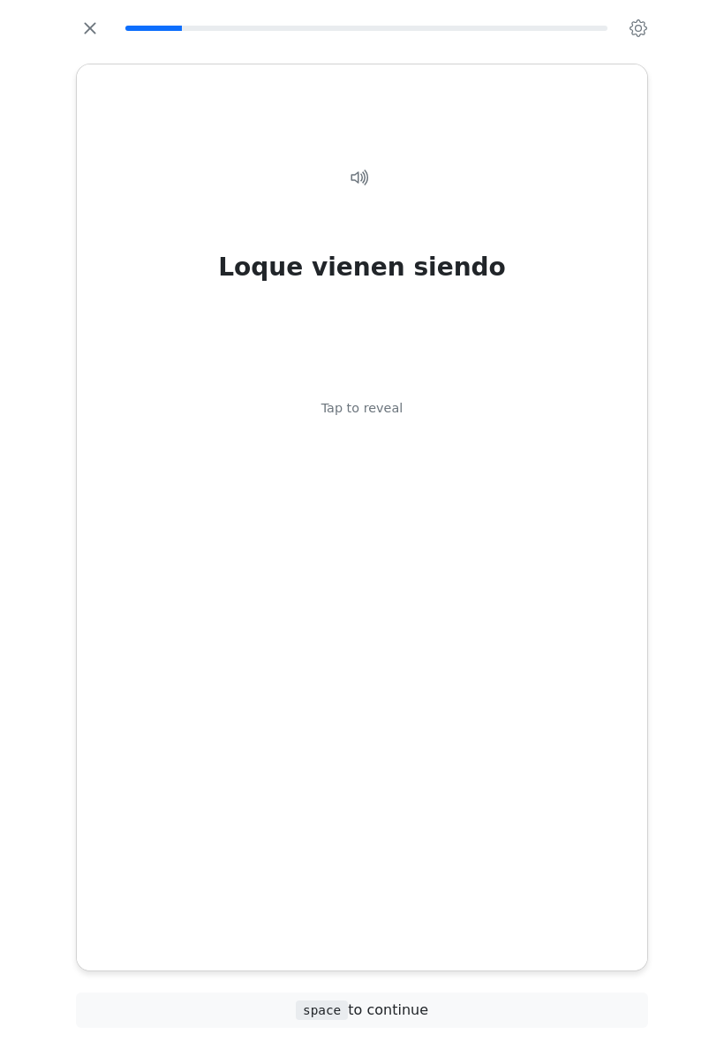
click at [385, 419] on div "Tap to reveal" at bounding box center [363, 408] width 82 height 19
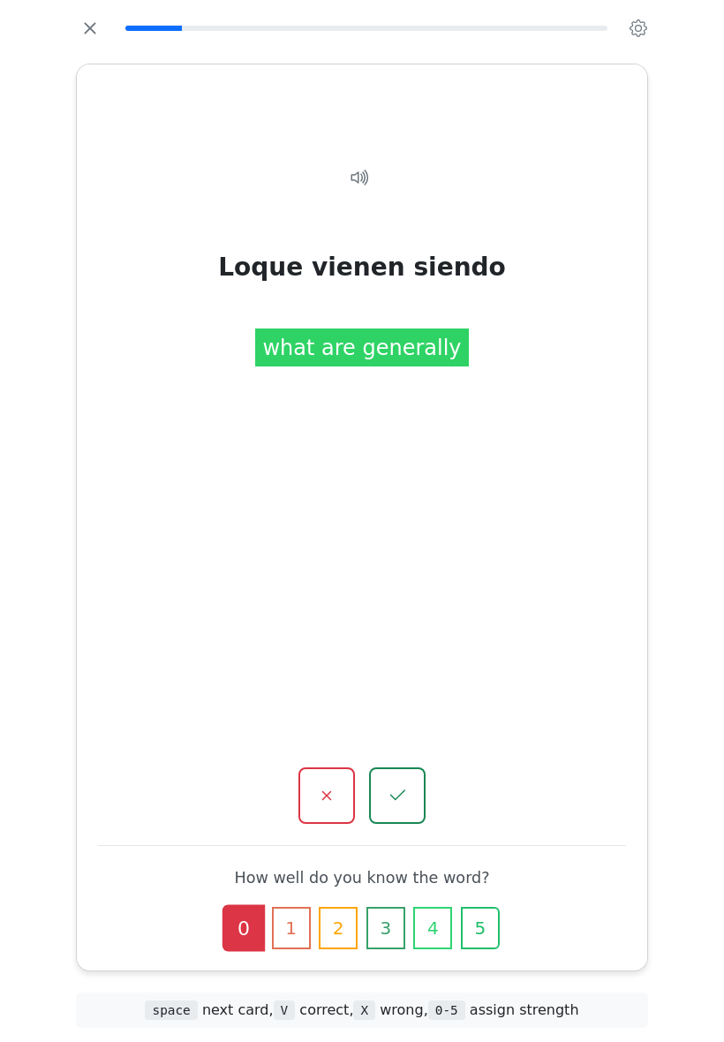
click at [337, 785] on icon "button" at bounding box center [326, 795] width 21 height 21
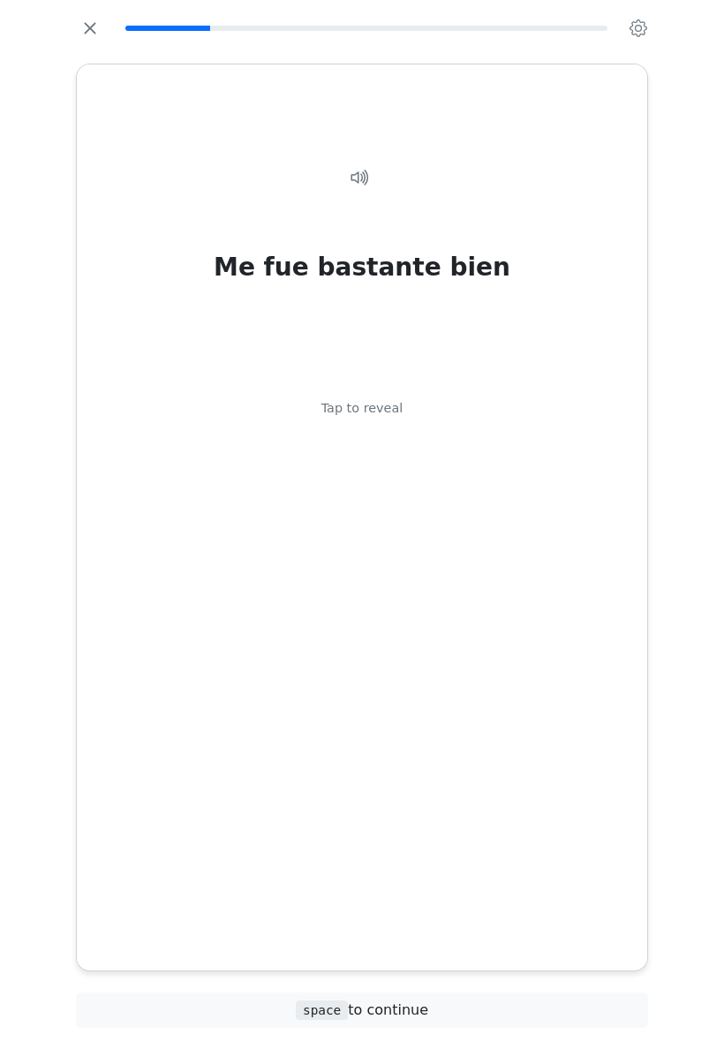
click at [386, 419] on div "Tap to reveal" at bounding box center [363, 408] width 82 height 19
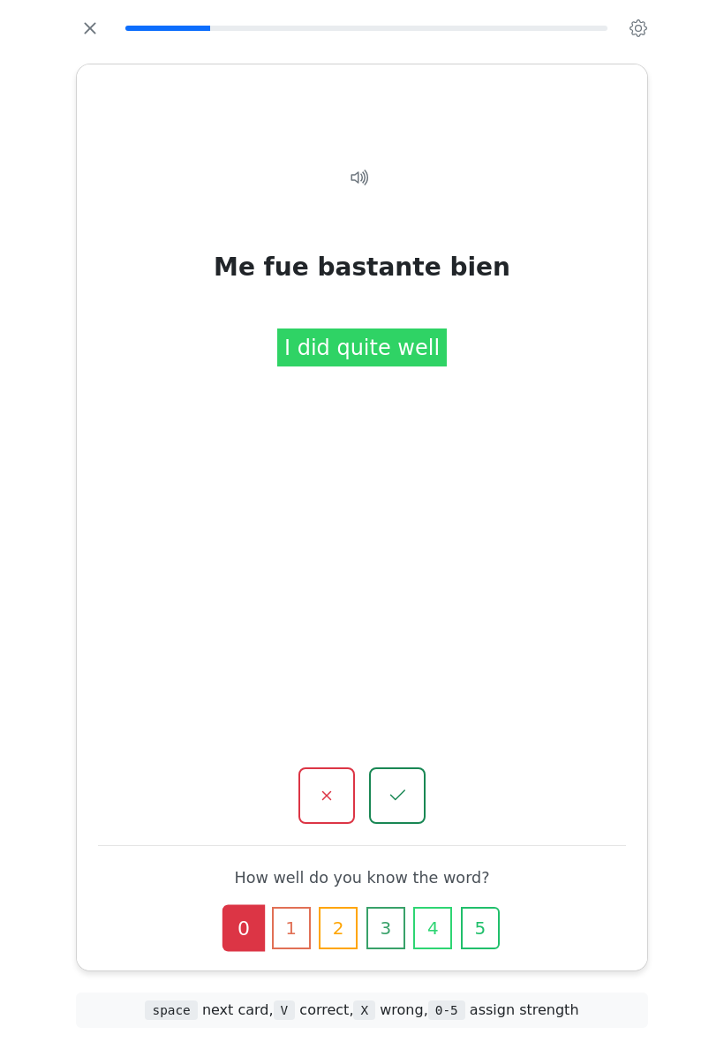
click at [396, 768] on button "button" at bounding box center [397, 796] width 57 height 57
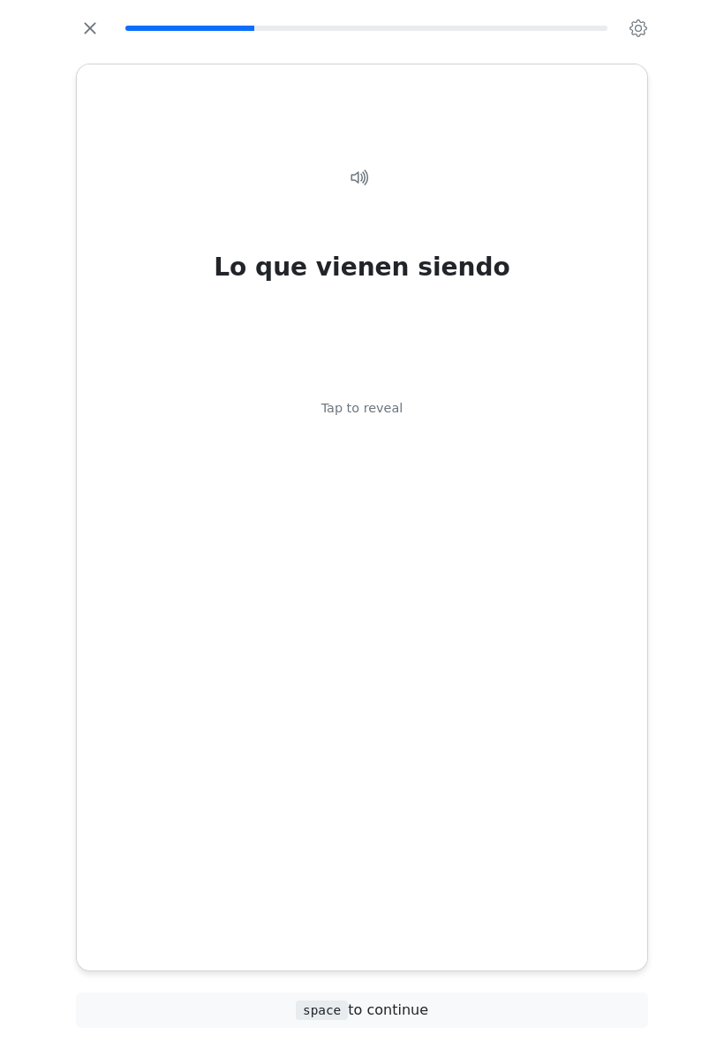
click at [391, 419] on div "Tap to reveal" at bounding box center [363, 408] width 82 height 19
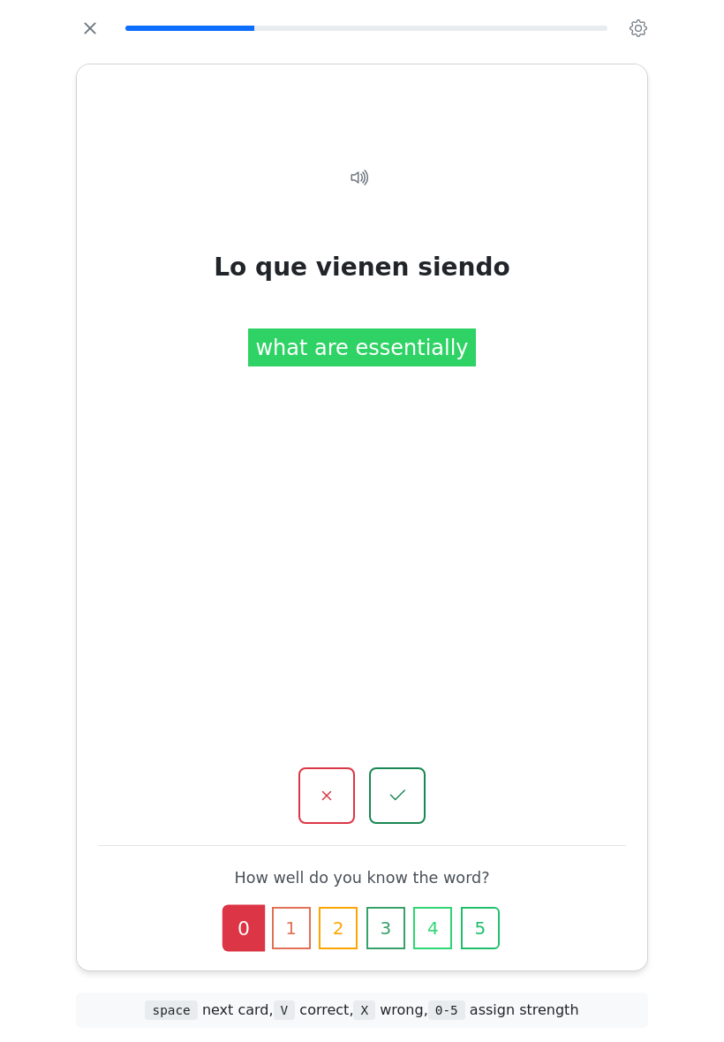
click at [401, 785] on icon "button" at bounding box center [397, 795] width 21 height 21
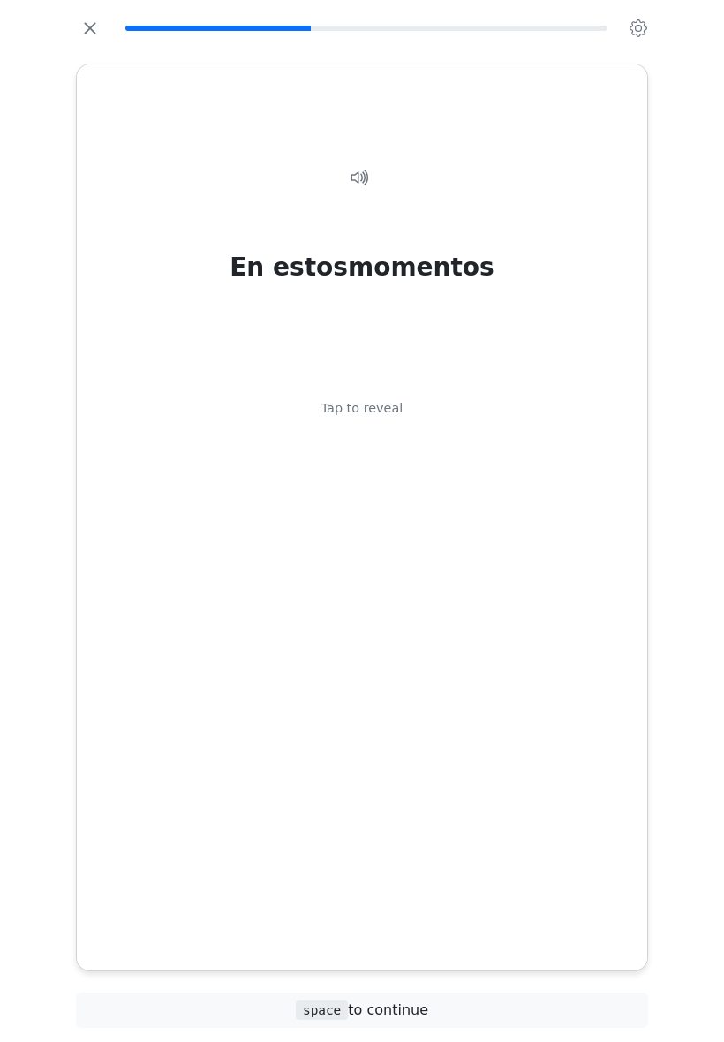
click at [394, 419] on div "Tap to reveal" at bounding box center [363, 408] width 82 height 19
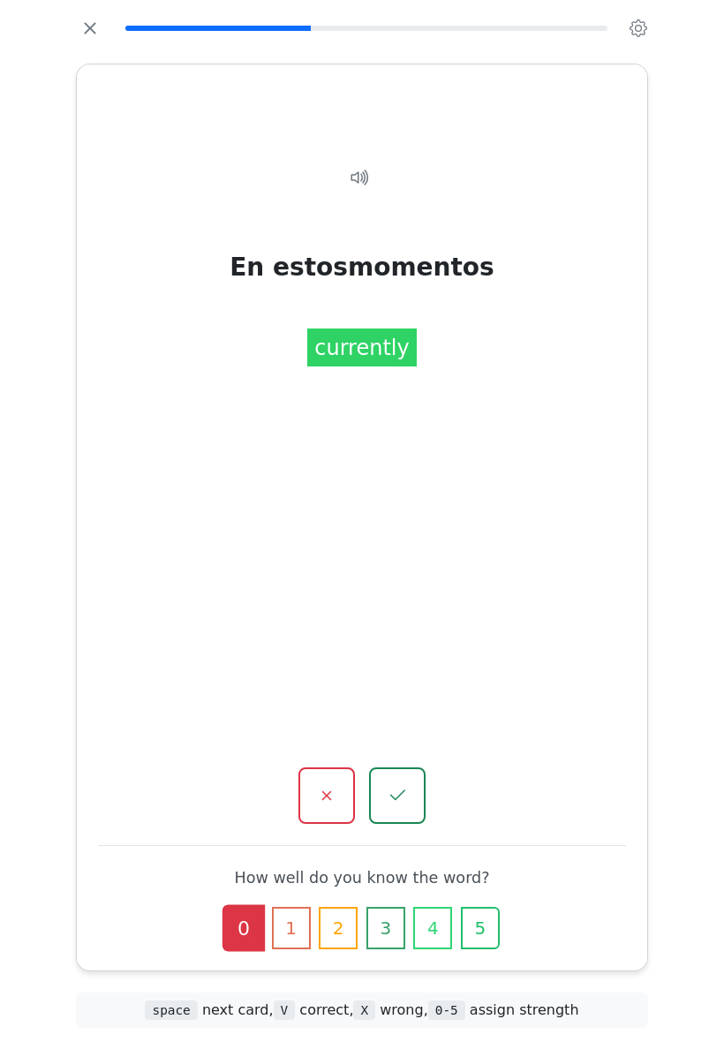
click at [398, 785] on icon "button" at bounding box center [397, 795] width 21 height 21
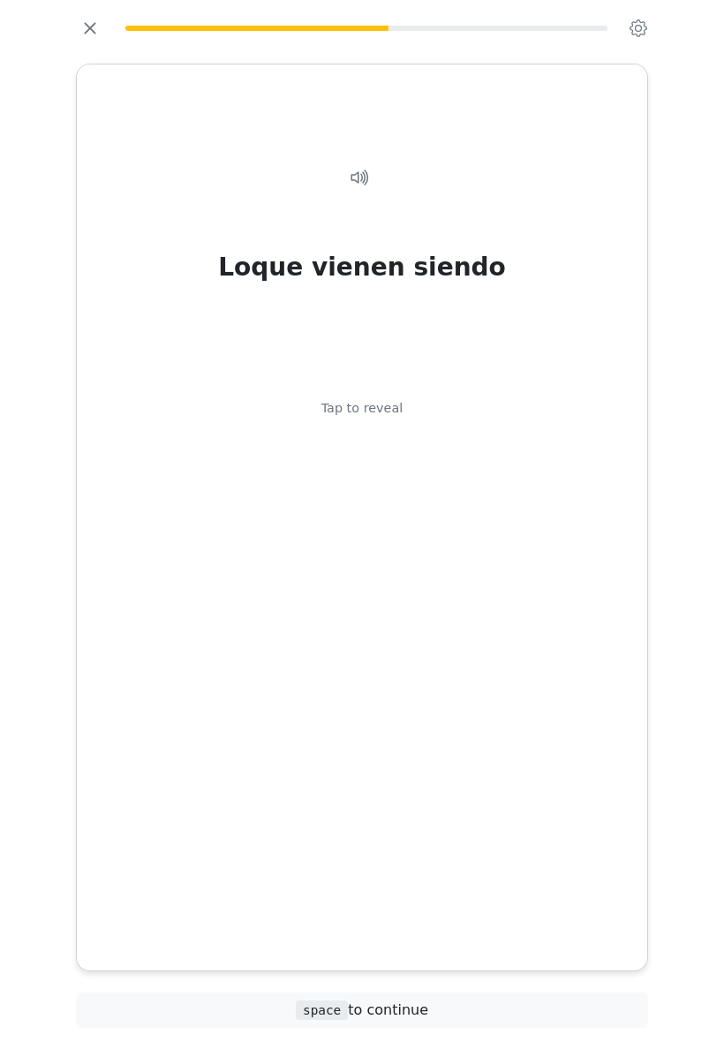
click at [383, 419] on div "Tap to reveal" at bounding box center [363, 408] width 82 height 19
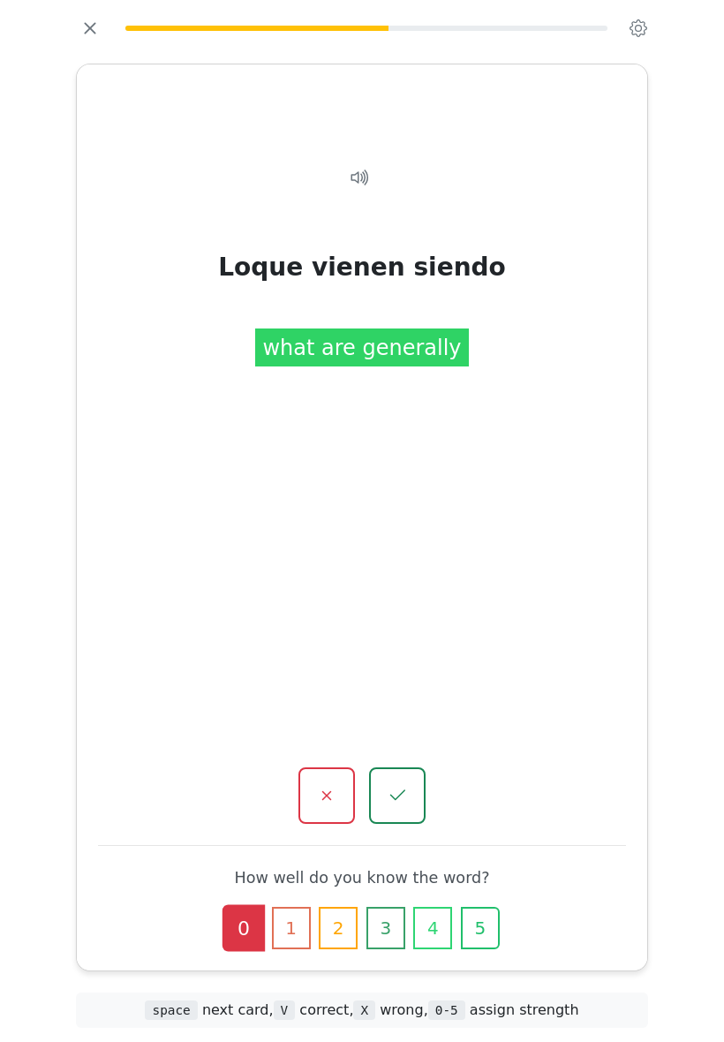
click at [406, 785] on icon "button" at bounding box center [397, 795] width 21 height 21
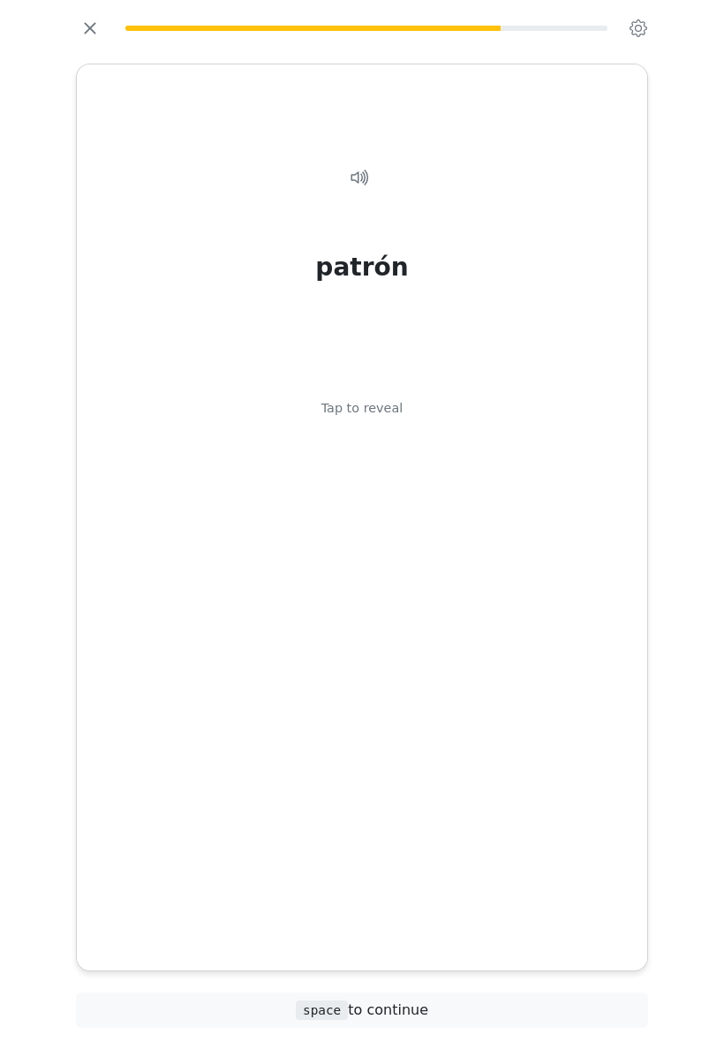
click at [387, 419] on div "Tap to reveal" at bounding box center [363, 408] width 82 height 19
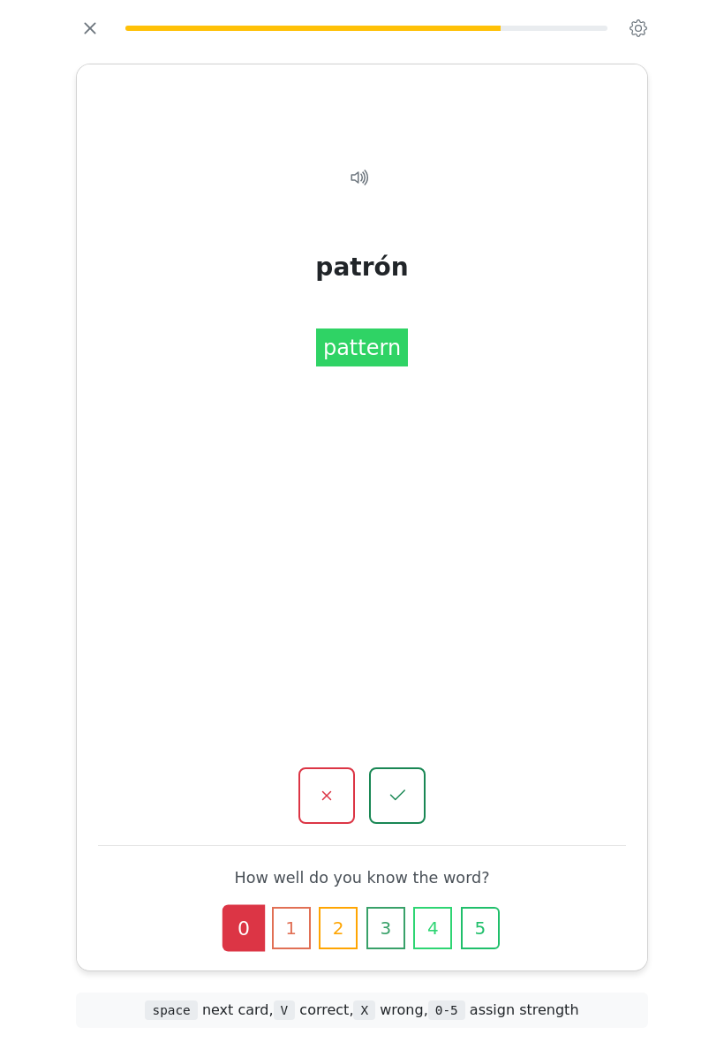
click at [405, 791] on icon "button" at bounding box center [397, 796] width 15 height 11
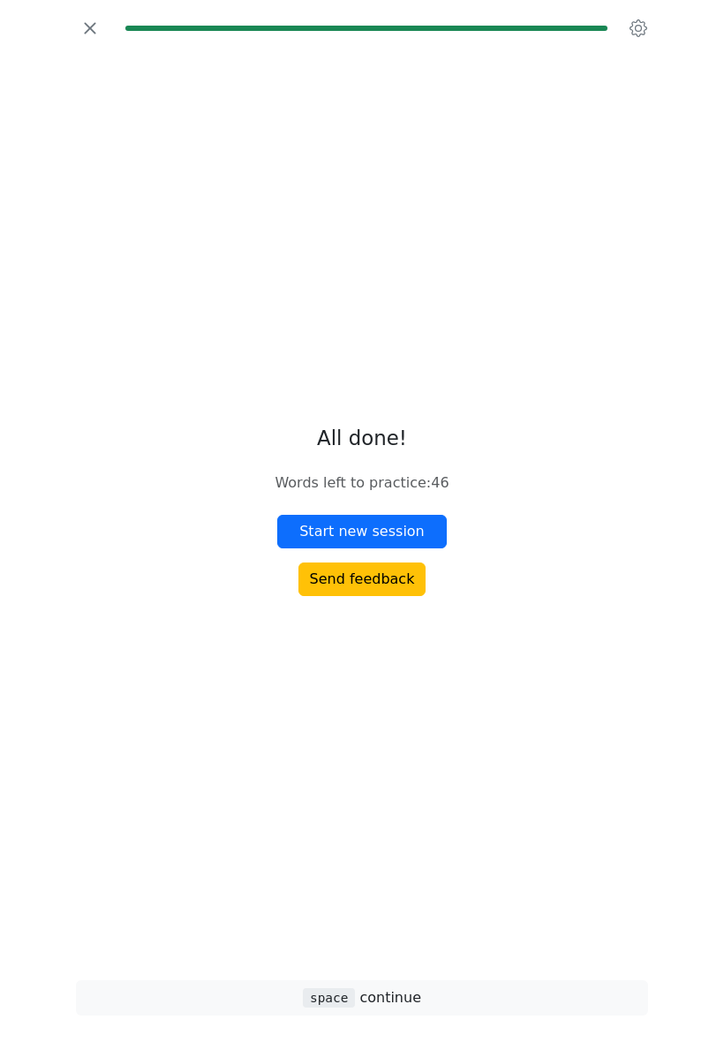
click at [84, 42] on icon "button" at bounding box center [90, 28] width 27 height 27
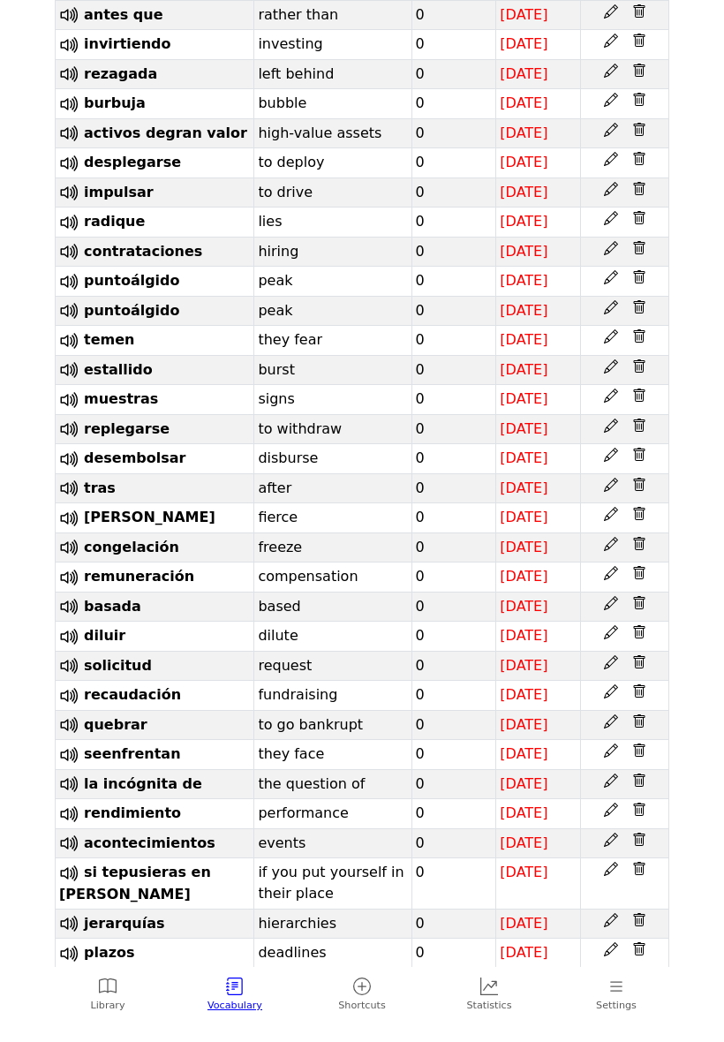
scroll to position [1884, 0]
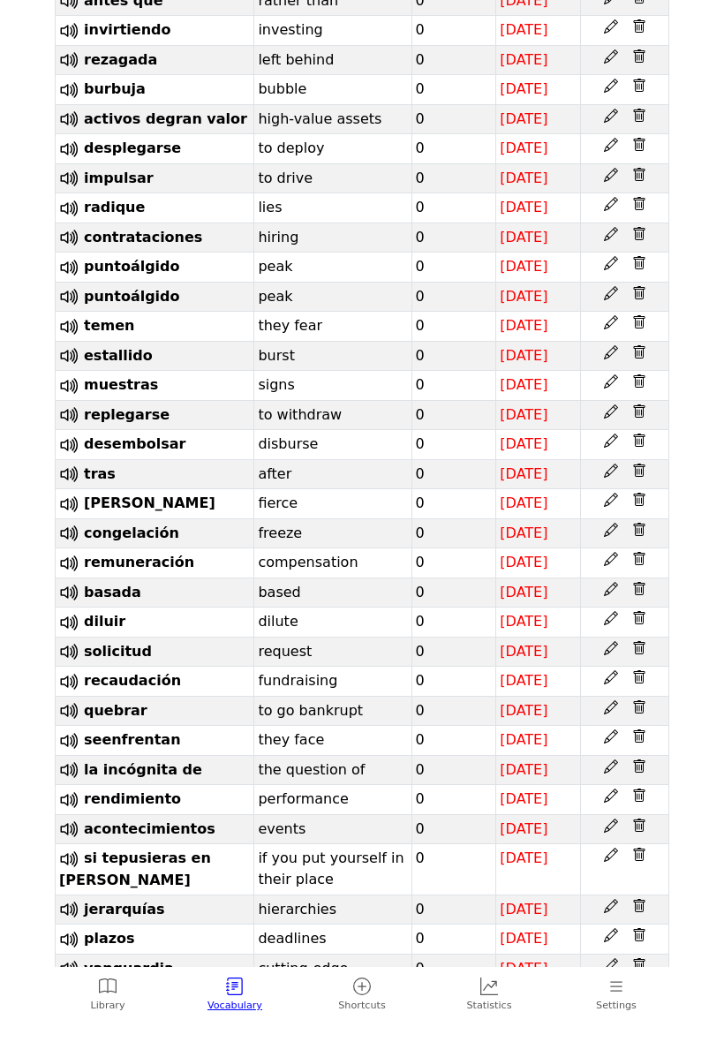
click at [496, 992] on icon at bounding box center [490, 987] width 18 height 18
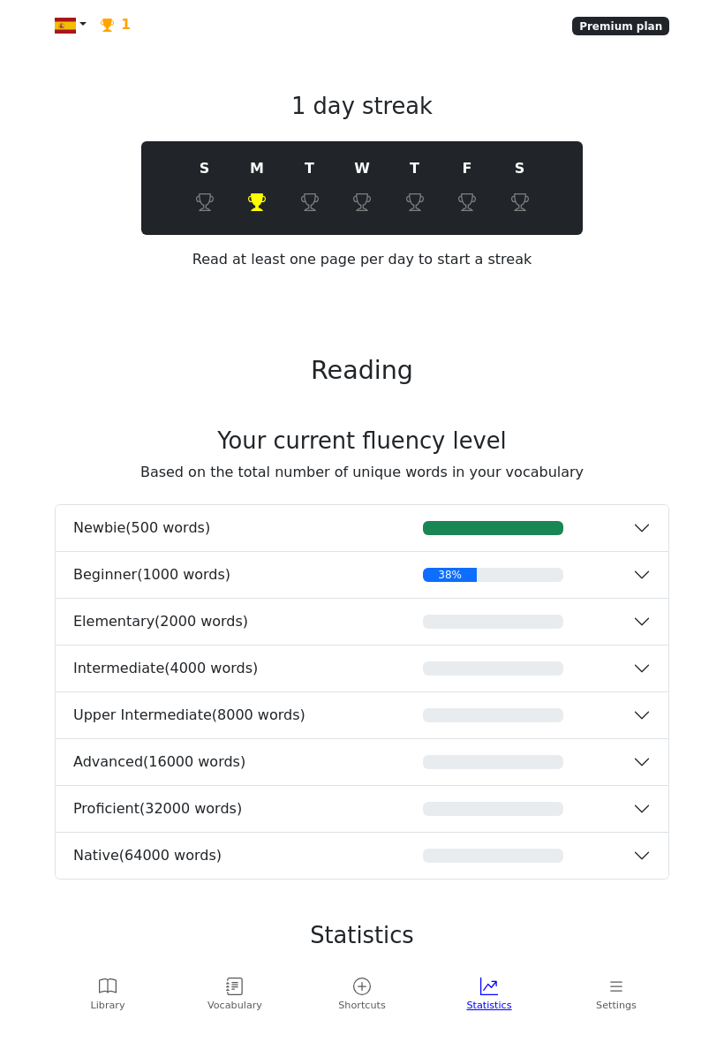
click at [635, 588] on button "Beginner ( 1000 words ) 38%" at bounding box center [362, 575] width 613 height 46
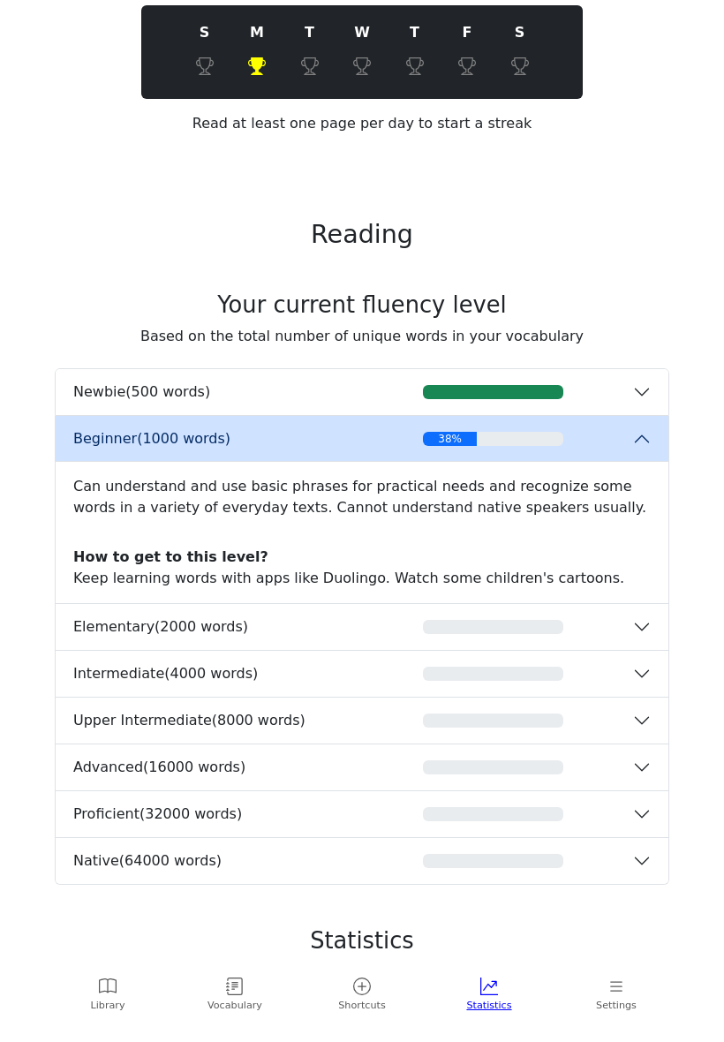
scroll to position [165, 0]
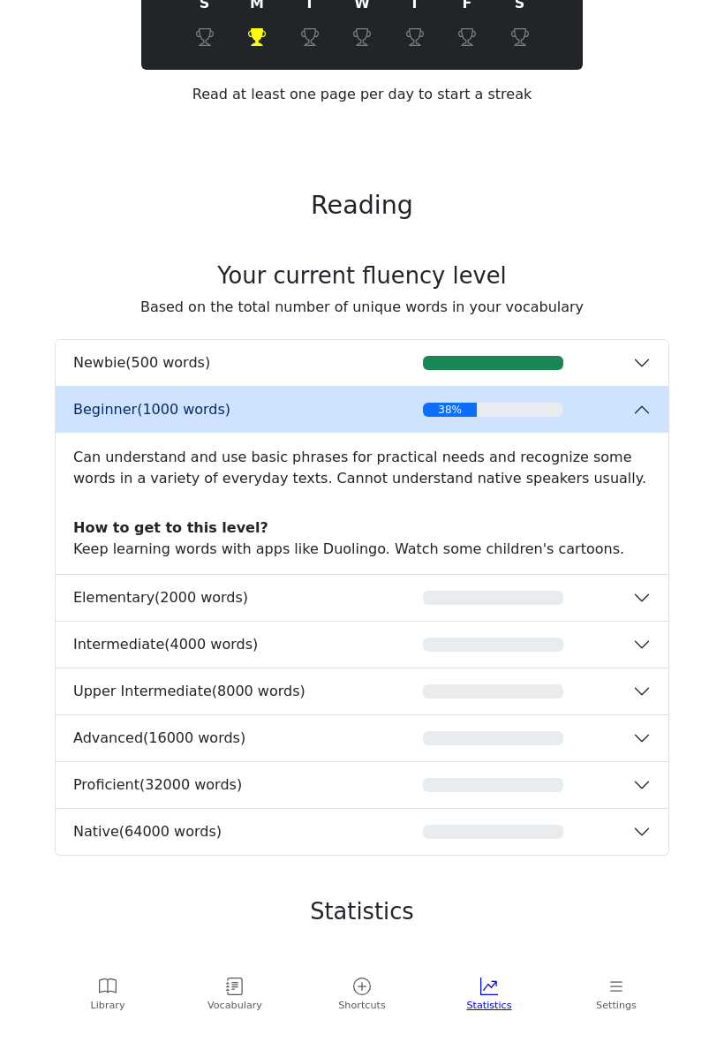
click at [642, 708] on button "Upper Intermediate ( 8000 words )" at bounding box center [362, 692] width 613 height 46
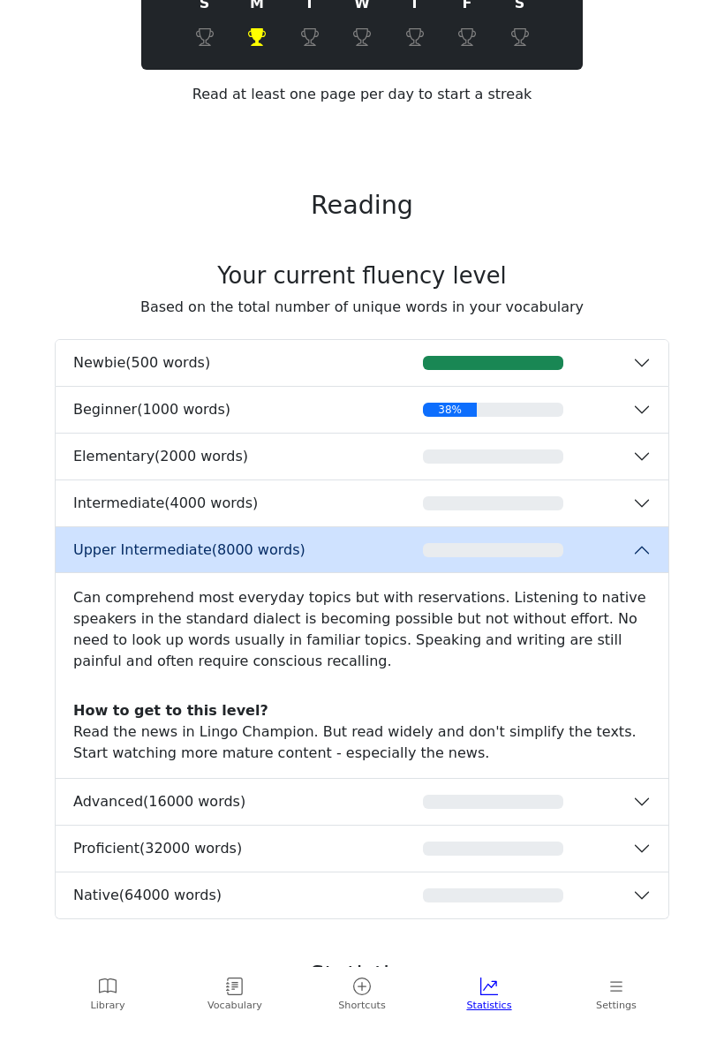
click at [644, 515] on button "Intermediate ( 4000 words )" at bounding box center [362, 504] width 613 height 46
